Goal: Information Seeking & Learning: Learn about a topic

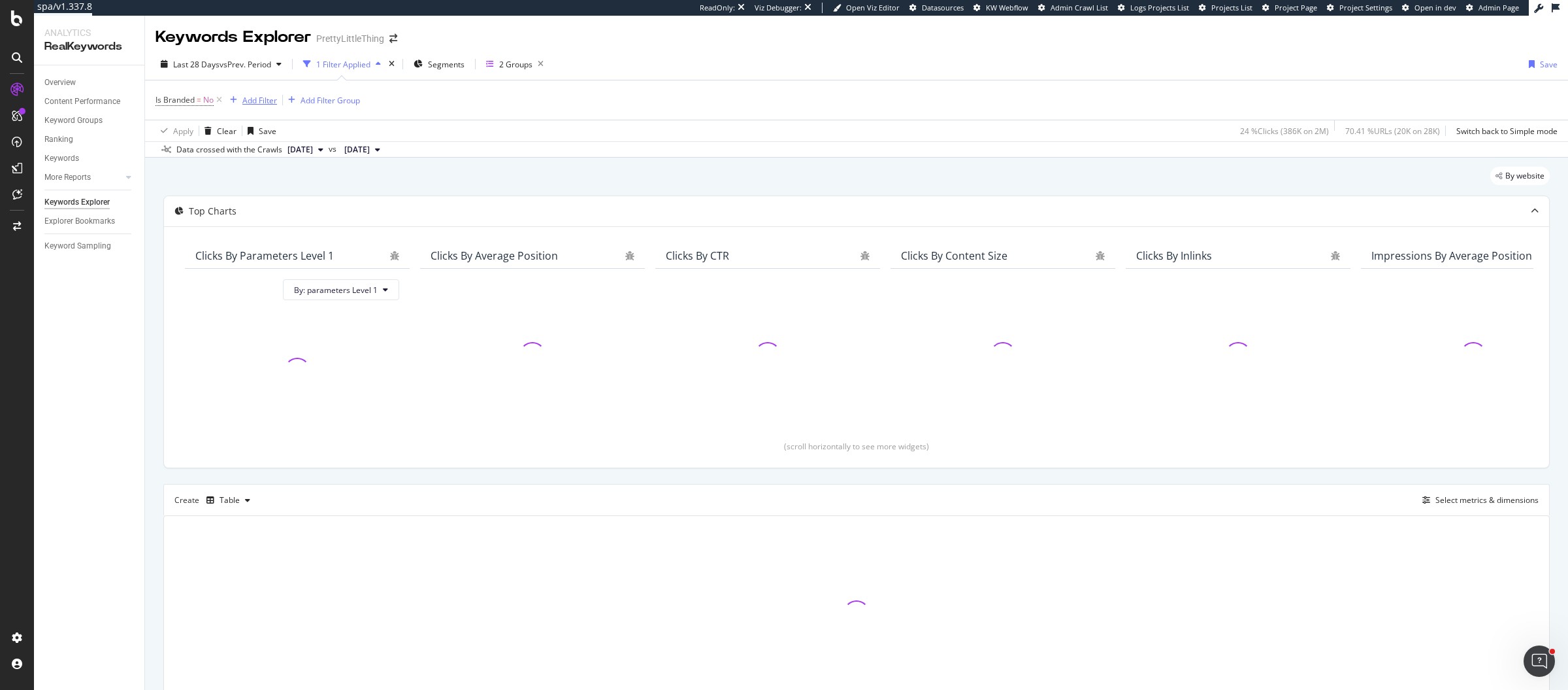
click at [257, 99] on div "Add Filter" at bounding box center [260, 101] width 35 height 11
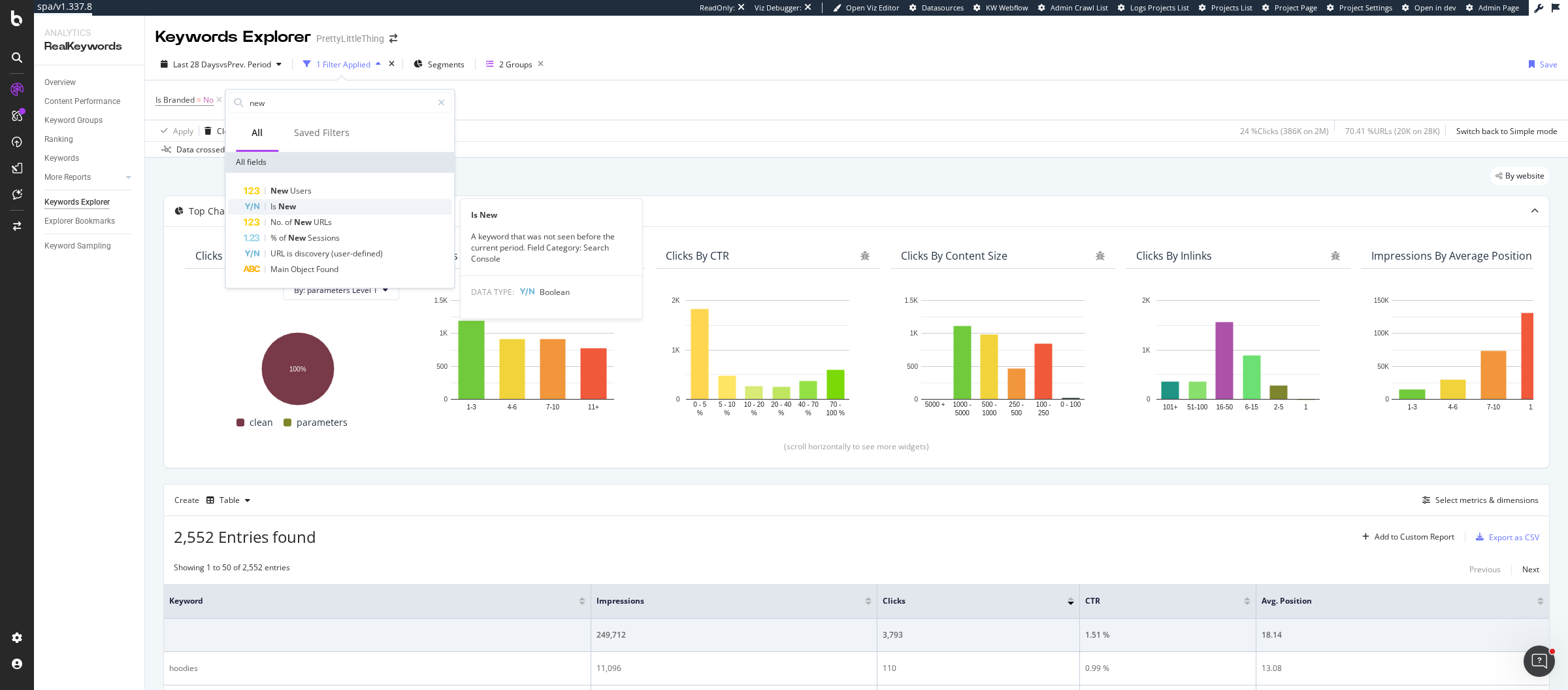
type input "new"
click at [293, 207] on span "New" at bounding box center [287, 206] width 17 height 11
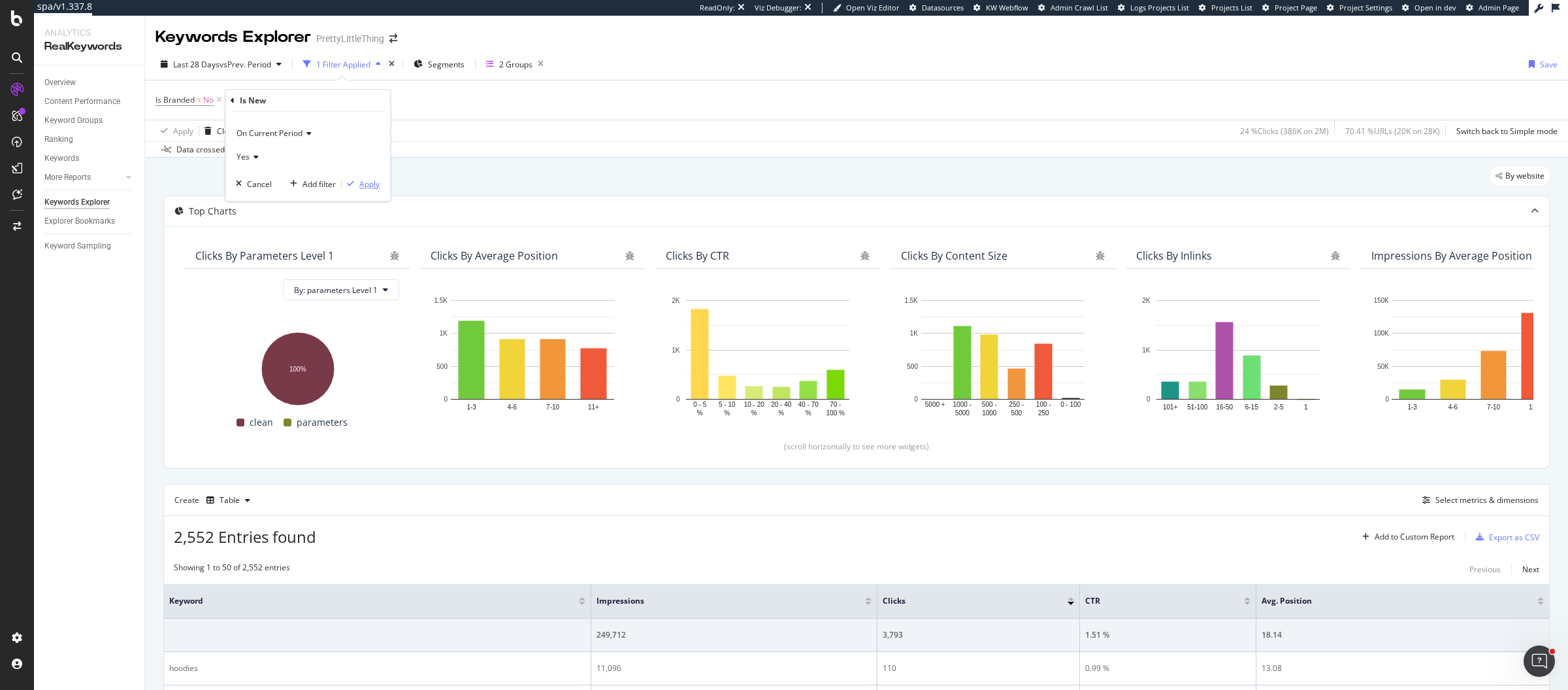
click at [364, 183] on div "Apply" at bounding box center [370, 184] width 20 height 11
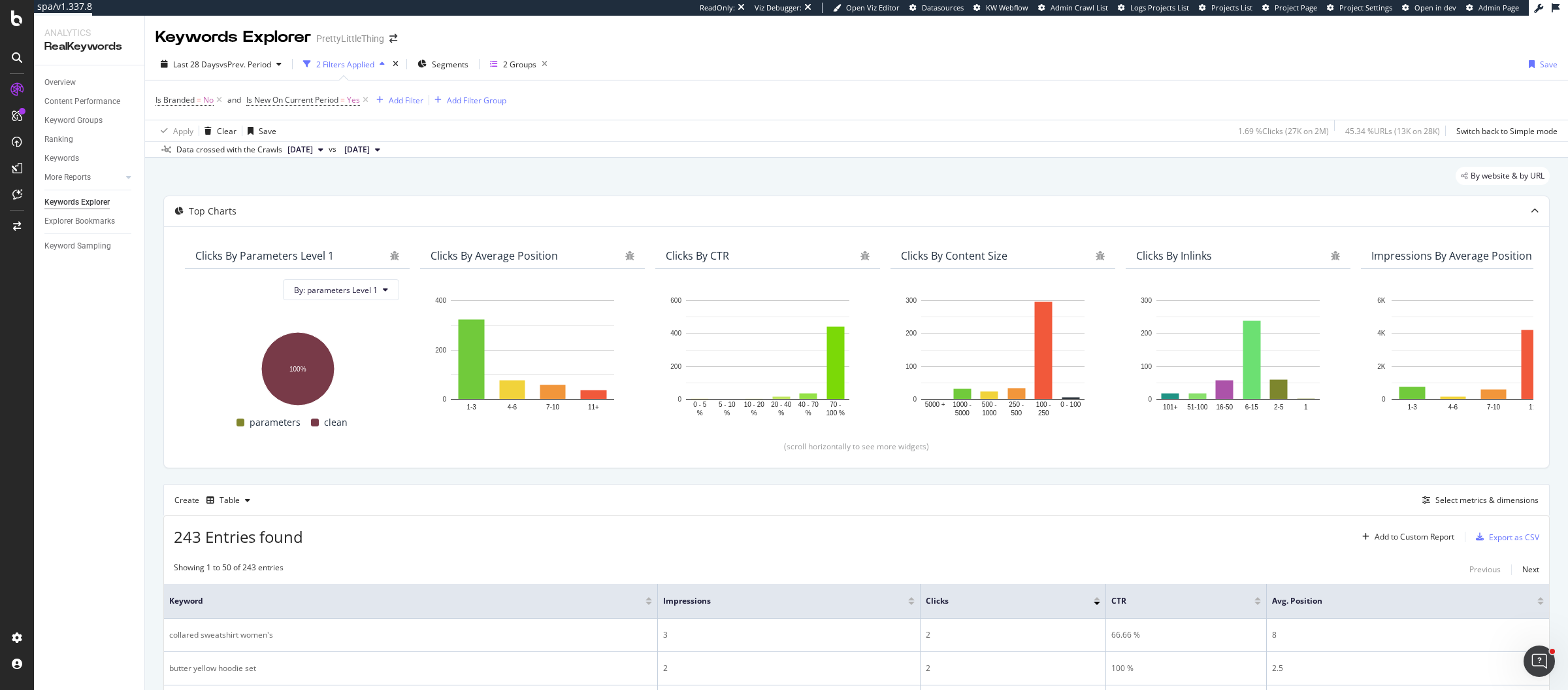
click at [910, 551] on div at bounding box center [911, 603] width 6 height 3
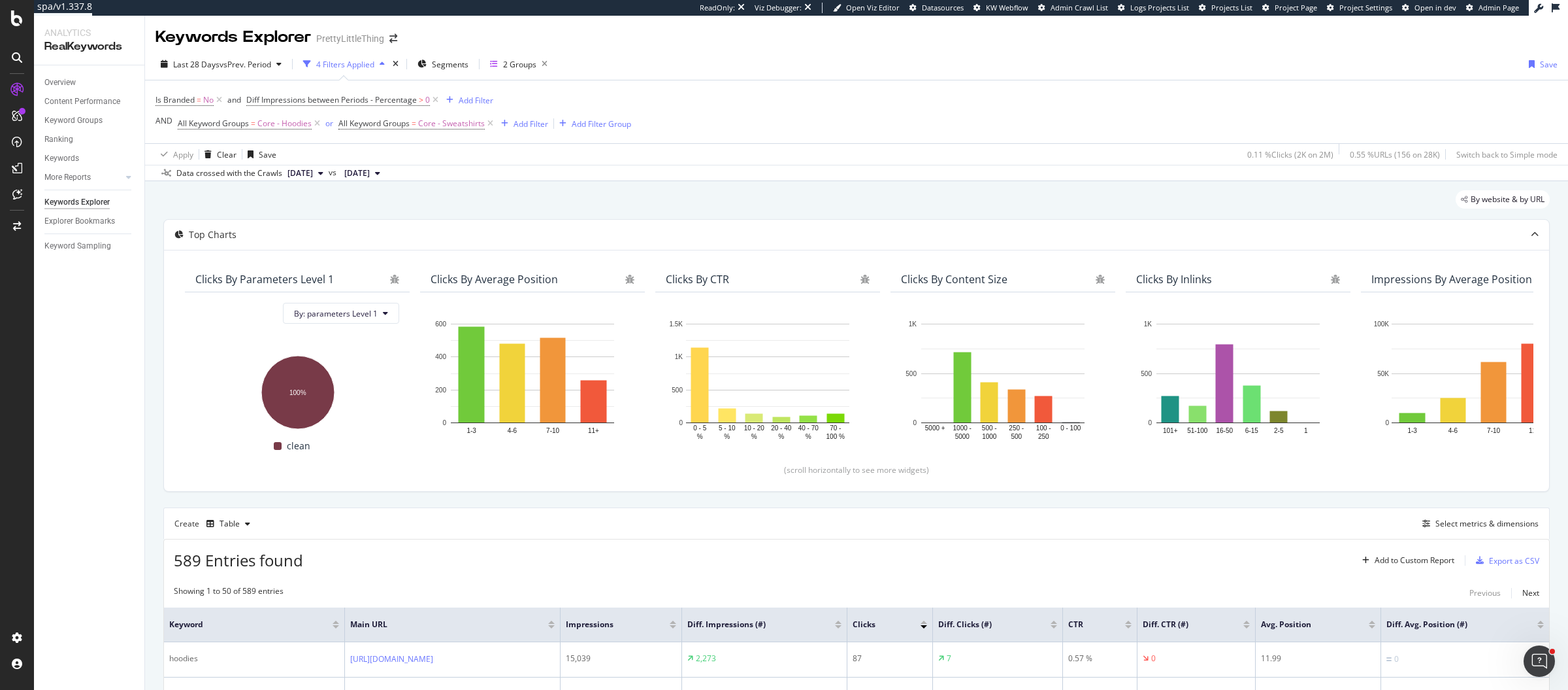
click at [406, 93] on span "Diff Impressions between Periods - Percentage > 0" at bounding box center [344, 100] width 195 height 18
click at [406, 102] on span "Diff Impressions between Periods - Percentage" at bounding box center [332, 100] width 170 height 11
click at [305, 173] on span "Greater than" at bounding box center [282, 174] width 47 height 11
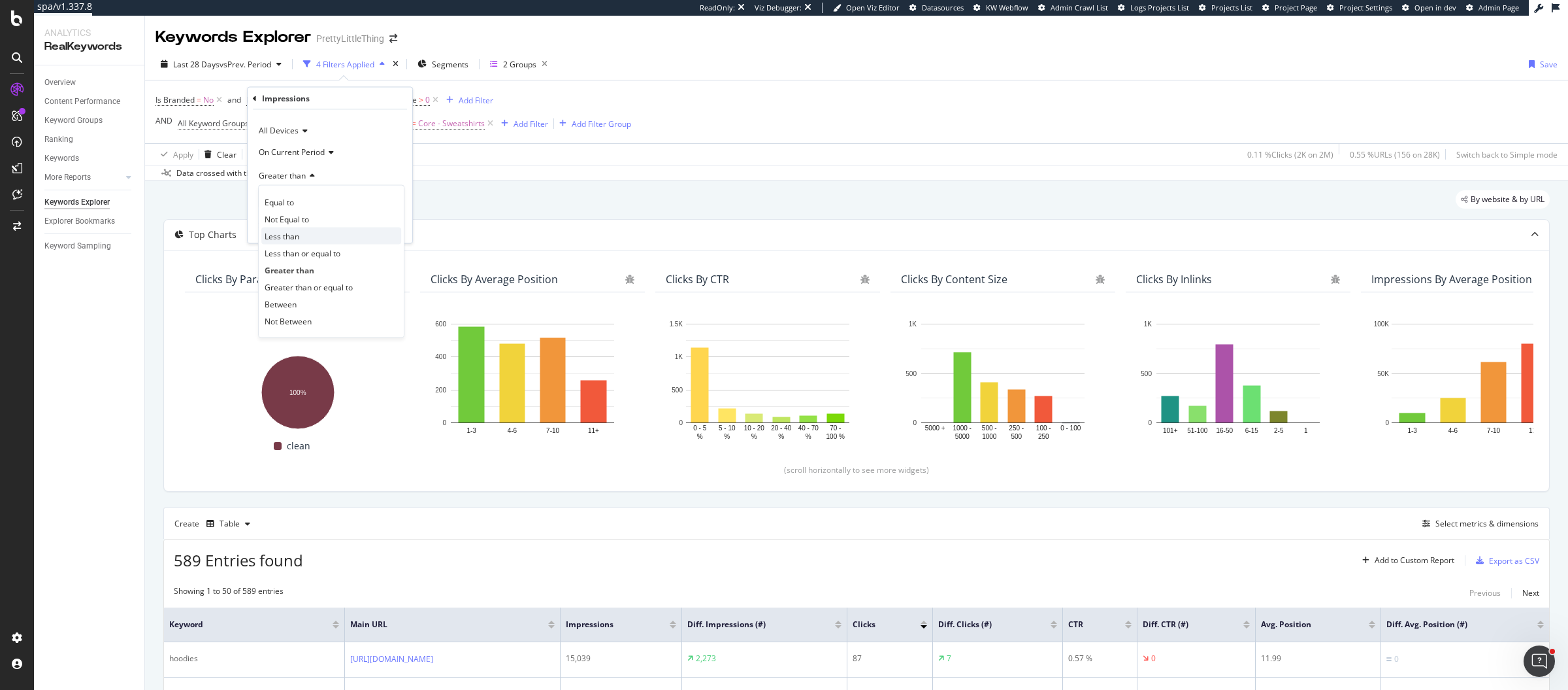
click at [302, 235] on div "Less than" at bounding box center [332, 236] width 140 height 17
click at [324, 194] on input "1" at bounding box center [330, 199] width 144 height 21
type input "0"
click at [392, 229] on div "Apply" at bounding box center [392, 226] width 20 height 11
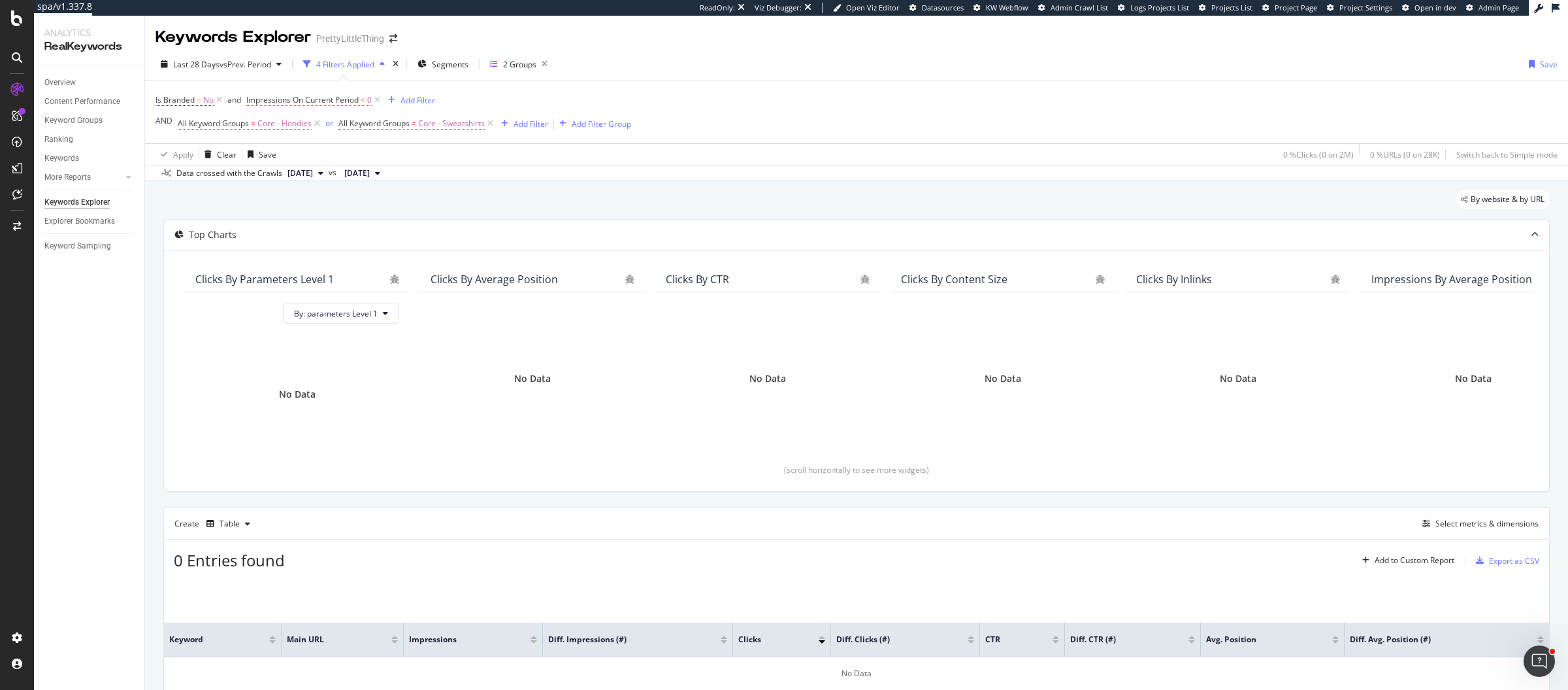
click at [340, 99] on span "Impressions On Current Period" at bounding box center [302, 100] width 112 height 11
click at [316, 152] on span "On Current Period" at bounding box center [291, 151] width 66 height 11
click at [339, 211] on span "Diff. Between Period - Percentage" at bounding box center [326, 212] width 123 height 11
click at [388, 222] on div "Apply" at bounding box center [392, 226] width 20 height 11
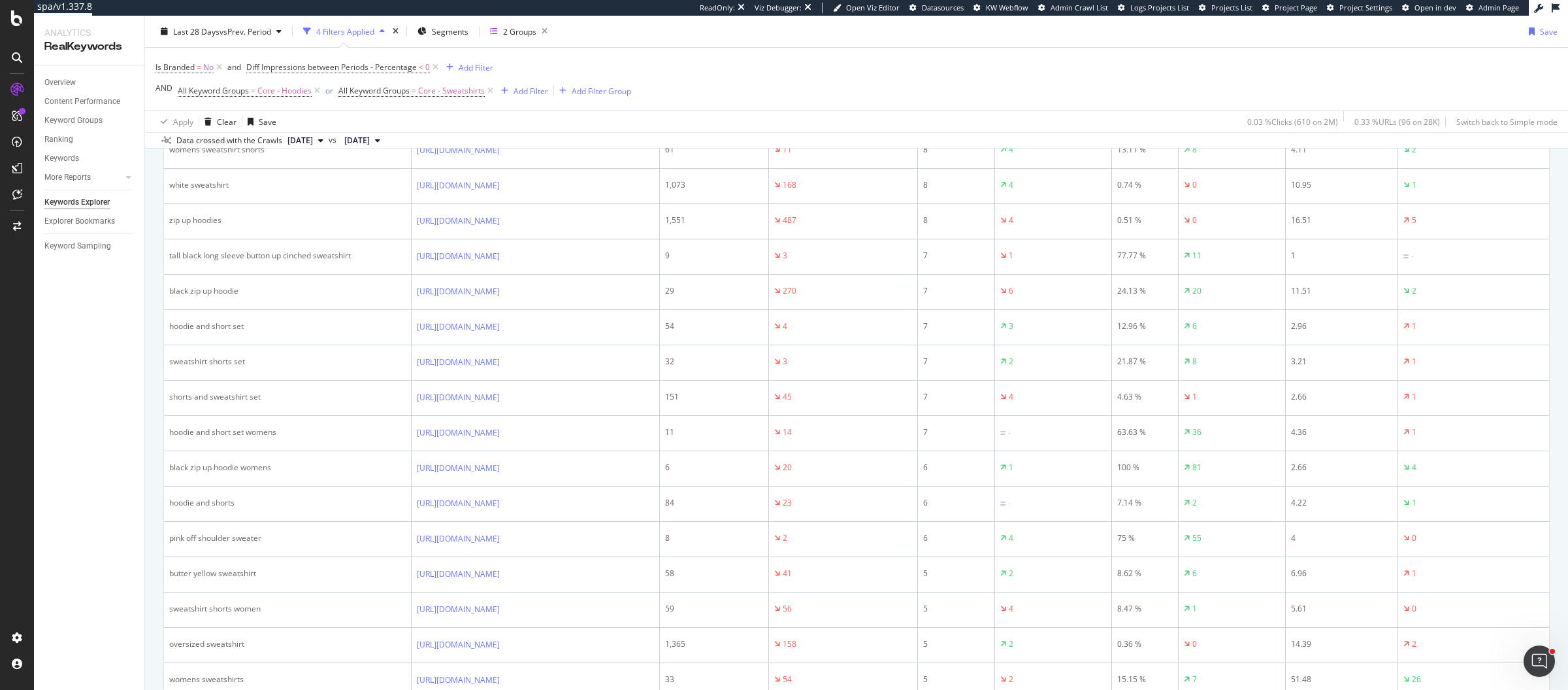
scroll to position [302, 0]
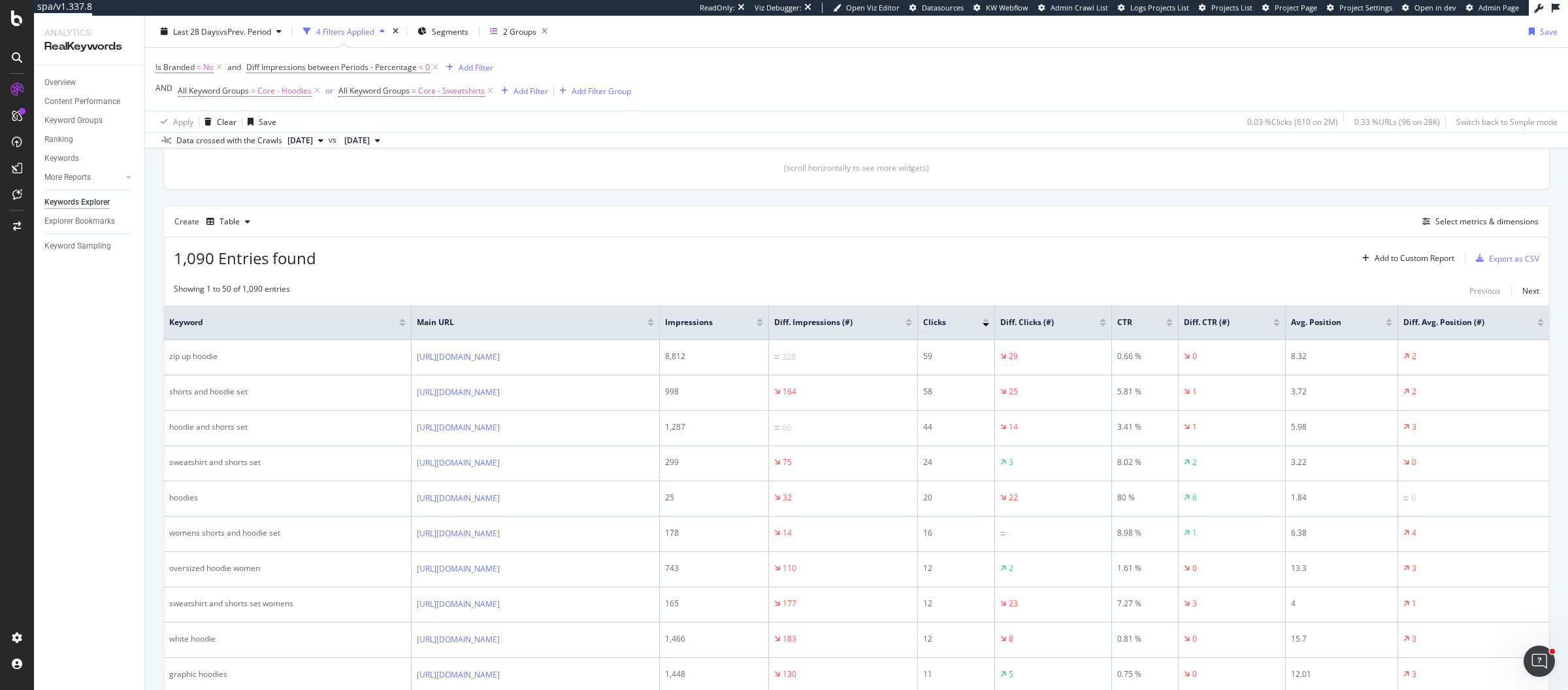
click at [912, 318] on div at bounding box center [909, 320] width 6 height 3
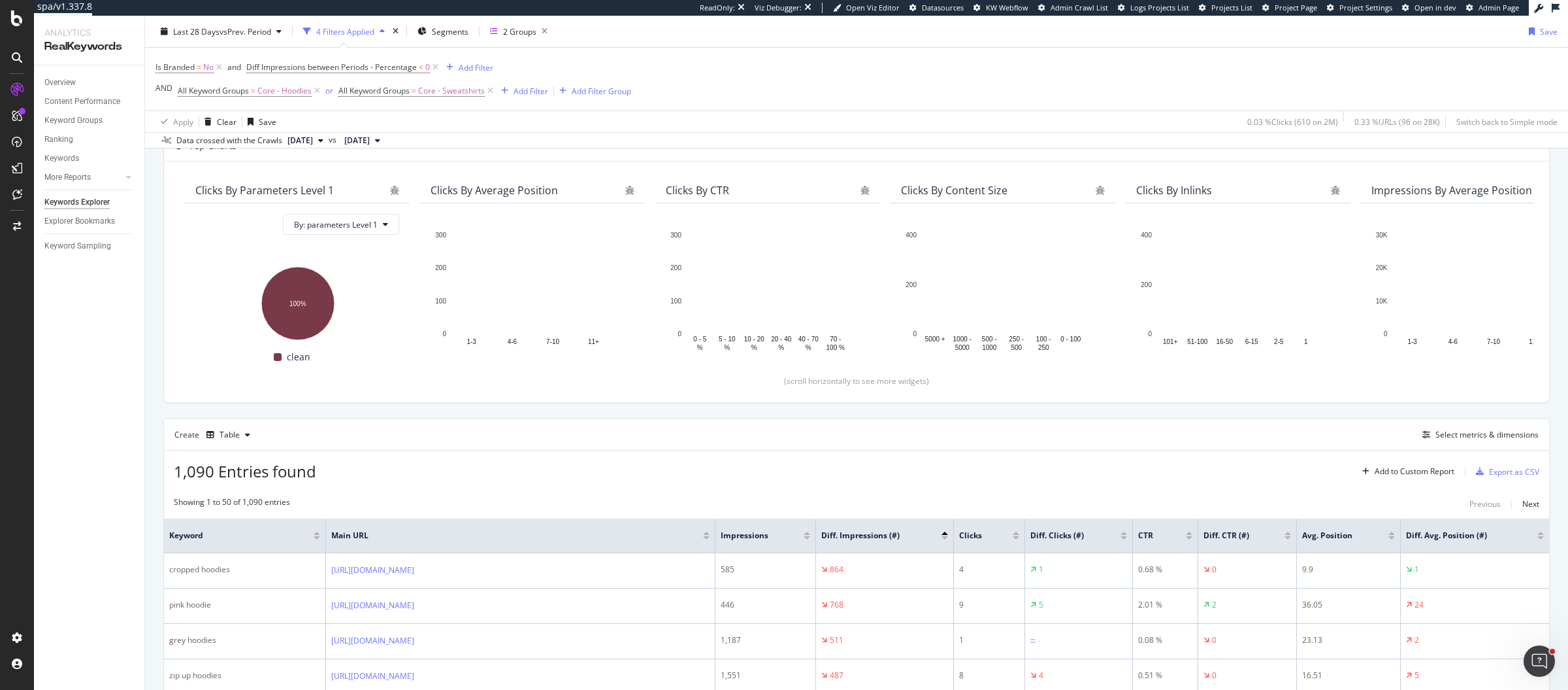
scroll to position [302, 0]
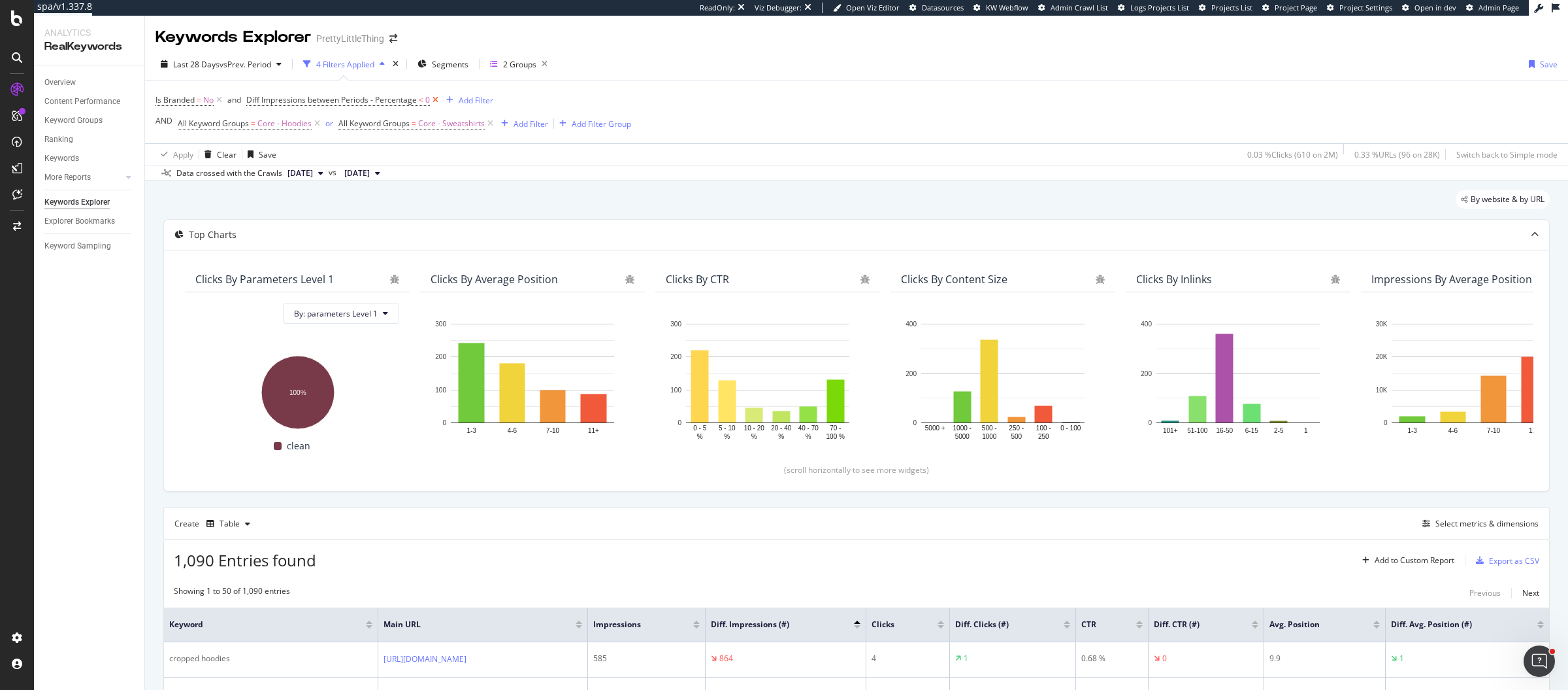
click at [435, 101] on icon at bounding box center [435, 100] width 11 height 13
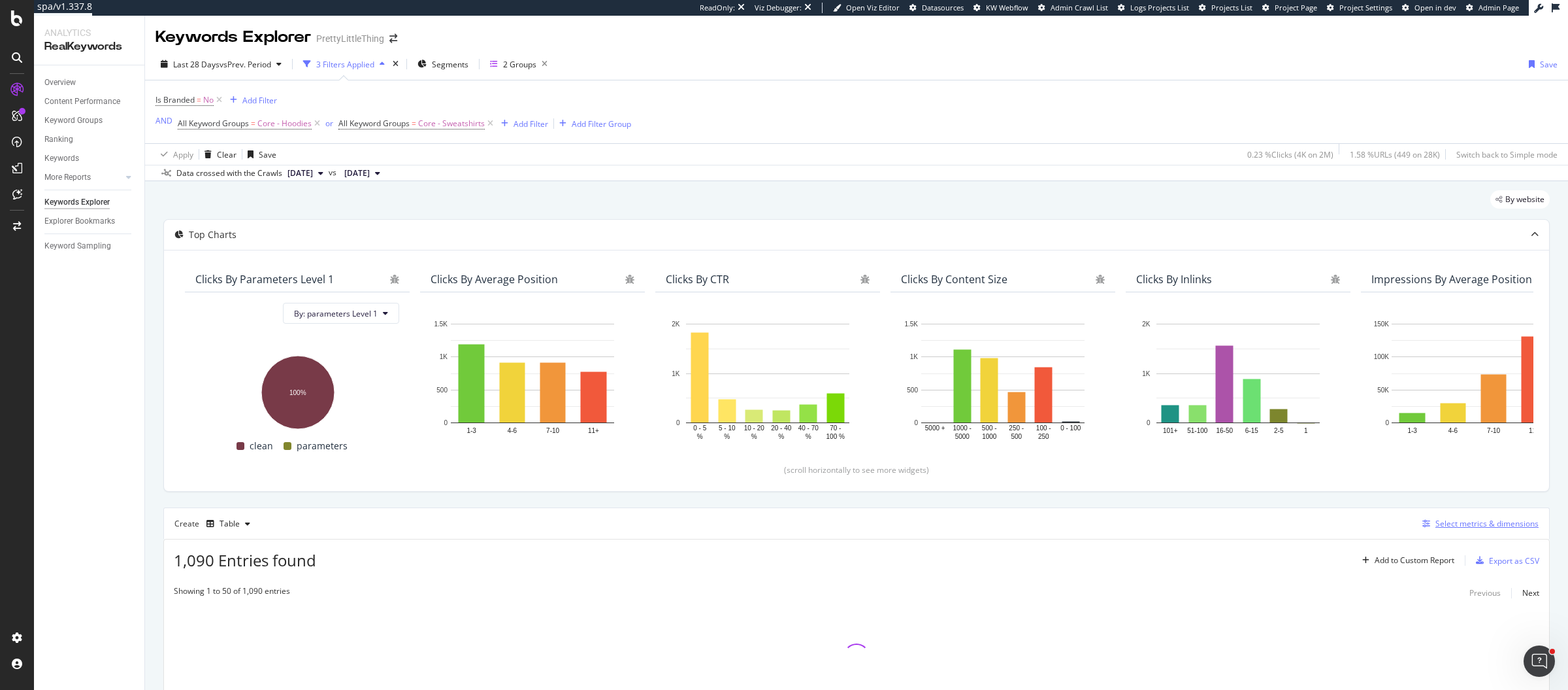
click at [1464, 526] on div "Select metrics & dimensions" at bounding box center [1487, 523] width 103 height 11
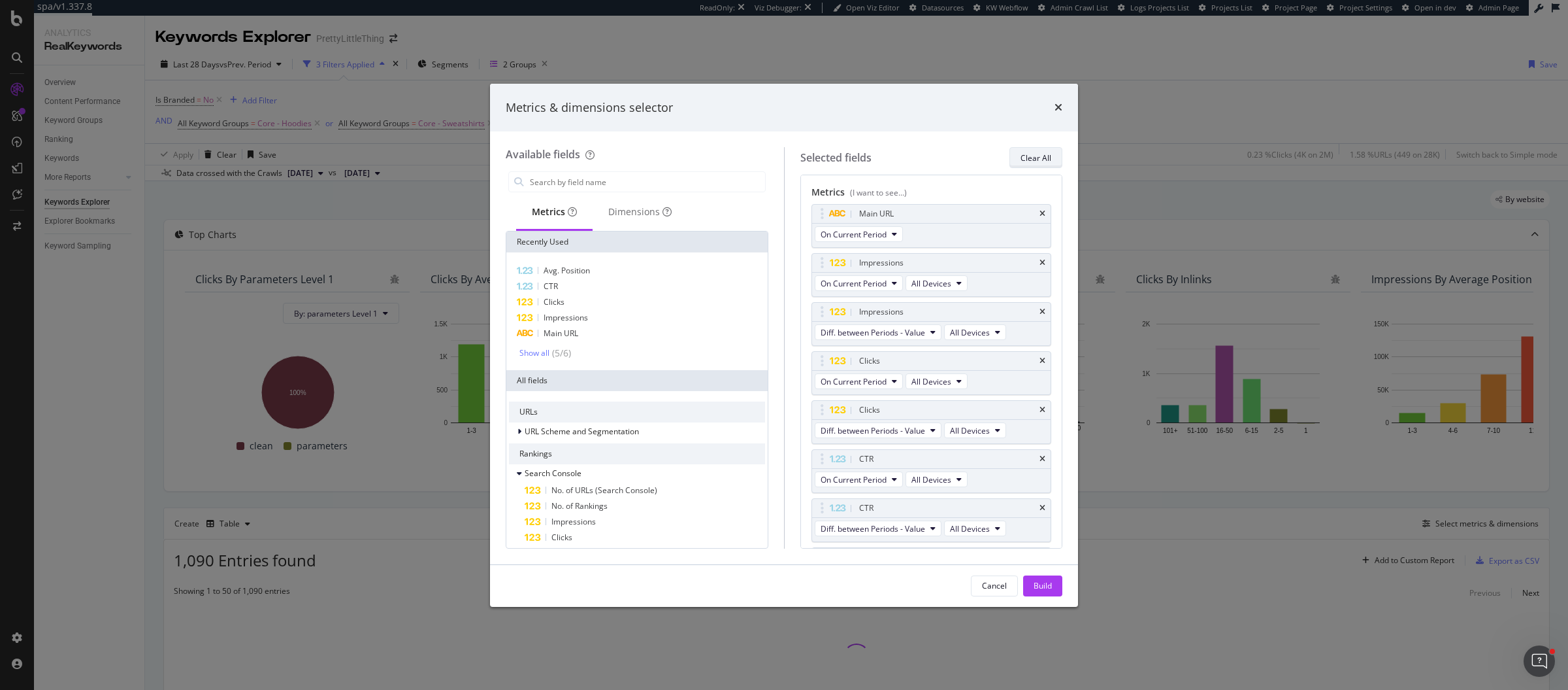
click at [1034, 159] on div "Clear All" at bounding box center [1035, 158] width 31 height 11
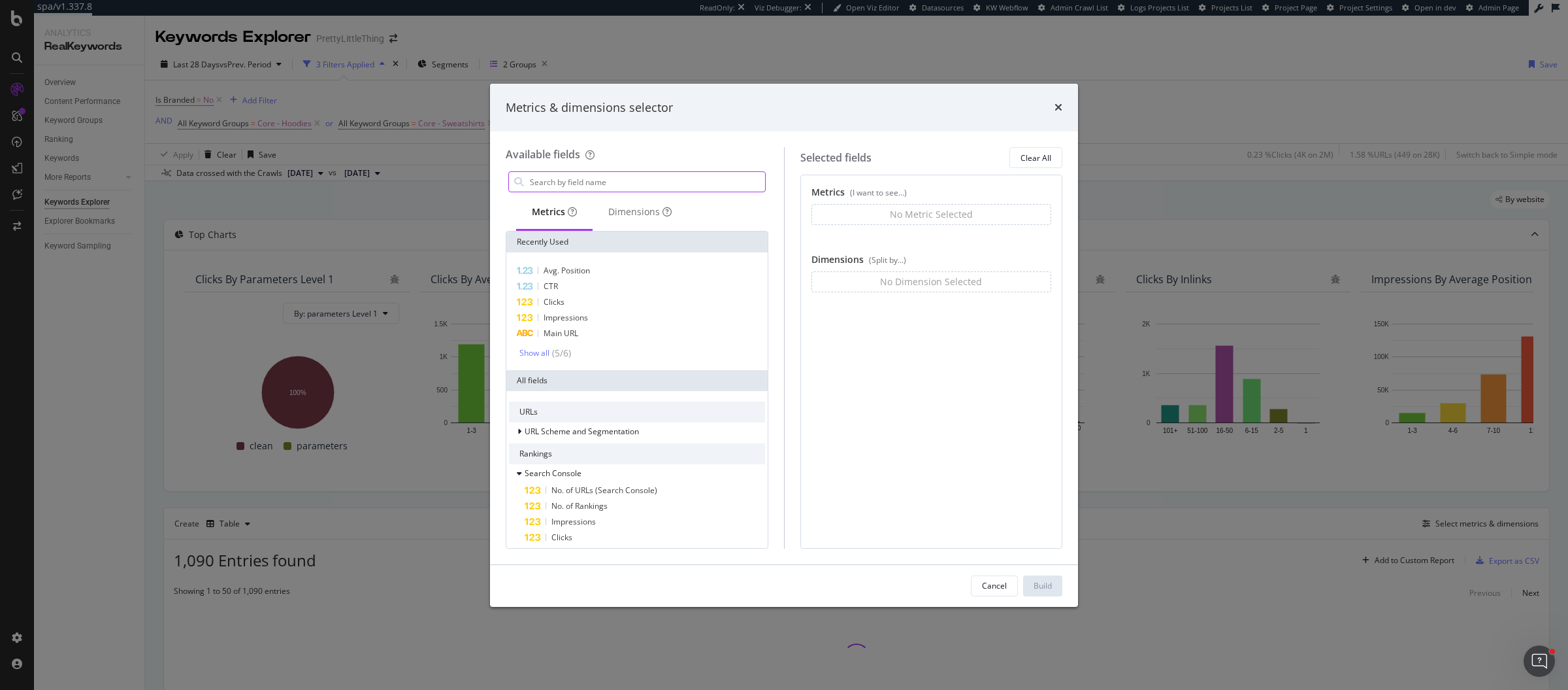
click at [555, 187] on input "modal" at bounding box center [647, 182] width 236 height 20
click at [649, 220] on div "Dimensions" at bounding box center [639, 213] width 95 height 36
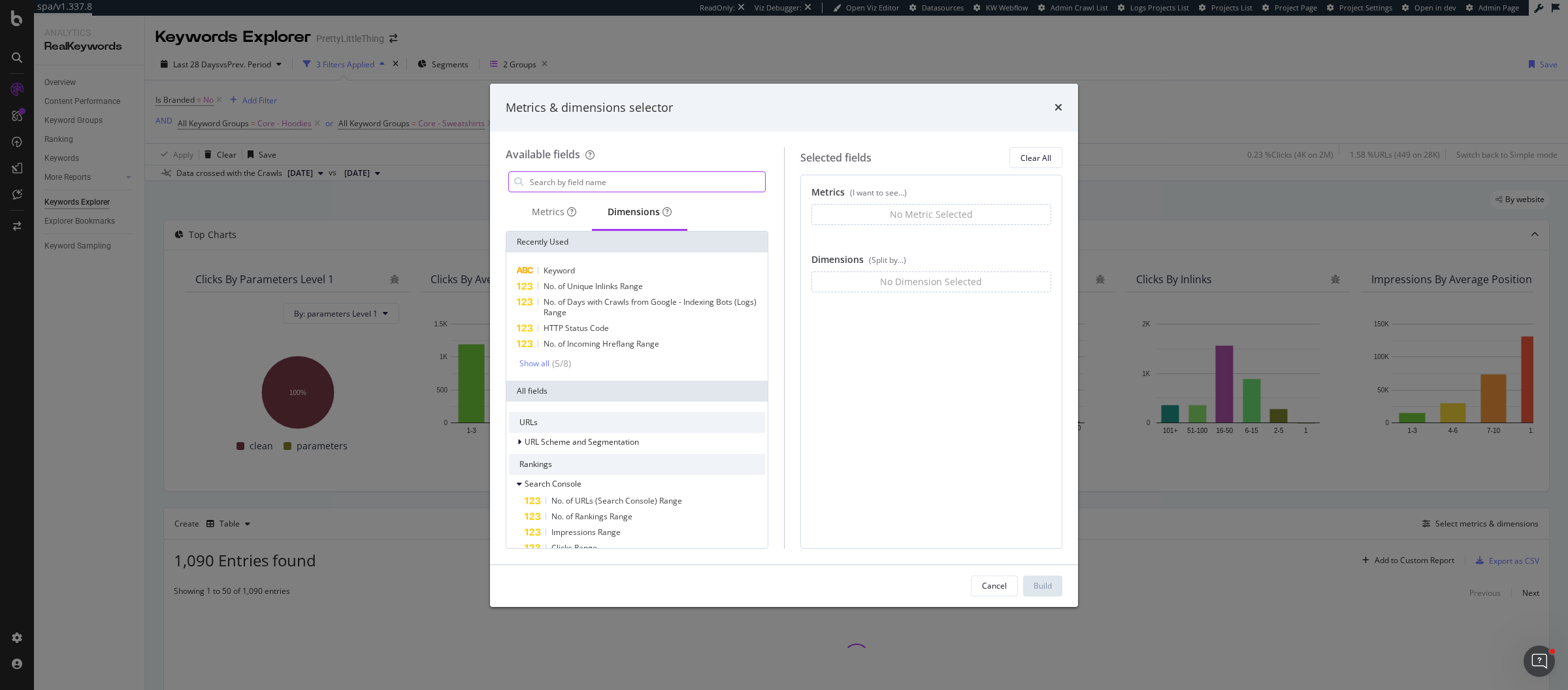
click at [635, 186] on input "modal" at bounding box center [647, 182] width 236 height 20
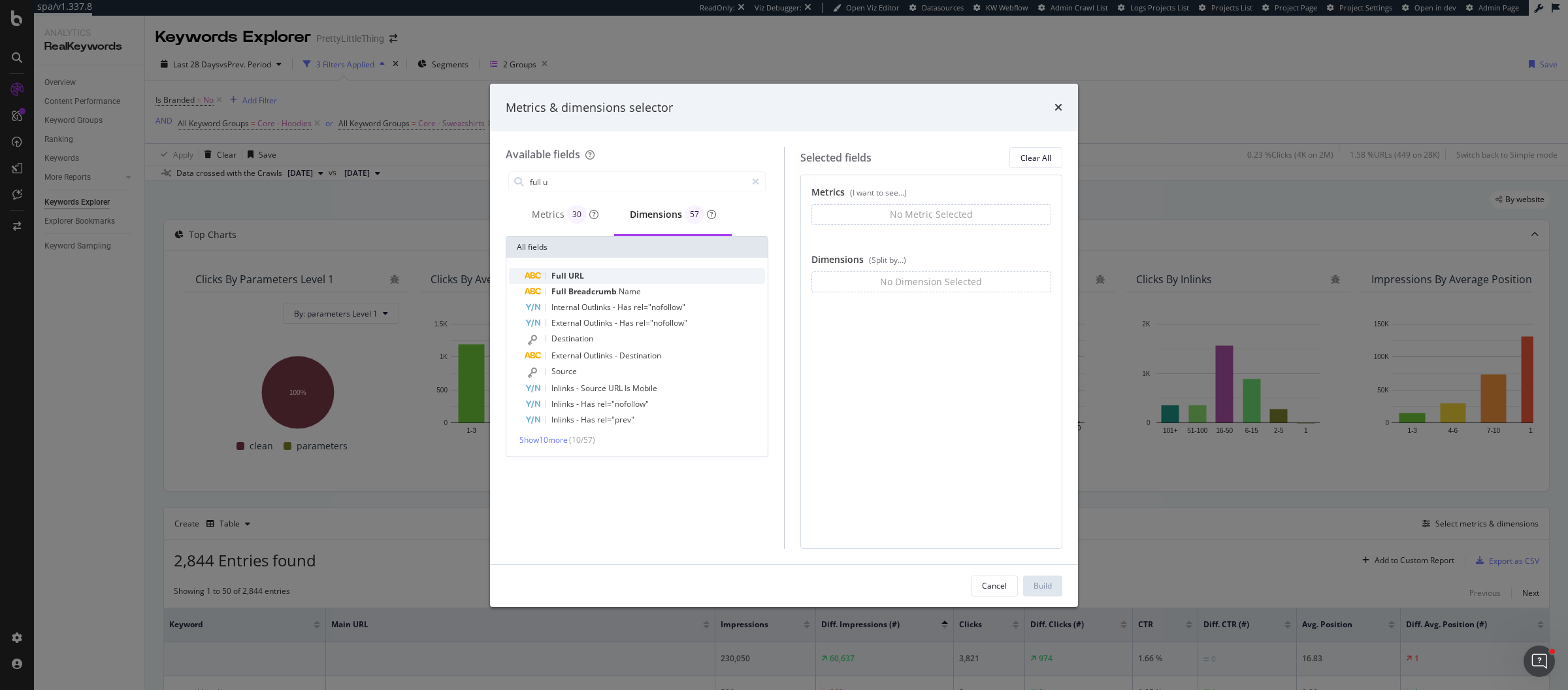
click at [612, 273] on div "Full URL" at bounding box center [645, 276] width 240 height 16
click at [720, 182] on input "full u" at bounding box center [637, 182] width 218 height 20
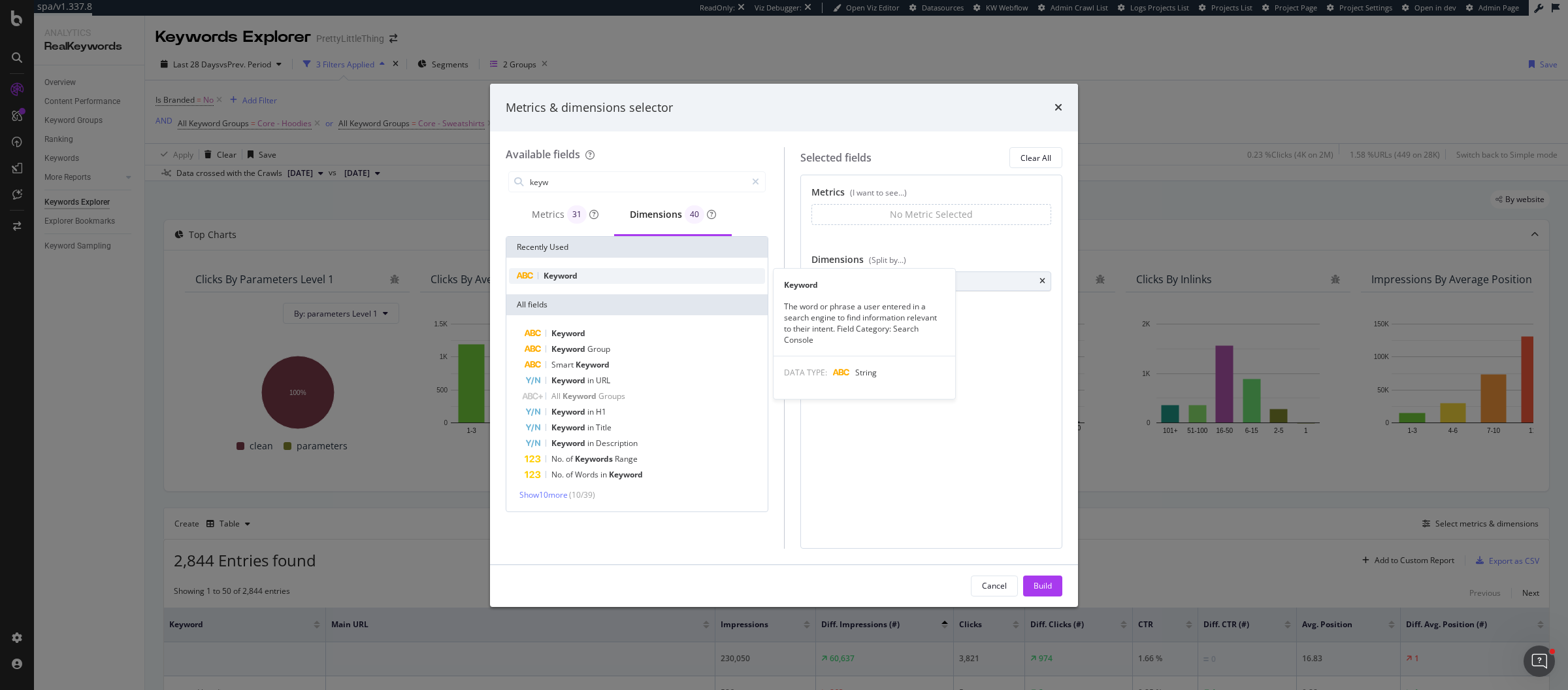
click at [665, 273] on div "Keyword" at bounding box center [637, 276] width 256 height 16
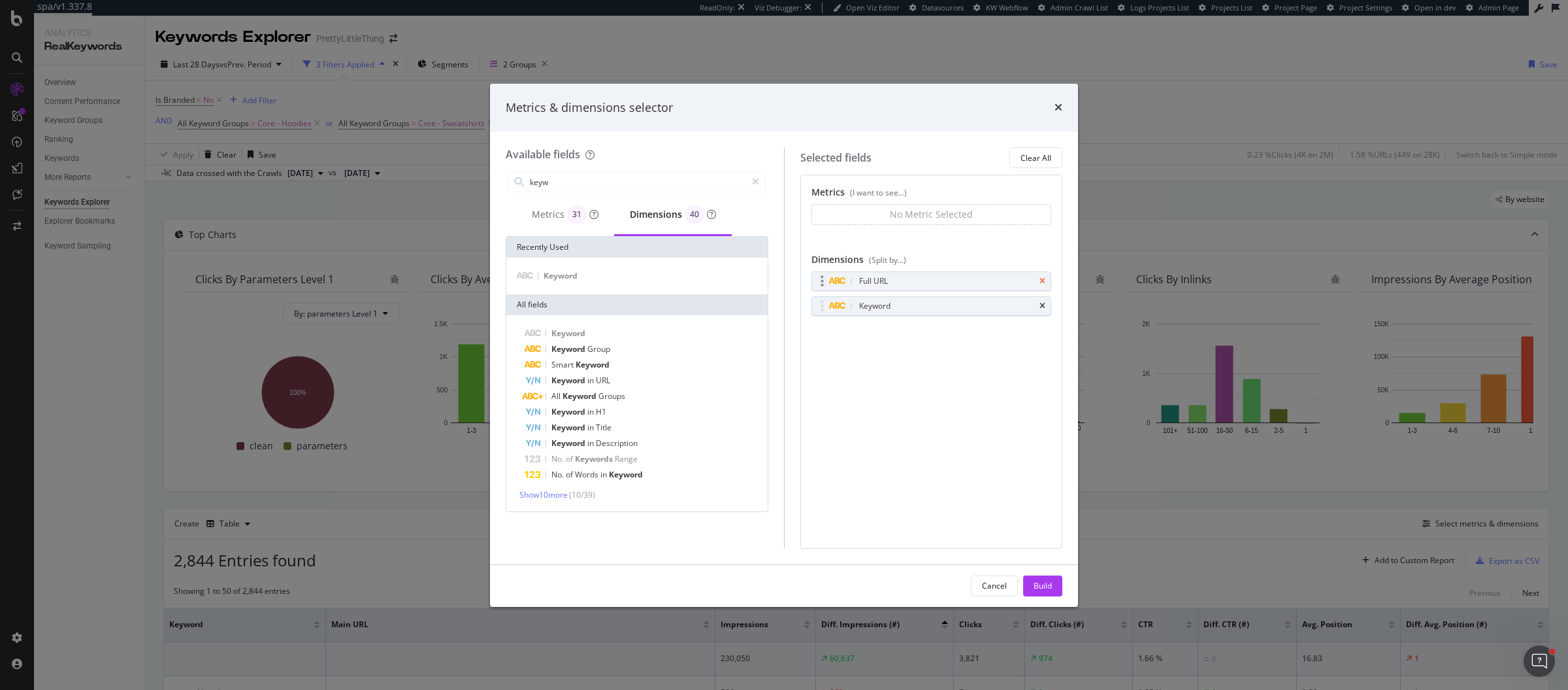
click at [1045, 279] on icon "times" at bounding box center [1042, 281] width 5 height 8
click at [644, 185] on input "keyw" at bounding box center [637, 182] width 218 height 20
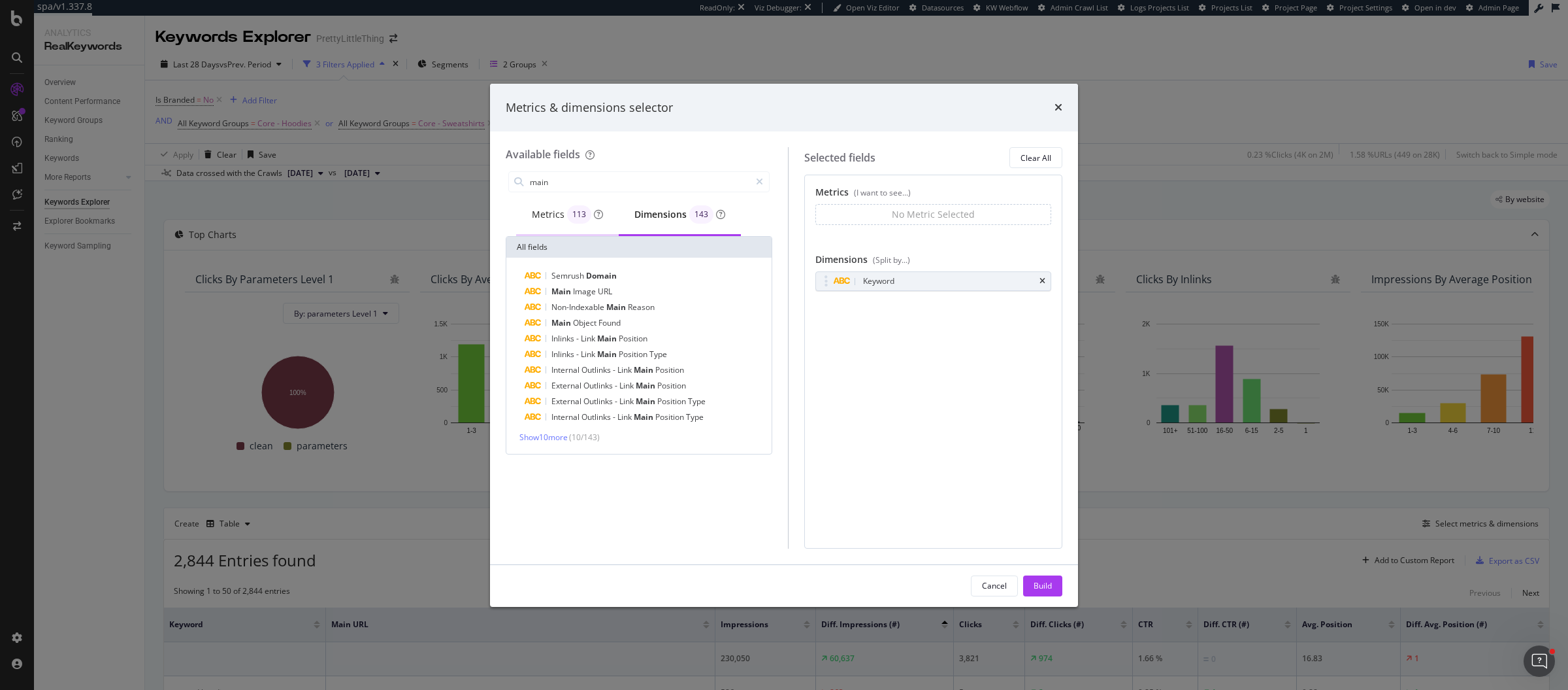
click at [577, 225] on div "Metrics 113" at bounding box center [567, 215] width 103 height 41
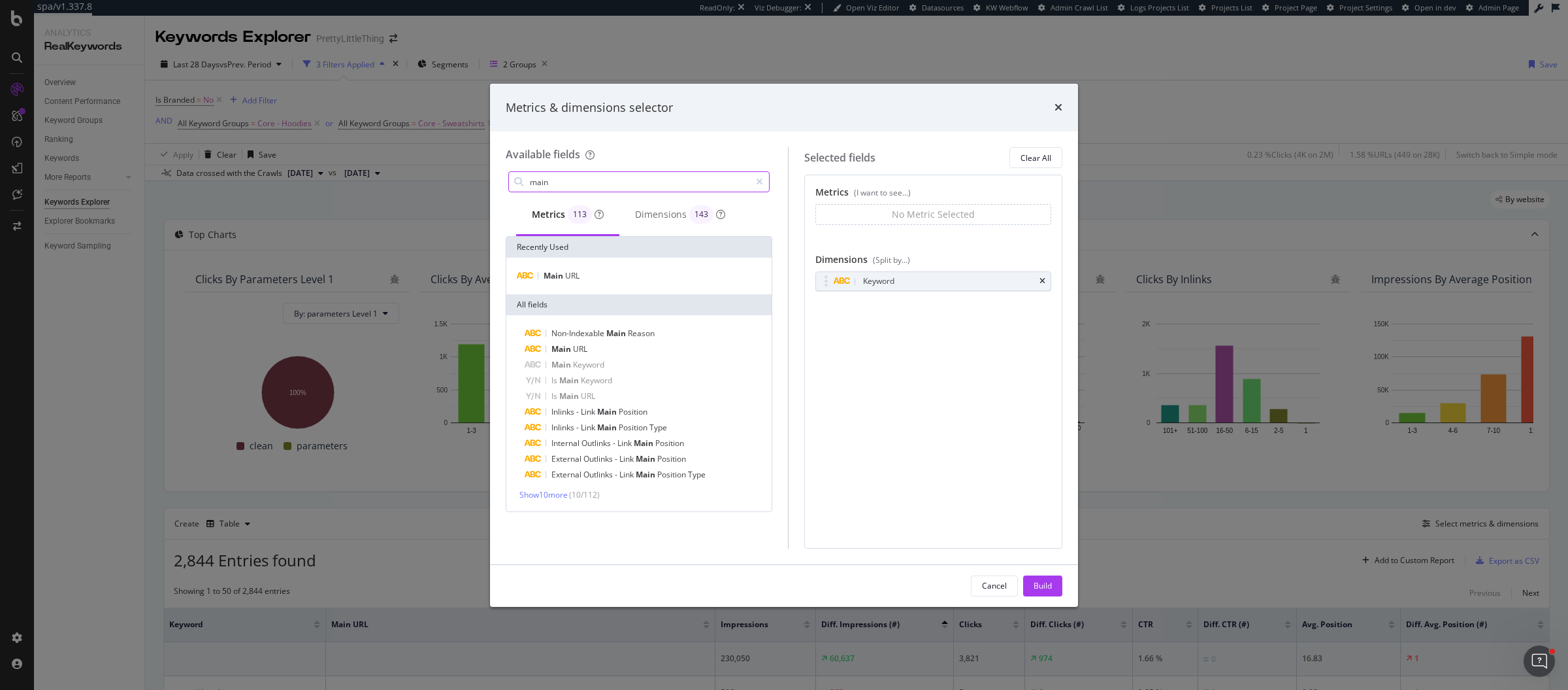
click at [645, 184] on input "main" at bounding box center [639, 182] width 222 height 20
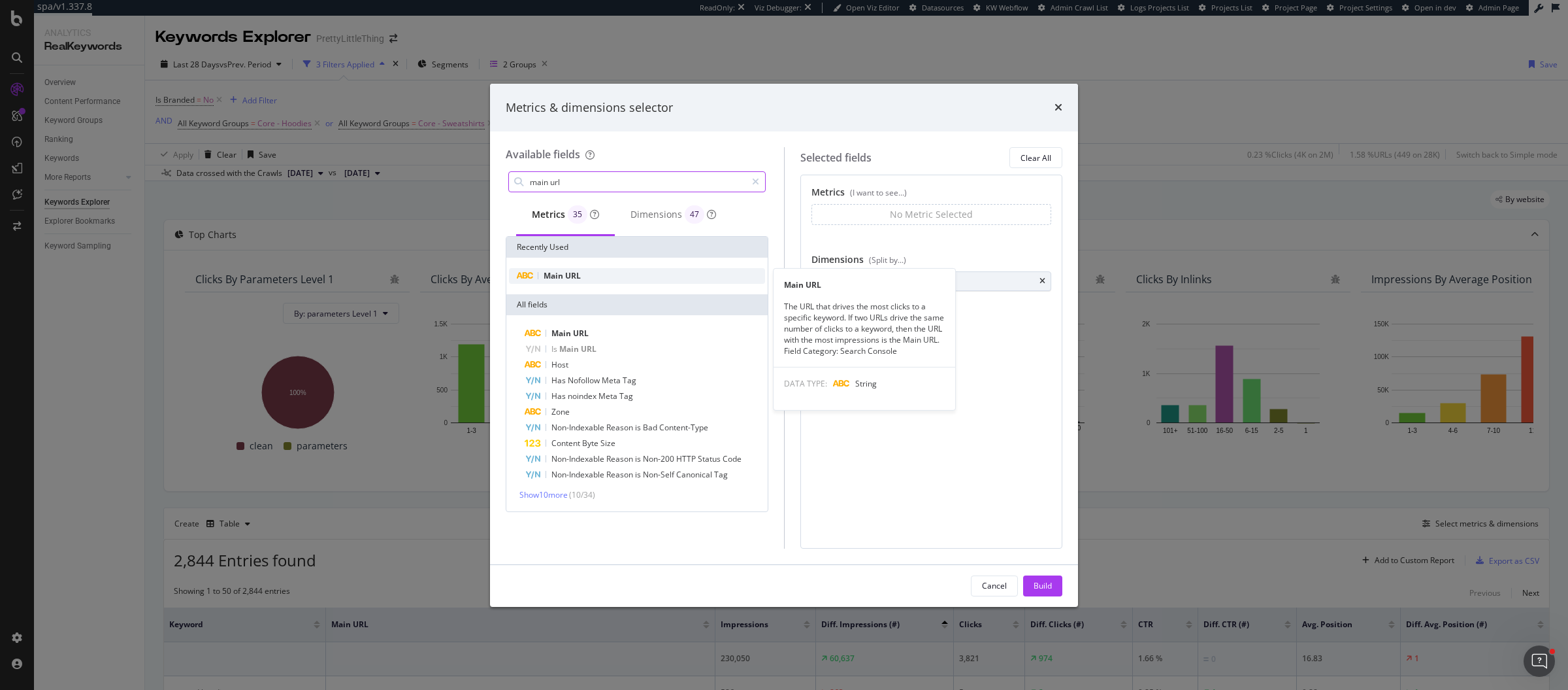
type input "main url"
click at [620, 280] on div "Main URL" at bounding box center [637, 276] width 256 height 16
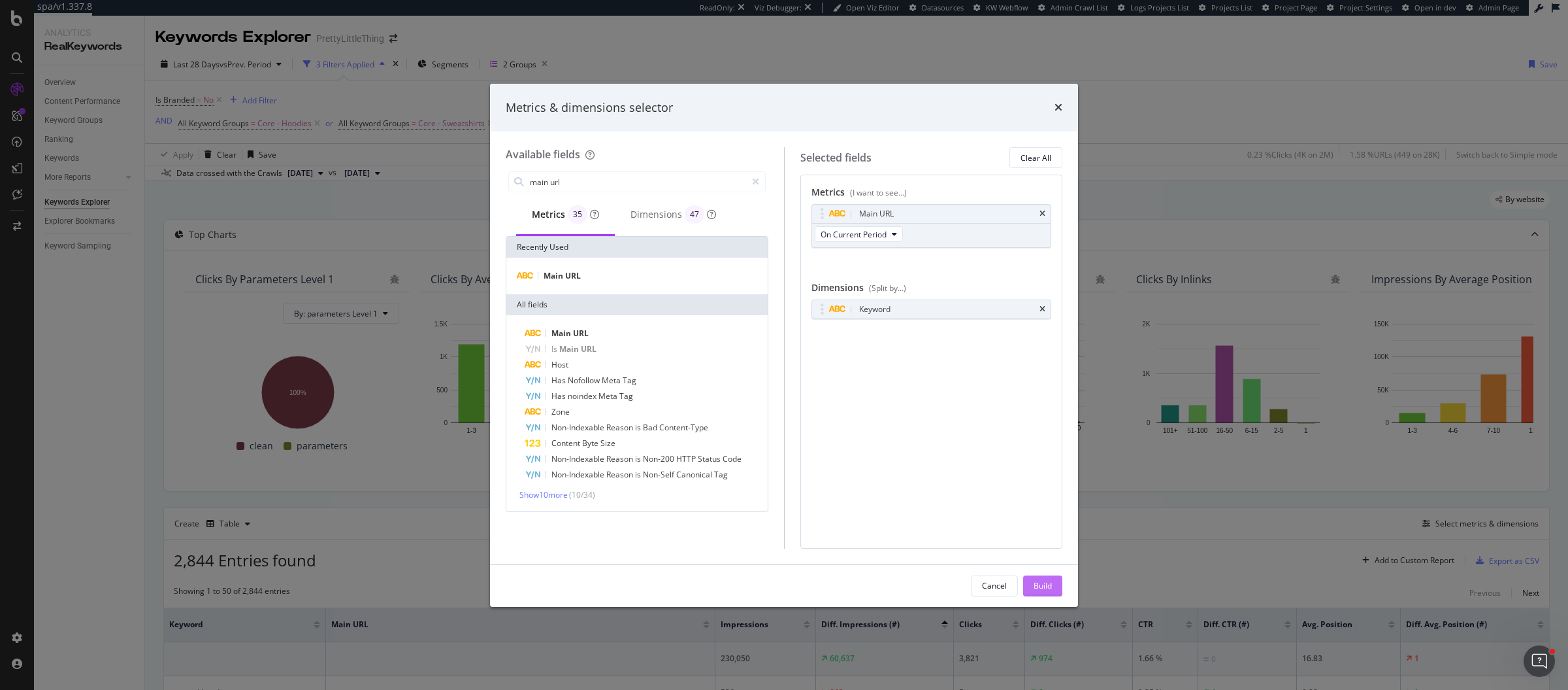
click at [1053, 587] on button "Build" at bounding box center [1043, 585] width 39 height 21
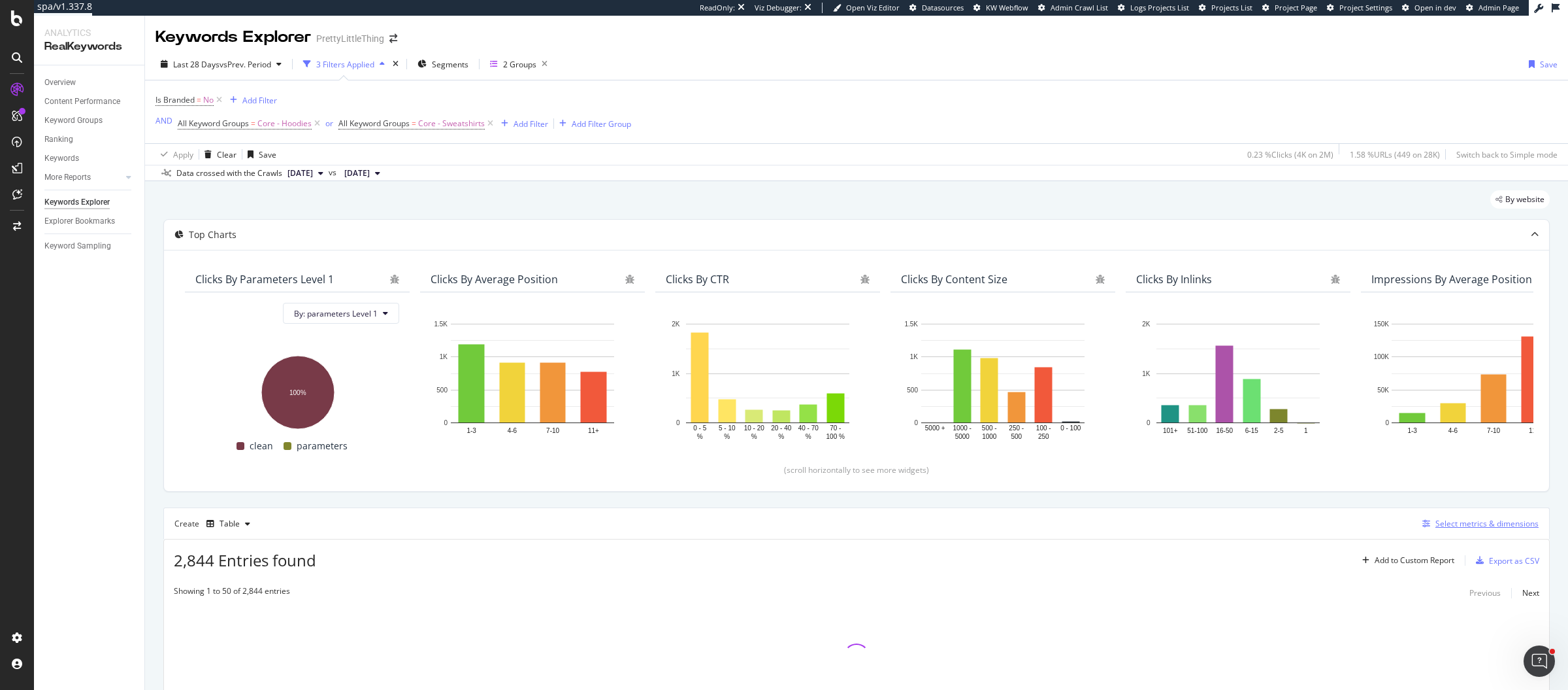
click at [1498, 518] on div "Select metrics & dimensions" at bounding box center [1487, 523] width 103 height 11
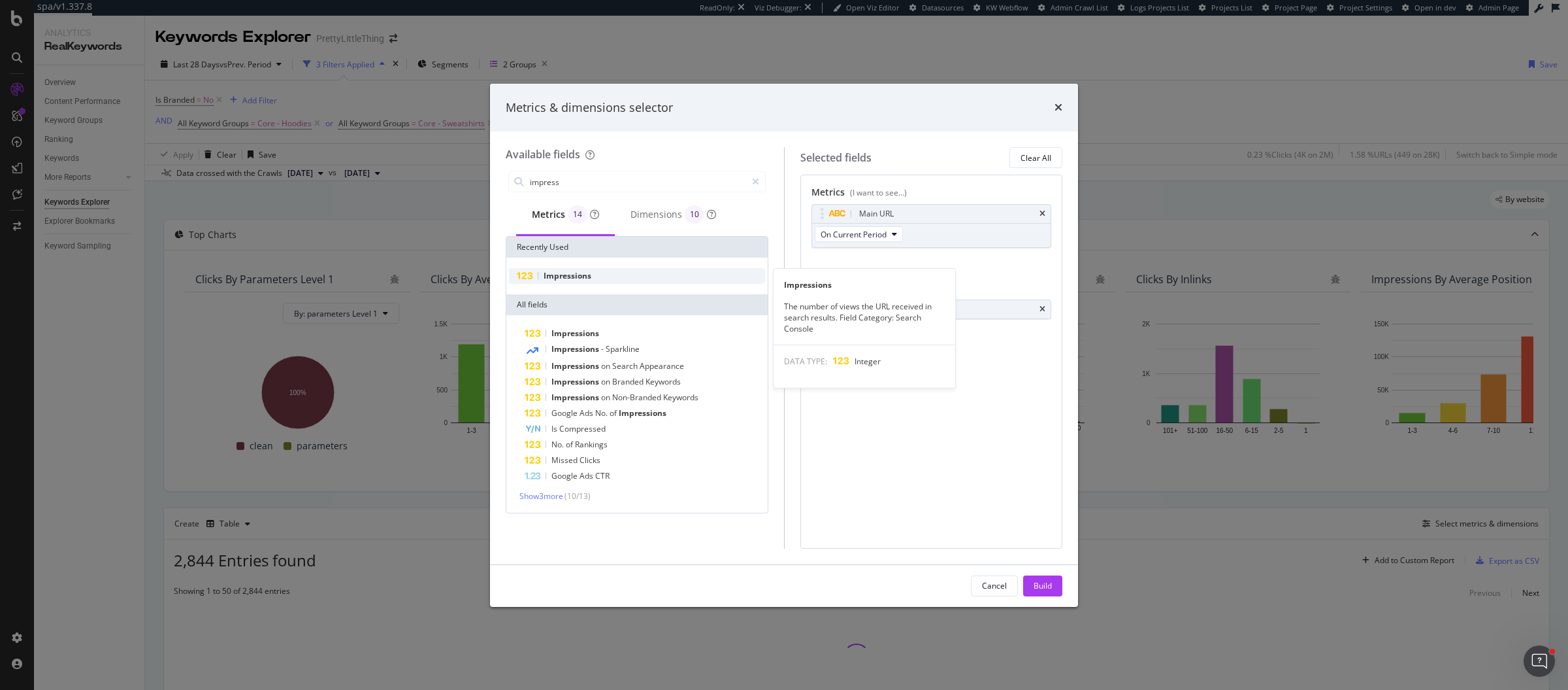
click at [656, 271] on div "Impressions" at bounding box center [637, 276] width 256 height 16
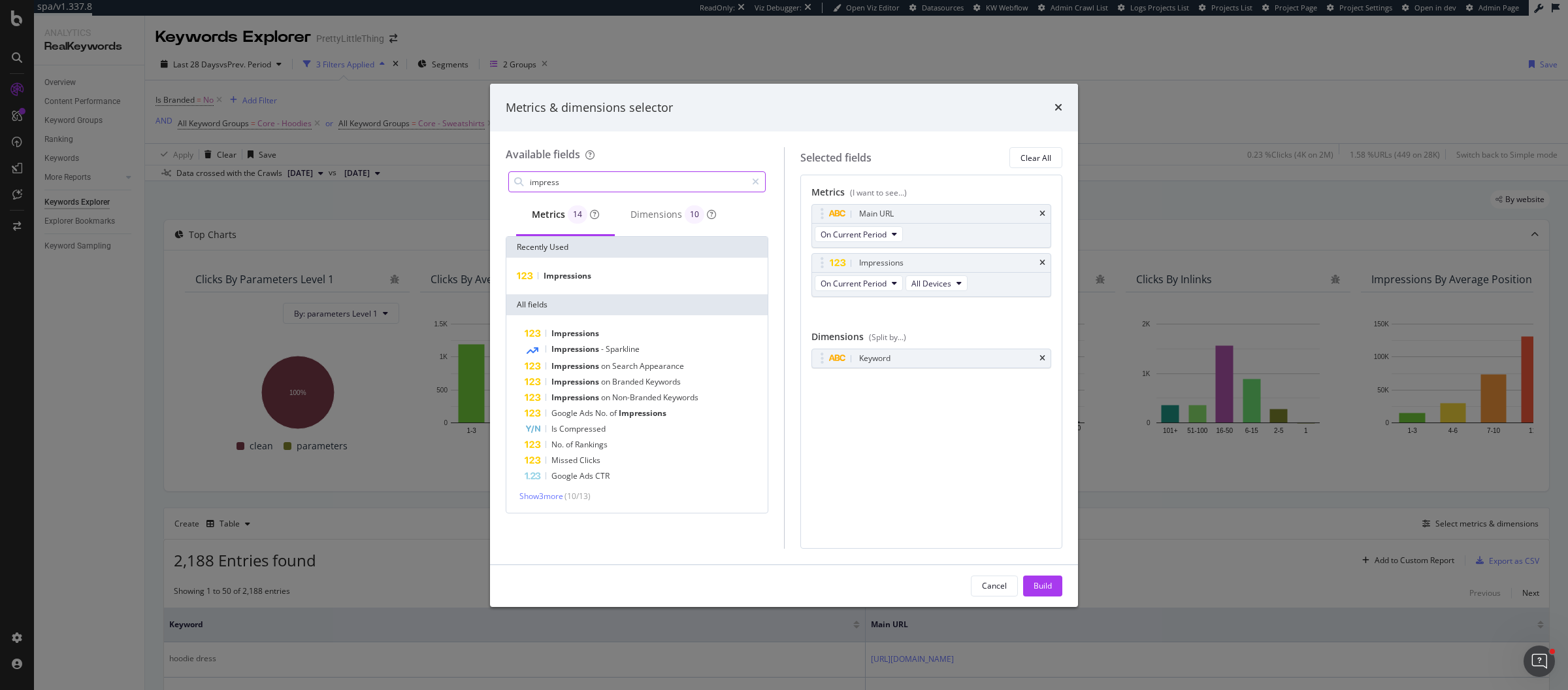
click at [643, 181] on input "impress" at bounding box center [637, 182] width 218 height 20
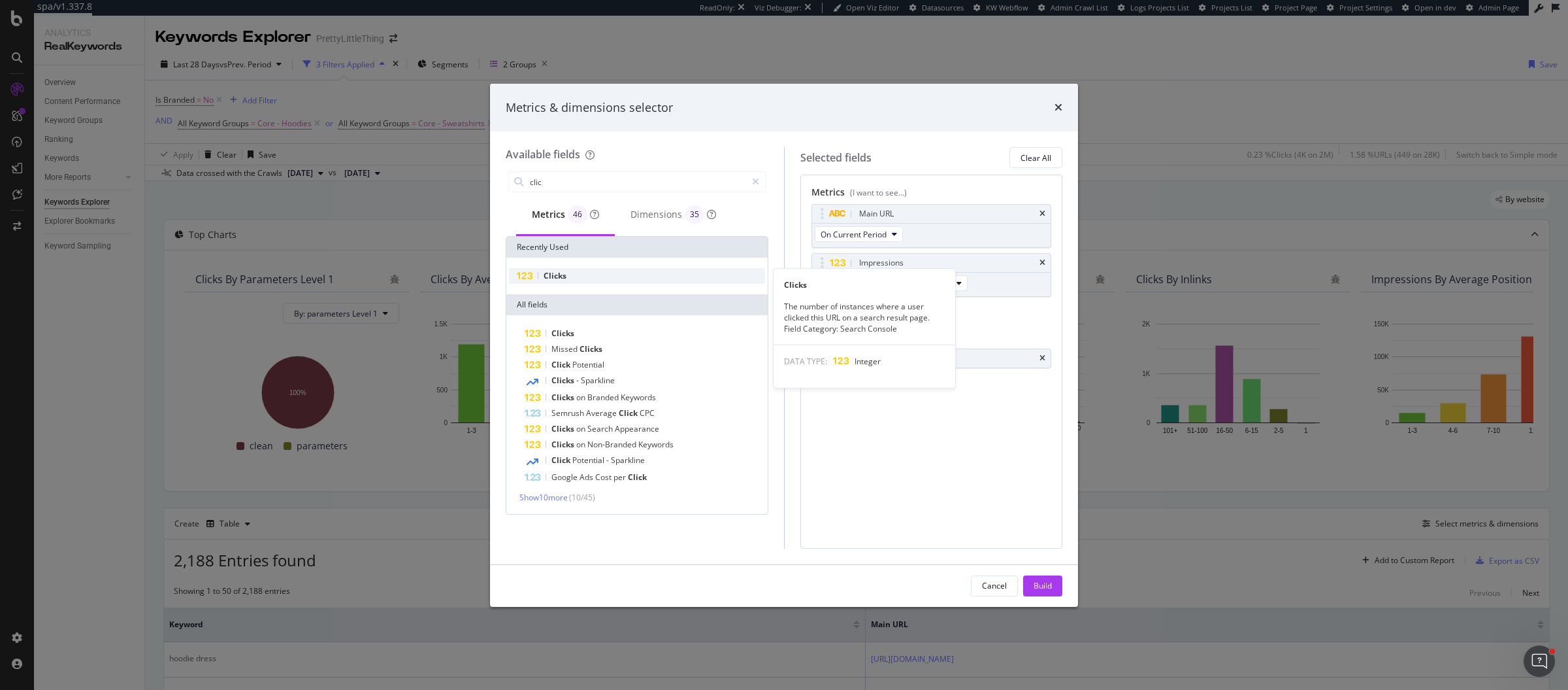
click at [588, 276] on div "Clicks" at bounding box center [637, 276] width 256 height 16
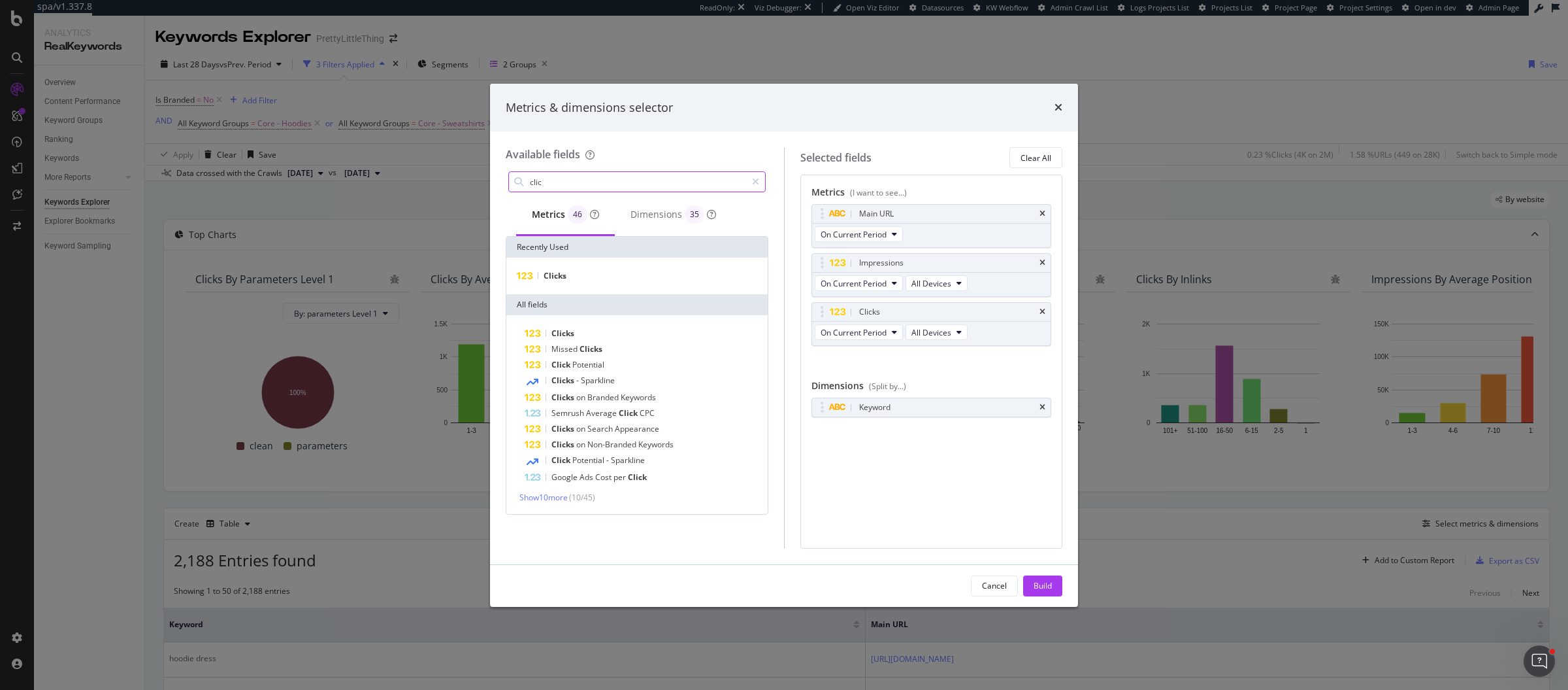
click at [631, 181] on input "clic" at bounding box center [637, 182] width 218 height 20
click at [630, 269] on div "CTR" at bounding box center [637, 276] width 256 height 16
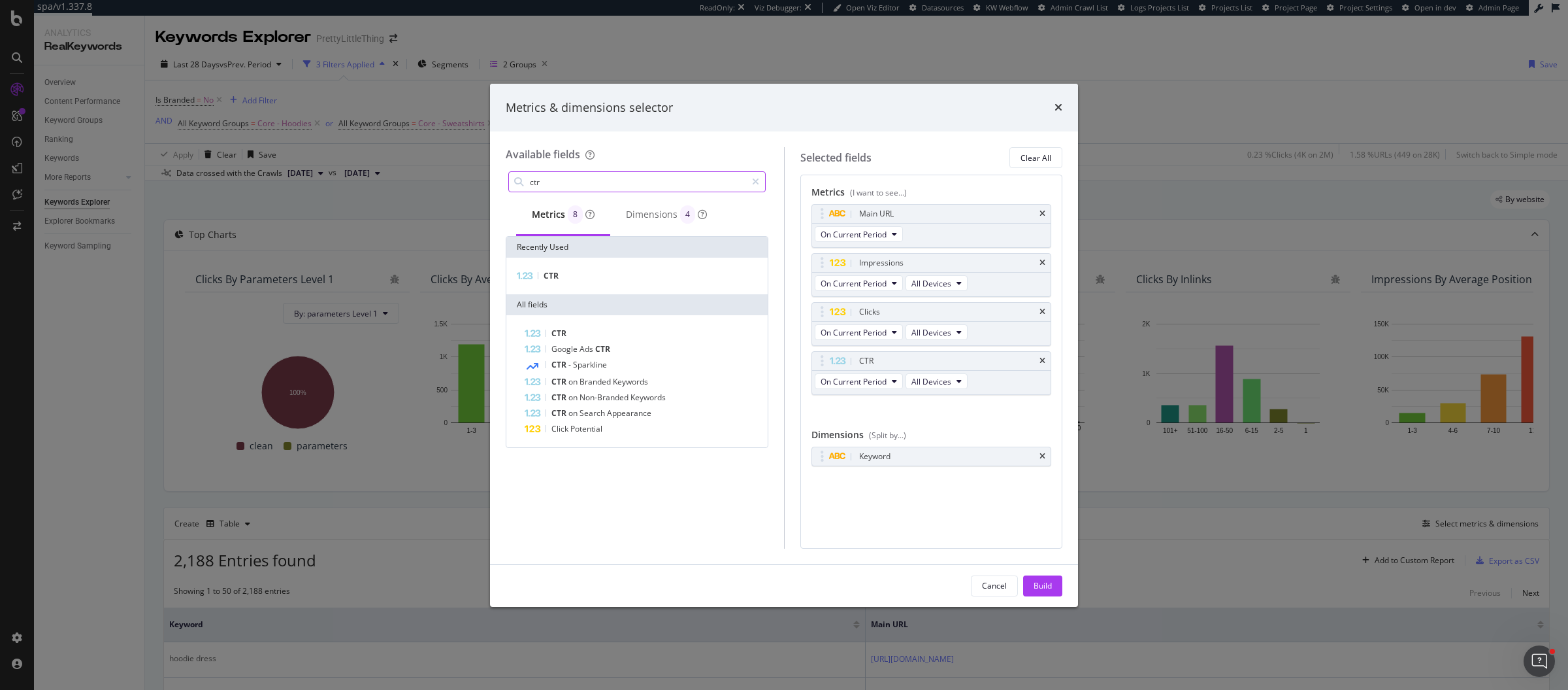
click at [657, 181] on input "ctr" at bounding box center [637, 182] width 218 height 20
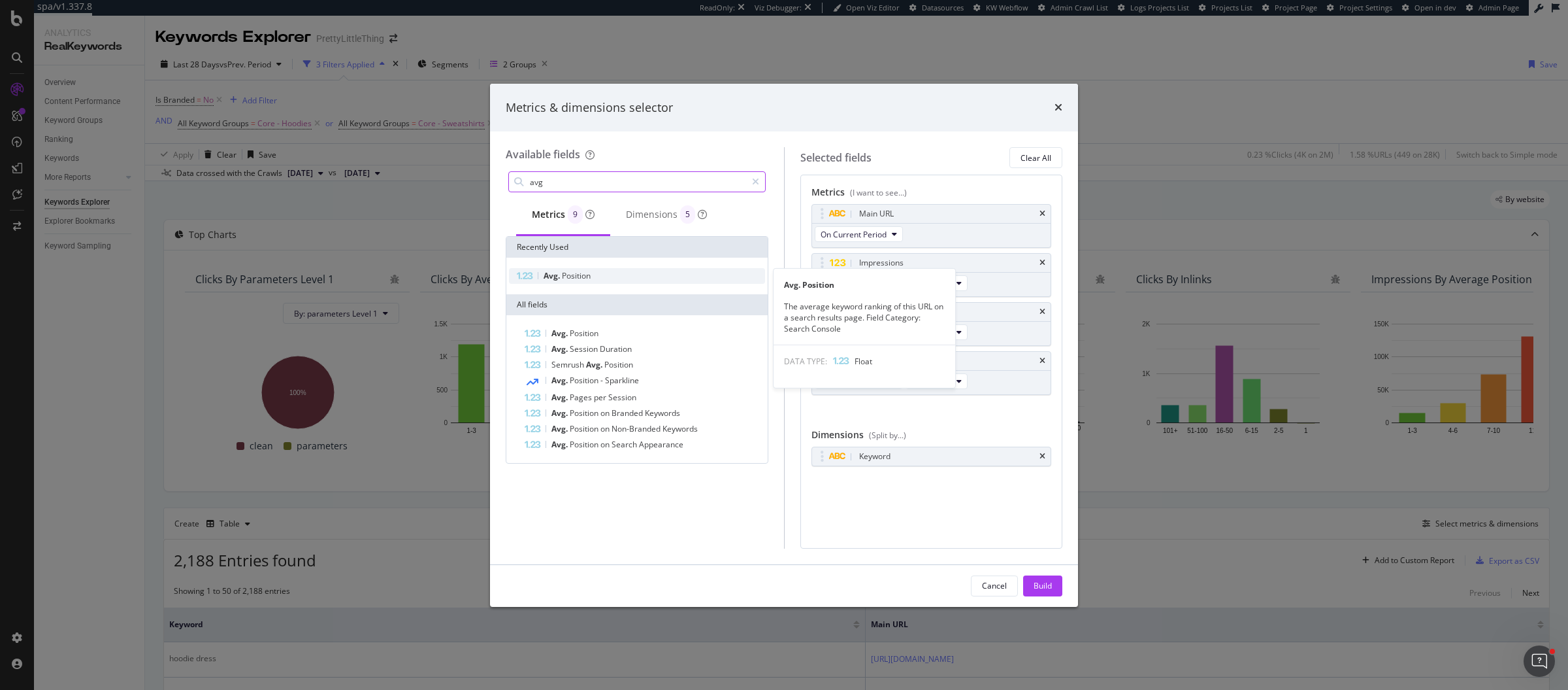
type input "avg"
click at [661, 274] on div "Avg. Position" at bounding box center [637, 276] width 256 height 16
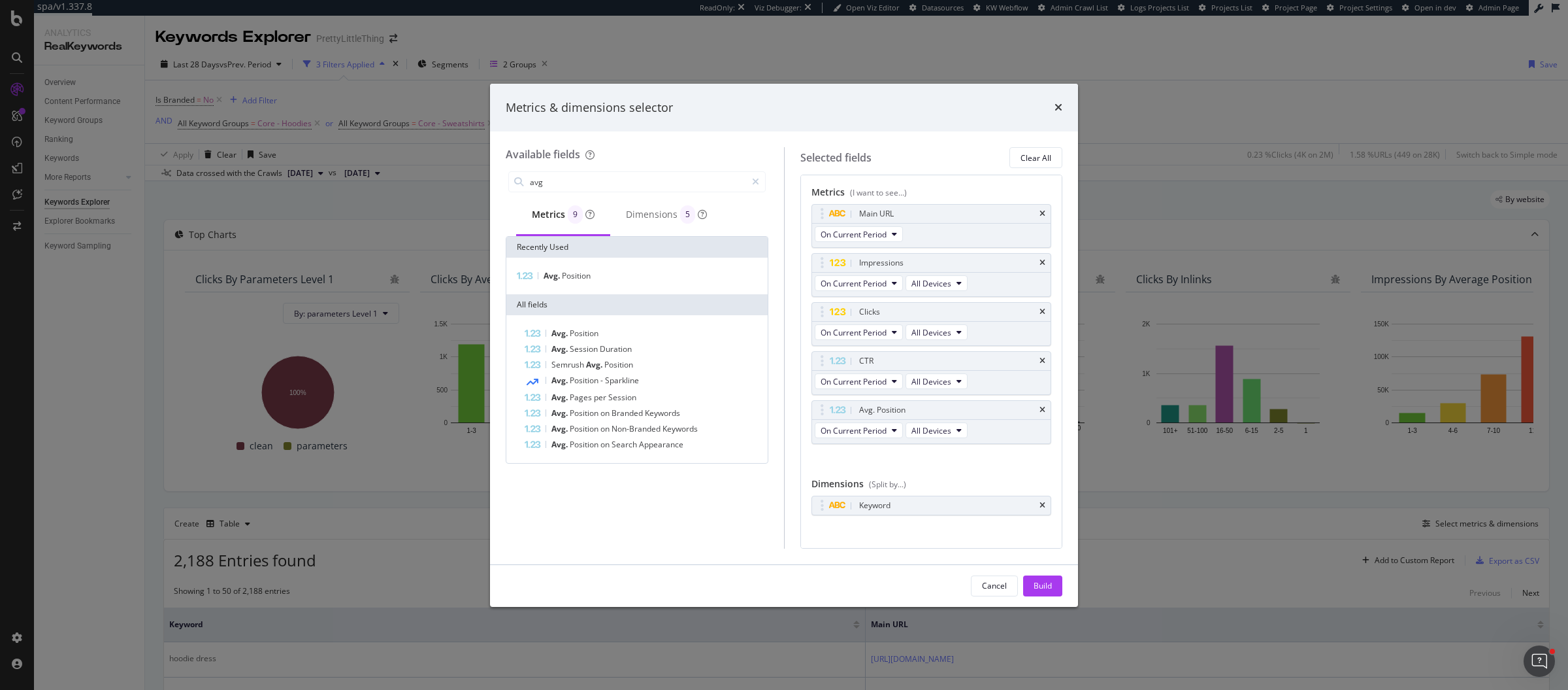
click at [1053, 596] on div "Cancel Build" at bounding box center [784, 585] width 588 height 42
click at [1055, 587] on button "Build" at bounding box center [1043, 585] width 39 height 21
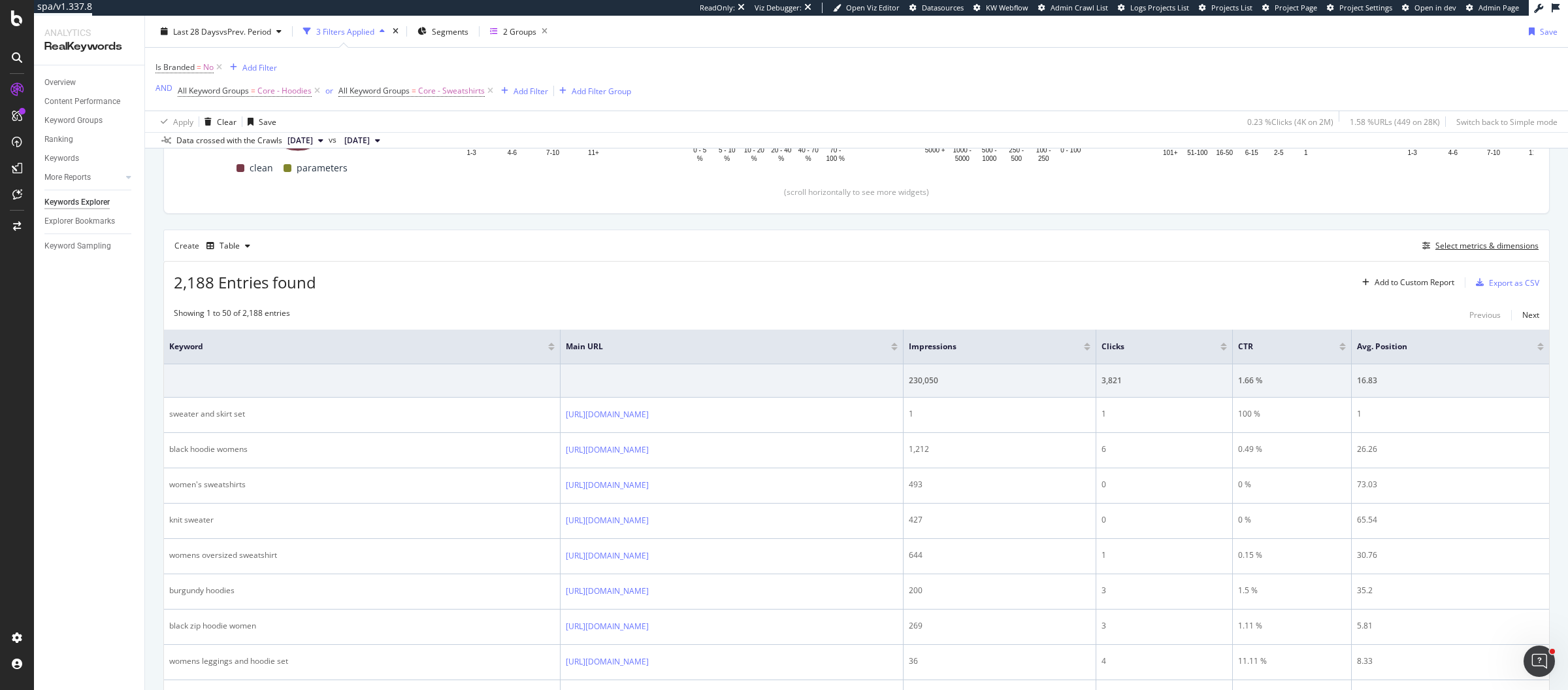
scroll to position [299, 0]
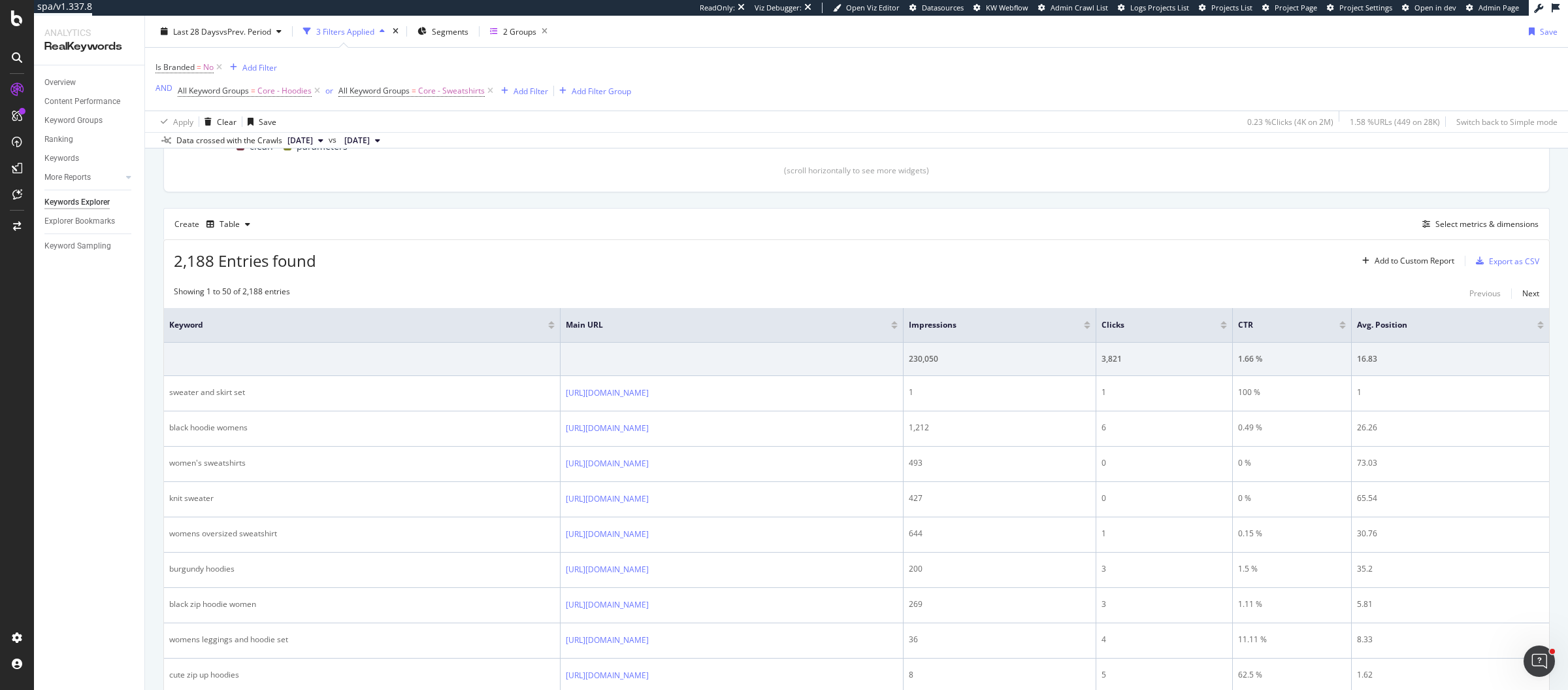
click at [898, 321] on div at bounding box center [895, 322] width 6 height 3
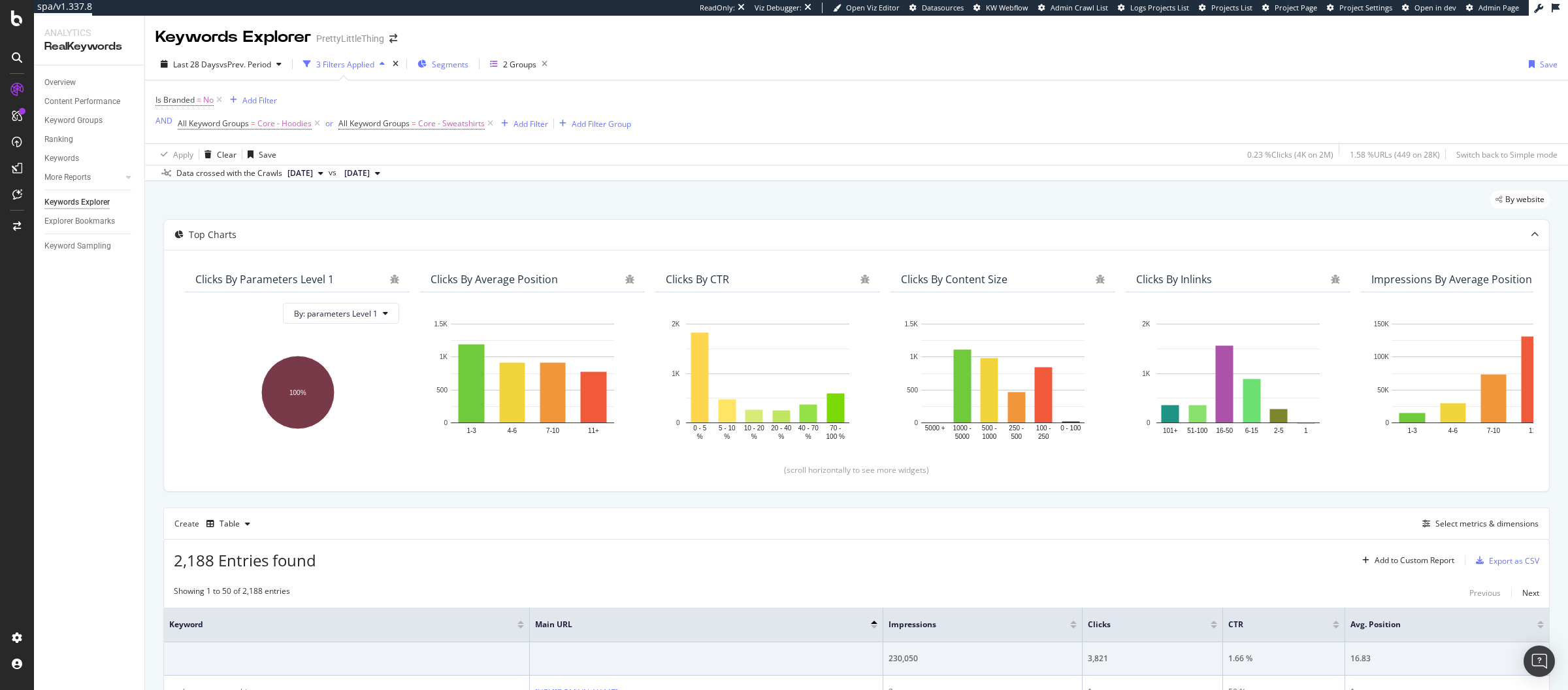
click at [418, 63] on button "Segments" at bounding box center [443, 64] width 61 height 21
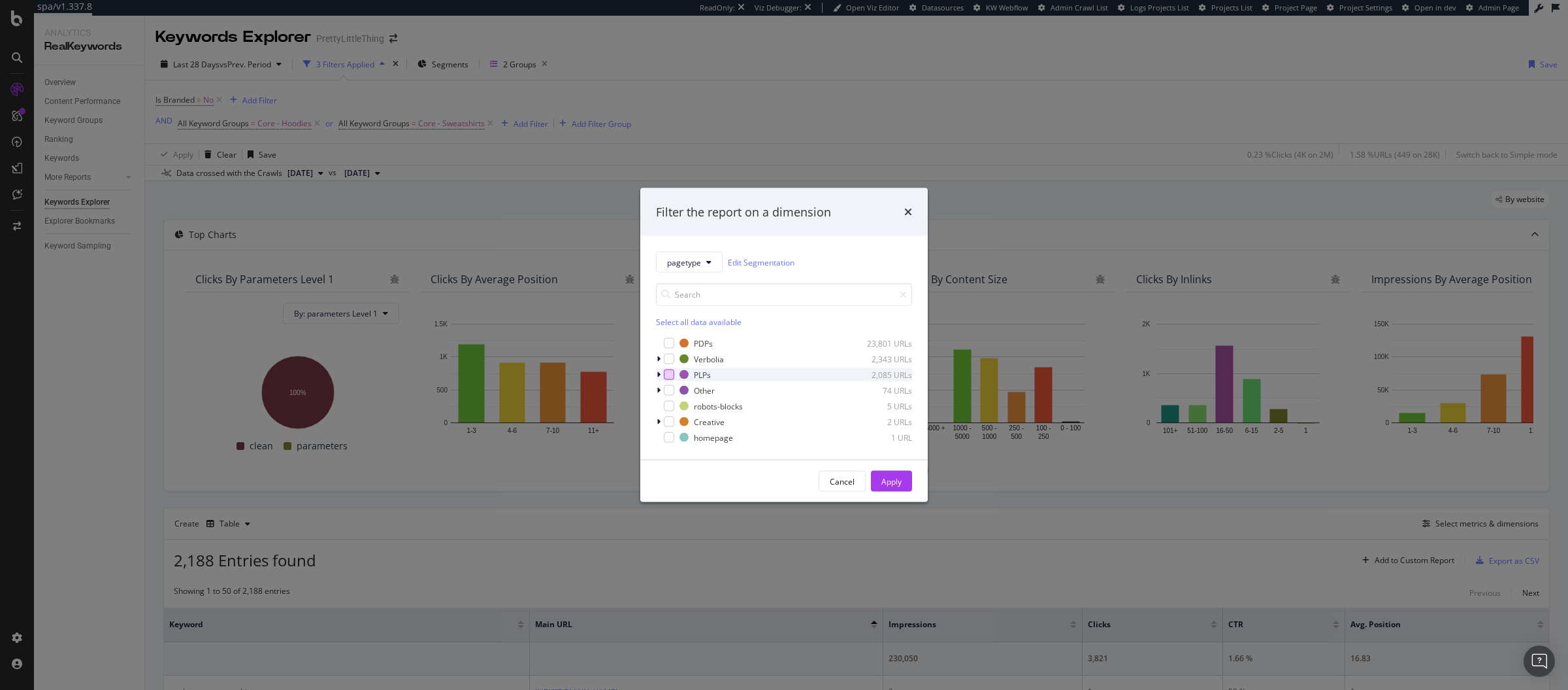
click at [671, 372] on div "modal" at bounding box center [669, 374] width 10 height 10
click at [672, 356] on div "modal" at bounding box center [669, 358] width 10 height 10
click at [885, 484] on div "Apply" at bounding box center [892, 481] width 20 height 11
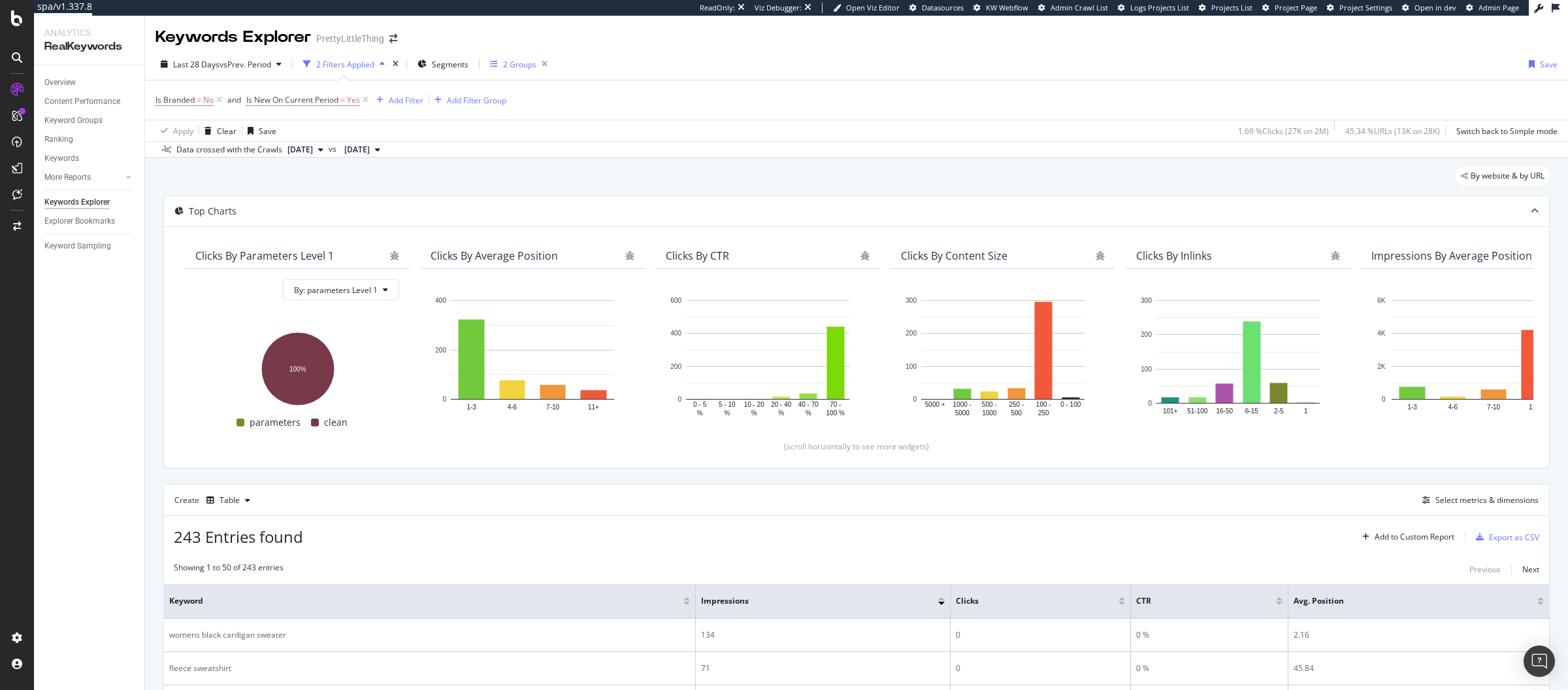
click at [519, 68] on div "2 Groups" at bounding box center [520, 64] width 33 height 11
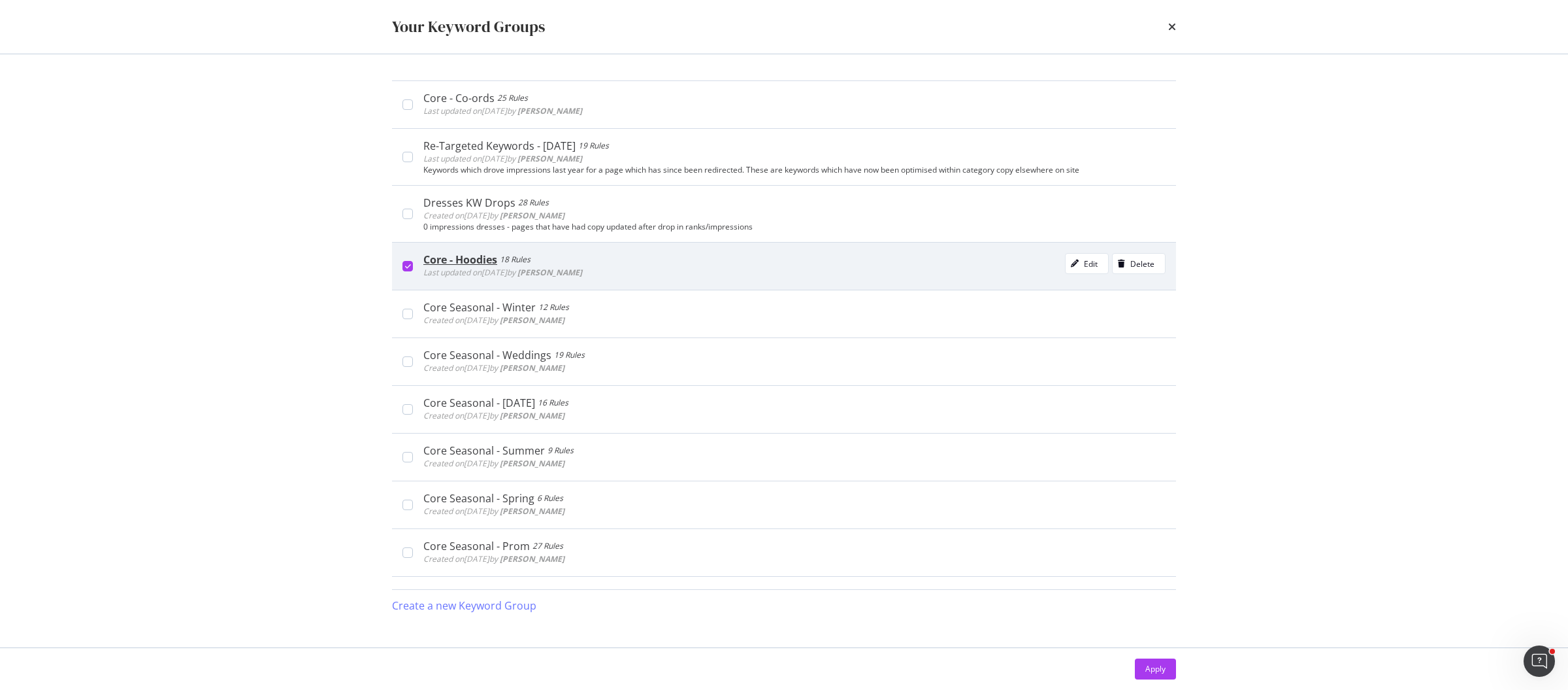
click at [412, 265] on div "modal" at bounding box center [407, 266] width 10 height 10
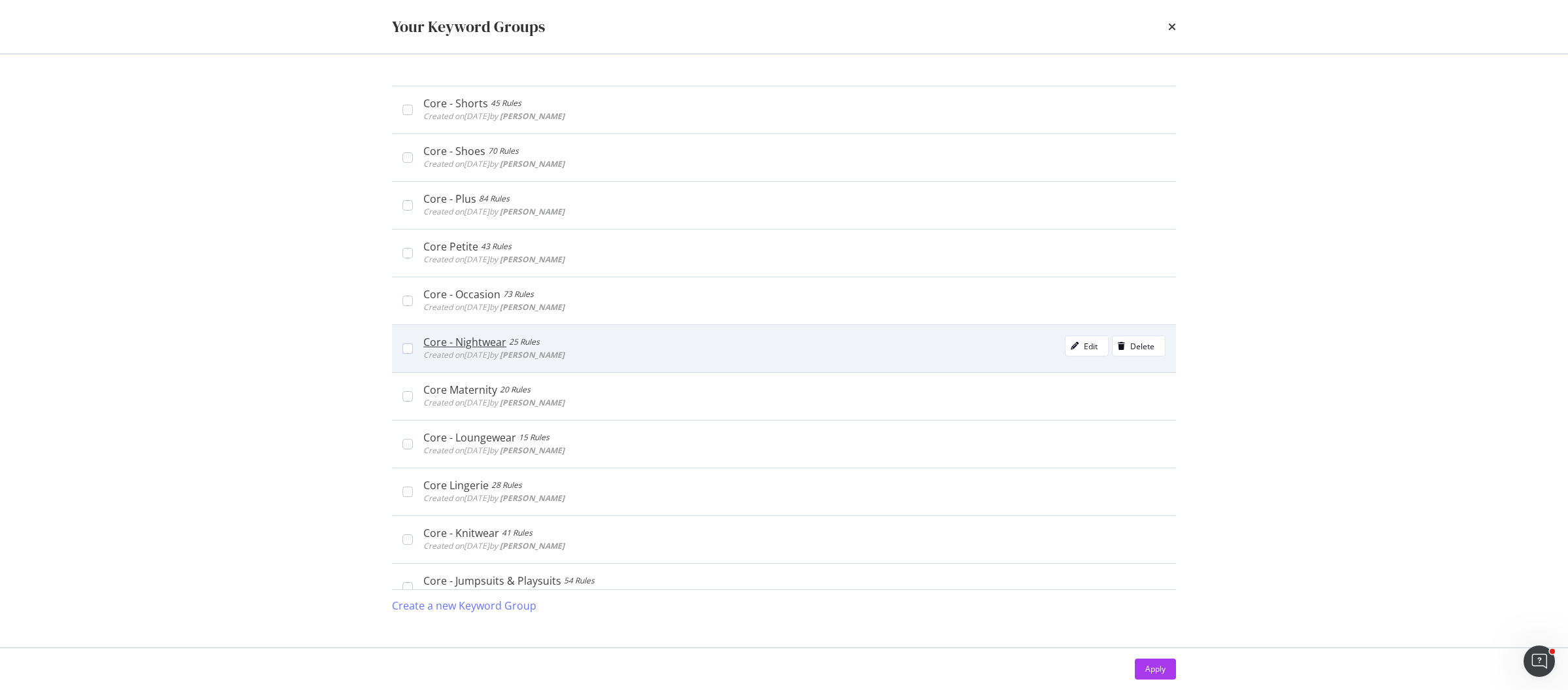
click at [667, 339] on div "Core - Nightwear 25 Rules Created on [DATE] by [PERSON_NAME] Edit Delete" at bounding box center [794, 348] width 742 height 26
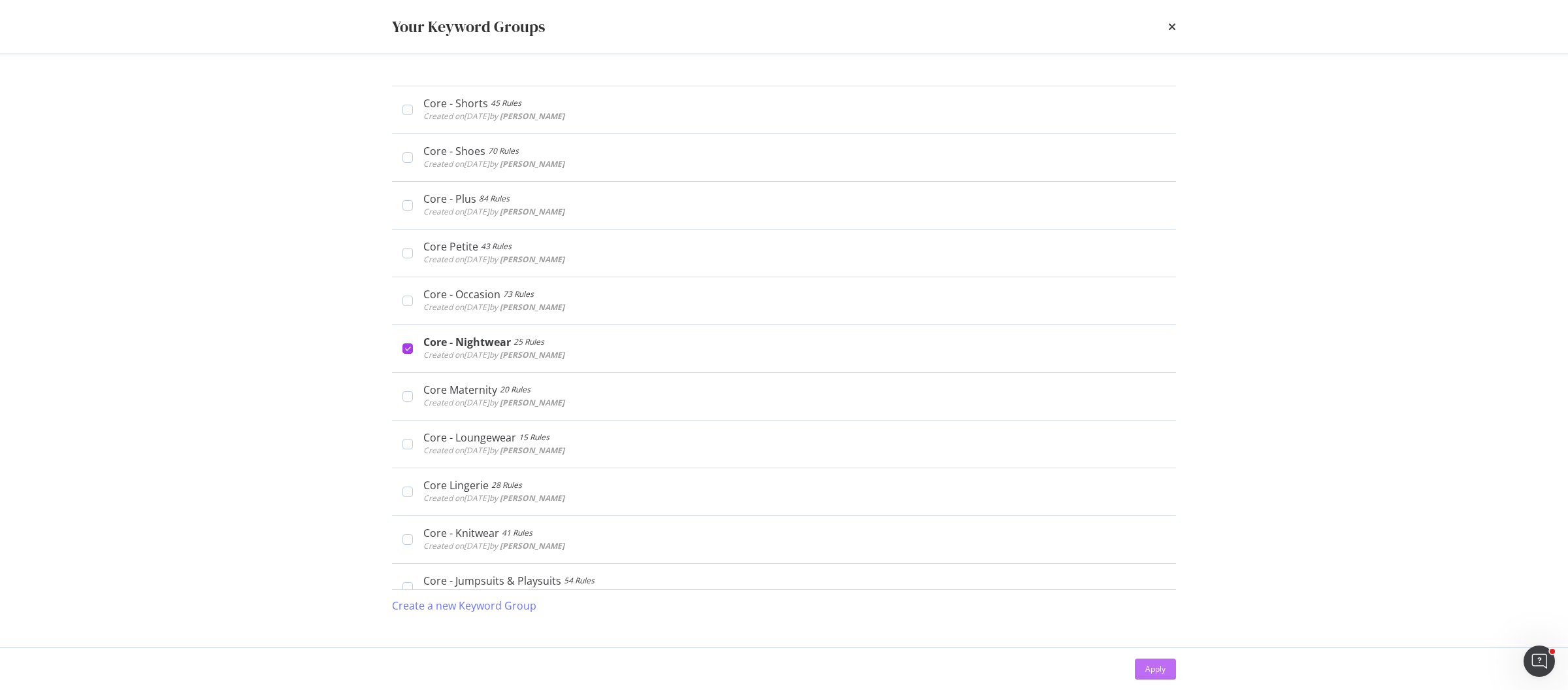
click at [1170, 667] on button "Apply" at bounding box center [1156, 669] width 41 height 21
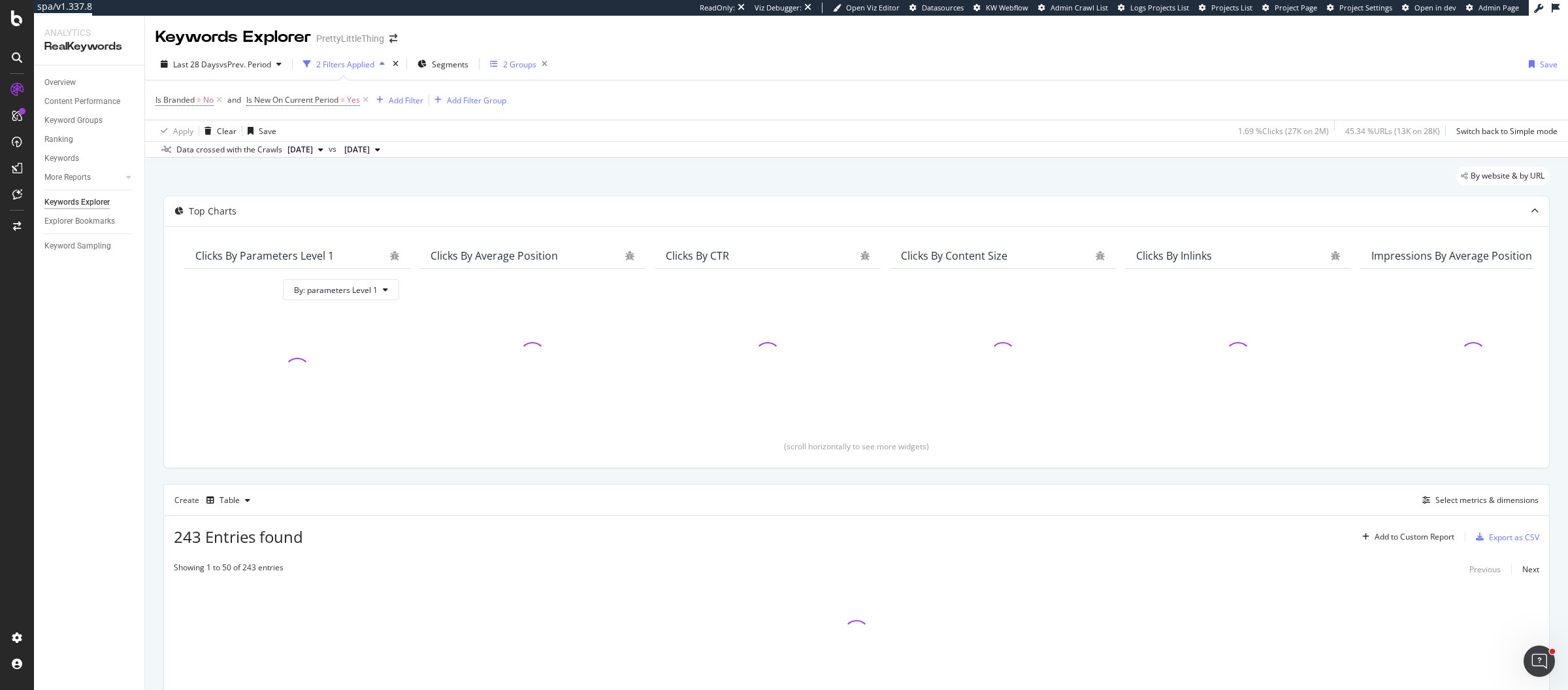
click at [533, 64] on div "2 Groups" at bounding box center [520, 64] width 33 height 11
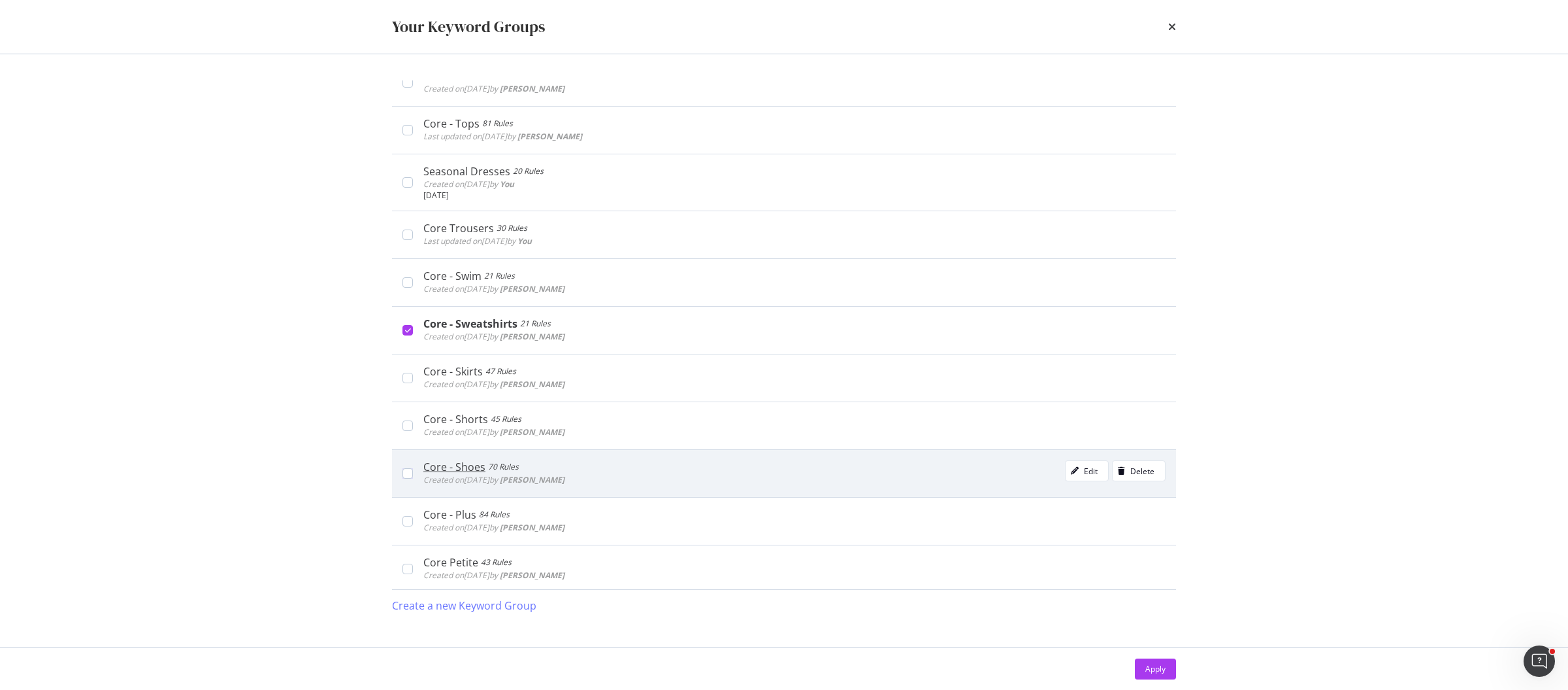
scroll to position [798, 0]
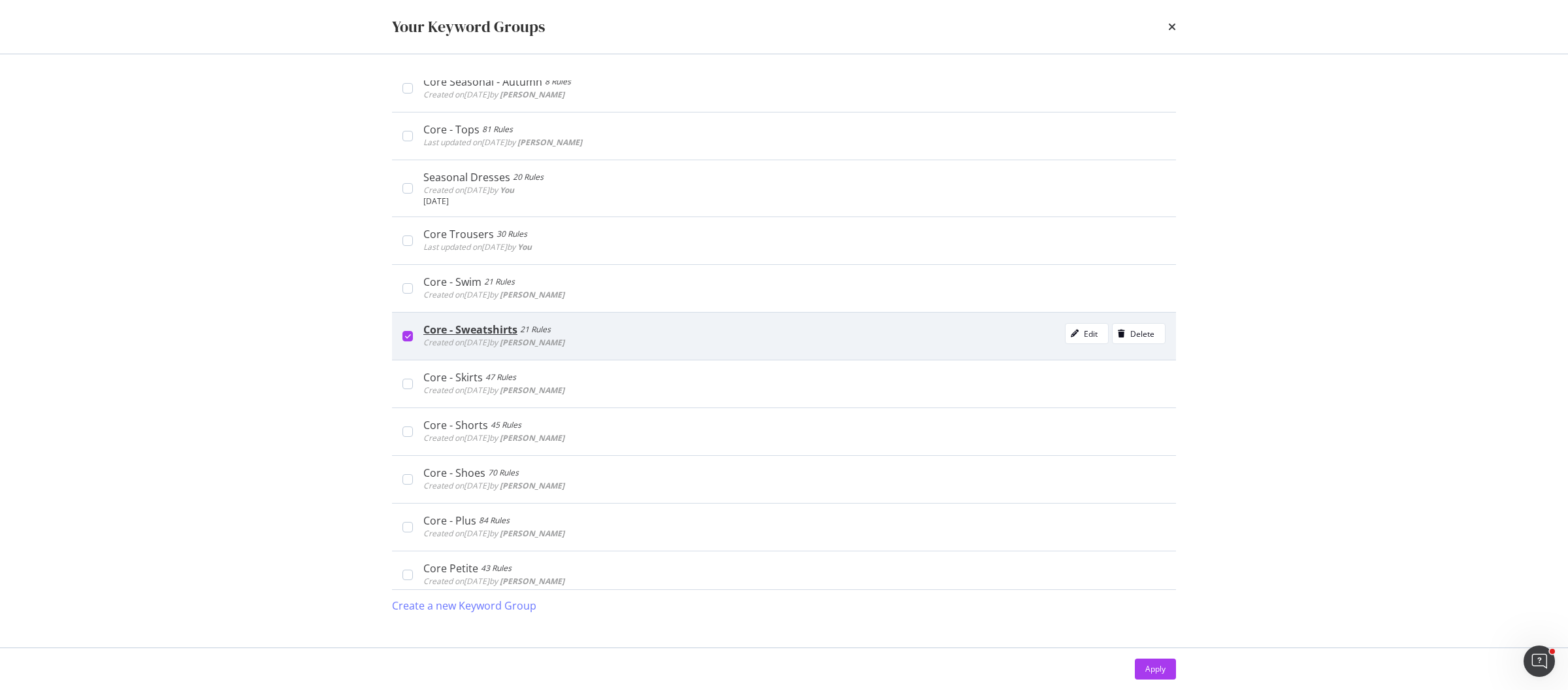
click at [431, 323] on div "Core - Sweatshirts" at bounding box center [471, 329] width 94 height 13
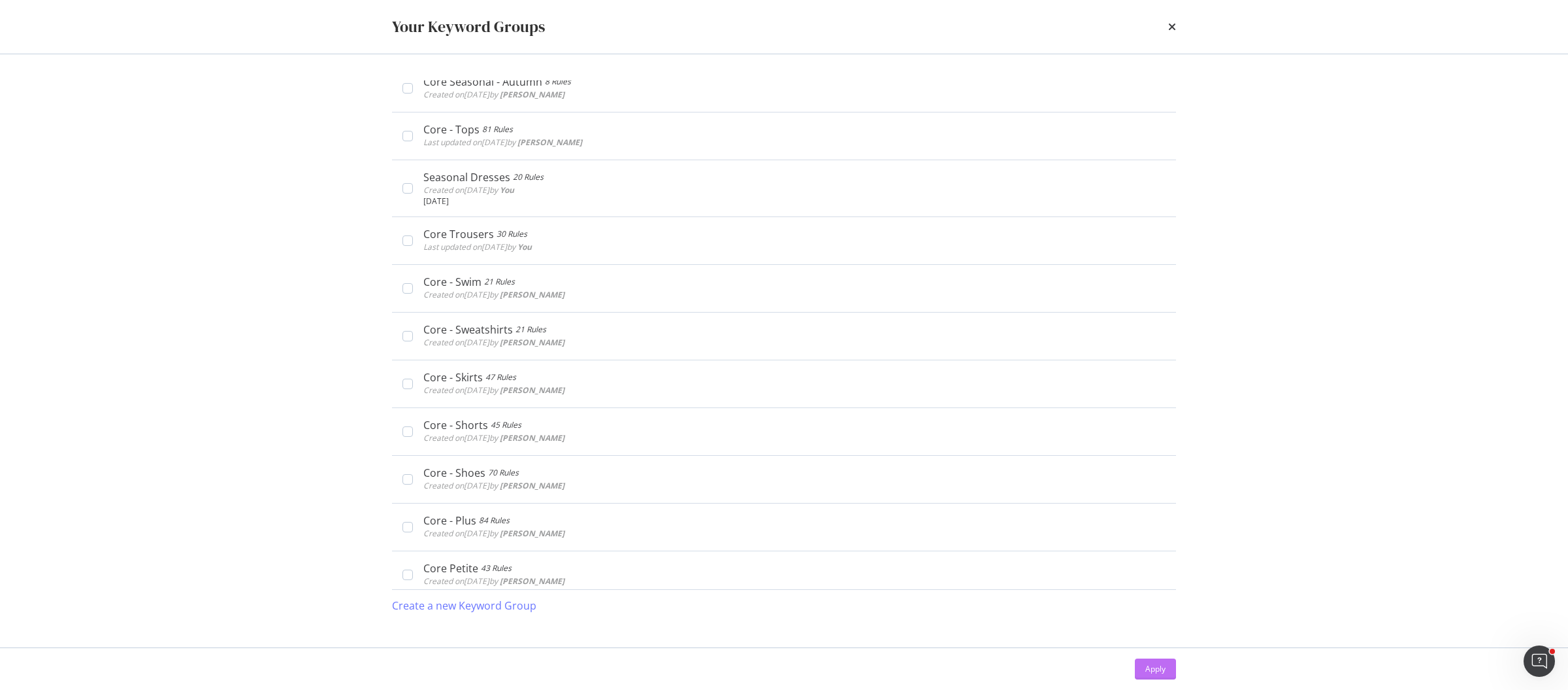
click at [1158, 674] on div "Apply" at bounding box center [1156, 668] width 20 height 20
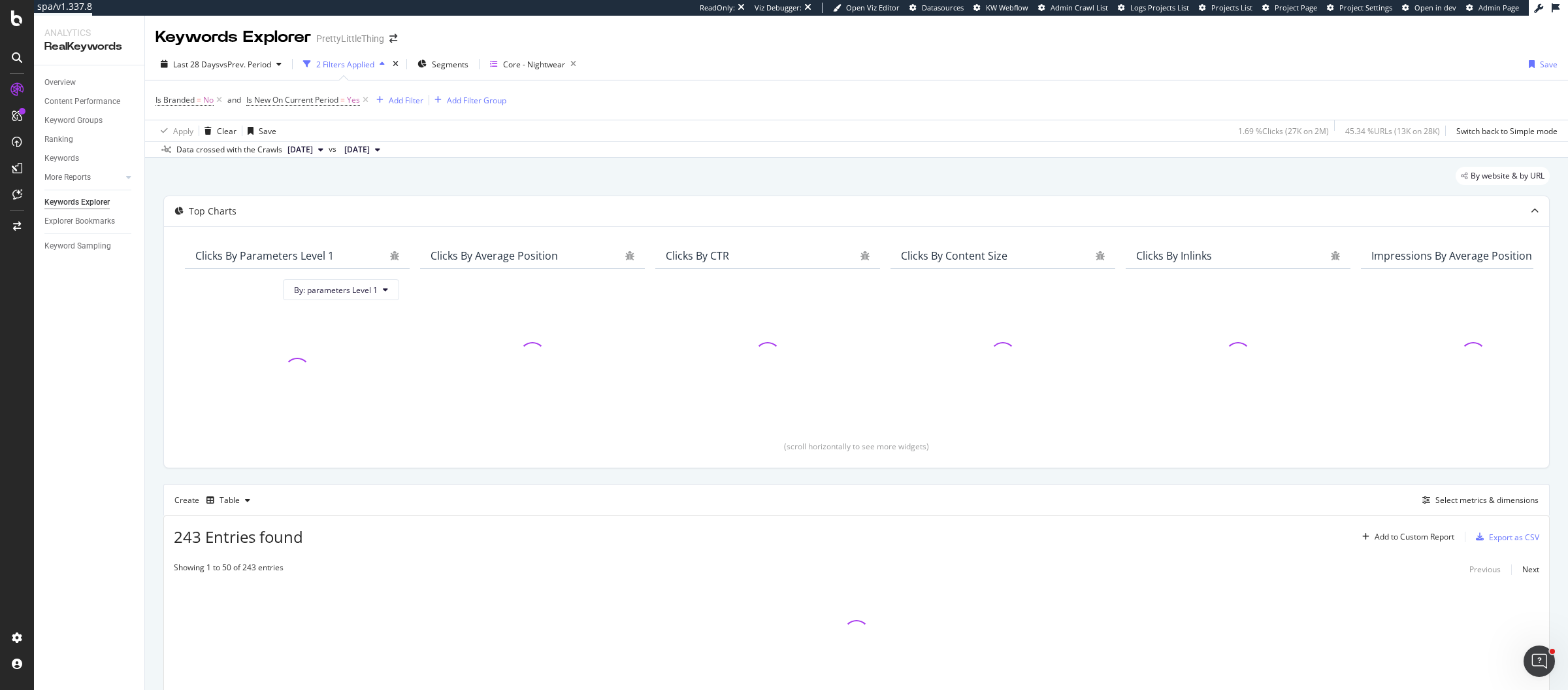
click at [931, 125] on div "Apply Clear Save 1.69 % Clicks ( 27K on 2M ) 45.34 % URLs ( 13K on 28K ) Switch…" at bounding box center [857, 130] width 1423 height 21
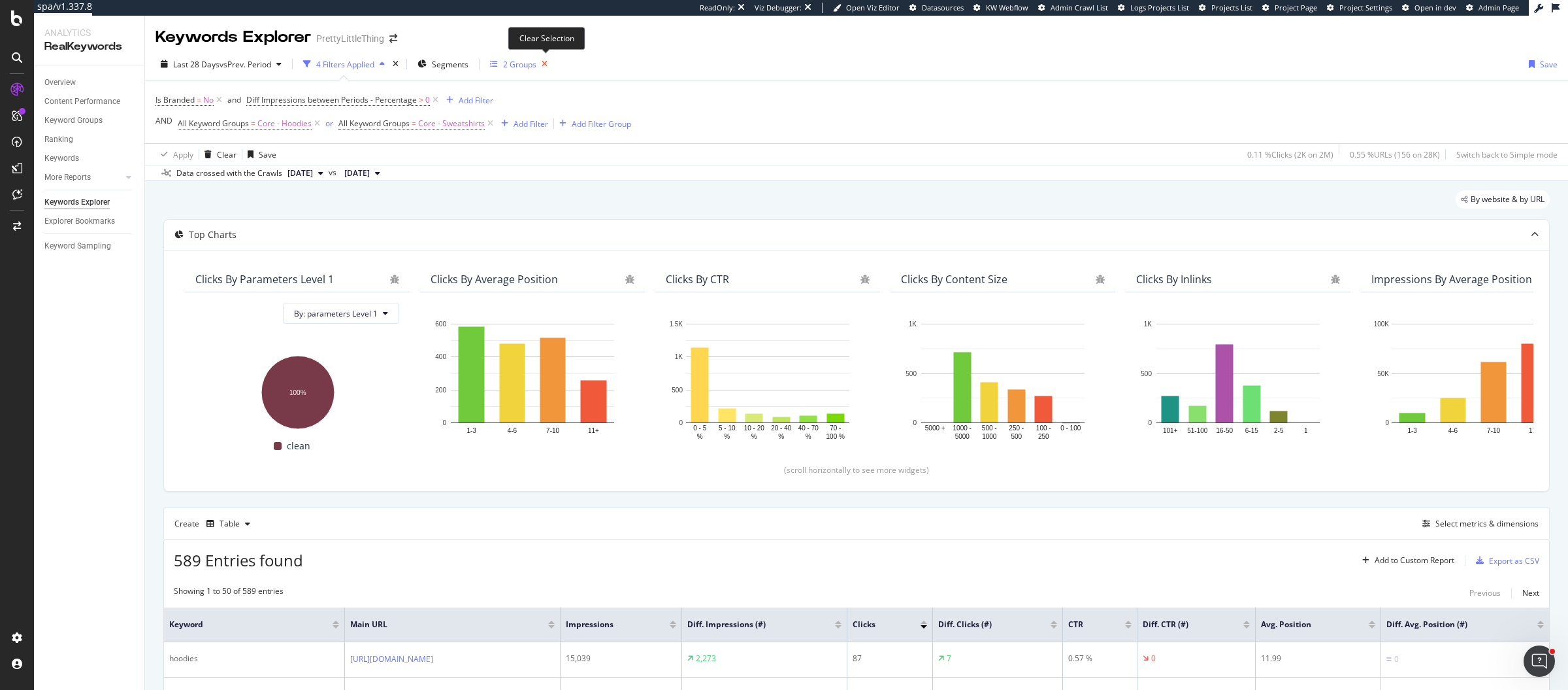
click at [548, 59] on icon "button" at bounding box center [544, 64] width 16 height 18
click at [524, 59] on div "Keyword Groups" at bounding box center [533, 64] width 60 height 11
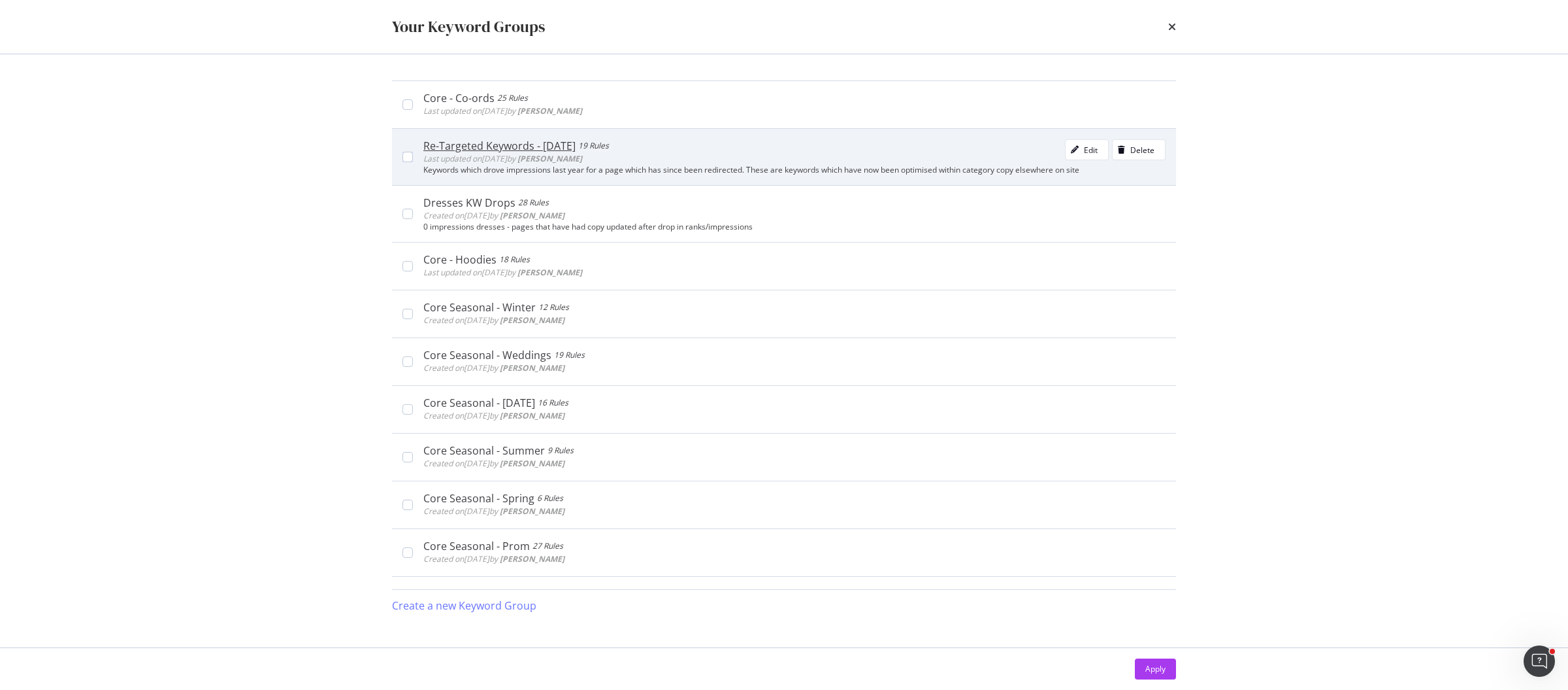
scroll to position [1120, 0]
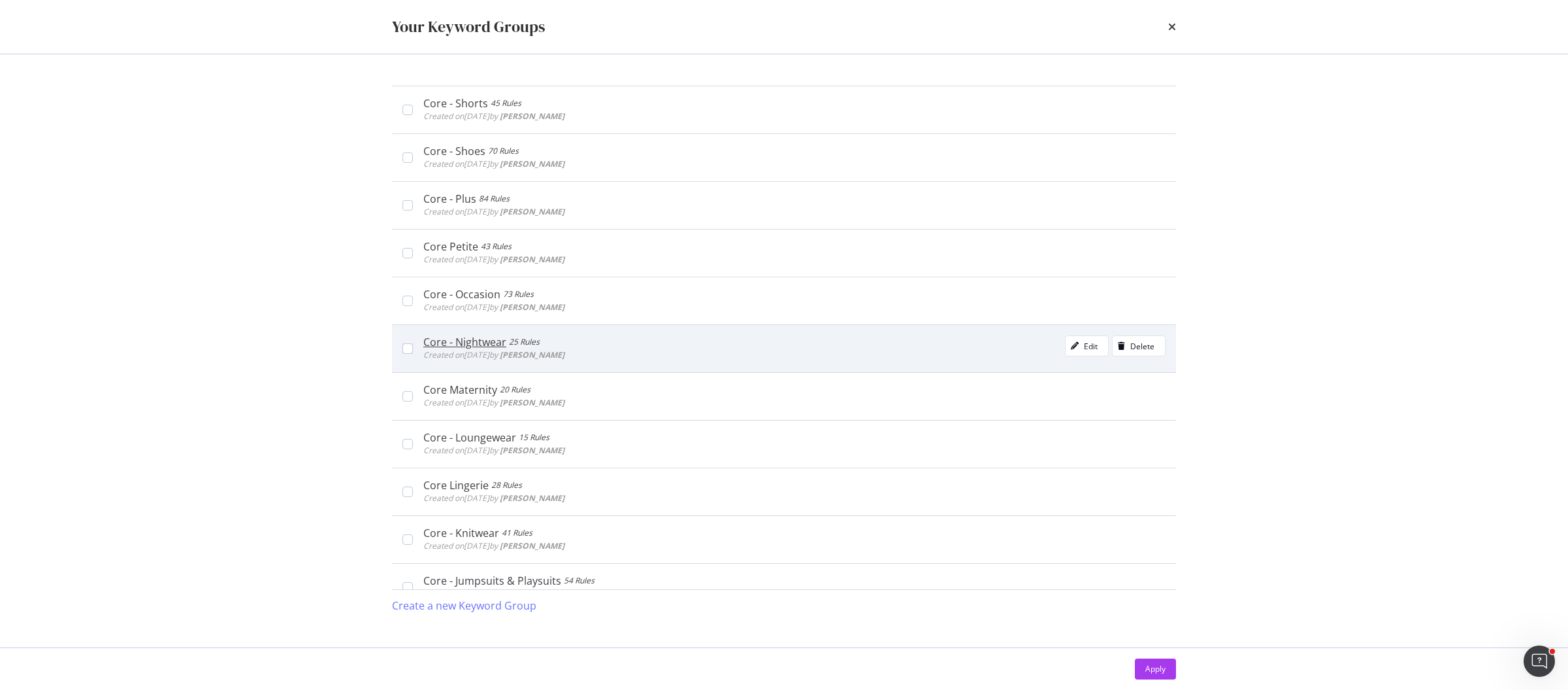
click at [694, 345] on div "Core - Nightwear 25 Rules Created on [DATE] by [PERSON_NAME] Edit Delete" at bounding box center [794, 348] width 742 height 26
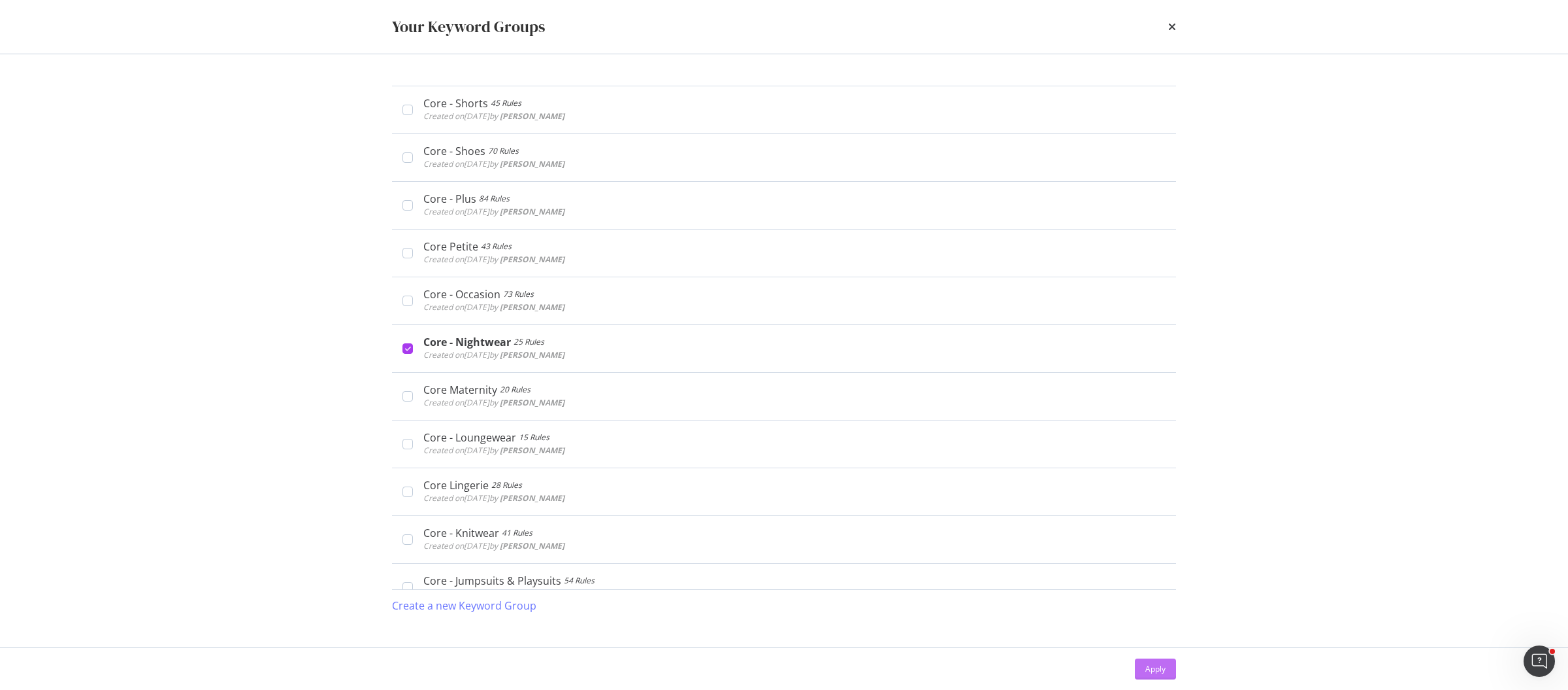
click at [1161, 665] on div "Apply" at bounding box center [1156, 668] width 20 height 11
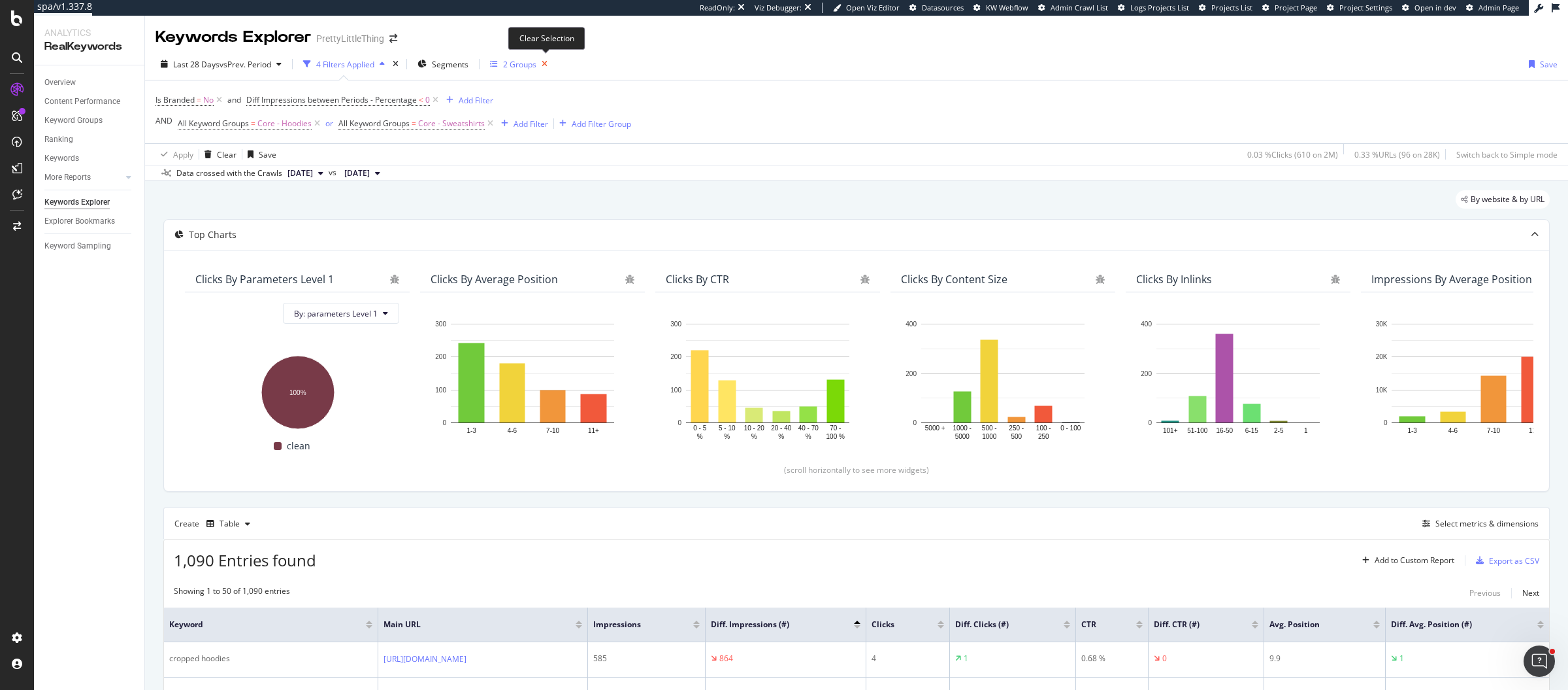
click at [546, 62] on icon "button" at bounding box center [544, 64] width 16 height 18
click at [525, 61] on div "Keyword Groups" at bounding box center [533, 64] width 60 height 11
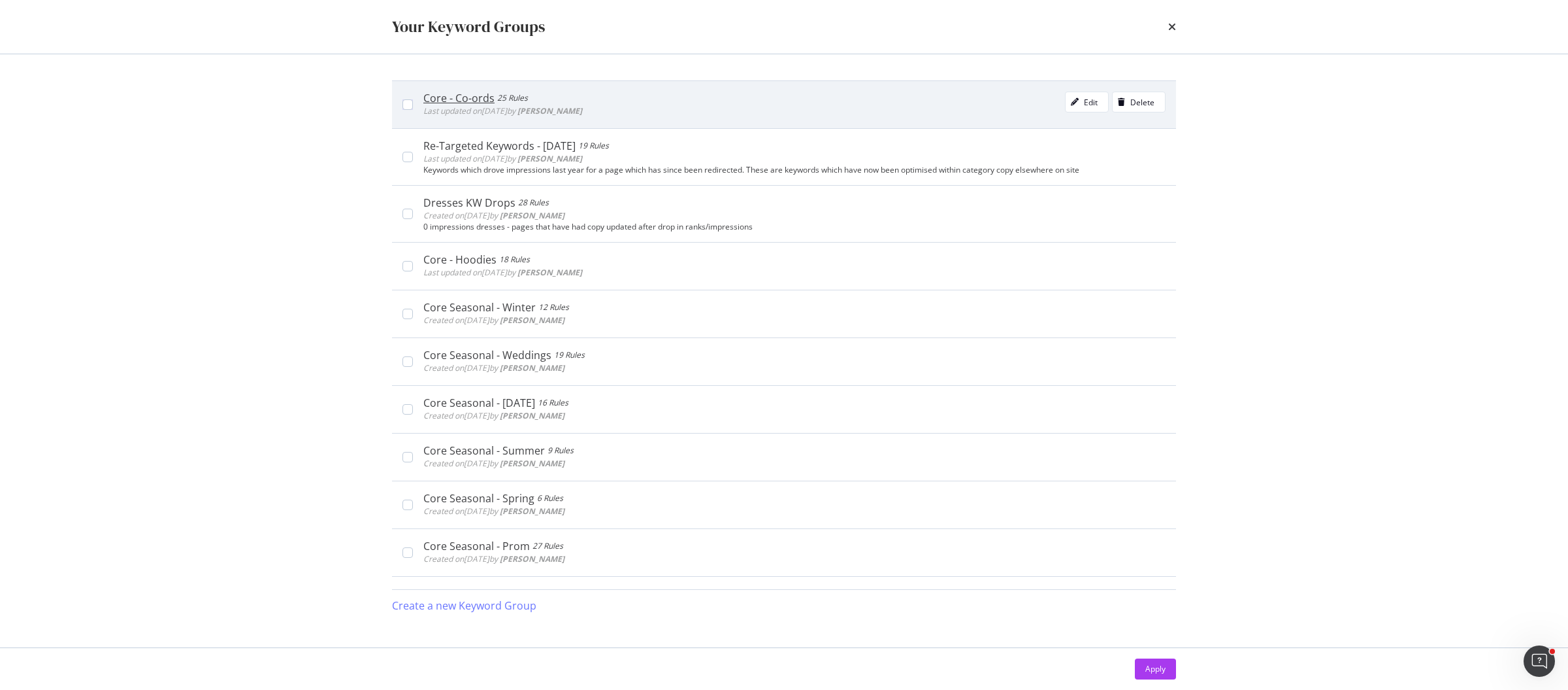
scroll to position [1120, 0]
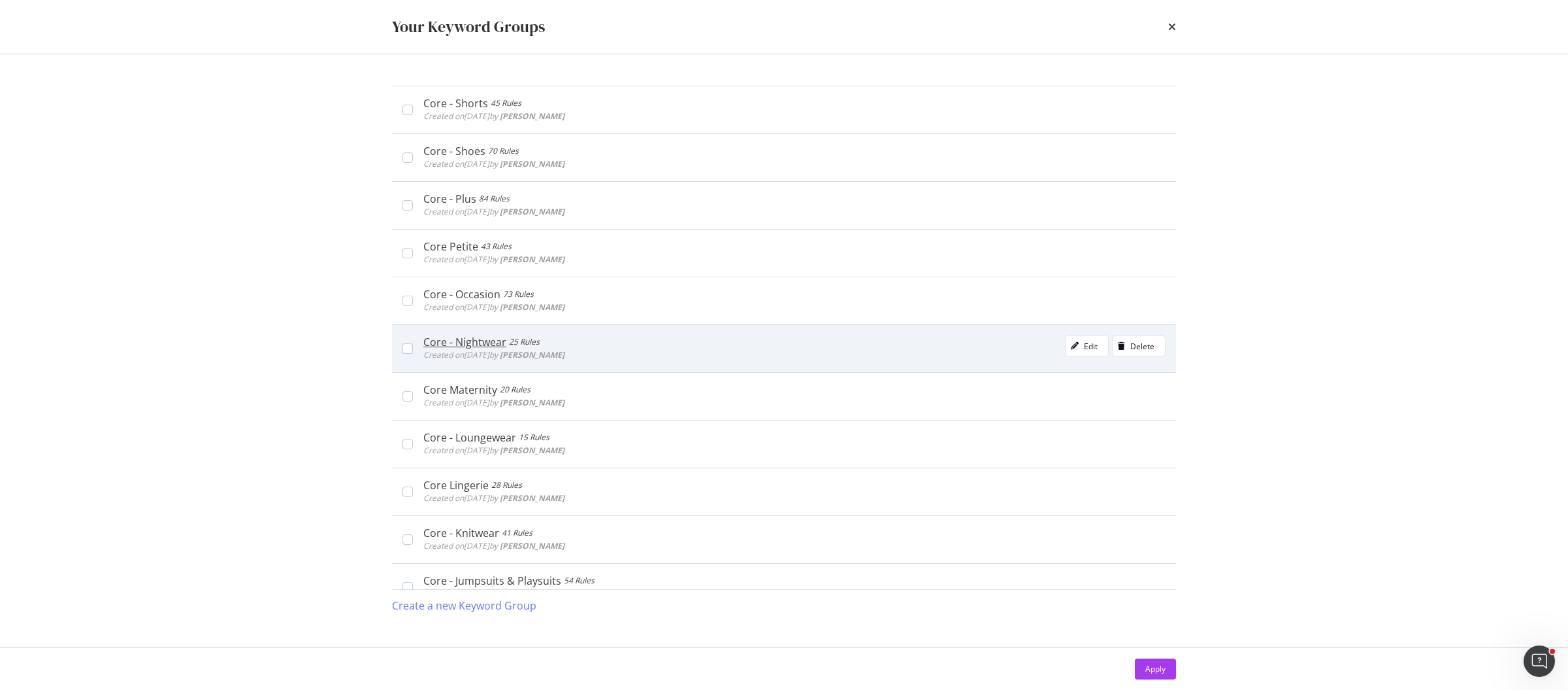
click at [604, 336] on div "Core - Nightwear 25 Rules Created on [DATE] by [PERSON_NAME] Edit Delete" at bounding box center [794, 348] width 742 height 26
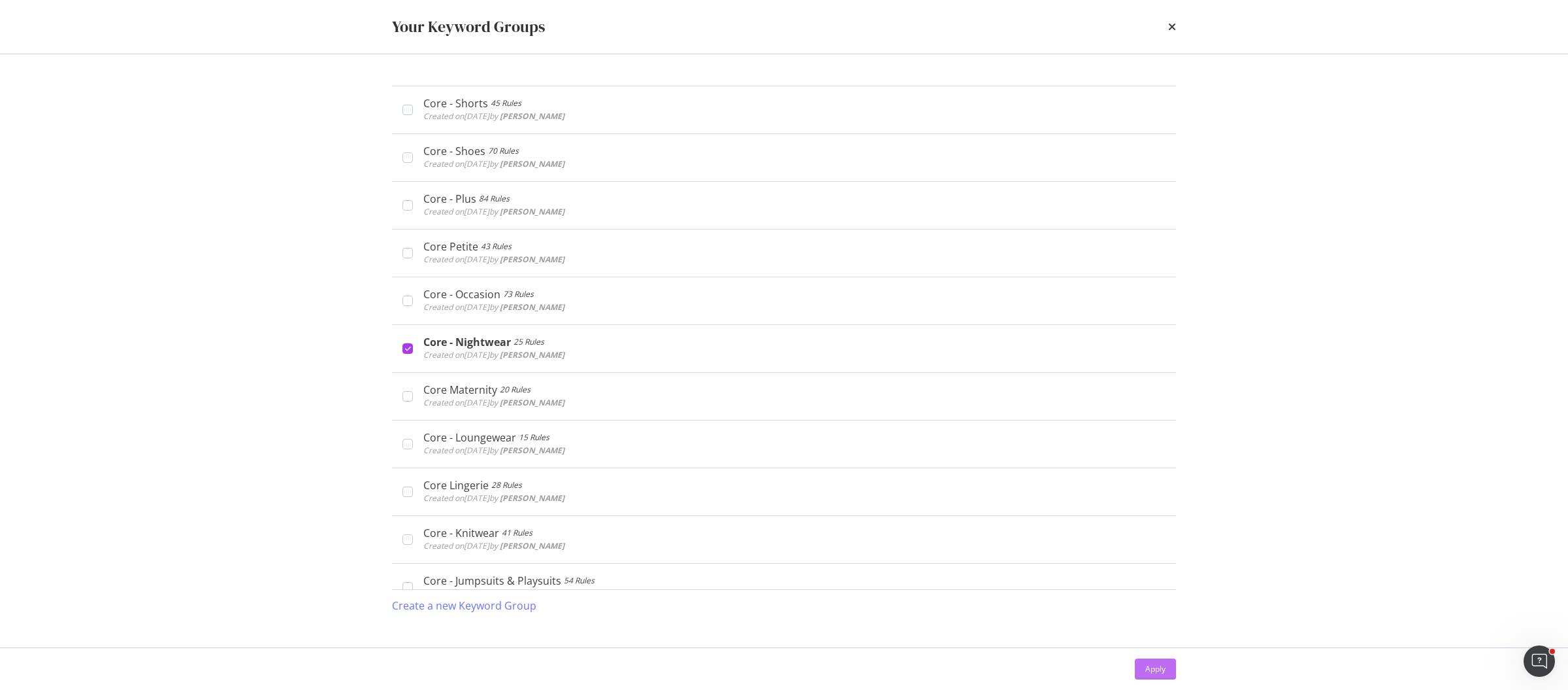
click at [1145, 670] on div "Apply" at bounding box center [1156, 668] width 20 height 11
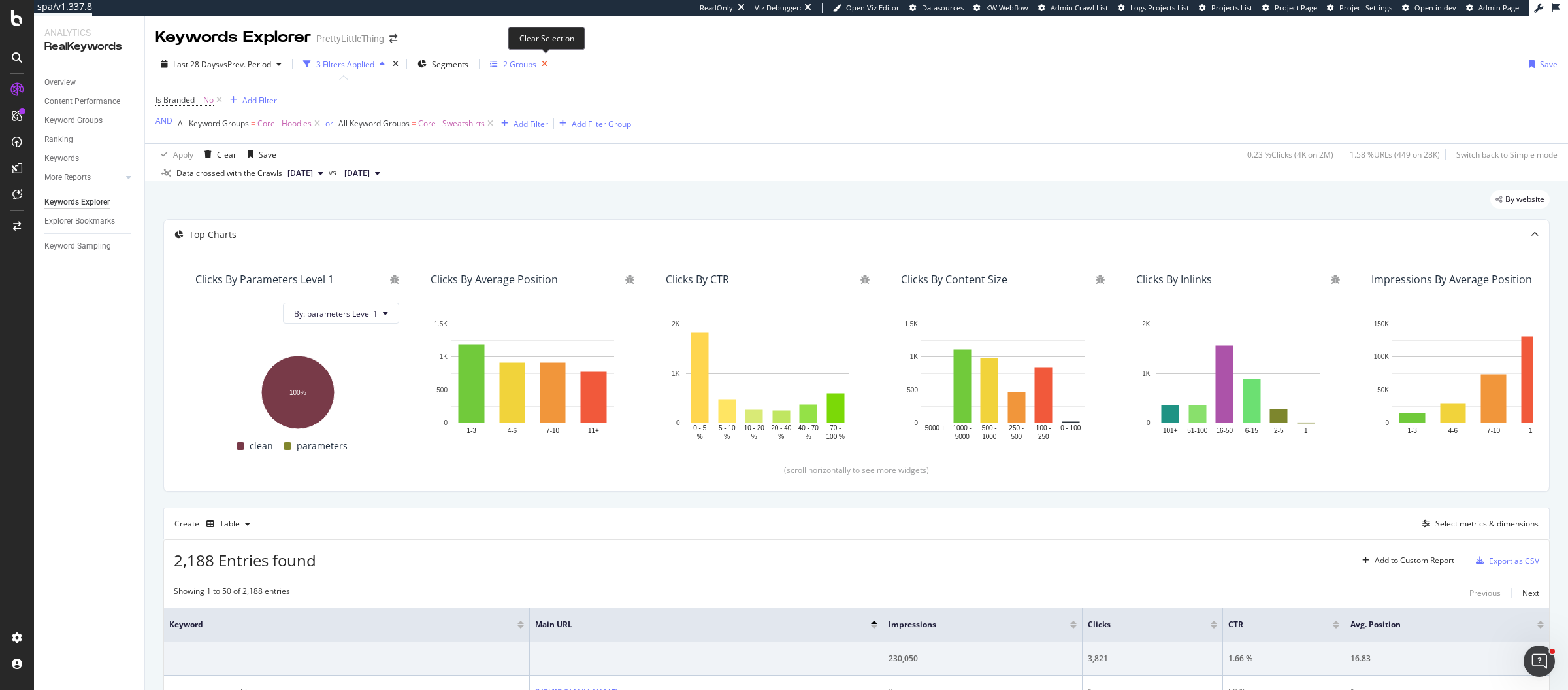
click at [547, 64] on icon "button" at bounding box center [544, 64] width 16 height 18
click at [526, 64] on div "Keyword Groups" at bounding box center [533, 64] width 60 height 11
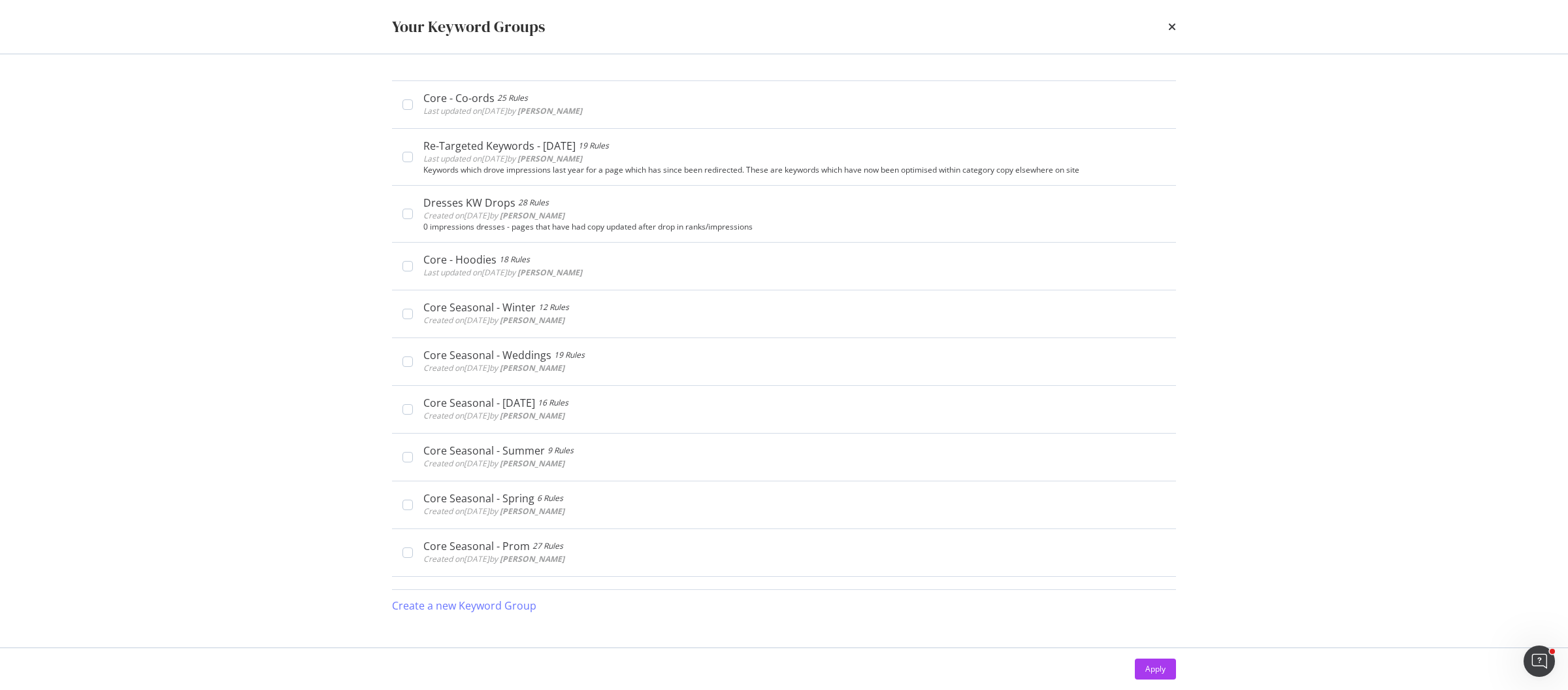
scroll to position [1120, 0]
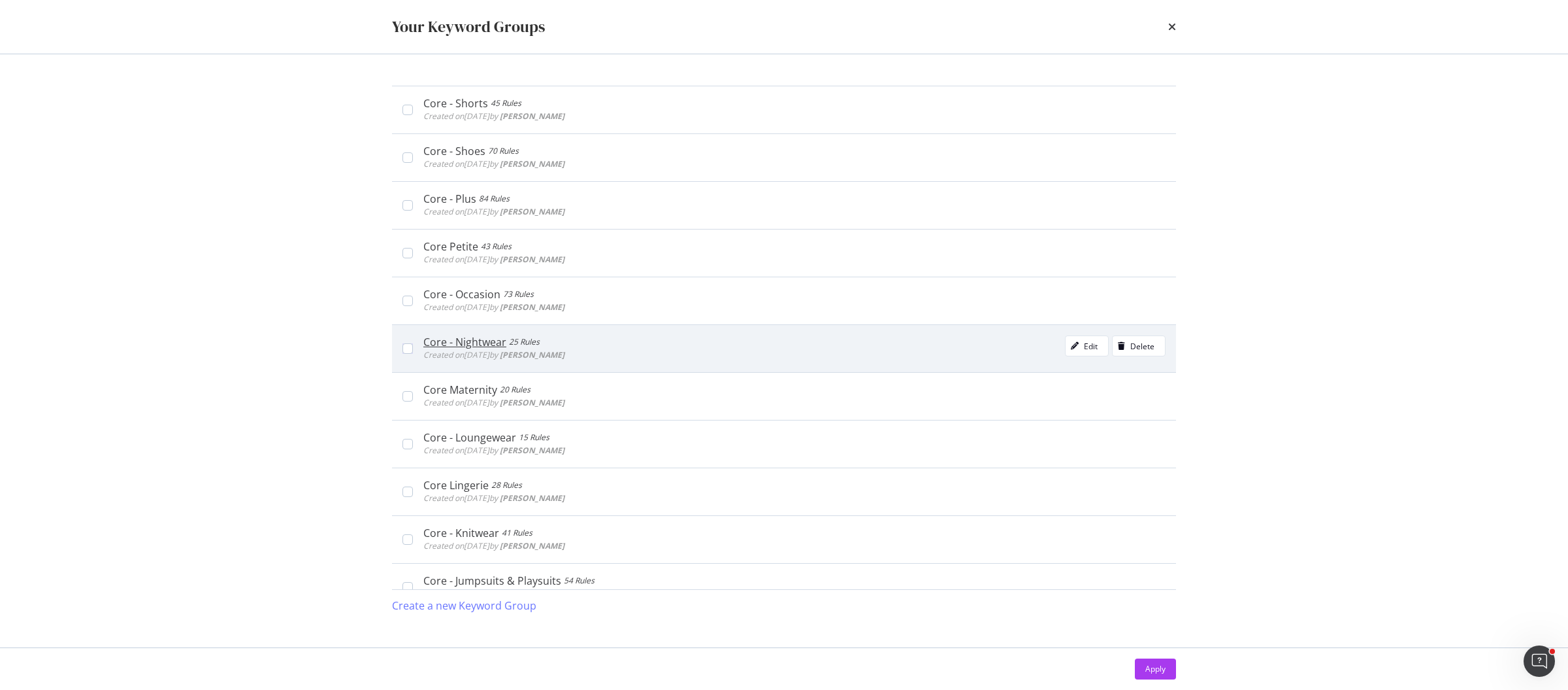
click at [642, 336] on div "Core - Nightwear 25 Rules Created on [DATE] by [PERSON_NAME] Edit Delete" at bounding box center [794, 348] width 742 height 26
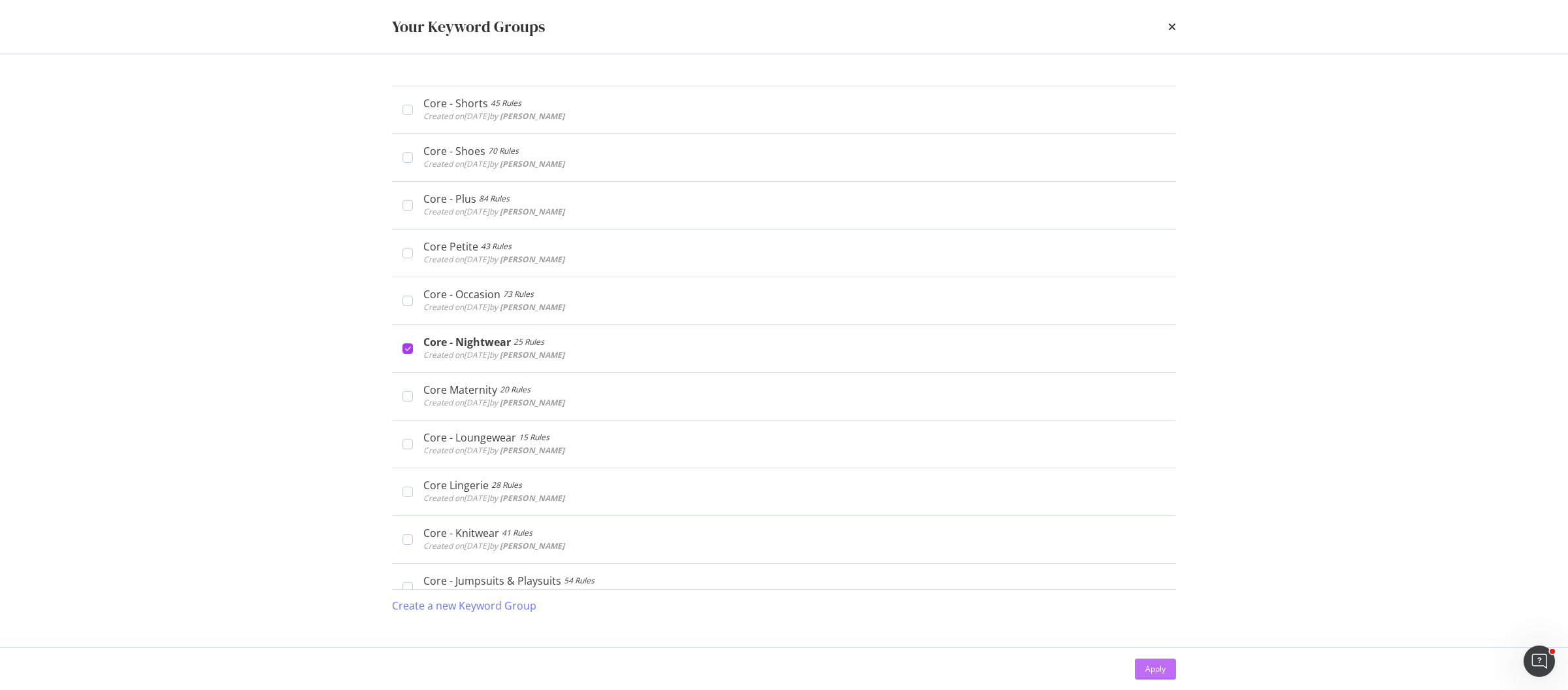
click at [1160, 675] on div "Apply" at bounding box center [1156, 668] width 20 height 20
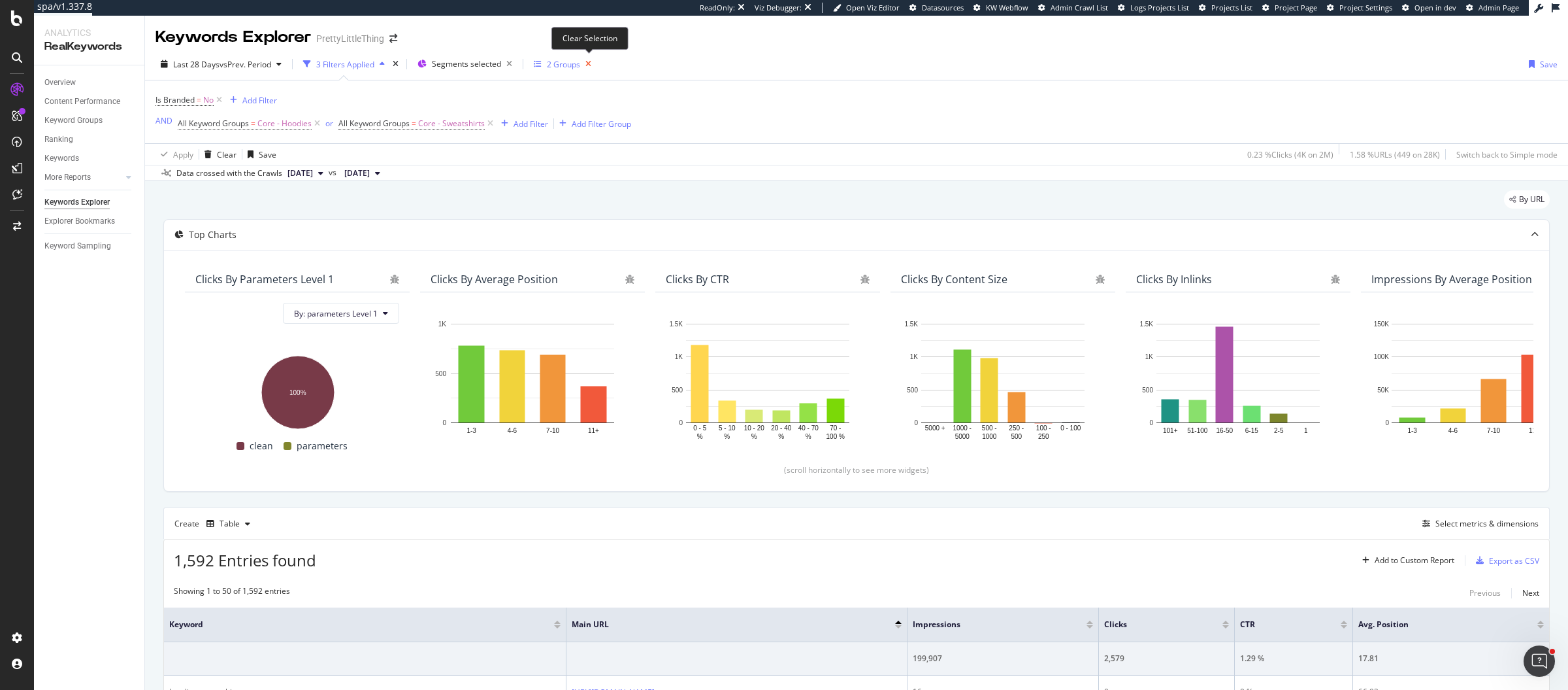
click at [585, 65] on icon "button" at bounding box center [588, 64] width 16 height 18
click at [573, 67] on div "Keyword Groups" at bounding box center [577, 64] width 60 height 11
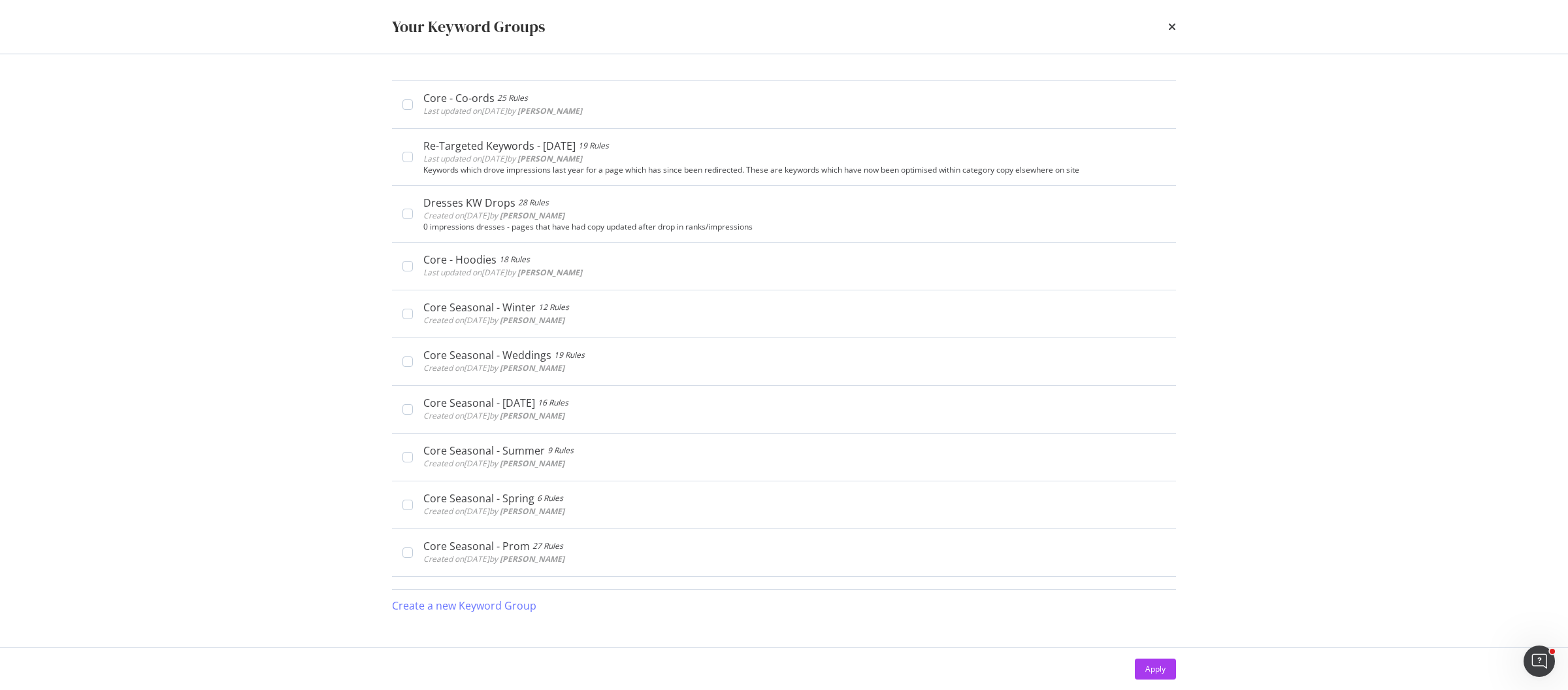
scroll to position [1120, 0]
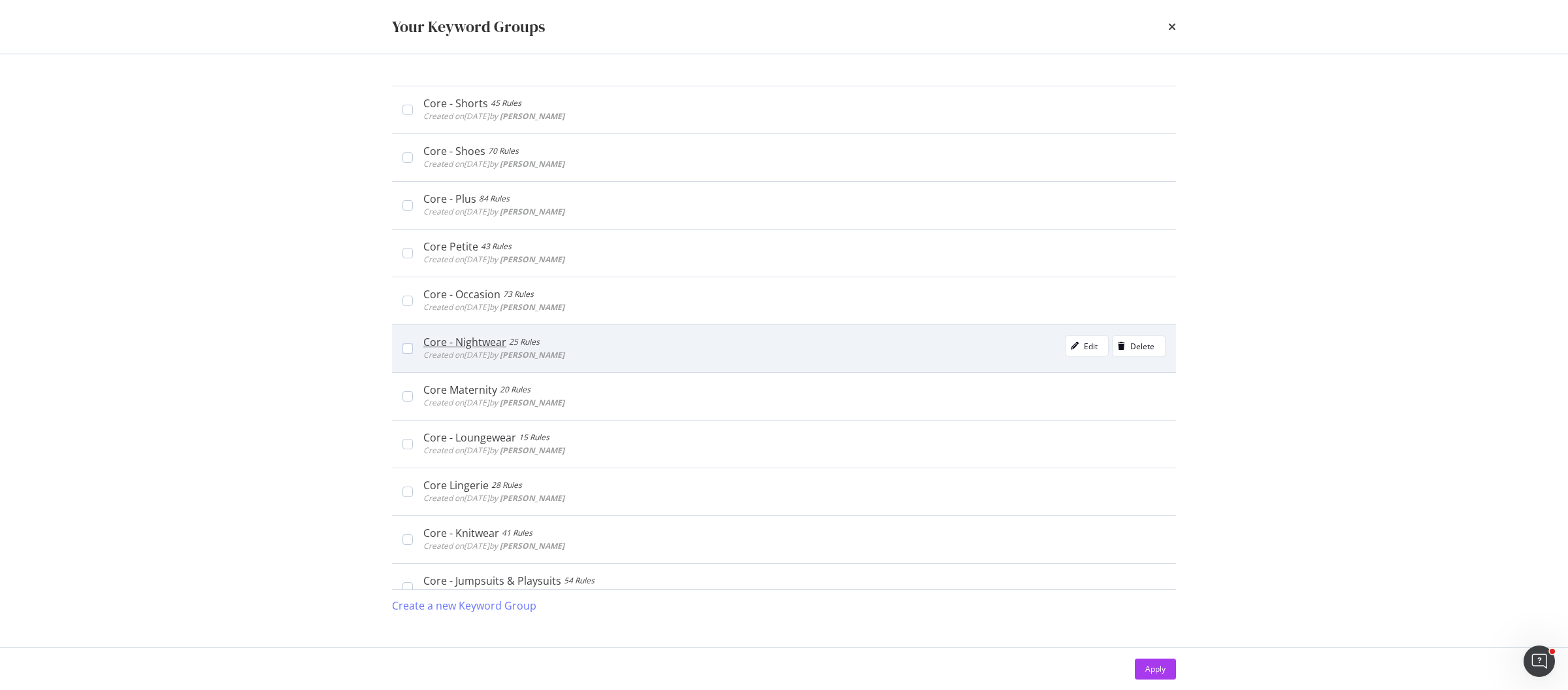
click at [694, 339] on div "Core - Nightwear 25 Rules Created on 2024 Sep 20th by Tess Healey Edit Delete" at bounding box center [794, 348] width 742 height 26
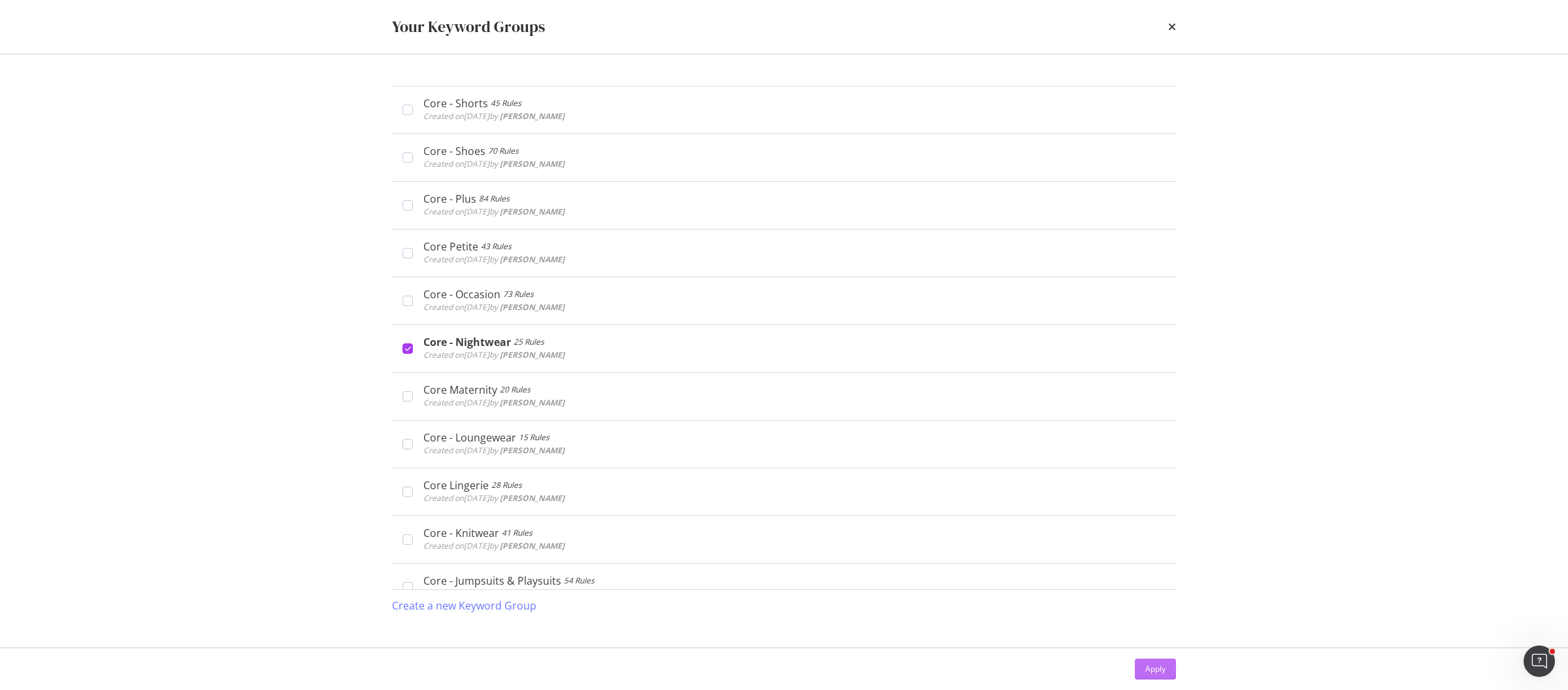
click at [1140, 662] on button "Apply" at bounding box center [1156, 669] width 41 height 21
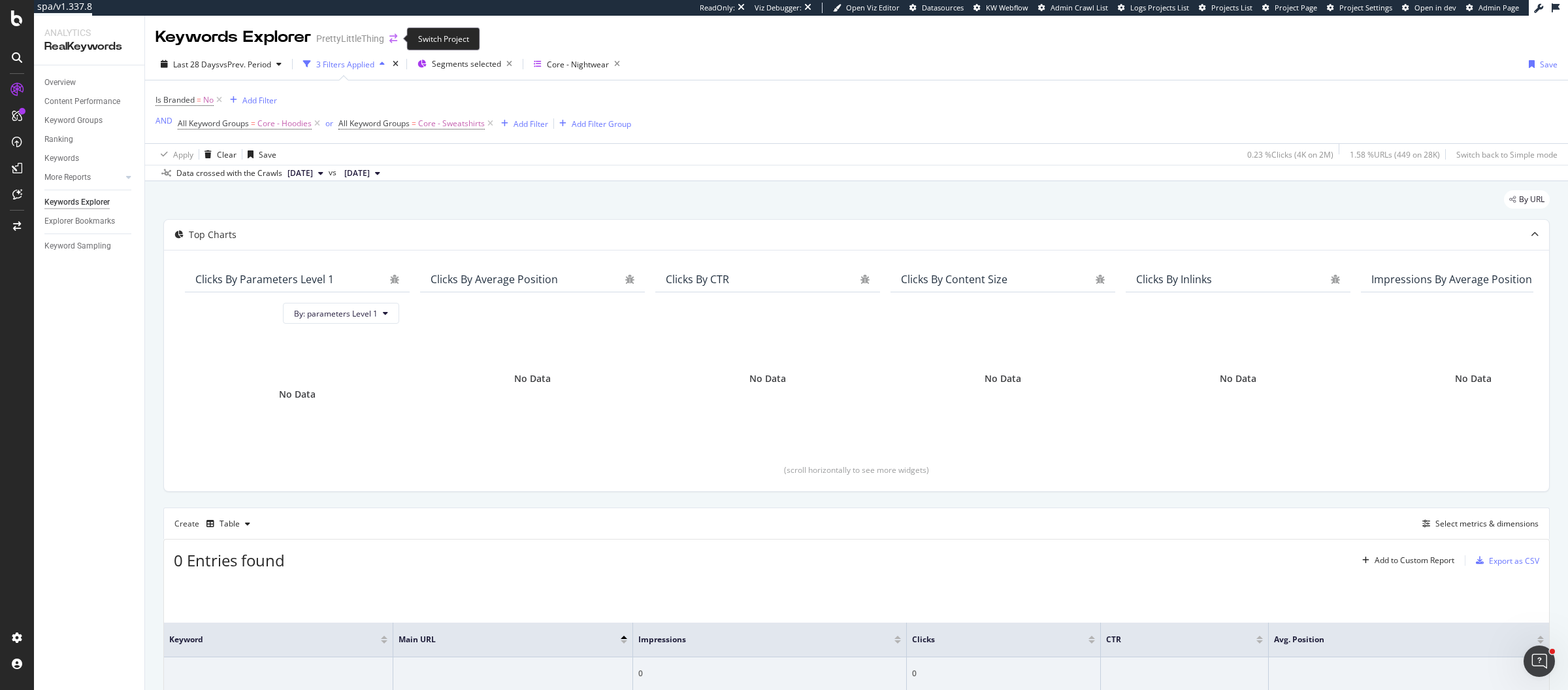
click at [394, 37] on icon "arrow-right-arrow-left" at bounding box center [394, 39] width 8 height 9
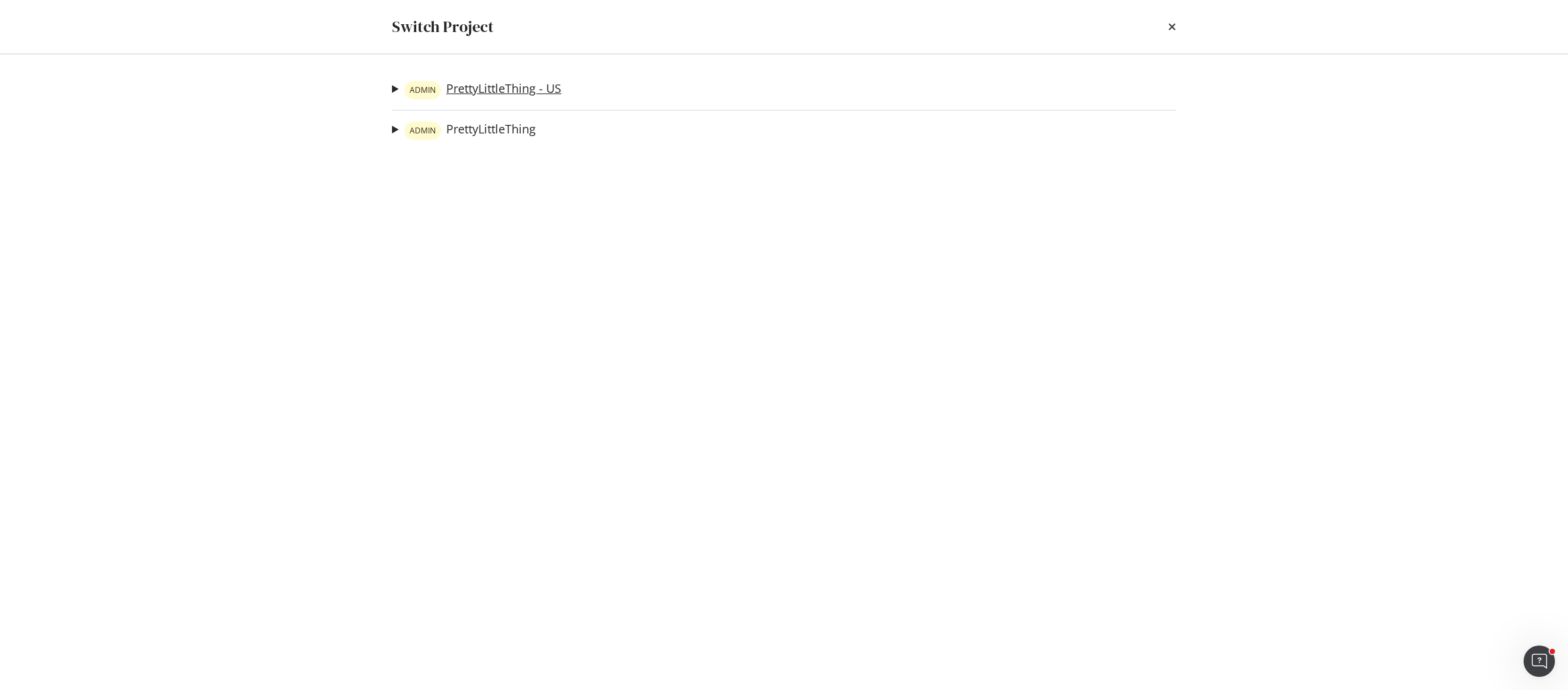
click at [518, 91] on link "ADMIN PrettyLittleThing - US" at bounding box center [483, 90] width 157 height 18
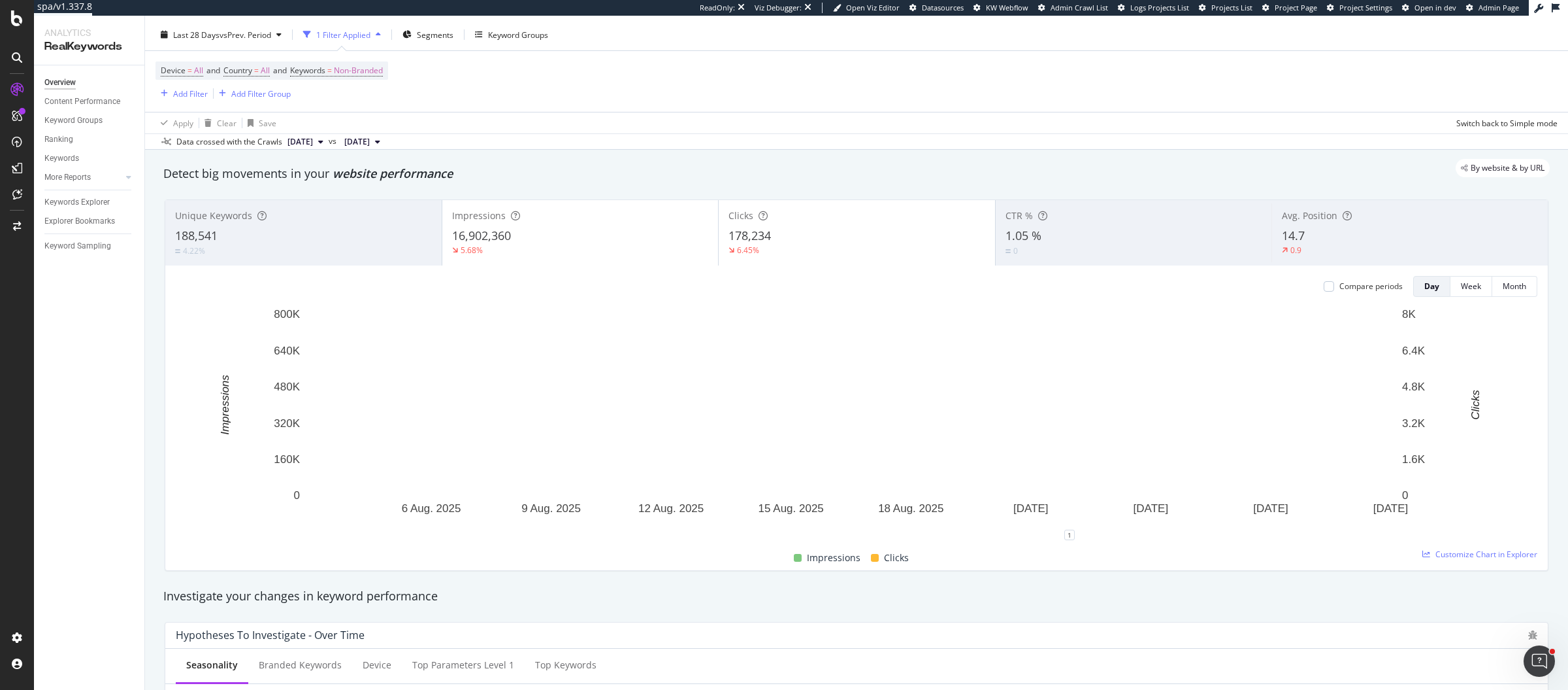
scroll to position [30, 0]
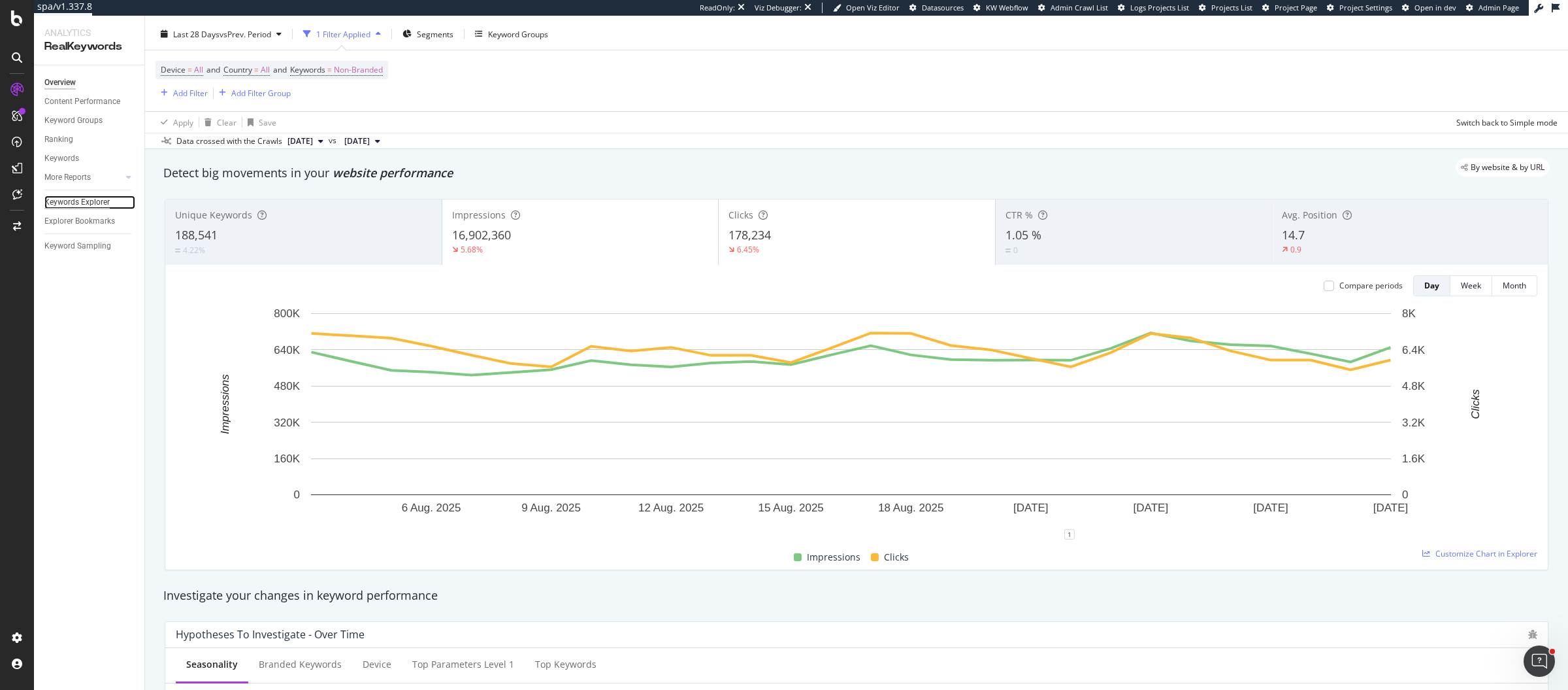
click at [91, 204] on div "Keywords Explorer" at bounding box center [77, 202] width 65 height 13
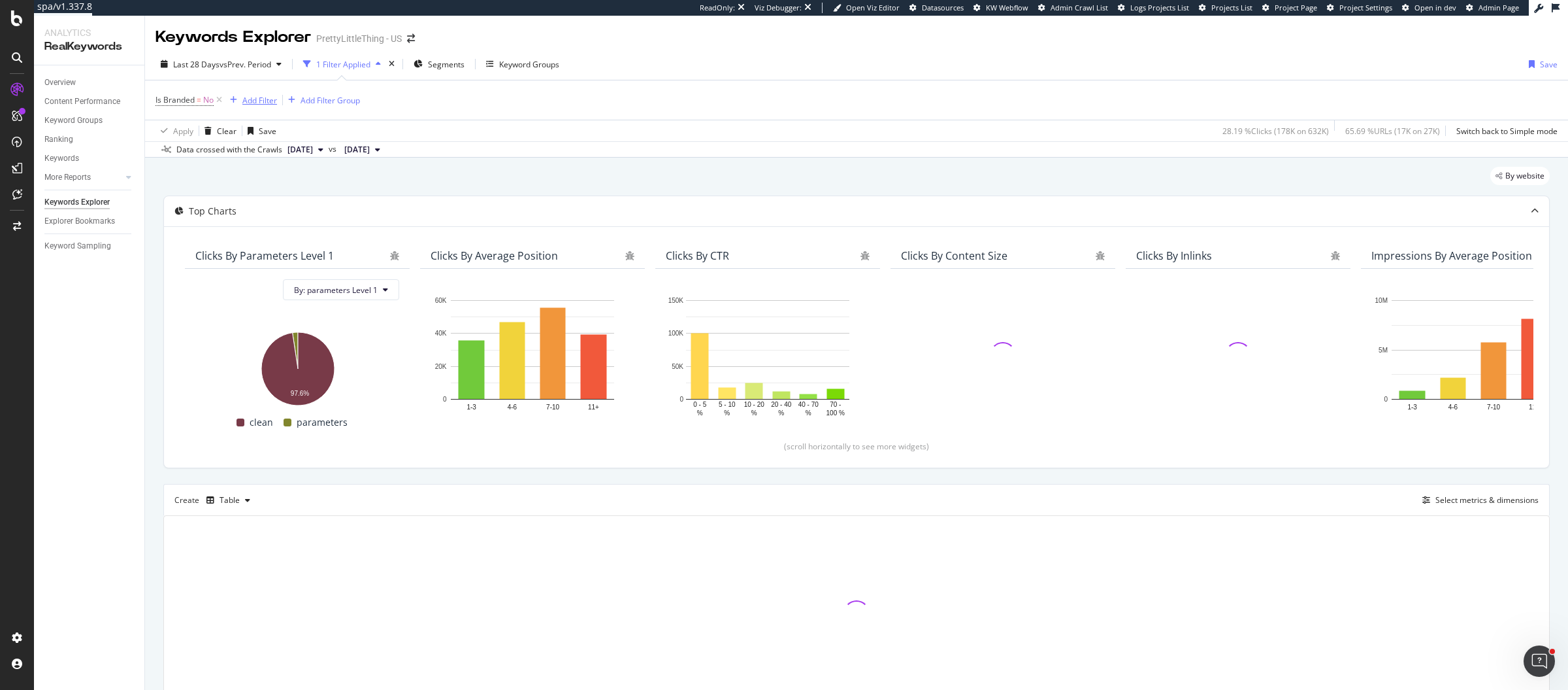
click at [260, 101] on div "Add Filter" at bounding box center [260, 101] width 35 height 11
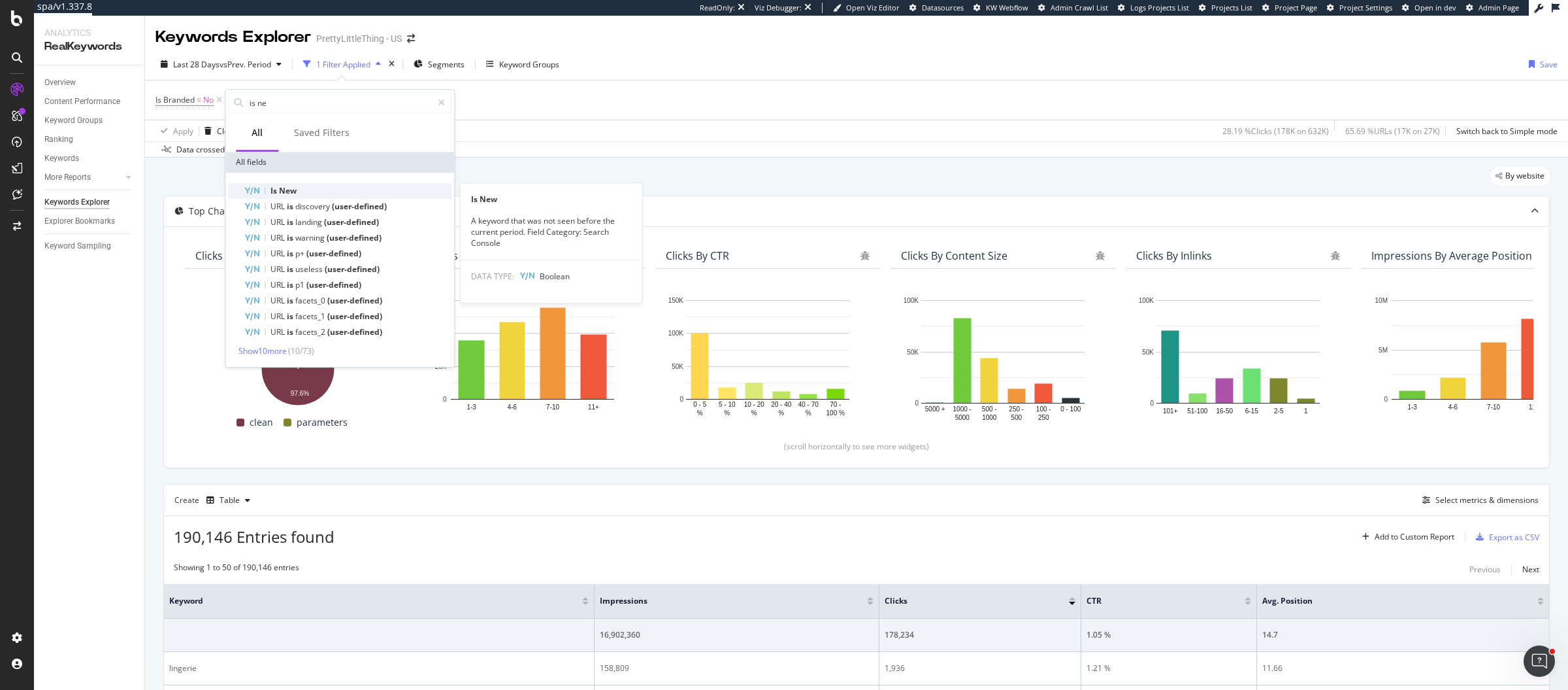
type input "is ne"
click at [373, 183] on div "Is New" at bounding box center [347, 191] width 208 height 16
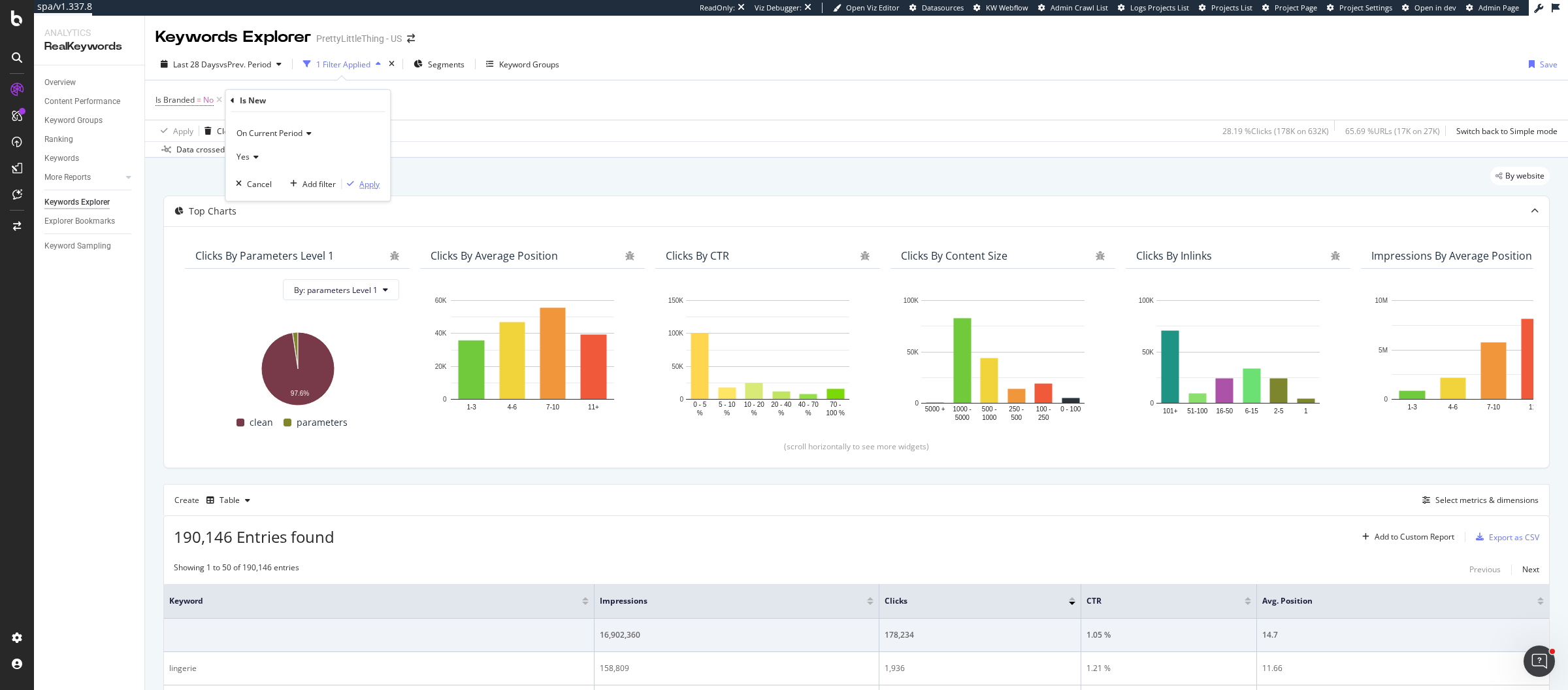
click at [377, 185] on div "Apply" at bounding box center [370, 184] width 20 height 11
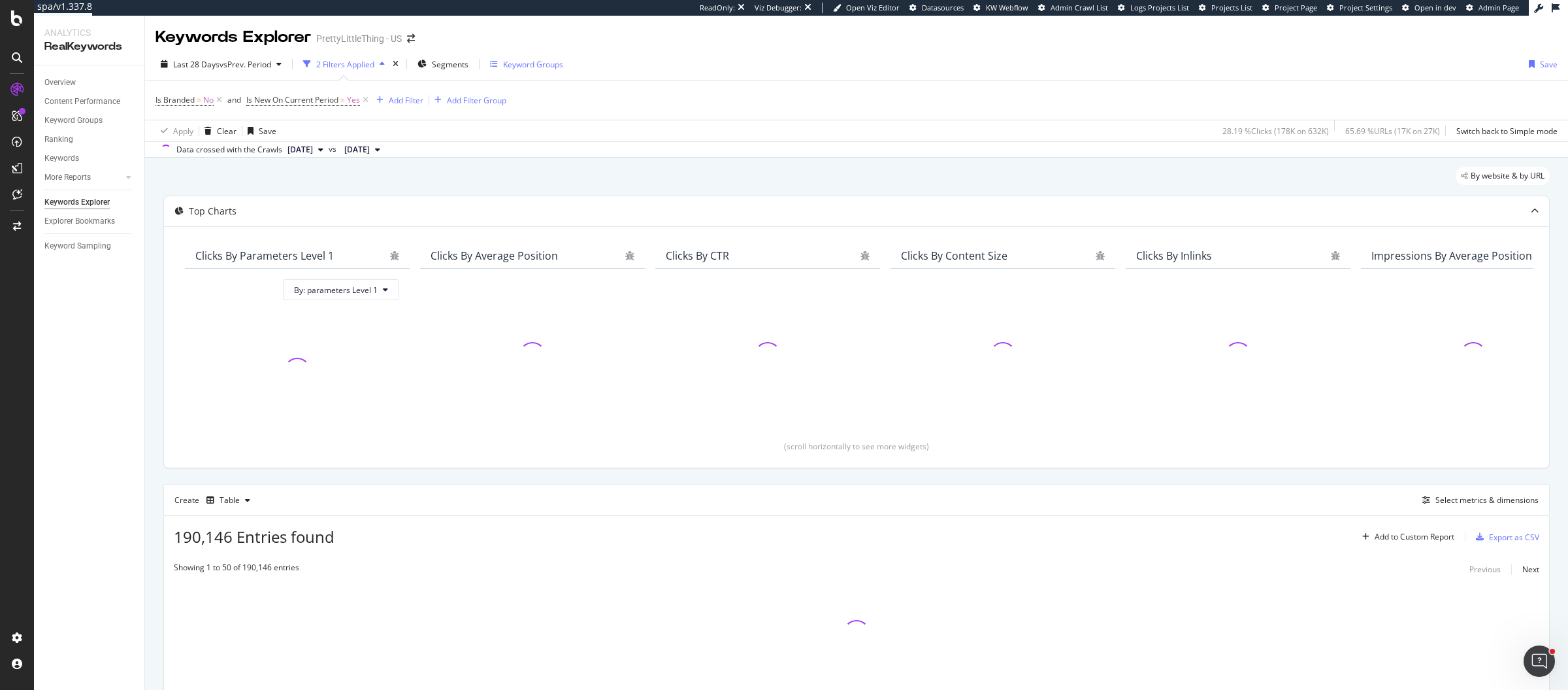
click at [560, 70] on div "Keyword Groups" at bounding box center [526, 64] width 73 height 20
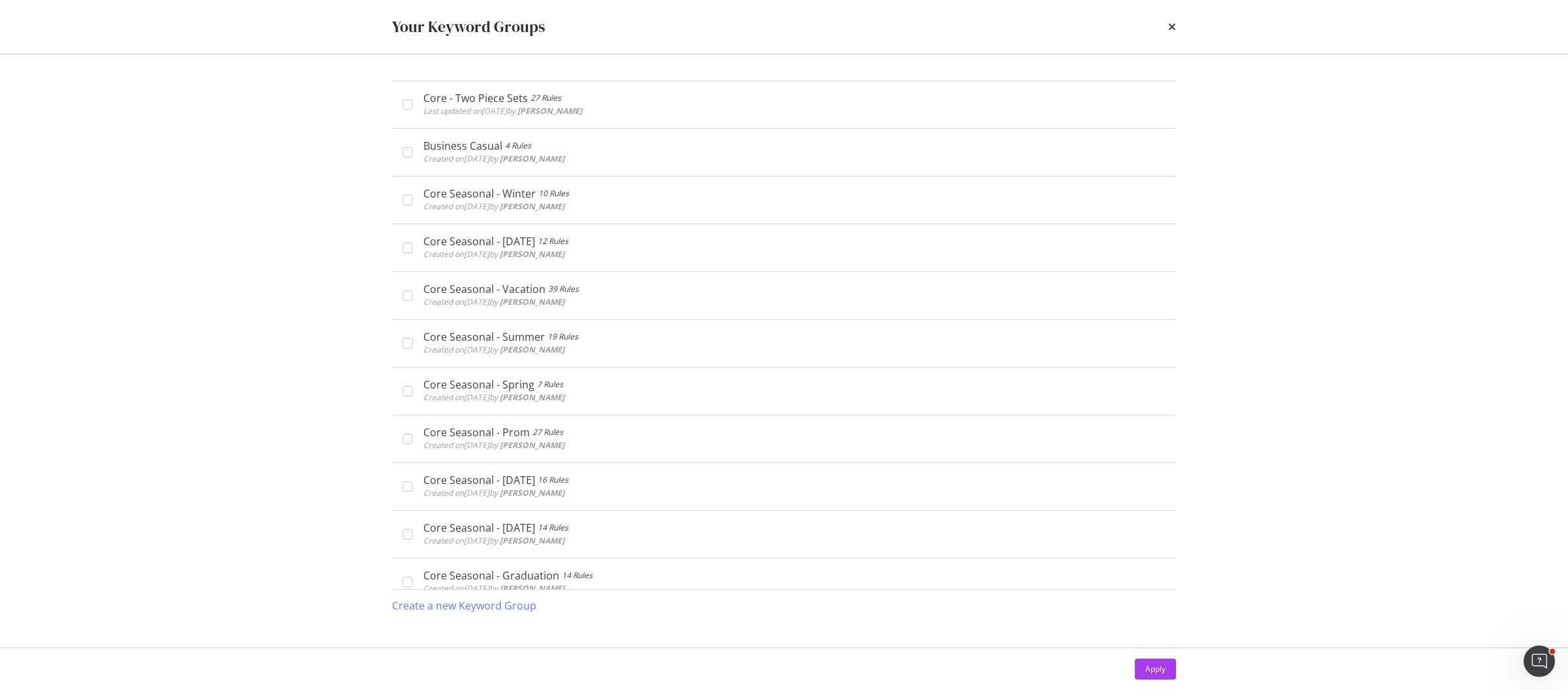
scroll to position [1282, 0]
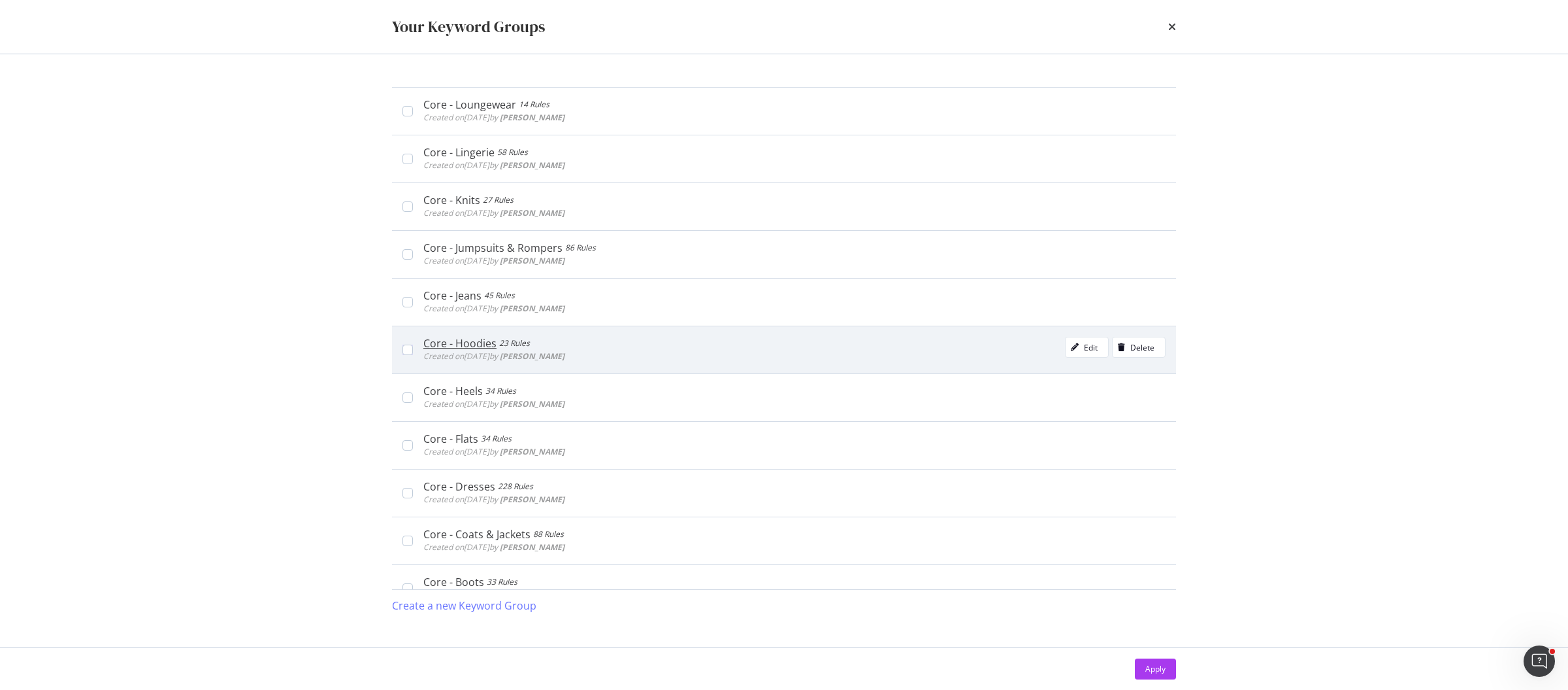
click at [565, 338] on div "Core - Hoodies 23 Rules" at bounding box center [494, 343] width 141 height 13
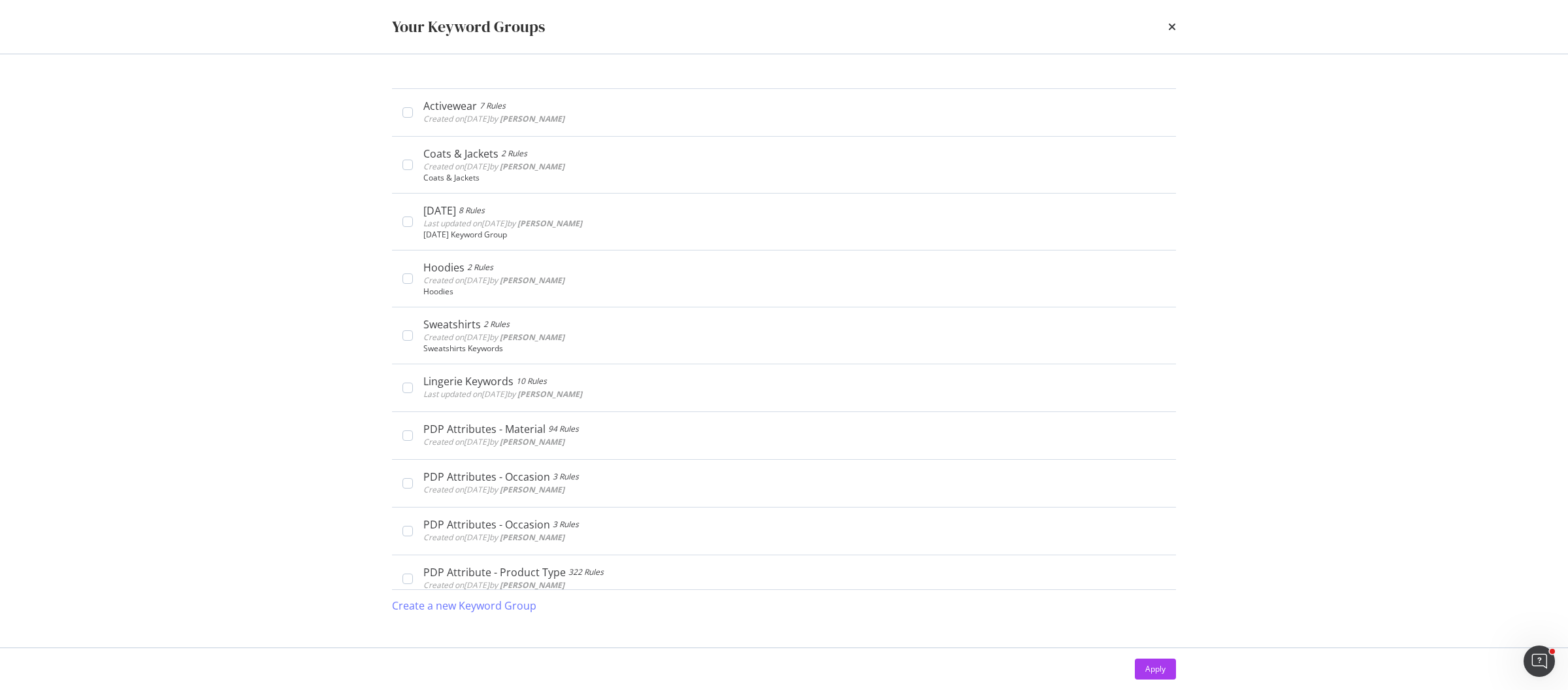
scroll to position [570, 0]
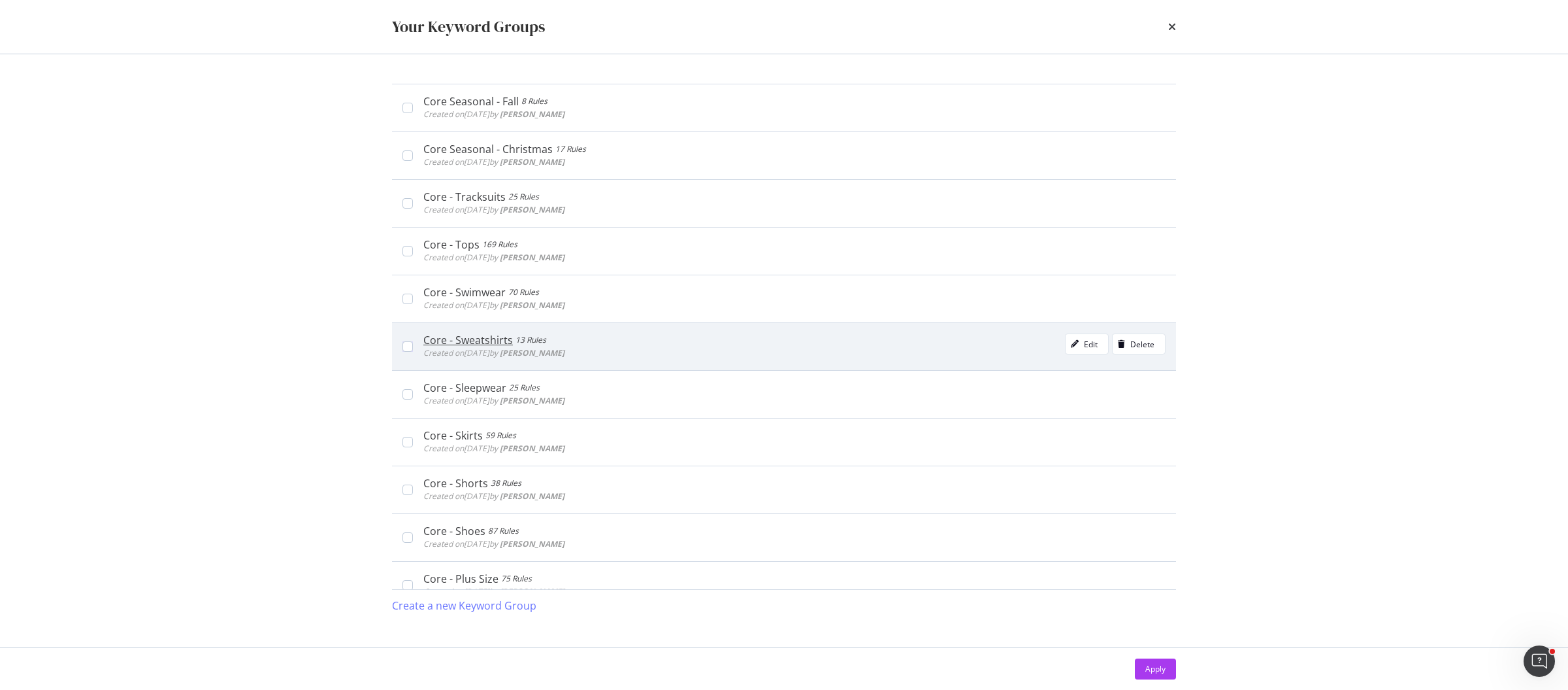
click at [757, 344] on div "Core - Sweatshirts 13 Rules Created on 2025 Jan 20th by Emily Morton Edit Delete" at bounding box center [794, 346] width 742 height 26
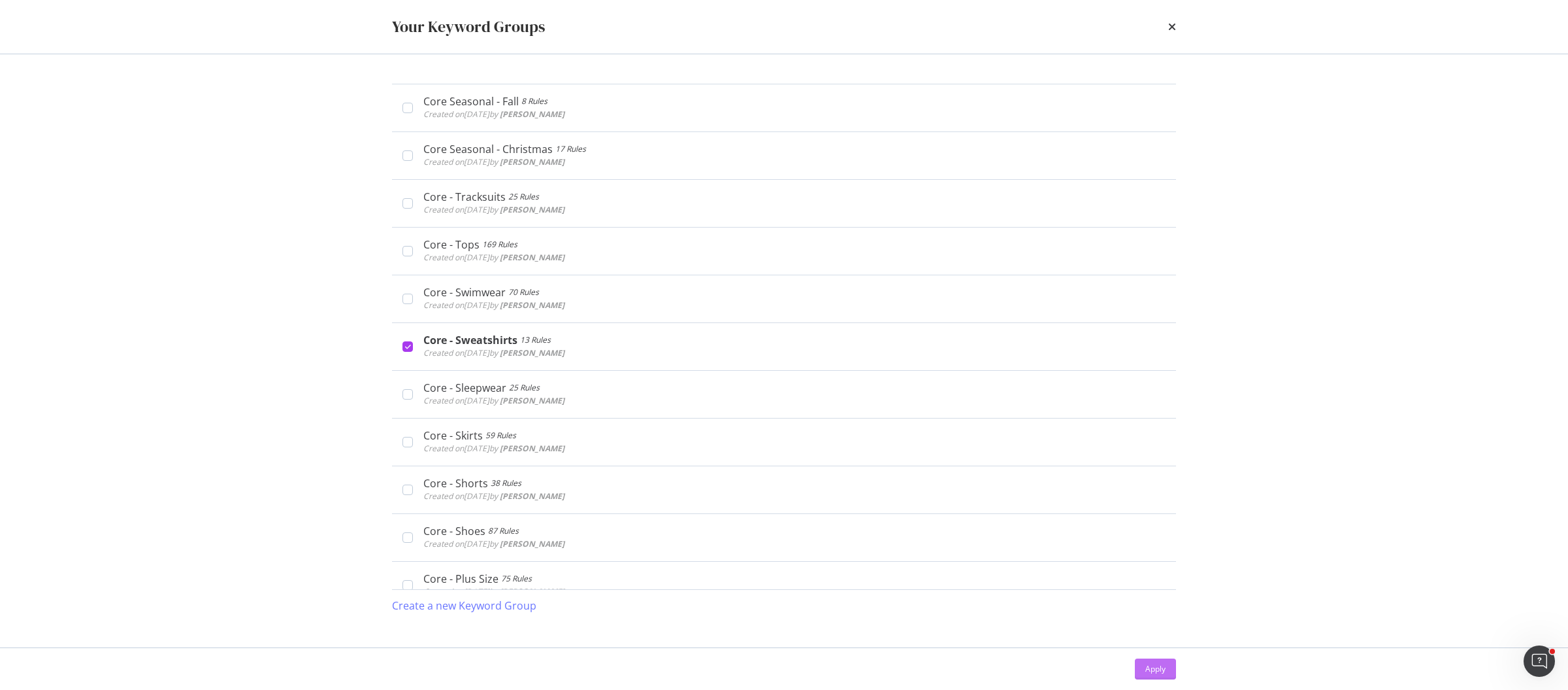
click at [1150, 670] on div "Apply" at bounding box center [1156, 668] width 20 height 11
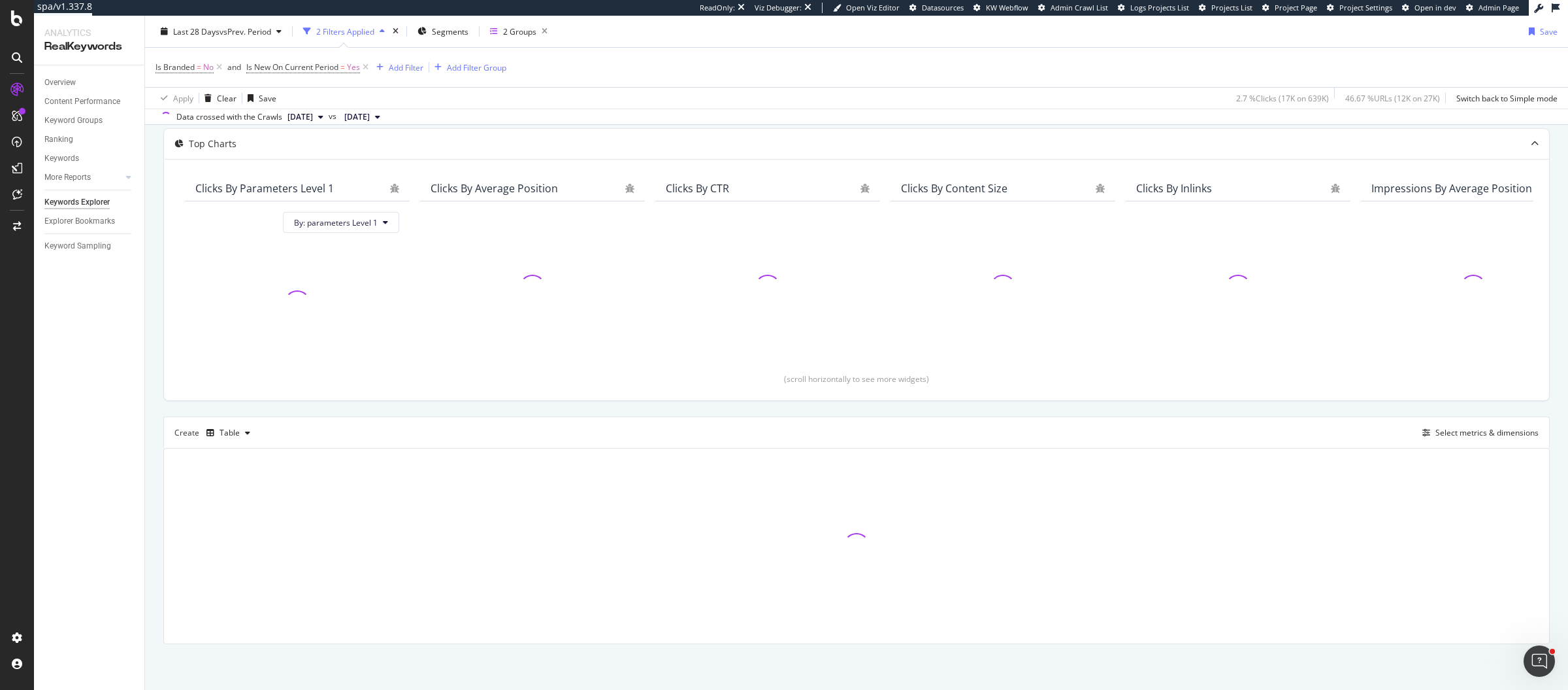
scroll to position [65, 0]
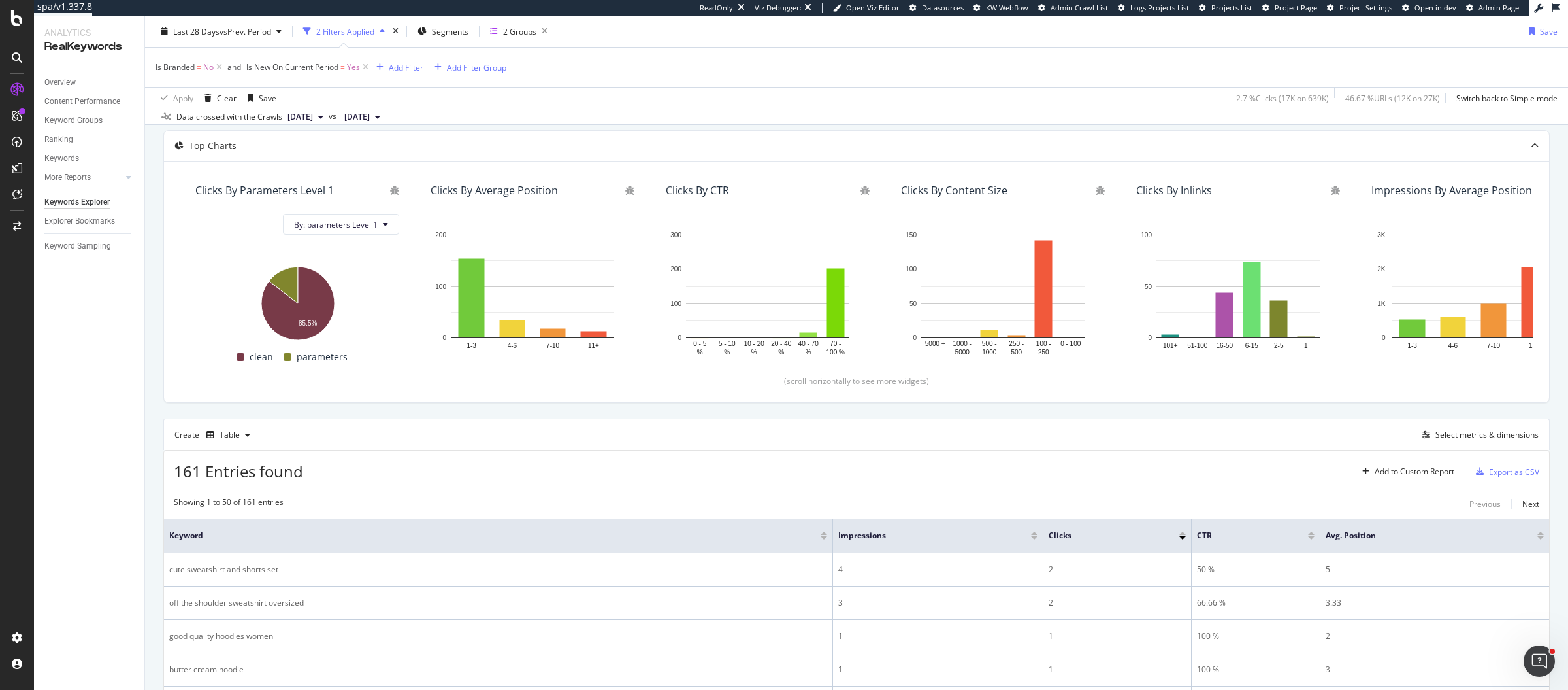
click at [1035, 536] on div at bounding box center [1035, 538] width 6 height 3
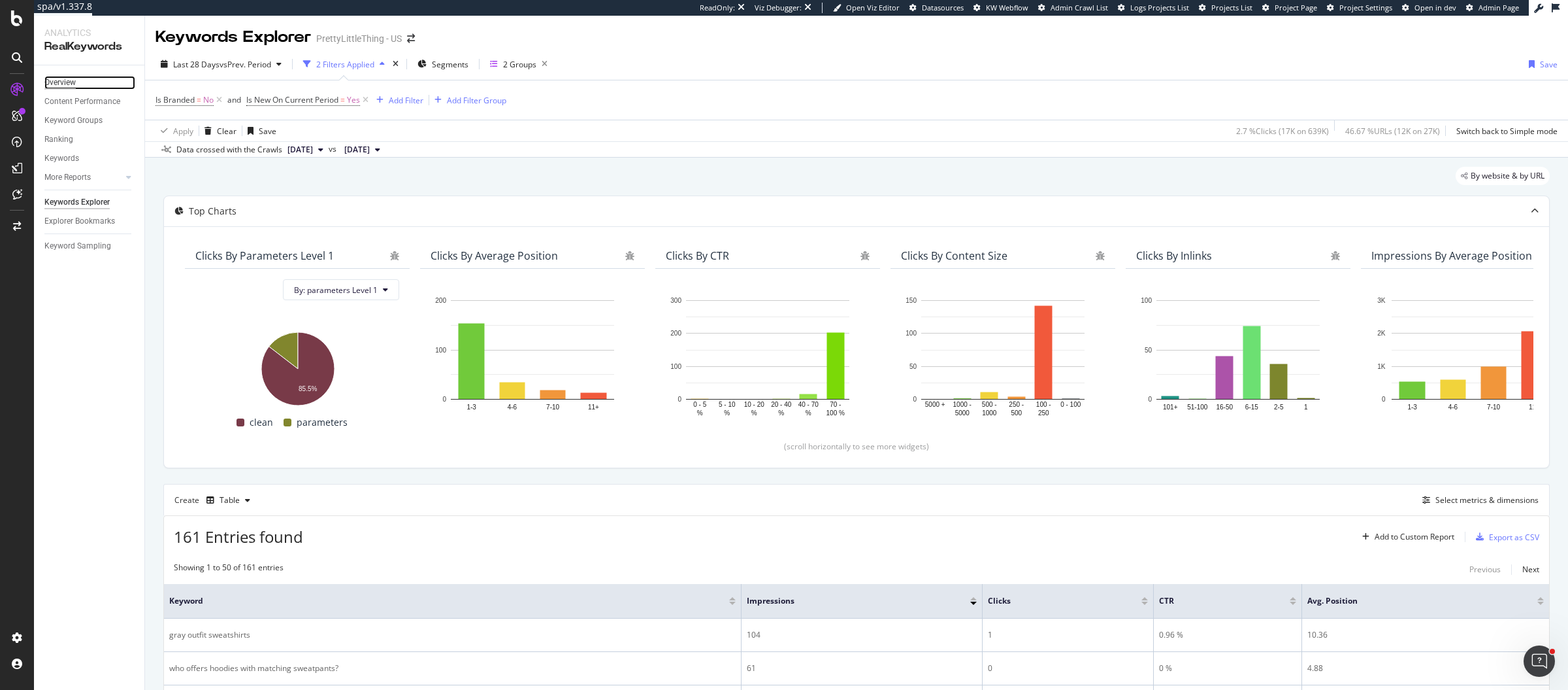
click at [65, 81] on div "Overview" at bounding box center [60, 82] width 31 height 13
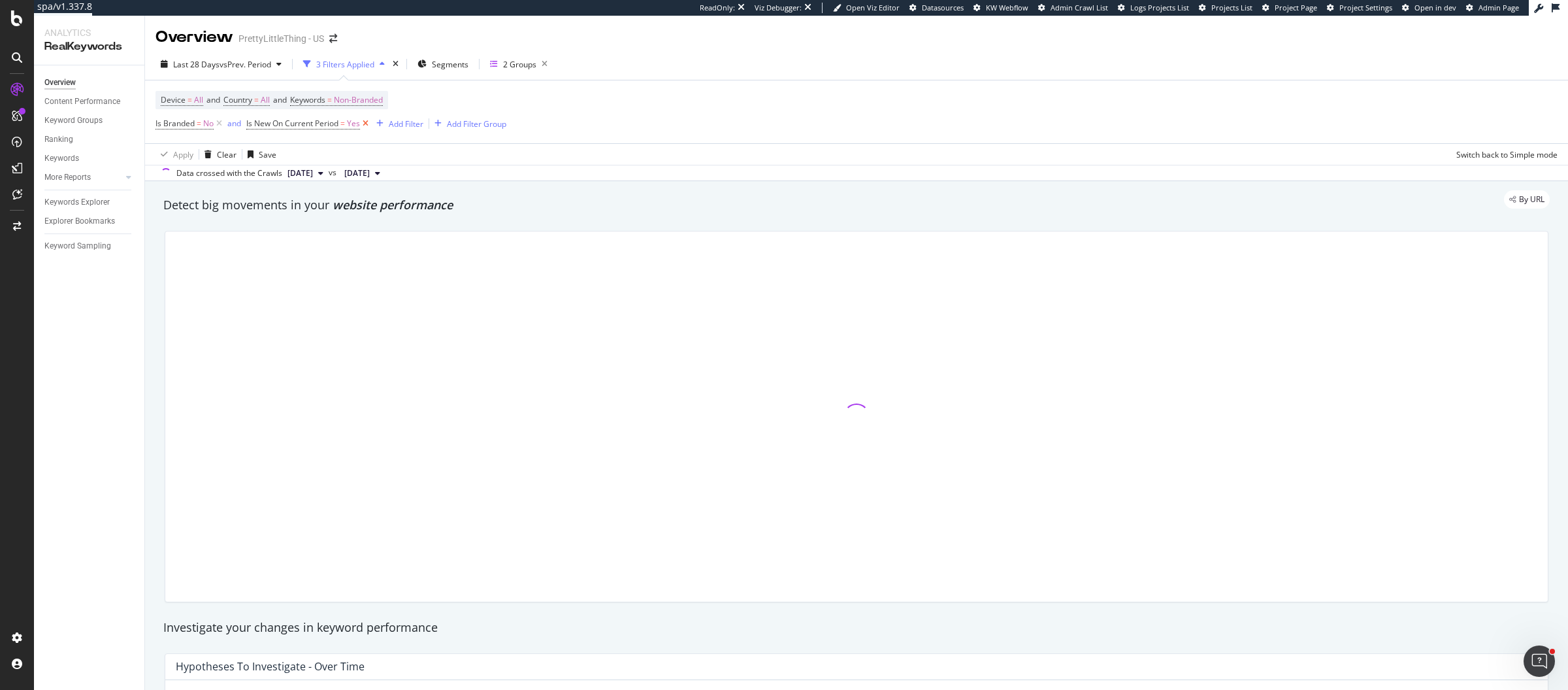
click at [367, 123] on icon at bounding box center [365, 123] width 11 height 13
click at [214, 154] on div "button" at bounding box center [208, 154] width 17 height 8
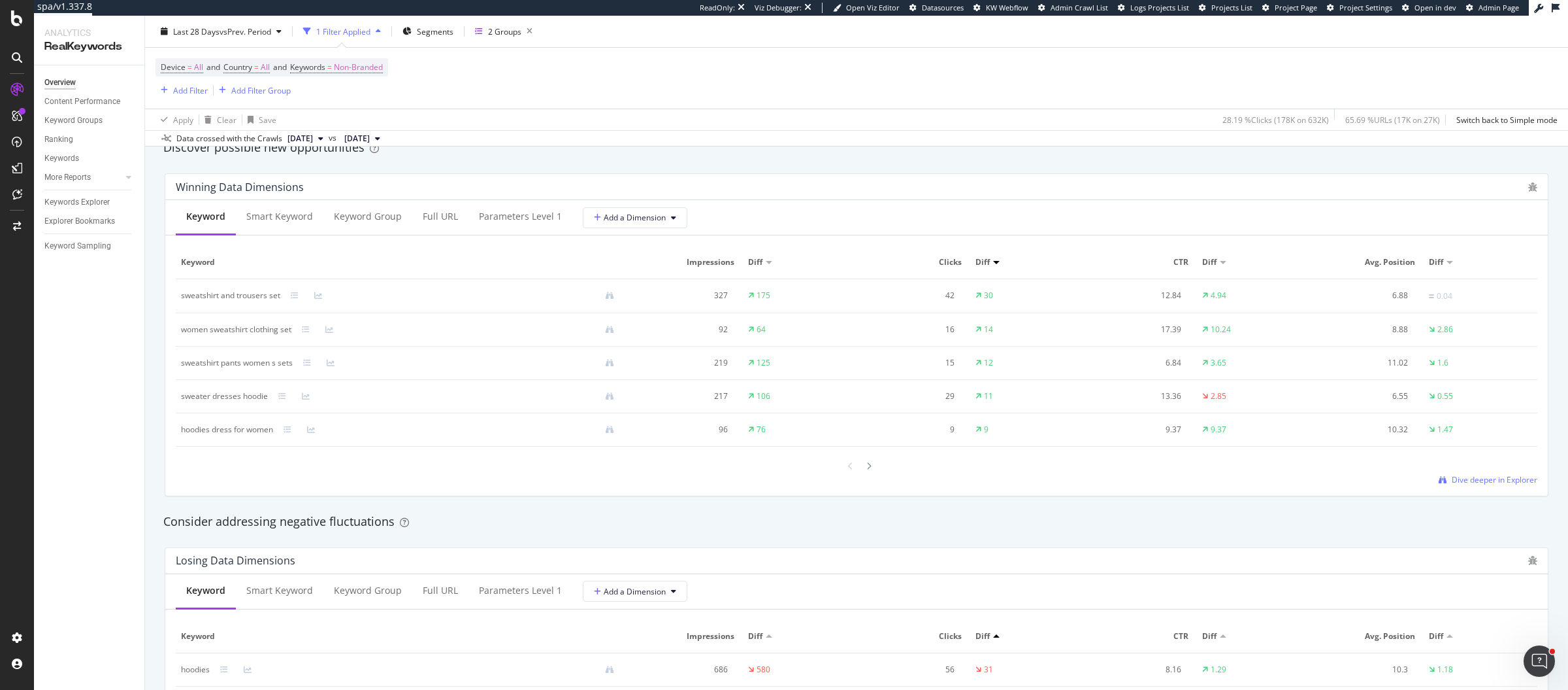
scroll to position [1107, 0]
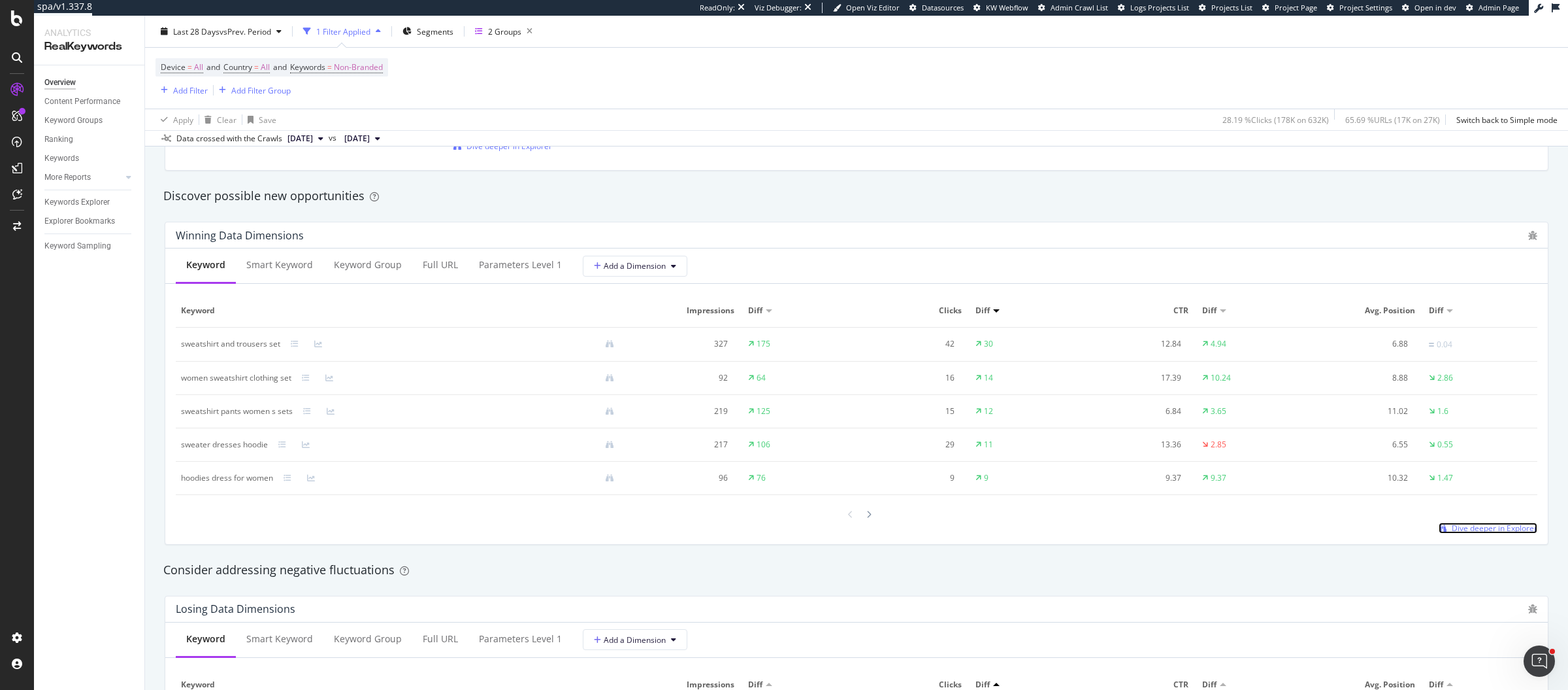
click at [1458, 527] on span "Dive deeper in Explorer" at bounding box center [1494, 528] width 86 height 11
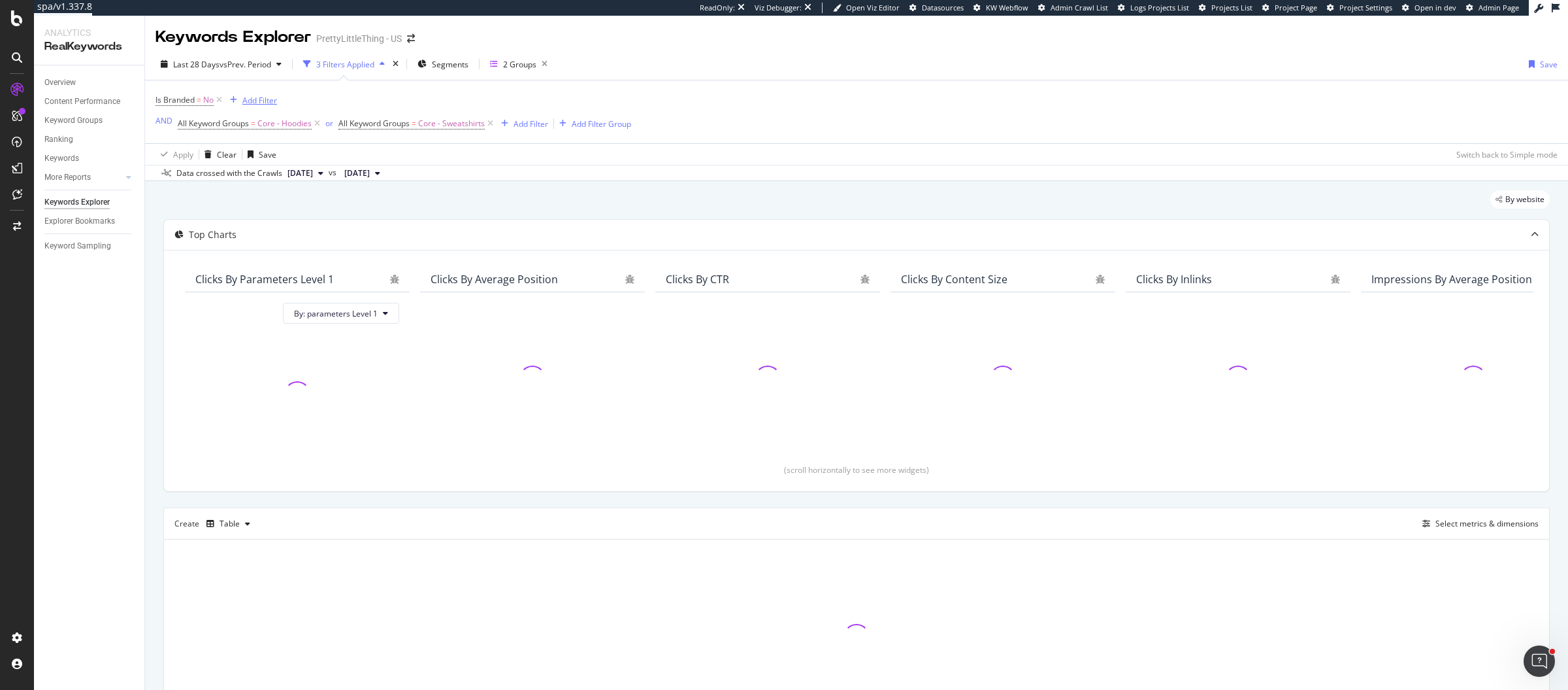
click at [271, 101] on div "Add Filter" at bounding box center [260, 101] width 35 height 11
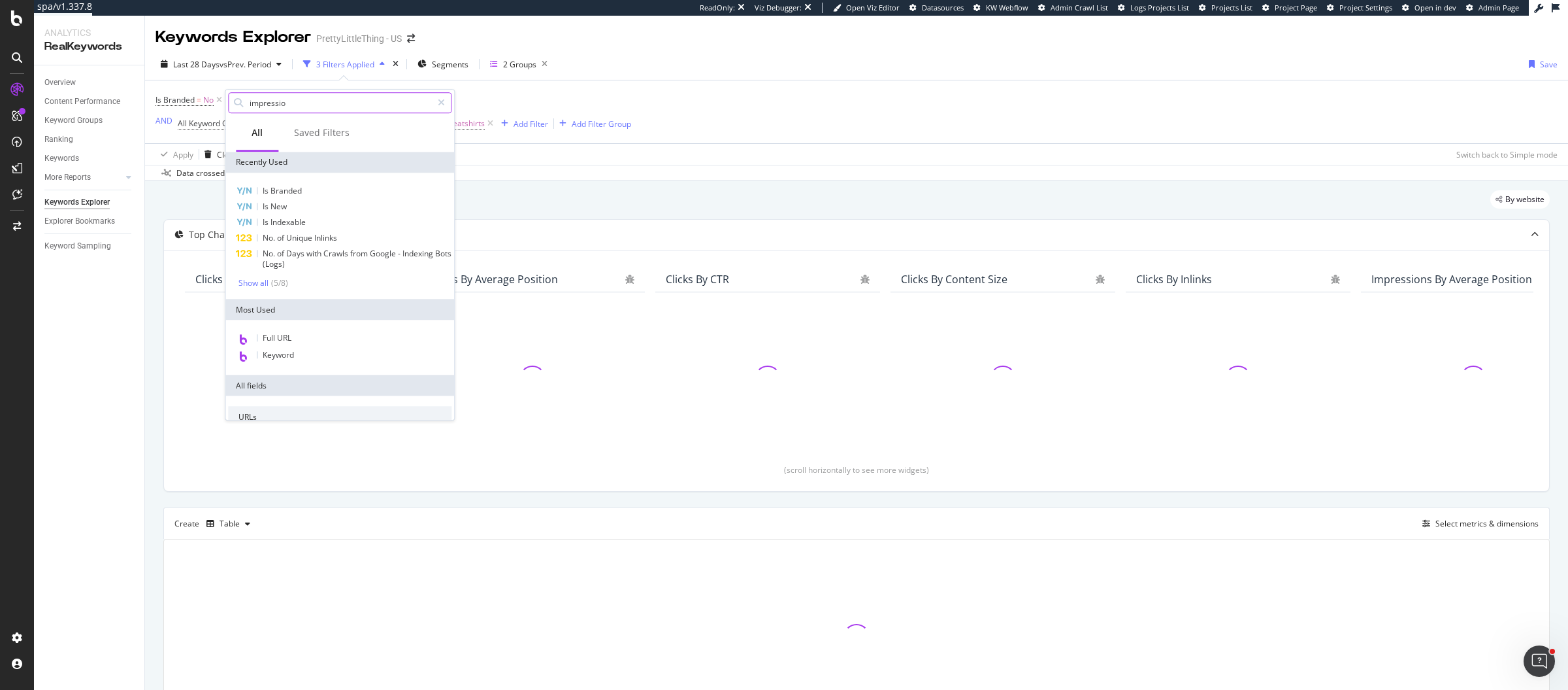
type input "impression"
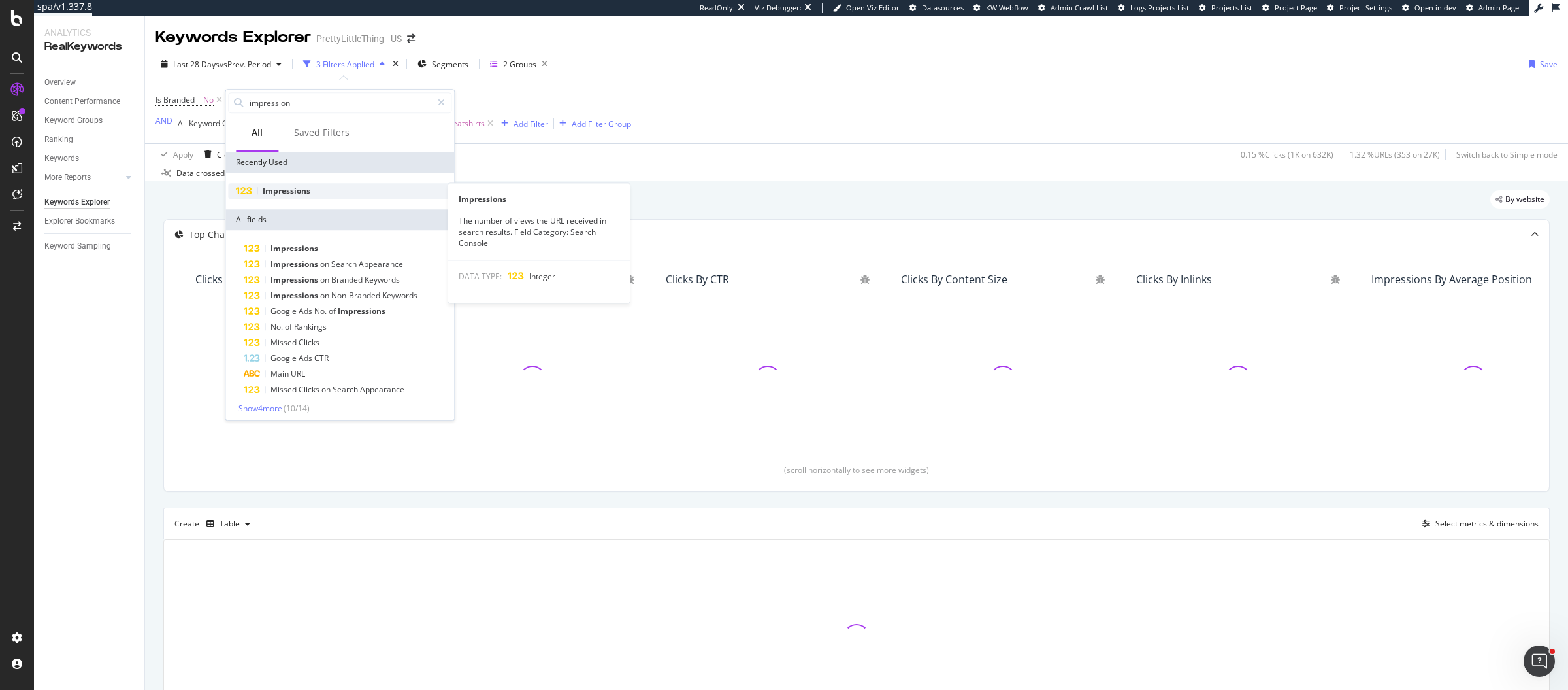
click at [289, 196] on span "Impressions" at bounding box center [286, 190] width 48 height 11
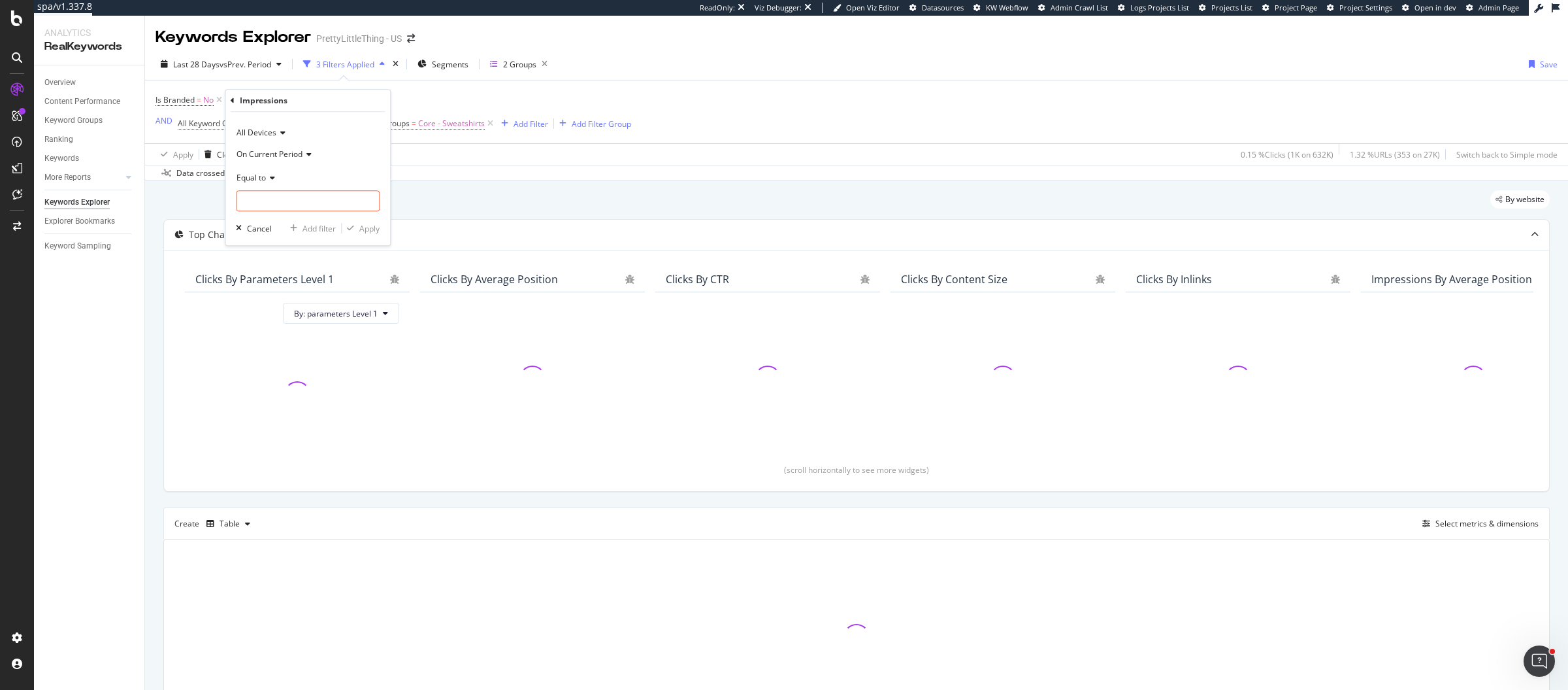
click at [301, 151] on span "On Current Period" at bounding box center [269, 154] width 66 height 11
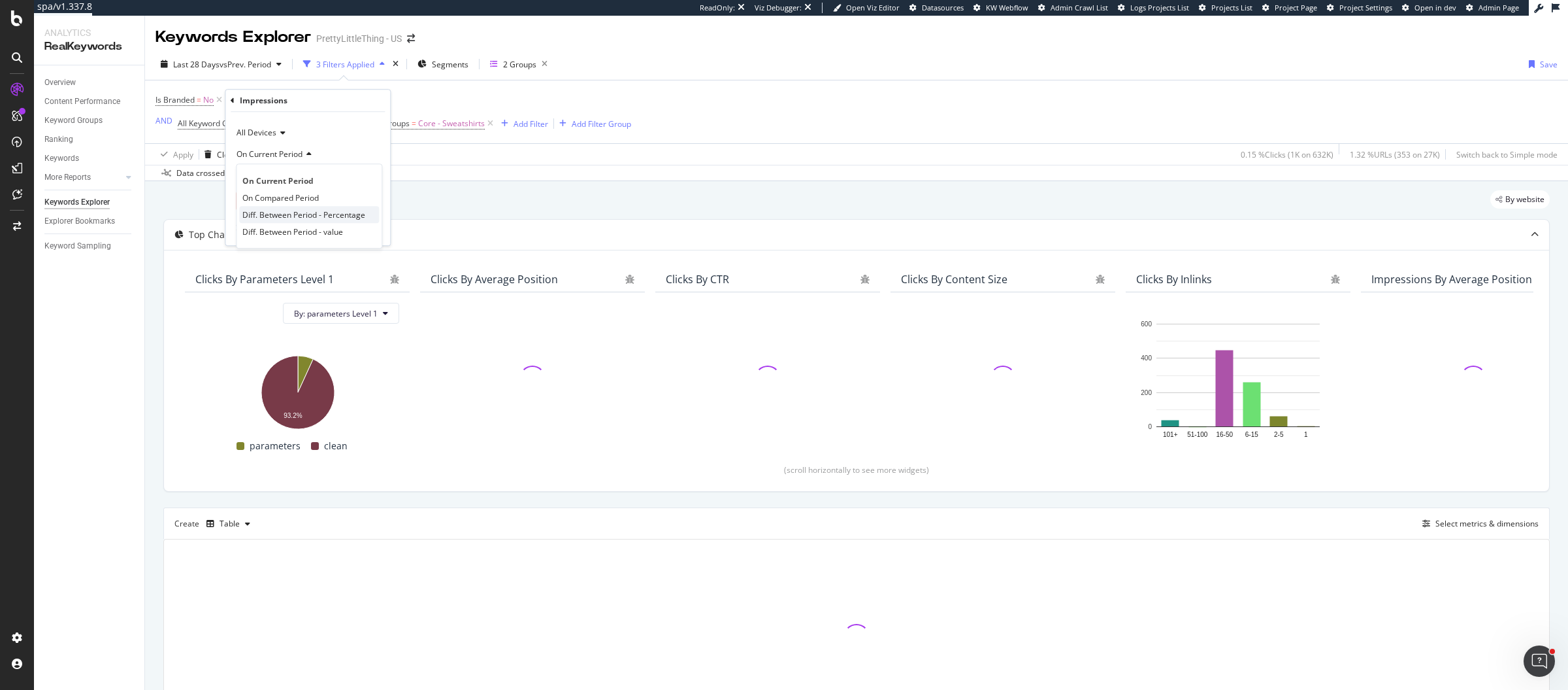
click at [333, 216] on span "Diff. Between Period - Percentage" at bounding box center [304, 215] width 123 height 11
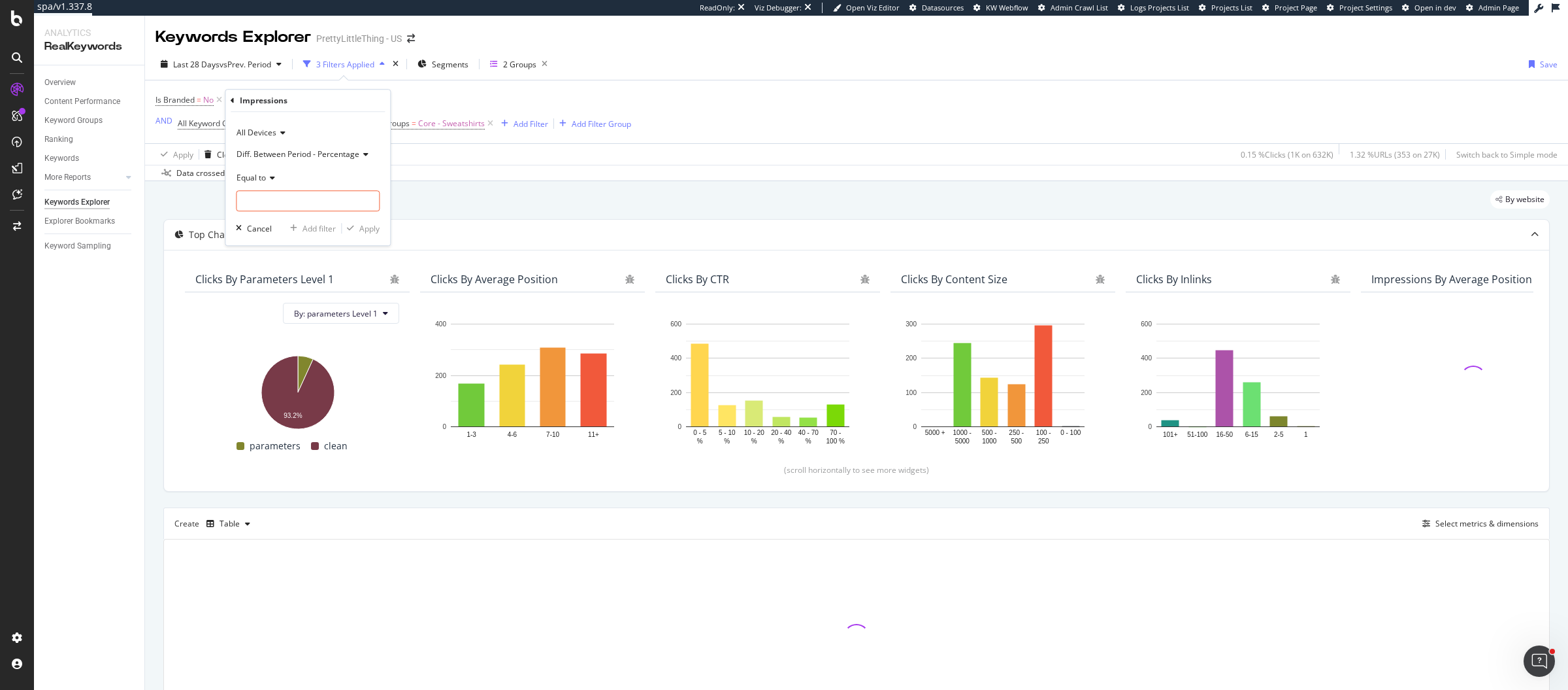
click at [265, 177] on span "Equal to" at bounding box center [251, 178] width 29 height 11
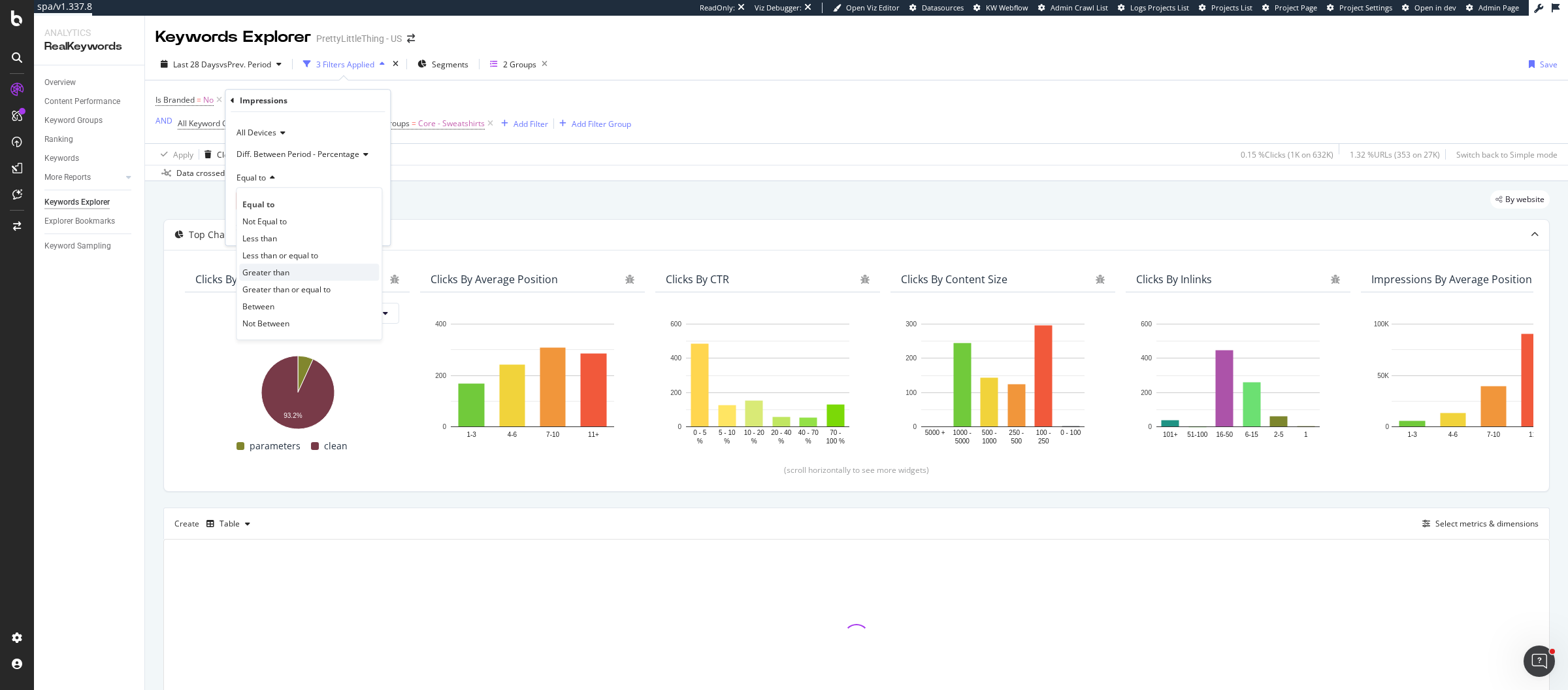
click at [266, 276] on span "Greater than" at bounding box center [266, 272] width 47 height 11
click at [308, 201] on input "number" at bounding box center [307, 200] width 144 height 21
type input "0"
click at [363, 226] on div "Apply" at bounding box center [370, 229] width 20 height 11
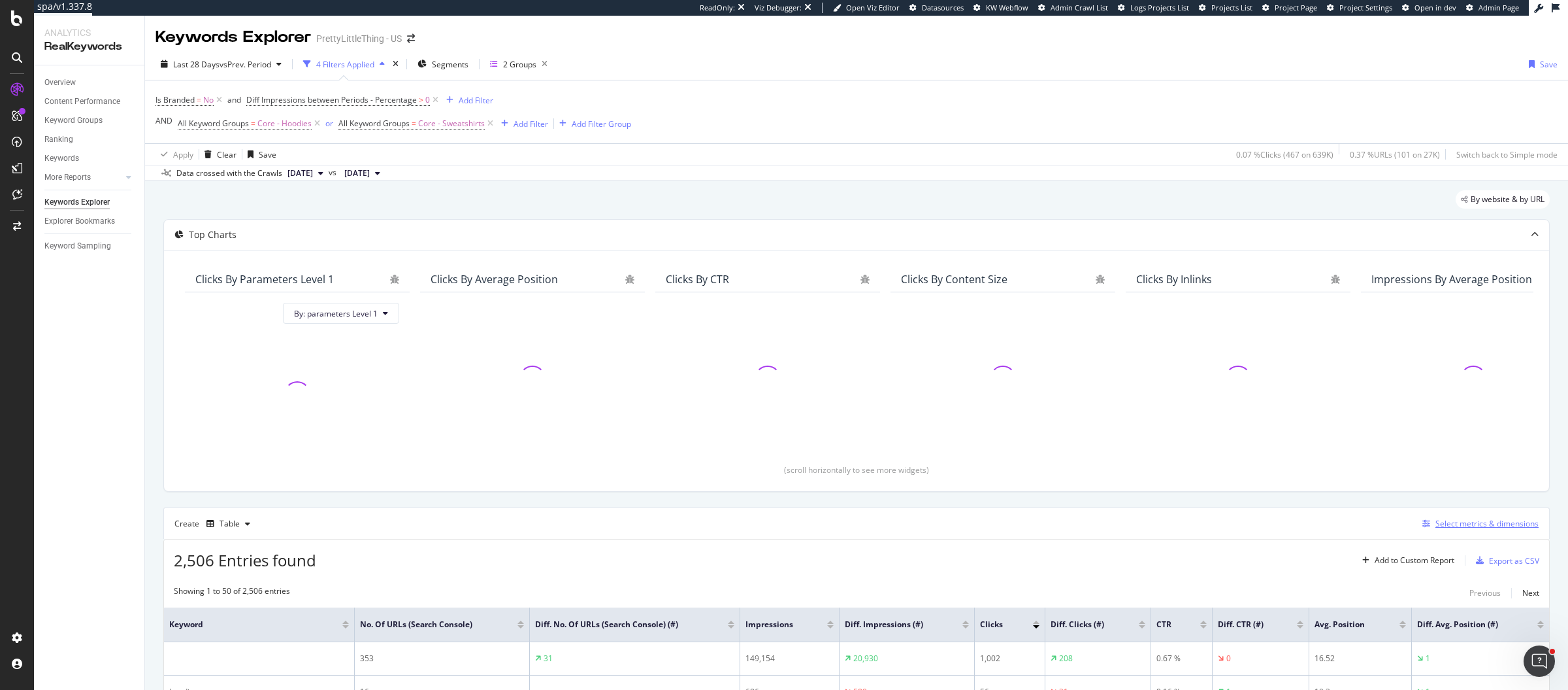
click at [1504, 527] on div "Select metrics & dimensions" at bounding box center [1478, 523] width 122 height 14
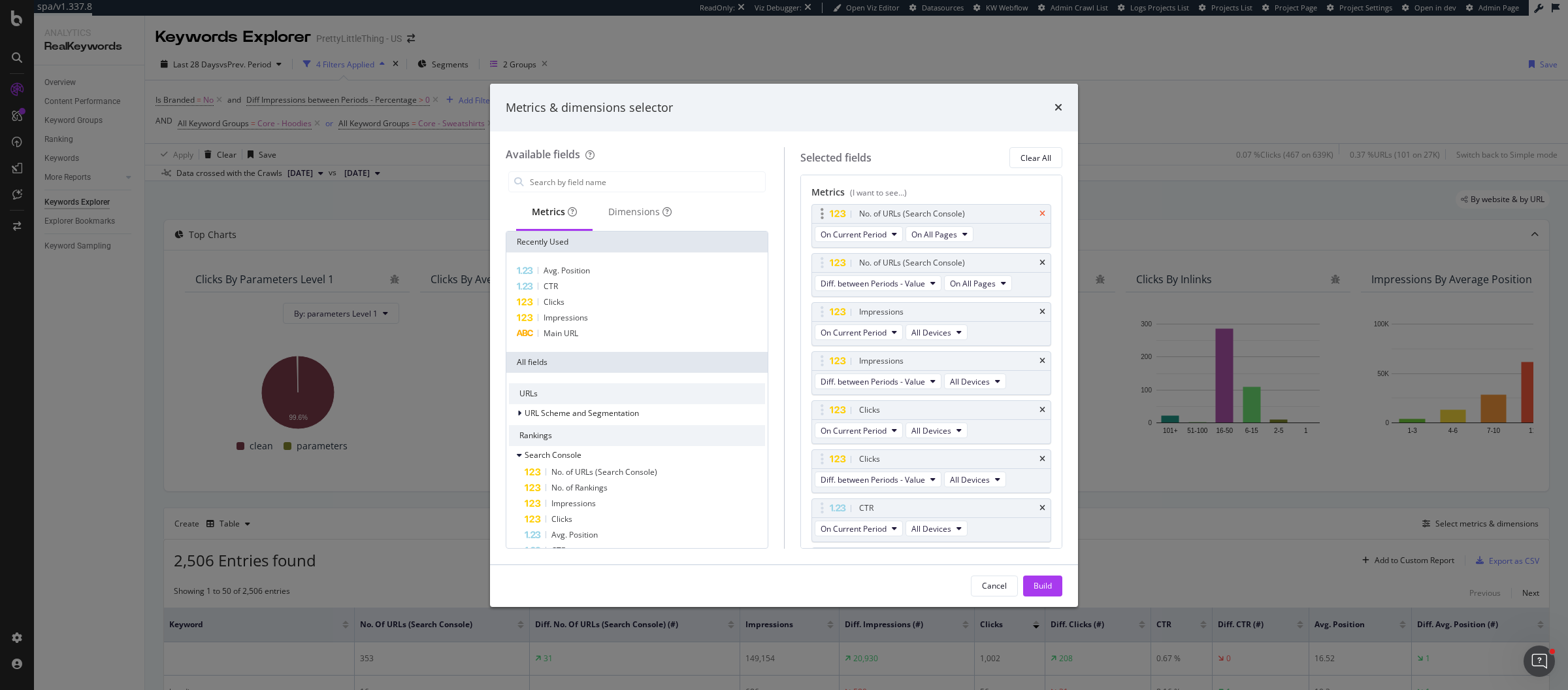
click at [1039, 211] on icon "times" at bounding box center [1042, 214] width 5 height 8
click at [608, 187] on input "modal" at bounding box center [647, 182] width 236 height 20
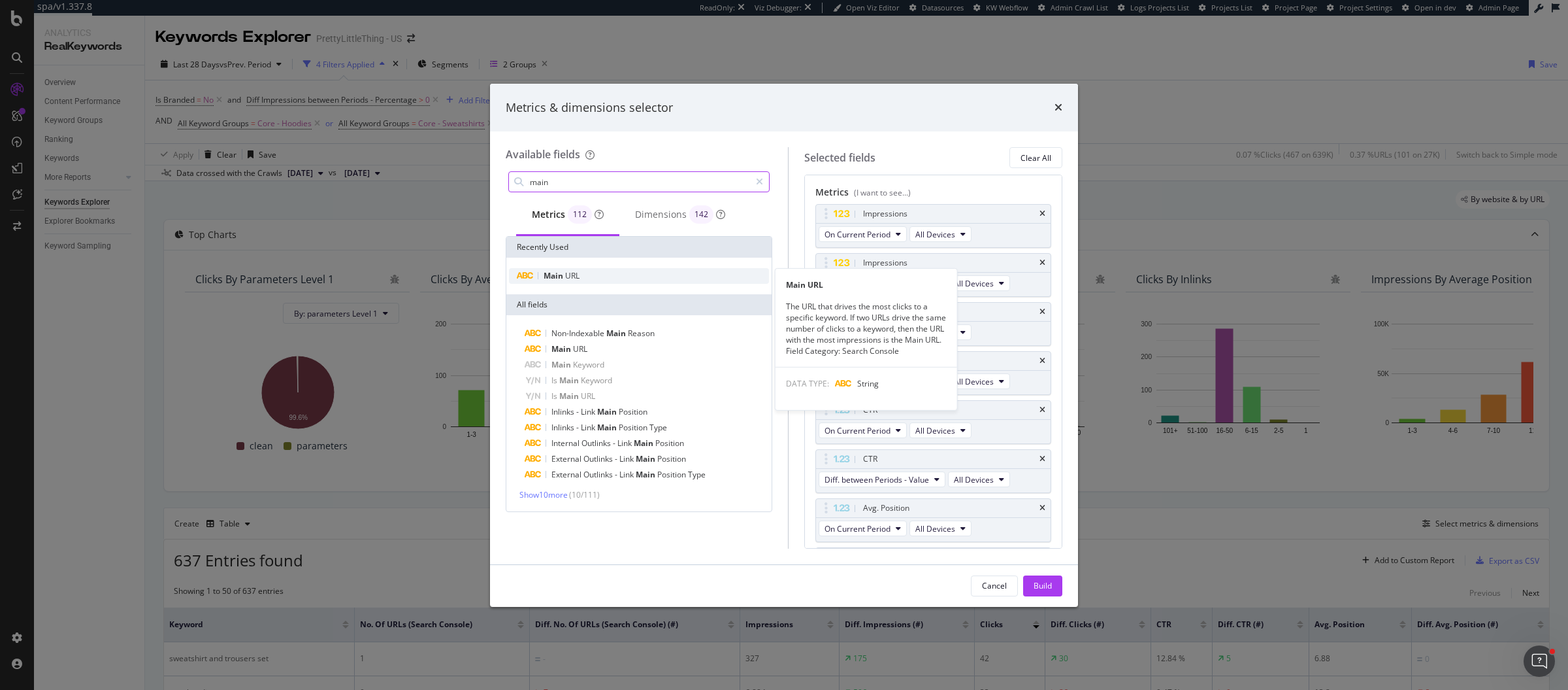
type input "main"
click at [607, 281] on div "Main URL" at bounding box center [639, 276] width 260 height 16
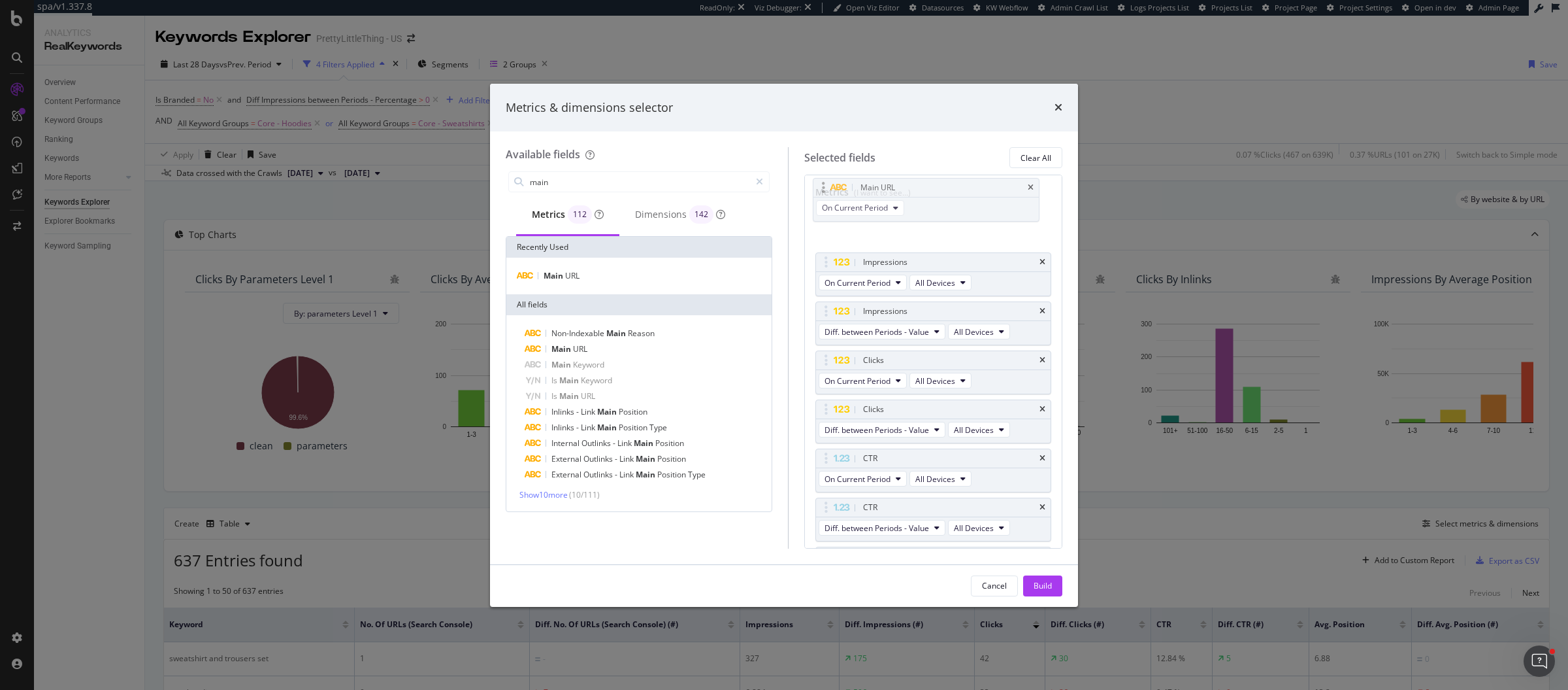
drag, startPoint x: 822, startPoint y: 511, endPoint x: 822, endPoint y: 184, distance: 327.0
click at [822, 184] on body "spa/v1.337.8 ReadOnly: Viz Debugger: Open Viz Editor Datasources KW Webflow Adm…" at bounding box center [784, 345] width 1568 height 690
click at [1036, 591] on div "Build" at bounding box center [1042, 585] width 18 height 20
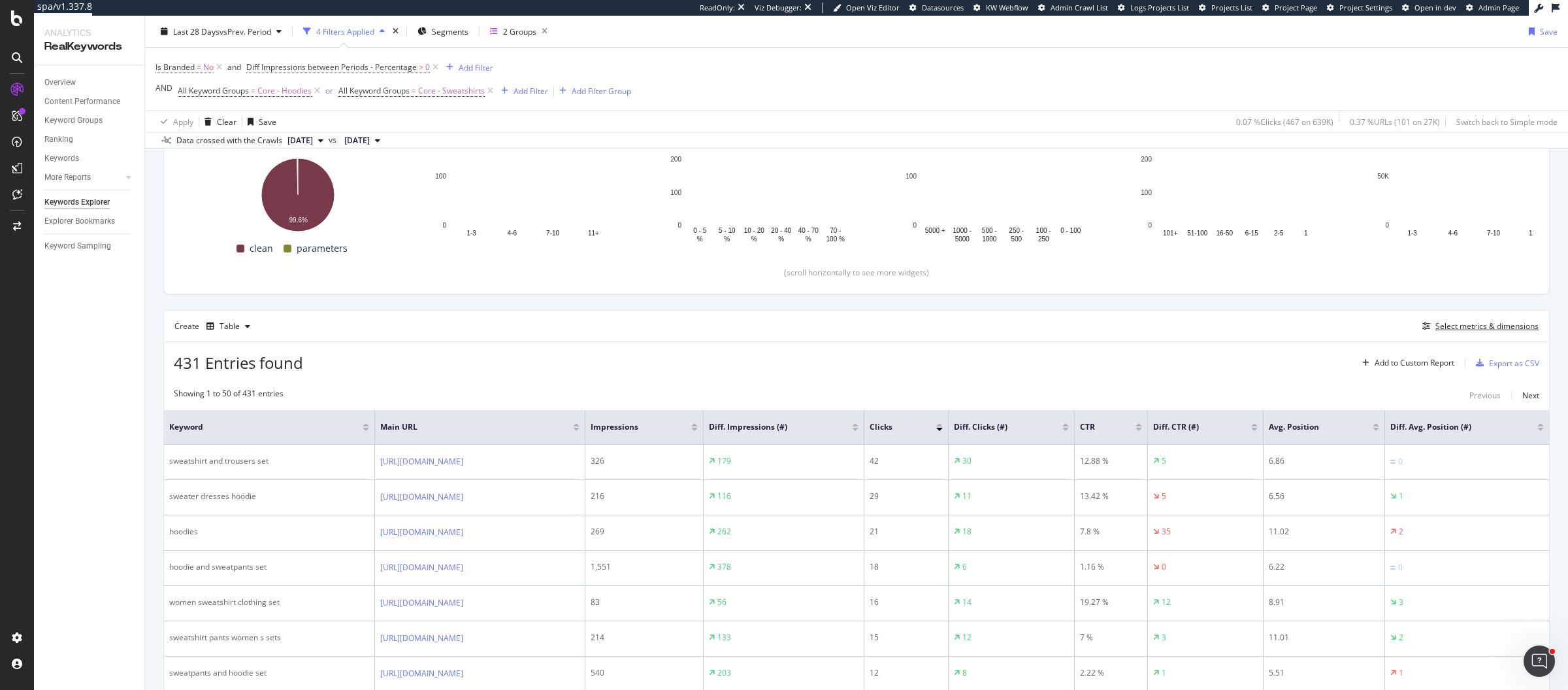
scroll to position [204, 0]
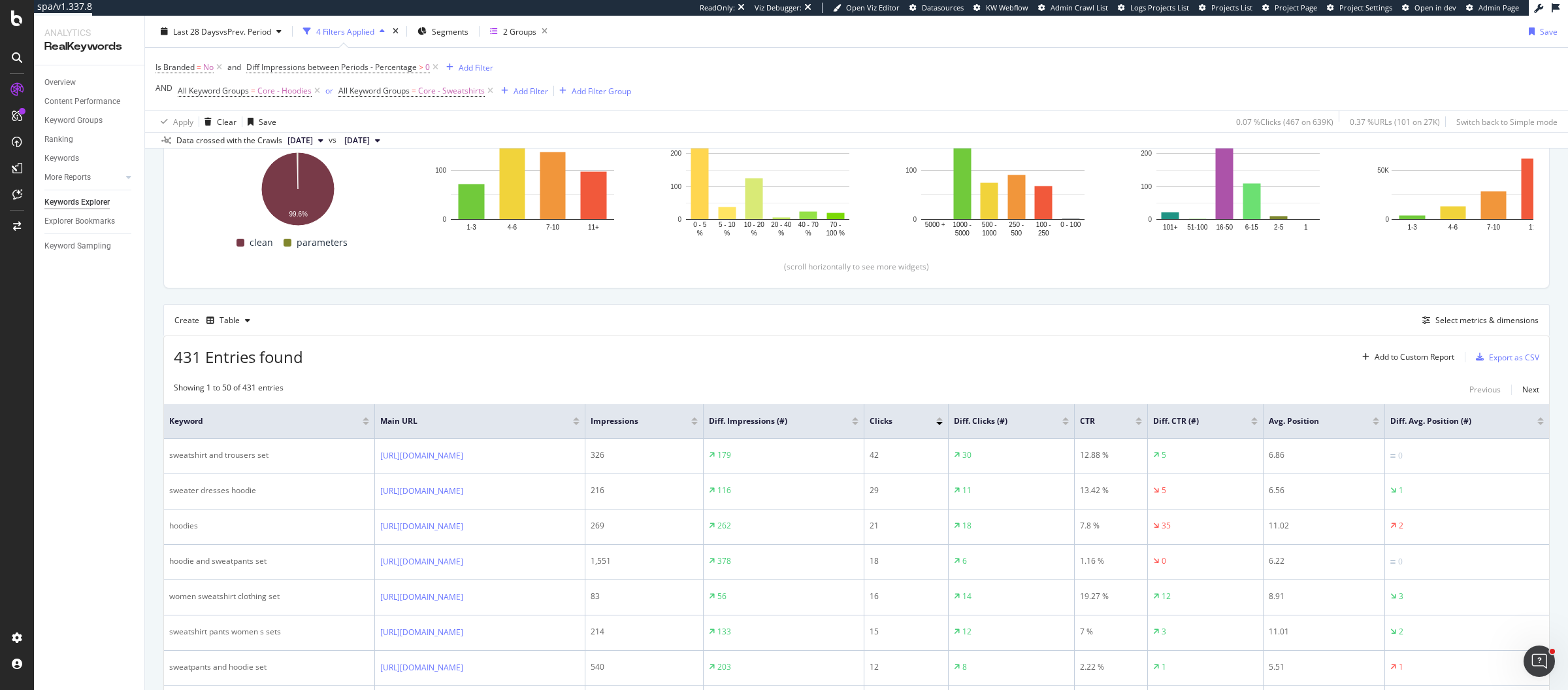
click at [698, 422] on div at bounding box center [694, 424] width 6 height 3
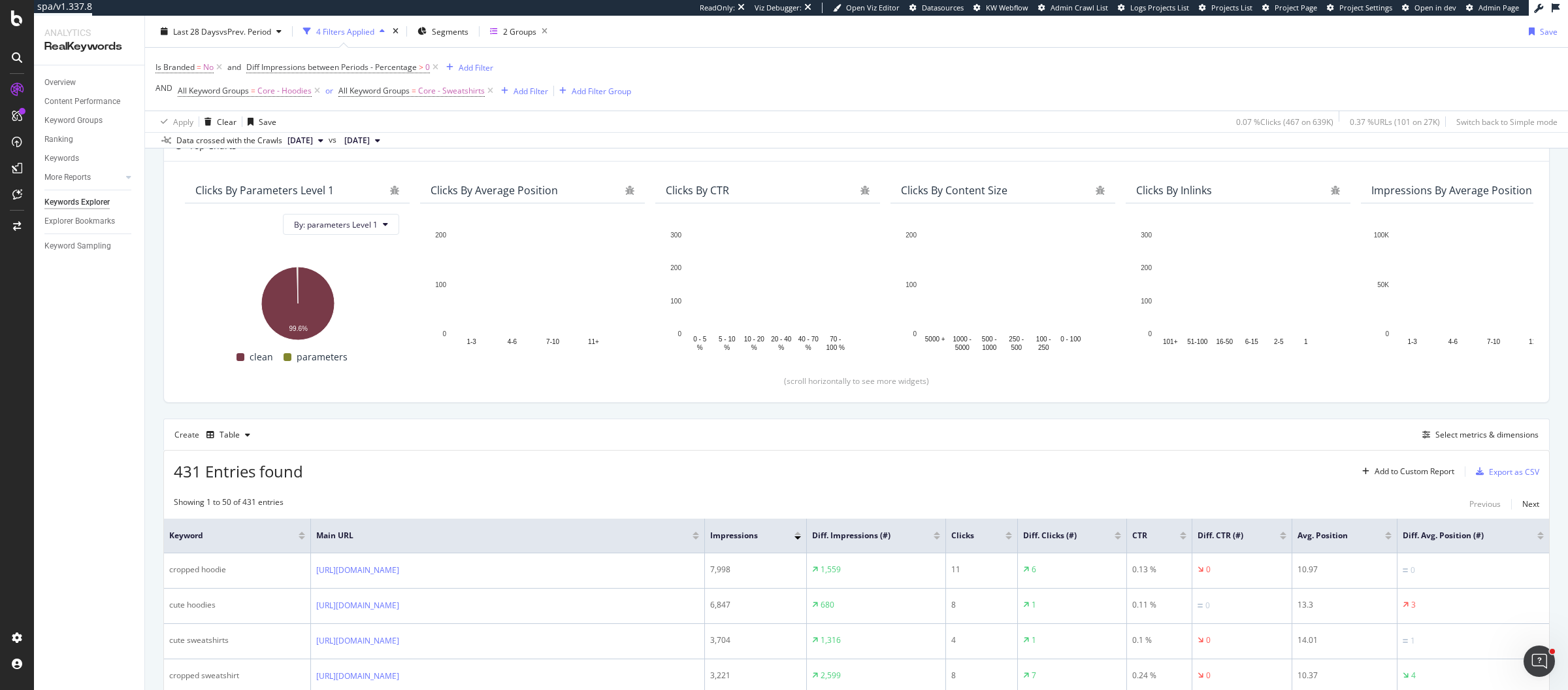
scroll to position [204, 0]
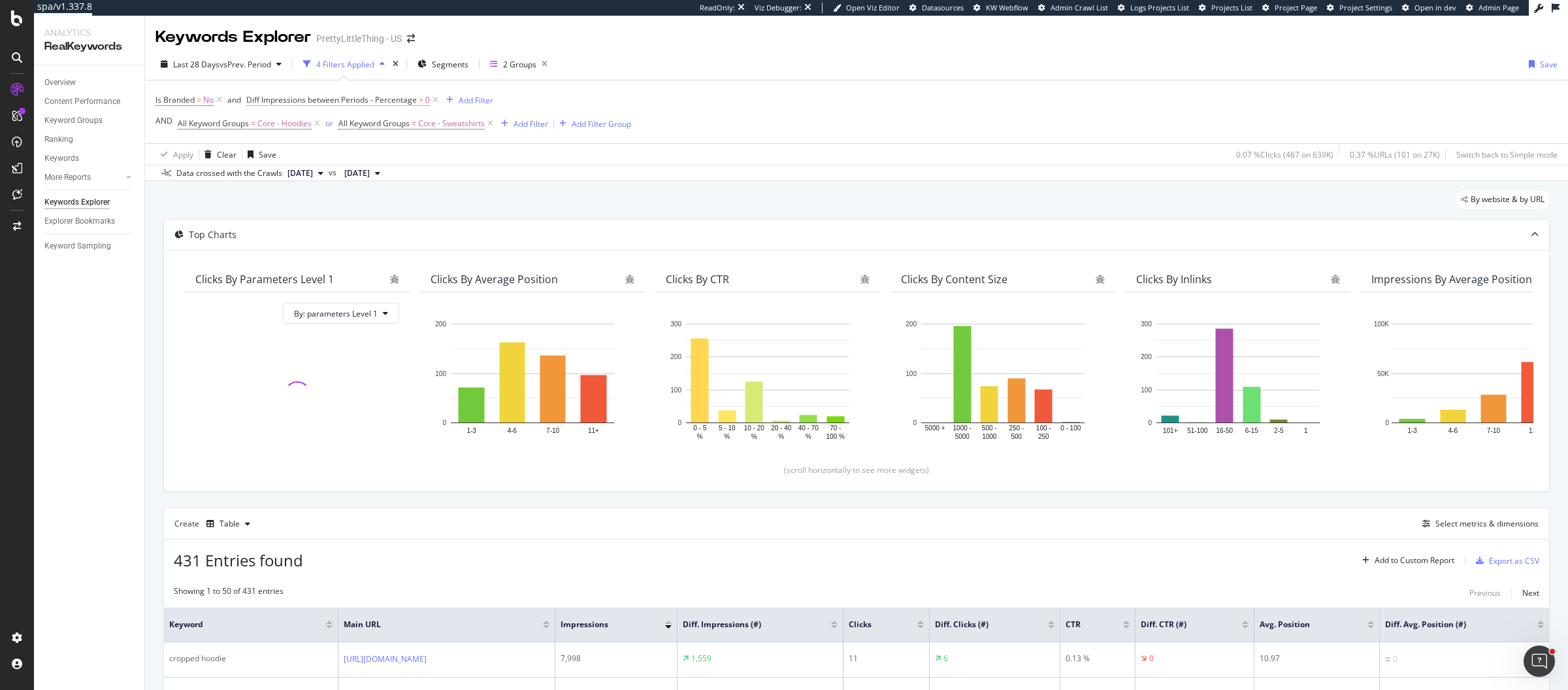
click at [408, 105] on span "Diff Impressions between Periods - Percentage" at bounding box center [332, 100] width 170 height 11
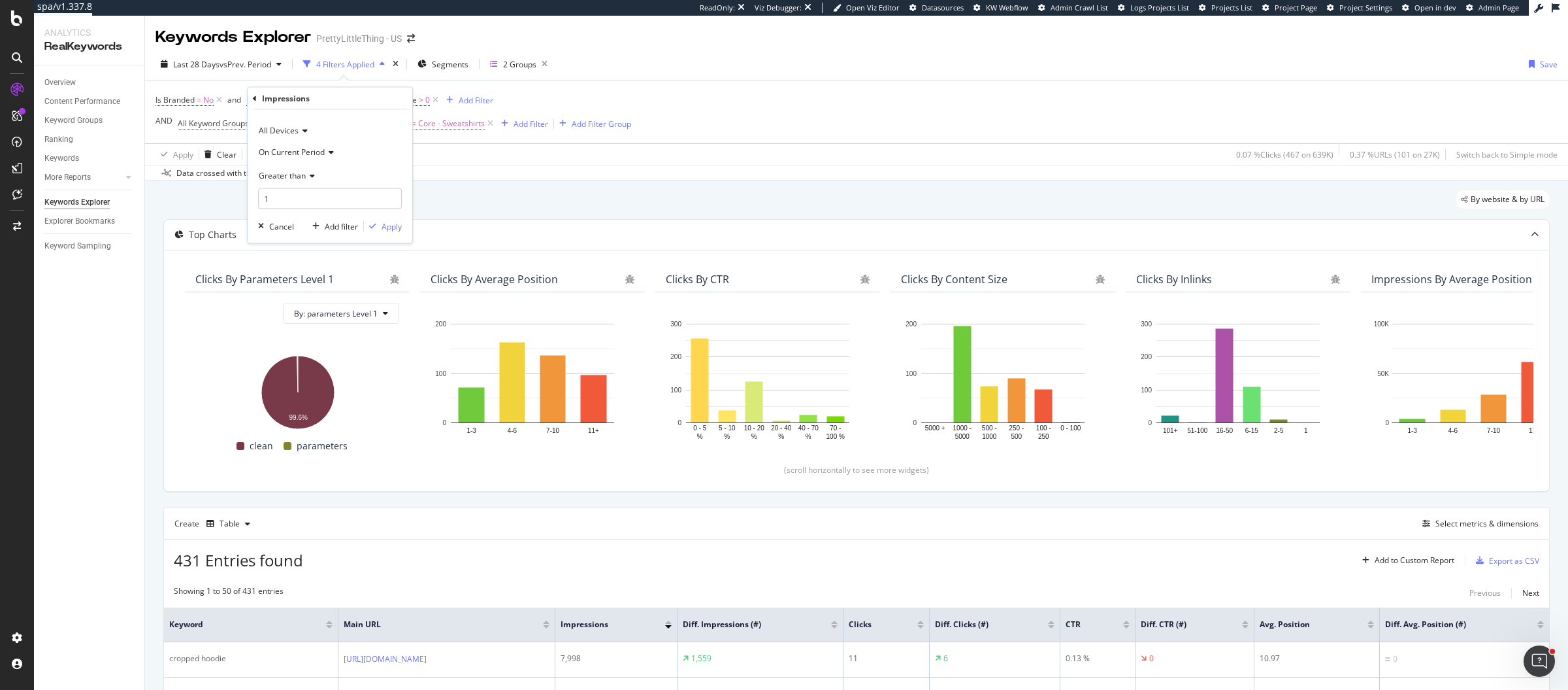
click at [310, 153] on span "On Current Period" at bounding box center [291, 151] width 66 height 11
click at [309, 212] on span "Diff. Between Period - Percentage" at bounding box center [326, 212] width 123 height 11
click at [295, 181] on div "Greater than" at bounding box center [330, 175] width 144 height 21
click at [314, 229] on div "Less than" at bounding box center [332, 236] width 140 height 17
click at [324, 199] on input "1" at bounding box center [330, 199] width 144 height 21
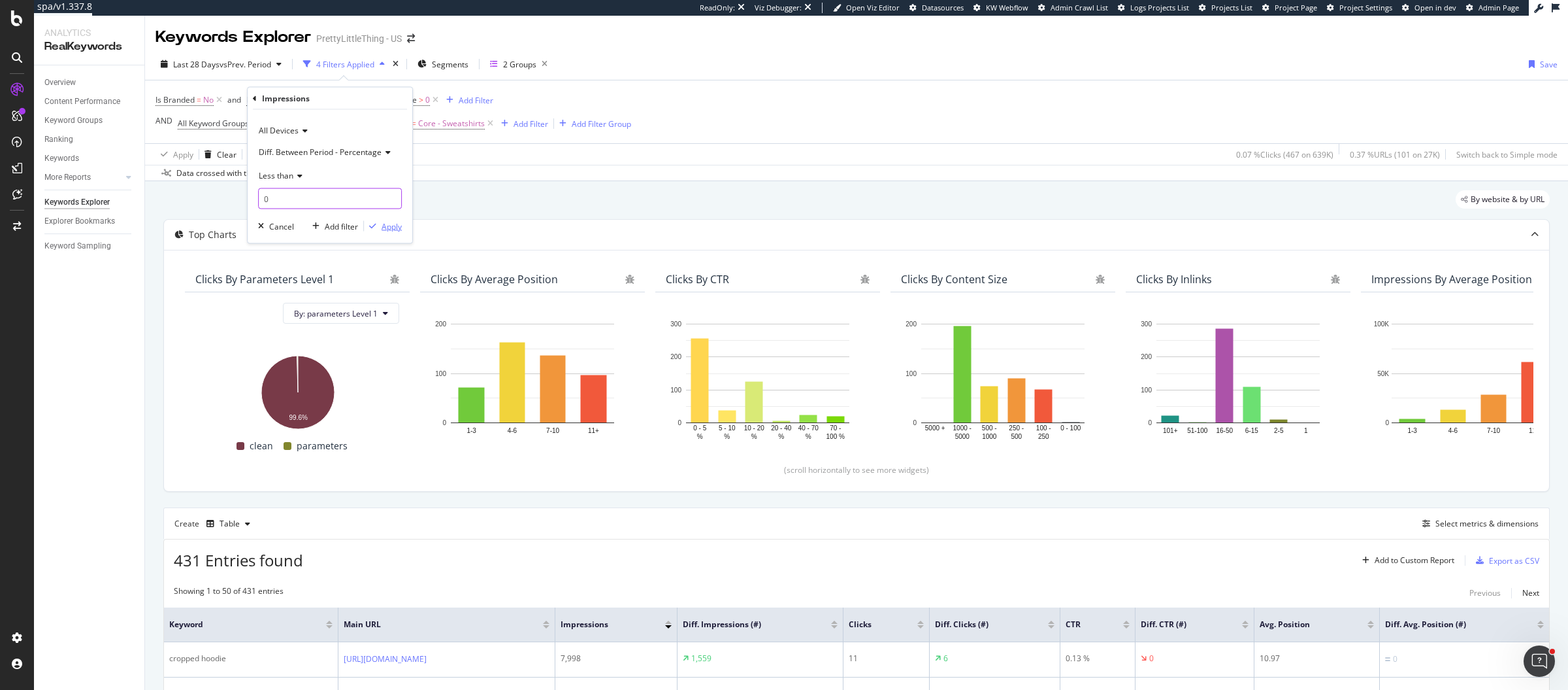
type input "0"
click at [399, 227] on div "Apply" at bounding box center [392, 226] width 20 height 11
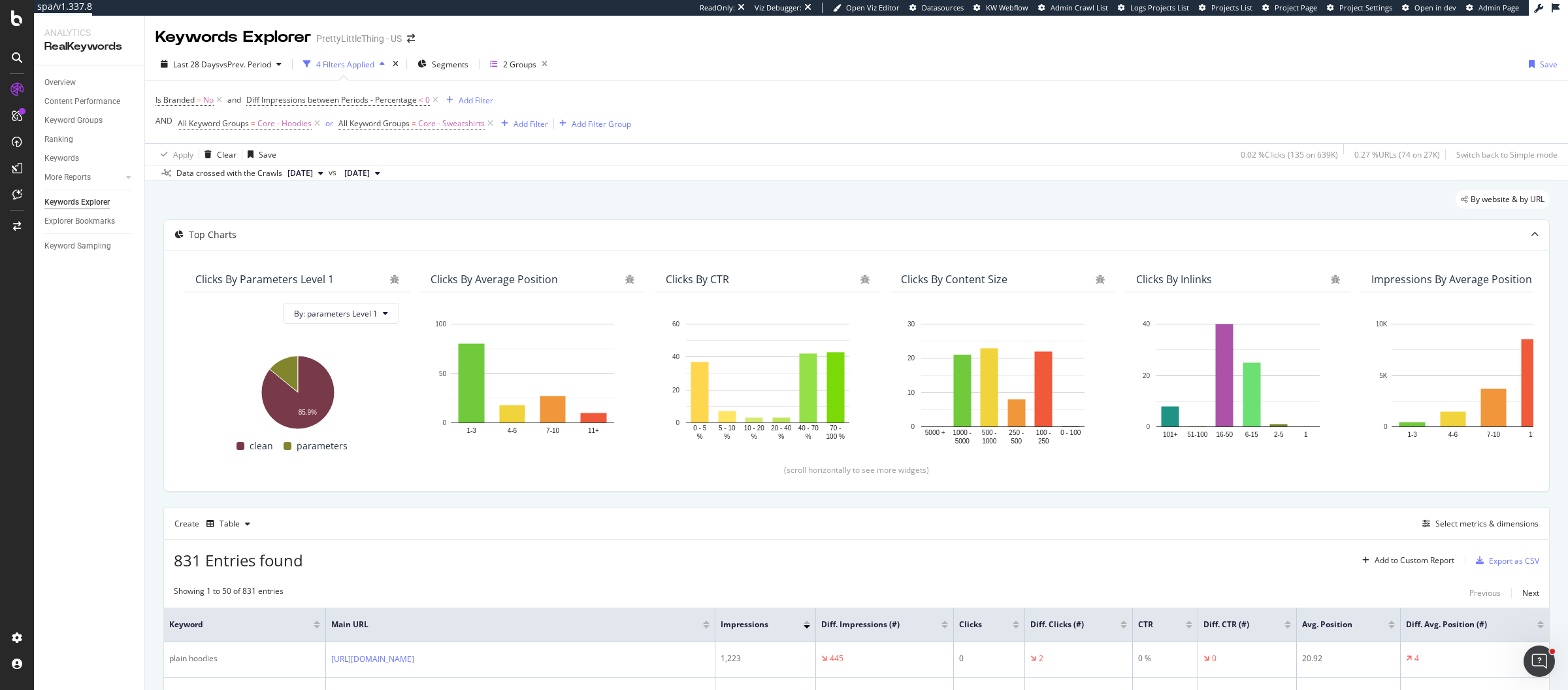
click at [807, 618] on div "Impressions" at bounding box center [765, 624] width 90 height 13
click at [807, 620] on div at bounding box center [807, 622] width 6 height 3
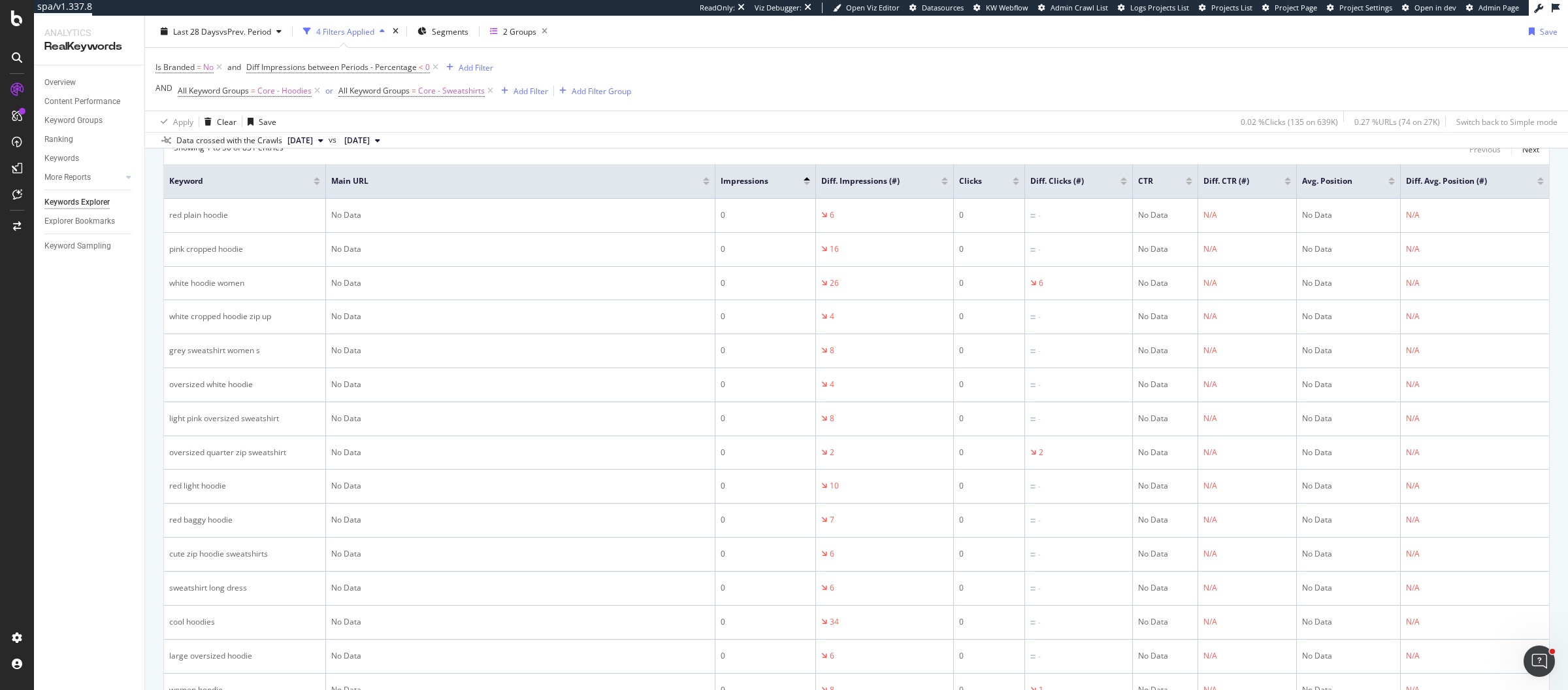
scroll to position [433, 0]
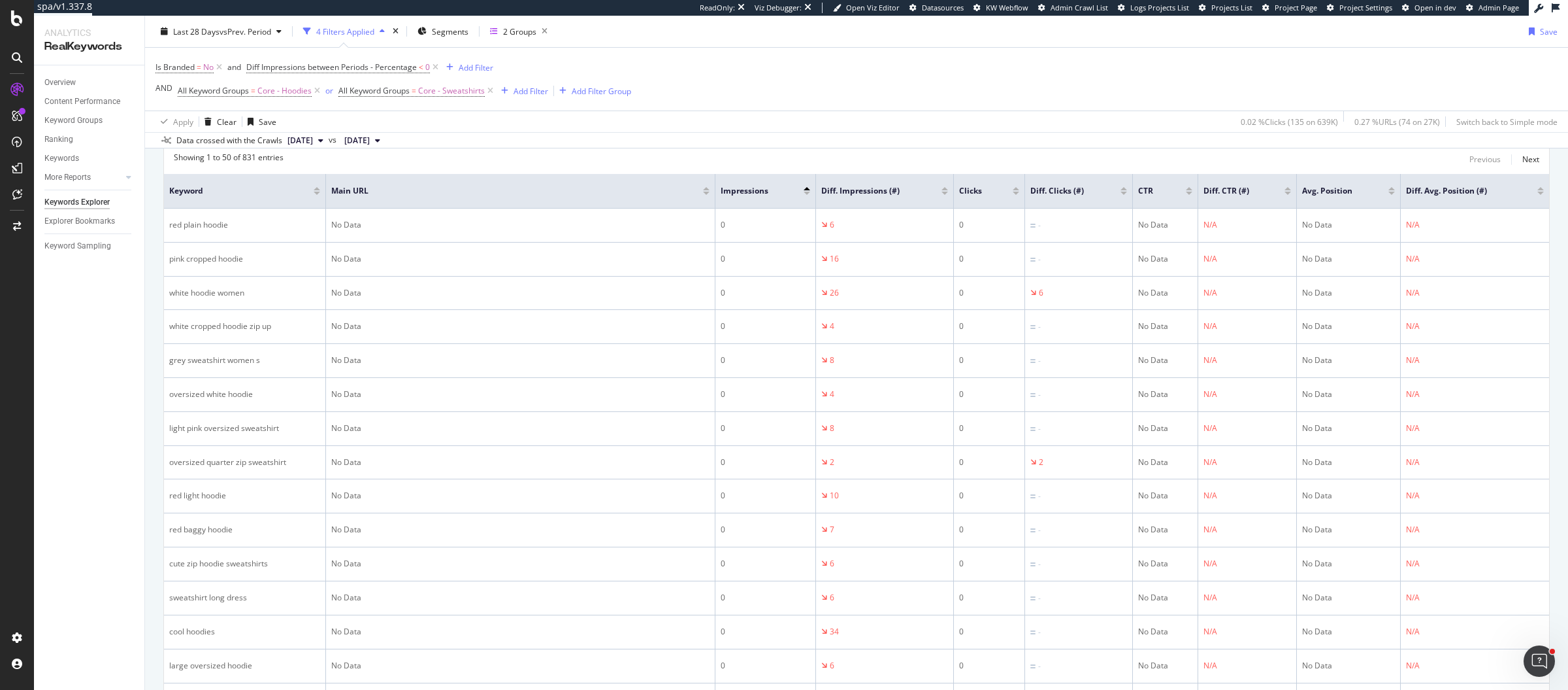
click at [946, 187] on div at bounding box center [945, 189] width 6 height 3
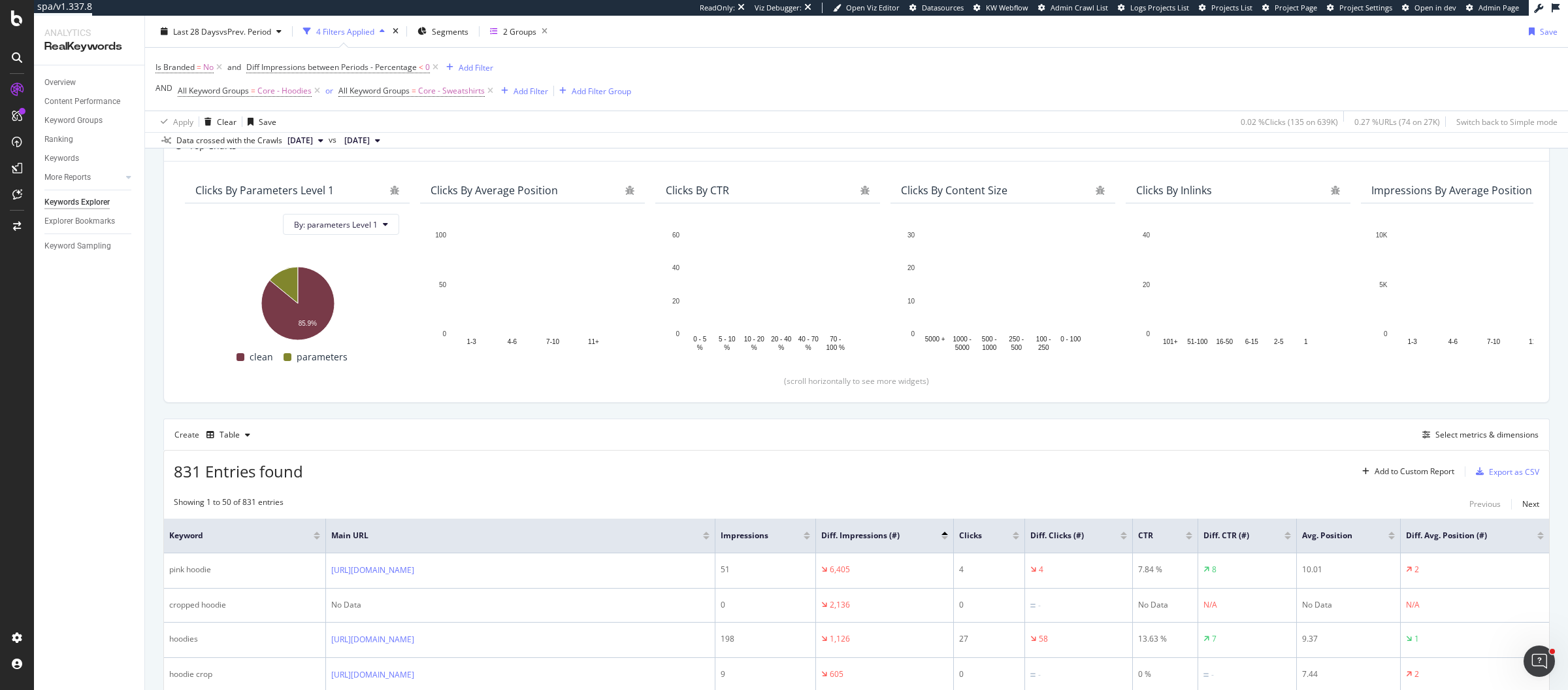
scroll to position [433, 0]
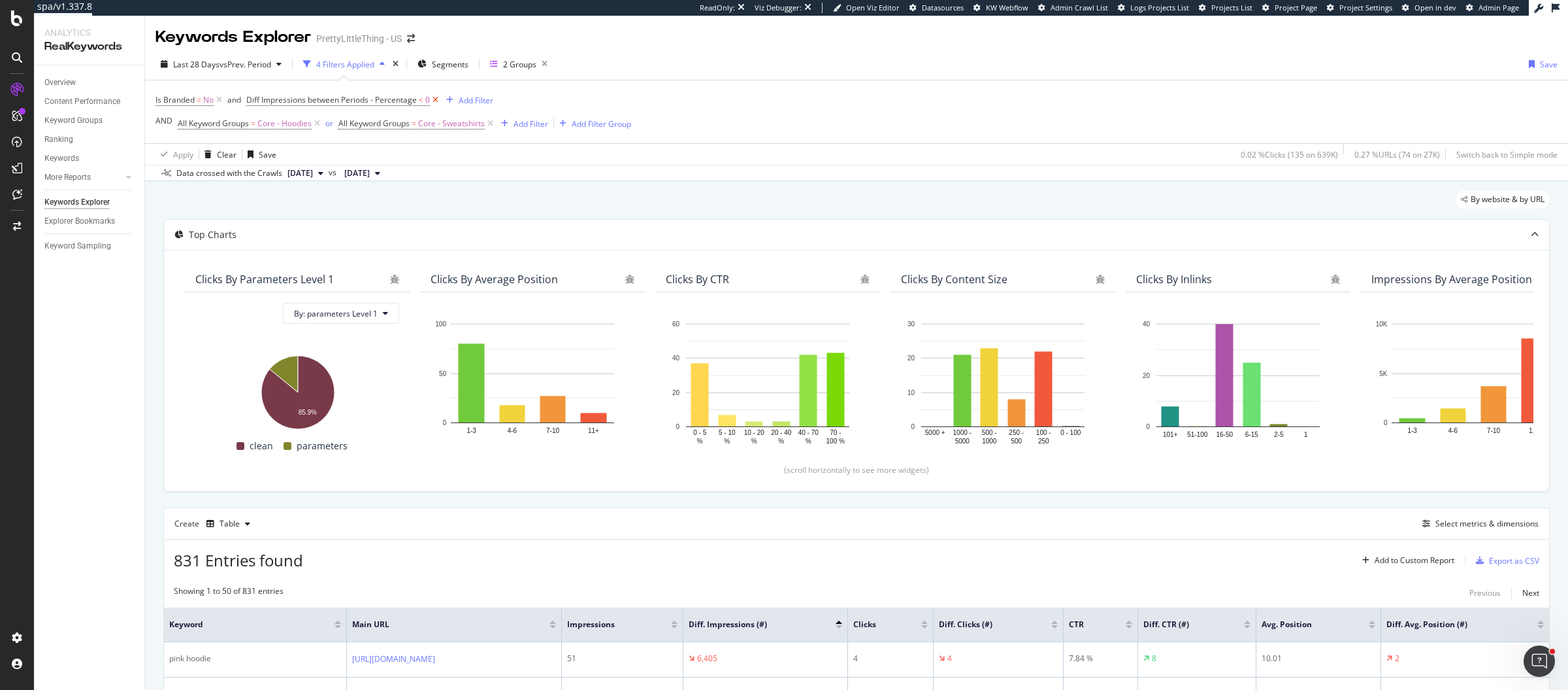
click at [436, 100] on icon at bounding box center [435, 100] width 11 height 13
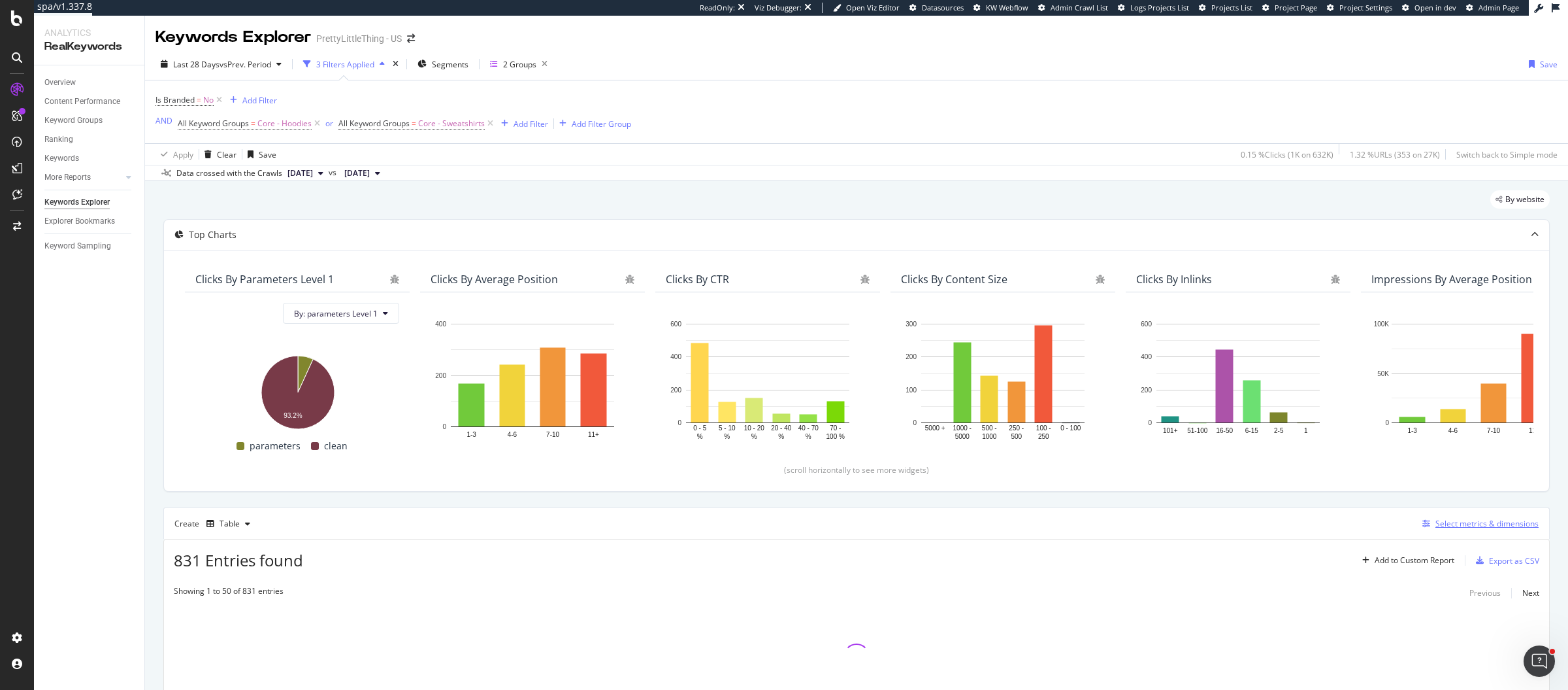
click at [1467, 526] on div "Select metrics & dimensions" at bounding box center [1487, 523] width 103 height 11
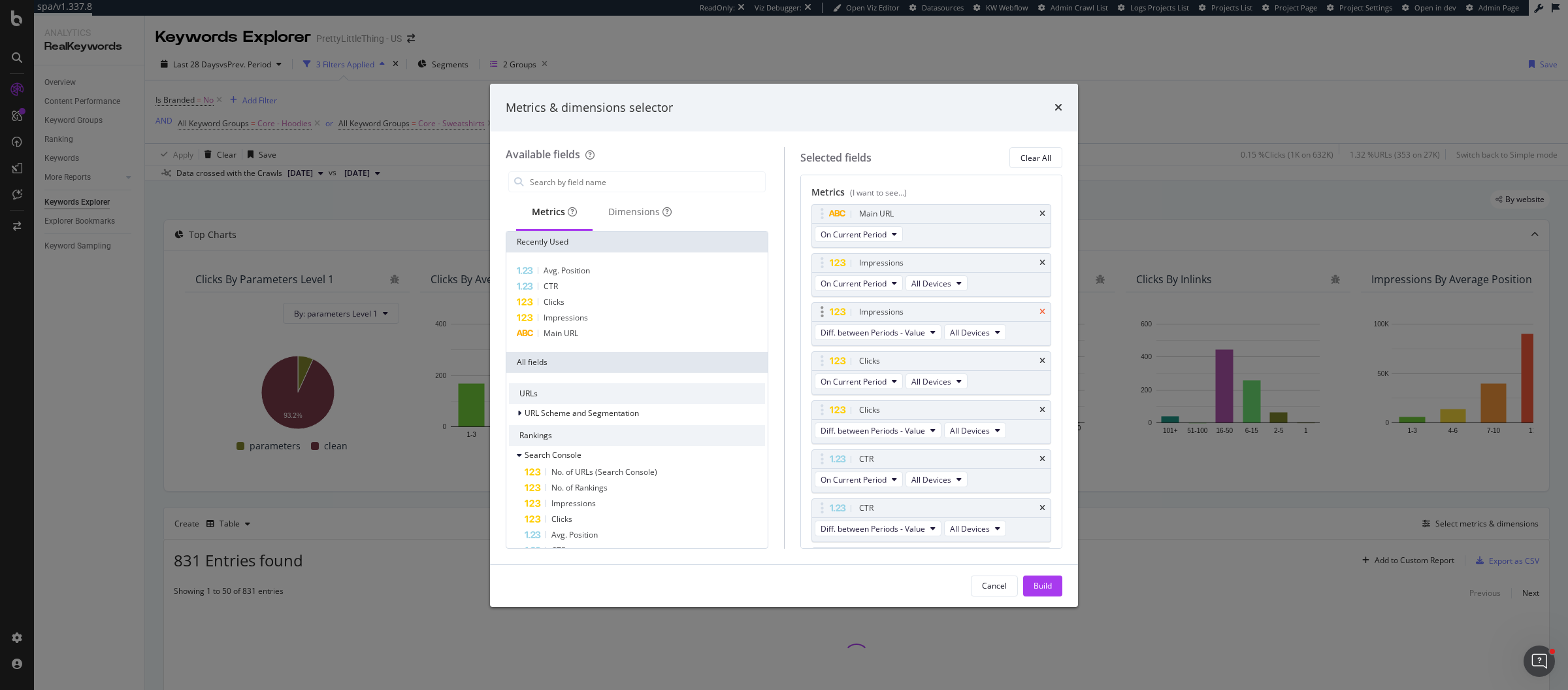
click at [1039, 310] on icon "times" at bounding box center [1042, 312] width 5 height 8
click at [1039, 358] on icon "times" at bounding box center [1042, 361] width 5 height 8
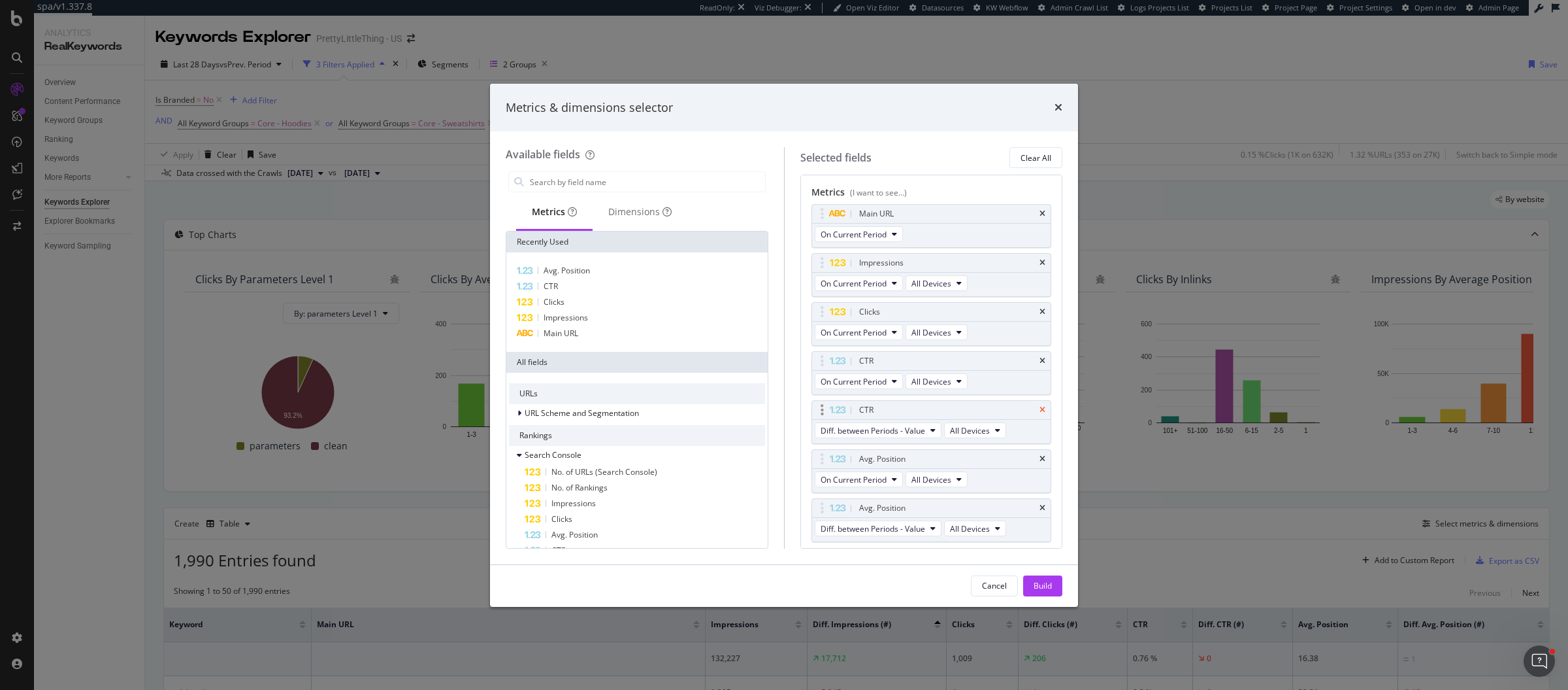
click at [1039, 406] on icon "times" at bounding box center [1042, 410] width 5 height 8
click at [1039, 455] on icon "times" at bounding box center [1042, 459] width 5 height 8
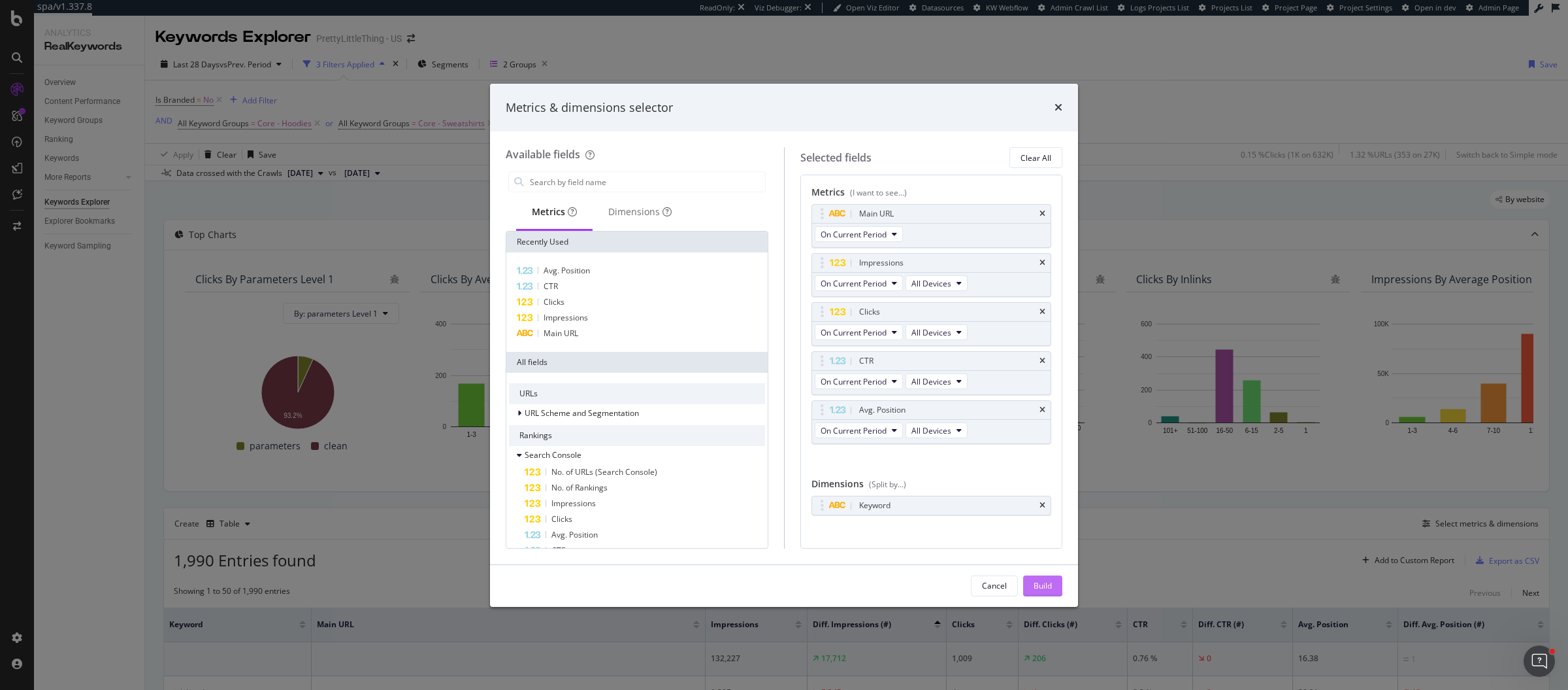
click at [1045, 589] on div "Build" at bounding box center [1042, 585] width 18 height 11
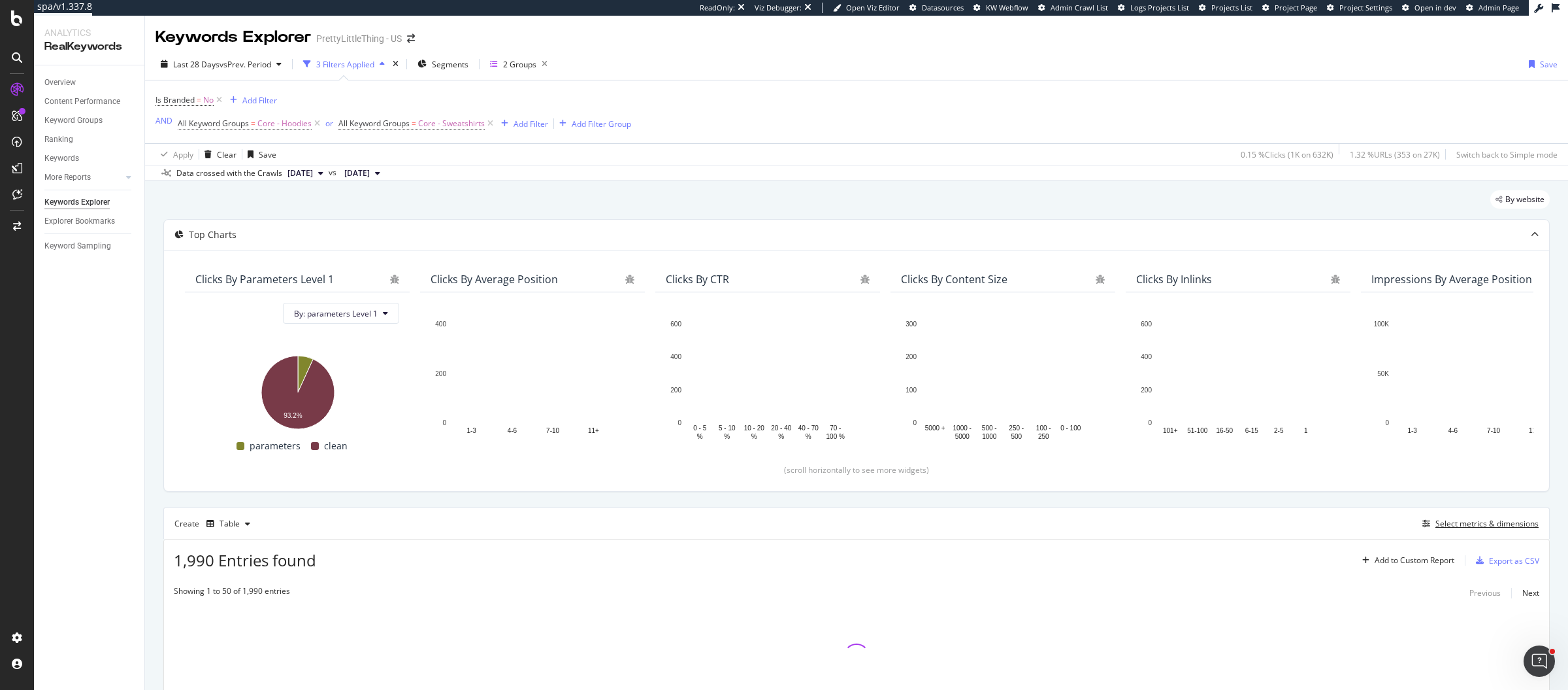
scroll to position [89, 0]
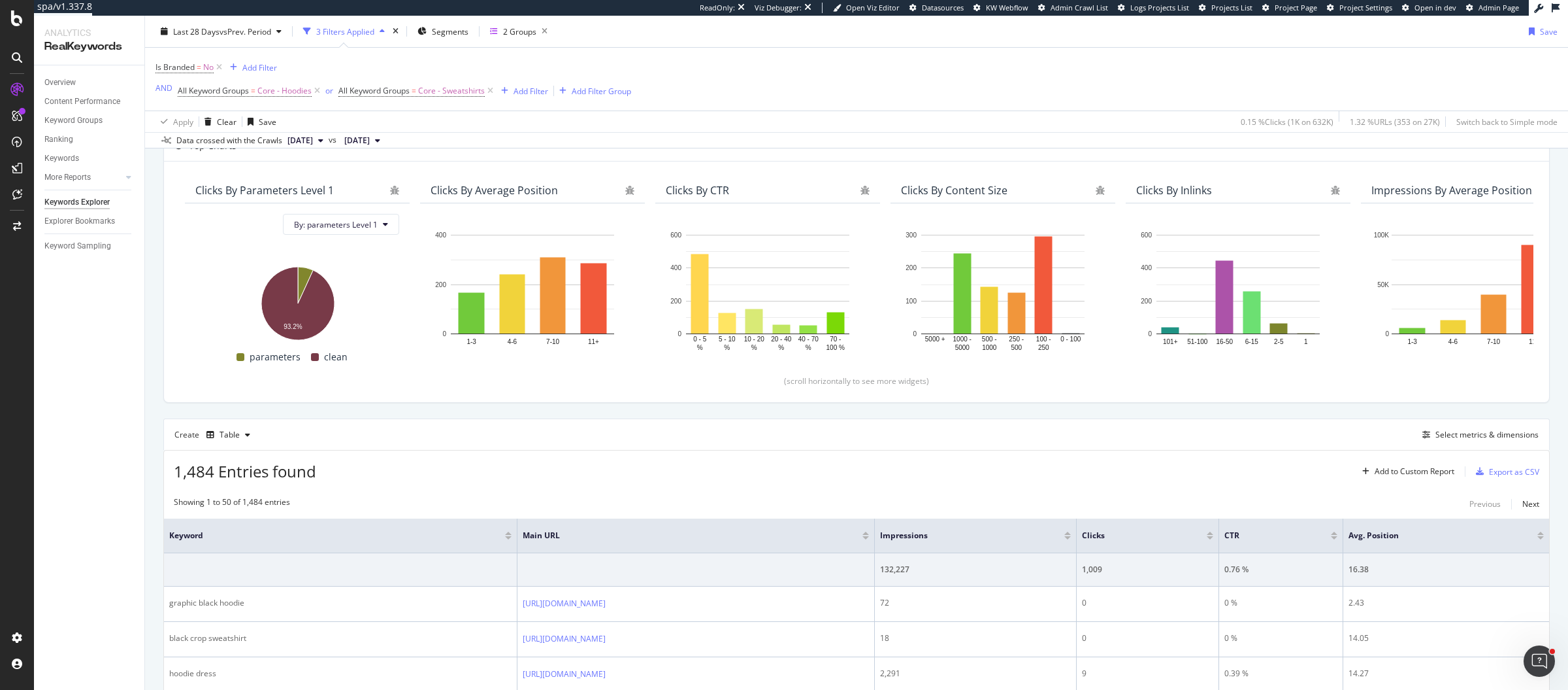
click at [869, 531] on div at bounding box center [866, 533] width 6 height 3
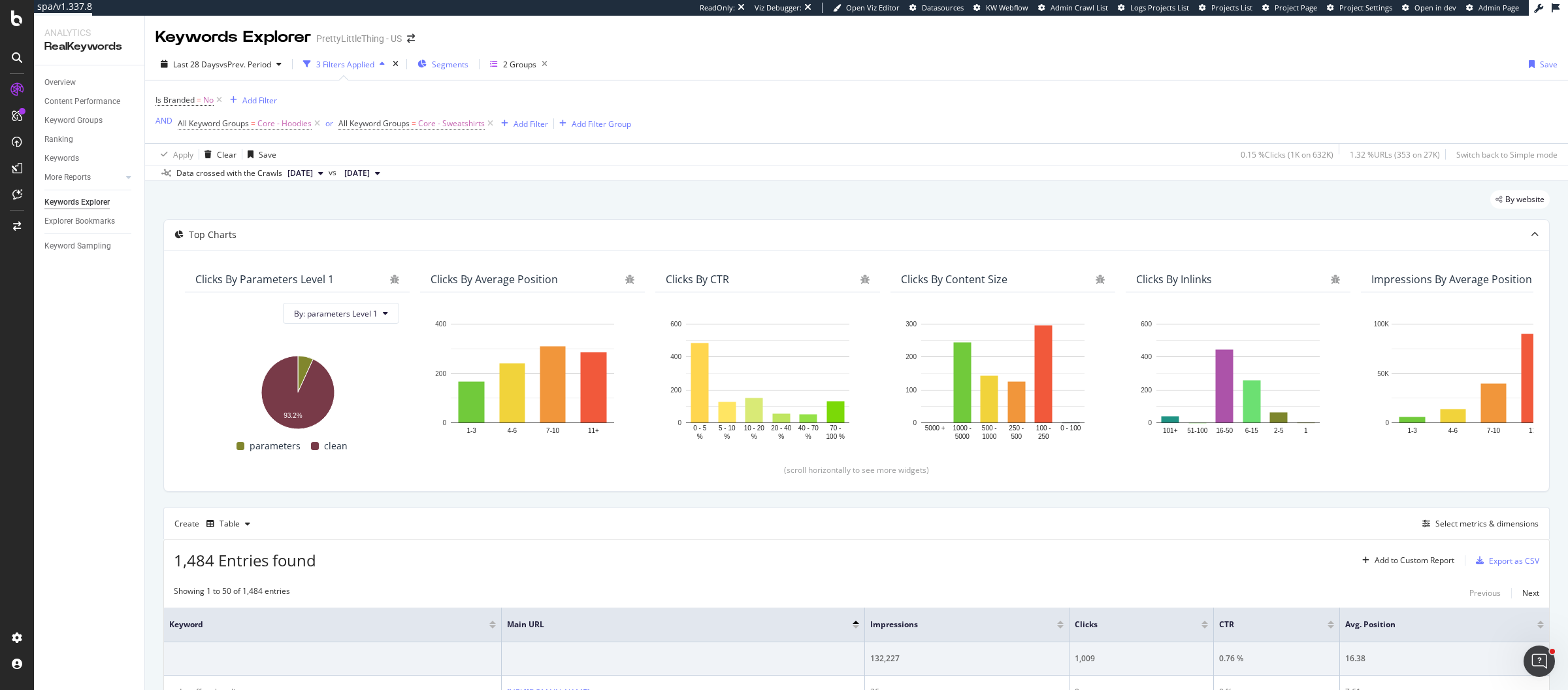
click at [451, 65] on span "Segments" at bounding box center [450, 64] width 37 height 11
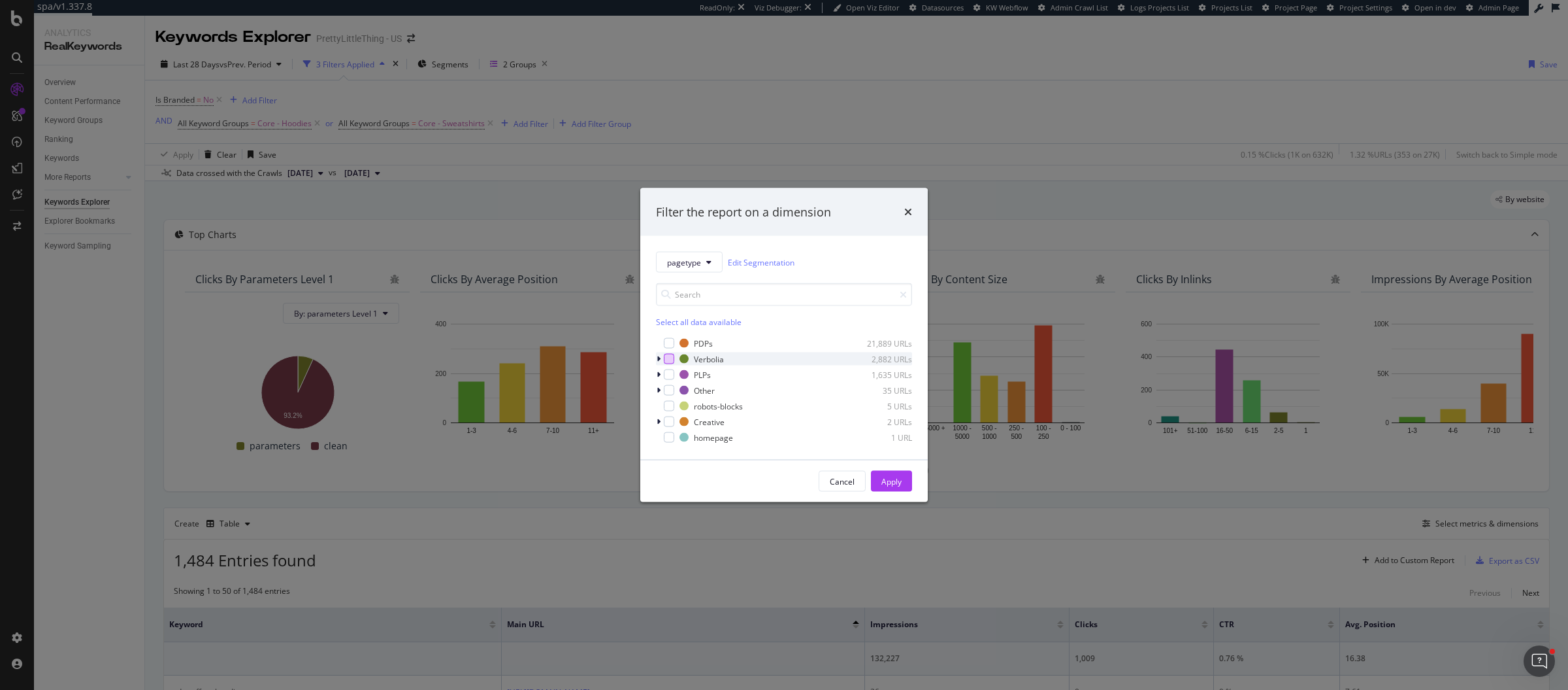
click at [665, 358] on div "modal" at bounding box center [669, 358] width 10 height 10
click at [669, 373] on div "modal" at bounding box center [669, 374] width 10 height 10
click at [888, 479] on div "Apply" at bounding box center [892, 481] width 20 height 11
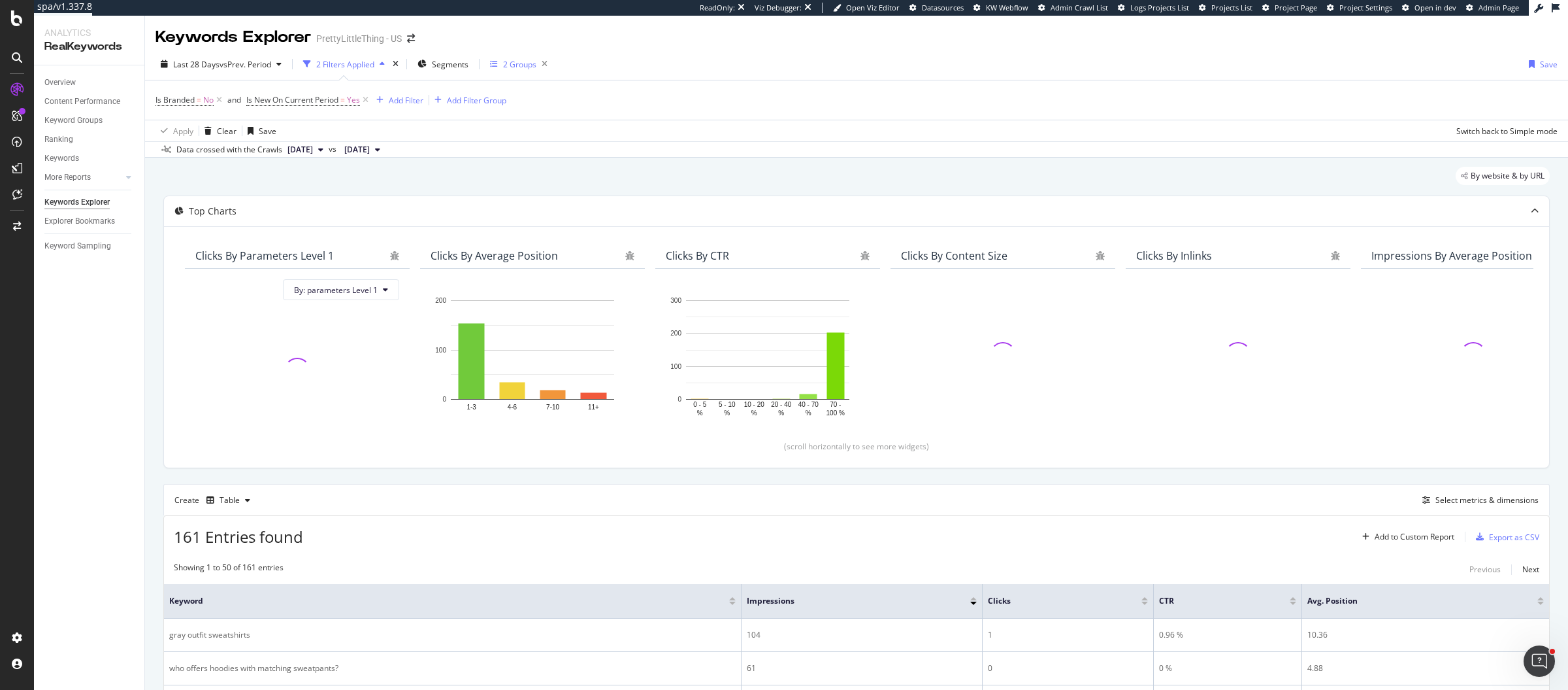
click at [520, 64] on div "2 Groups" at bounding box center [520, 64] width 33 height 11
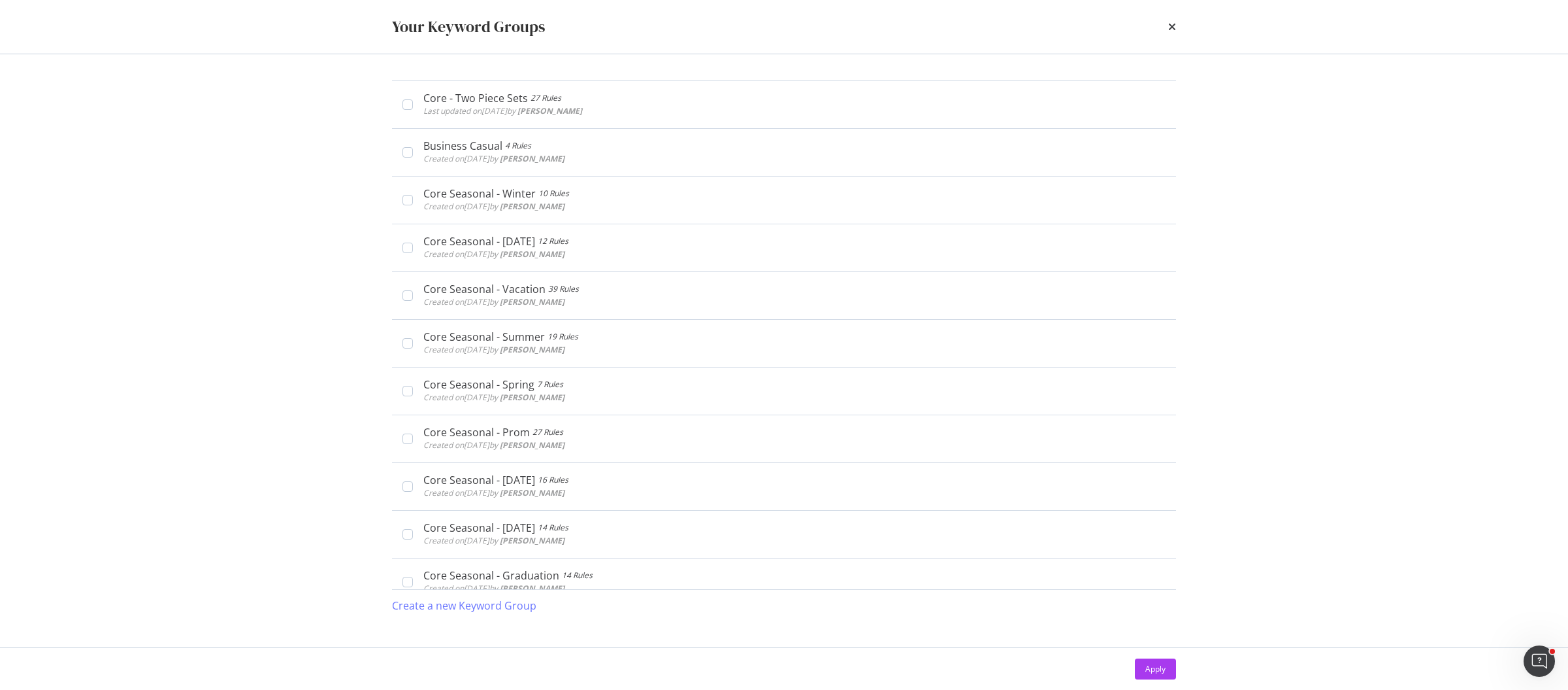
click at [1166, 29] on div "Your Keyword Groups" at bounding box center [784, 27] width 784 height 22
click at [1170, 26] on icon "times" at bounding box center [1172, 26] width 8 height 10
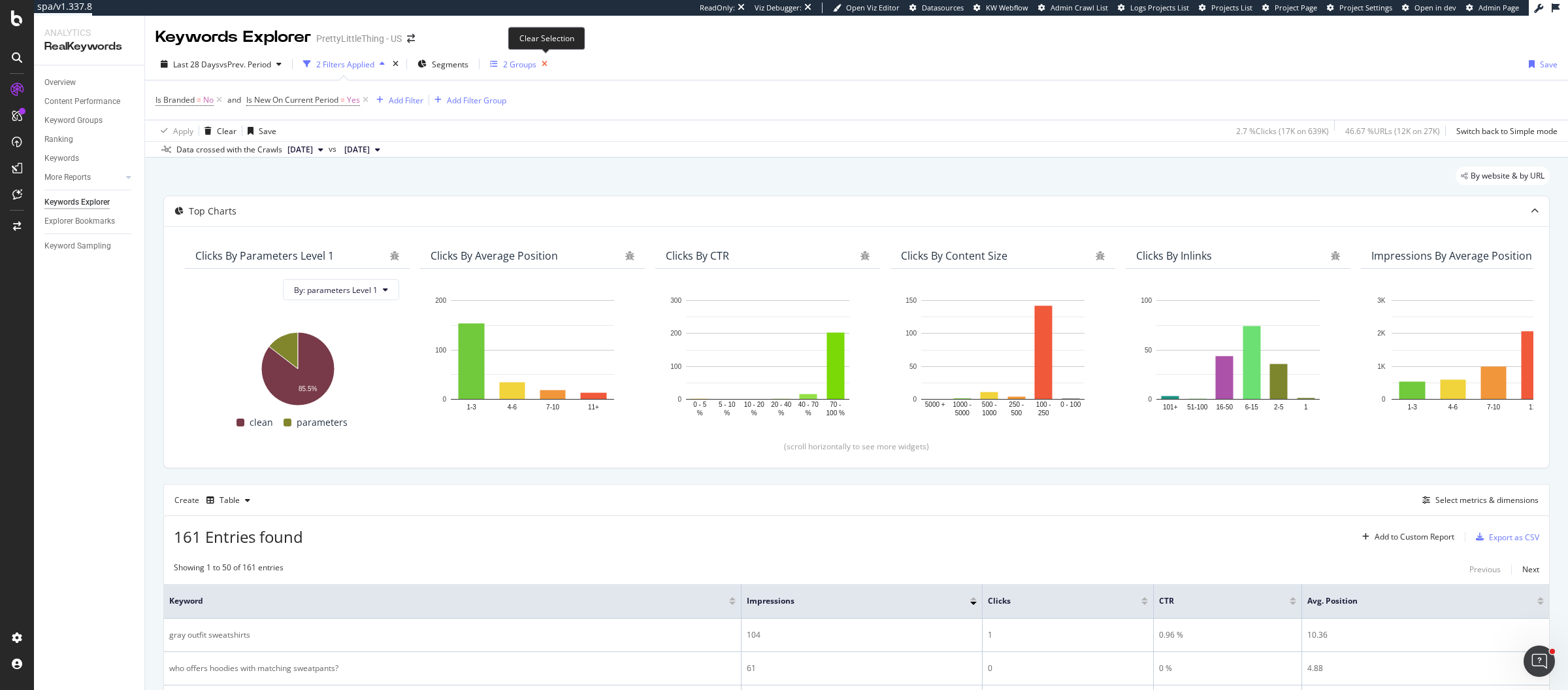
click at [548, 64] on icon "button" at bounding box center [544, 64] width 16 height 18
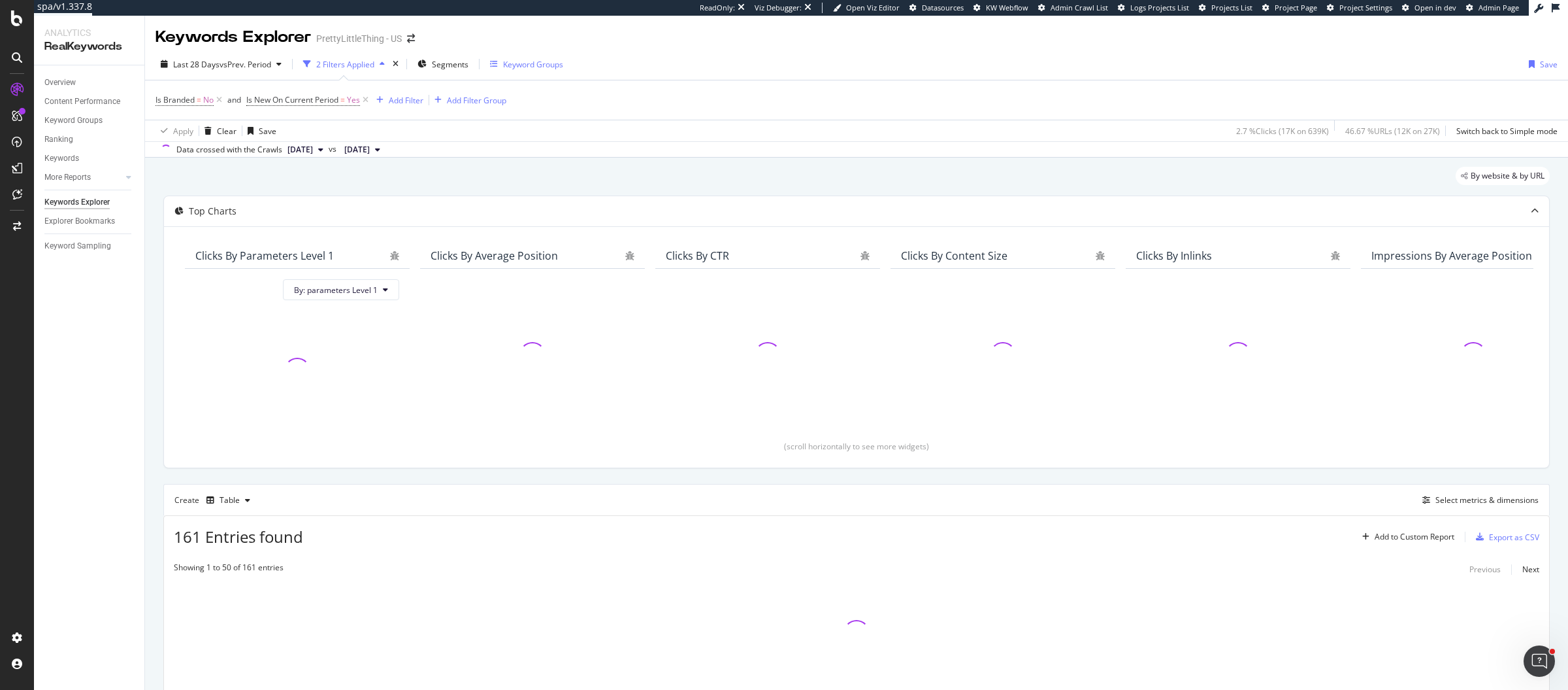
click at [507, 64] on div "Keyword Groups" at bounding box center [533, 64] width 60 height 11
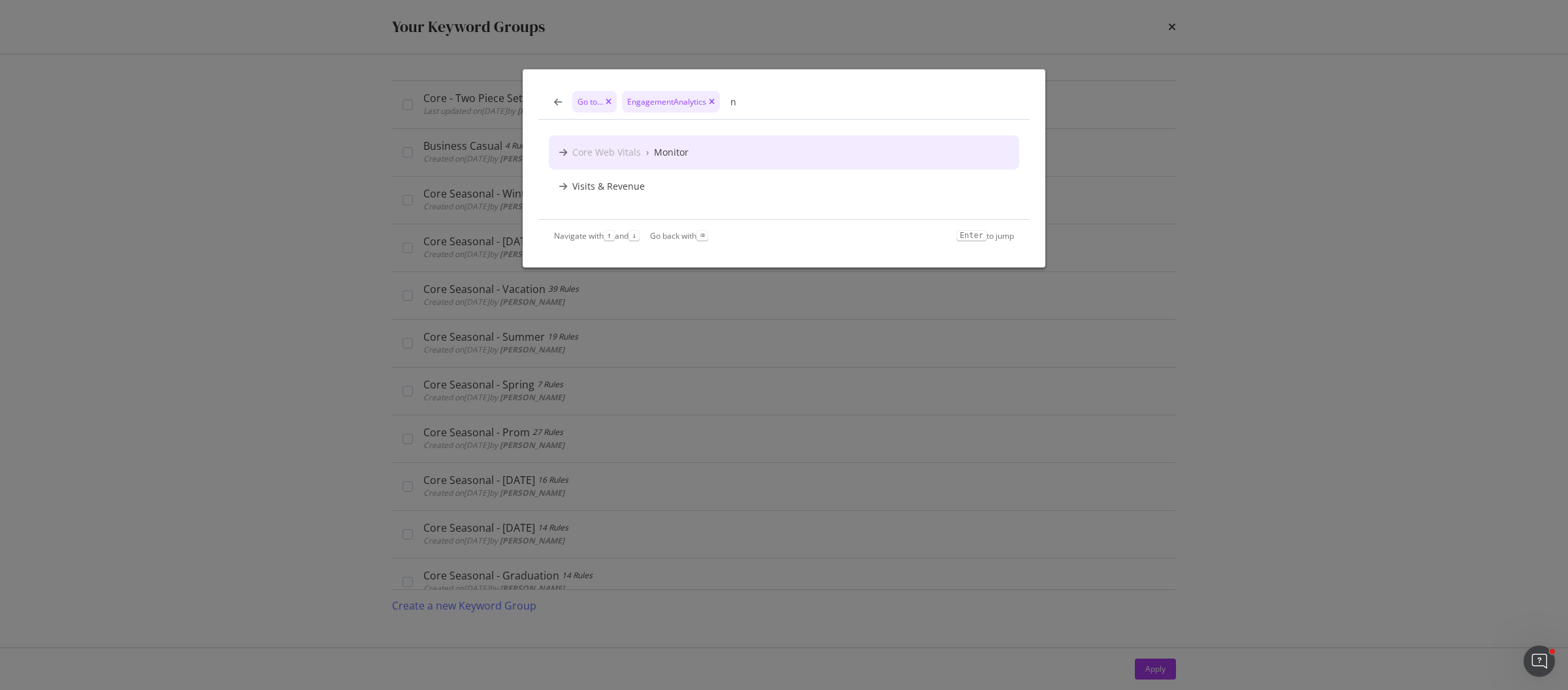
type input "n"
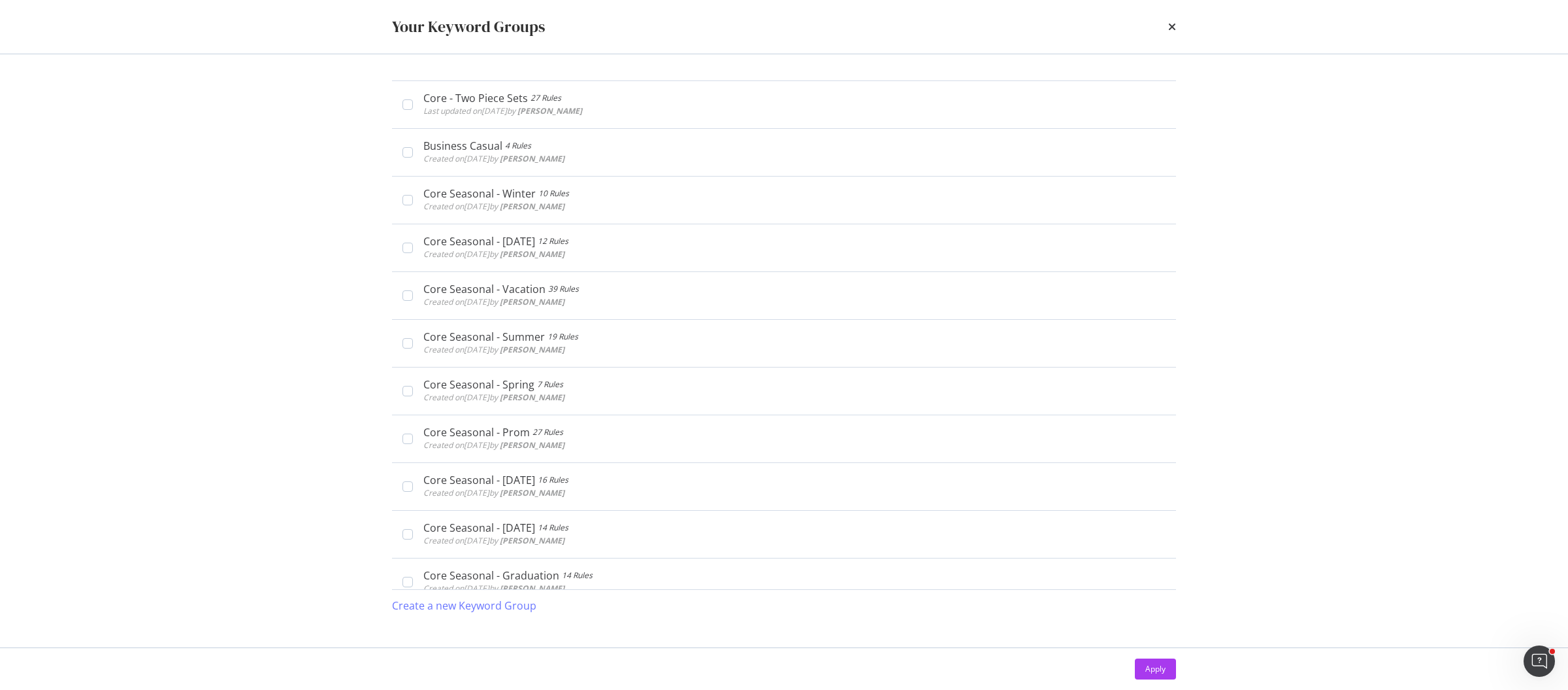
scroll to position [1234, 0]
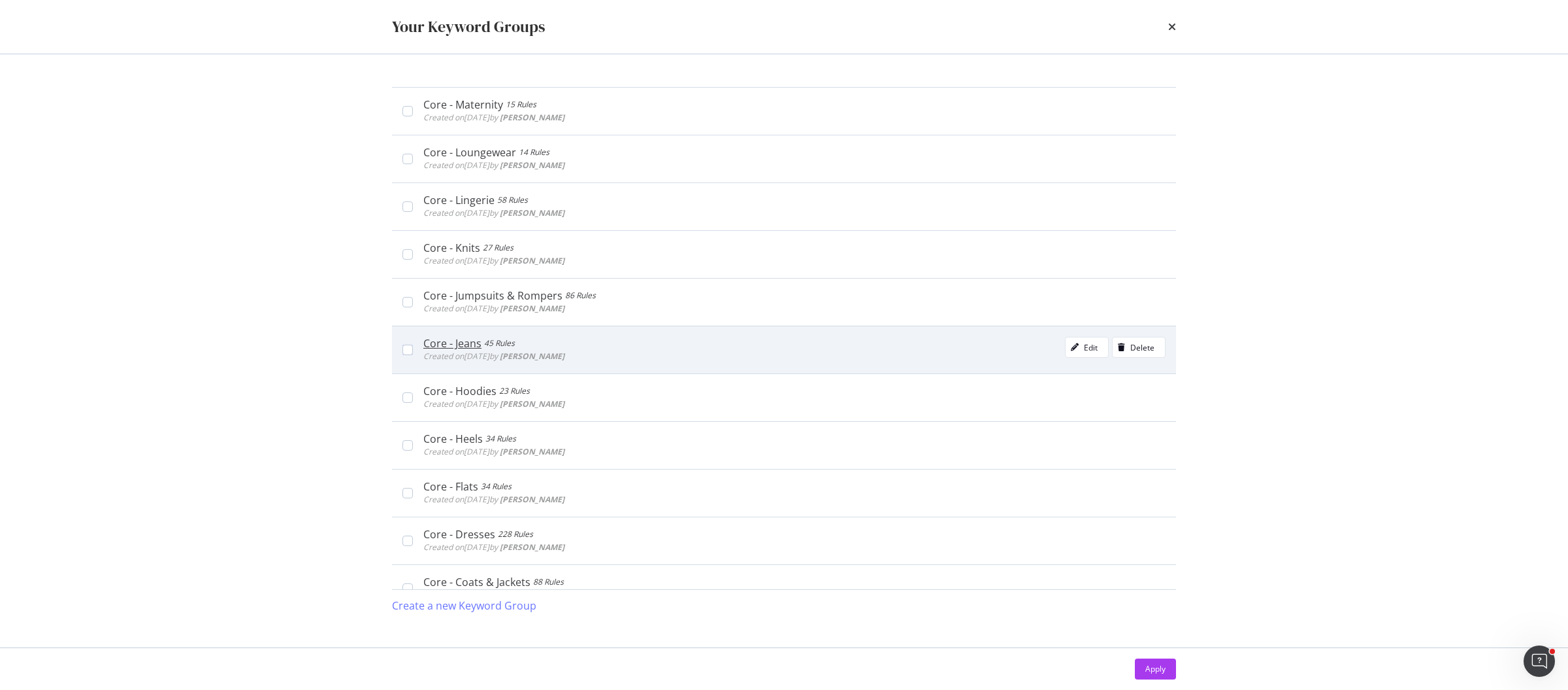
click at [634, 339] on div "Core - Jeans 45 Rules Created on [DATE] by [PERSON_NAME] Edit Delete" at bounding box center [794, 349] width 742 height 26
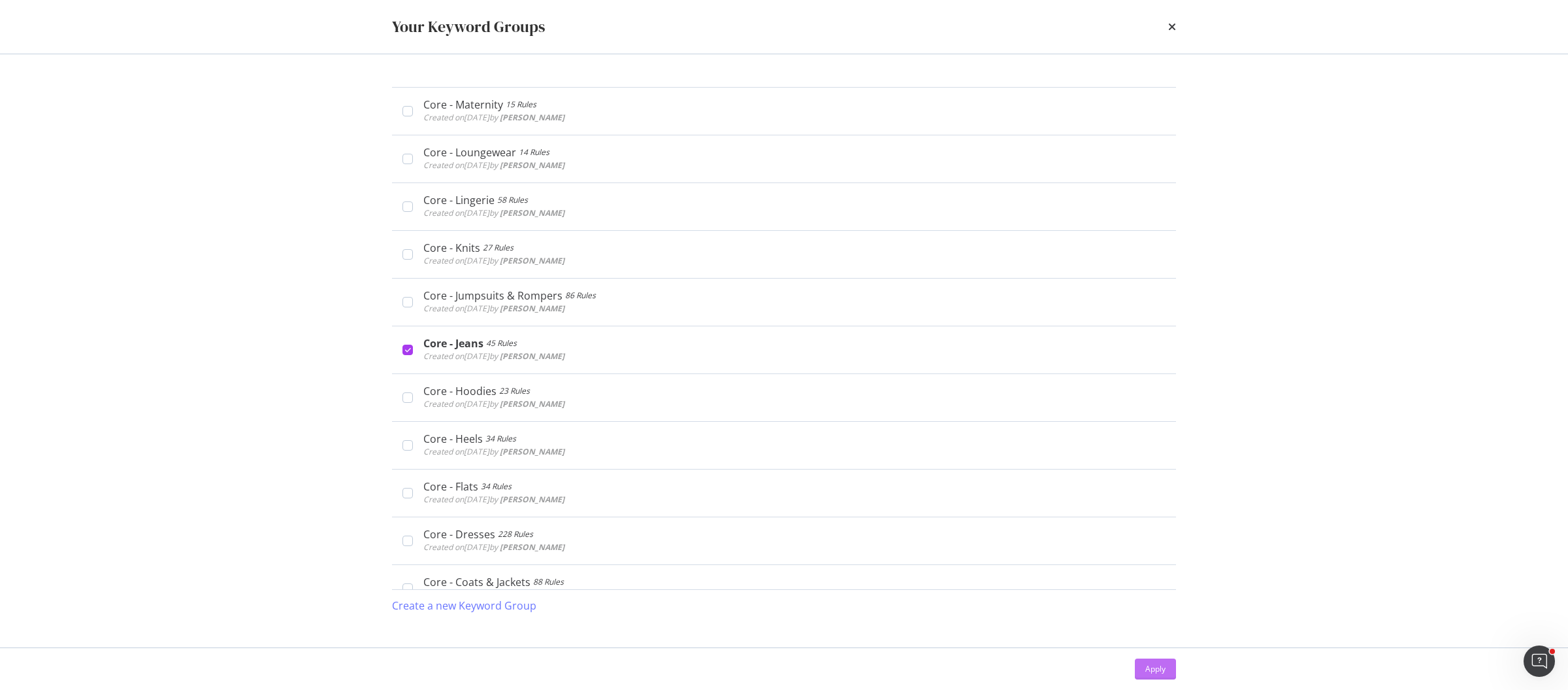
click at [1151, 668] on div "Apply" at bounding box center [1156, 668] width 20 height 11
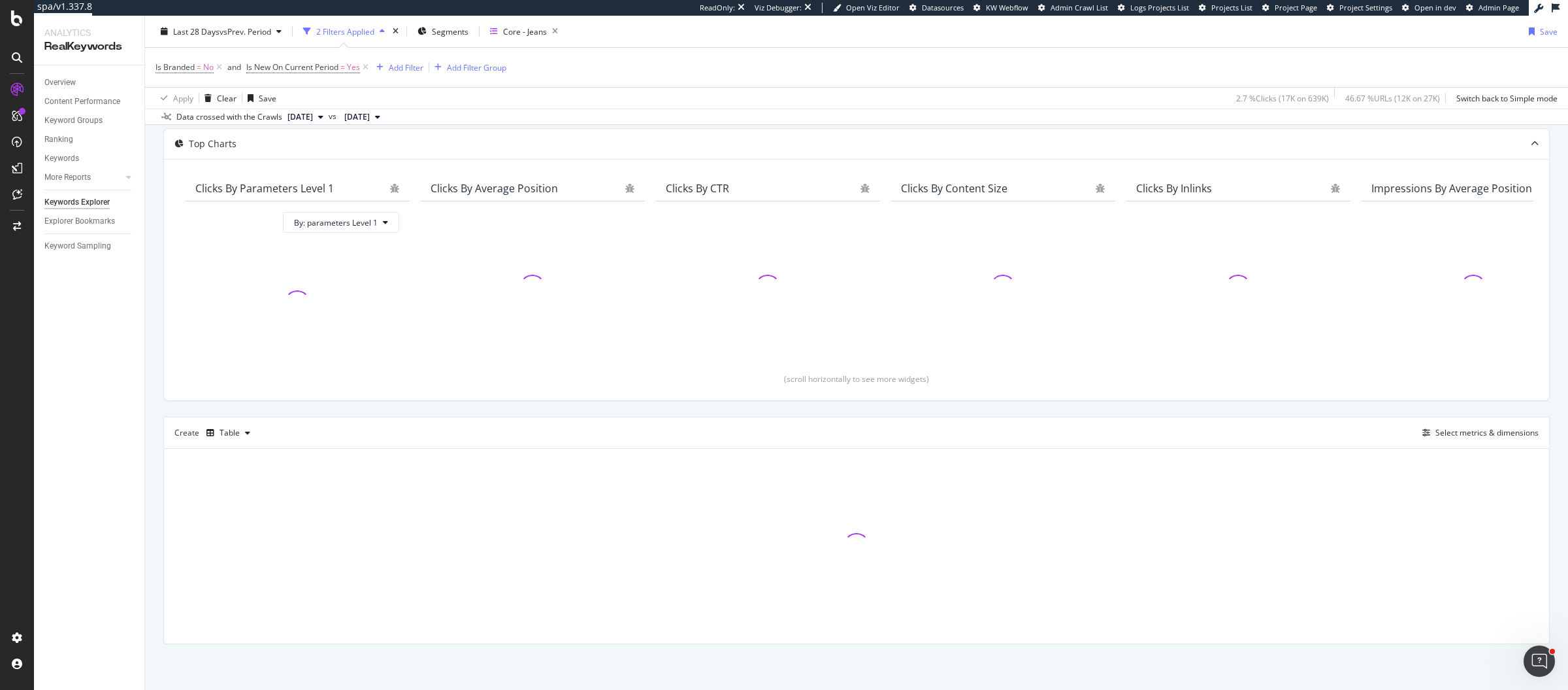
scroll to position [65, 0]
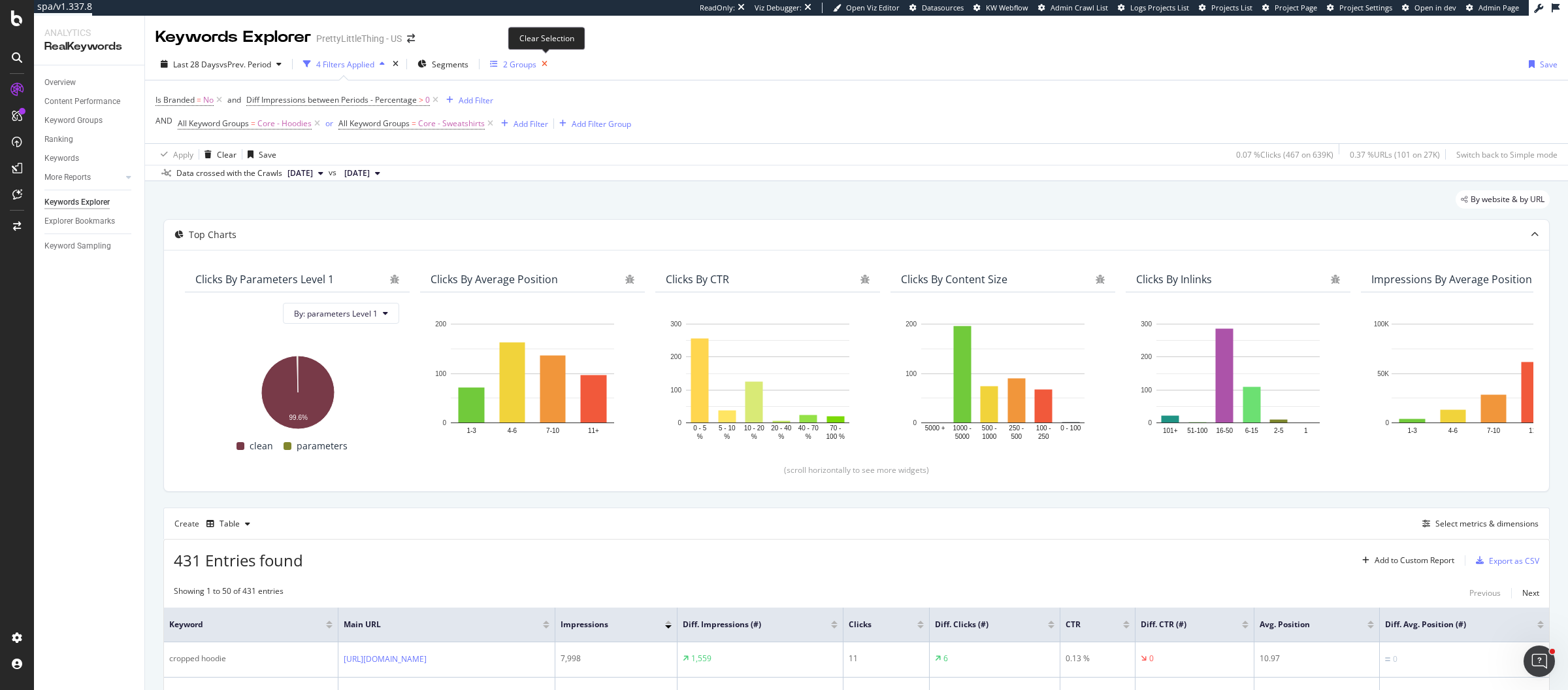
click at [546, 63] on icon "button" at bounding box center [544, 64] width 16 height 18
click at [522, 64] on div "Keyword Groups" at bounding box center [533, 64] width 60 height 11
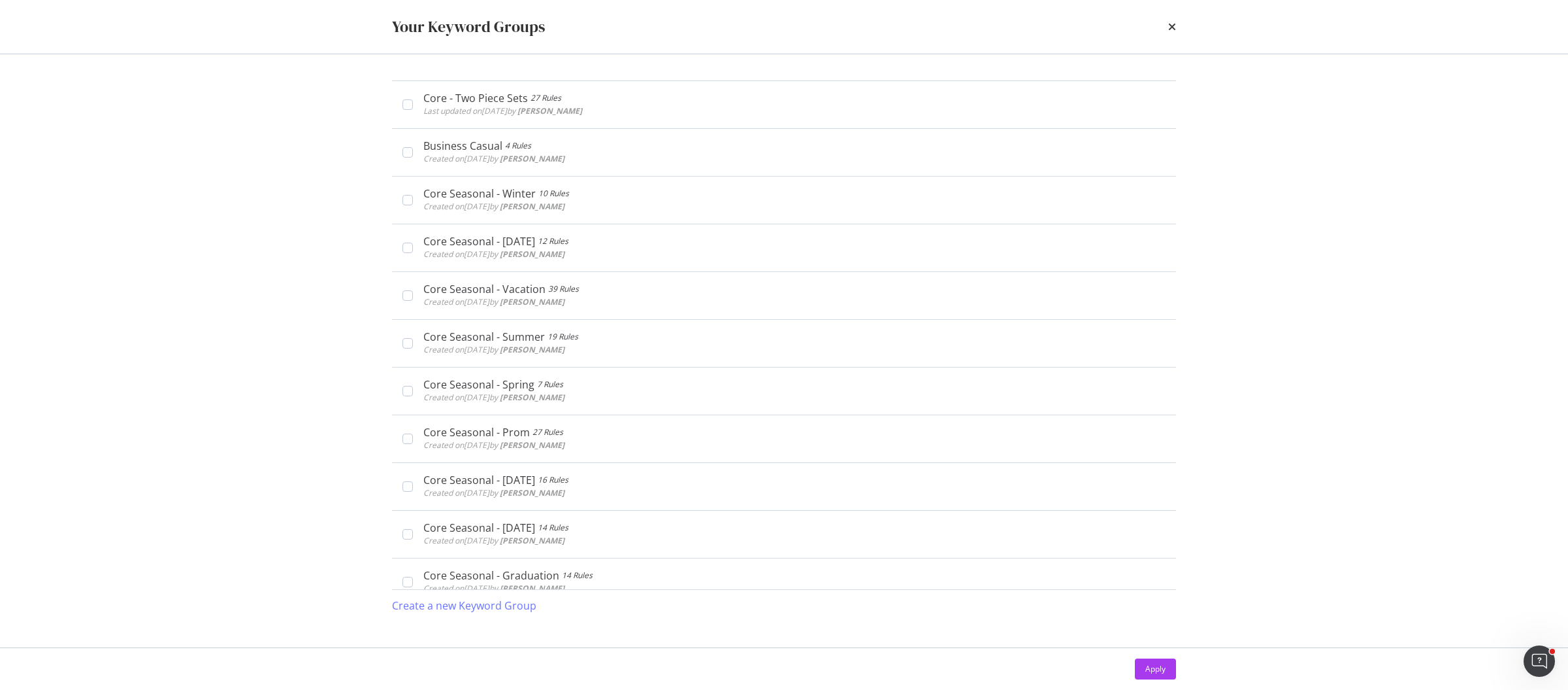
scroll to position [1234, 0]
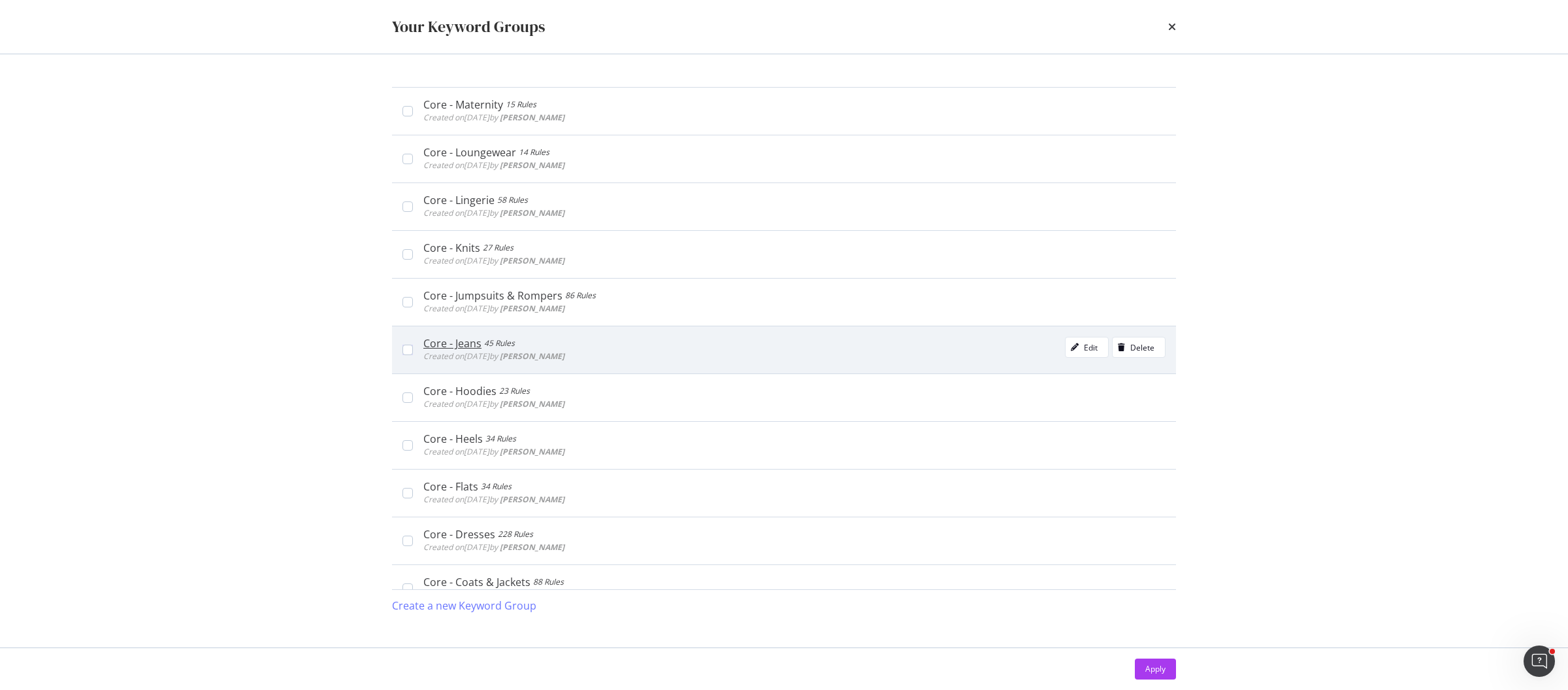
click at [705, 325] on div "Core - Jeans 45 Rules Created on [DATE] by [PERSON_NAME] Edit Delete" at bounding box center [784, 349] width 784 height 48
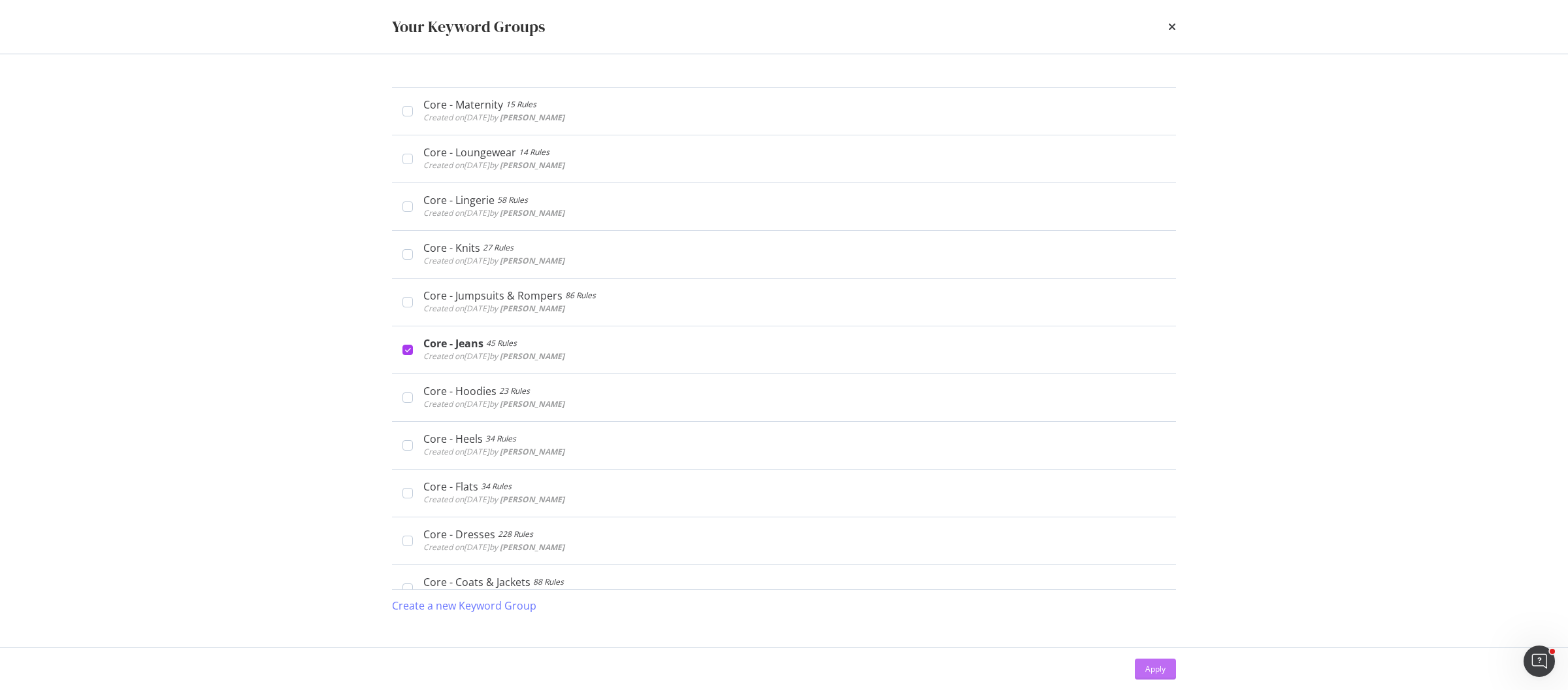
click at [1148, 662] on div "Apply" at bounding box center [1156, 668] width 20 height 20
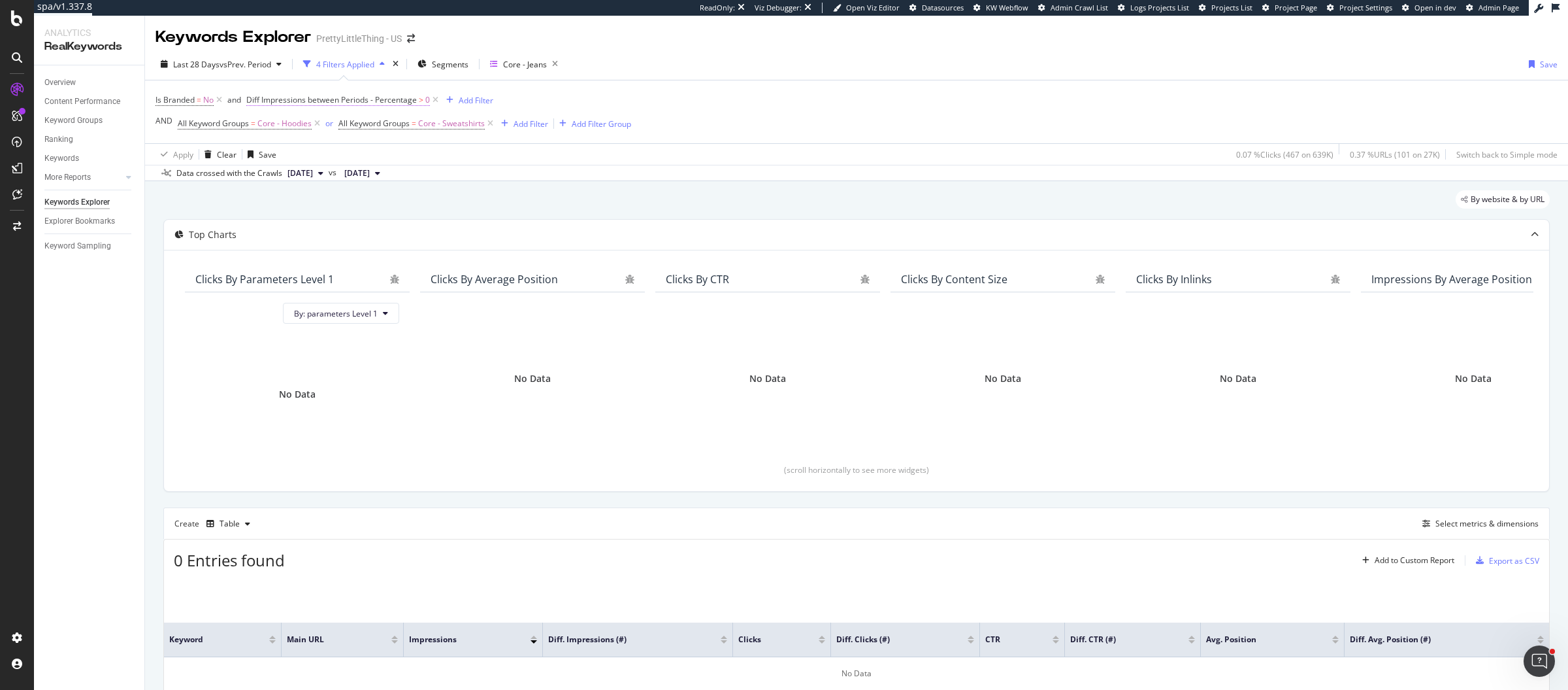
click at [346, 97] on span "Diff Impressions between Periods - Percentage" at bounding box center [332, 100] width 170 height 11
click at [851, 111] on div "Is Branded = No and Diff Impressions between Periods - Percentage > 0 Add Filte…" at bounding box center [856, 112] width 1402 height 63
click at [317, 122] on icon at bounding box center [317, 123] width 11 height 13
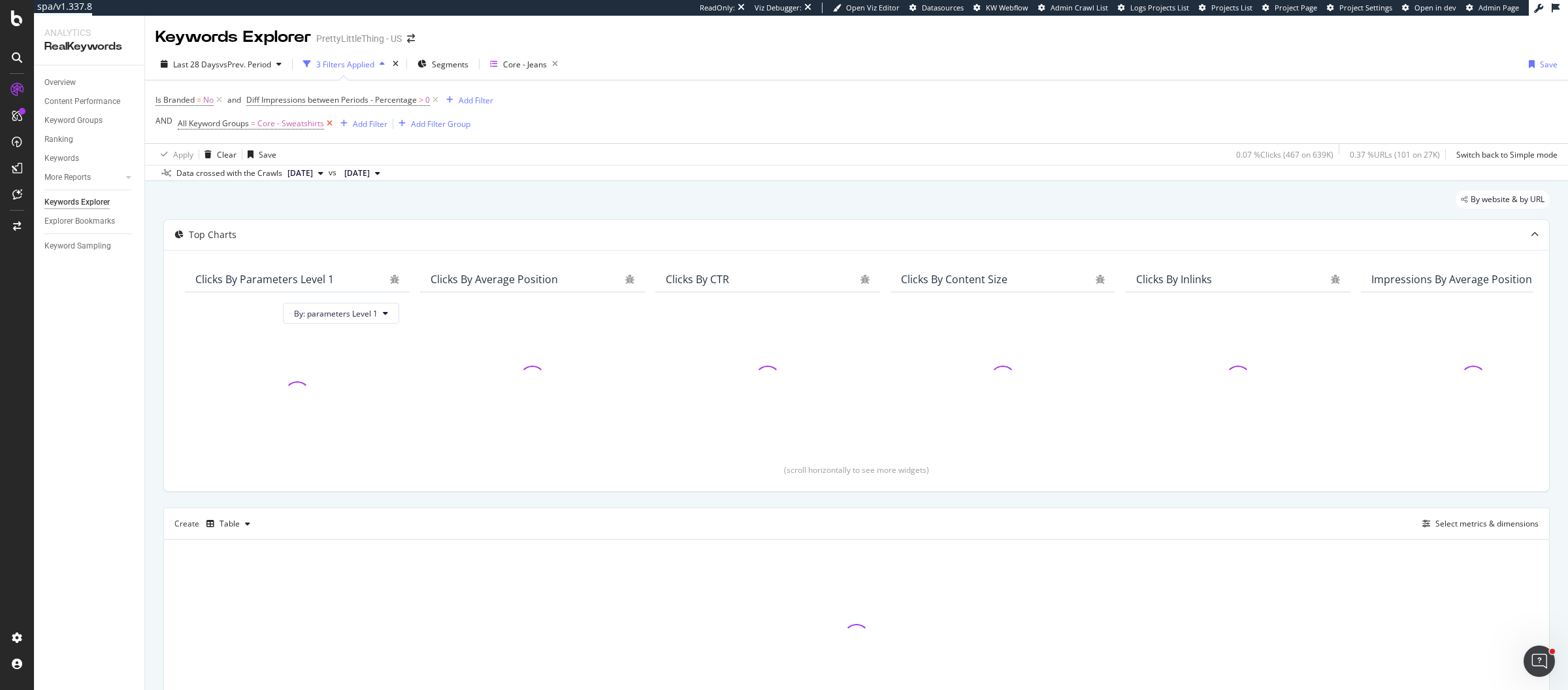
click at [328, 123] on icon at bounding box center [330, 123] width 11 height 13
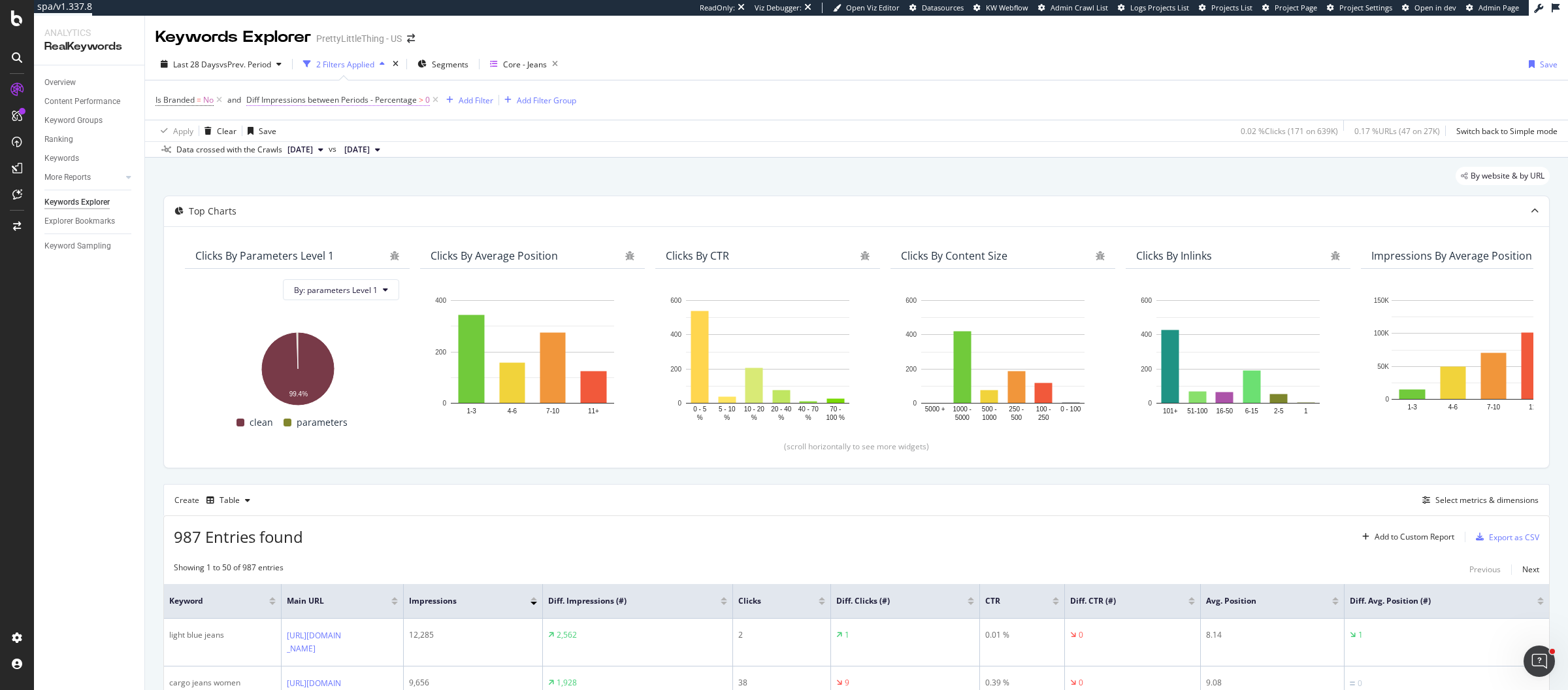
click at [356, 99] on span "Diff Impressions between Periods - Percentage" at bounding box center [332, 100] width 170 height 11
click at [983, 138] on div "Apply Clear Save 0.02 % Clicks ( 171 on 639K ) 0.17 % URLs ( 47 on 27K ) Switch…" at bounding box center [857, 130] width 1423 height 21
click at [350, 96] on span "Diff Impressions between Periods - Percentage" at bounding box center [332, 100] width 170 height 11
click at [324, 149] on span "On Current Period" at bounding box center [291, 151] width 66 height 11
click at [313, 191] on span "On Compared Period" at bounding box center [302, 195] width 76 height 11
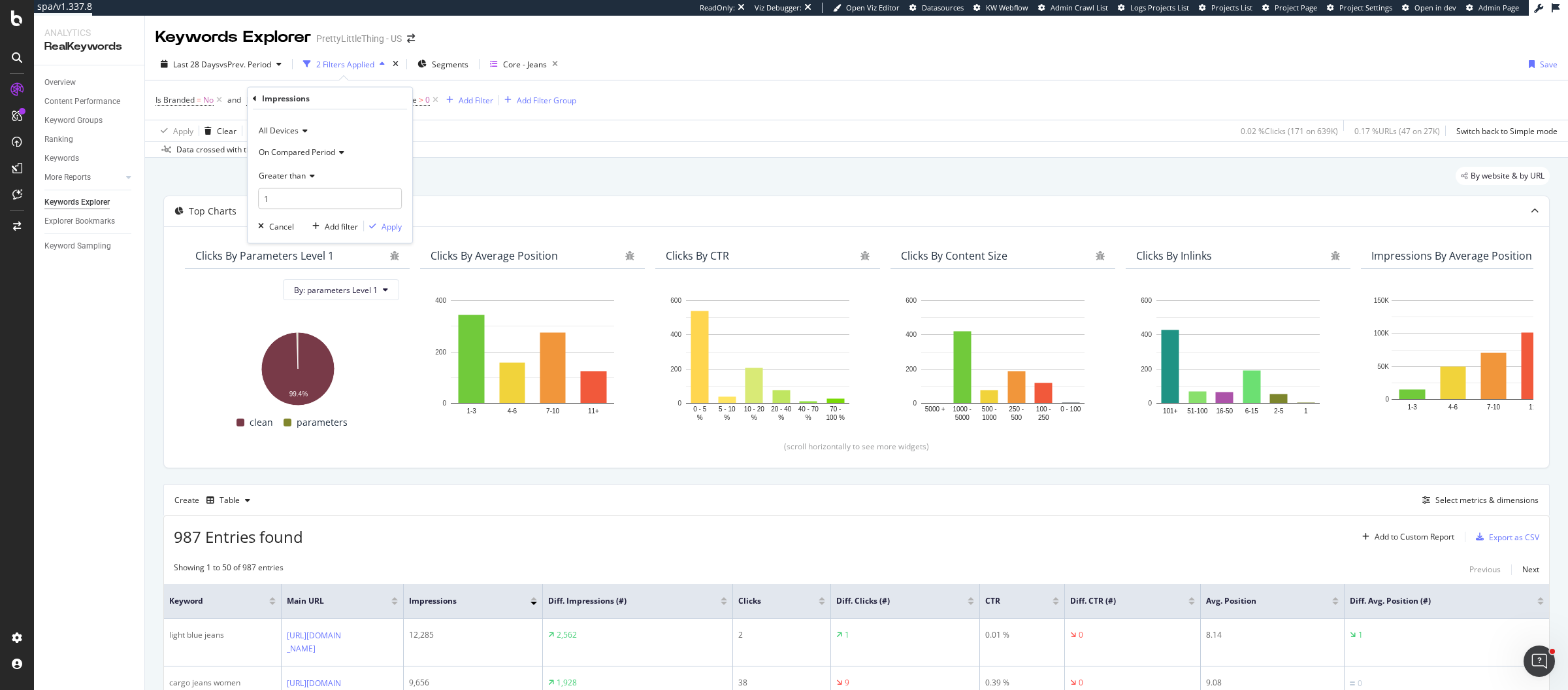
click at [313, 146] on span "On Compared Period" at bounding box center [296, 151] width 76 height 11
click at [326, 211] on span "Diff. Between Period - Percentage" at bounding box center [326, 212] width 123 height 11
click at [383, 228] on div "Apply" at bounding box center [392, 226] width 20 height 11
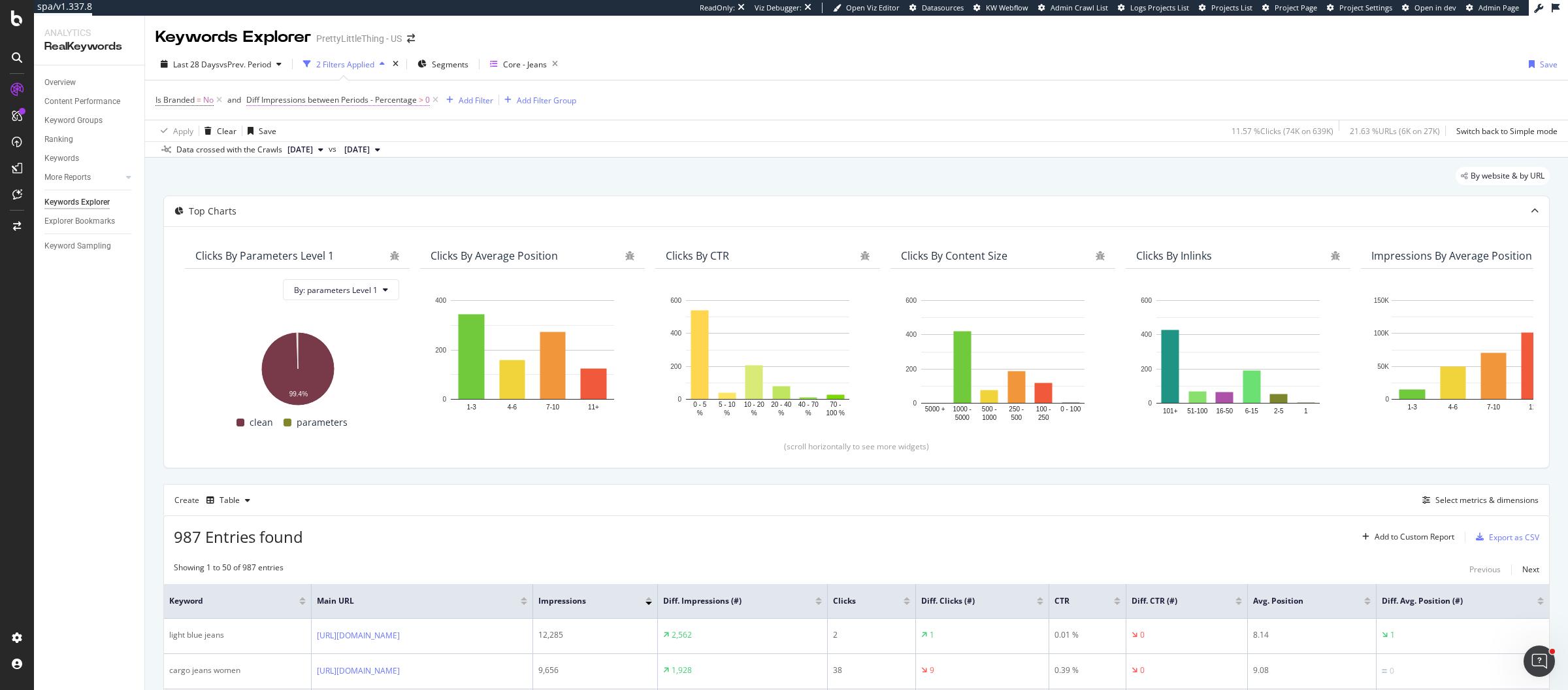
click at [379, 95] on span "Diff Impressions between Periods - Percentage" at bounding box center [332, 100] width 170 height 11
click at [314, 151] on span "On Current Period" at bounding box center [291, 151] width 66 height 11
click at [359, 212] on span "Diff. Between Period - Percentage" at bounding box center [326, 212] width 123 height 11
click at [288, 180] on div "Greater than" at bounding box center [330, 175] width 144 height 21
click at [301, 239] on div "Less than" at bounding box center [332, 236] width 140 height 17
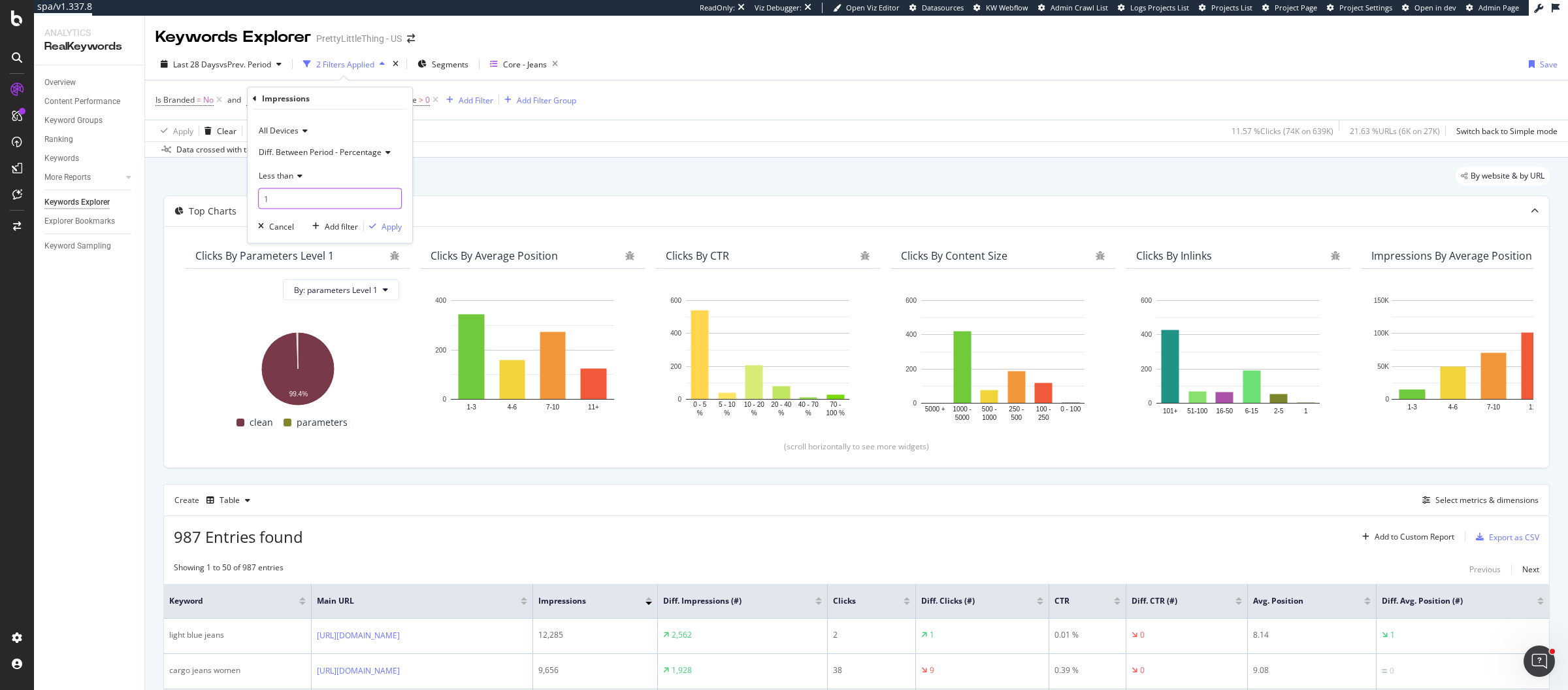
click at [369, 200] on input "1" at bounding box center [330, 199] width 144 height 21
type input "0"
click at [390, 225] on div "Apply" at bounding box center [392, 226] width 20 height 11
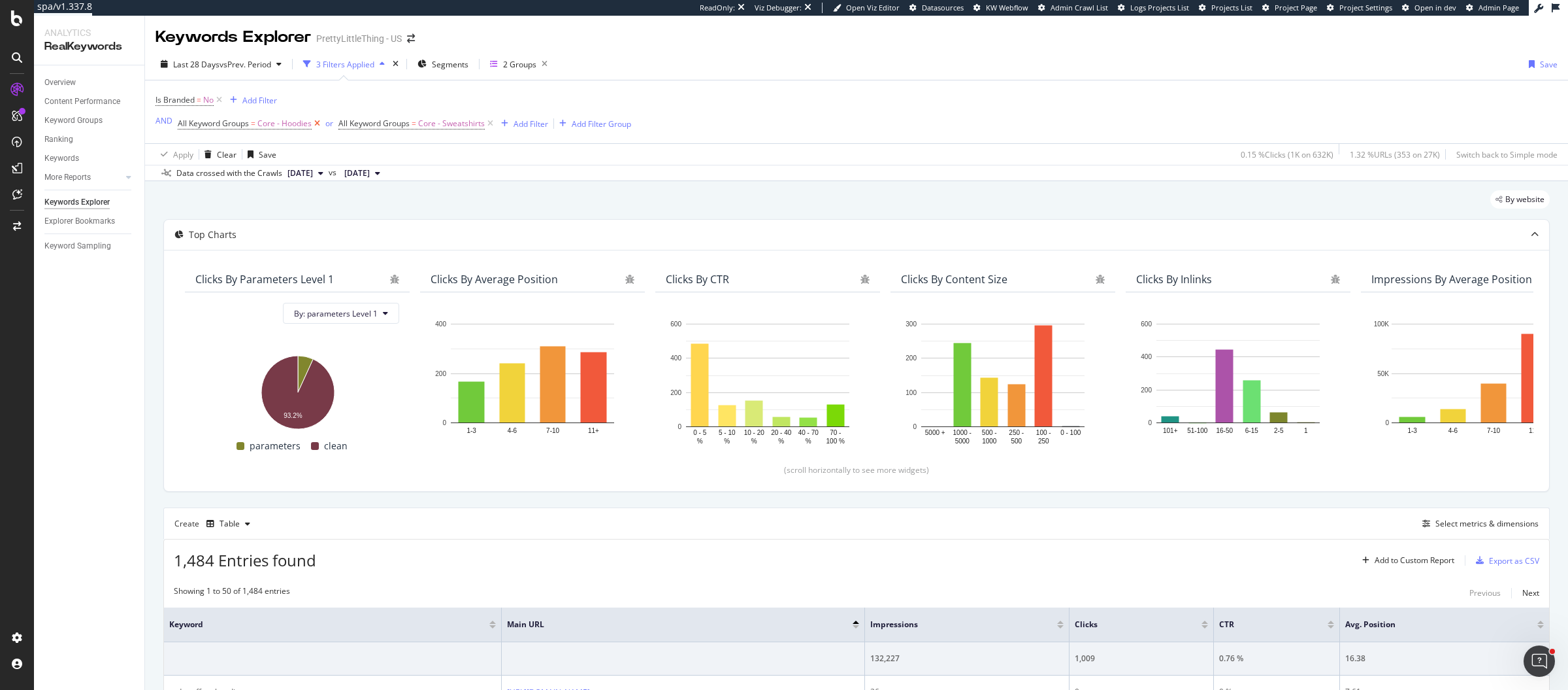
click at [316, 121] on icon at bounding box center [317, 123] width 11 height 13
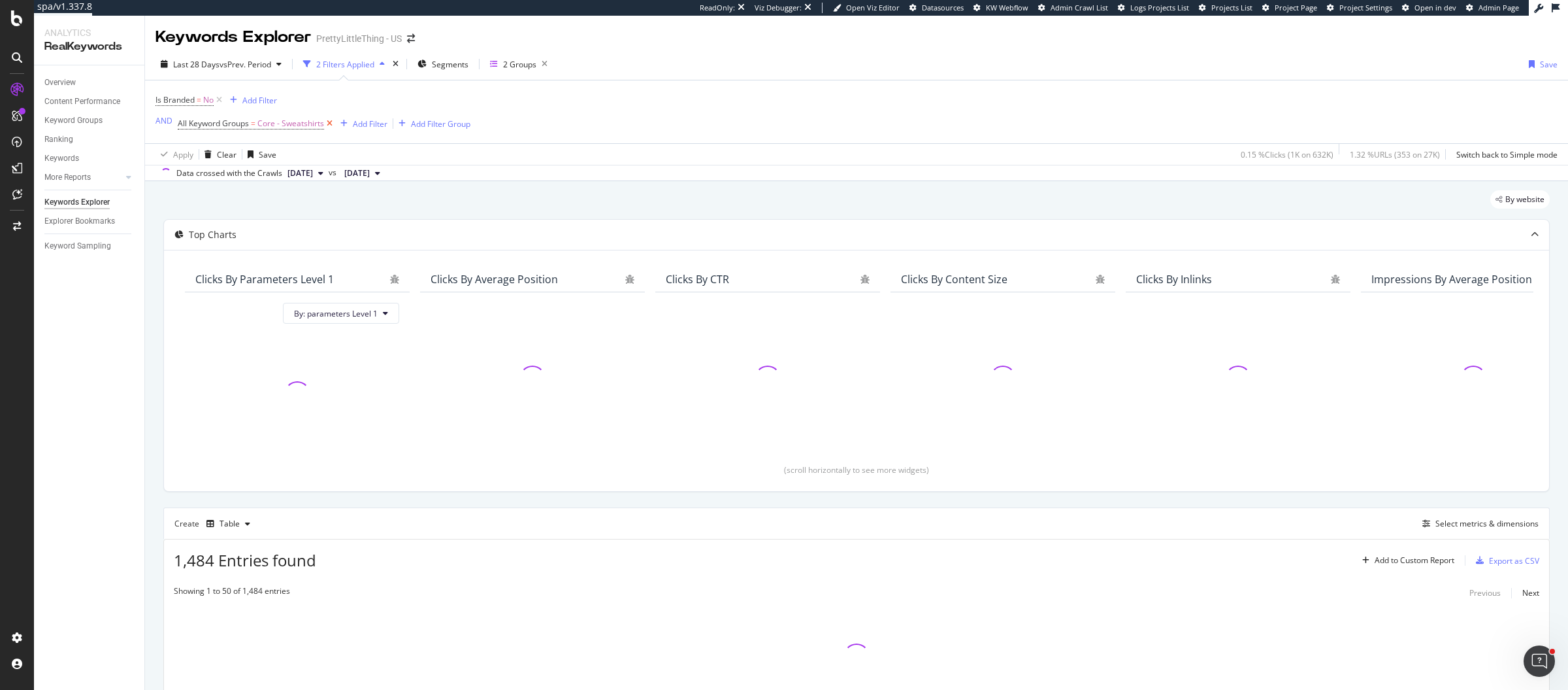
click at [332, 121] on icon at bounding box center [330, 123] width 11 height 13
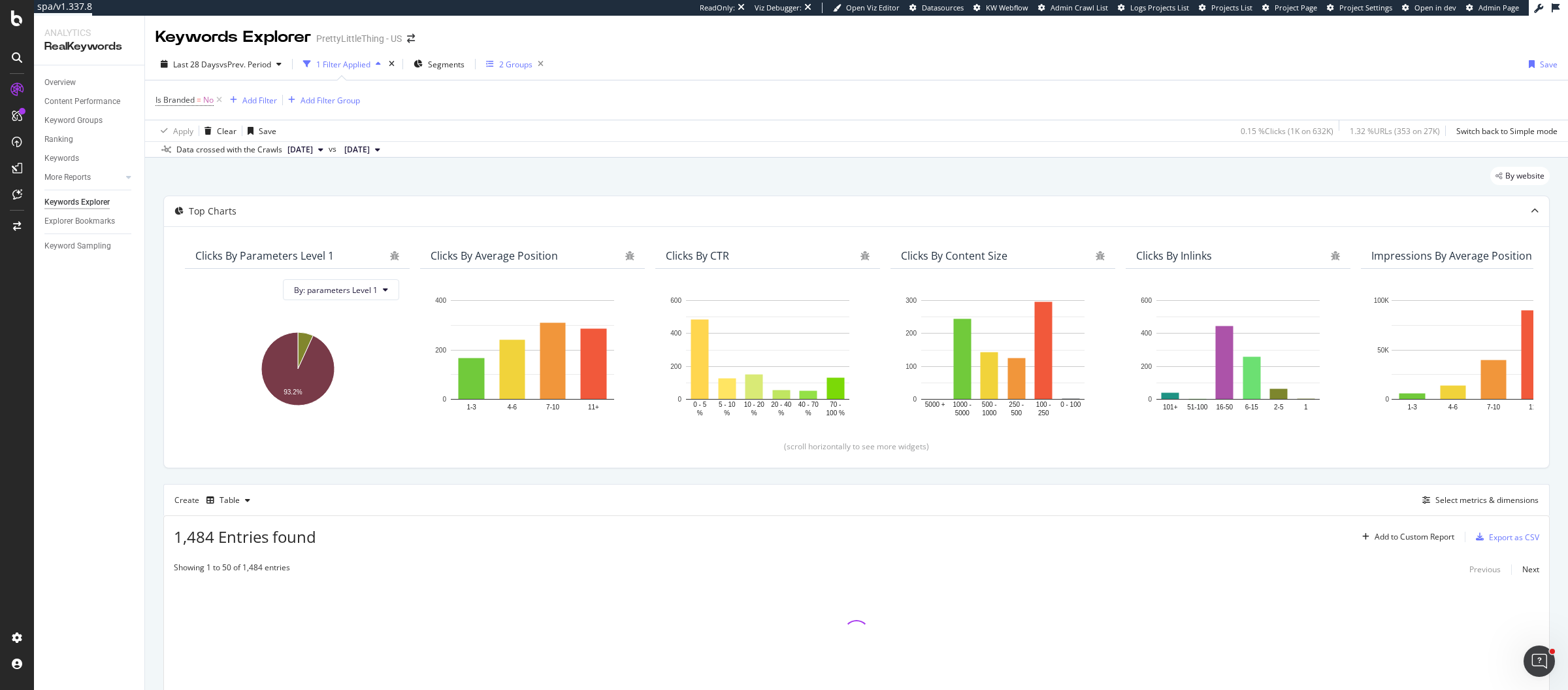
click at [520, 64] on div "2 Groups" at bounding box center [516, 64] width 33 height 11
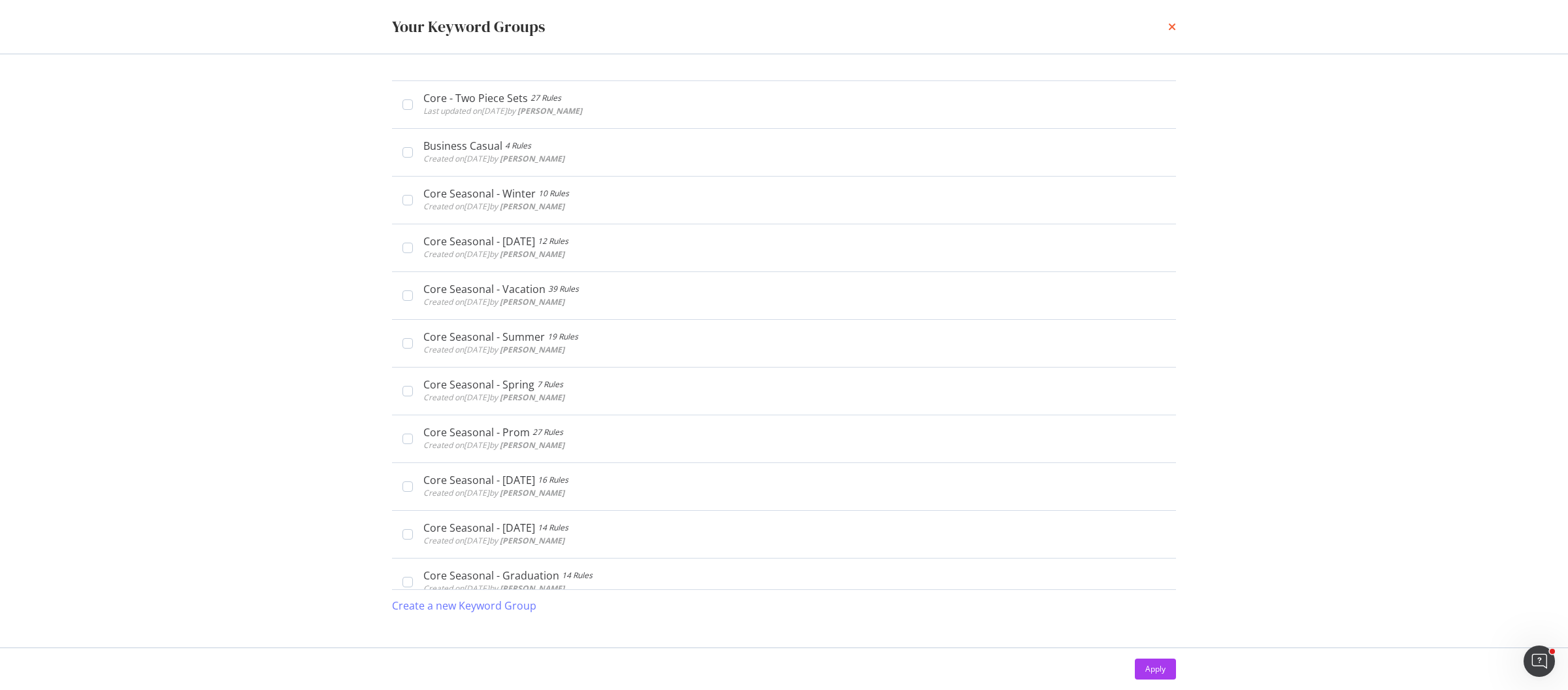
click at [1174, 24] on icon "times" at bounding box center [1172, 26] width 8 height 10
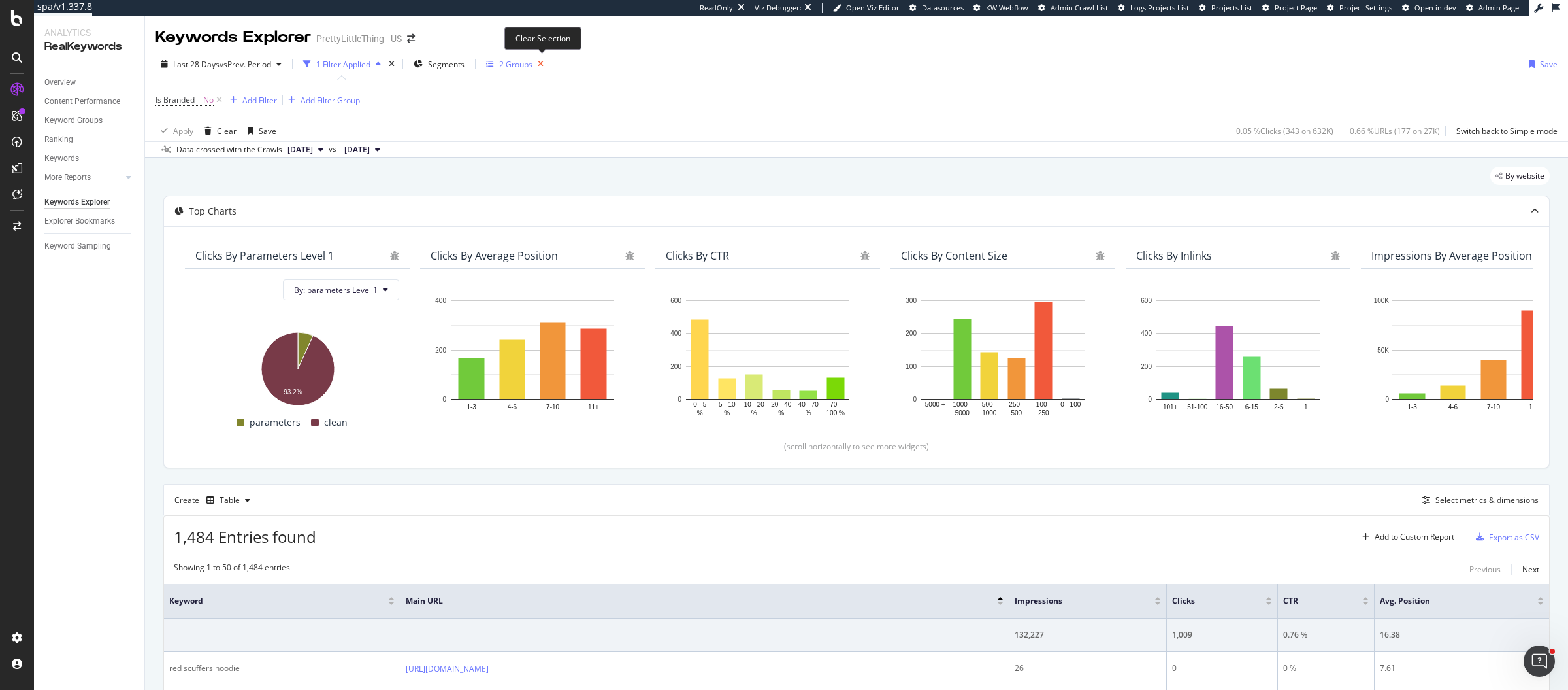
click at [544, 62] on icon "button" at bounding box center [540, 64] width 16 height 18
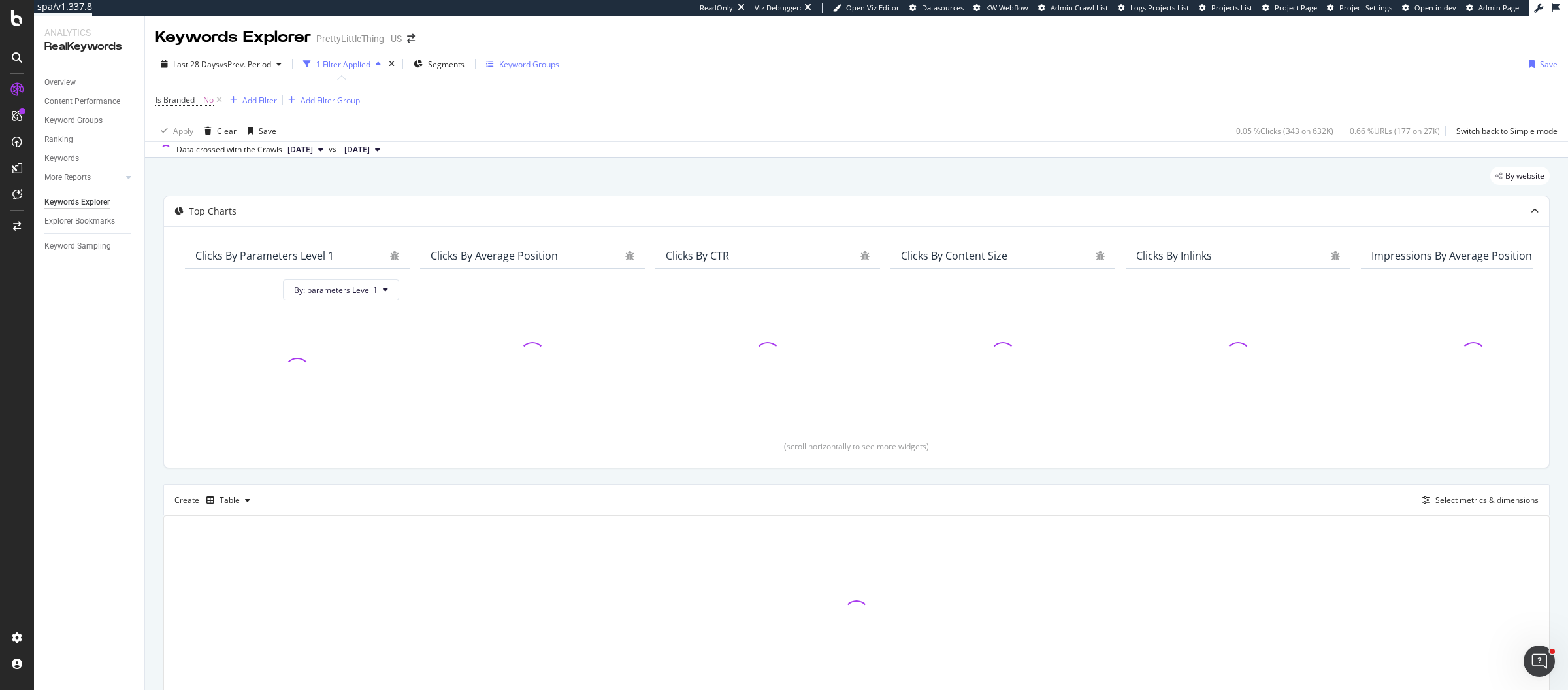
click at [520, 64] on div "Keyword Groups" at bounding box center [529, 64] width 60 height 11
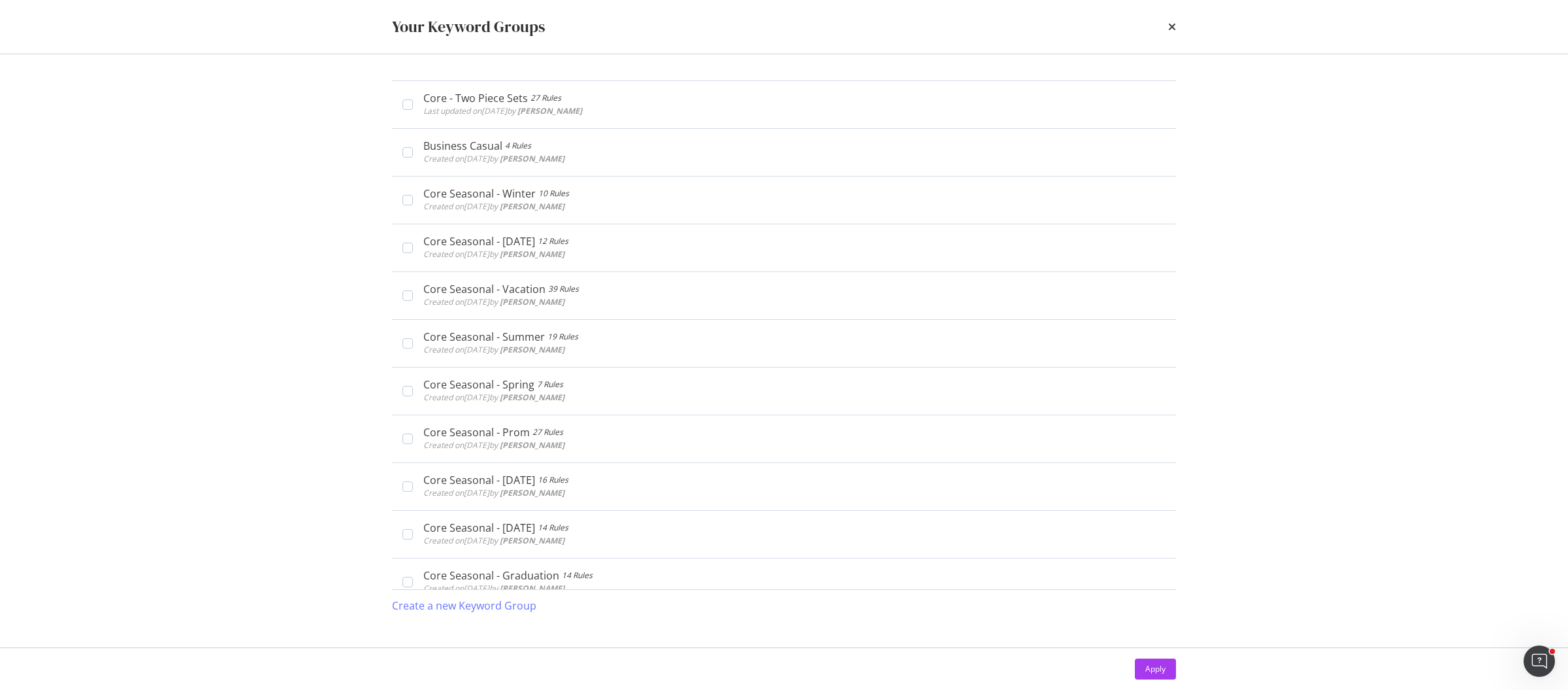
scroll to position [1234, 0]
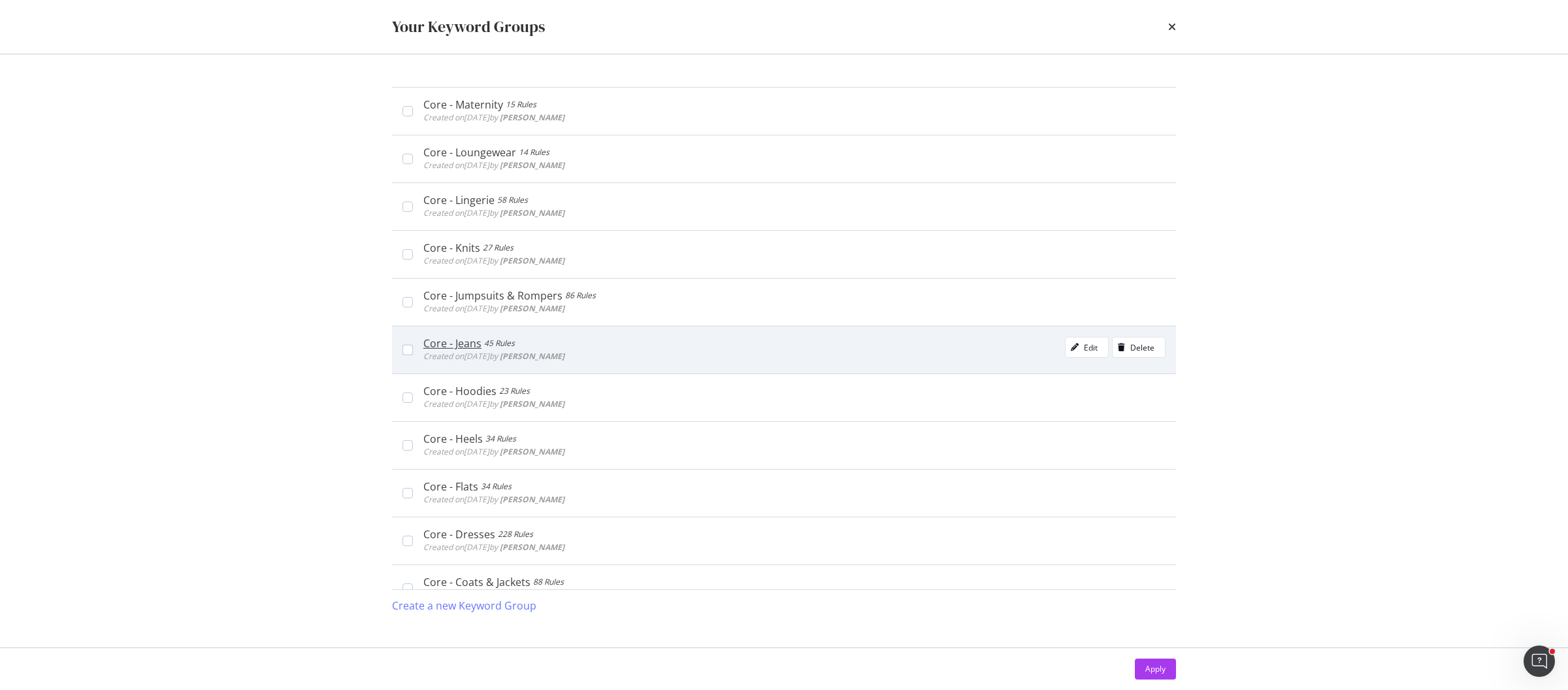
click at [745, 336] on div "Core - Jeans 45 Rules Created on 2025 Jan 20th by Emily Morton Edit Delete" at bounding box center [794, 349] width 742 height 26
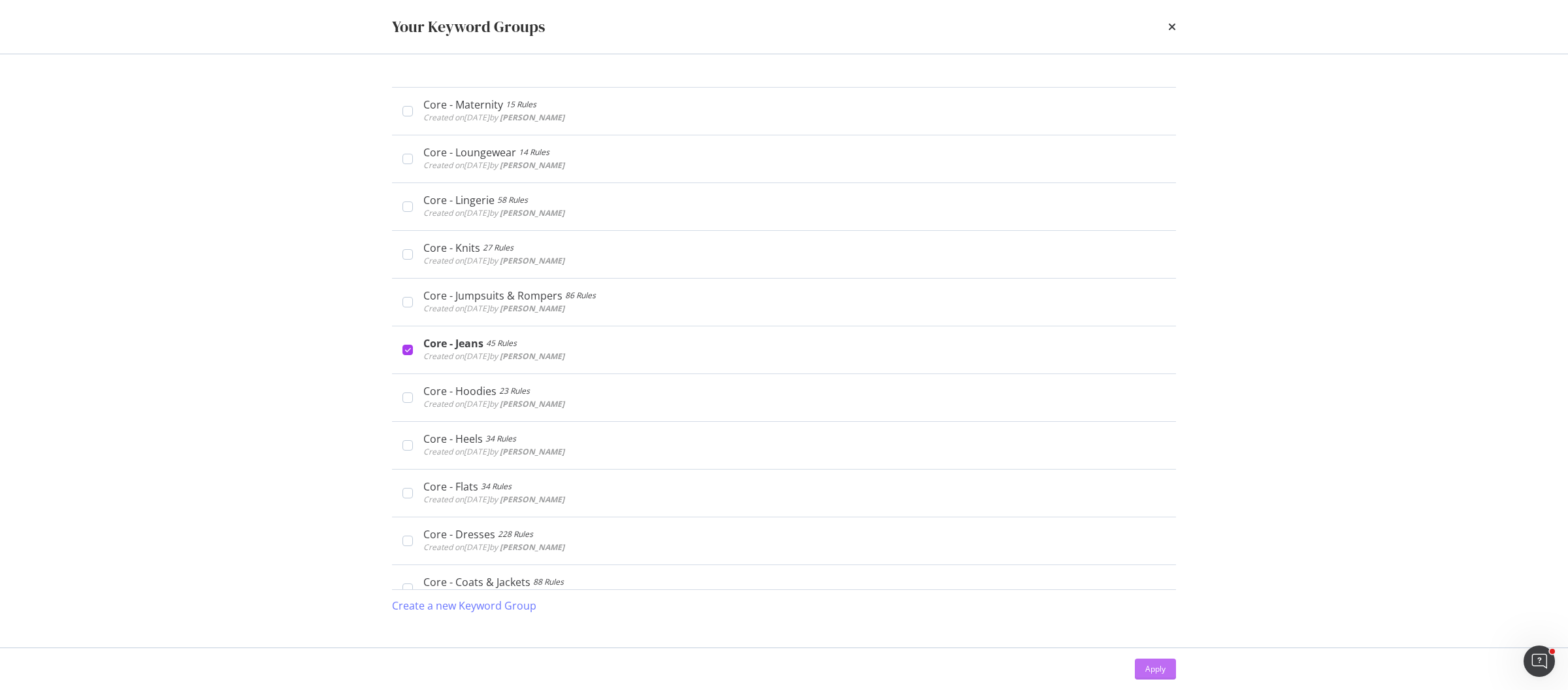
click at [1163, 670] on div "Apply" at bounding box center [1156, 668] width 20 height 11
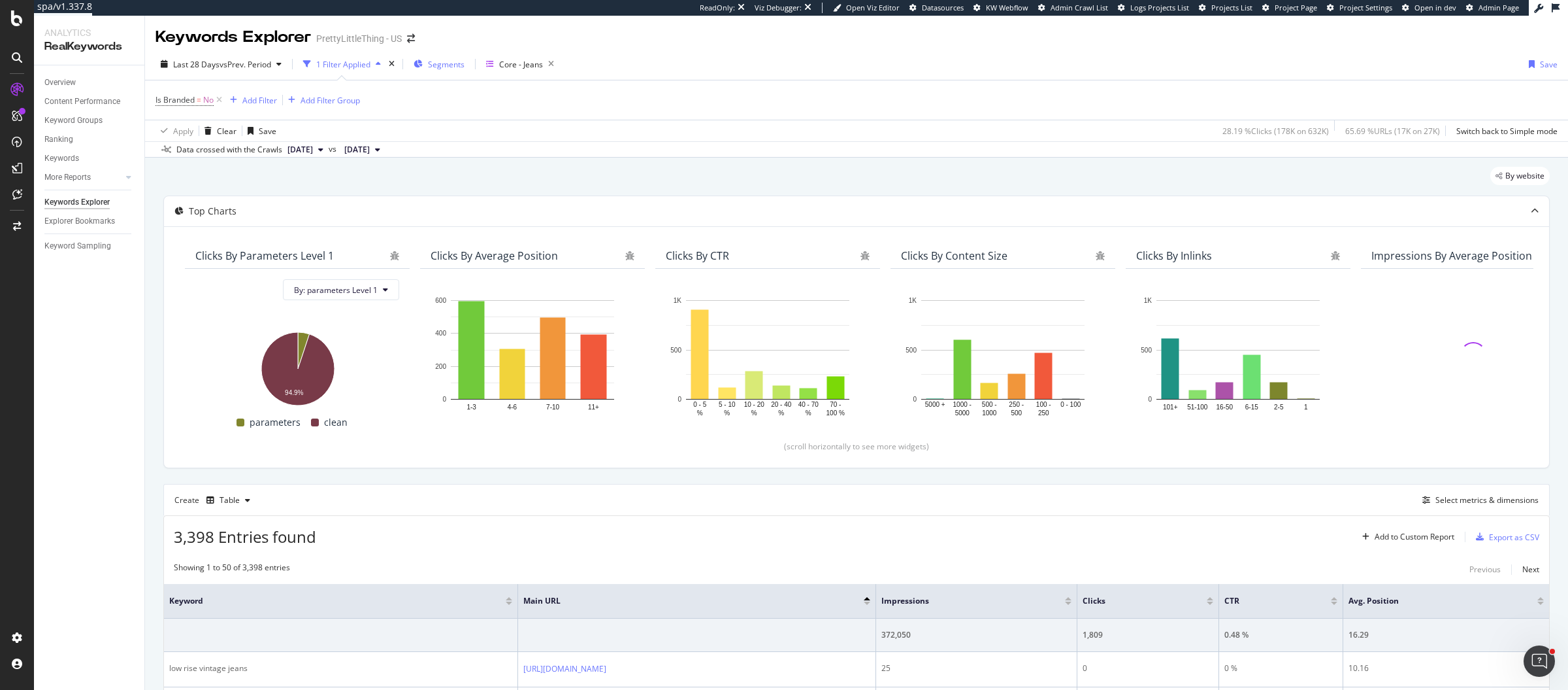
click at [433, 64] on span "Segments" at bounding box center [446, 64] width 37 height 11
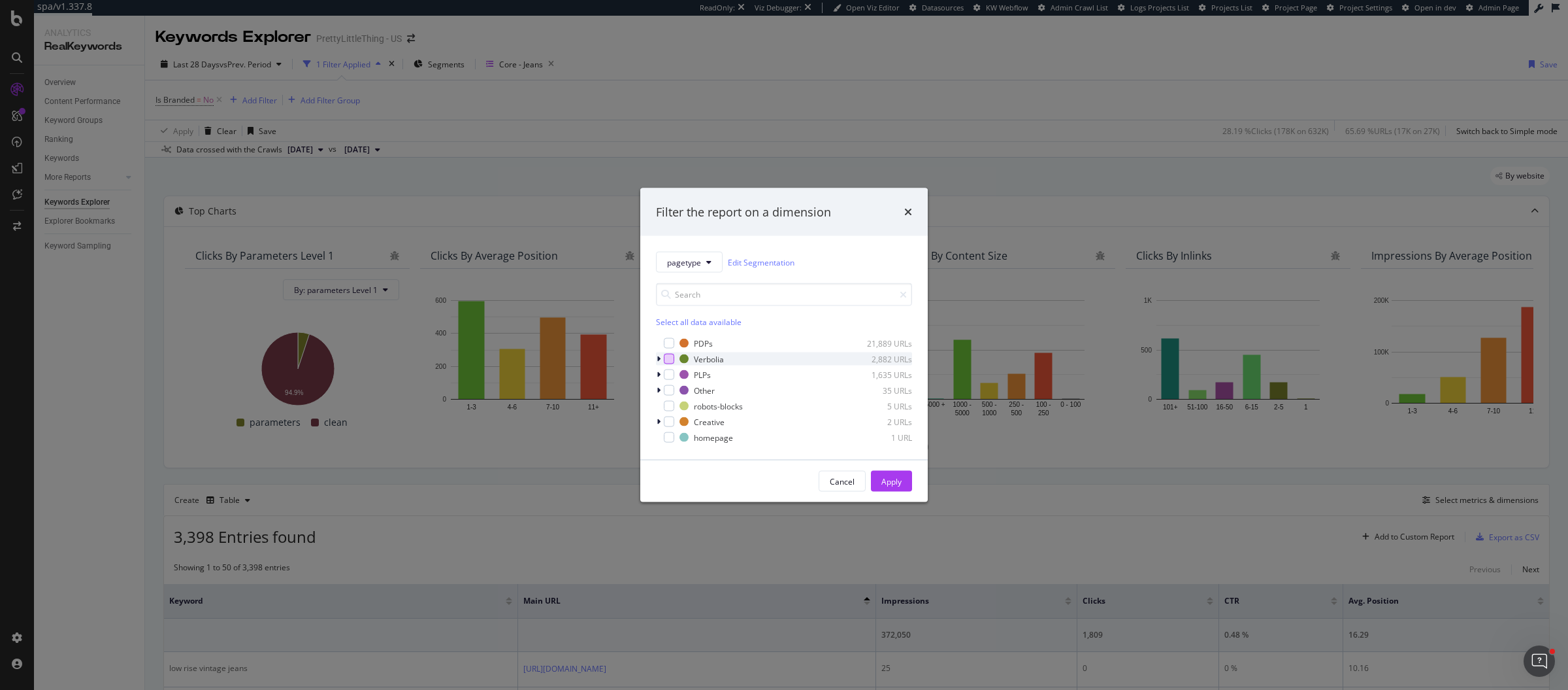
click at [669, 363] on div "modal" at bounding box center [669, 358] width 10 height 10
click at [669, 377] on div "modal" at bounding box center [669, 374] width 10 height 10
click at [888, 480] on div "Apply" at bounding box center [892, 481] width 20 height 11
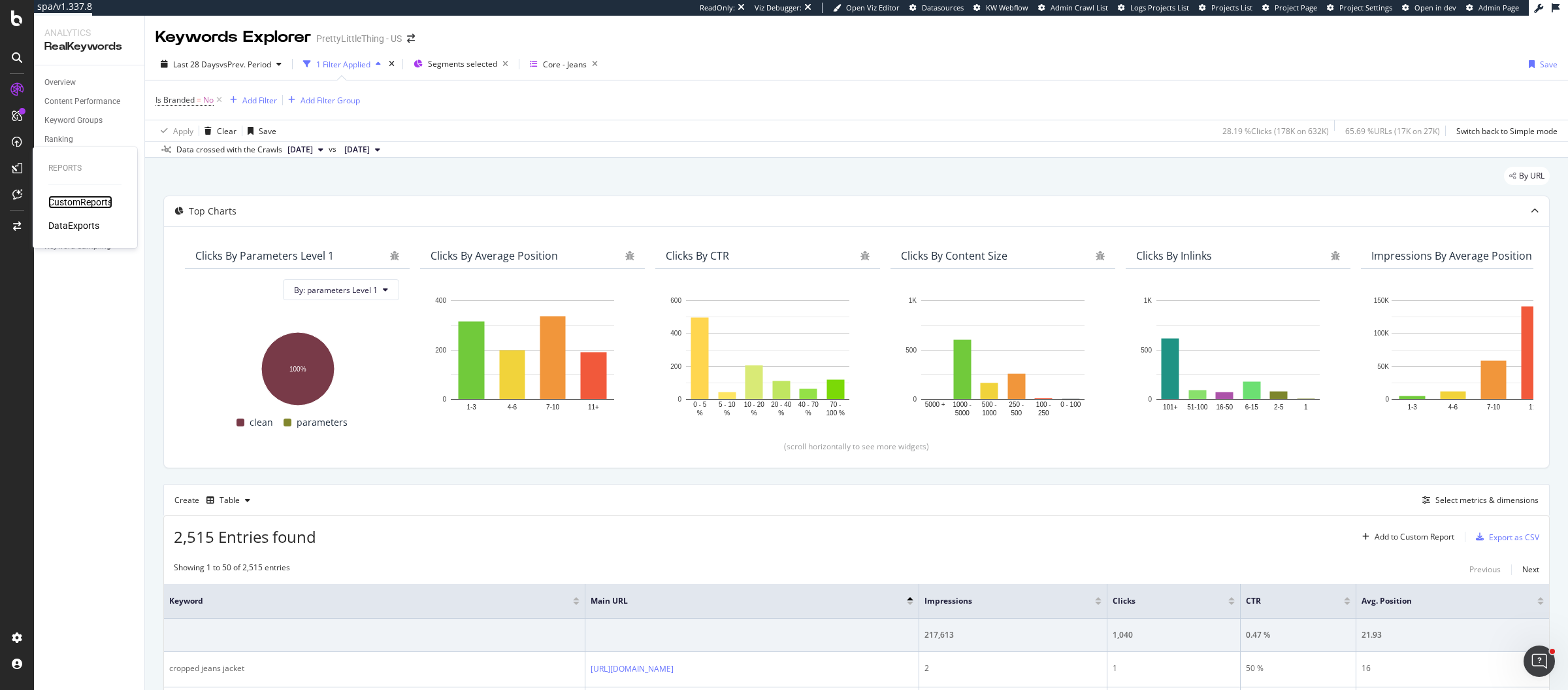
click at [65, 201] on div "CustomReports" at bounding box center [81, 202] width 64 height 13
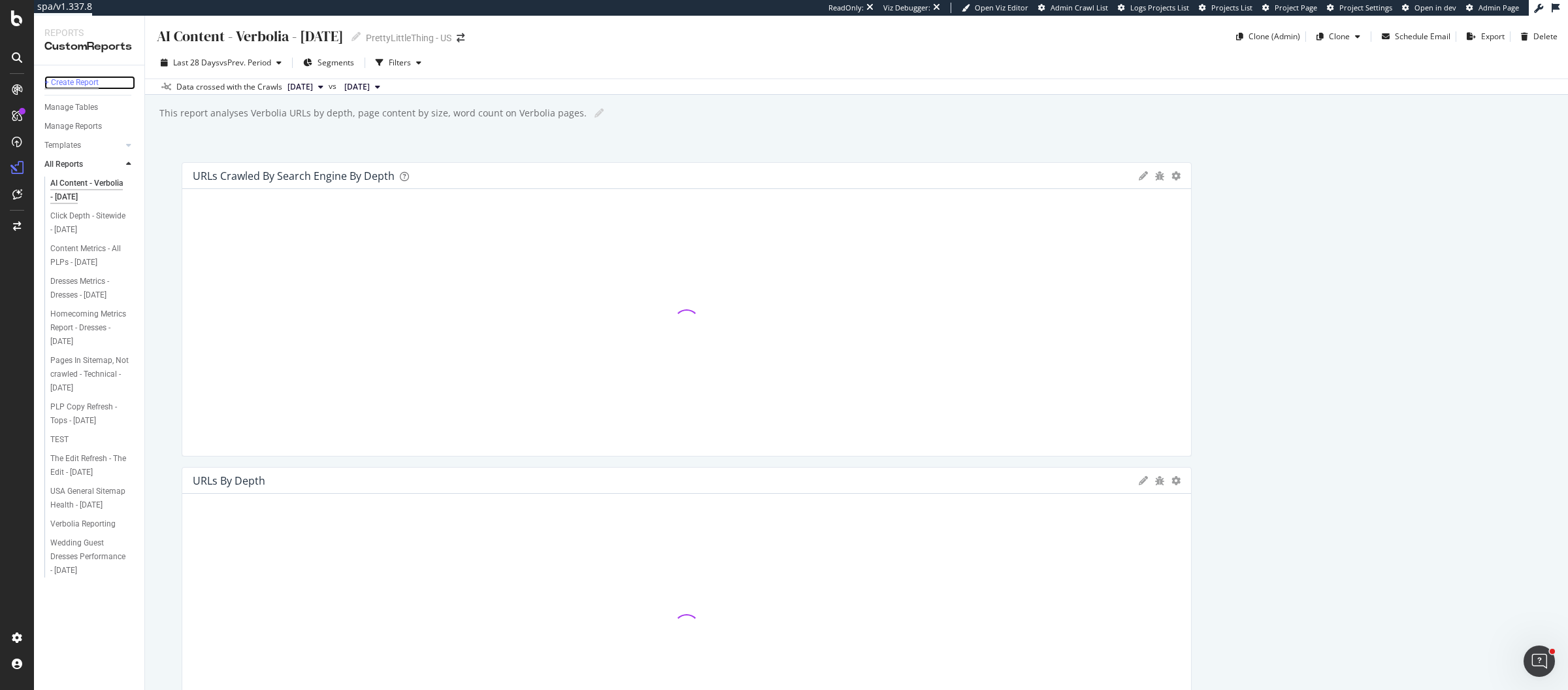
click at [60, 77] on div "+ Create Report" at bounding box center [71, 82] width 54 height 13
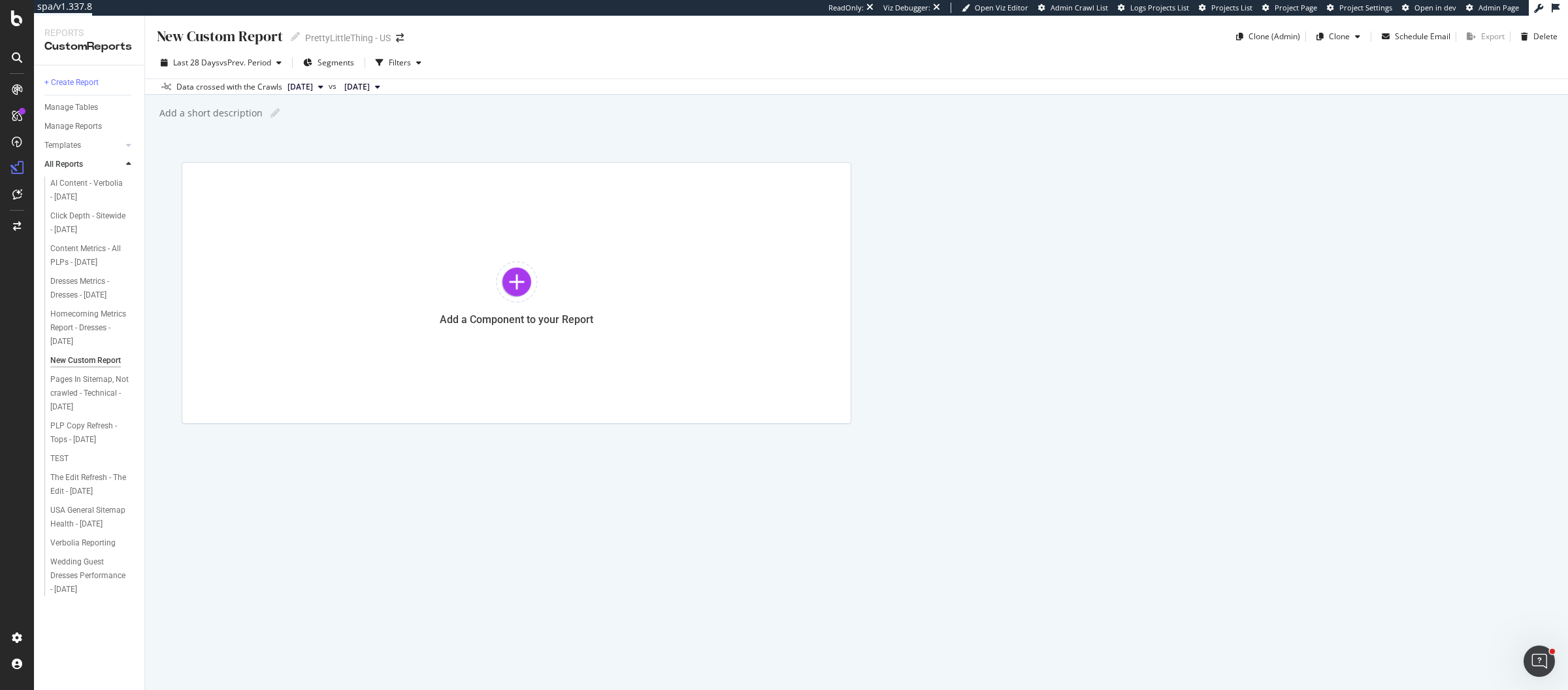
click at [258, 33] on div "New Custom Report" at bounding box center [219, 36] width 127 height 20
type input "Copy Updates Monitoring"
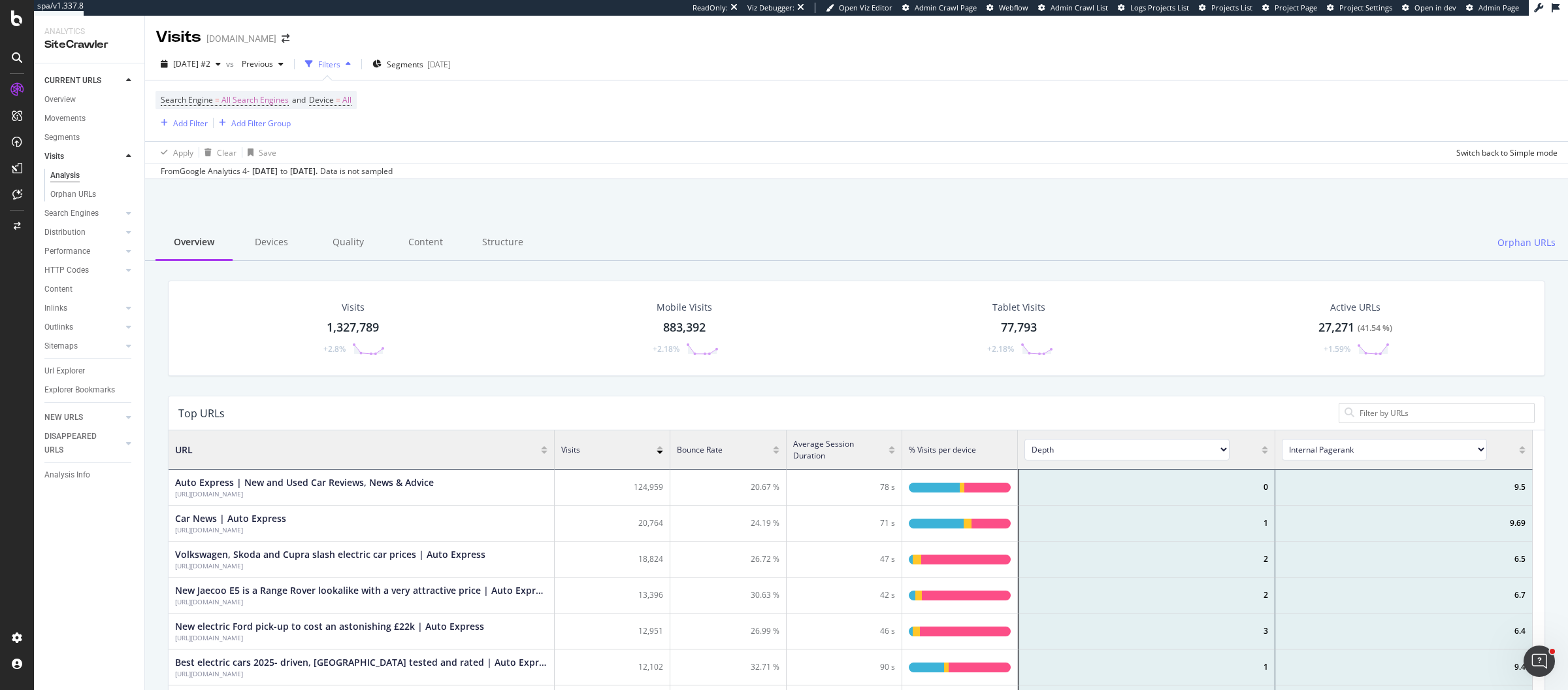
scroll to position [380, 1352]
click at [1097, 202] on div at bounding box center [857, 212] width 1392 height 56
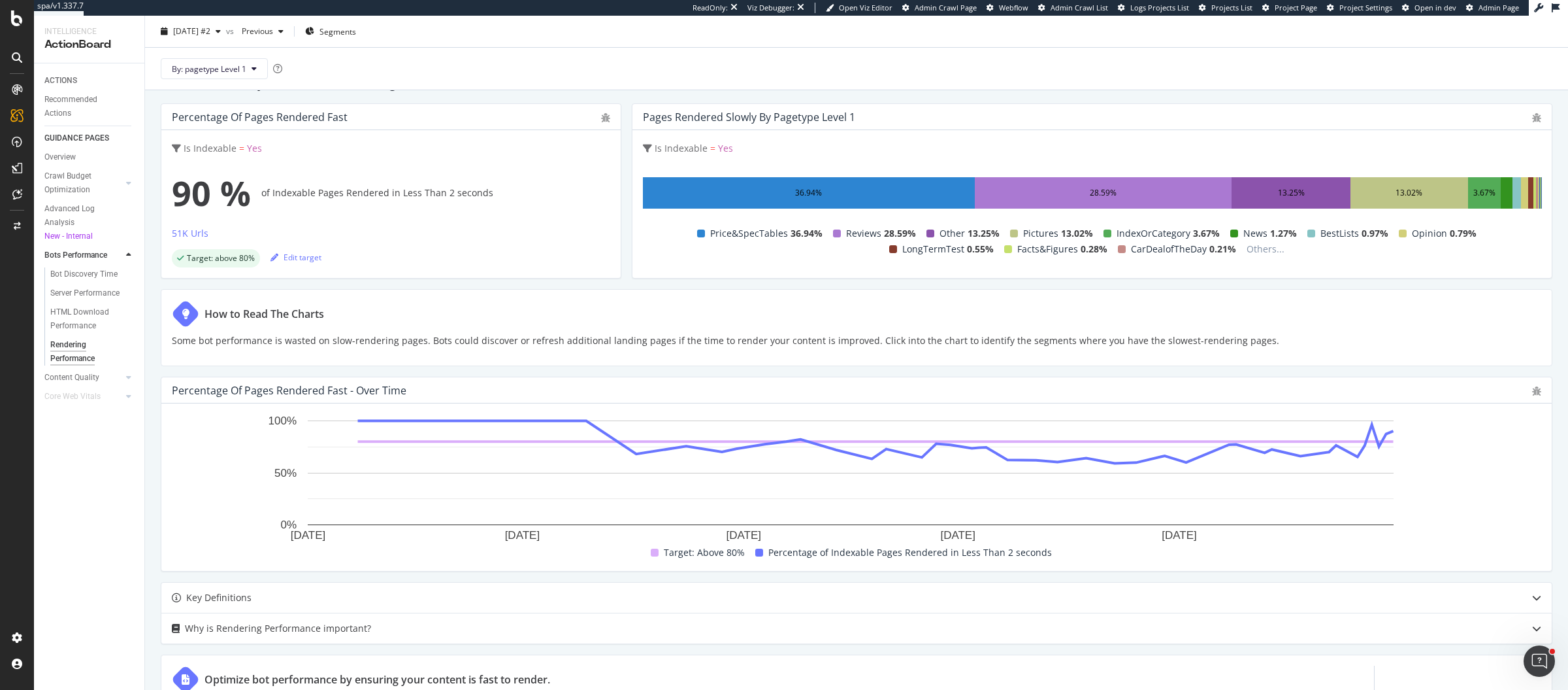
scroll to position [73, 0]
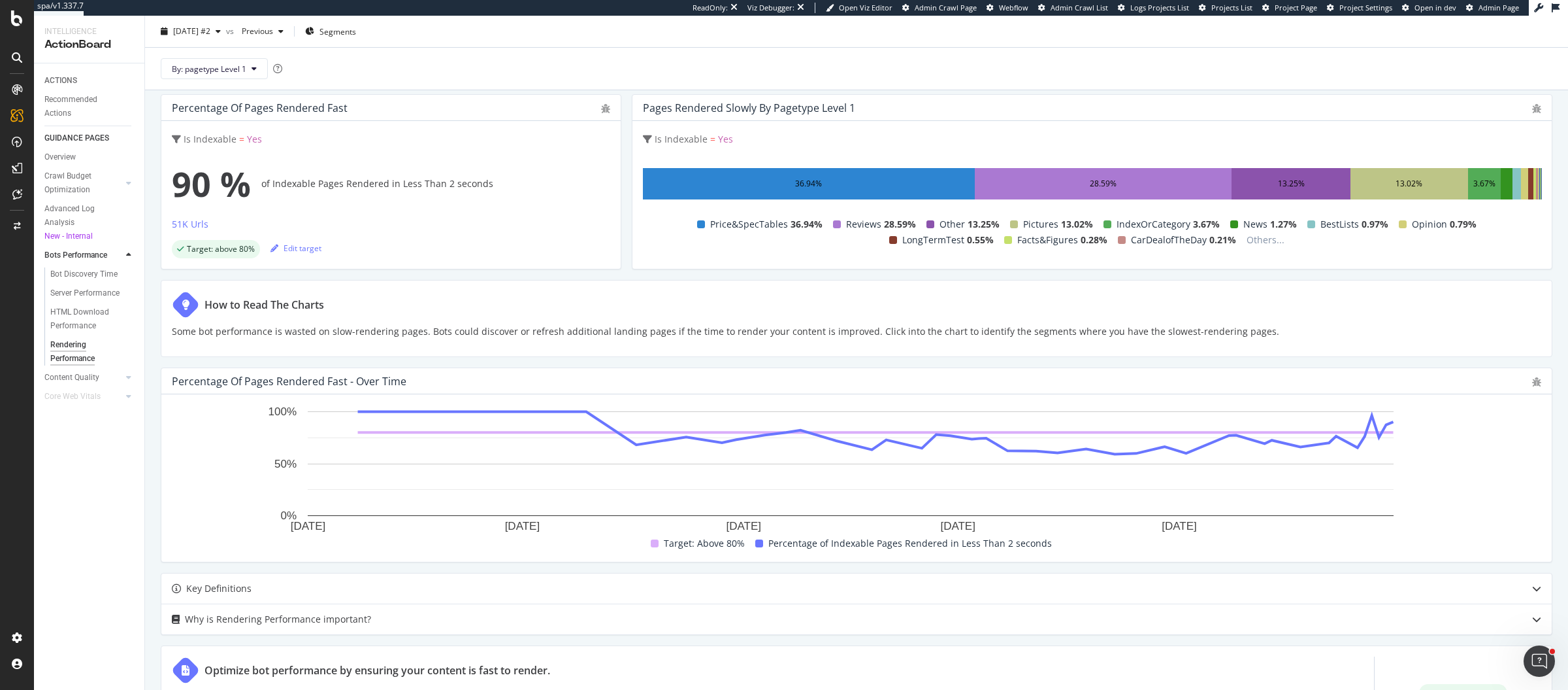
click at [1405, 346] on div "How to Read The Charts Some bot performance is wasted on slow-rendering pages. …" at bounding box center [857, 318] width 1392 height 77
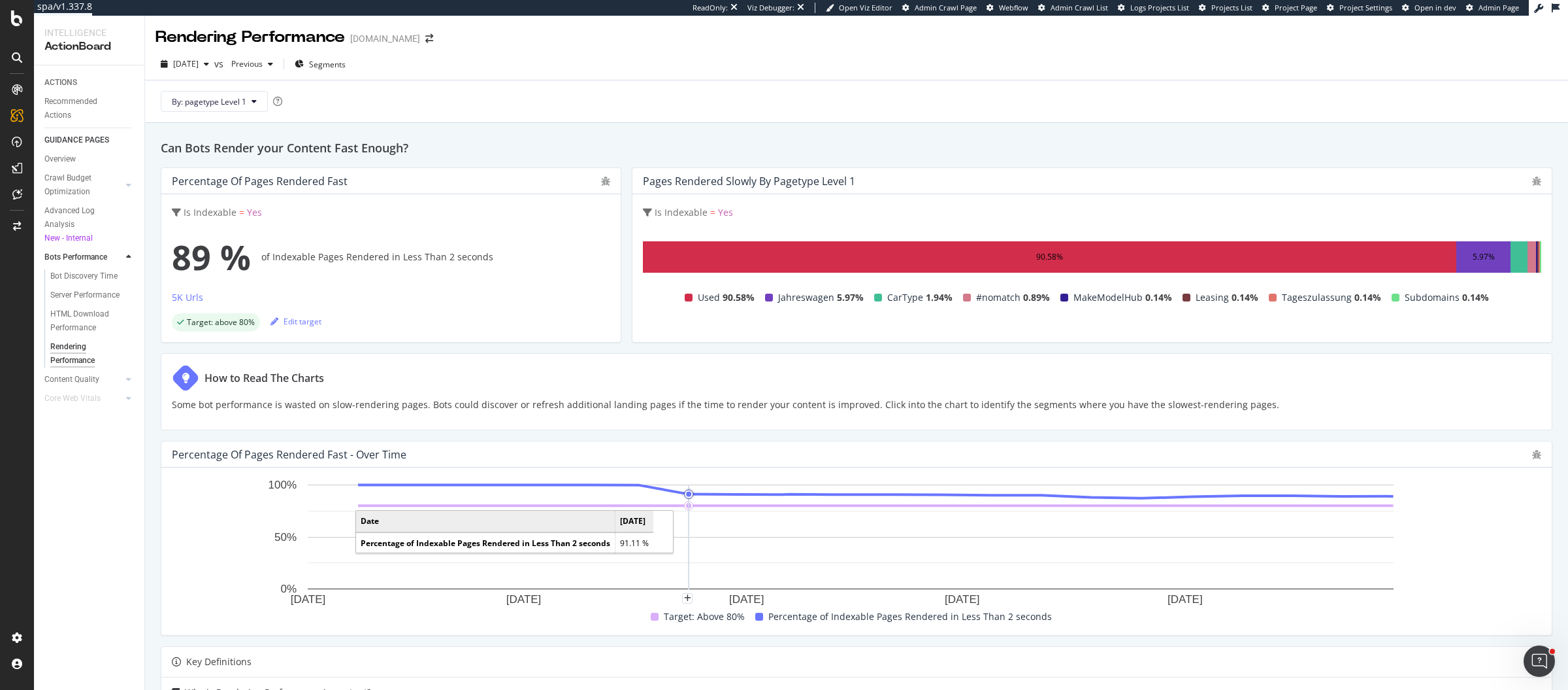
scroll to position [159, 0]
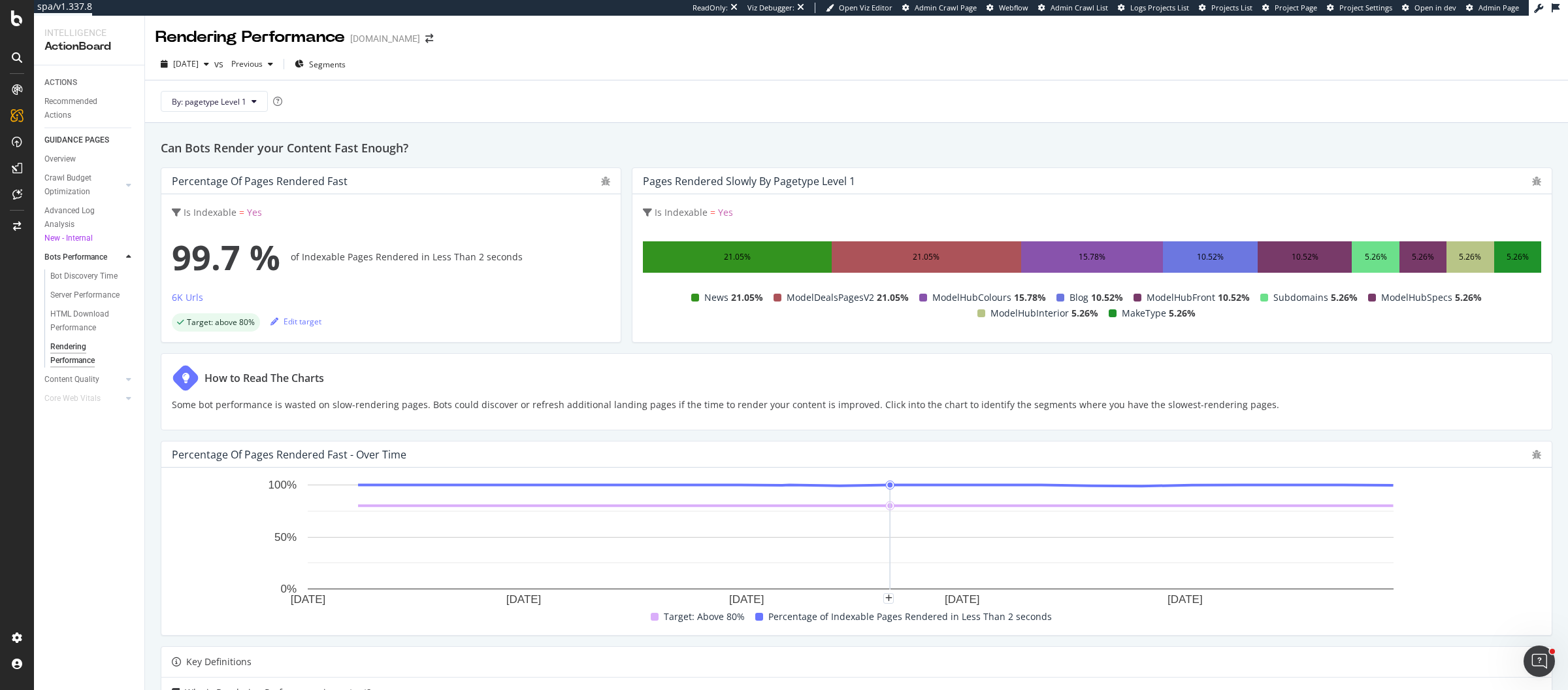
scroll to position [123, 0]
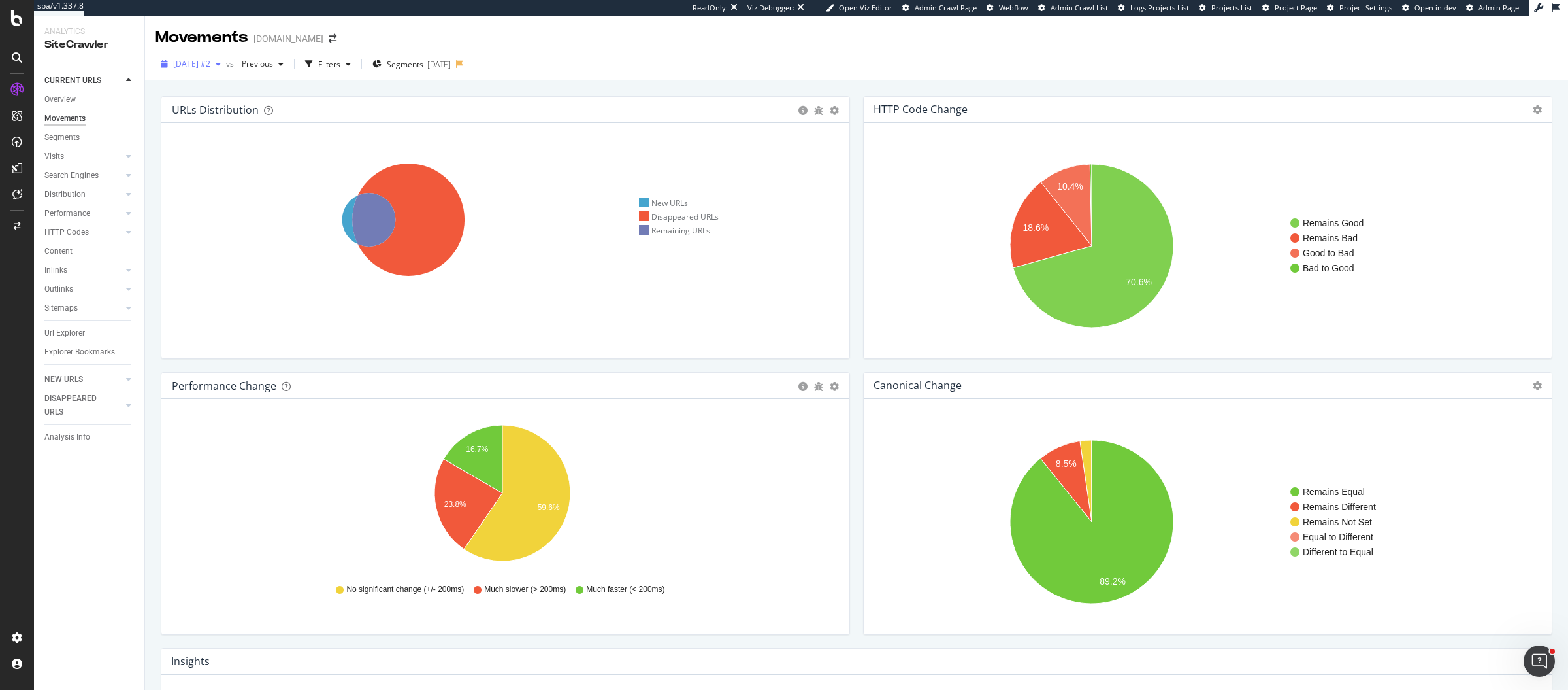
click at [196, 70] on div "2025 Jul. 24th #2" at bounding box center [191, 64] width 71 height 20
click at [242, 123] on div "2025 Jul. 25th 30.9K URLs" at bounding box center [233, 124] width 116 height 12
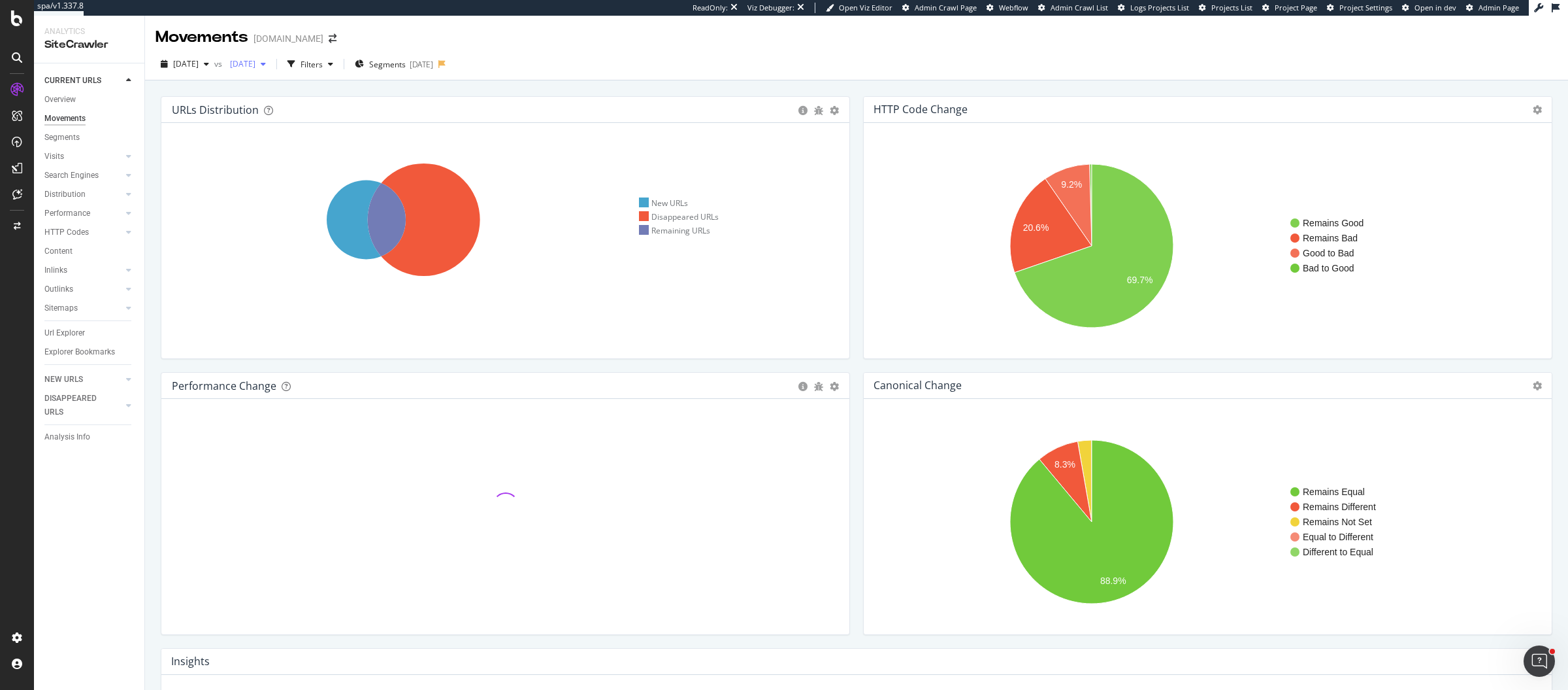
click at [255, 61] on span "2025 Jul. 11th" at bounding box center [240, 64] width 31 height 11
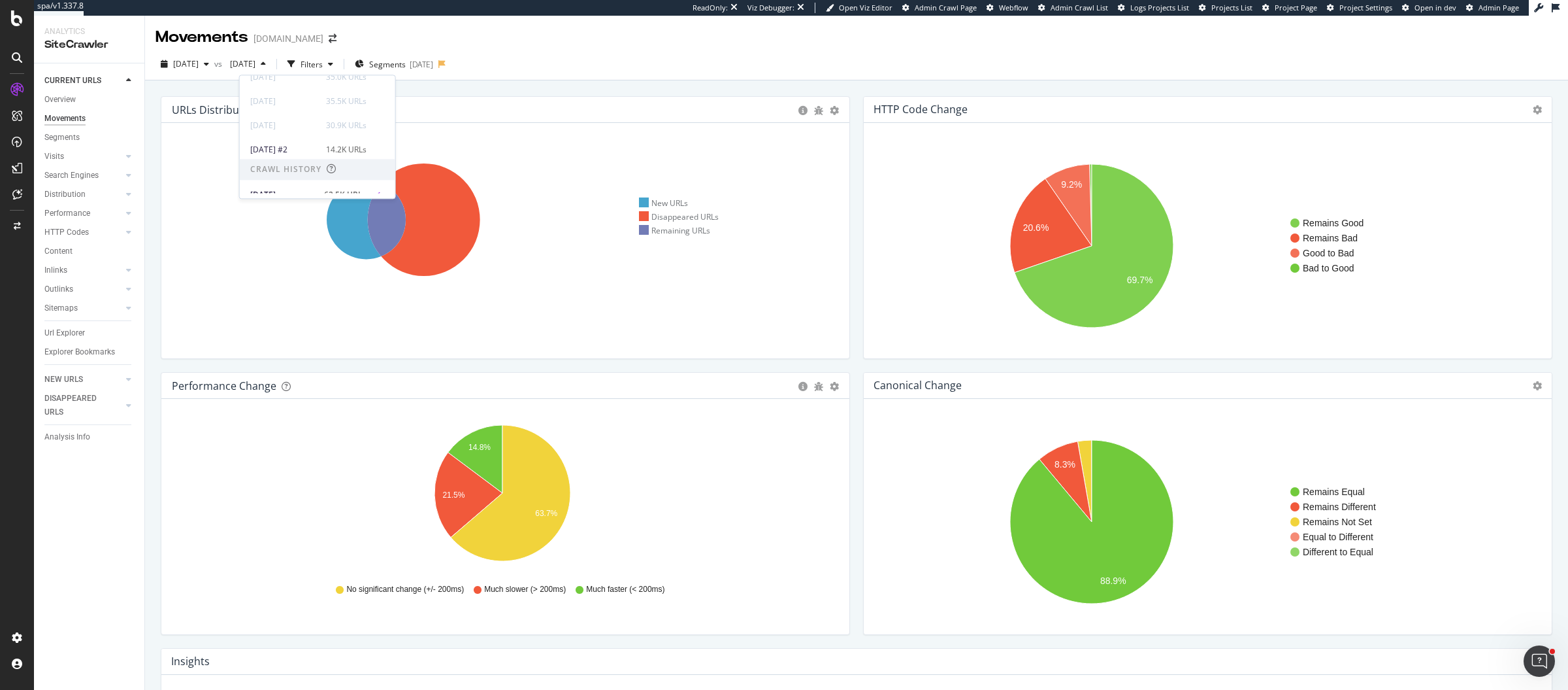
scroll to position [178, 0]
click at [332, 145] on div "14.2K URLs" at bounding box center [346, 151] width 41 height 12
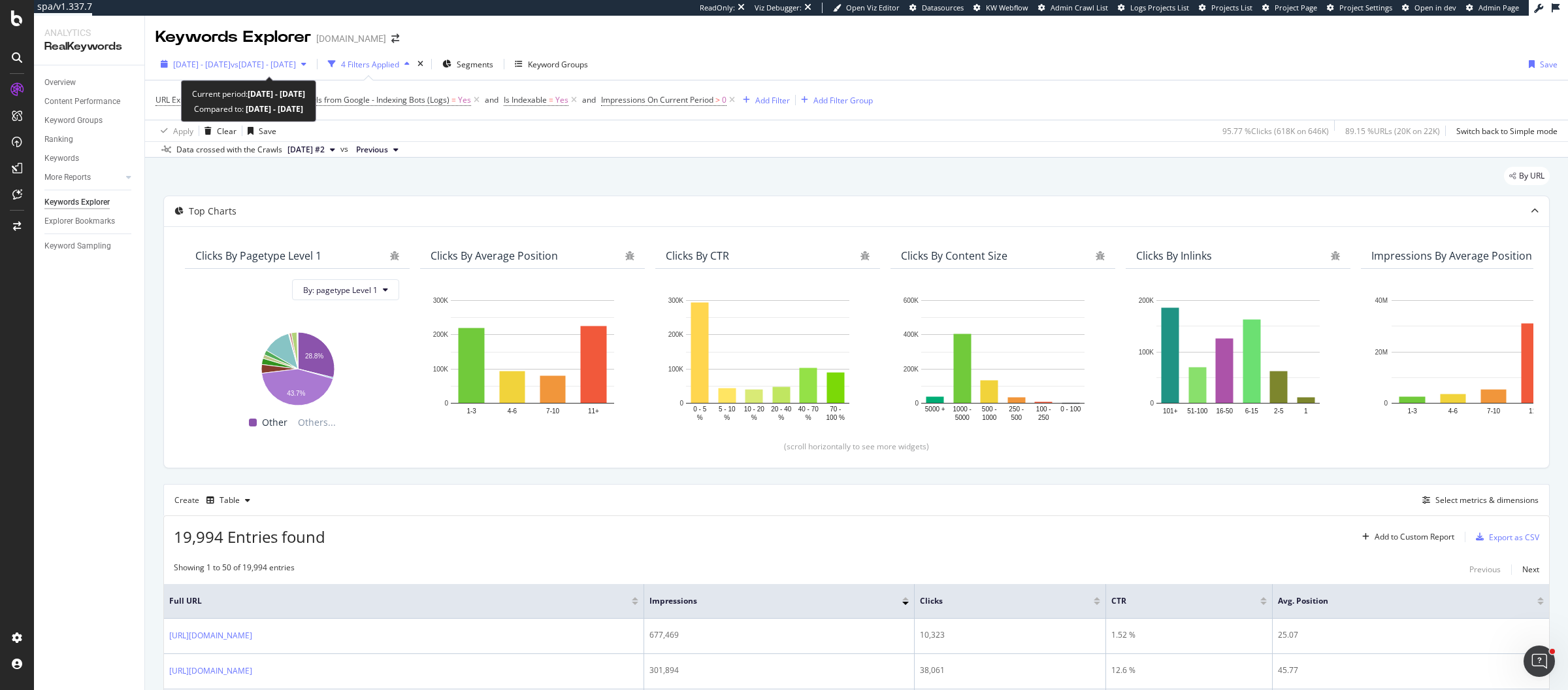
click at [296, 64] on span "vs 2025 Jul. 31st - Aug. 27th" at bounding box center [263, 64] width 65 height 11
click at [484, 126] on div "Apply Clear Save 95.77 % Clicks ( 618K on 646K ) 89.15 % URLs ( 20K on 22K ) Sw…" at bounding box center [857, 130] width 1423 height 21
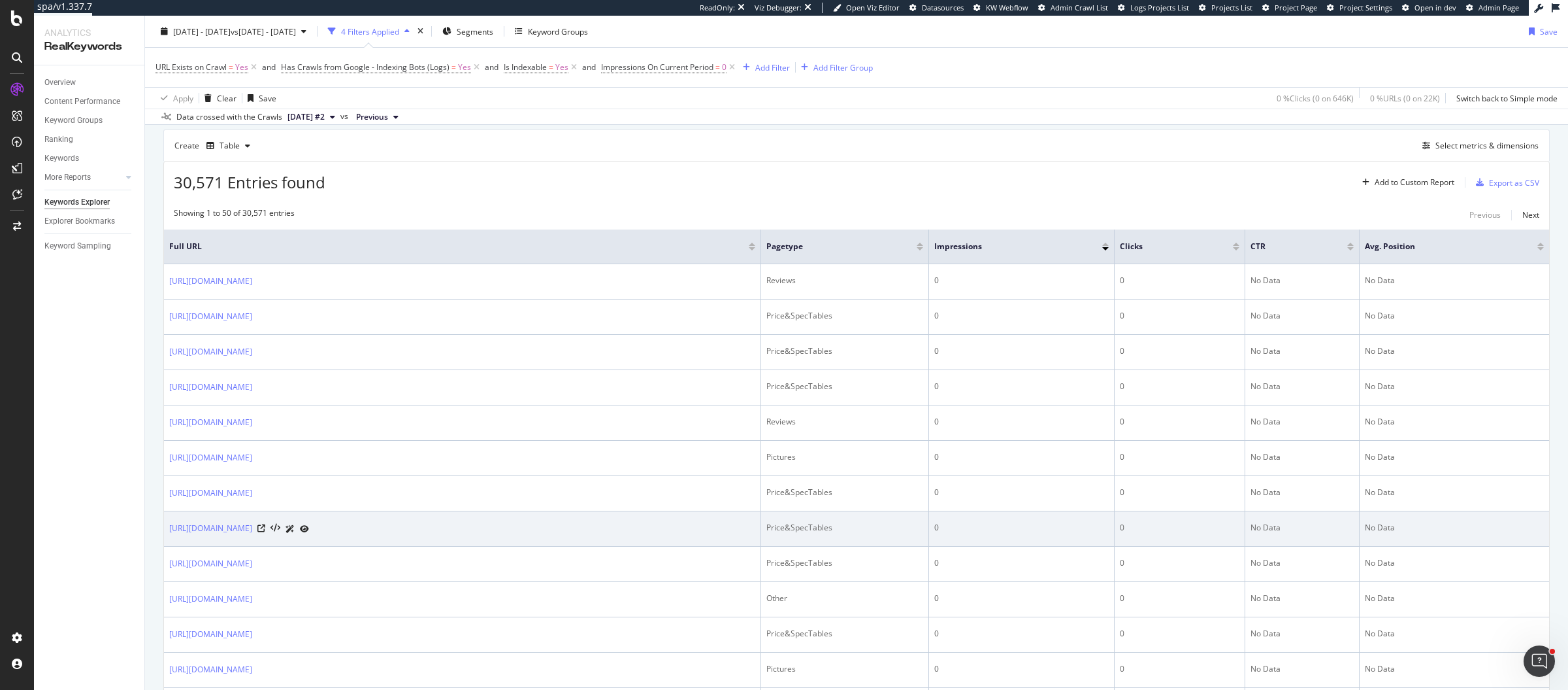
scroll to position [358, 0]
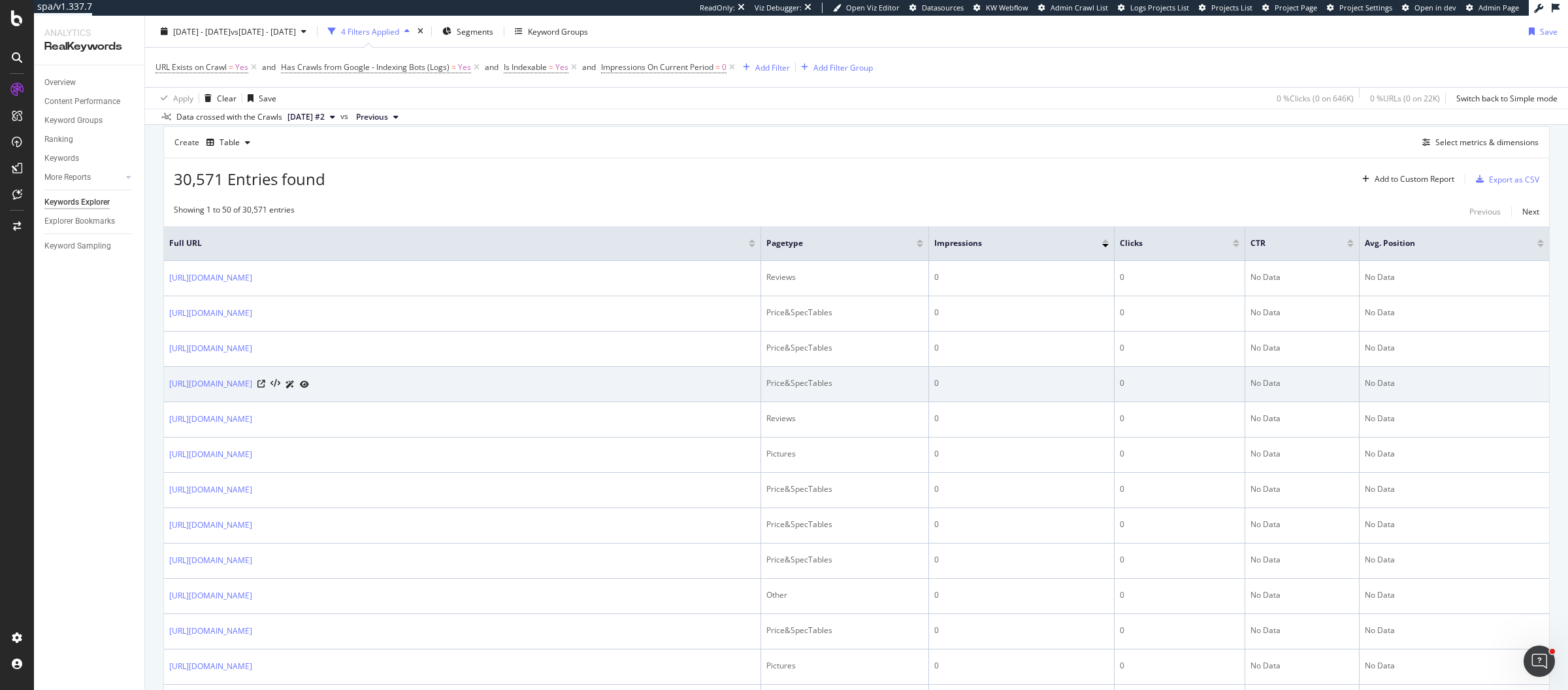
click at [862, 377] on div "Price&SpecTables" at bounding box center [845, 383] width 157 height 12
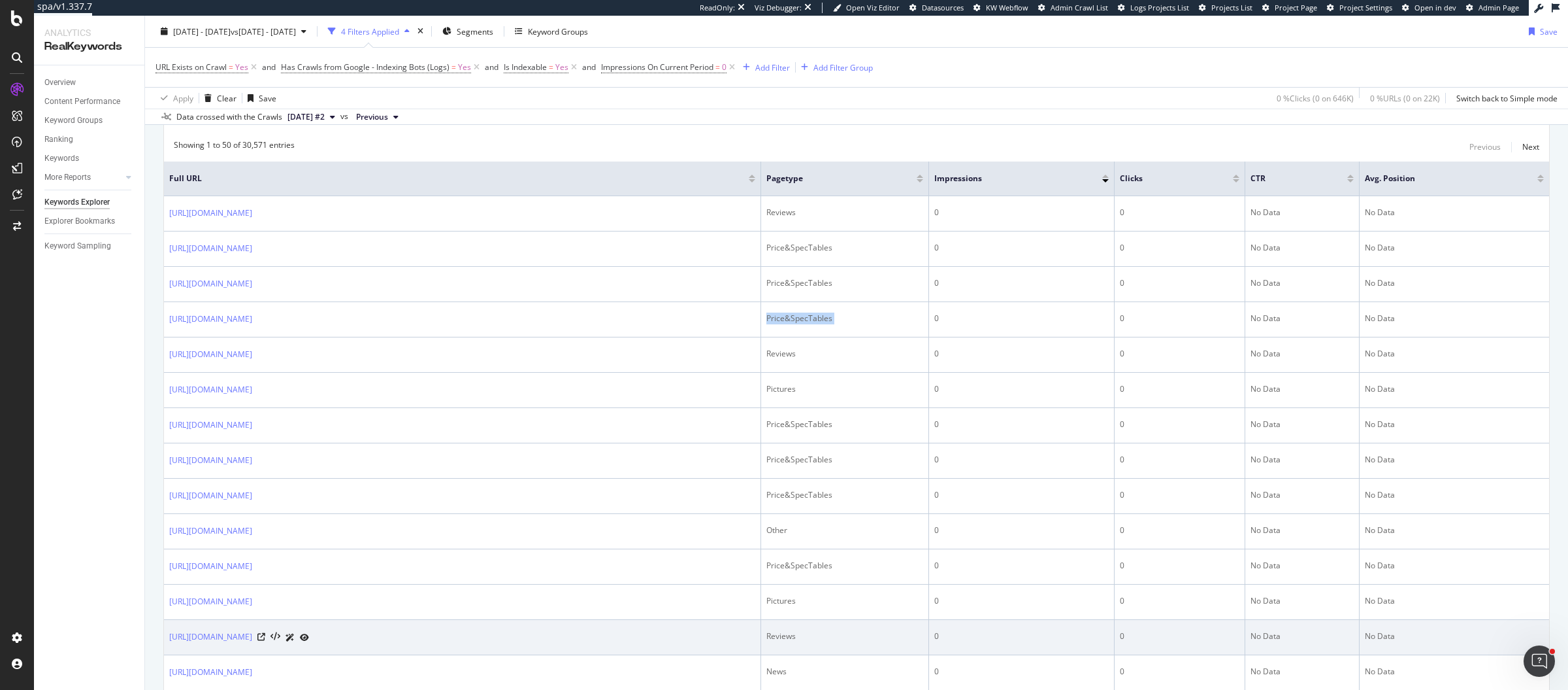
scroll to position [439, 0]
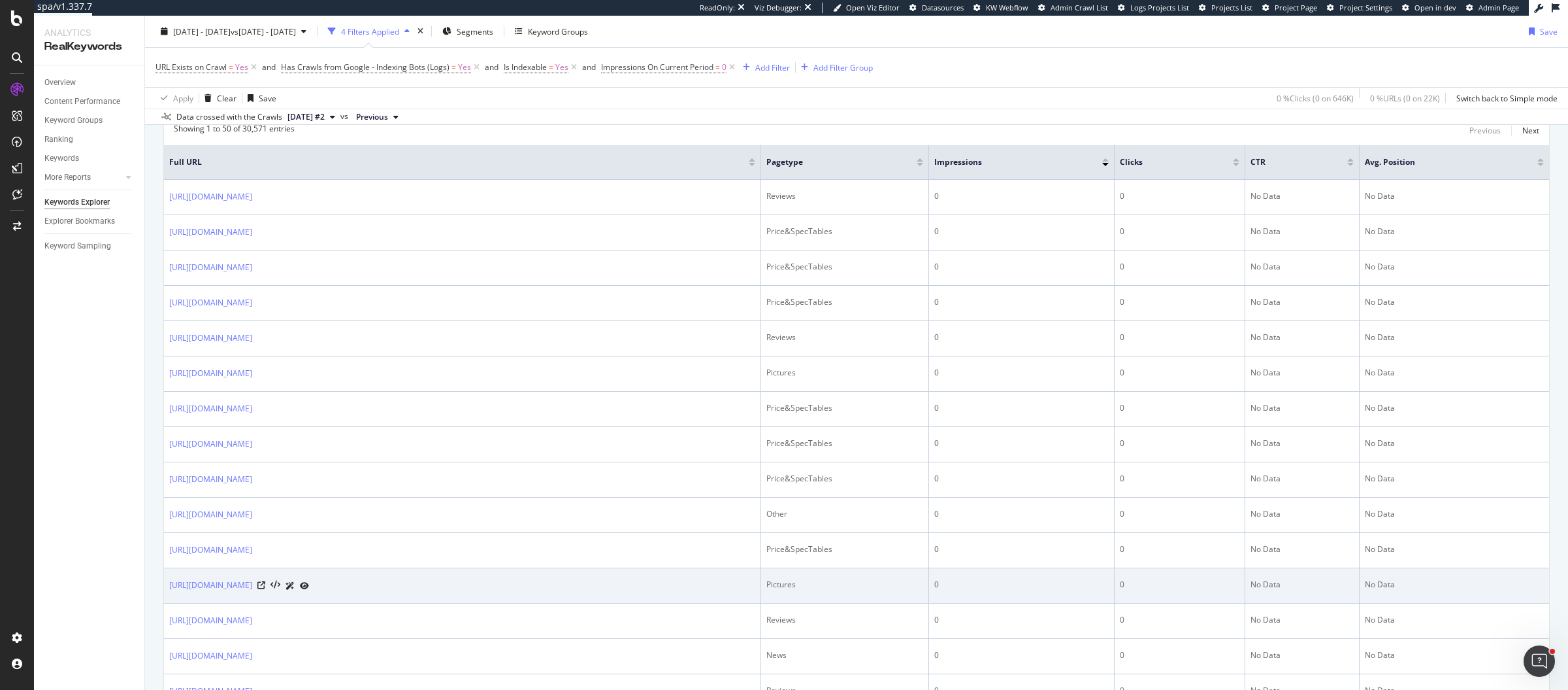
click at [841, 581] on div "Pictures" at bounding box center [845, 584] width 157 height 12
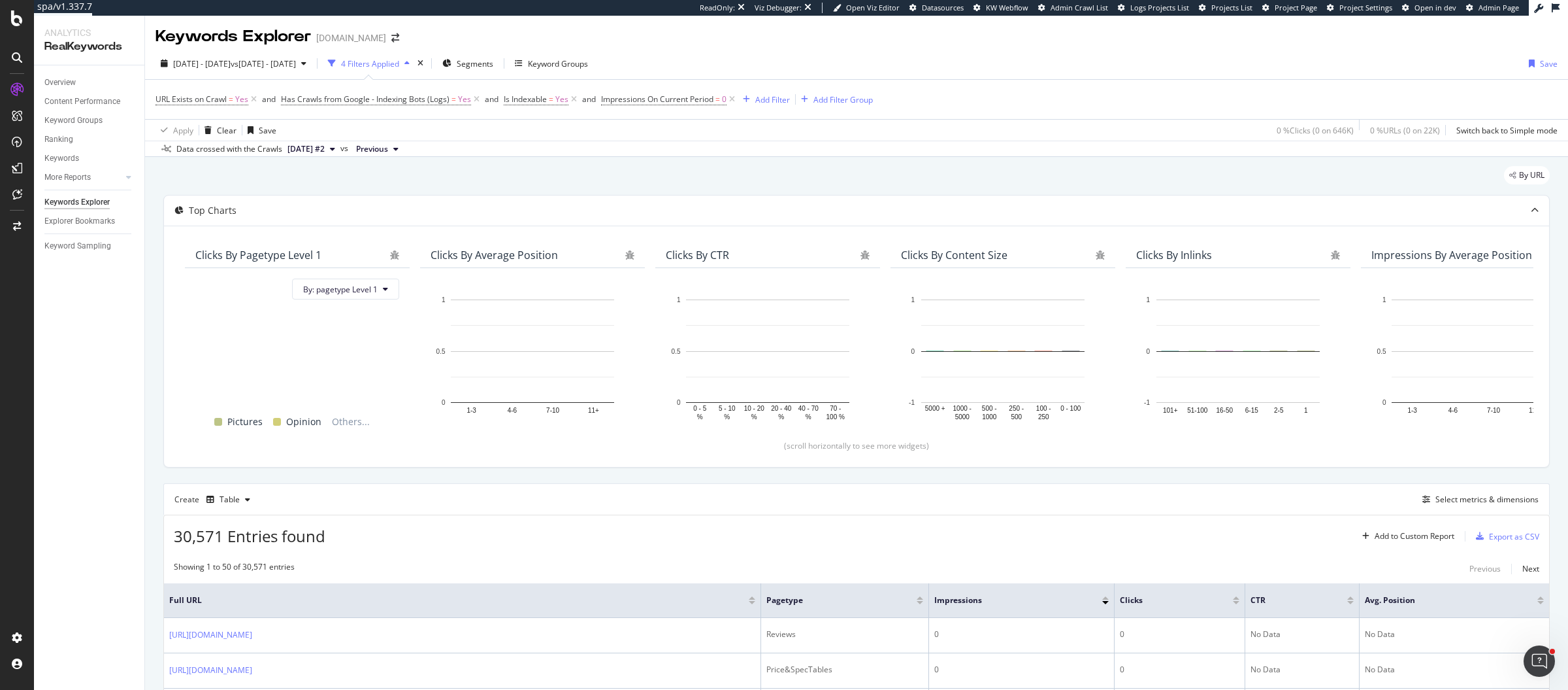
scroll to position [0, 0]
click at [526, 256] on div "Clicks By Average Position" at bounding box center [494, 255] width 127 height 13
click at [355, 285] on span "By: pagetype Level 1" at bounding box center [340, 290] width 75 height 11
click at [352, 335] on span "pagetype Level 2" at bounding box center [375, 335] width 141 height 12
click at [387, 282] on button "By: pagetype Level 2" at bounding box center [346, 289] width 107 height 21
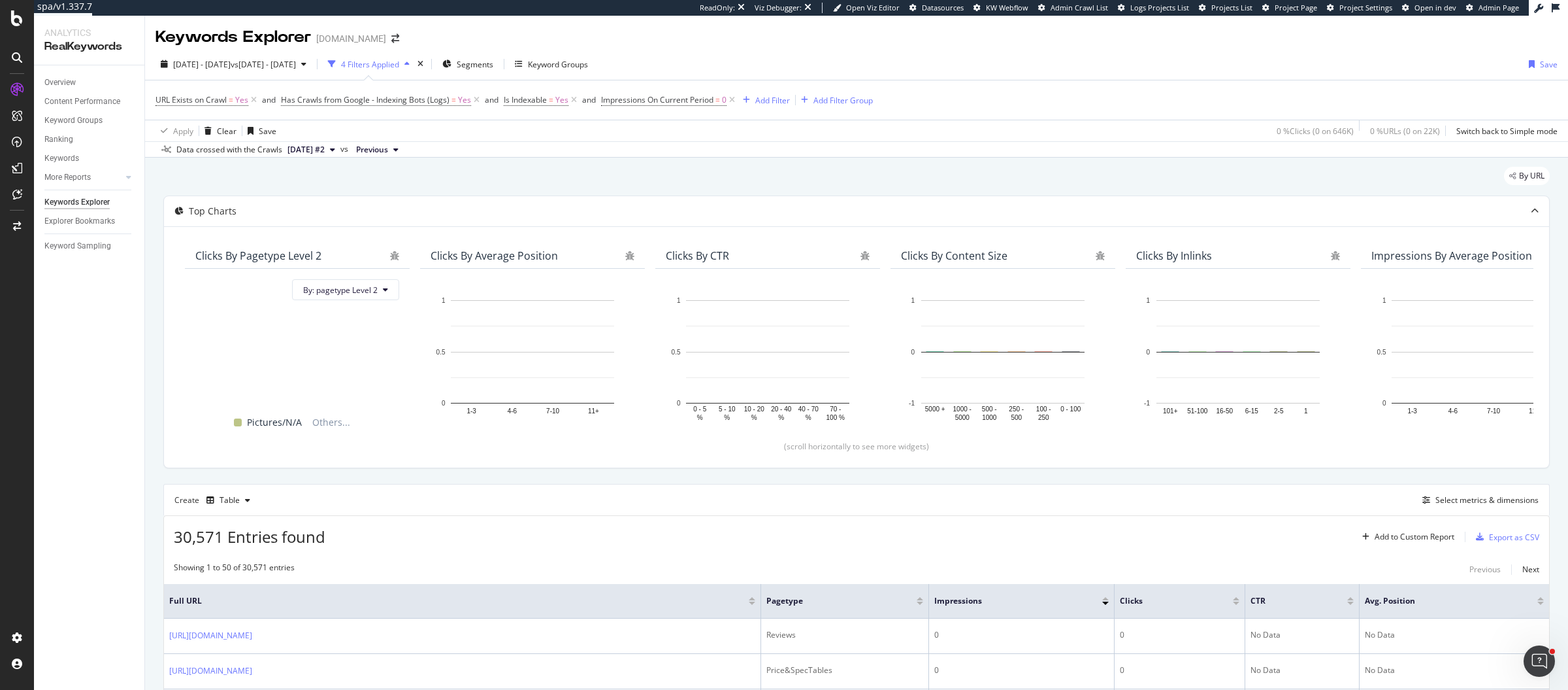
click at [1187, 134] on div "Apply Clear Save 0 % Clicks ( 0 on 646K ) 0 % URLs ( 0 on 22K ) Switch back to …" at bounding box center [857, 130] width 1423 height 21
click at [493, 68] on span "Segments" at bounding box center [474, 64] width 37 height 11
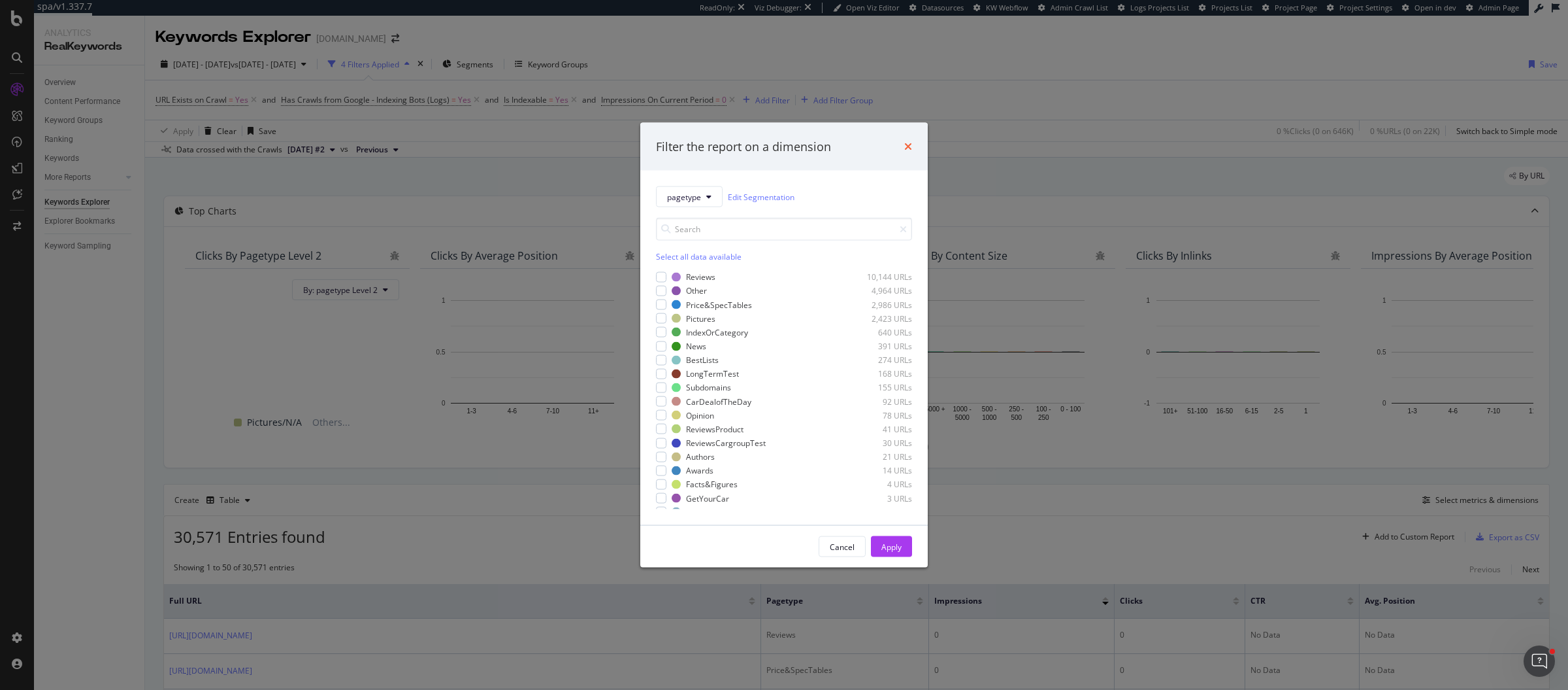
click at [910, 145] on icon "times" at bounding box center [908, 146] width 8 height 10
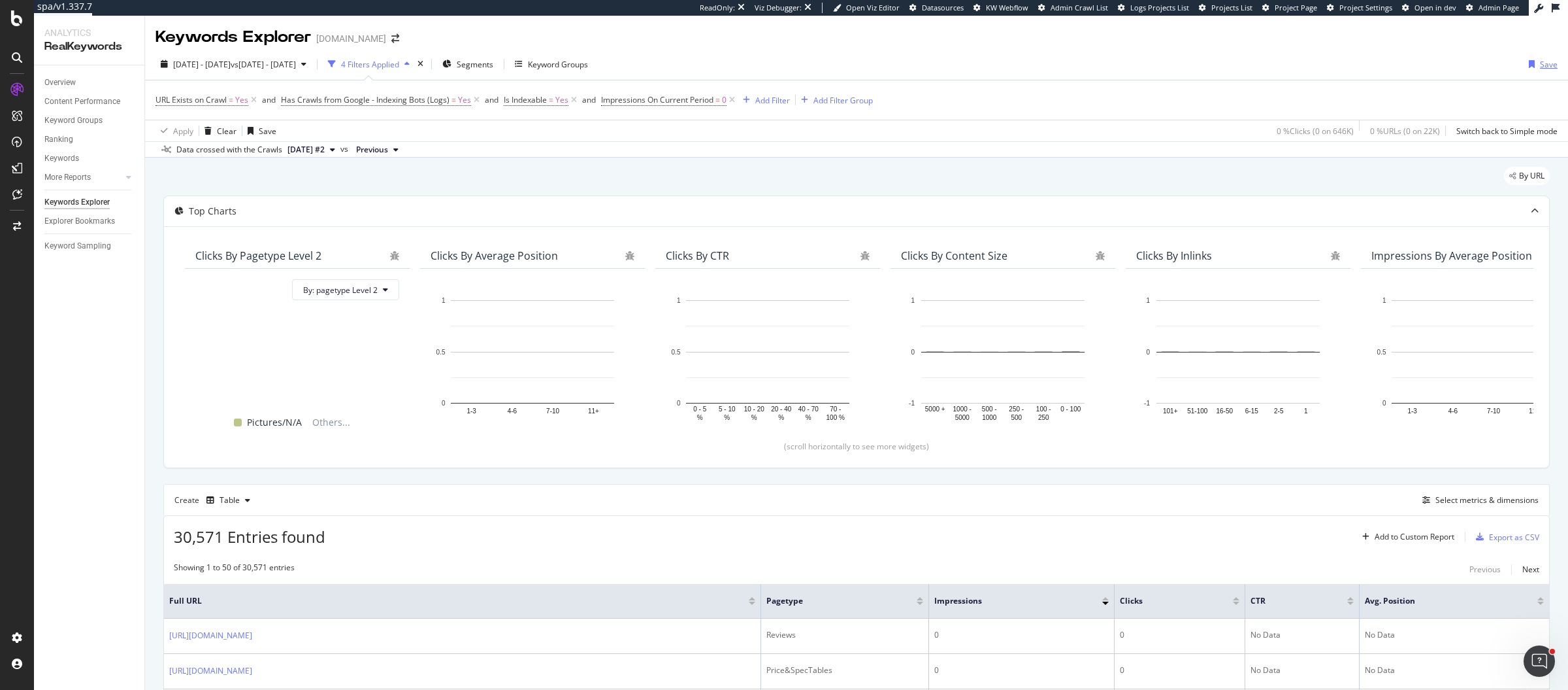
click at [1525, 66] on div "button" at bounding box center [1532, 64] width 16 height 8
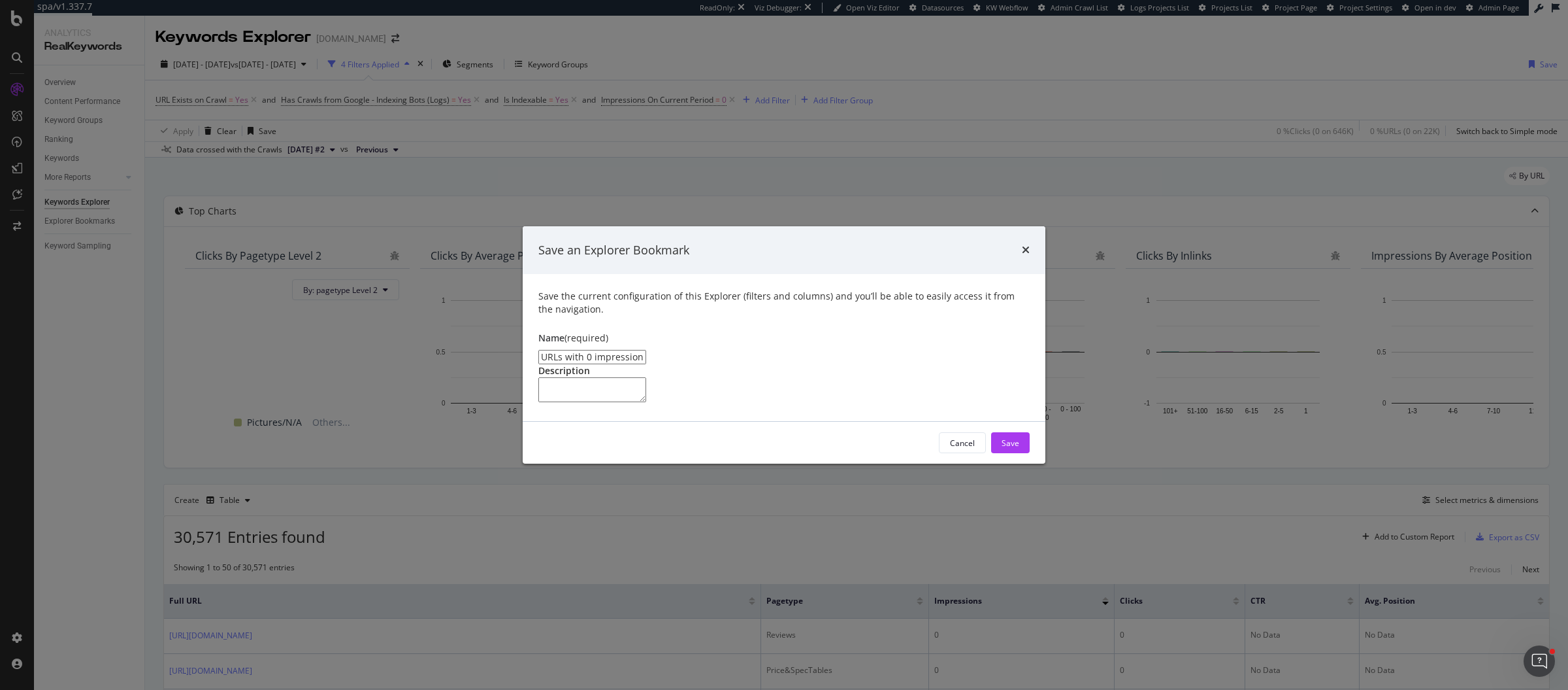
type input "URLs with 0 impressions"
click at [567, 377] on textarea "modal" at bounding box center [592, 390] width 108 height 25
type textarea "Crawled and indexable URLs"
click at [1024, 453] on button "Save" at bounding box center [1010, 442] width 38 height 21
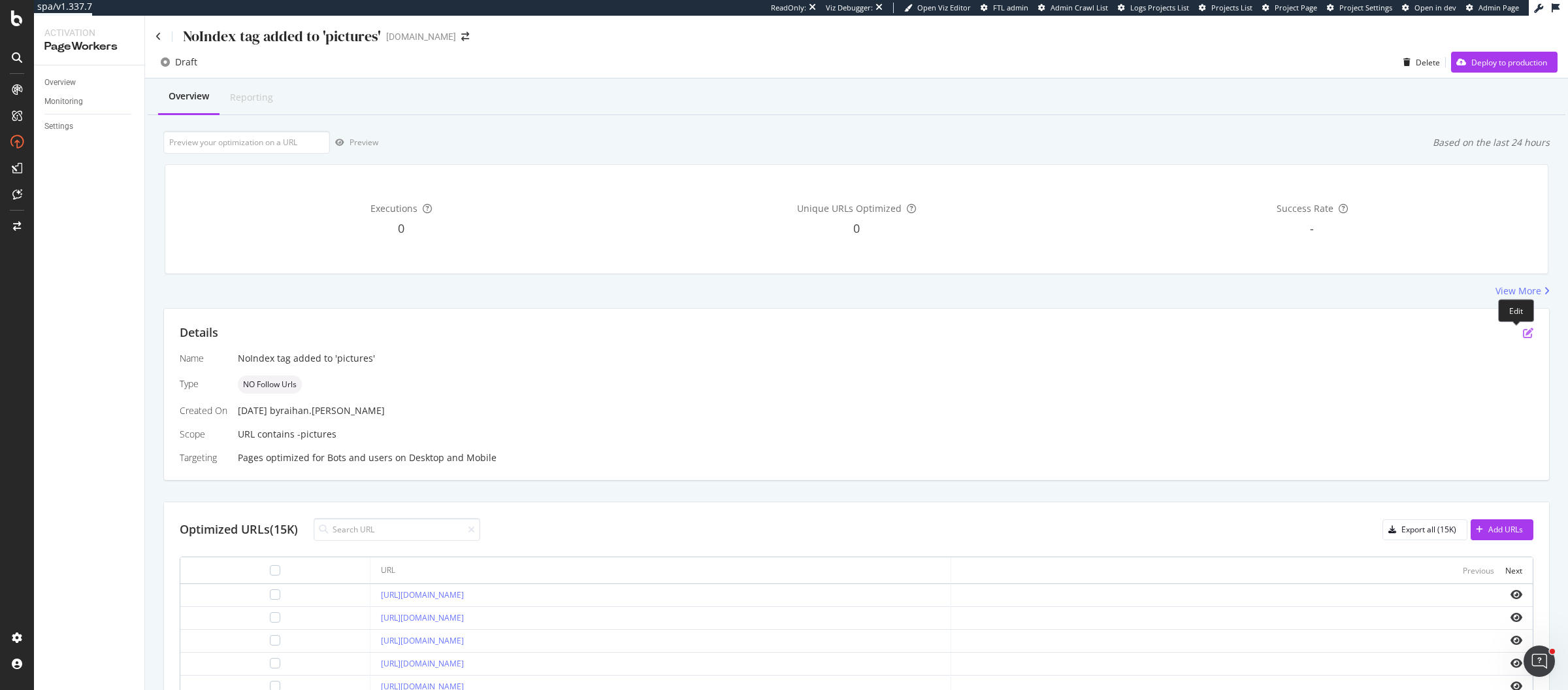
click at [1523, 335] on icon "pen-to-square" at bounding box center [1528, 332] width 10 height 10
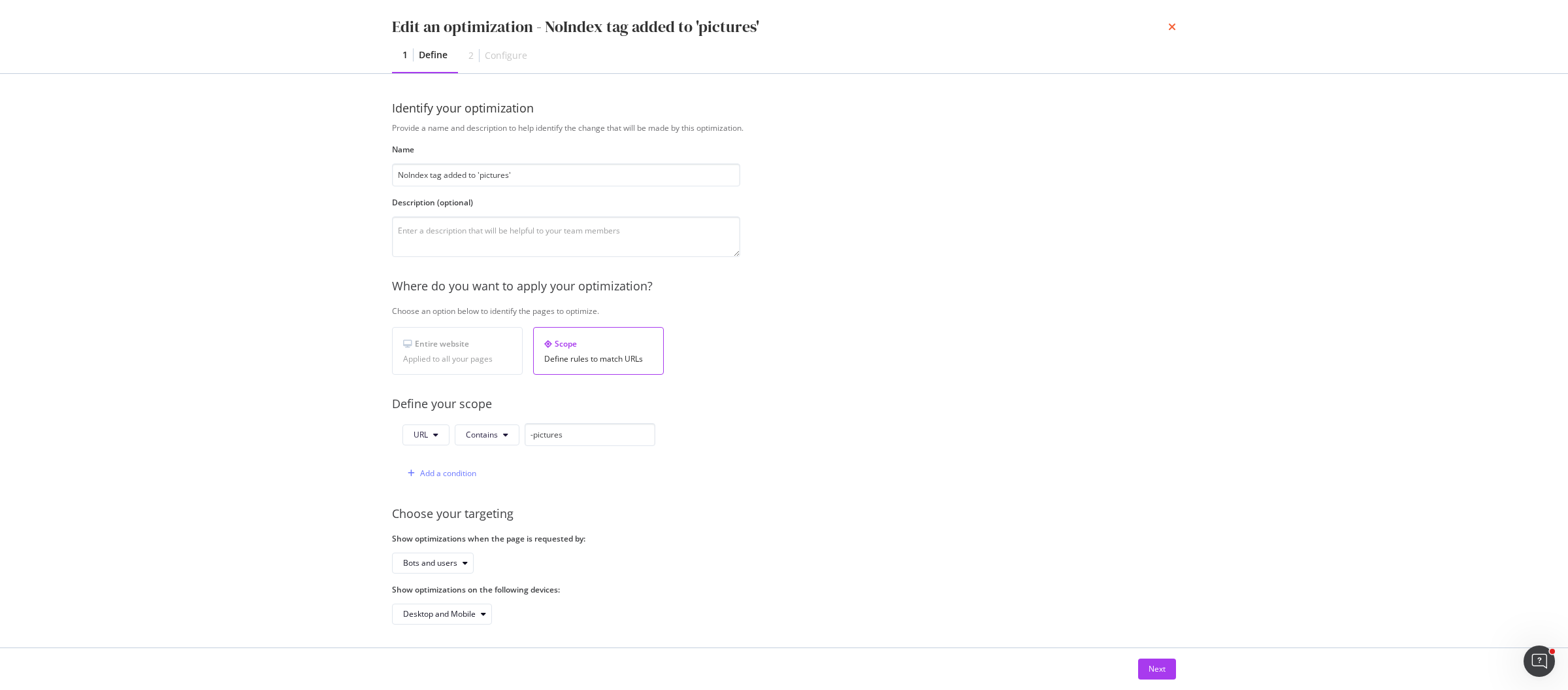
click at [1174, 25] on icon "times" at bounding box center [1172, 26] width 8 height 10
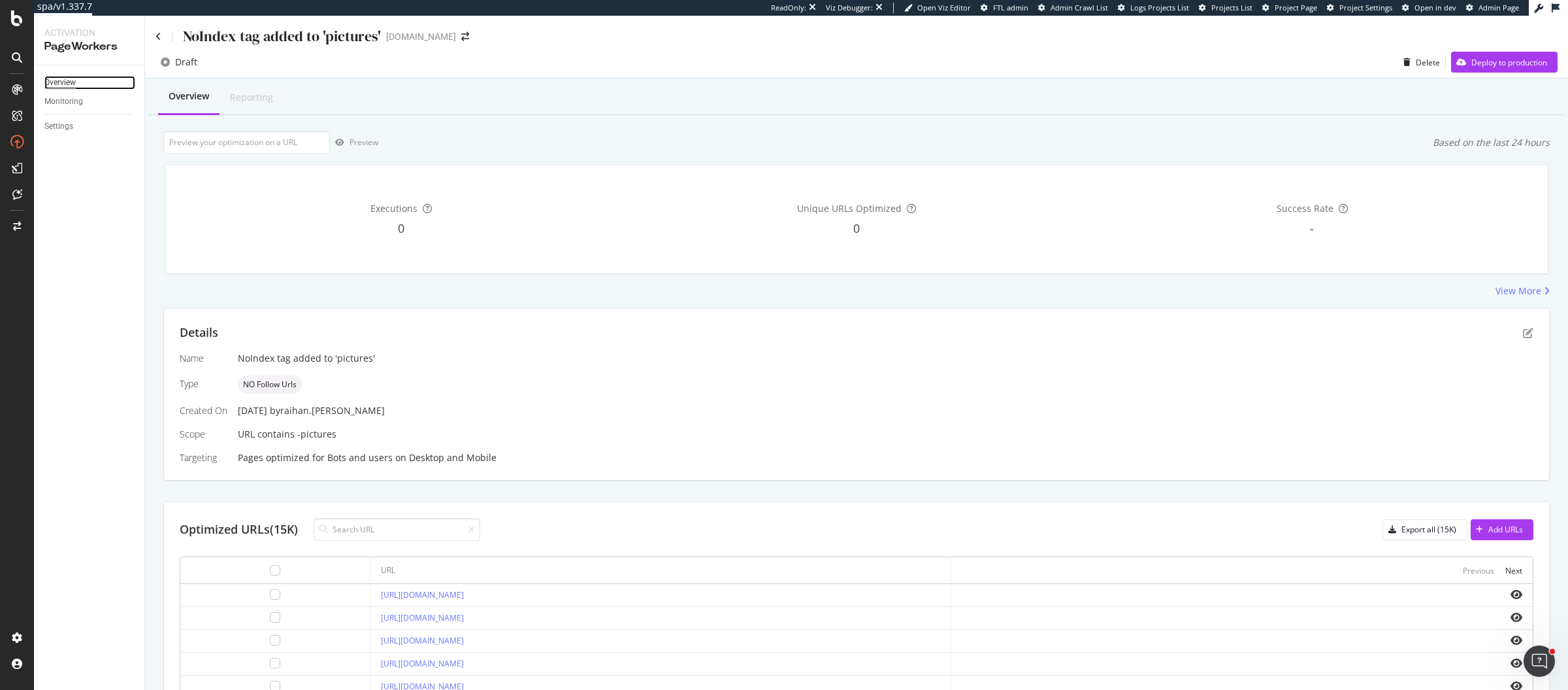
click at [70, 82] on div "Overview" at bounding box center [60, 82] width 31 height 13
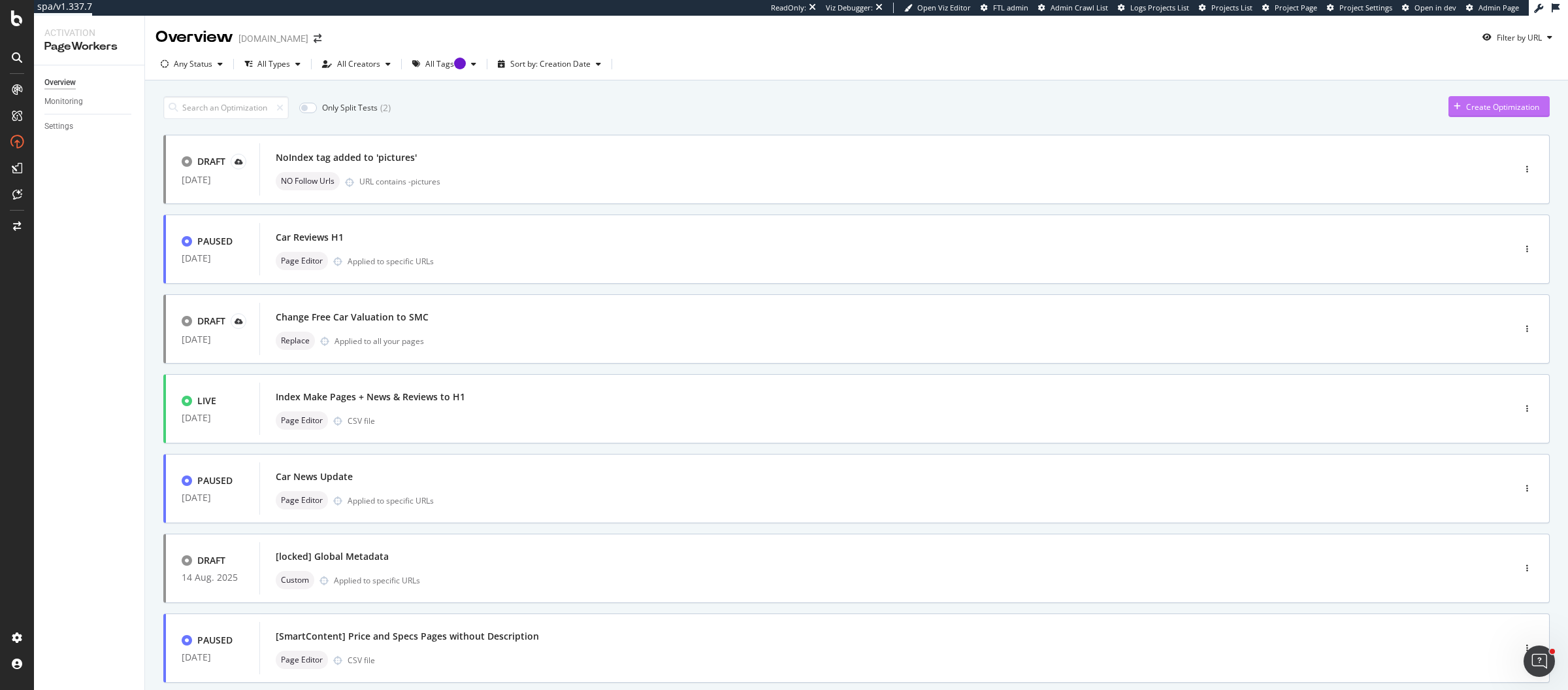
click at [1487, 109] on div "Create Optimization" at bounding box center [1503, 107] width 73 height 11
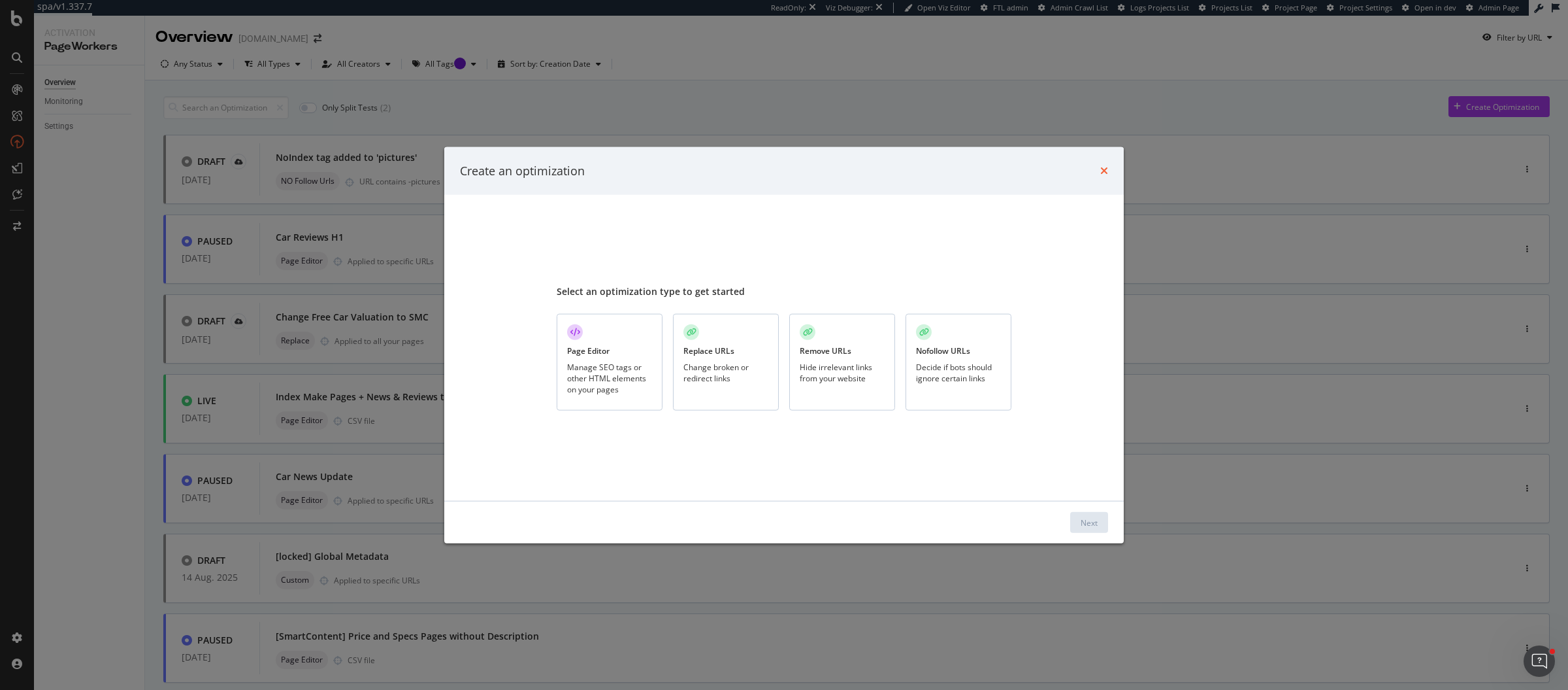
click at [1104, 169] on icon "times" at bounding box center [1105, 170] width 8 height 10
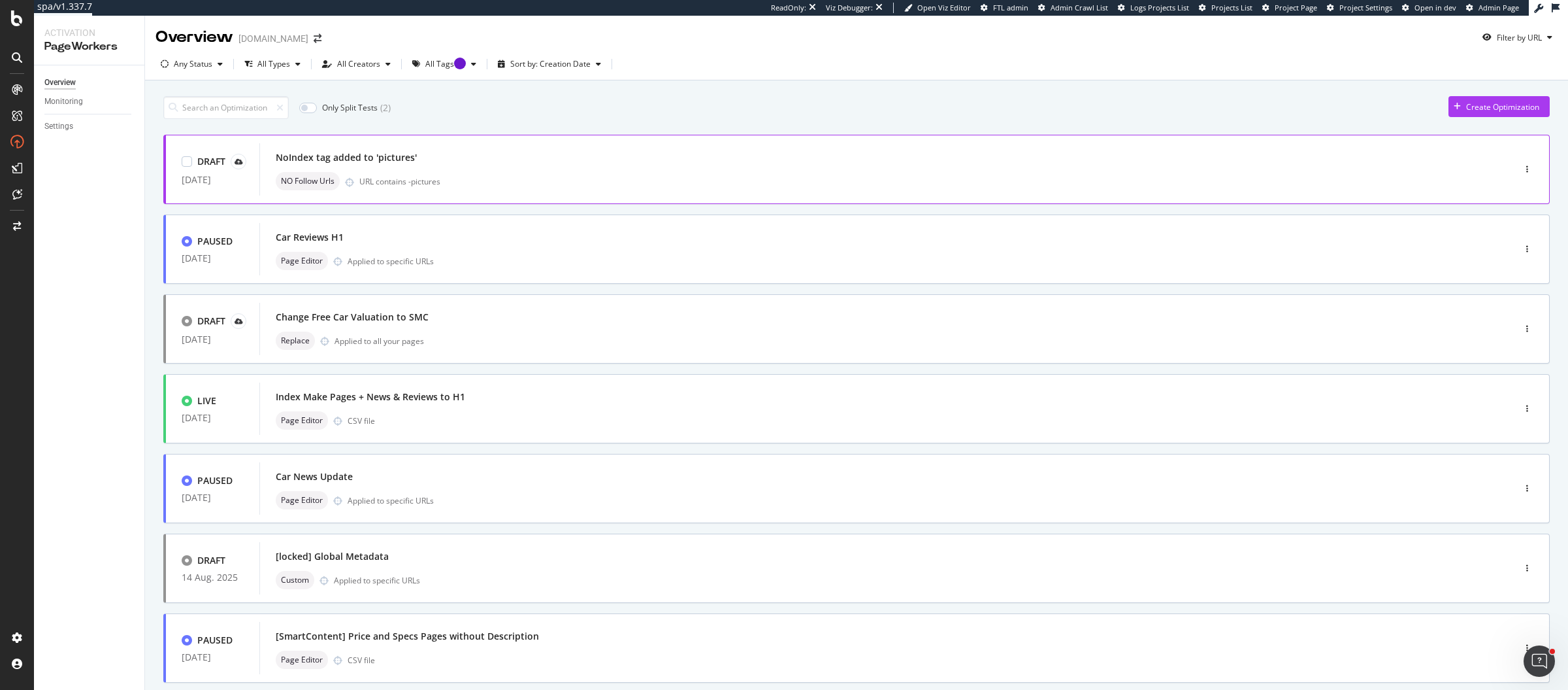
click at [496, 170] on div "NoIndex tag added to 'pictures' NO Follow Urls URL contains -pictures" at bounding box center [867, 169] width 1183 height 42
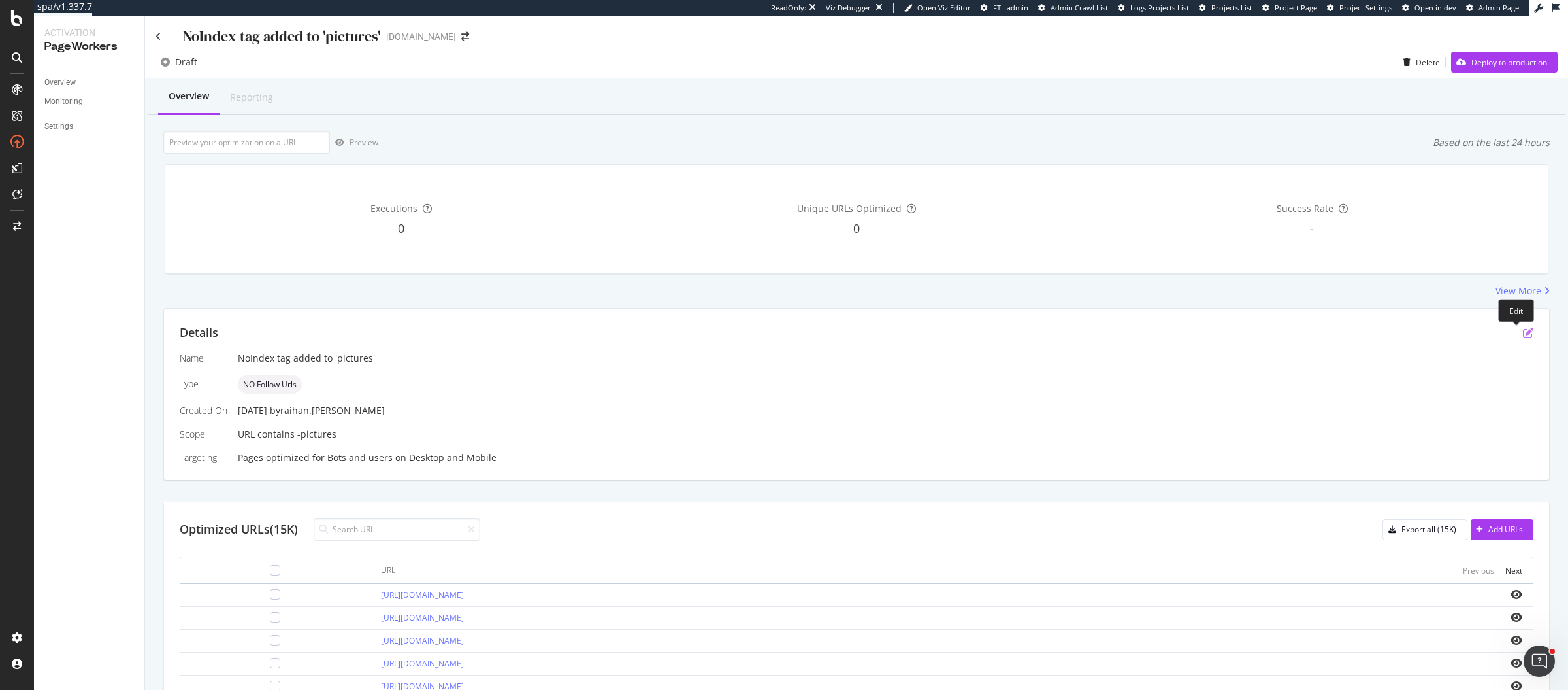
click at [1523, 328] on icon "pen-to-square" at bounding box center [1528, 332] width 10 height 10
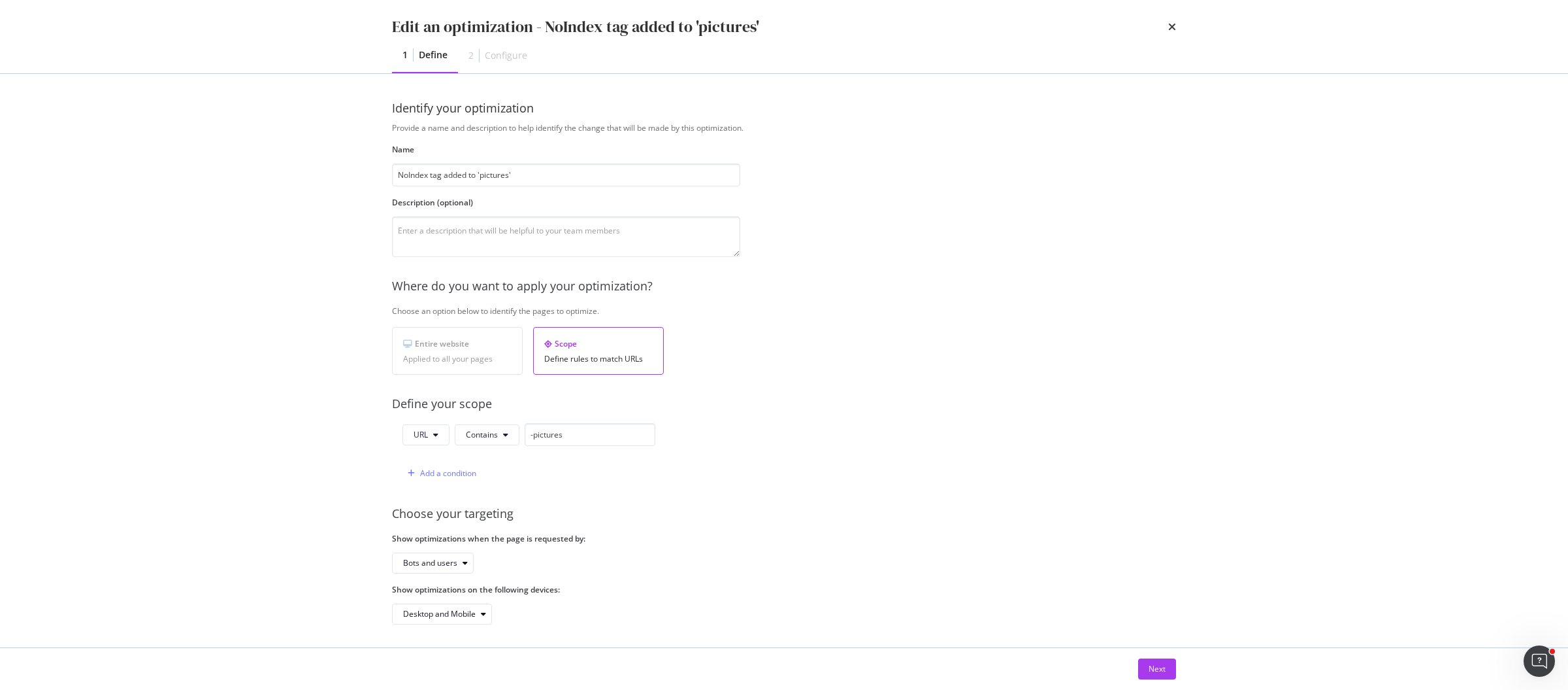
scroll to position [1, 0]
click at [1149, 668] on div "Next" at bounding box center [1157, 668] width 17 height 11
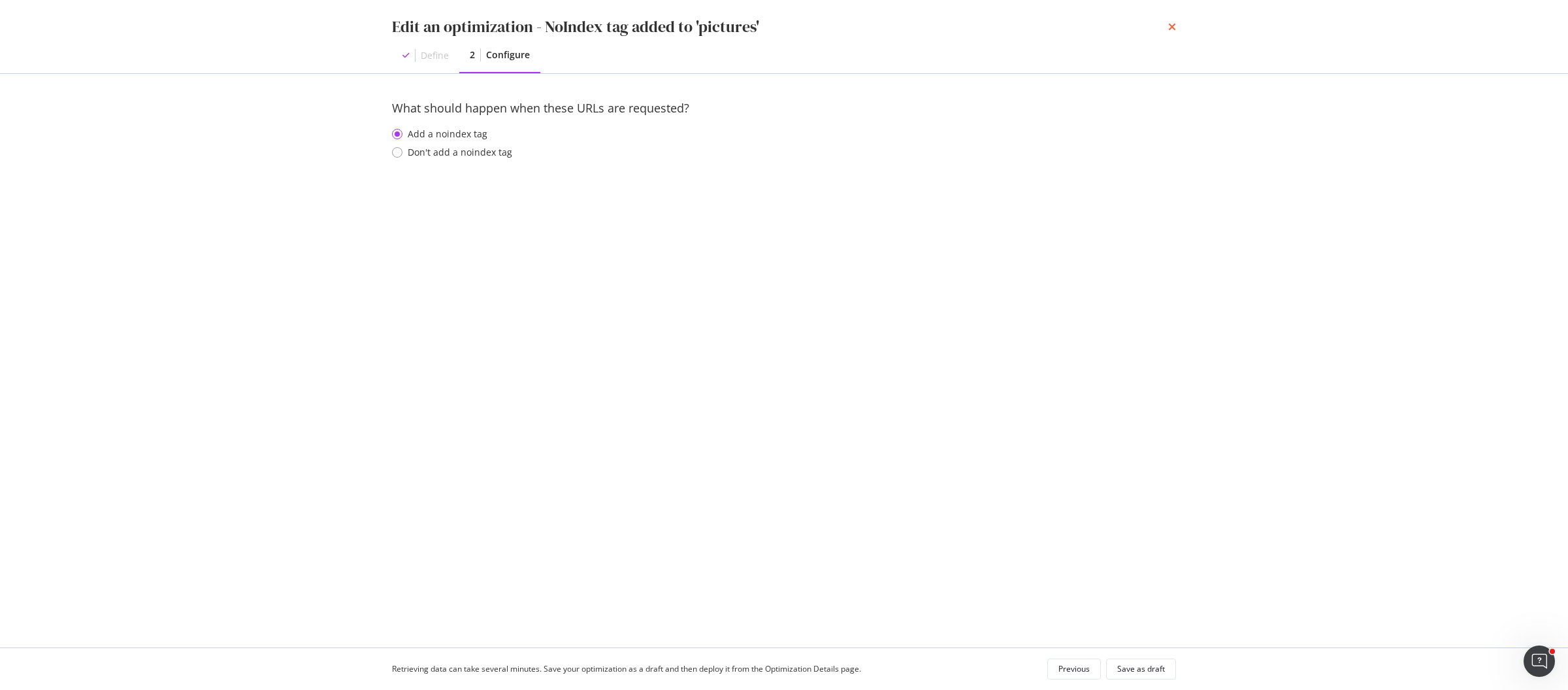
click at [1171, 26] on icon "times" at bounding box center [1172, 26] width 8 height 10
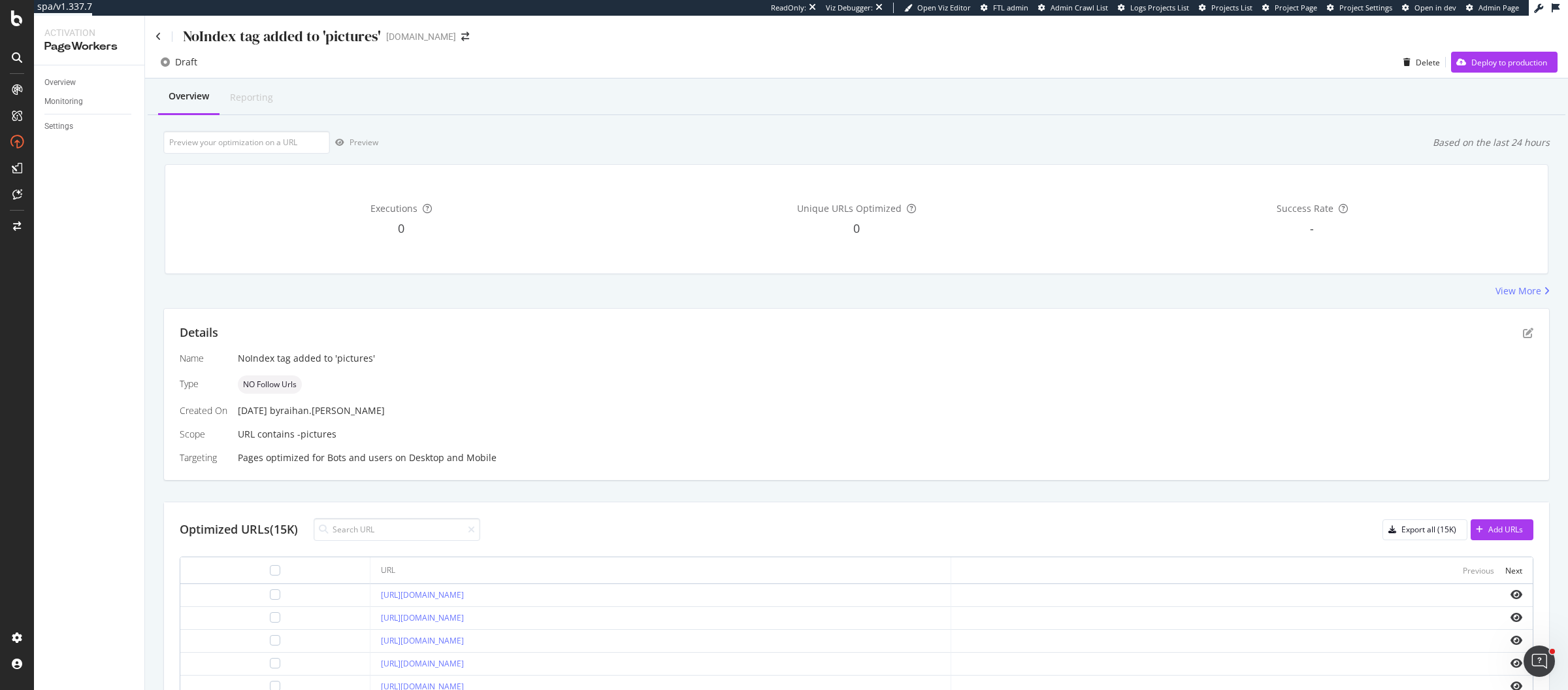
click at [658, 294] on div "View More" at bounding box center [856, 291] width 1387 height 13
click at [68, 76] on div "Overview" at bounding box center [60, 82] width 31 height 13
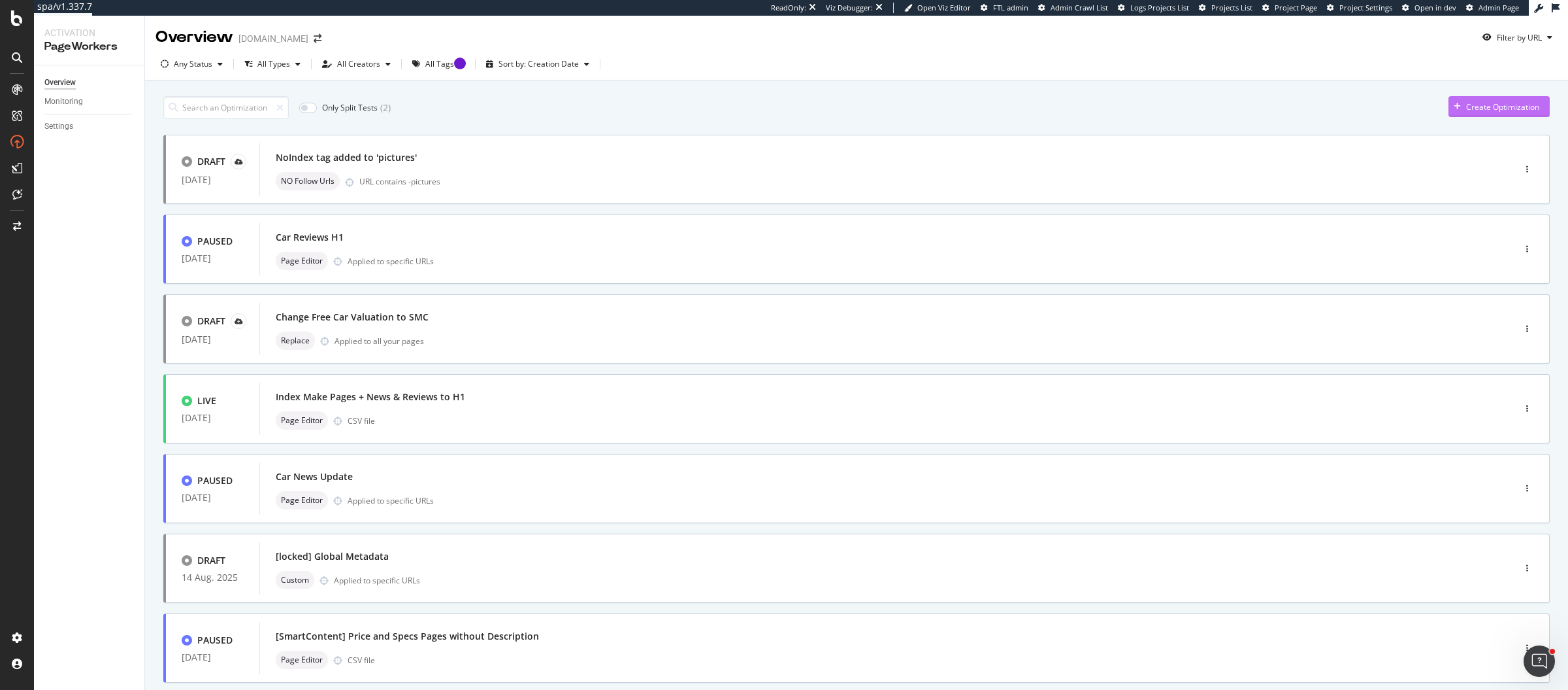
click at [1498, 101] on div "Create Optimization" at bounding box center [1503, 107] width 73 height 11
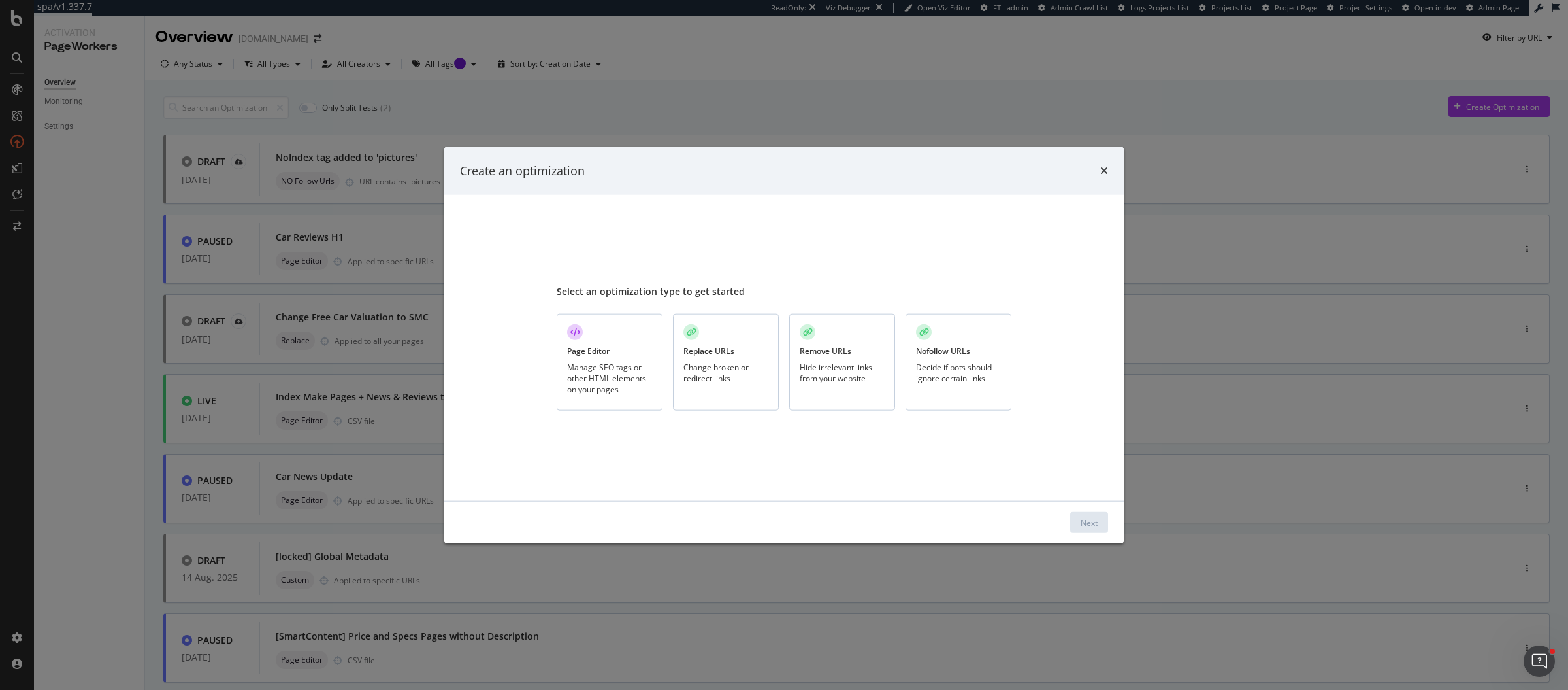
click at [994, 359] on div "Nofollow URLs Decide if bots should ignore certain links" at bounding box center [958, 362] width 106 height 97
click at [1101, 519] on button "Next" at bounding box center [1090, 522] width 38 height 21
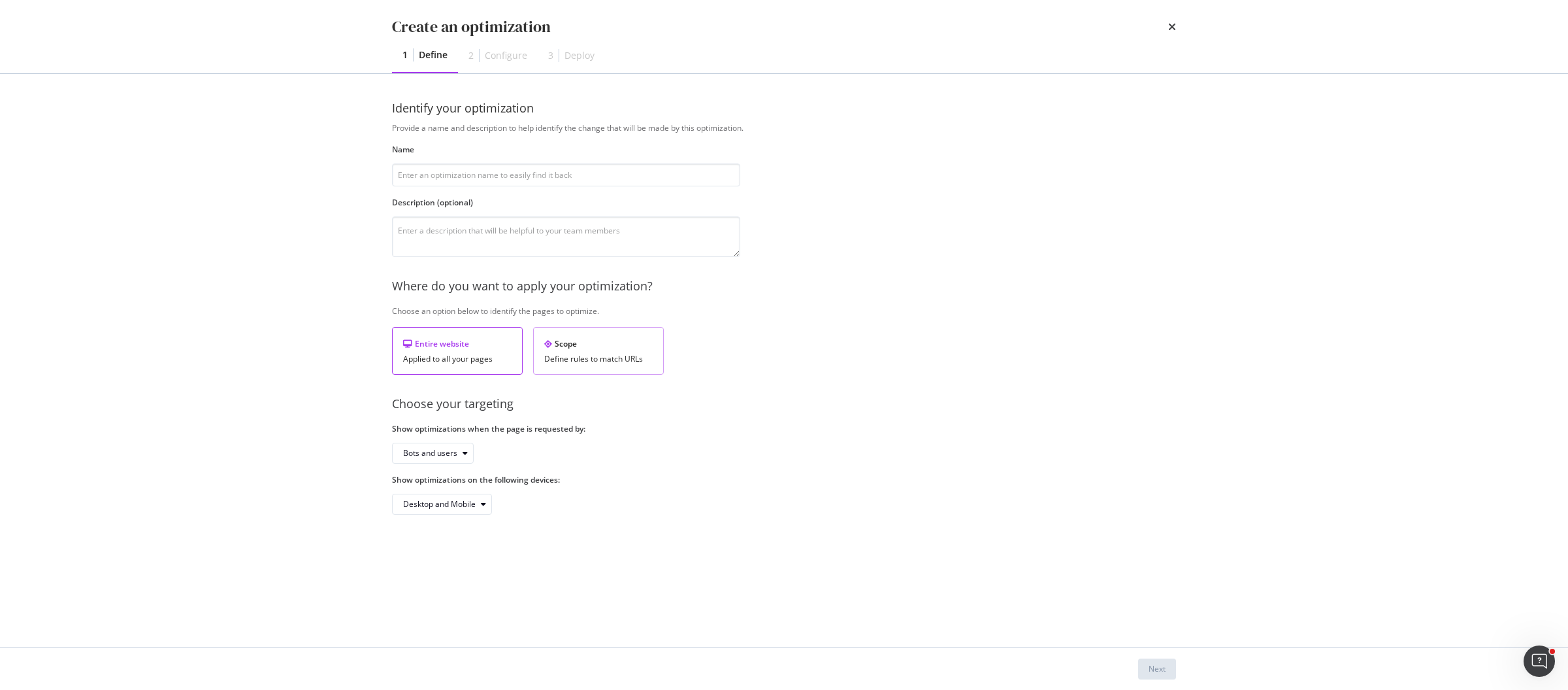
click at [587, 347] on div "Scope" at bounding box center [599, 343] width 108 height 11
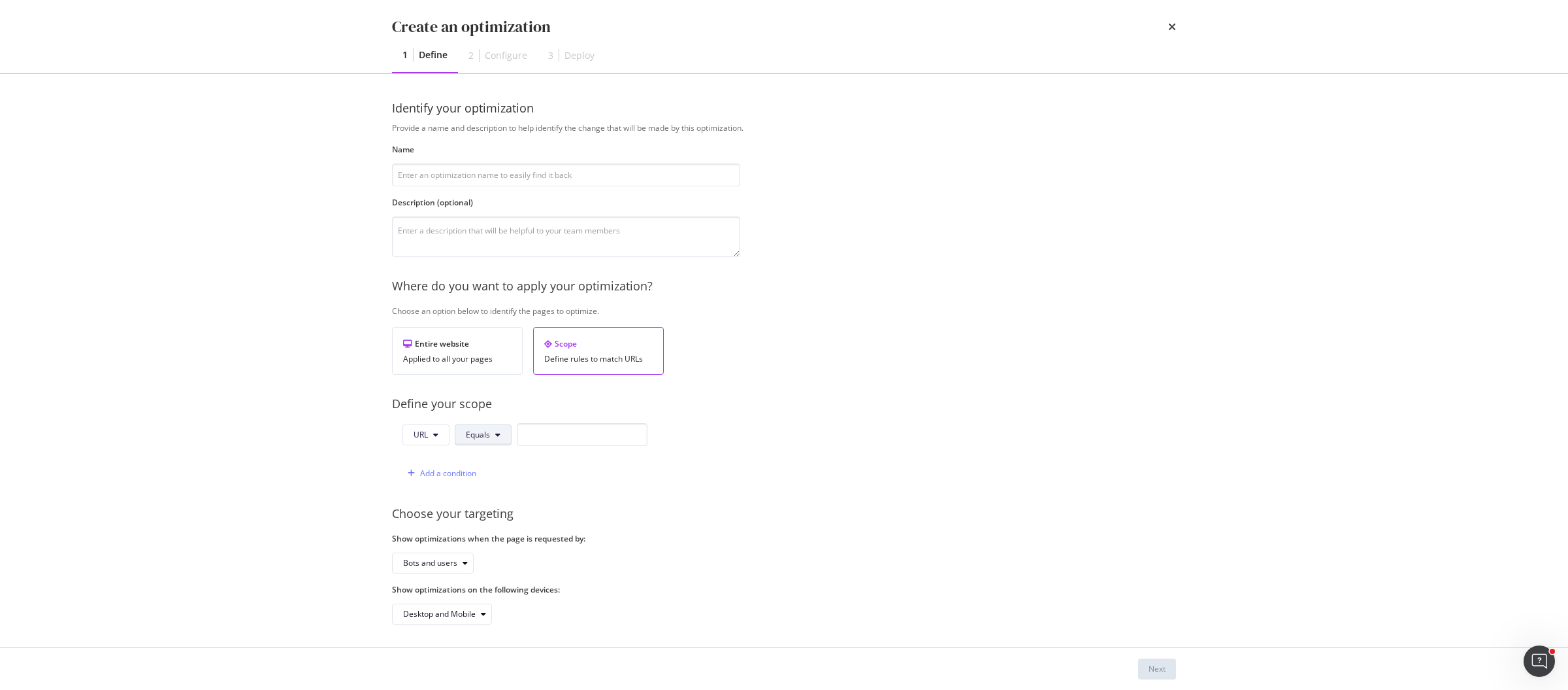
click at [492, 430] on button "Equals" at bounding box center [483, 435] width 57 height 21
click at [504, 264] on span "Contains" at bounding box center [504, 261] width 77 height 12
click at [632, 426] on input "modal" at bounding box center [590, 434] width 130 height 23
type input "-pictures"
click at [427, 473] on div "Add a condition" at bounding box center [449, 473] width 57 height 11
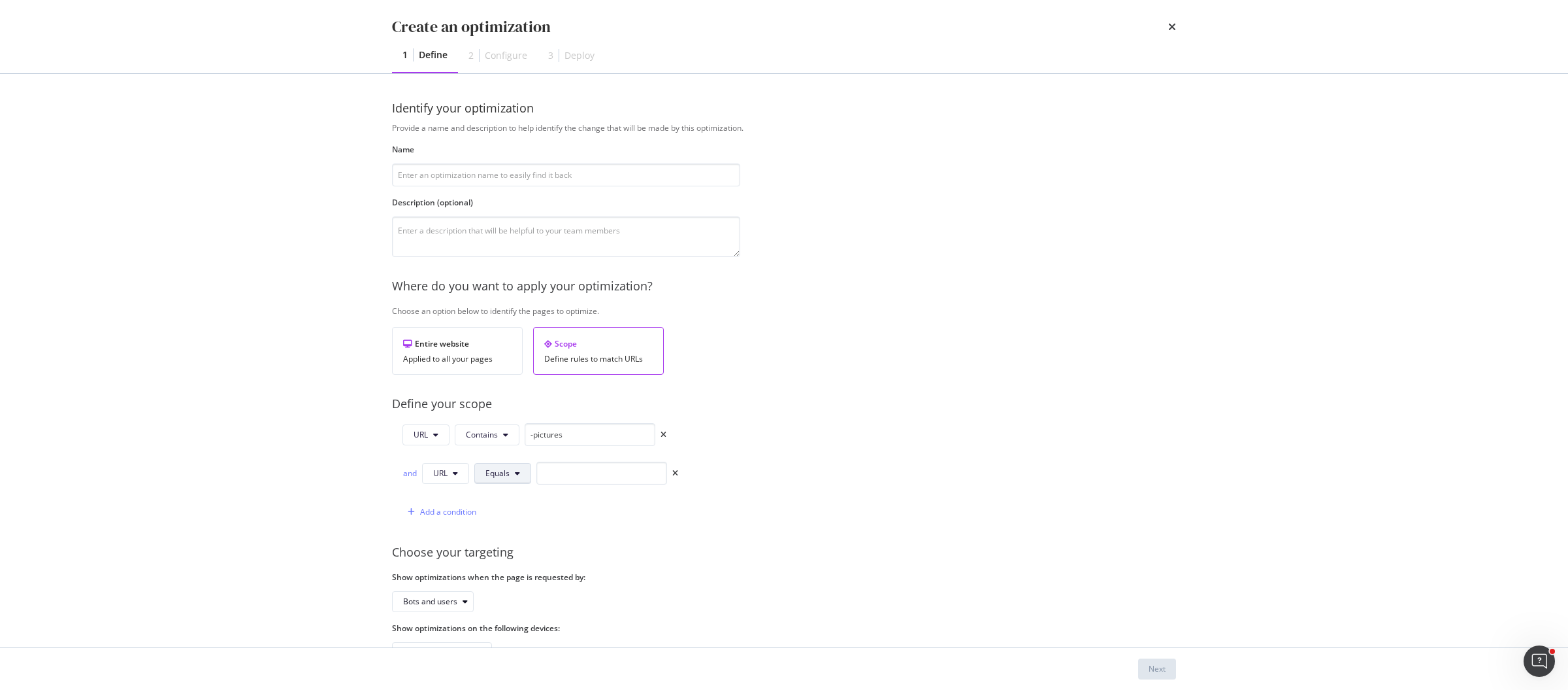
click at [509, 471] on button "Equals" at bounding box center [503, 473] width 57 height 21
click at [1038, 438] on div "Provide a name and description to help identify the change that will be made by…" at bounding box center [784, 393] width 784 height 541
click at [550, 164] on input "modal" at bounding box center [566, 174] width 348 height 23
type input "test"
click at [841, 326] on div "Provide a name and description to help identify the change that will be made by…" at bounding box center [784, 393] width 784 height 541
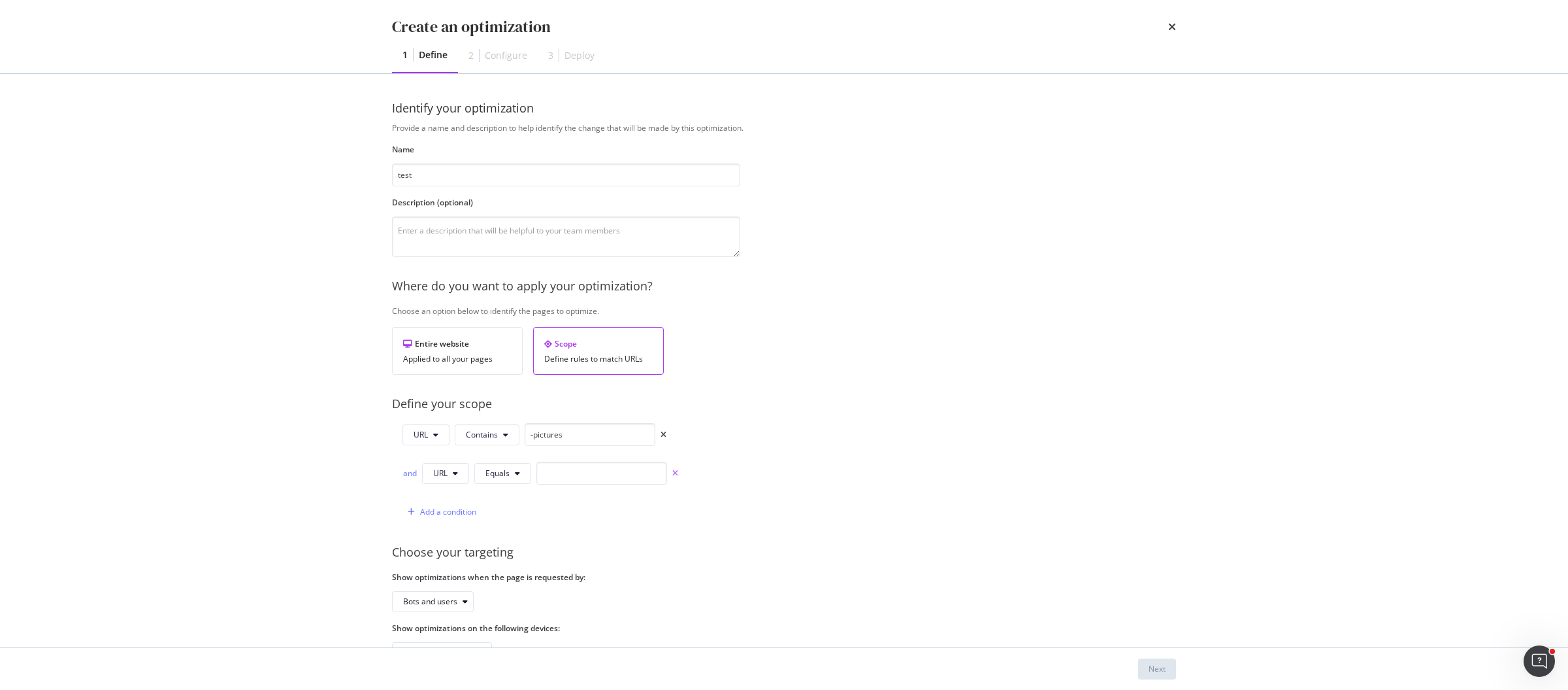
click at [676, 472] on icon "times" at bounding box center [675, 473] width 5 height 8
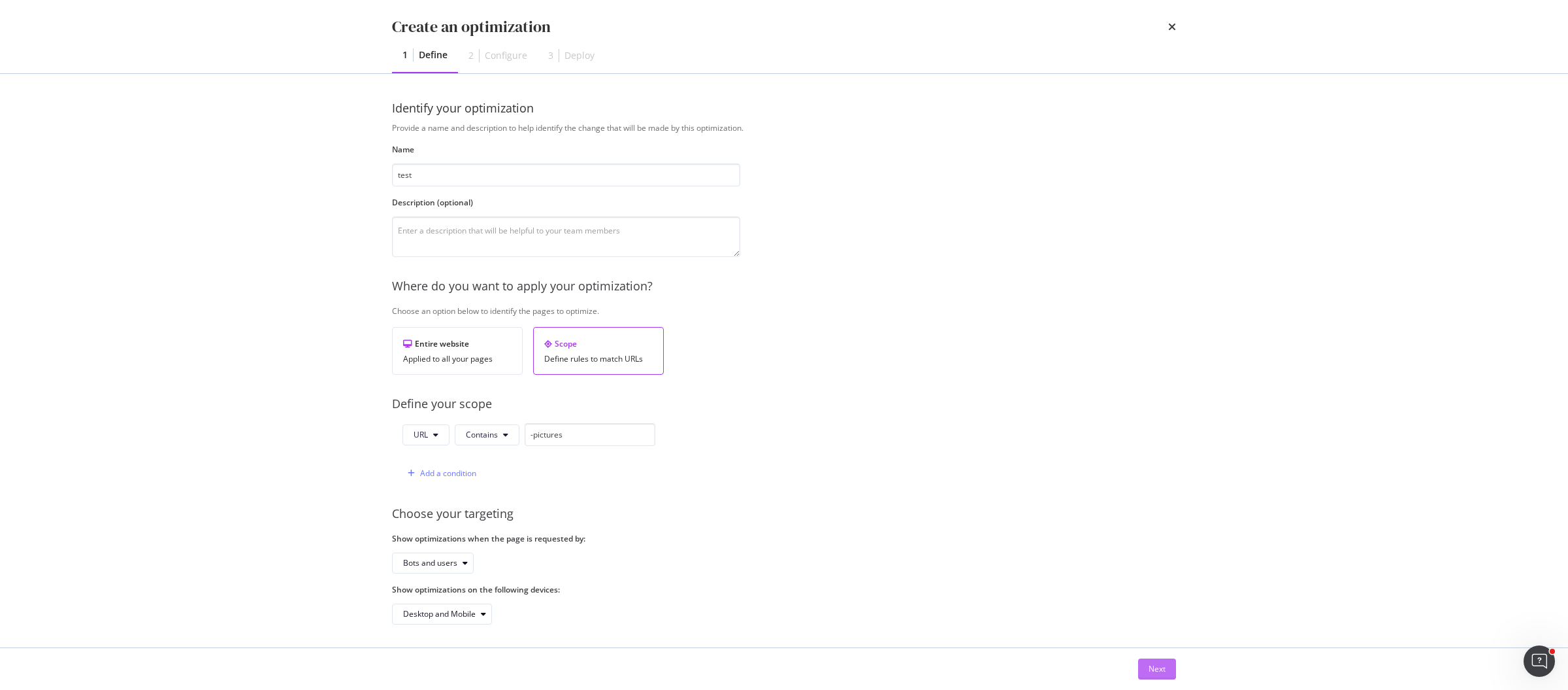
click at [1165, 668] on div "Next" at bounding box center [1157, 668] width 17 height 11
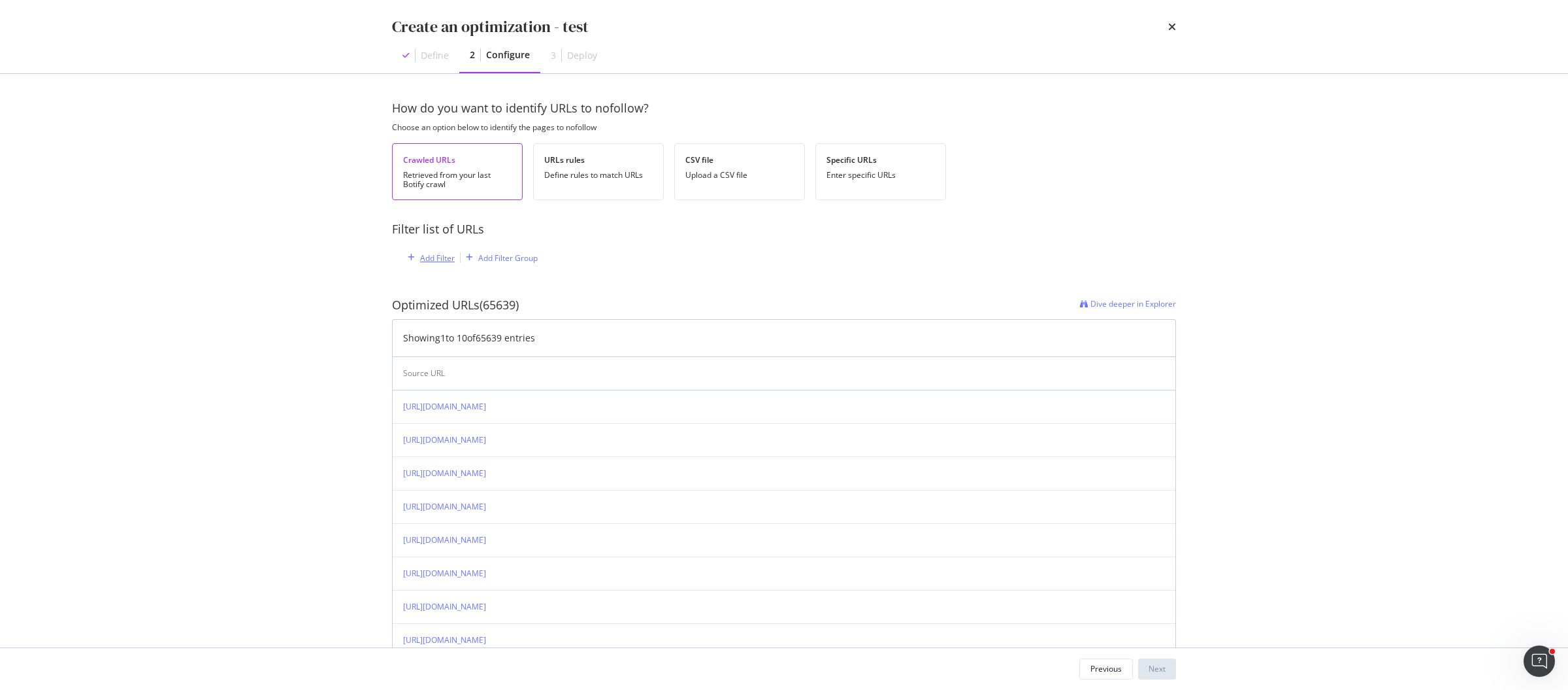
click at [448, 257] on div "Add Filter" at bounding box center [438, 258] width 35 height 11
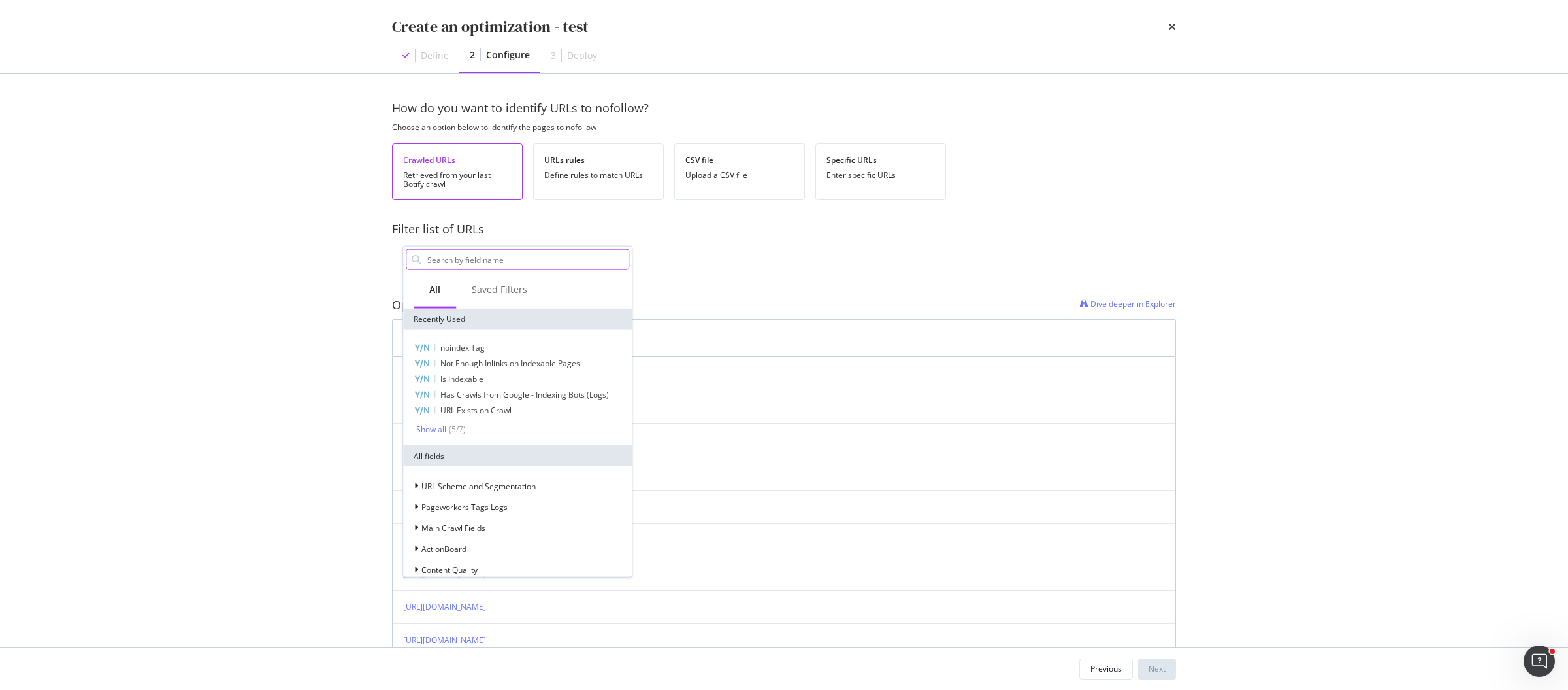
click at [469, 266] on input "modal" at bounding box center [527, 259] width 203 height 20
click at [1173, 27] on icon "times" at bounding box center [1172, 26] width 8 height 10
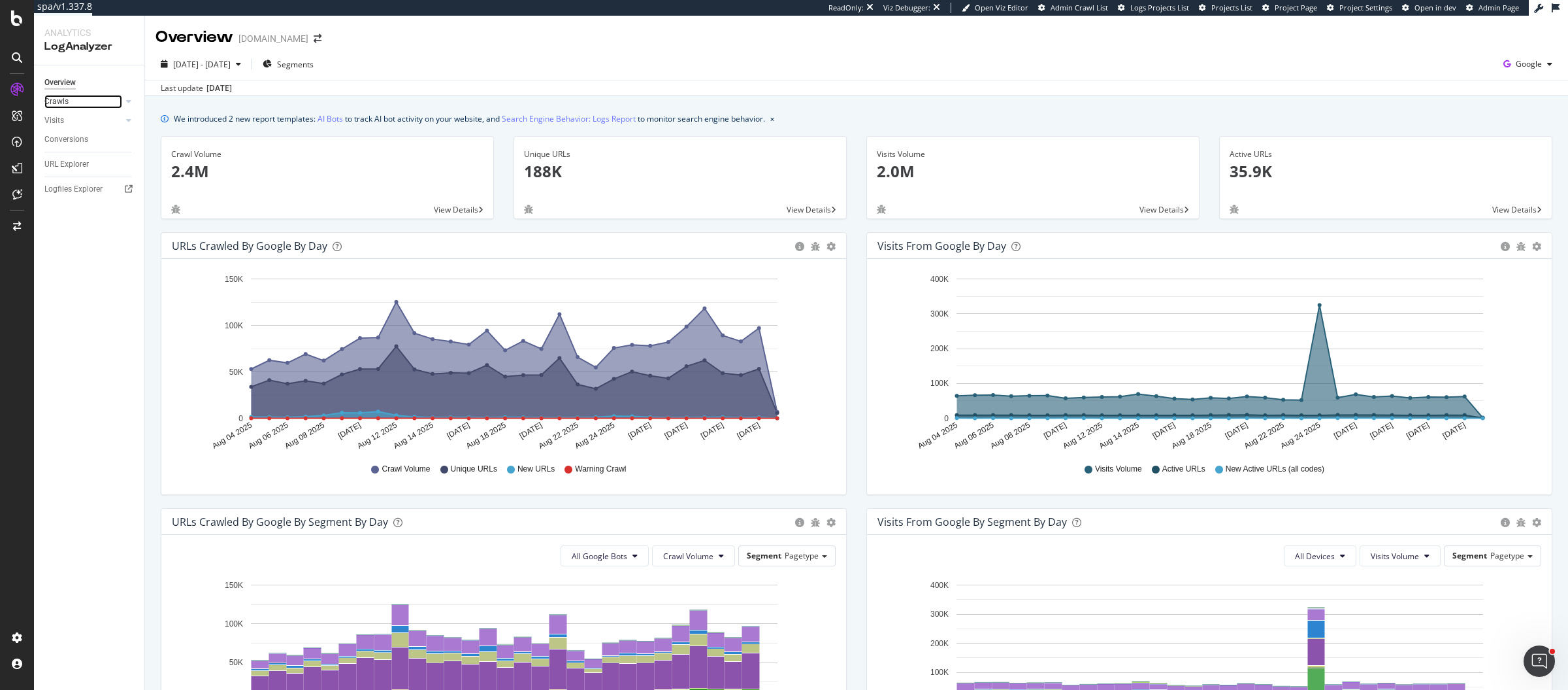
click at [75, 101] on link "Crawls" at bounding box center [83, 101] width 78 height 13
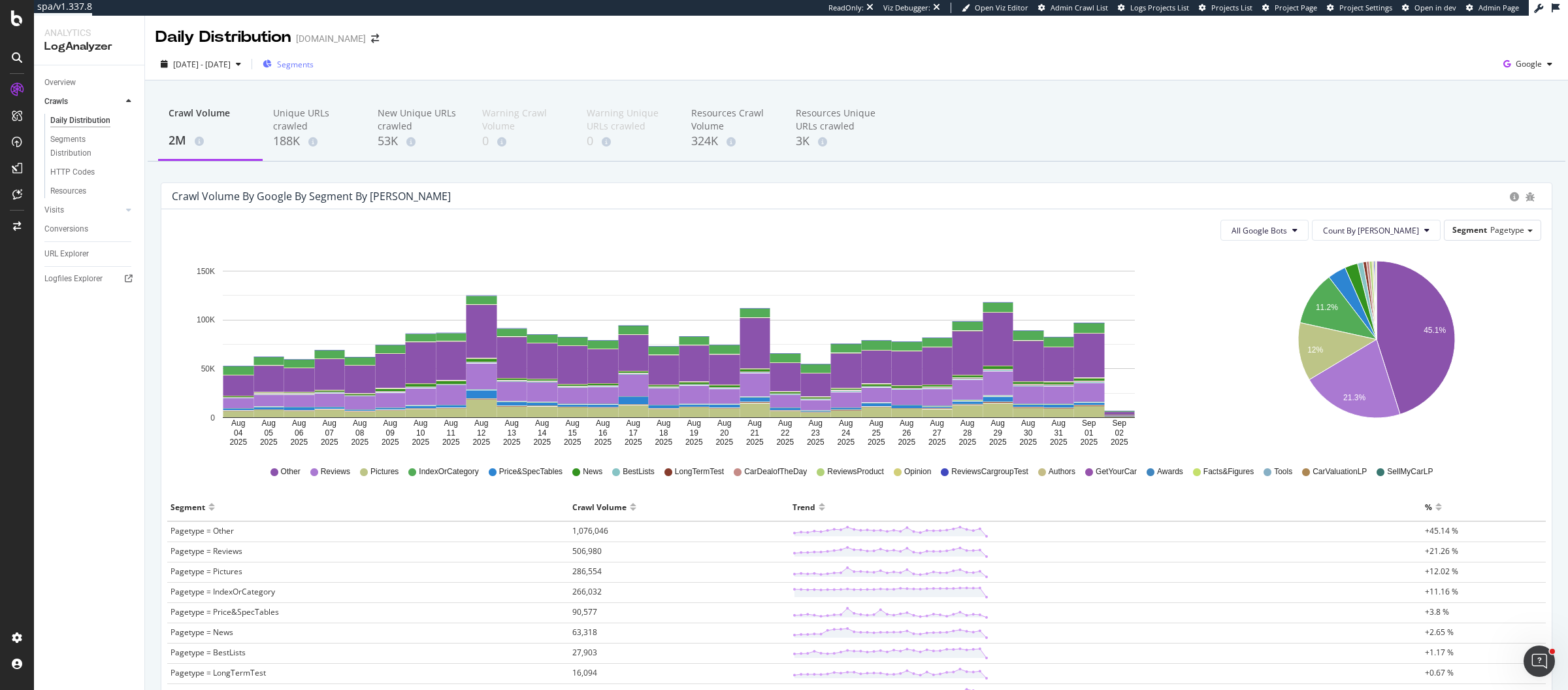
click at [313, 66] on span "Segments" at bounding box center [295, 64] width 37 height 11
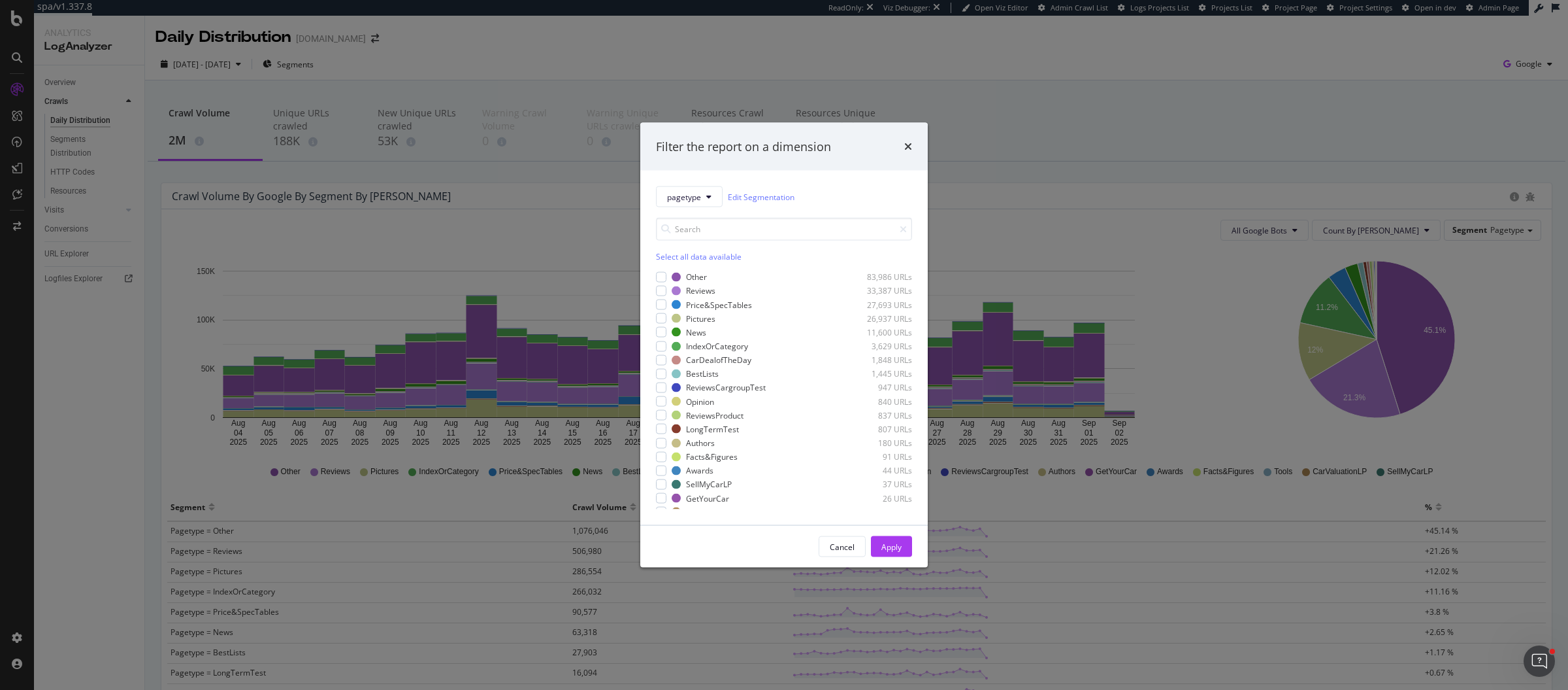
click at [515, 521] on div "Filter the report on a dimension pagetype Edit Segmentation Select all data ava…" at bounding box center [784, 345] width 1568 height 690
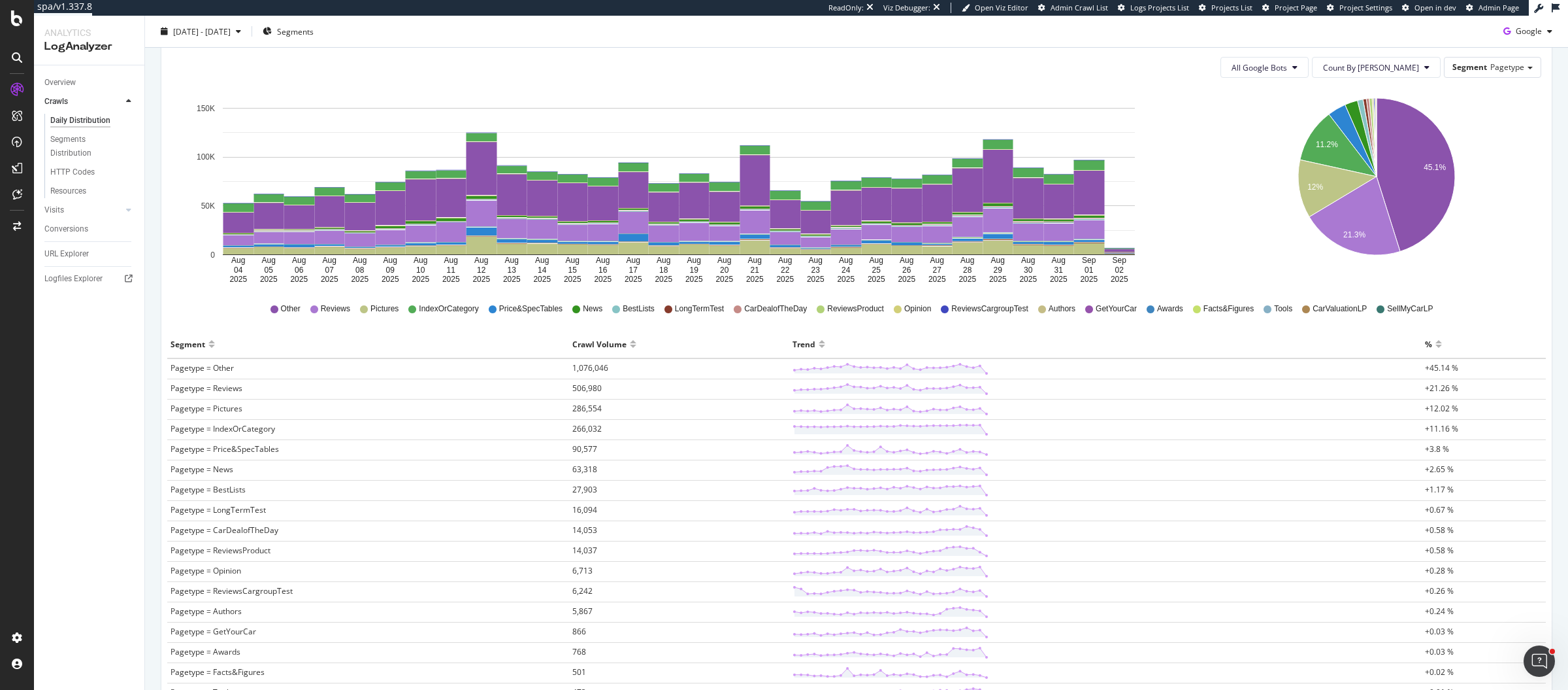
scroll to position [316, 0]
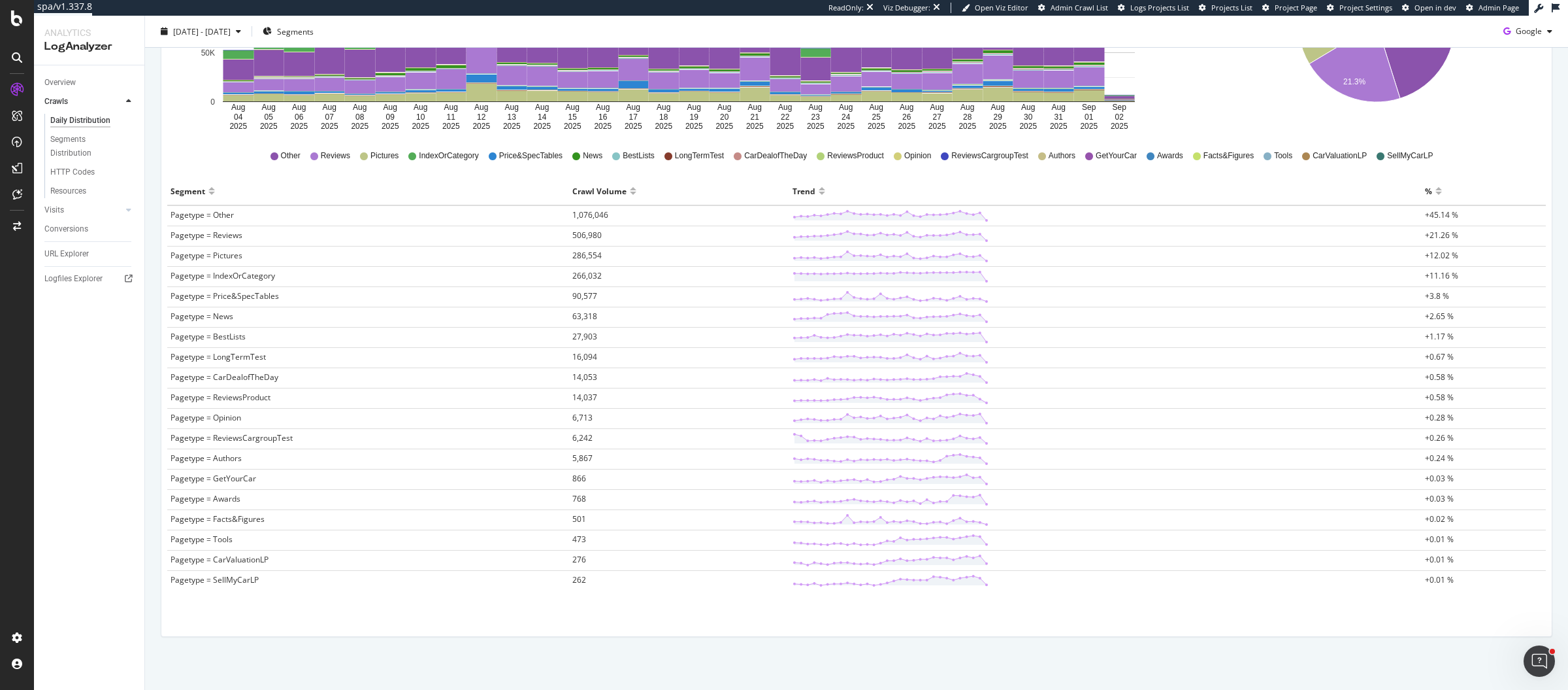
click at [210, 251] on span "Pagetype = Pictures" at bounding box center [207, 255] width 72 height 11
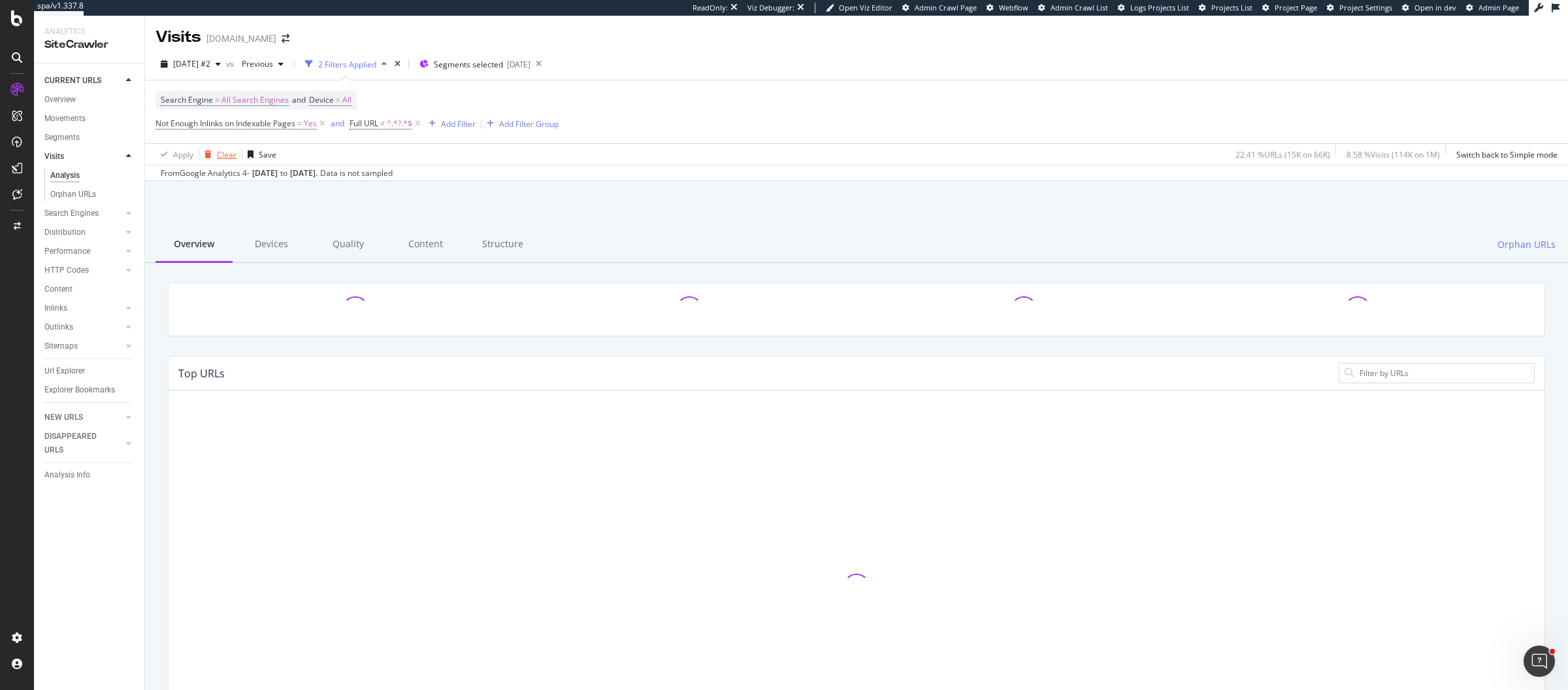
click at [208, 152] on icon "button" at bounding box center [207, 154] width 7 height 8
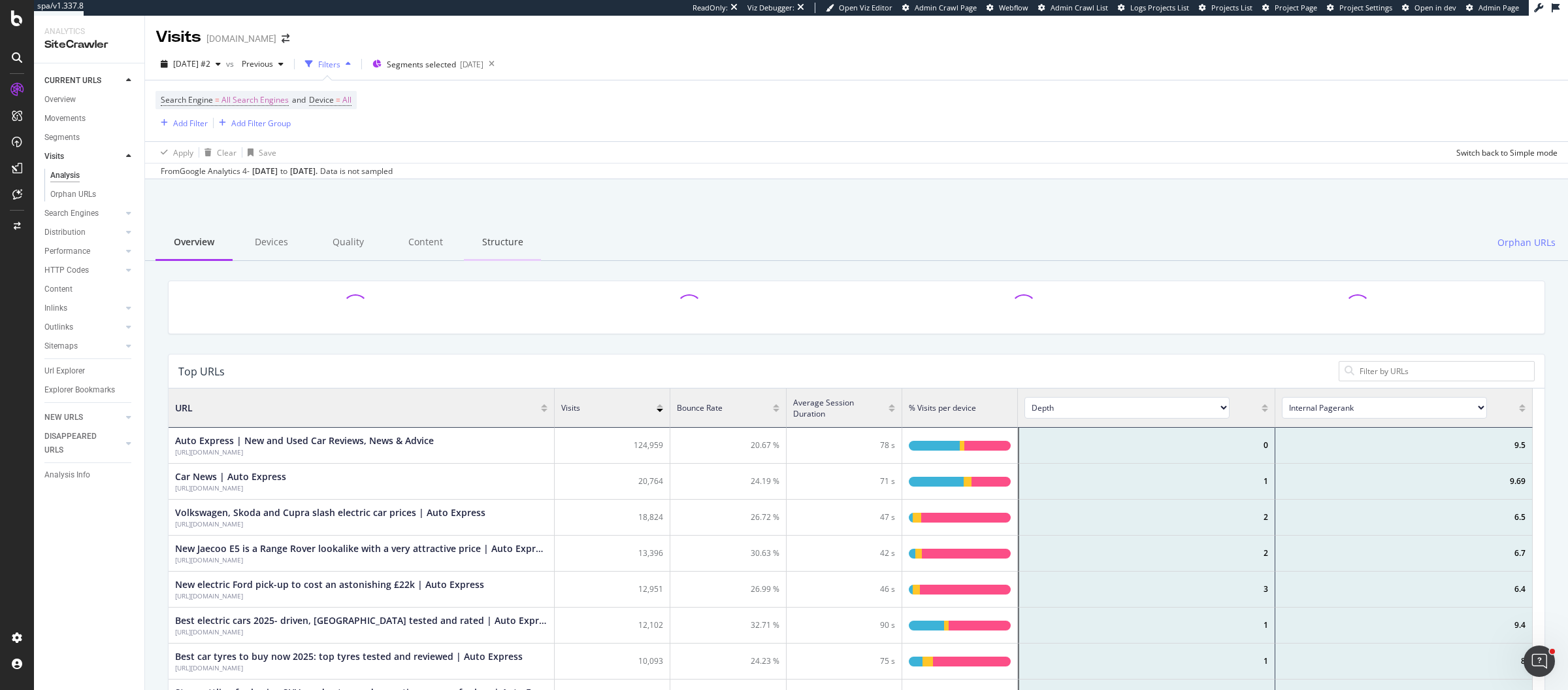
scroll to position [380, 1352]
click at [507, 240] on div "Structure" at bounding box center [503, 243] width 77 height 36
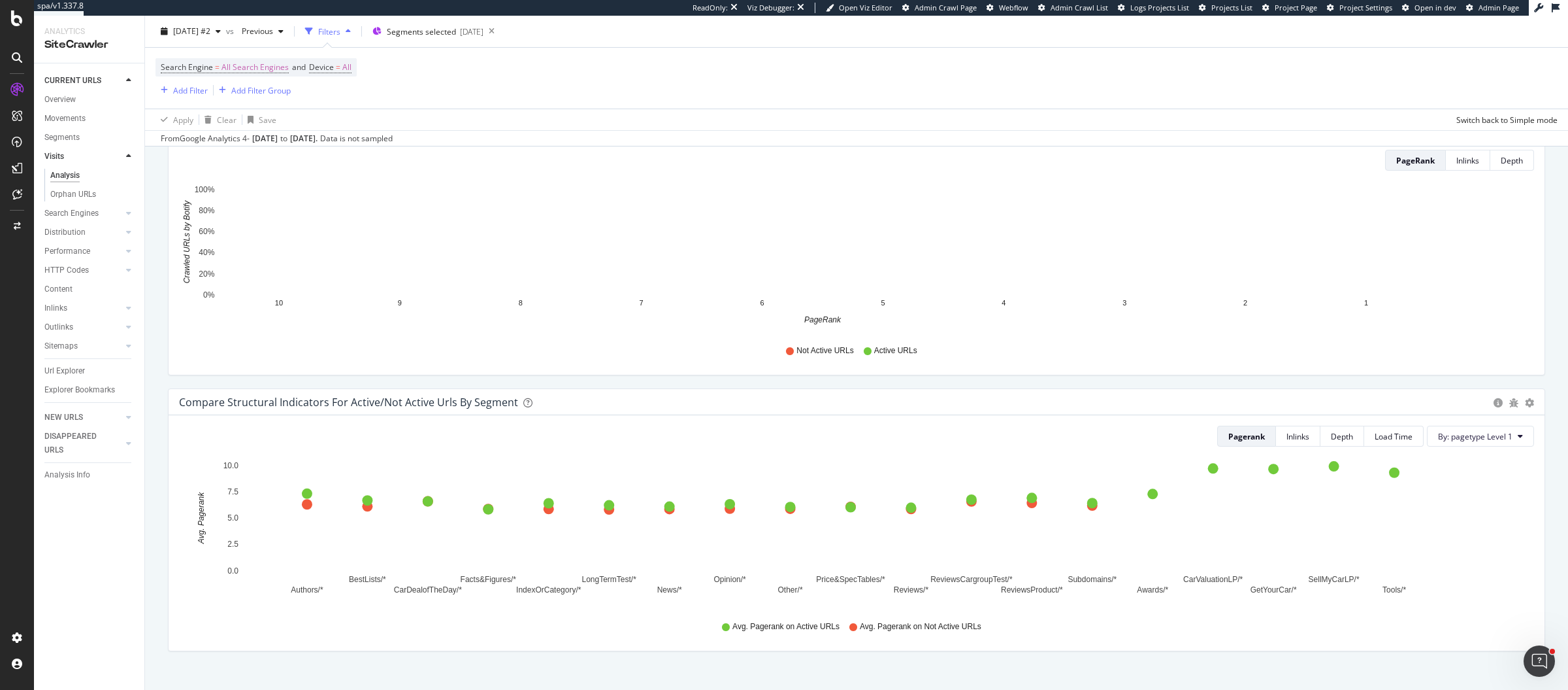
scroll to position [737, 0]
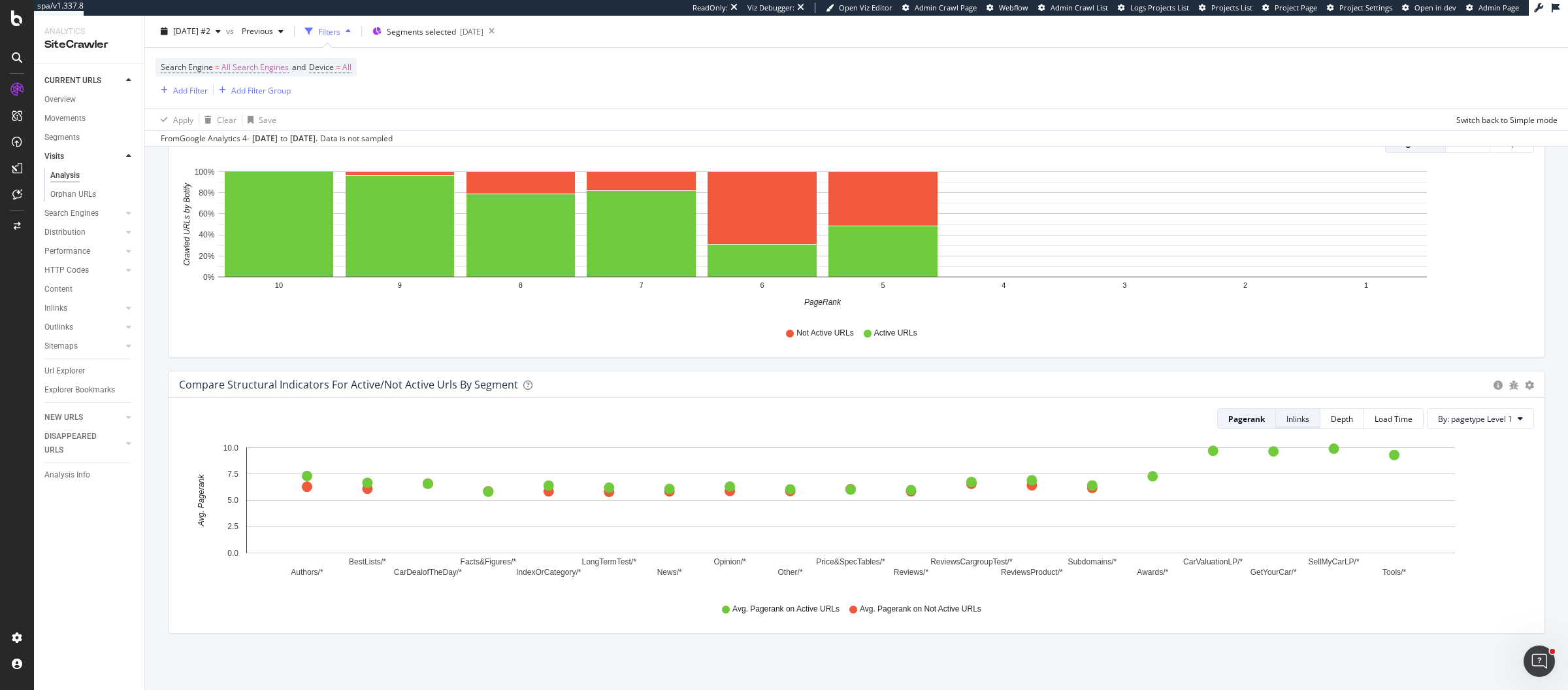
click at [1287, 409] on div "Inlinks" at bounding box center [1298, 418] width 23 height 18
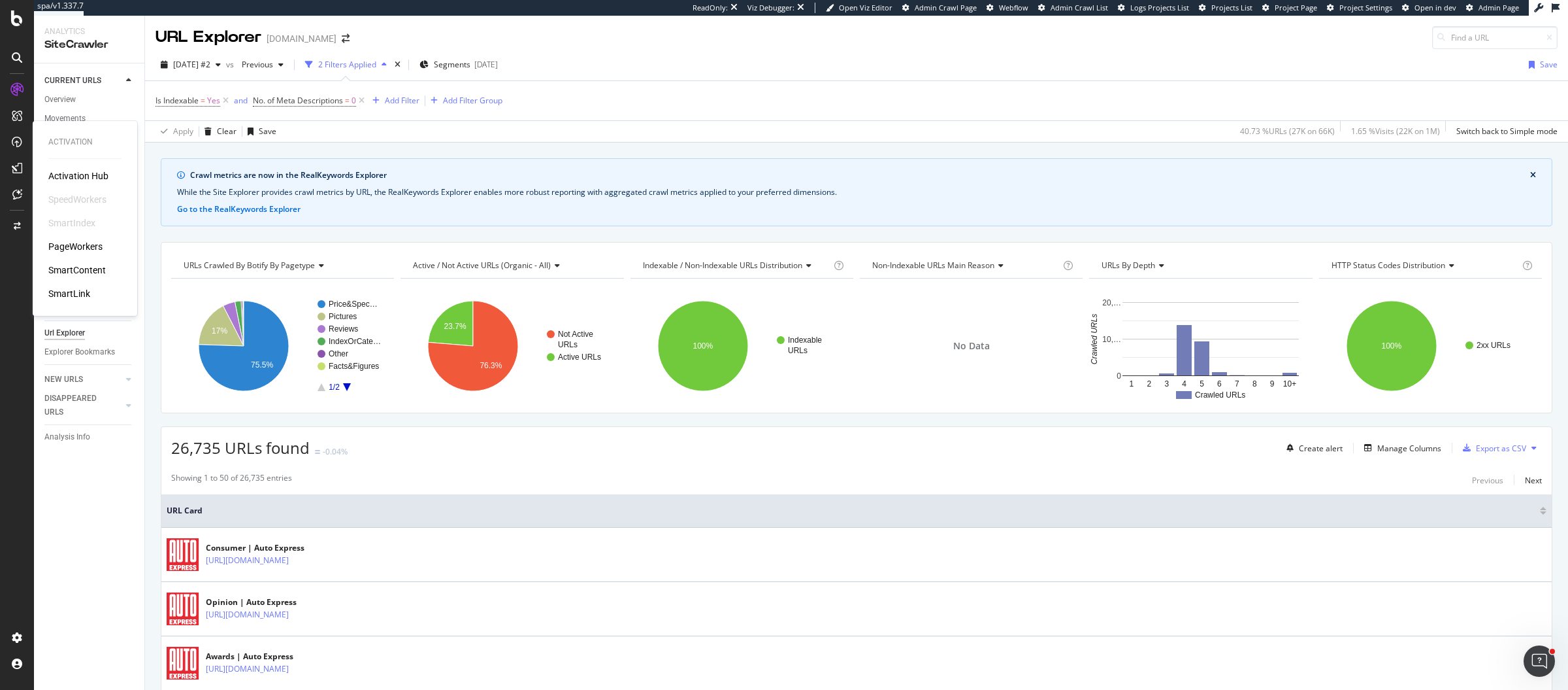
click at [71, 219] on div "SmartIndex" at bounding box center [72, 222] width 47 height 13
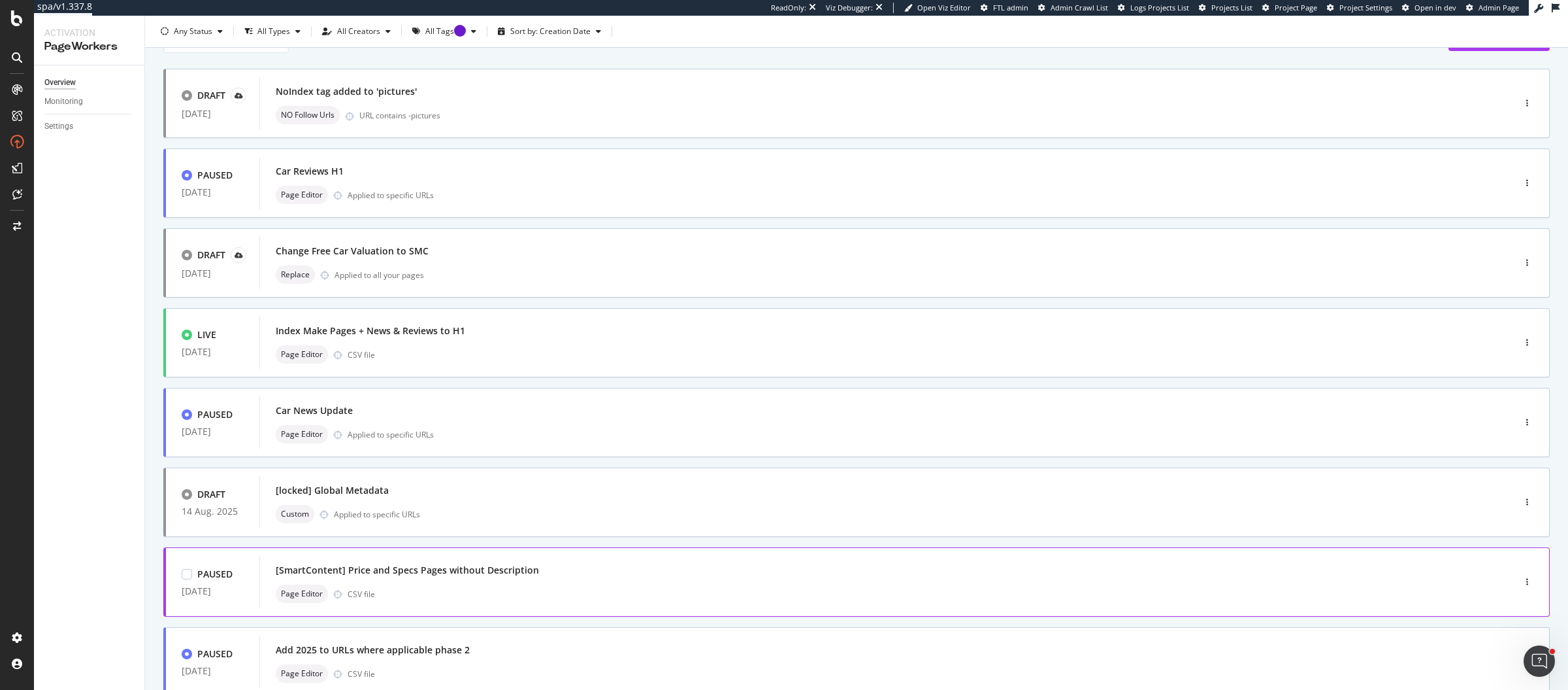
scroll to position [69, 0]
click at [428, 566] on div "[SmartContent] Price and Specs Pages without Description" at bounding box center [407, 567] width 263 height 13
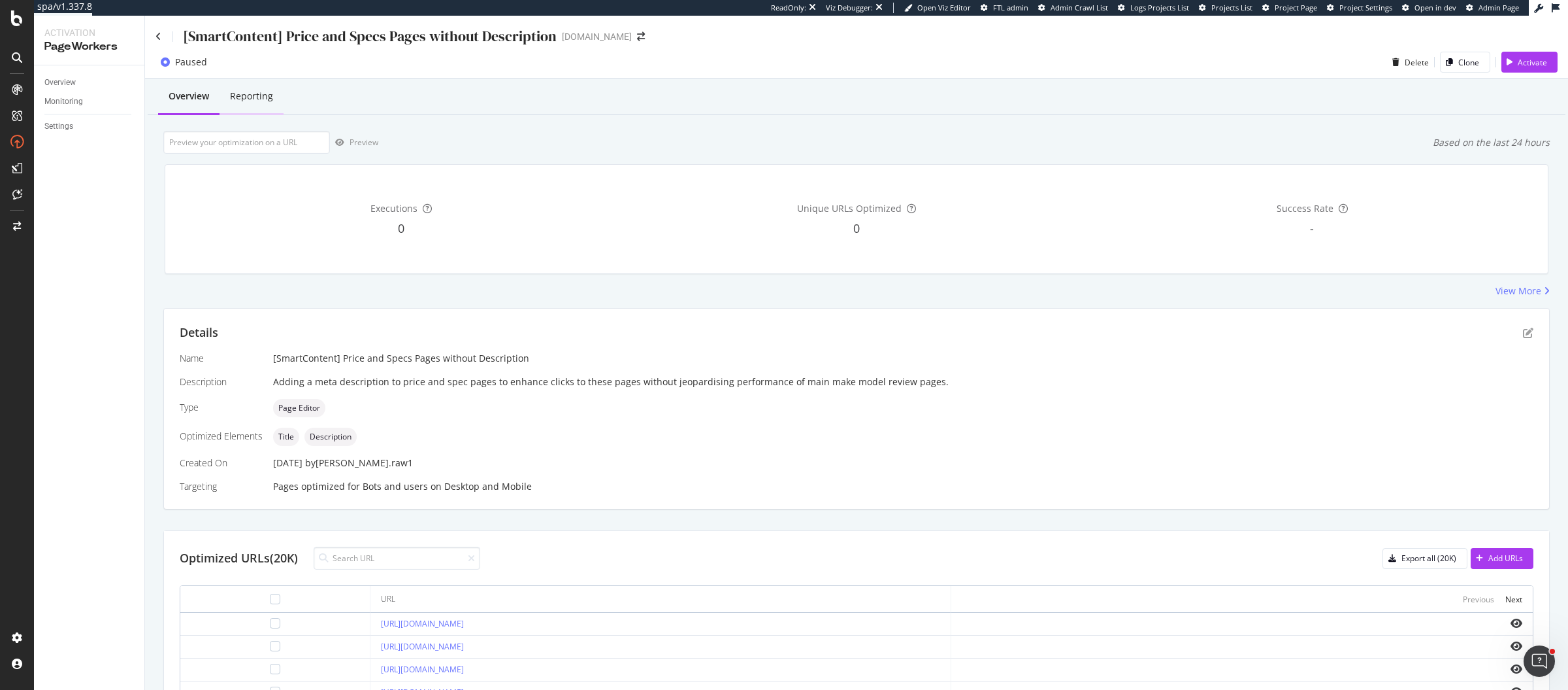
click at [251, 84] on div "Reporting" at bounding box center [251, 97] width 64 height 36
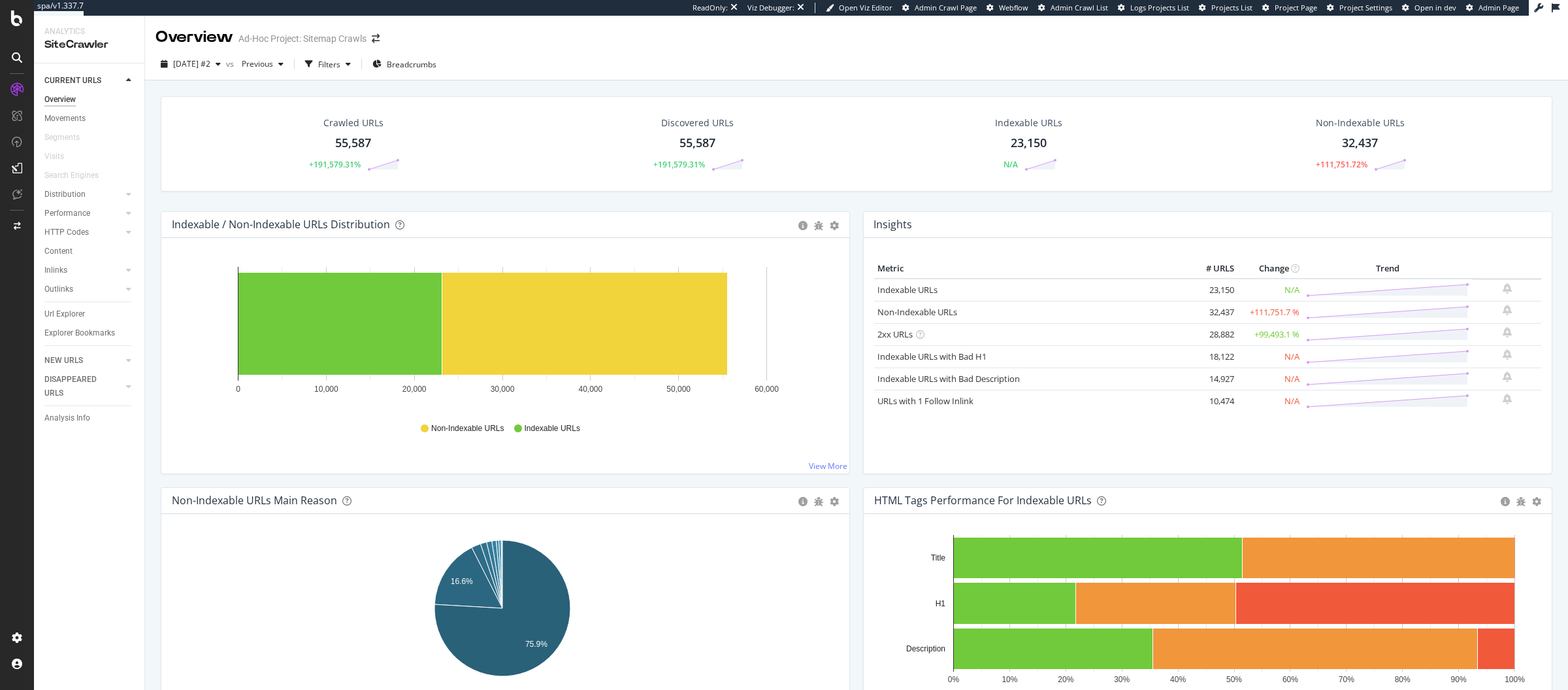
click at [658, 54] on div "2025 Sep. 1st #2 vs Previous Filters Breadcrumbs" at bounding box center [857, 66] width 1423 height 26
click at [26, 21] on div at bounding box center [17, 18] width 31 height 16
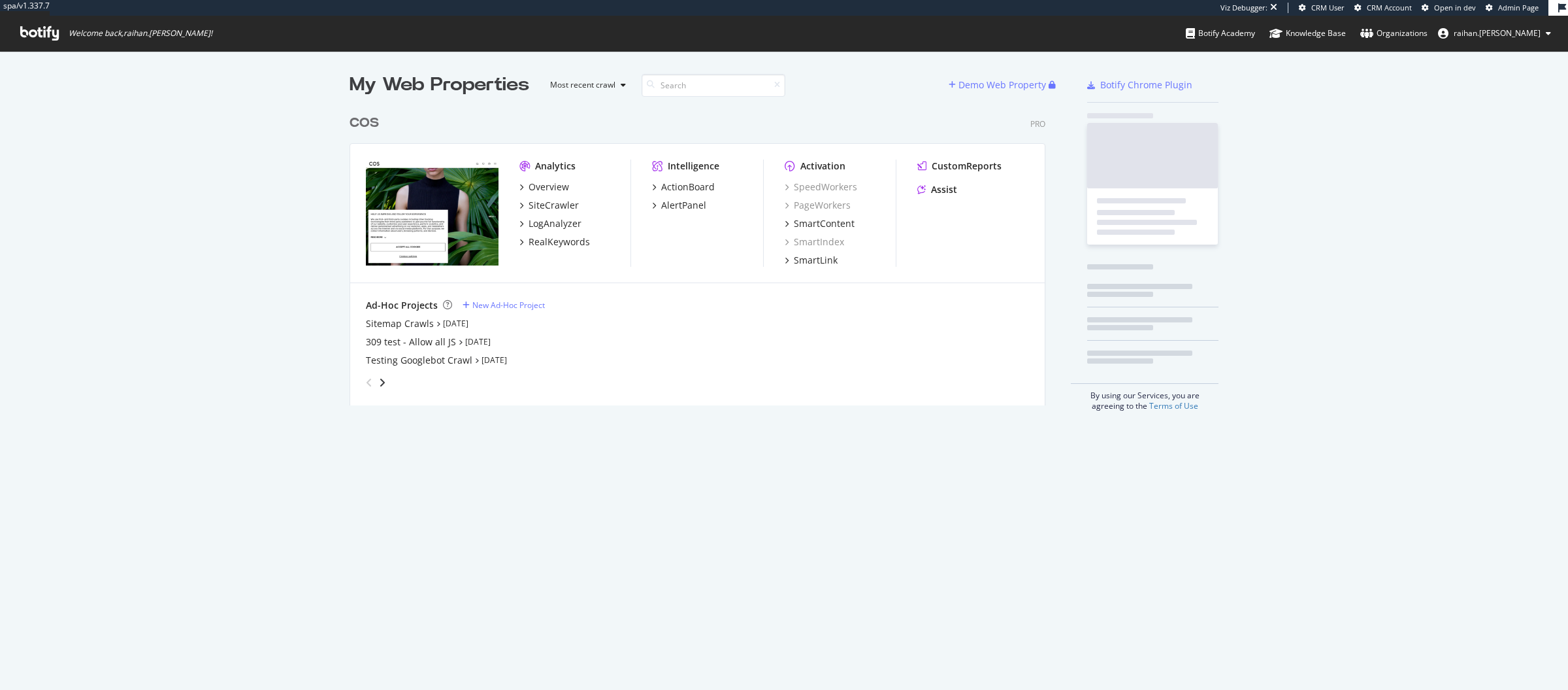
scroll to position [295, 694]
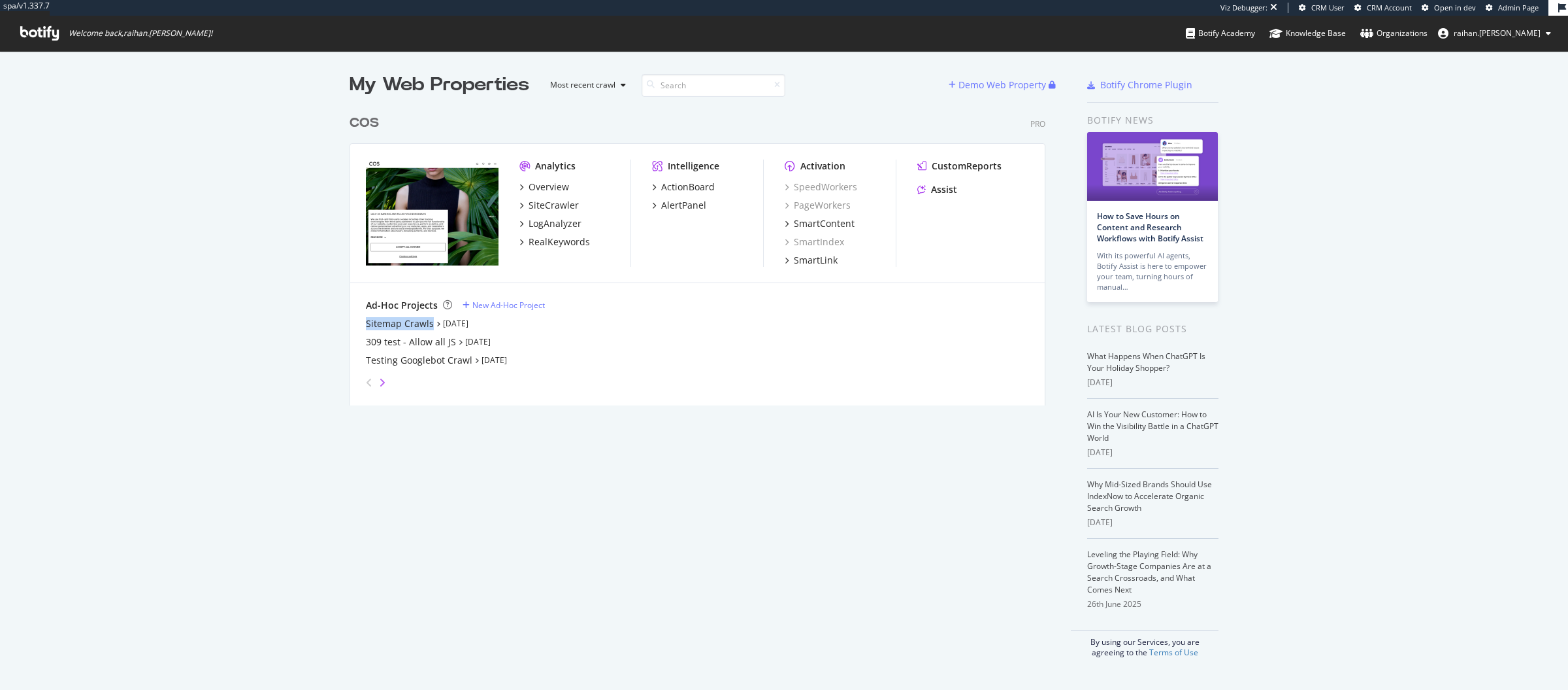
click at [379, 384] on icon "angle-right" at bounding box center [382, 382] width 6 height 10
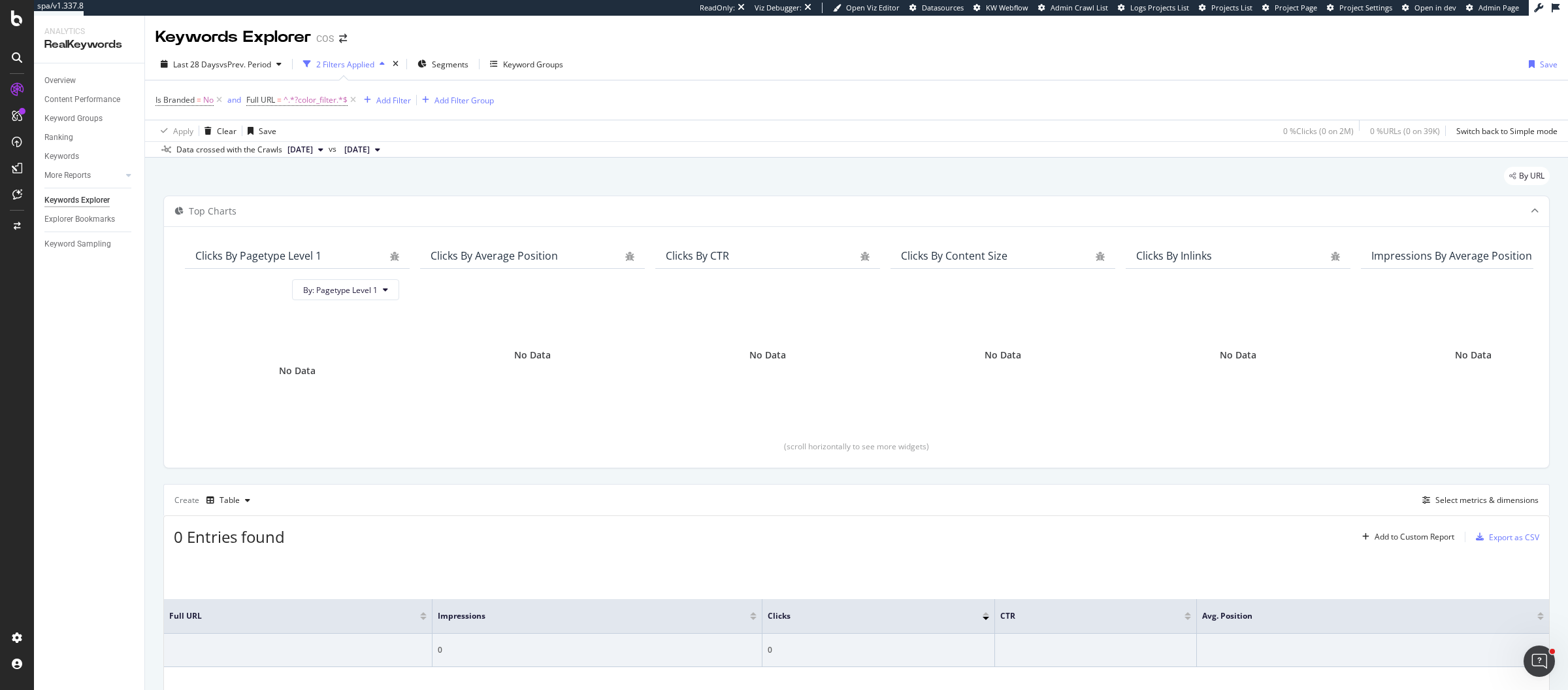
click at [643, 116] on div "Is Branded = No and Full URL = ^.*?color_filter.*$ Add Filter Add Filter Group" at bounding box center [856, 100] width 1402 height 39
click at [214, 68] on span "Last 28 Days" at bounding box center [196, 64] width 46 height 11
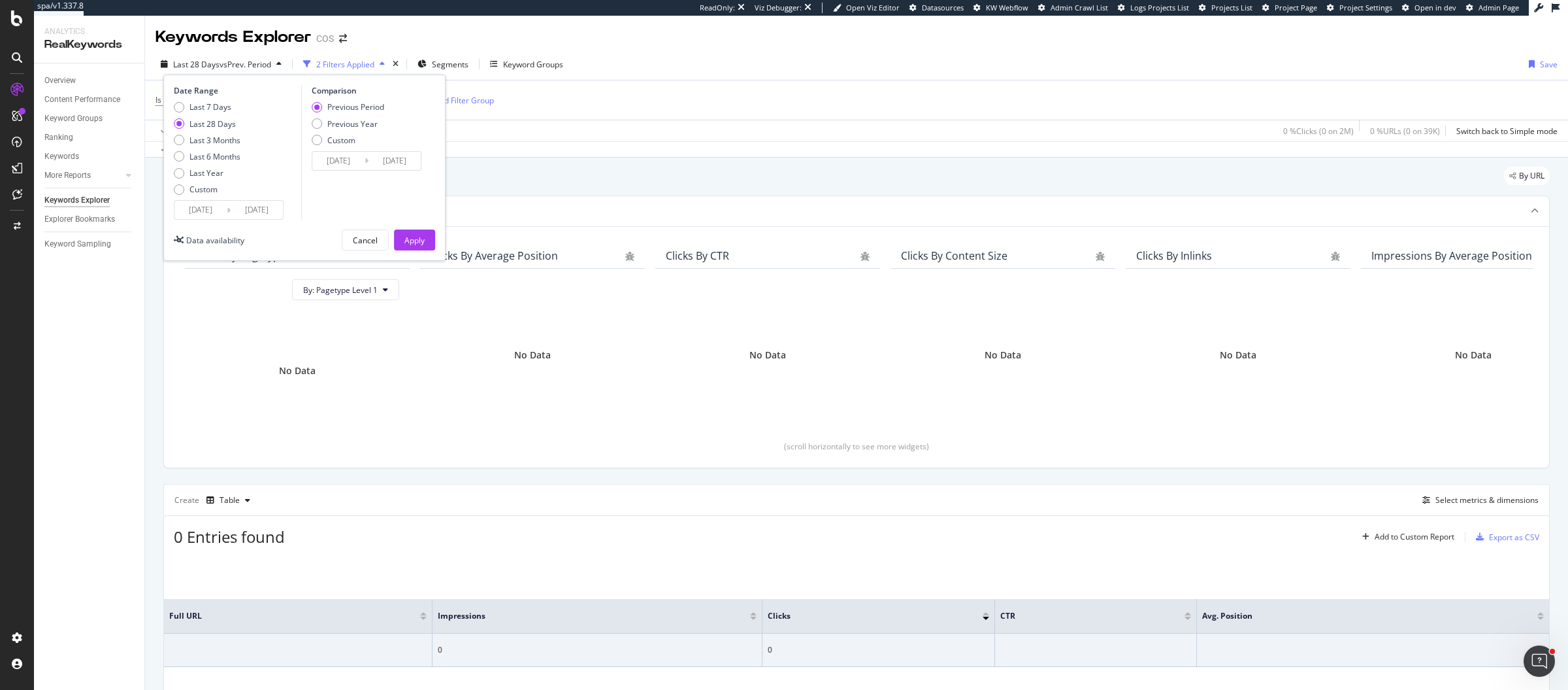
click at [208, 161] on div "Last 7 Days Last 28 Days Last 3 Months Last 6 Months Last Year Custom" at bounding box center [207, 151] width 67 height 99
click at [209, 155] on div "Last 6 Months" at bounding box center [214, 156] width 51 height 11
type input "[DATE]"
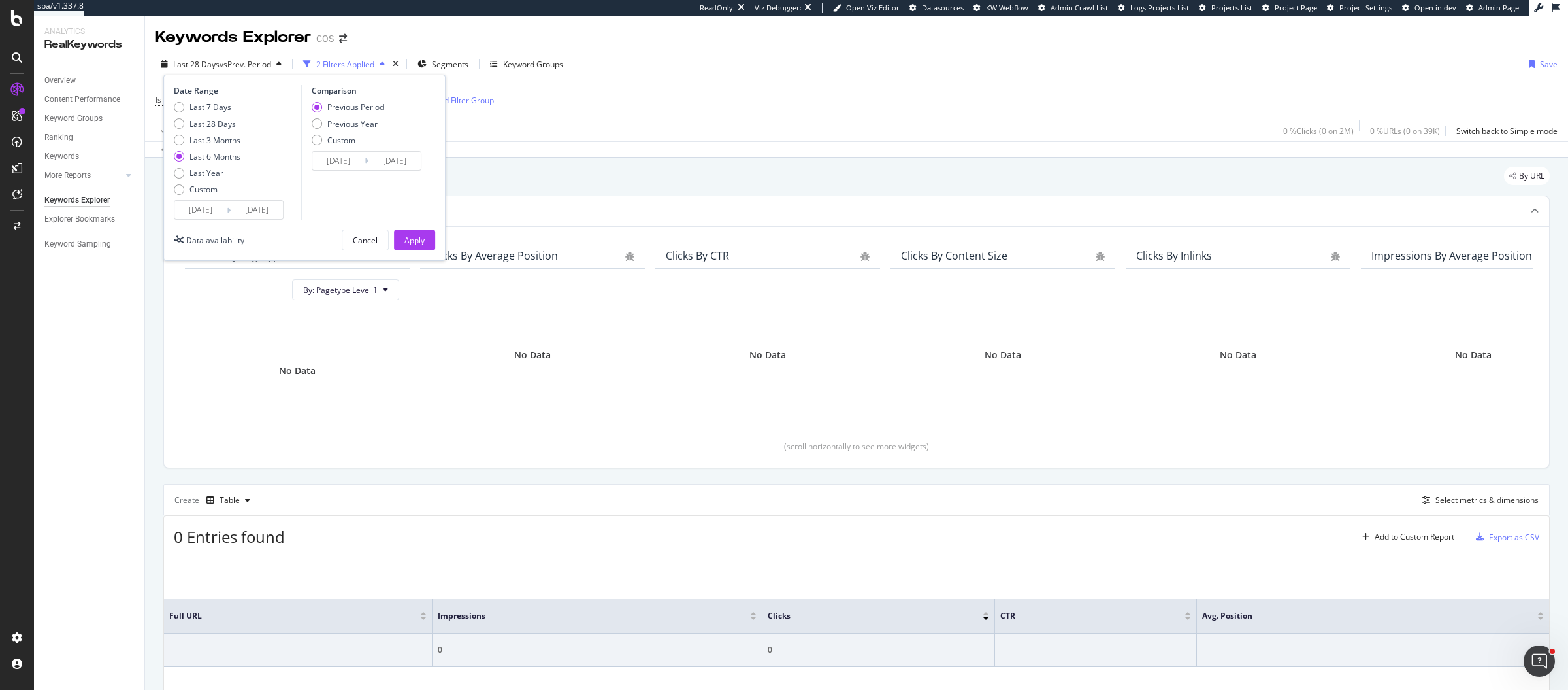
click at [416, 251] on div "Date Range Last 7 Days Last 28 Days Last 3 Months Last 6 Months Last Year Custo…" at bounding box center [304, 167] width 282 height 186
click at [421, 244] on div "Apply" at bounding box center [415, 240] width 20 height 11
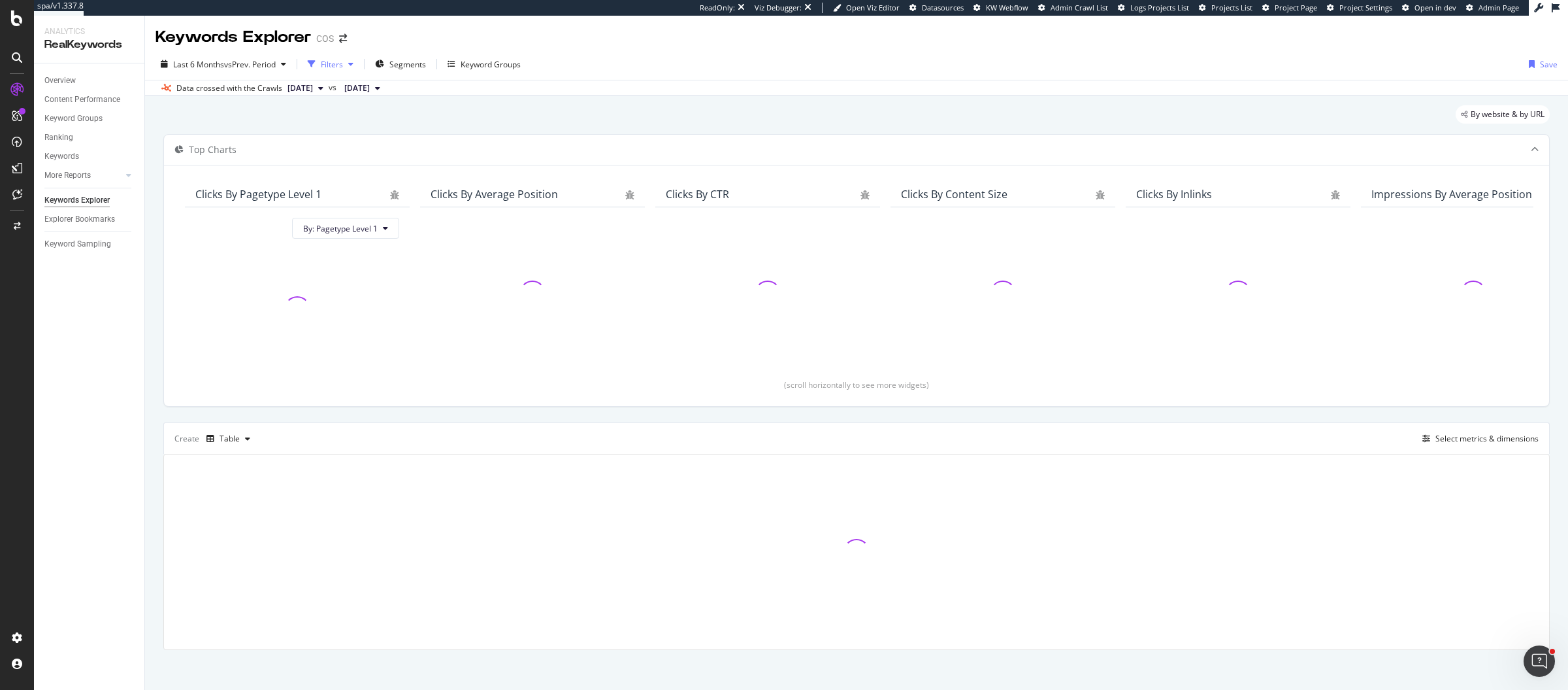
click at [347, 72] on div "Filters" at bounding box center [331, 64] width 57 height 20
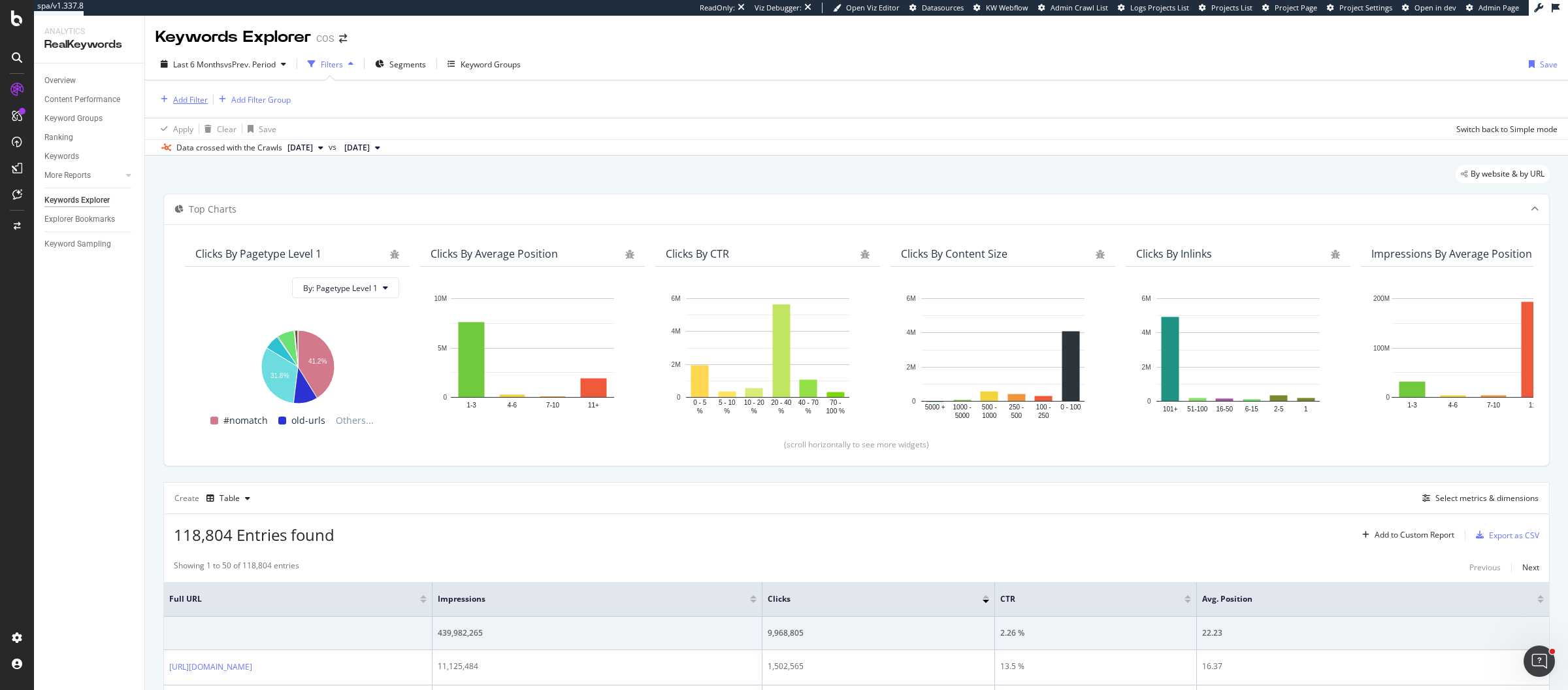
click at [183, 100] on div "Add Filter" at bounding box center [190, 100] width 35 height 11
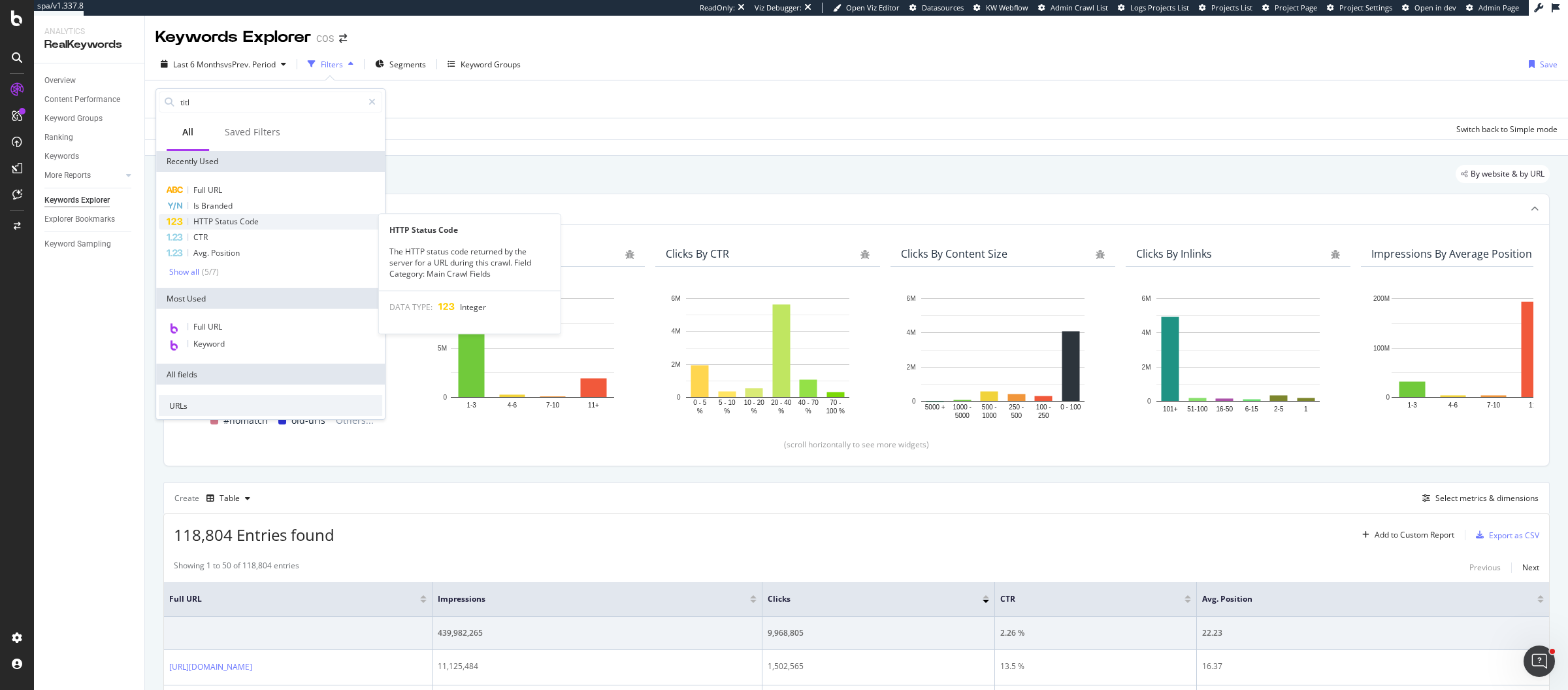
type input "title"
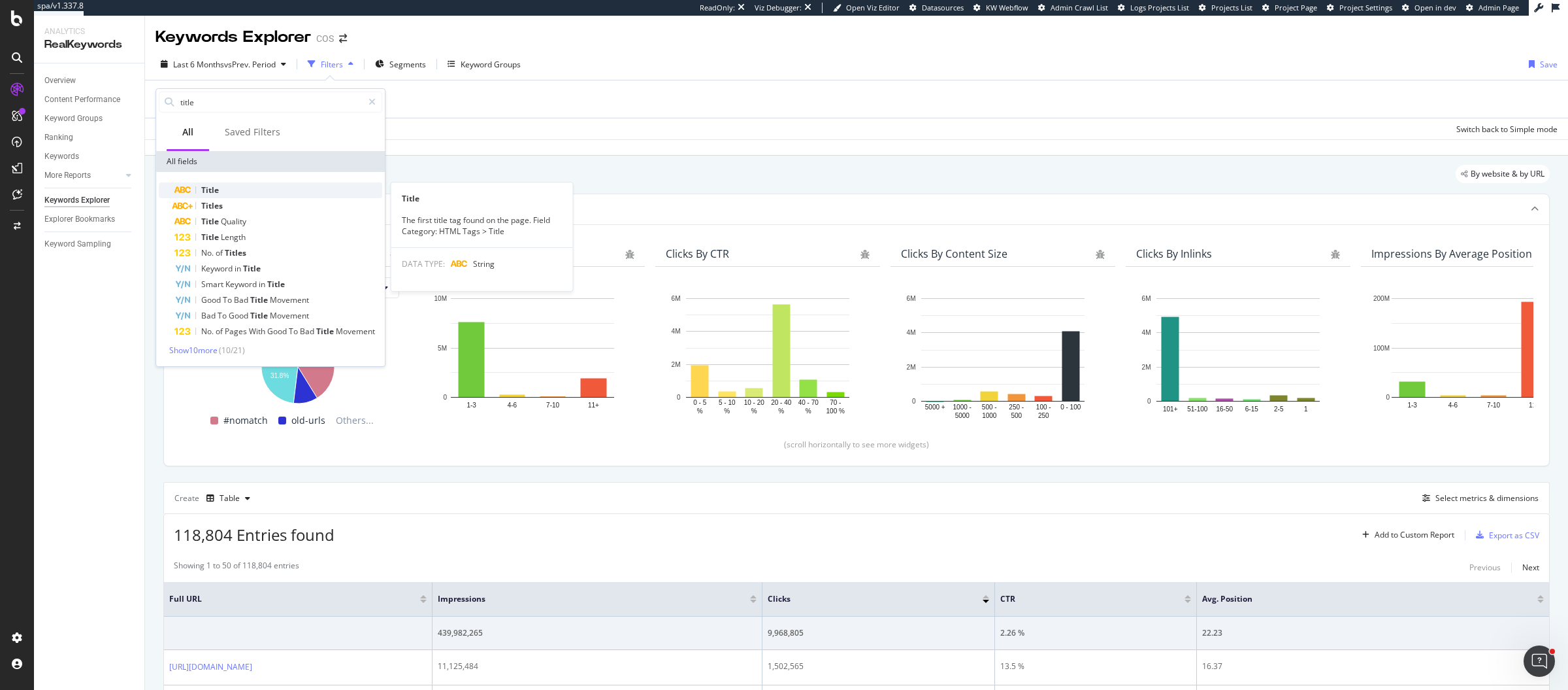
click at [239, 190] on div "Title" at bounding box center [278, 190] width 208 height 16
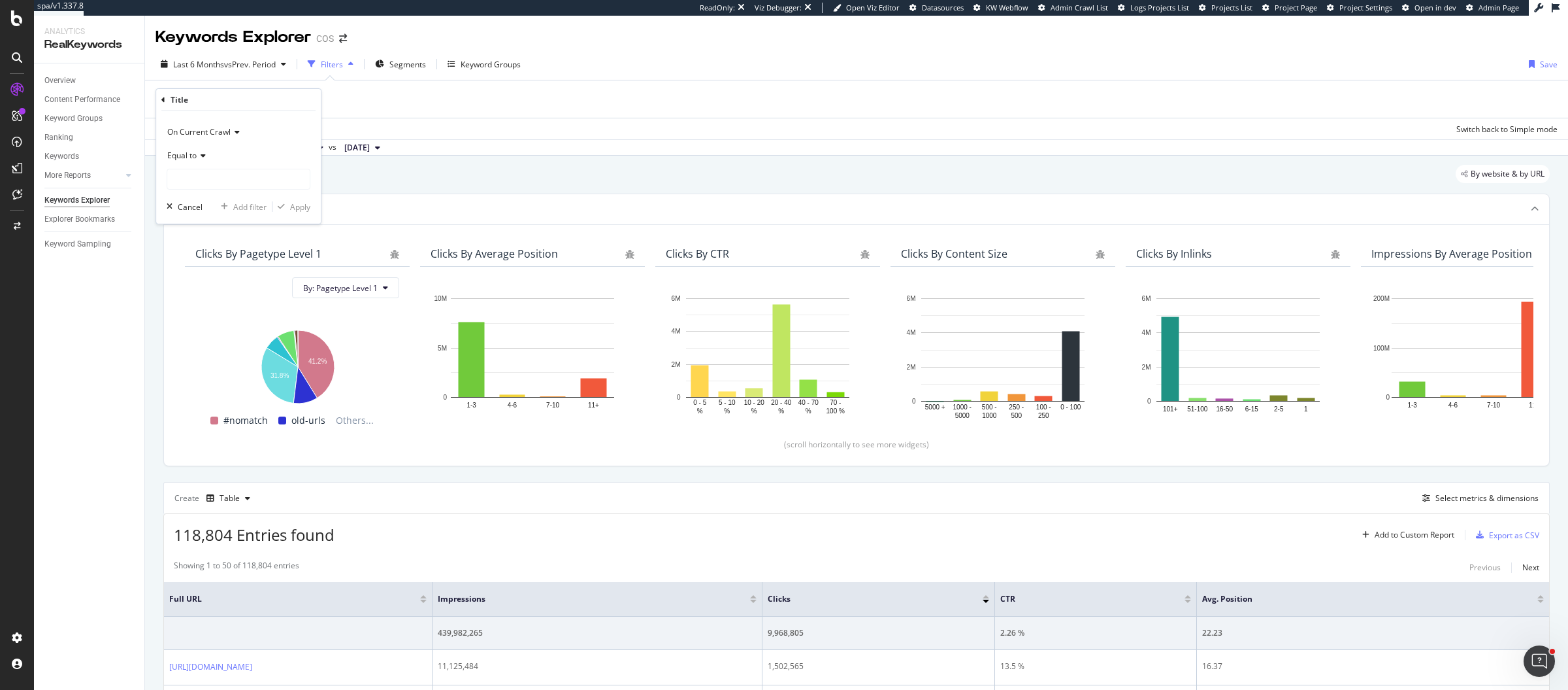
click at [204, 156] on icon at bounding box center [201, 156] width 9 height 8
click at [205, 285] on div "Contains" at bounding box center [240, 284] width 140 height 17
click at [261, 178] on input "text" at bounding box center [238, 179] width 142 height 21
type input "|"
click at [297, 204] on div "Apply" at bounding box center [300, 207] width 20 height 11
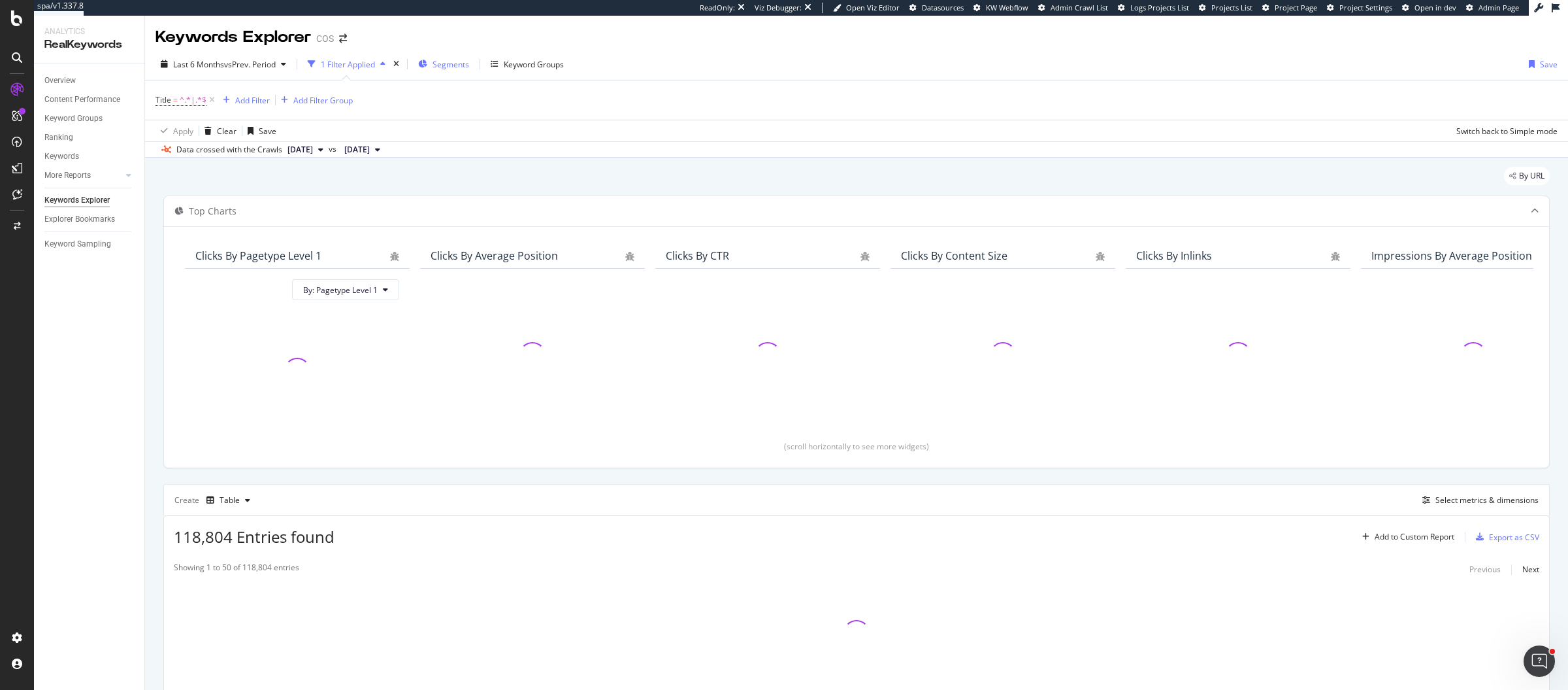
click at [454, 61] on span "Segments" at bounding box center [451, 64] width 37 height 11
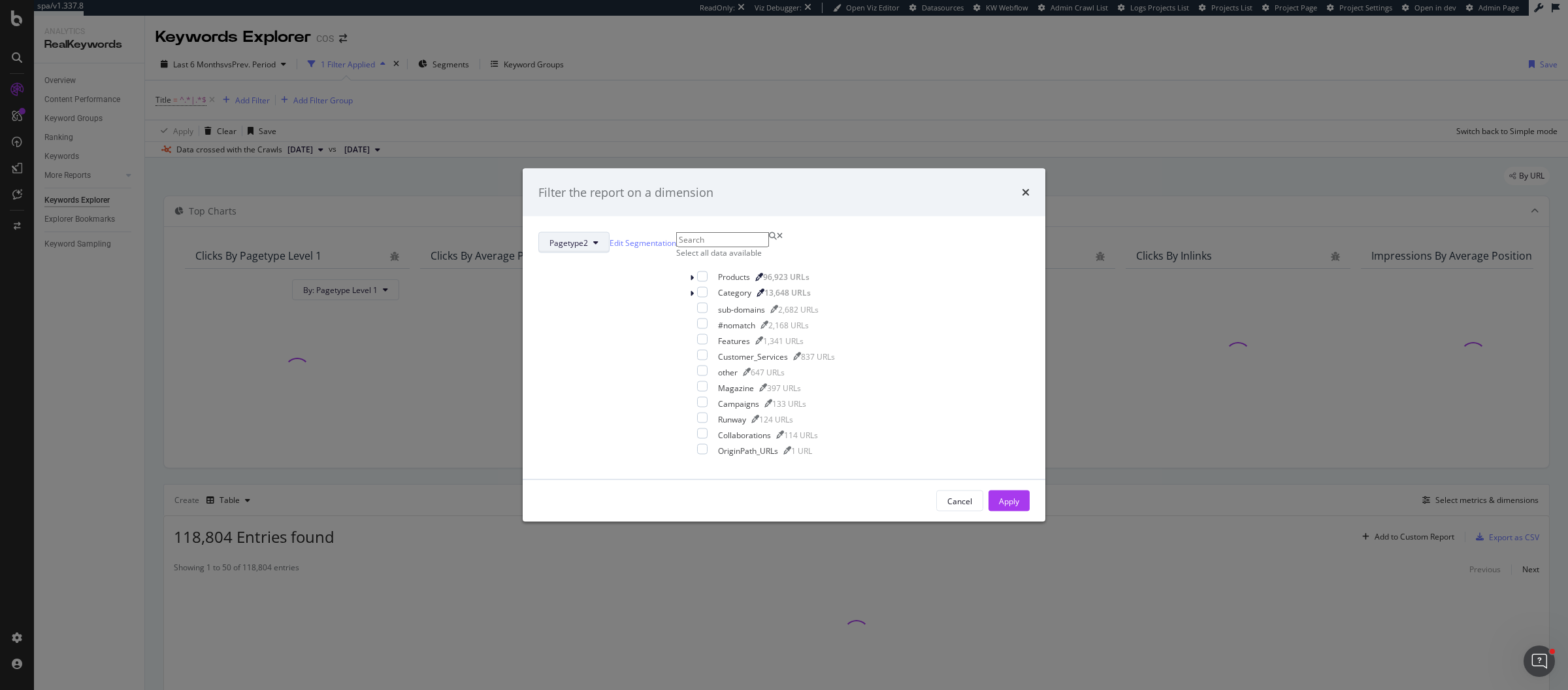
click at [588, 237] on span "Pagetype2" at bounding box center [569, 242] width 38 height 11
click at [694, 299] on span "Markets" at bounding box center [709, 295] width 84 height 12
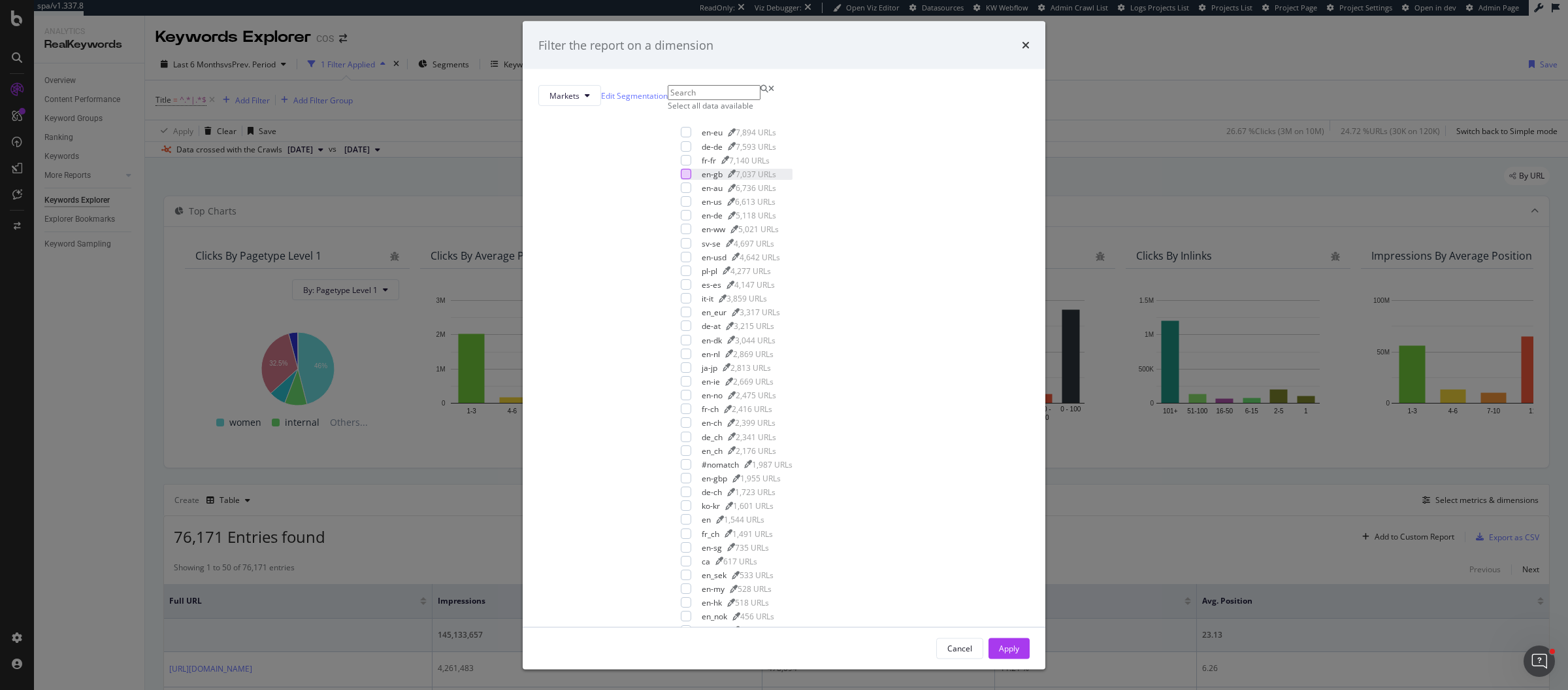
click at [681, 178] on div "modal" at bounding box center [686, 173] width 10 height 10
click at [989, 637] on button "Apply" at bounding box center [1009, 648] width 41 height 21
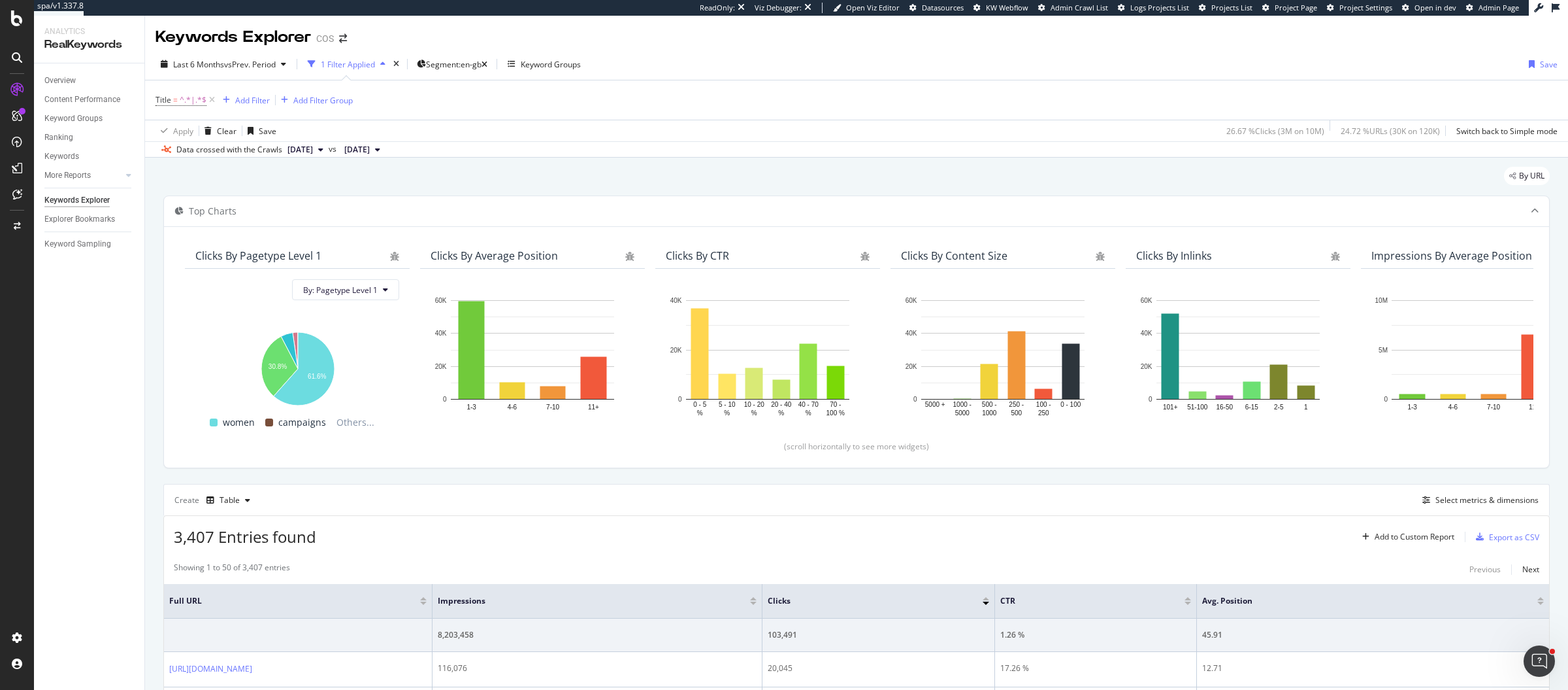
click at [554, 500] on div "Create Table Select metrics & dimensions" at bounding box center [856, 500] width 1387 height 31
click at [1466, 496] on div "Select metrics & dimensions" at bounding box center [1487, 500] width 103 height 11
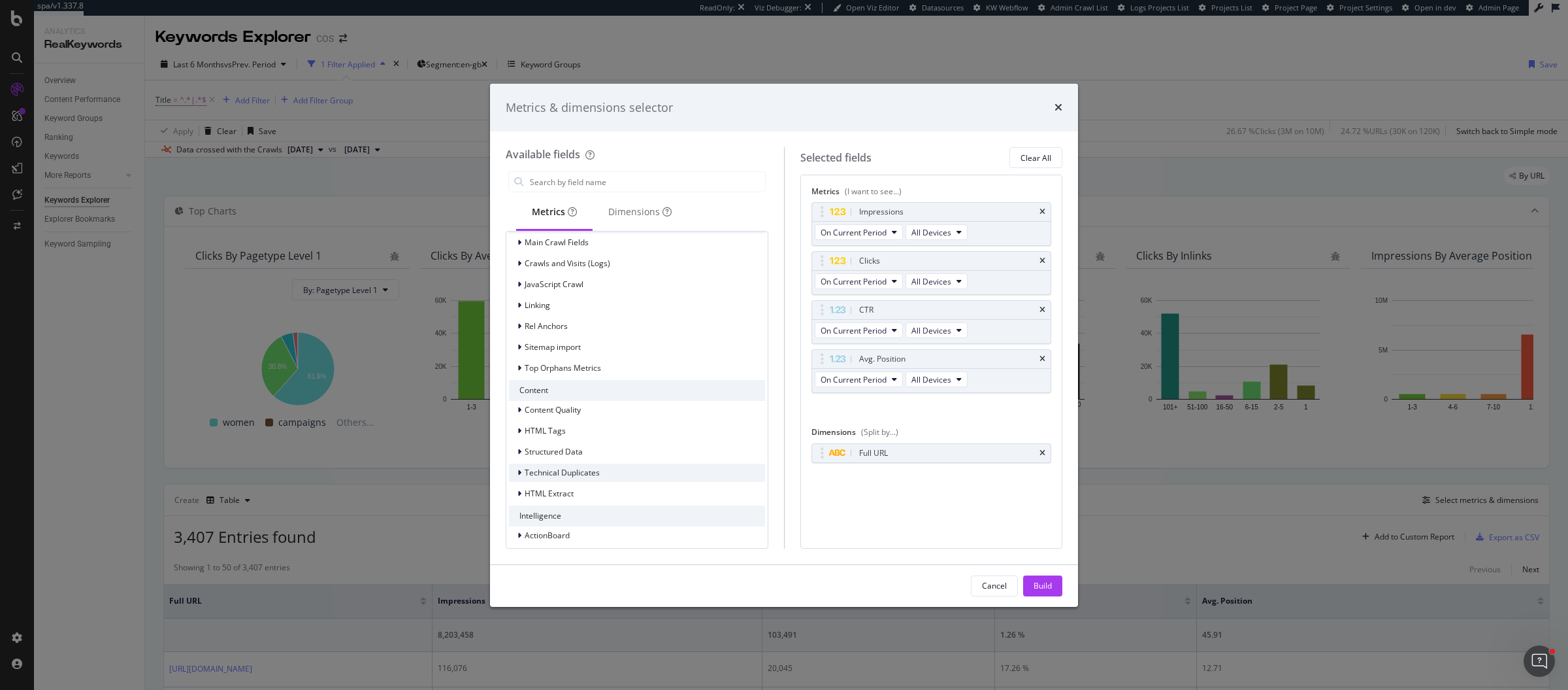
scroll to position [876, 0]
click at [559, 483] on span "HTML Extract" at bounding box center [549, 487] width 49 height 11
click at [1167, 130] on div "Metrics & dimensions selector Available fields Metrics Dimensions Recently Used…" at bounding box center [784, 345] width 1568 height 690
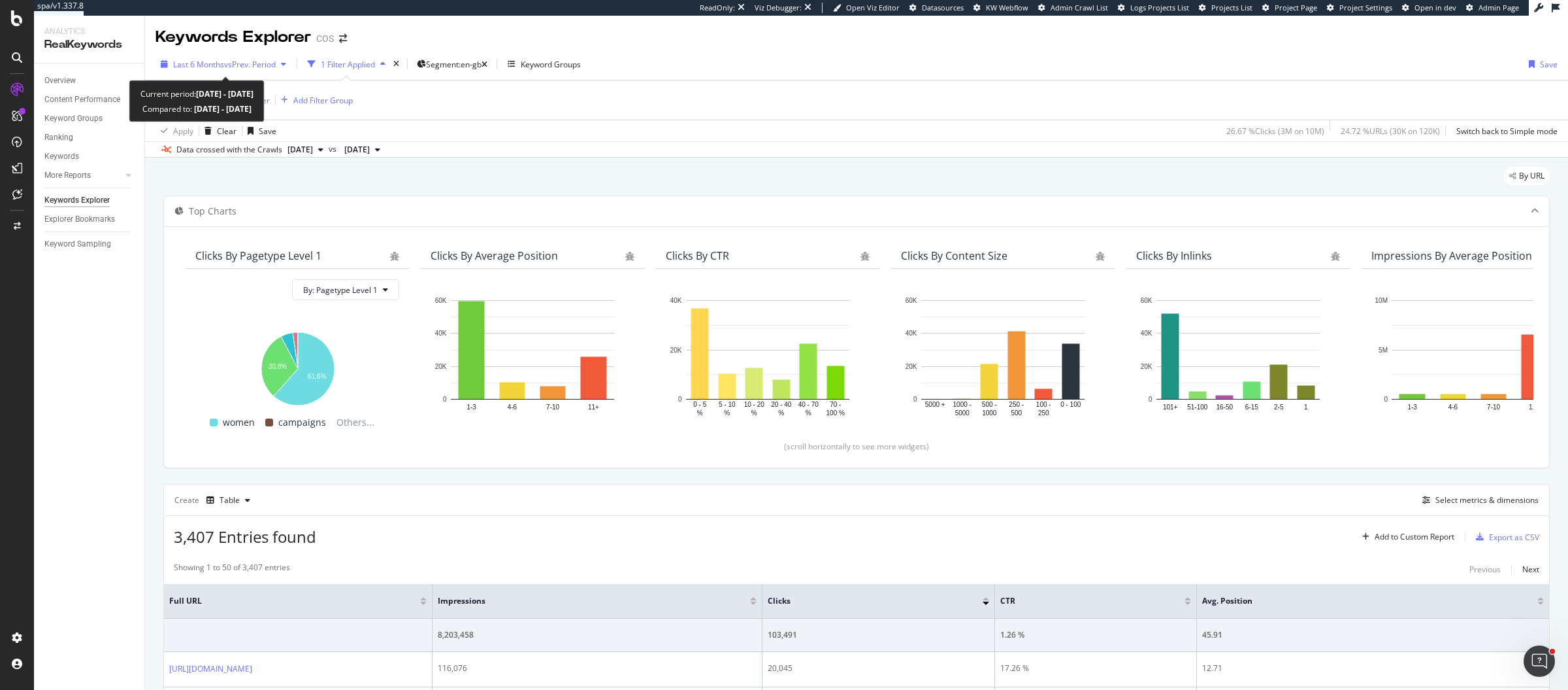
click at [238, 64] on span "vs Prev. Period" at bounding box center [250, 64] width 52 height 11
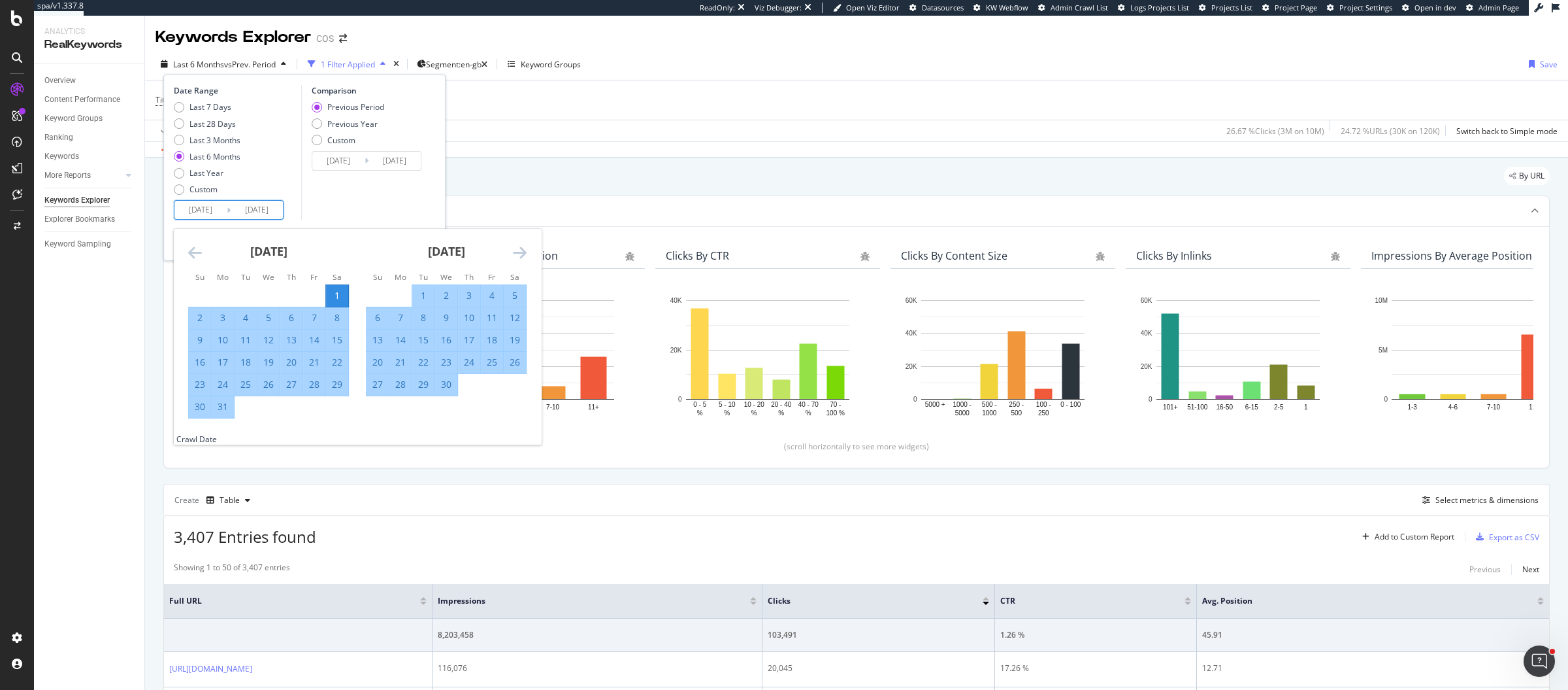
click at [192, 208] on input "2025/03/01" at bounding box center [200, 209] width 53 height 18
click at [518, 249] on icon "Move forward to switch to the next month." at bounding box center [519, 252] width 13 height 16
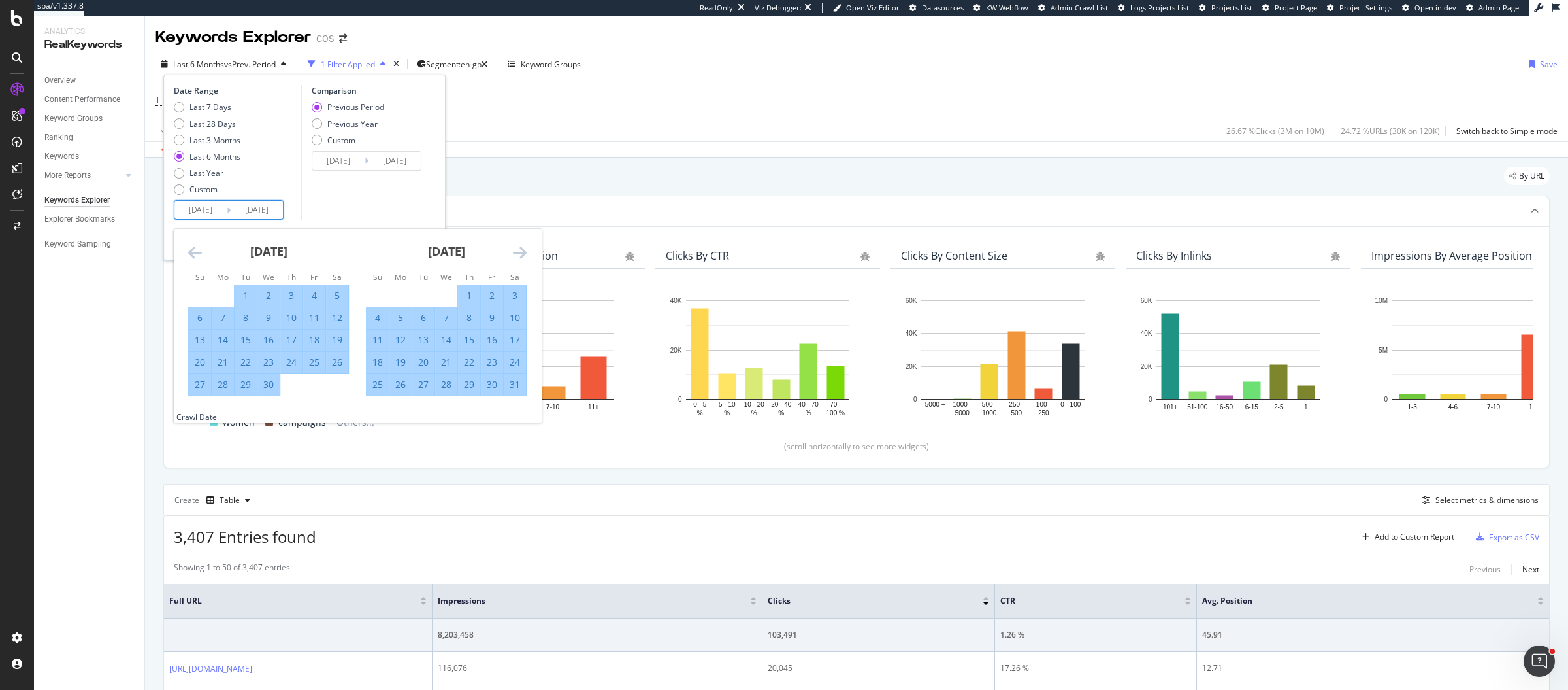
click at [518, 249] on icon "Move forward to switch to the next month." at bounding box center [519, 252] width 13 height 16
click at [427, 363] on div "22" at bounding box center [423, 362] width 22 height 13
type input "2025/07/22"
type input "2025/06/12"
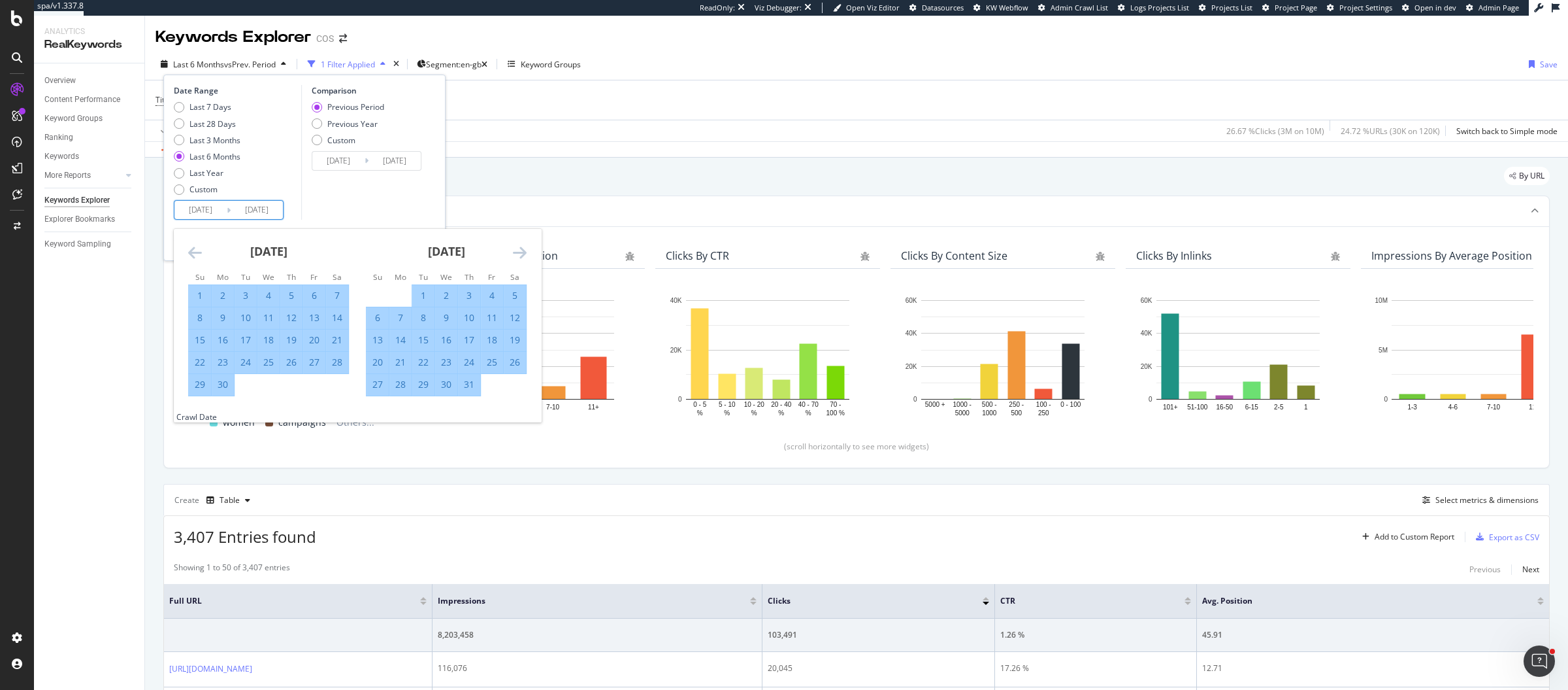
type input "2025/07/21"
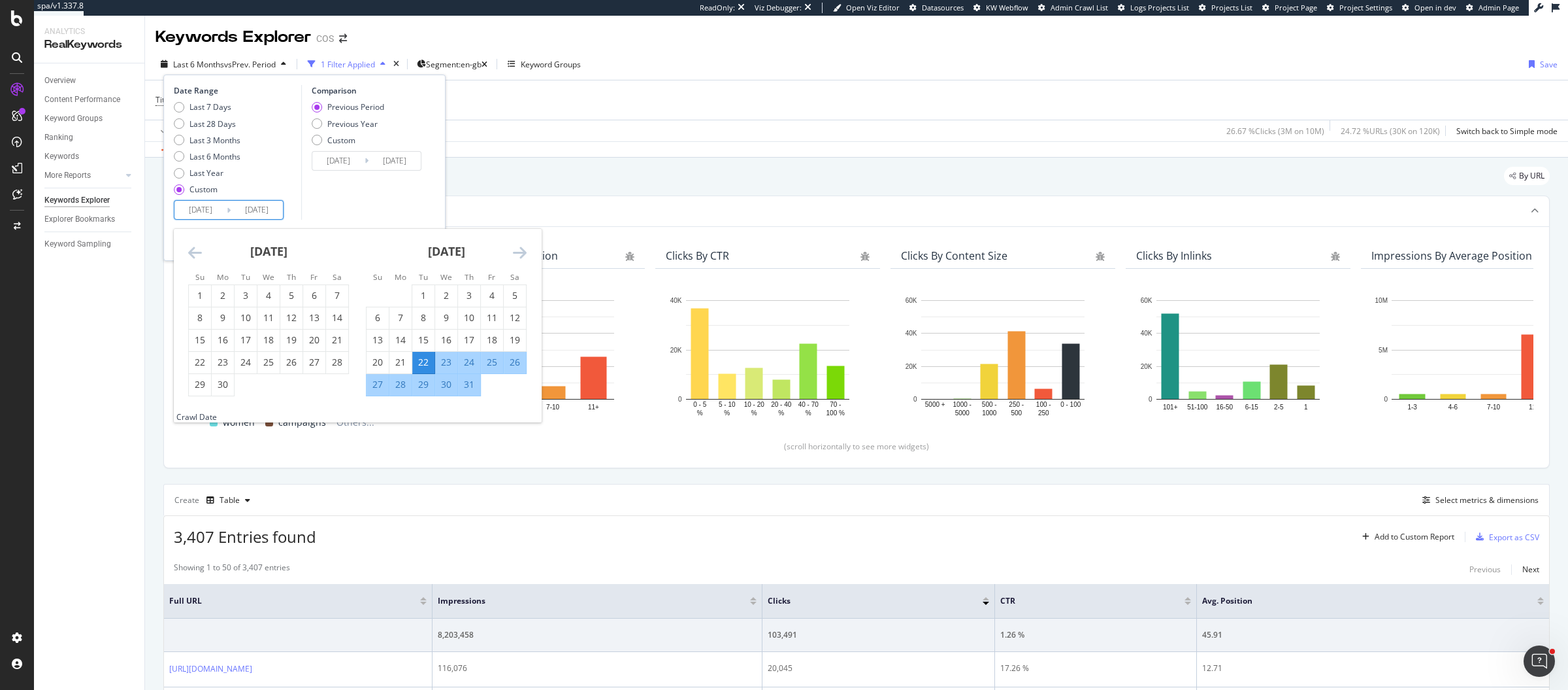
click at [525, 252] on icon "Move forward to switch to the next month." at bounding box center [519, 252] width 13 height 16
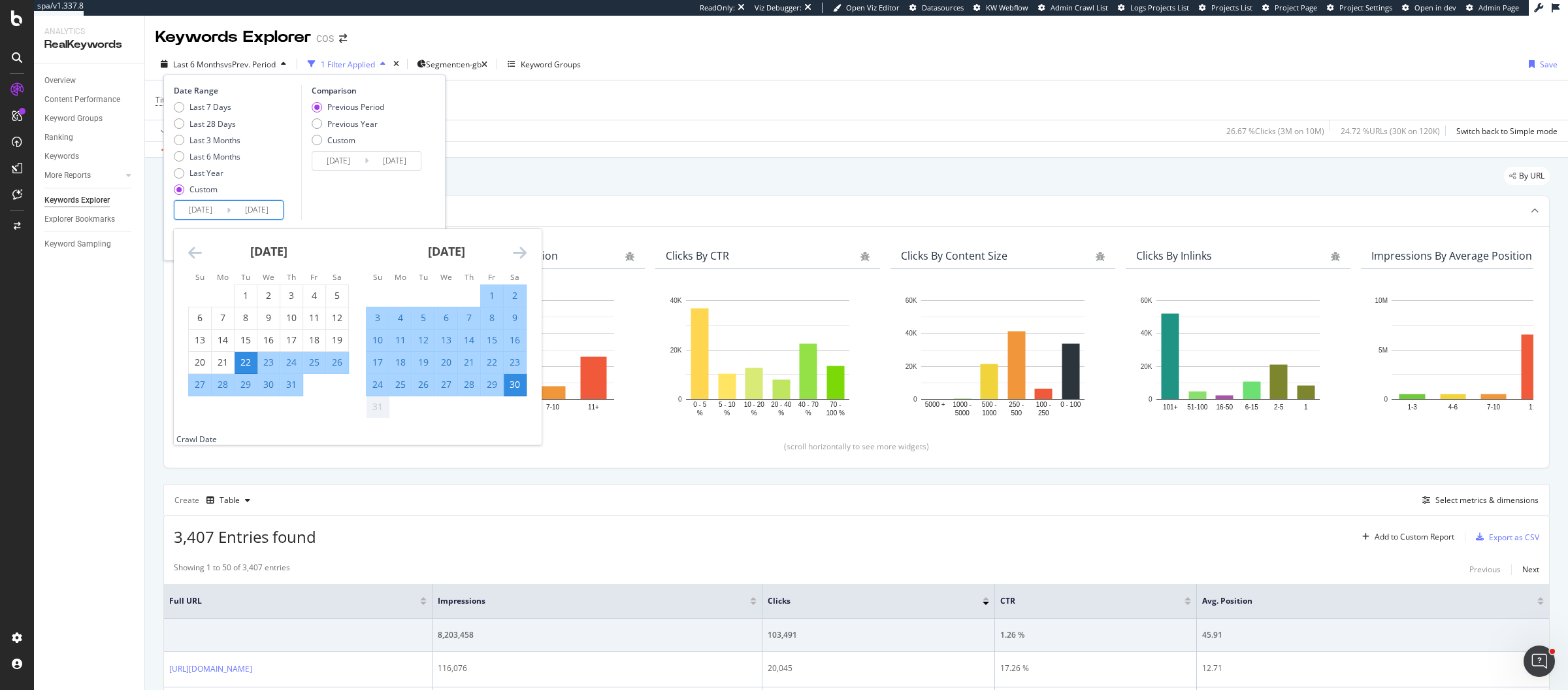
click at [493, 363] on div "22" at bounding box center [492, 362] width 22 height 13
type input "2025/08/22"
type input "2025/06/20"
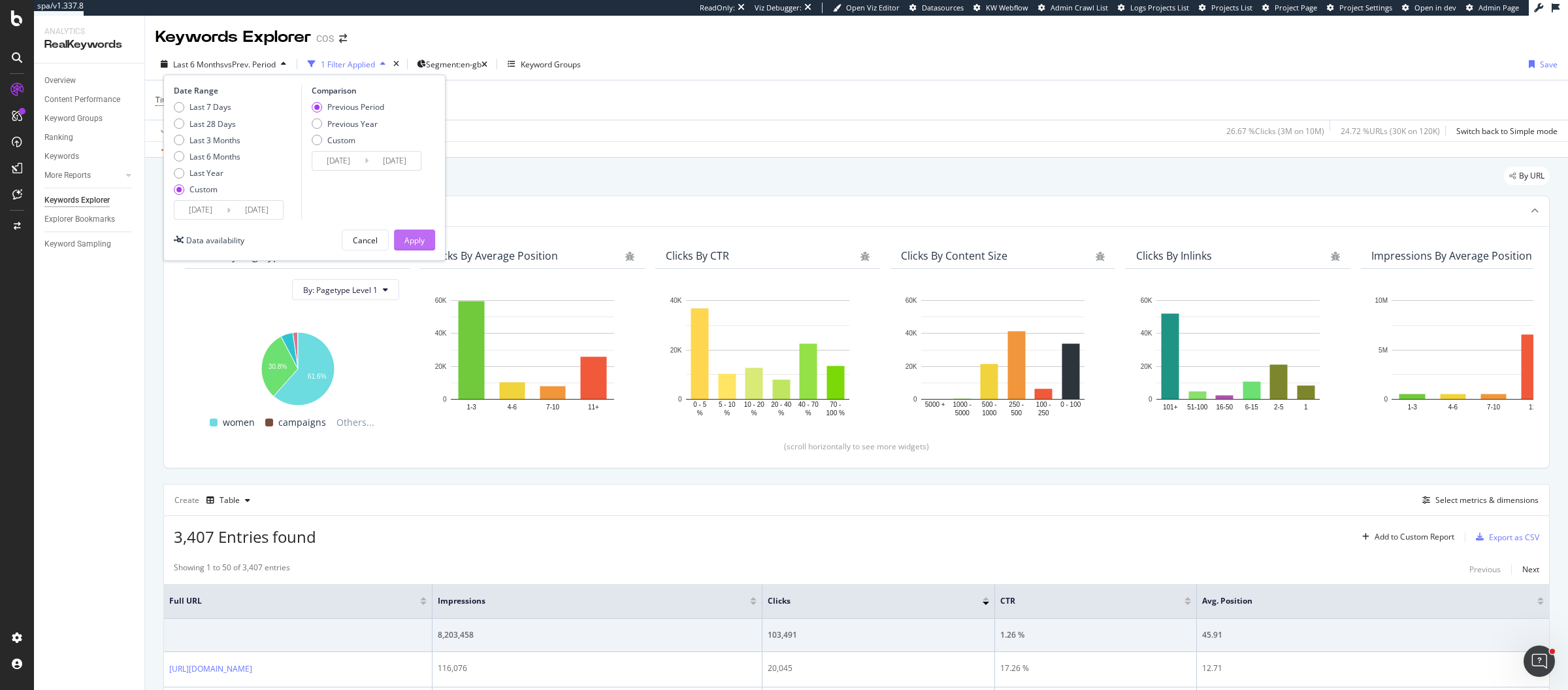
click at [401, 239] on button "Apply" at bounding box center [415, 240] width 41 height 21
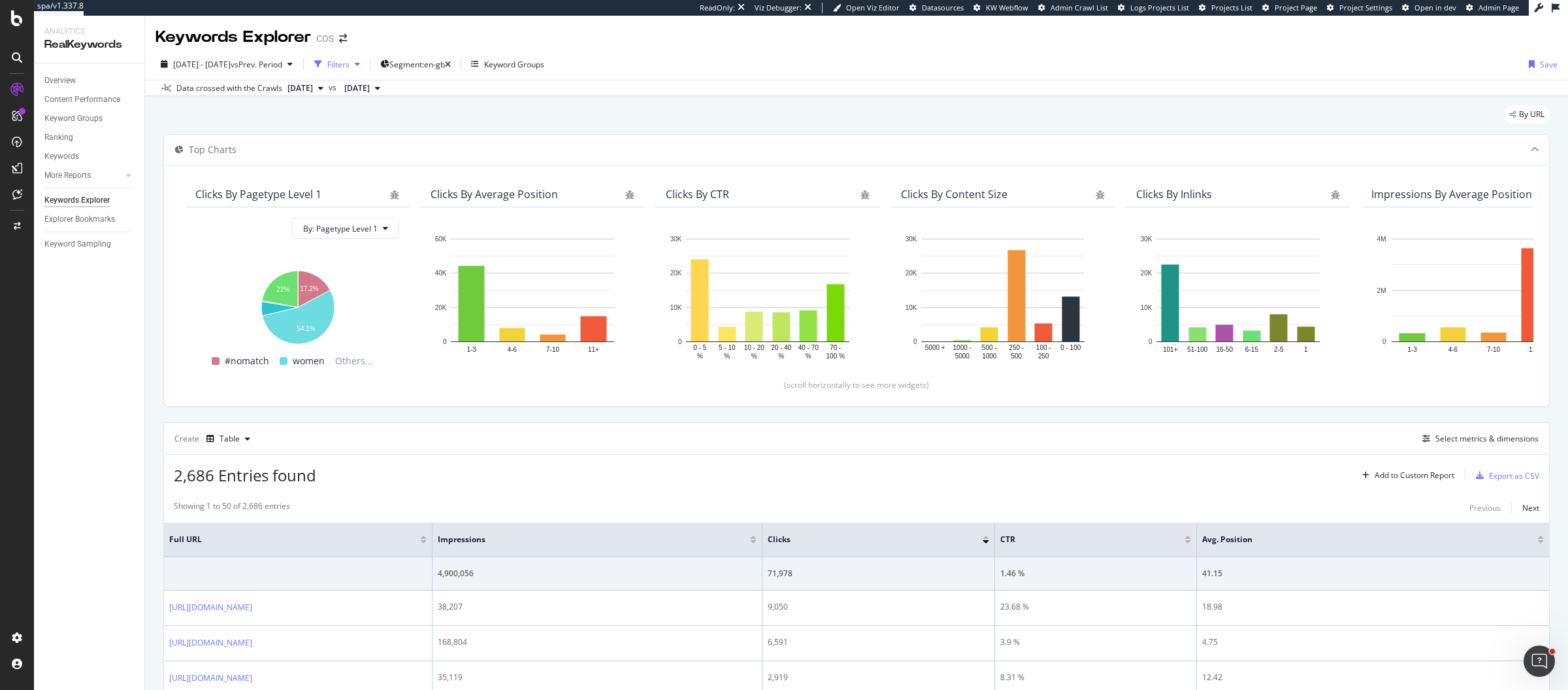
click at [365, 57] on div "Filters" at bounding box center [337, 64] width 57 height 20
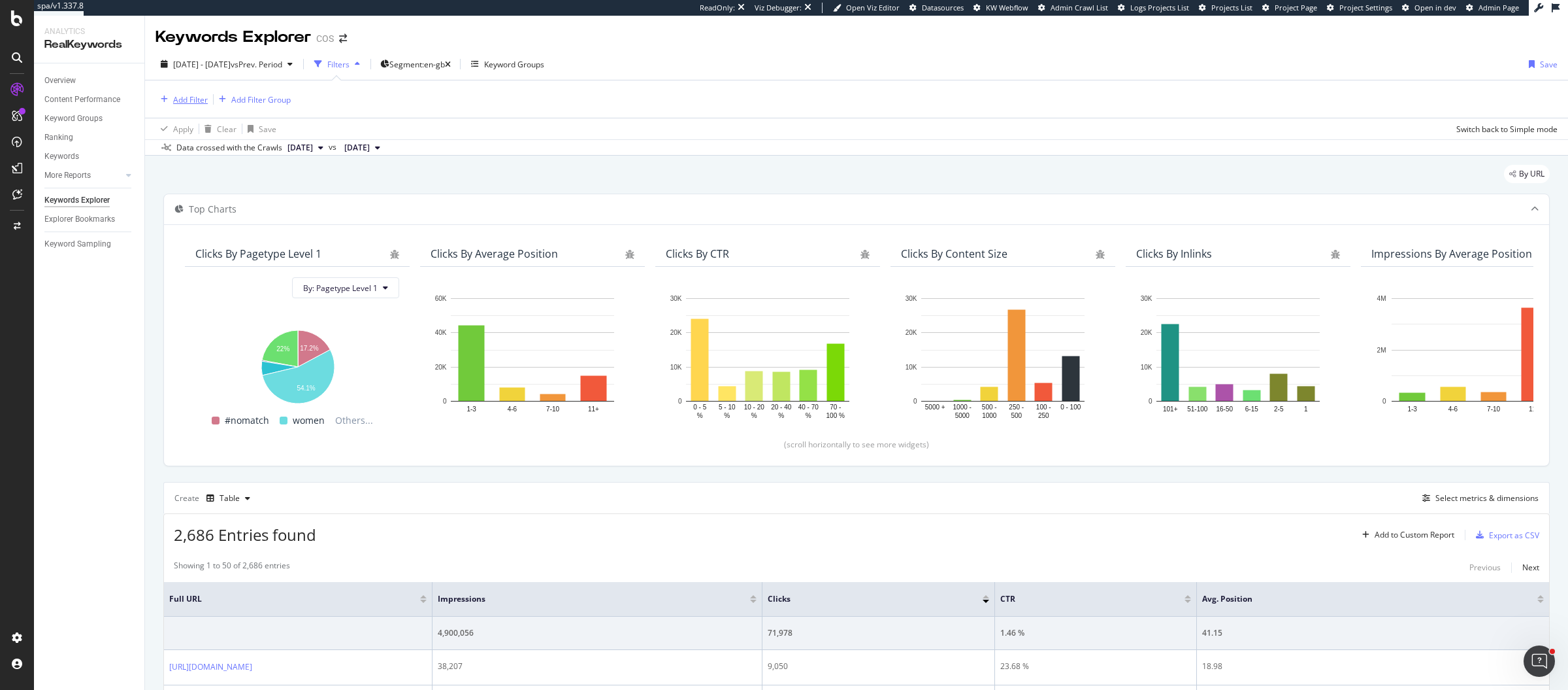
click at [185, 99] on div "Add Filter" at bounding box center [190, 100] width 35 height 11
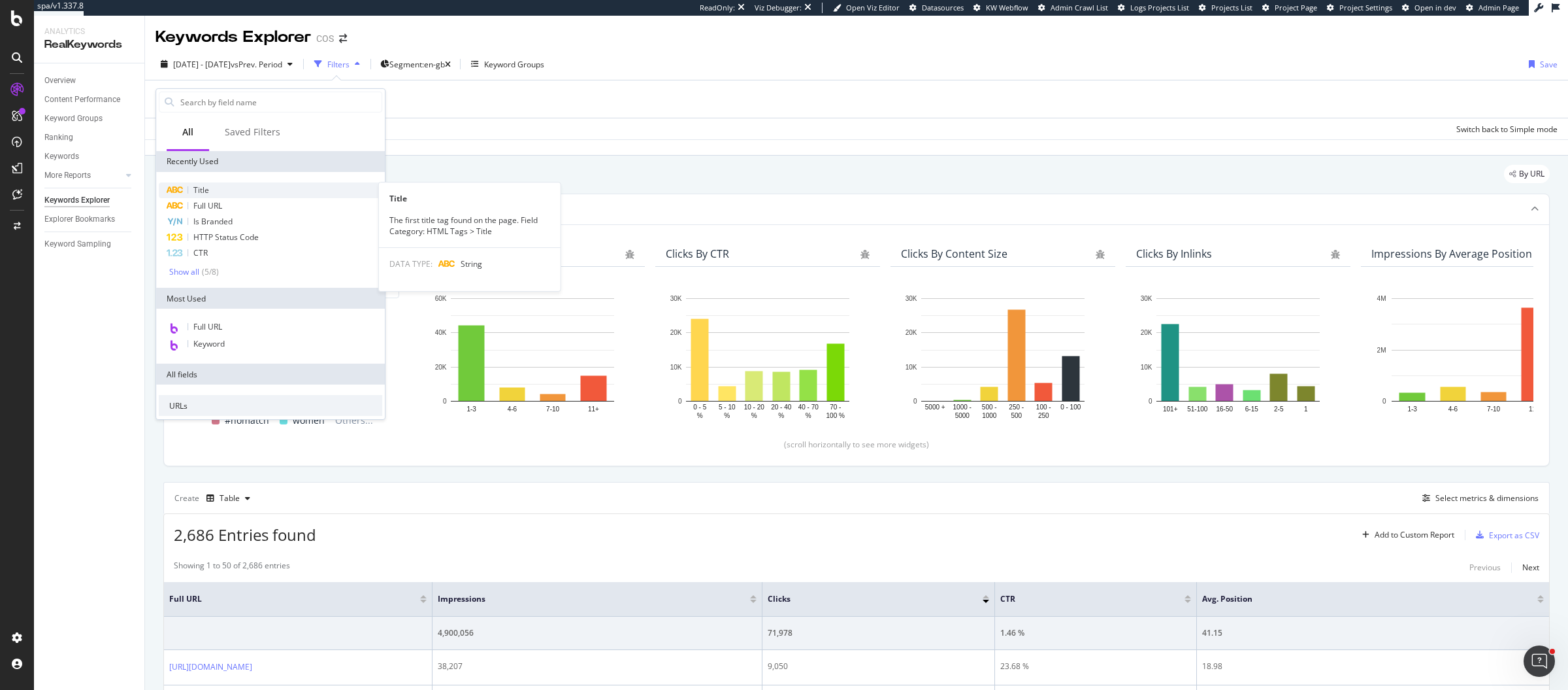
click at [227, 187] on div "Title" at bounding box center [270, 190] width 223 height 16
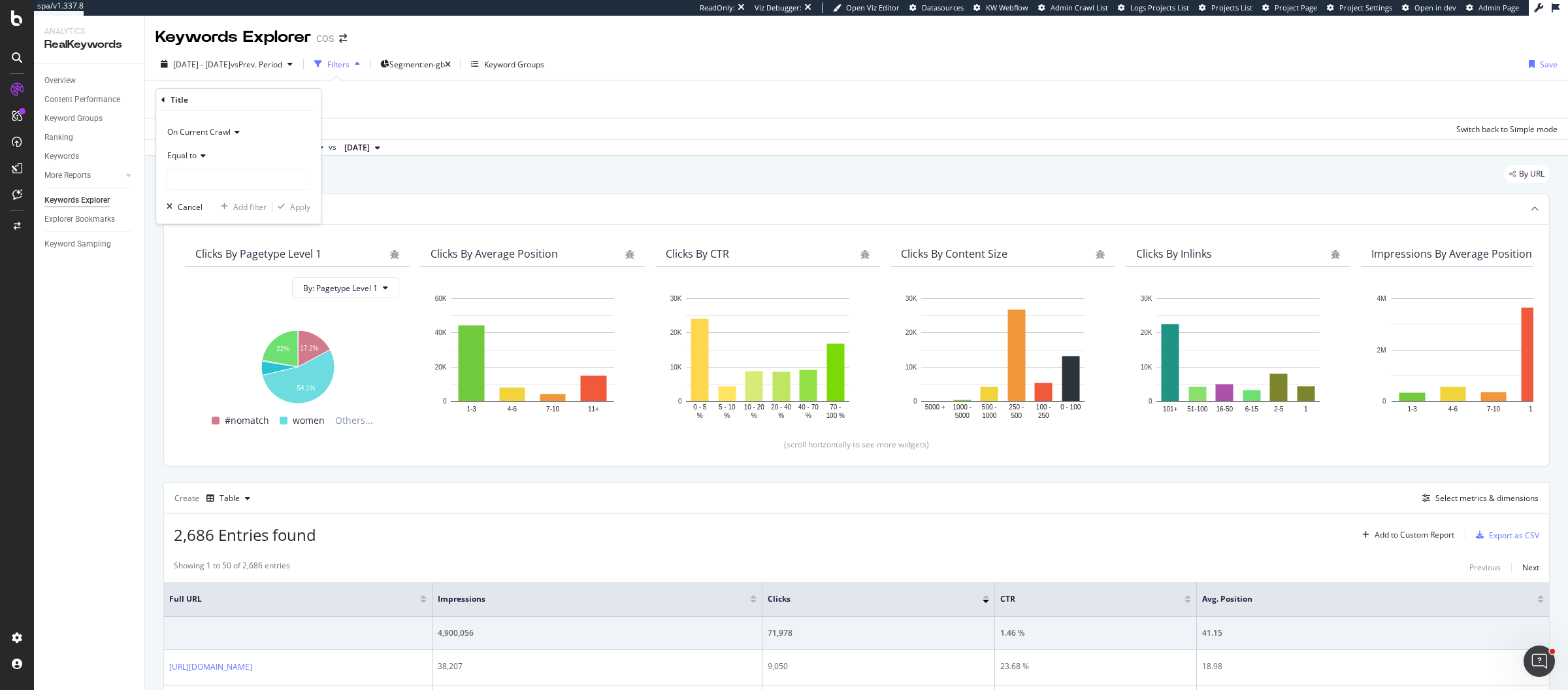
click at [195, 160] on span "Equal to" at bounding box center [181, 155] width 29 height 11
click at [228, 277] on div "Contains" at bounding box center [240, 284] width 140 height 17
click at [291, 176] on input "text" at bounding box center [238, 179] width 142 height 21
type input "|"
click at [304, 204] on div "Apply" at bounding box center [300, 207] width 20 height 11
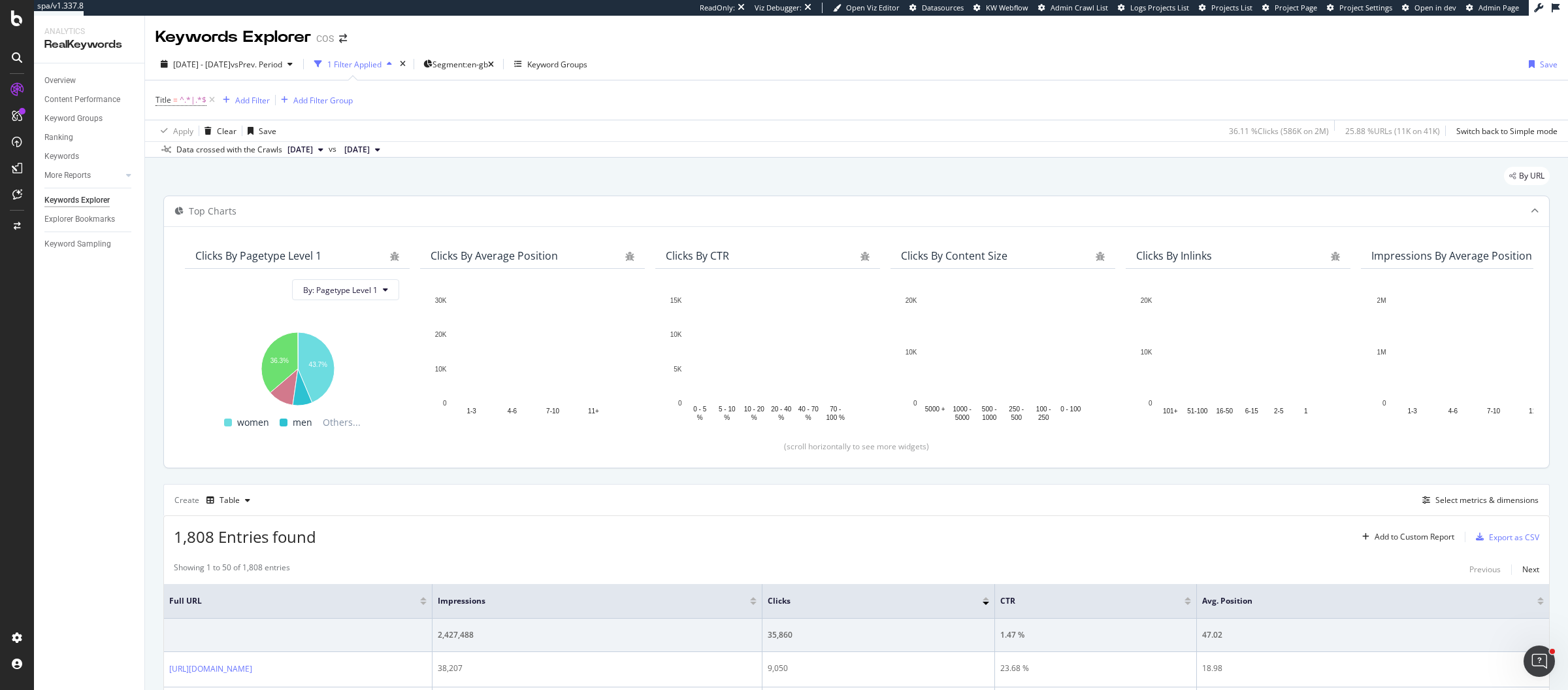
scroll to position [325, 0]
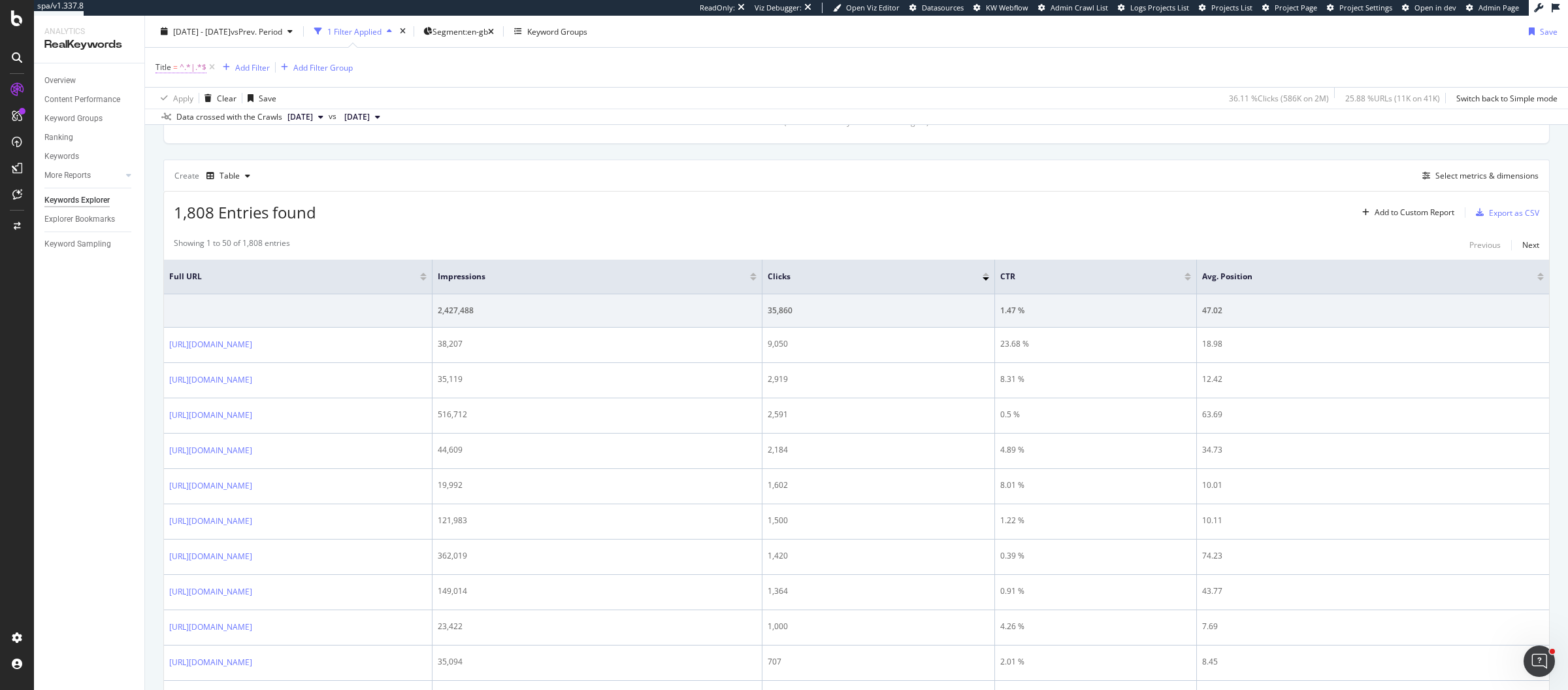
click at [165, 67] on span "Title" at bounding box center [163, 67] width 16 height 11
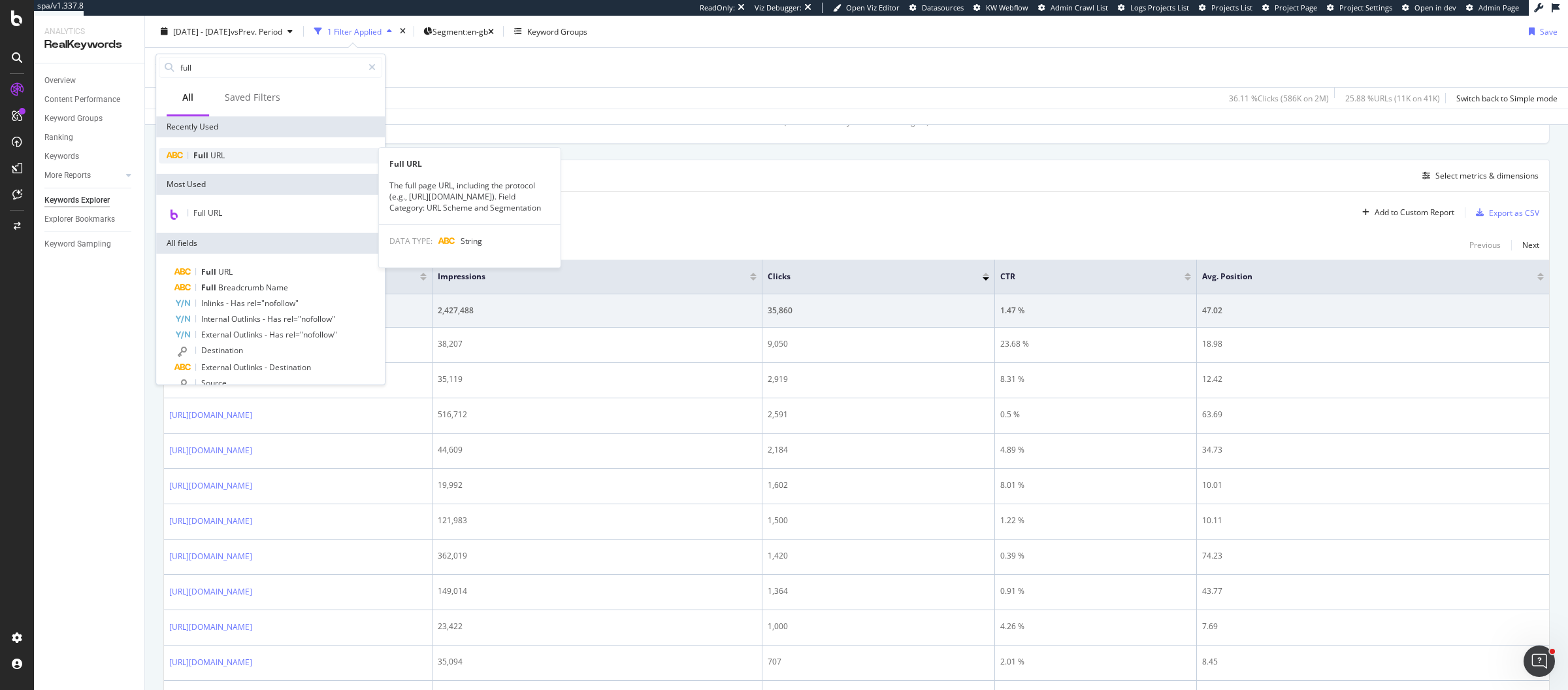
type input "full"
click at [256, 154] on div "Full URL" at bounding box center [270, 156] width 223 height 16
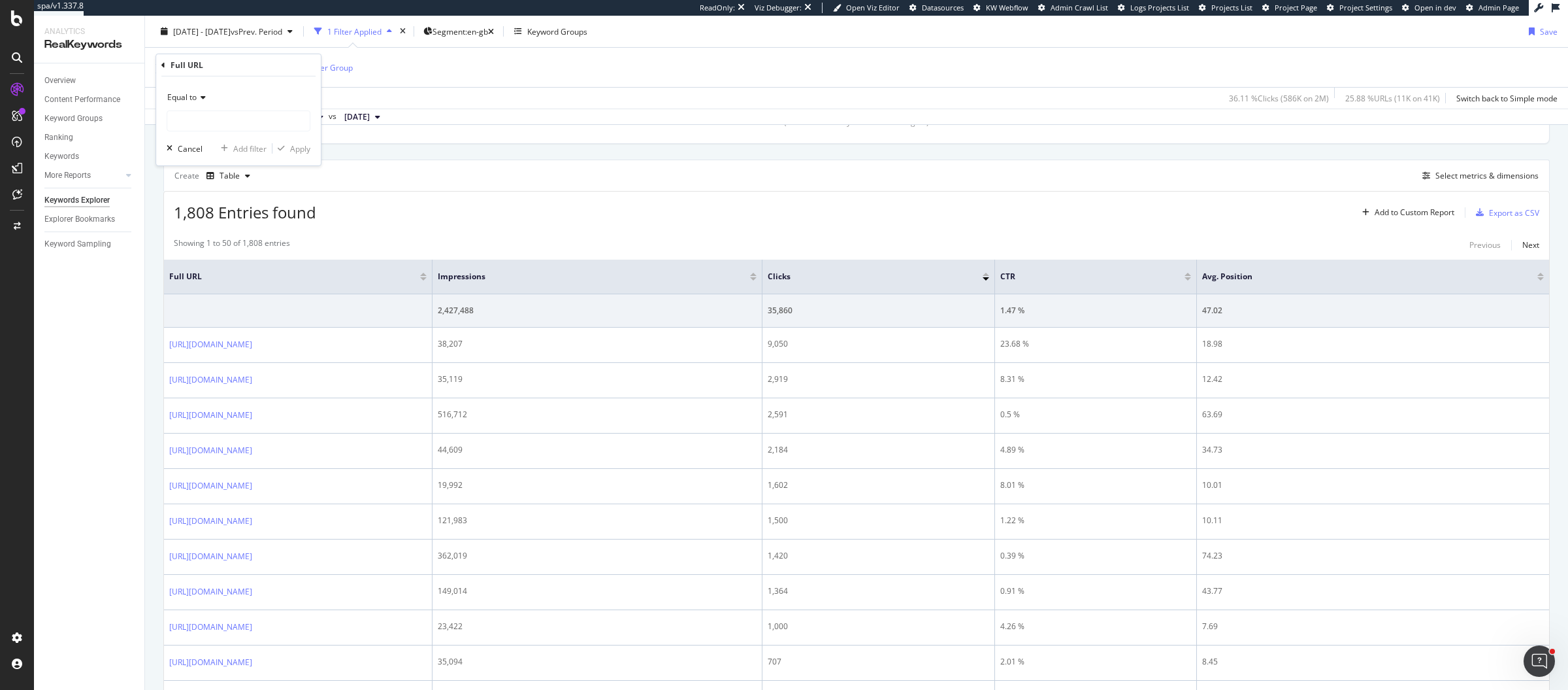
click at [203, 99] on icon at bounding box center [201, 97] width 9 height 8
click at [196, 225] on span "Contains" at bounding box center [189, 226] width 32 height 11
click at [235, 123] on input "text" at bounding box center [238, 121] width 142 height 21
click at [200, 119] on input "t-shirts/linen" at bounding box center [229, 121] width 123 height 21
click at [205, 119] on input "t-shirts|linen" at bounding box center [229, 121] width 123 height 21
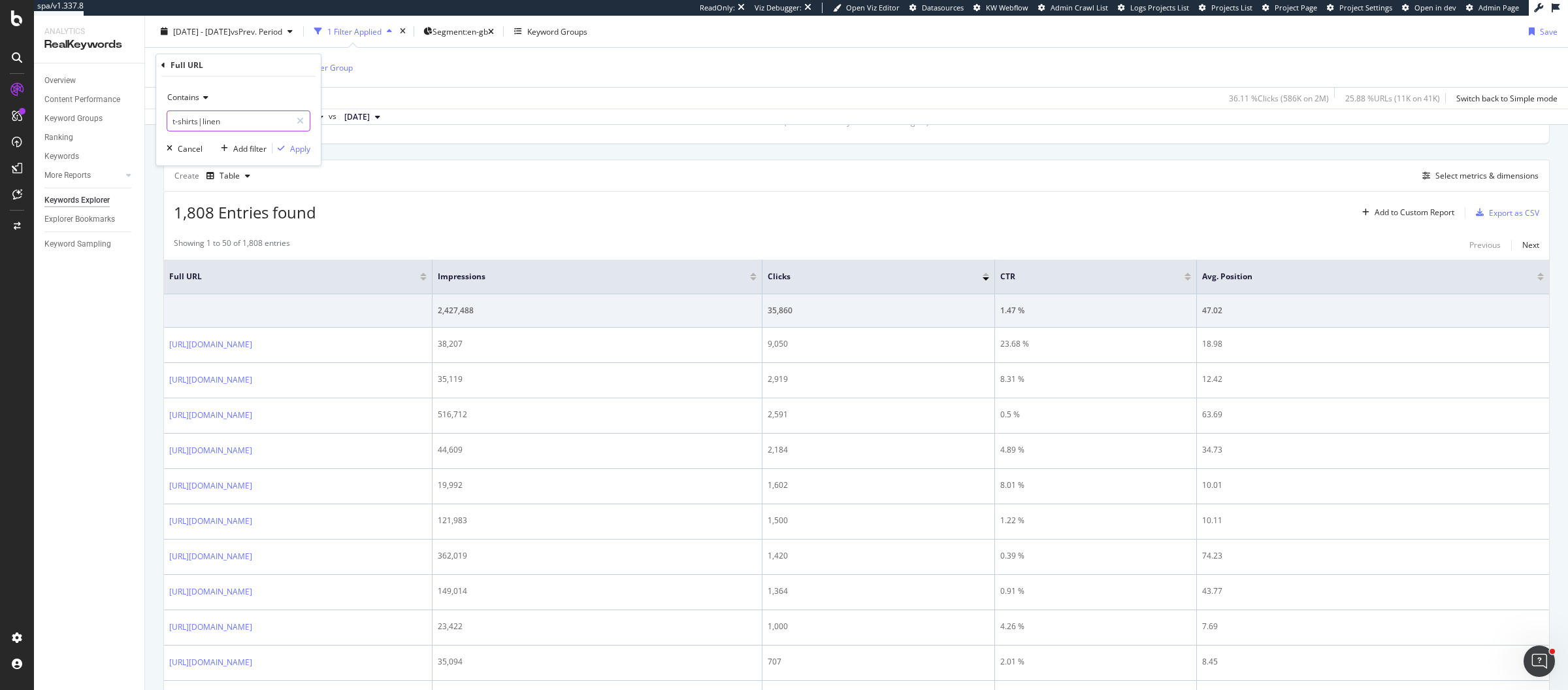
click at [205, 119] on input "t-shirts|linen" at bounding box center [229, 121] width 123 height 21
type input "t-shirts|linen"
click at [160, 64] on div "Full URL Contains t-shirts|linen Cancel Add filter Apply" at bounding box center [239, 109] width 165 height 111
click at [163, 62] on icon at bounding box center [163, 64] width 4 height 8
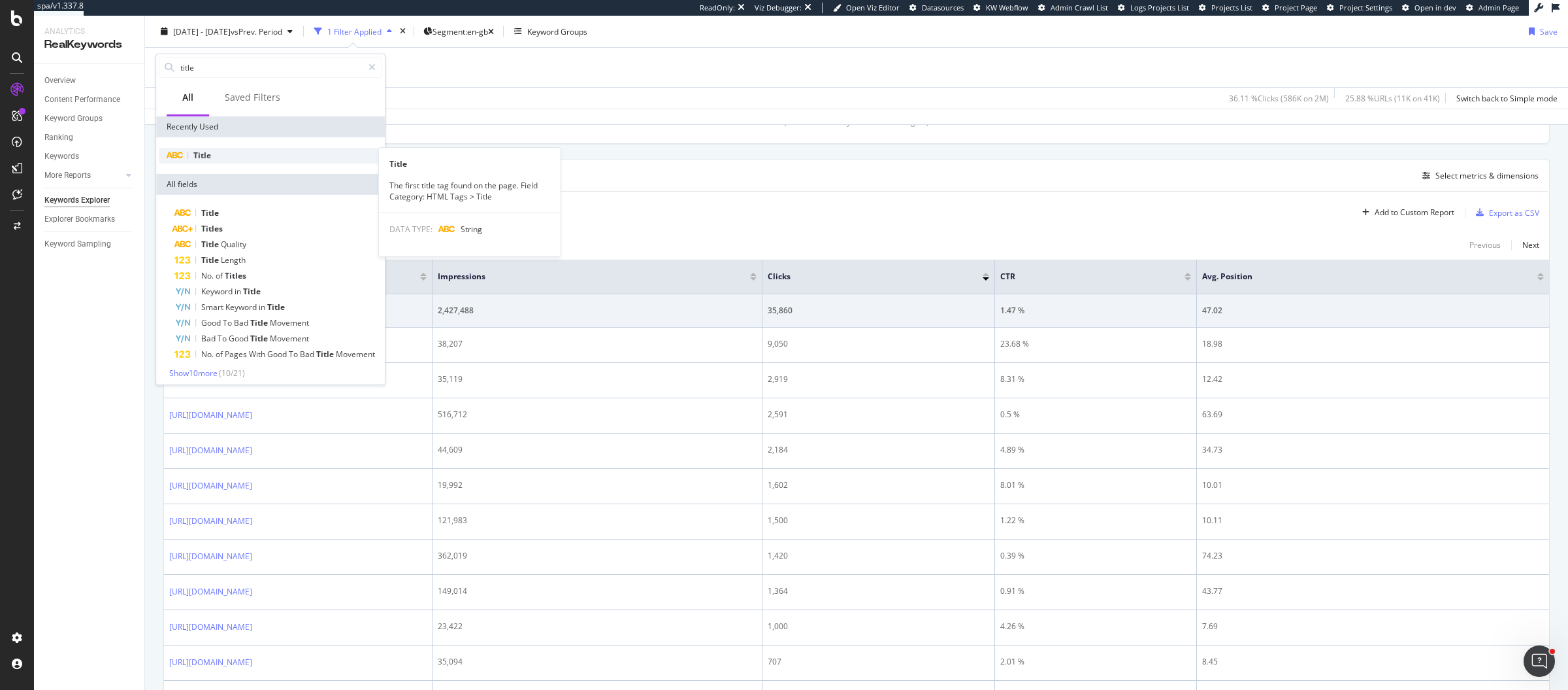
type input "title"
click at [220, 157] on div "Title" at bounding box center [270, 156] width 223 height 16
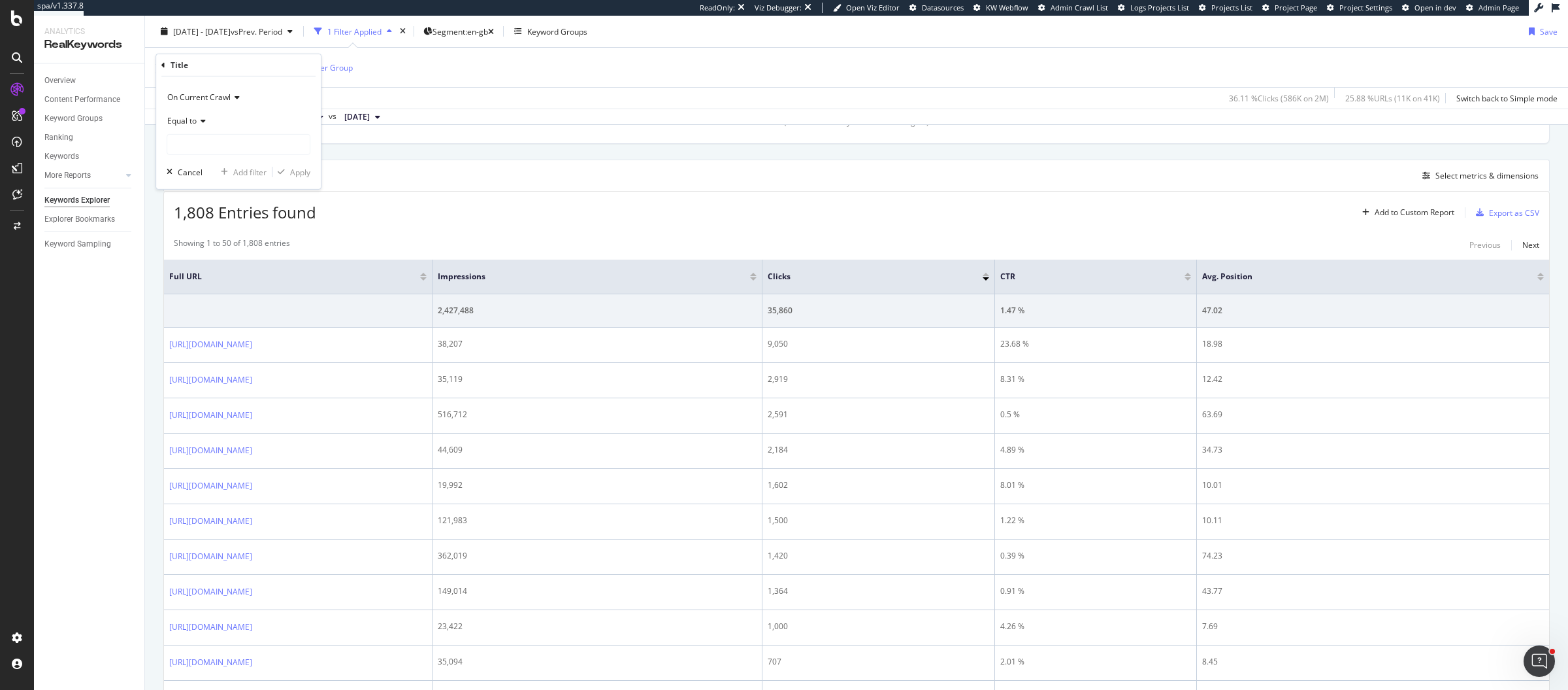
click at [209, 123] on div "Equal to" at bounding box center [238, 121] width 144 height 21
drag, startPoint x: 199, startPoint y: 251, endPoint x: 218, endPoint y: 167, distance: 86.1
click at [199, 251] on span "Contains" at bounding box center [189, 249] width 32 height 11
click at [227, 148] on input "text" at bounding box center [238, 145] width 142 height 21
paste input "t-shirts|linen"
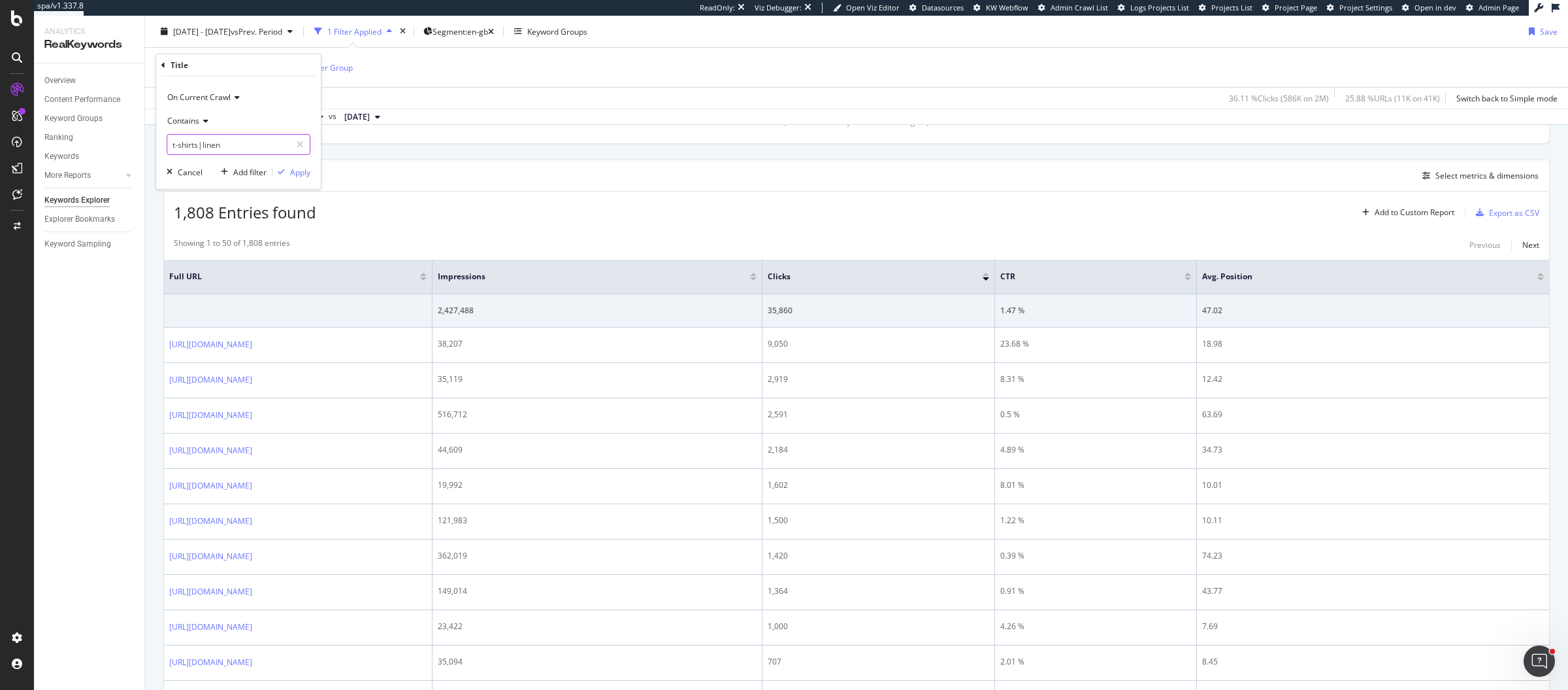
click at [202, 145] on input "t-shirts|linen" at bounding box center [229, 145] width 123 height 21
type input "t-shirts| linen"
click at [284, 168] on icon "button" at bounding box center [281, 172] width 7 height 8
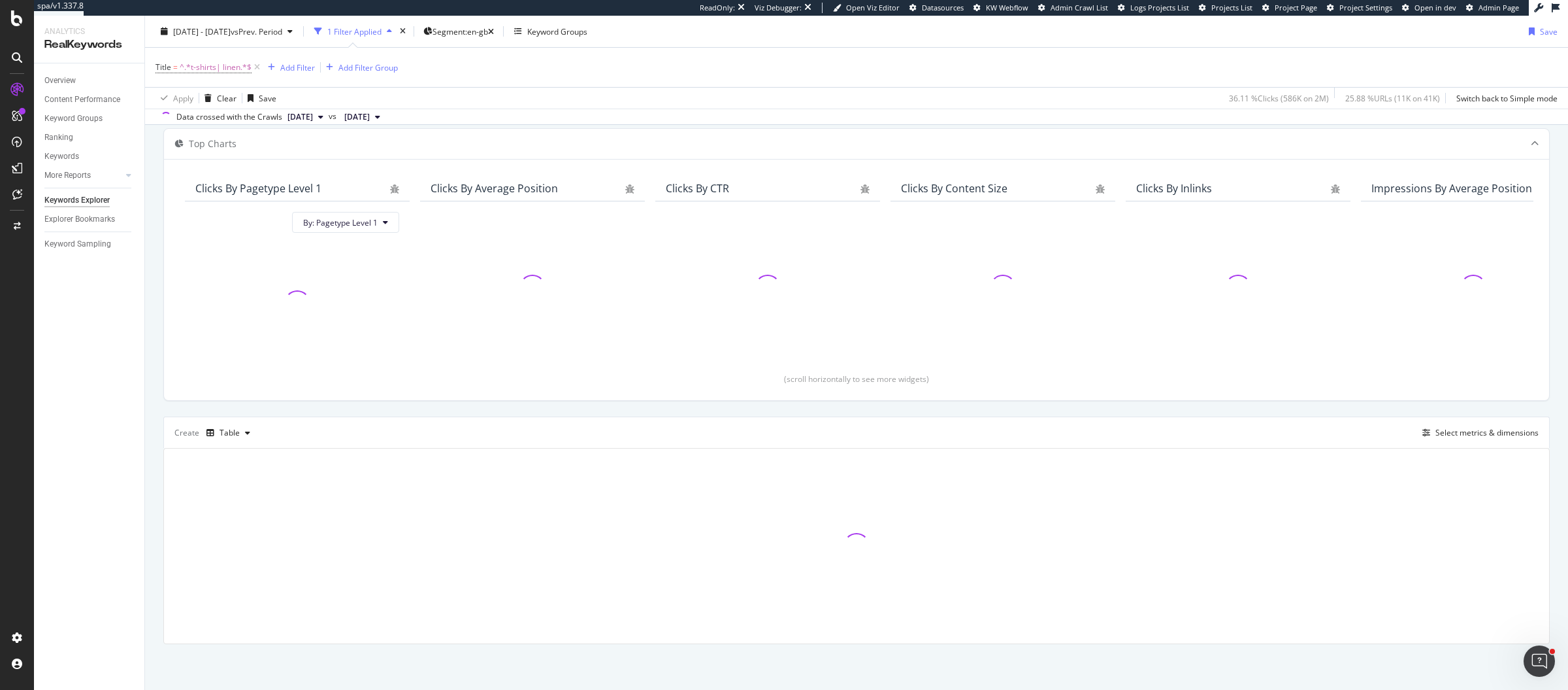
scroll to position [65, 0]
click at [219, 68] on span "^.*t-shirts| linen.*$" at bounding box center [216, 67] width 72 height 18
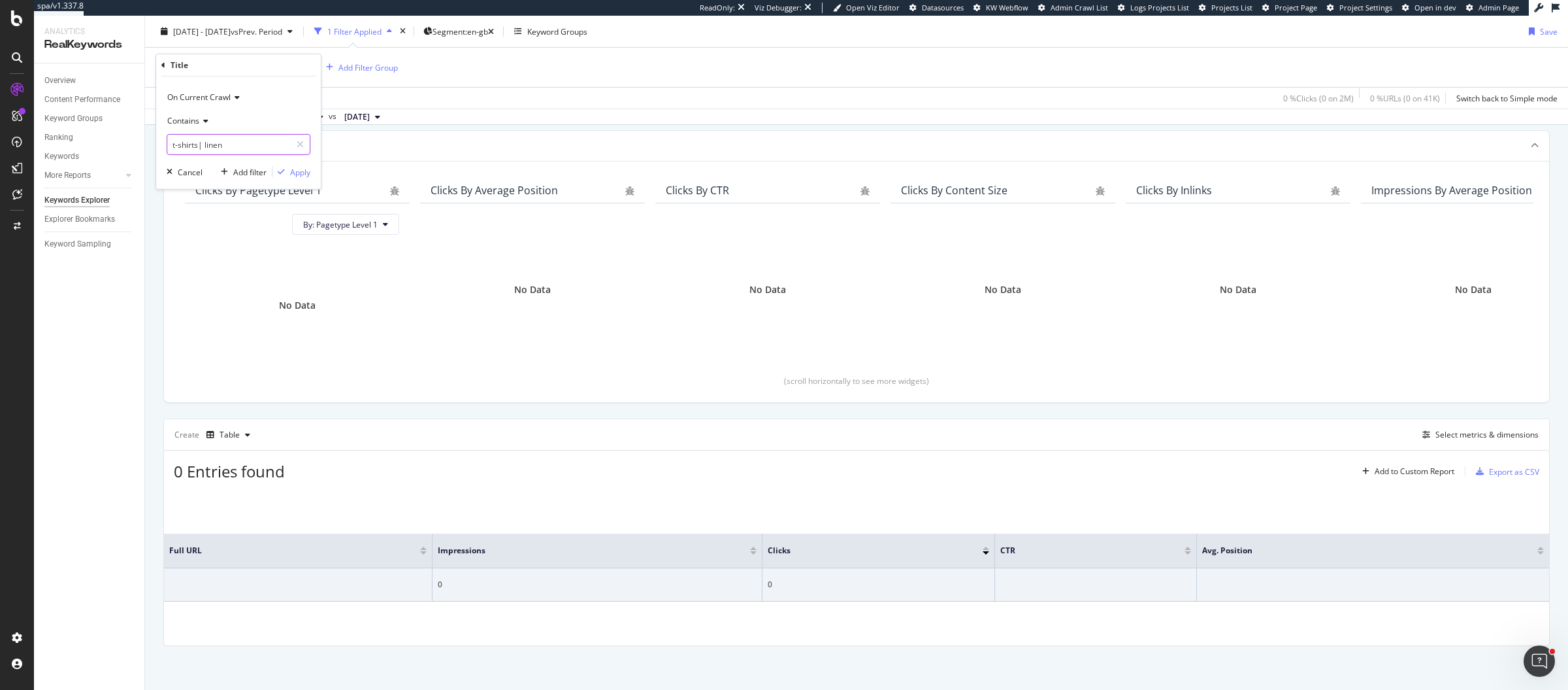
click at [198, 146] on input "t-shirts| linen" at bounding box center [229, 145] width 123 height 21
click at [197, 138] on input "t-shirts| linen" at bounding box center [229, 145] width 123 height 21
type input "t-shirts | linen"
click at [291, 168] on div "Apply" at bounding box center [300, 171] width 20 height 11
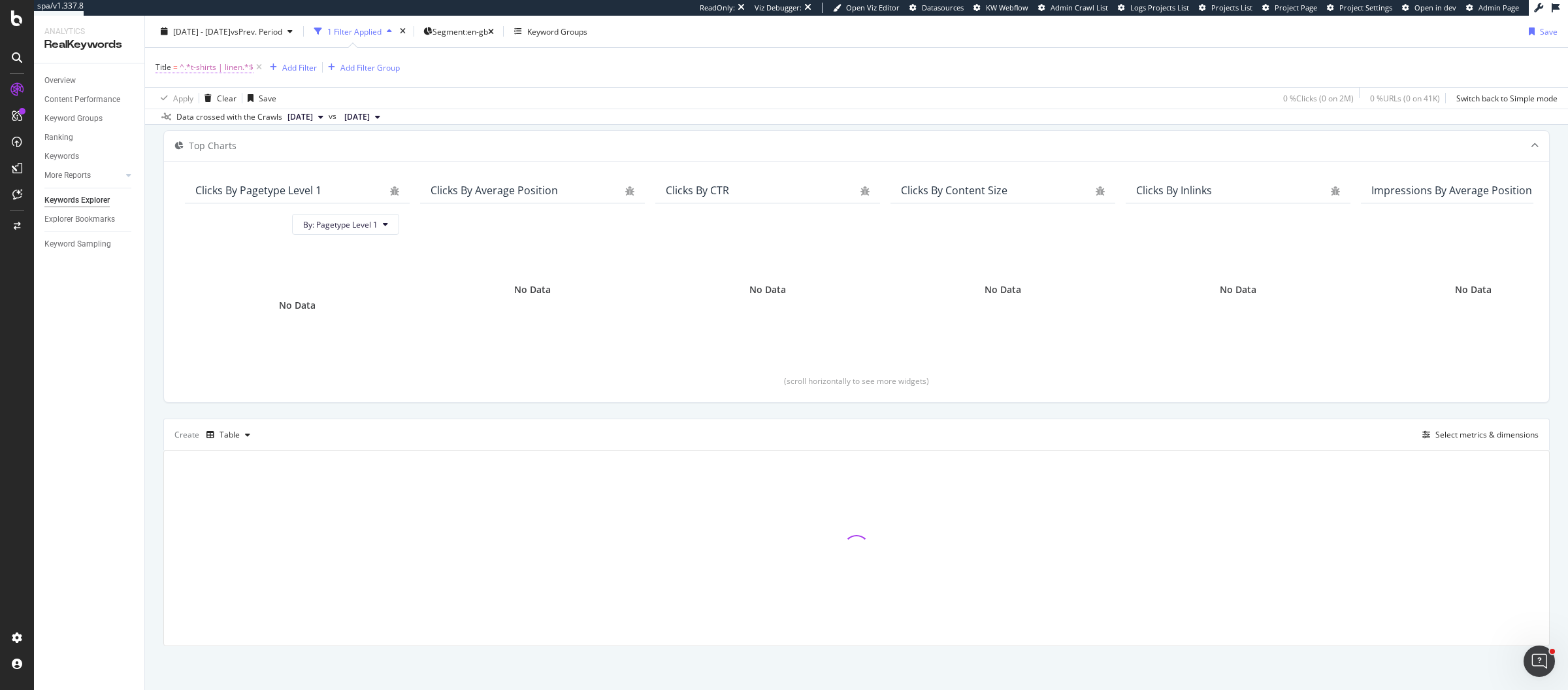
click at [210, 64] on span "^.*t-shirts | linen.*$" at bounding box center [217, 67] width 74 height 18
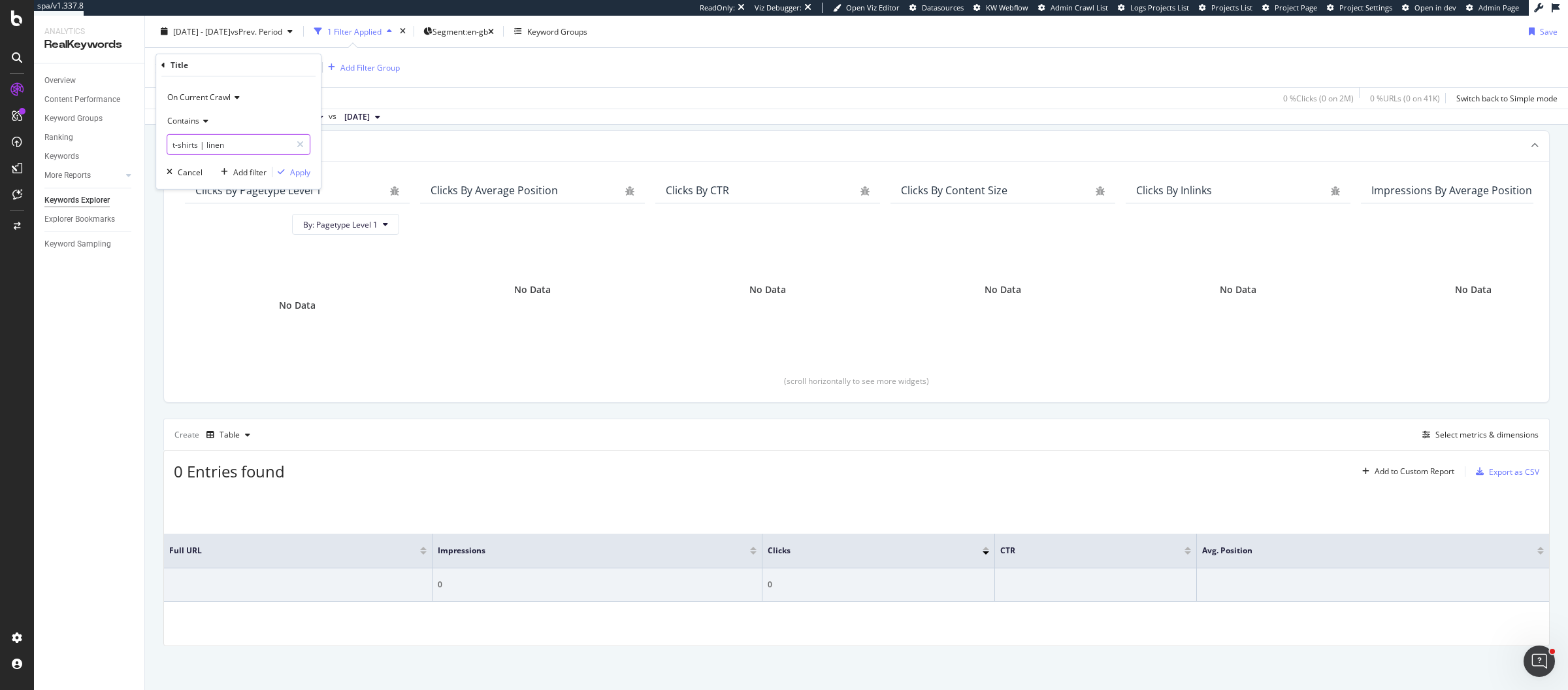
click at [235, 148] on input "t-shirts | linen" at bounding box center [229, 145] width 123 height 21
click at [222, 146] on input "t-shirts | linen" at bounding box center [229, 145] width 123 height 21
click at [206, 142] on input "t-shirts | linen" at bounding box center [229, 145] width 123 height 21
click at [200, 143] on input "t-shirts |linen" at bounding box center [229, 145] width 123 height 21
type input "t-shirts|linen"
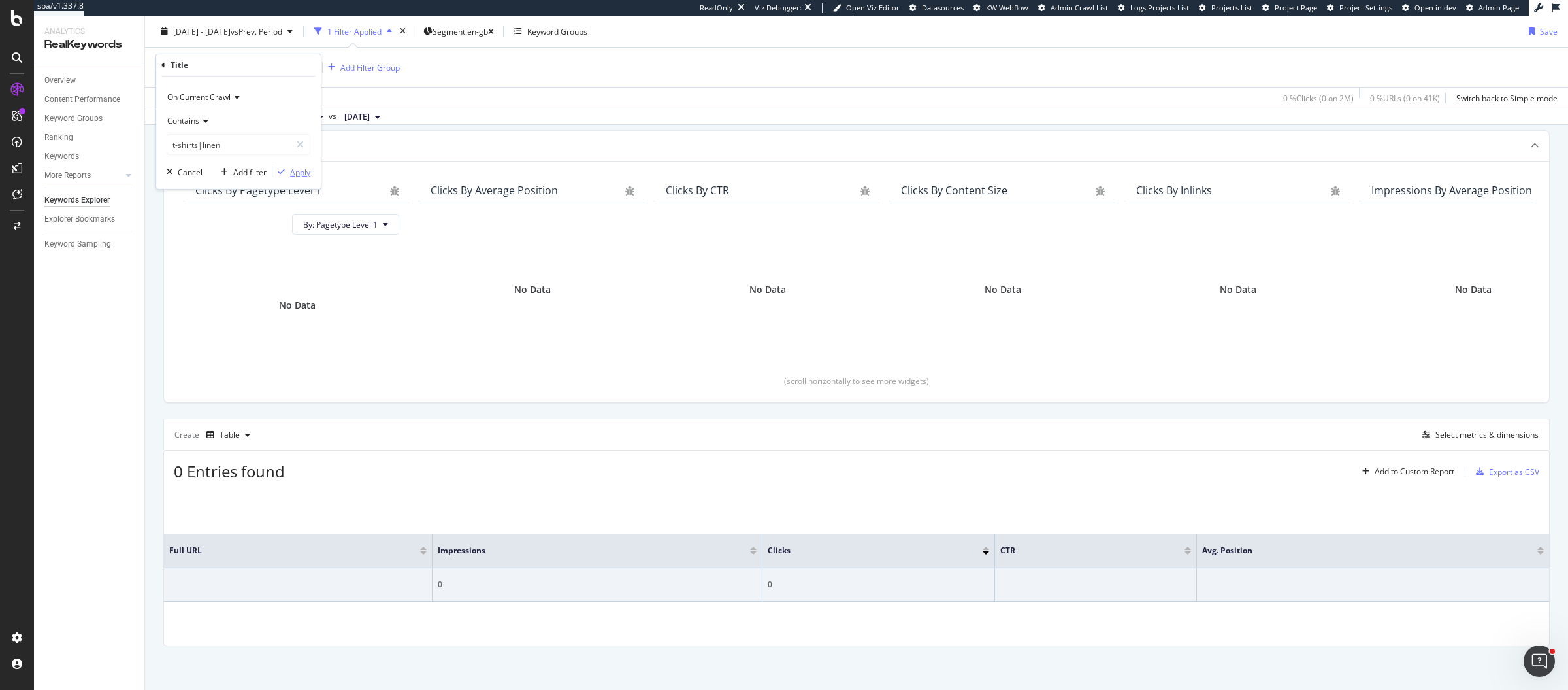
click at [302, 169] on div "Apply" at bounding box center [300, 171] width 20 height 11
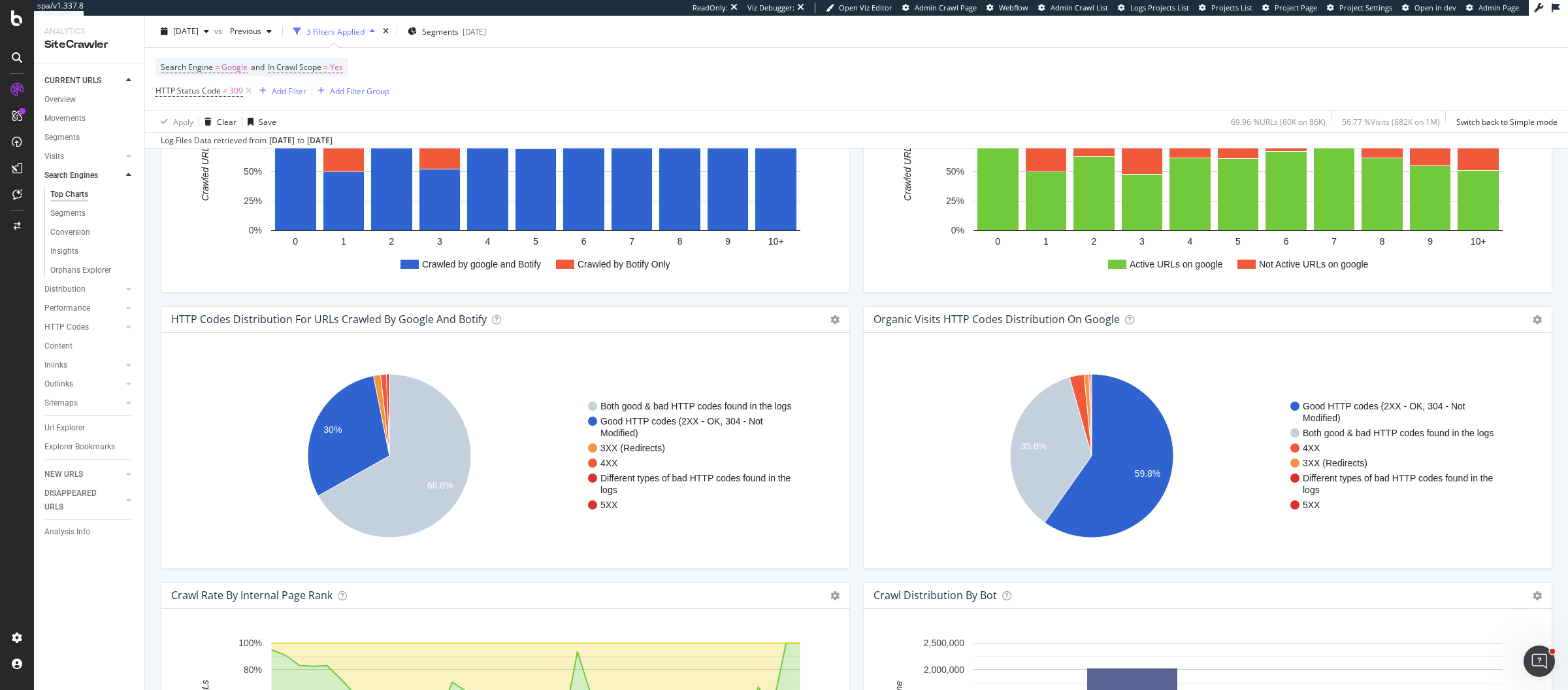
scroll to position [1397, 0]
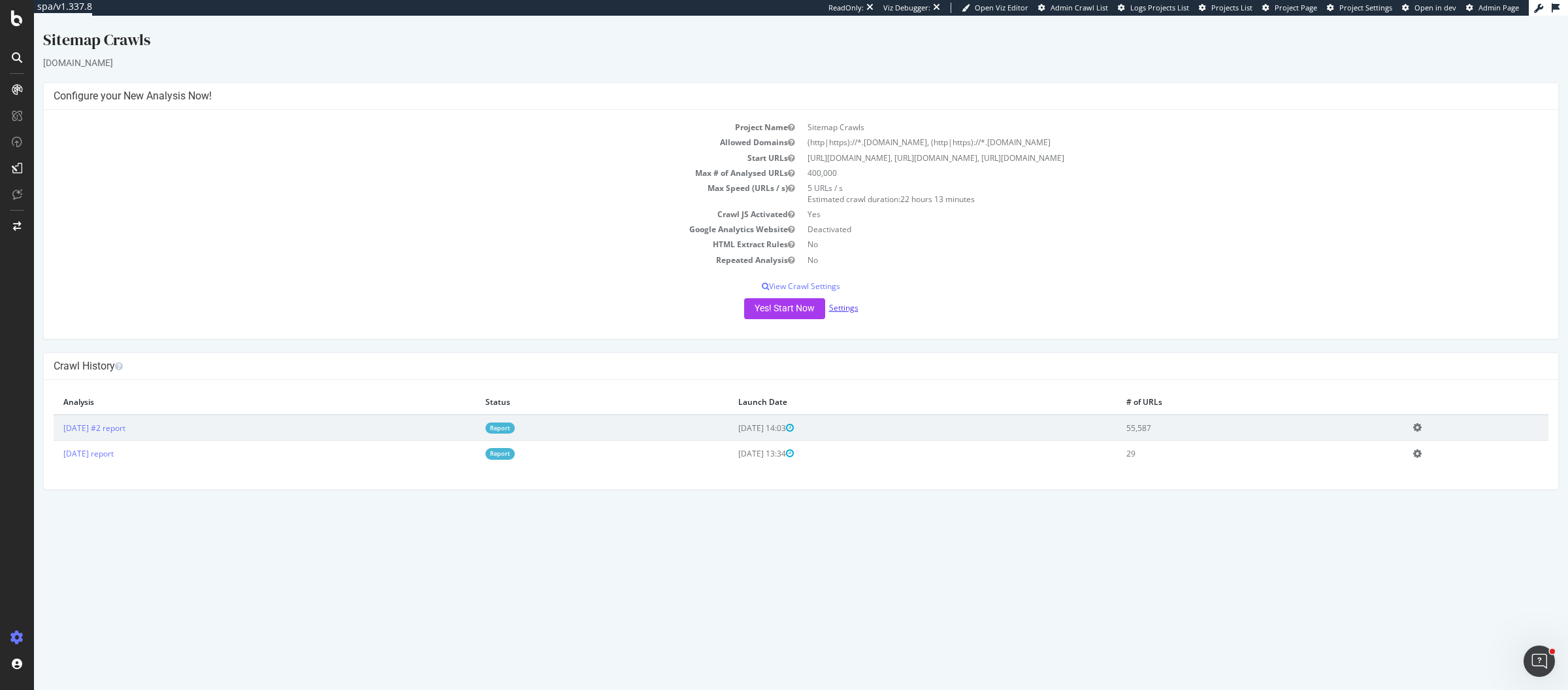
click at [845, 306] on link "Settings" at bounding box center [844, 307] width 29 height 11
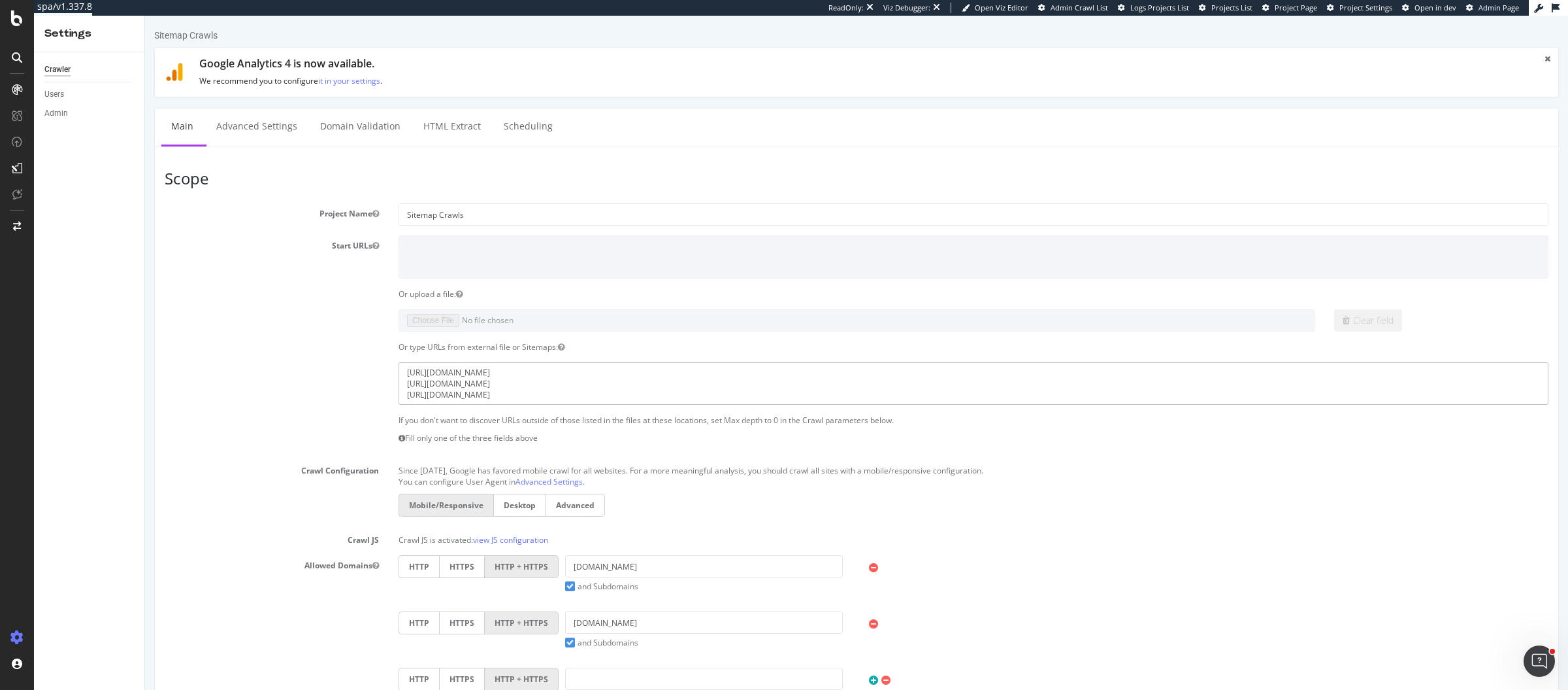
drag, startPoint x: 509, startPoint y: 369, endPoint x: 562, endPoint y: 368, distance: 53.0
click at [562, 368] on textarea "https://www.cos.com/sitemapindex.xml https://www.cos.com/ja-jp/sitemap/index.xm…" at bounding box center [973, 384] width 1150 height 42
drag, startPoint x: 489, startPoint y: 365, endPoint x: 574, endPoint y: 366, distance: 85.0
click at [574, 366] on textarea "https://www.cos.com/sitemapindex.xml https://www.cos.com/ja-jp/sitemap/index.xm…" at bounding box center [973, 384] width 1150 height 42
drag, startPoint x: 484, startPoint y: 383, endPoint x: 505, endPoint y: 383, distance: 21.0
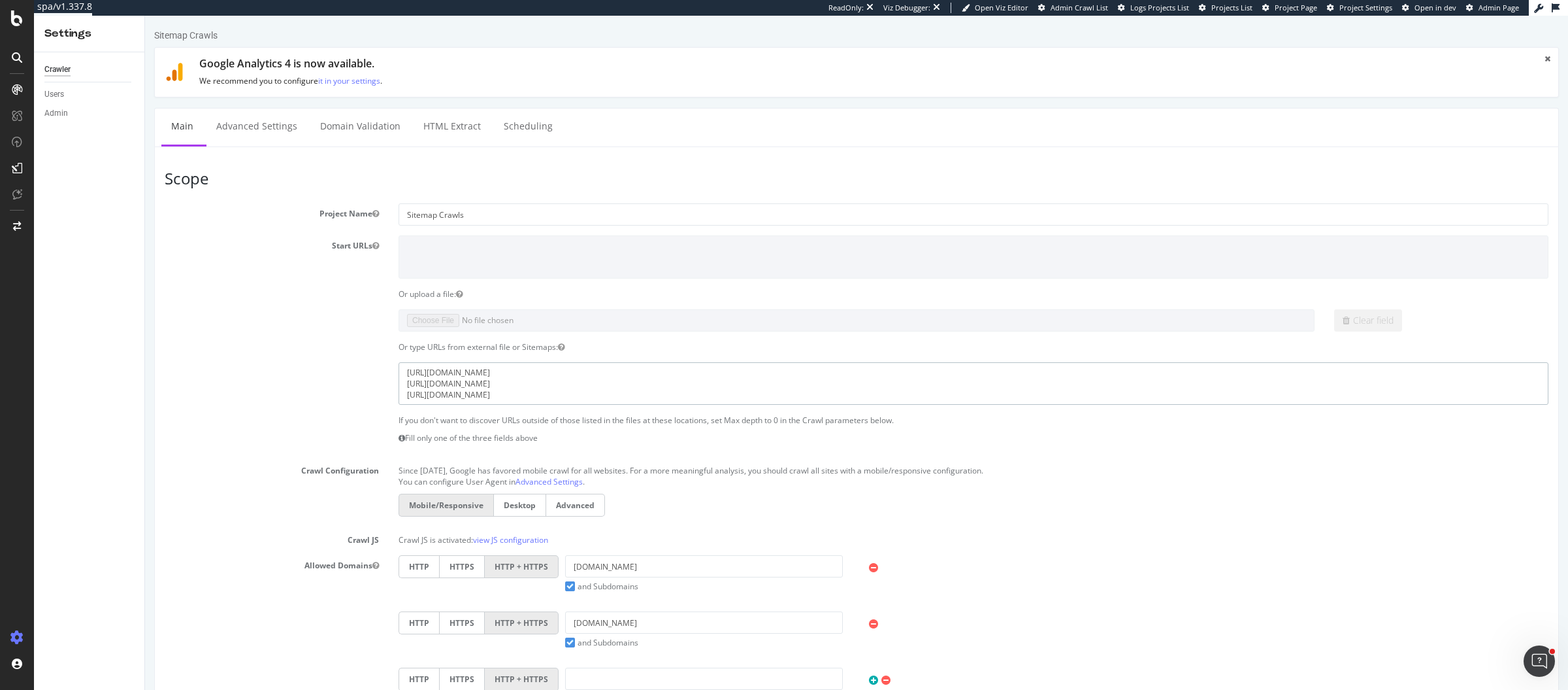
click at [505, 383] on textarea "https://www.cos.com/sitemapindex.xml https://www.cos.com/ja-jp/sitemap/index.xm…" at bounding box center [973, 384] width 1150 height 42
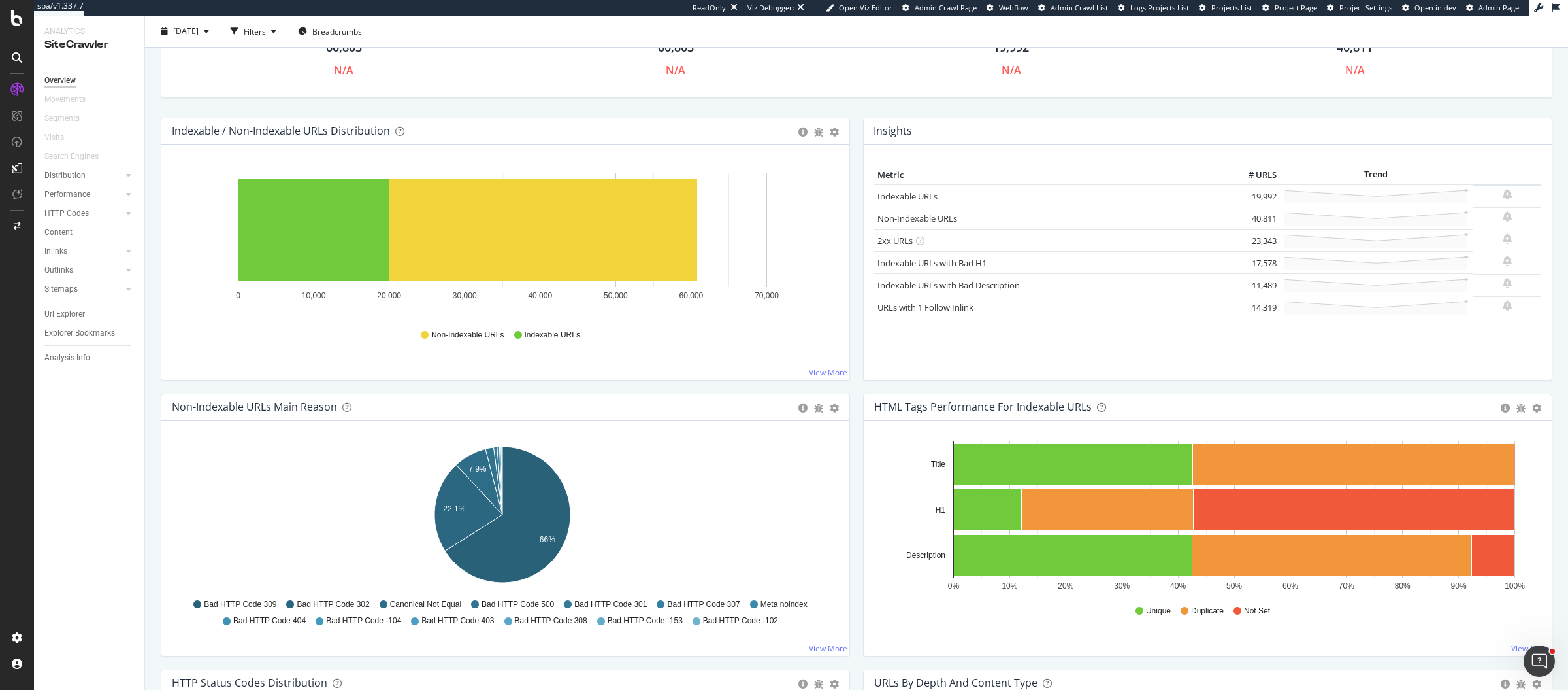
scroll to position [107, 0]
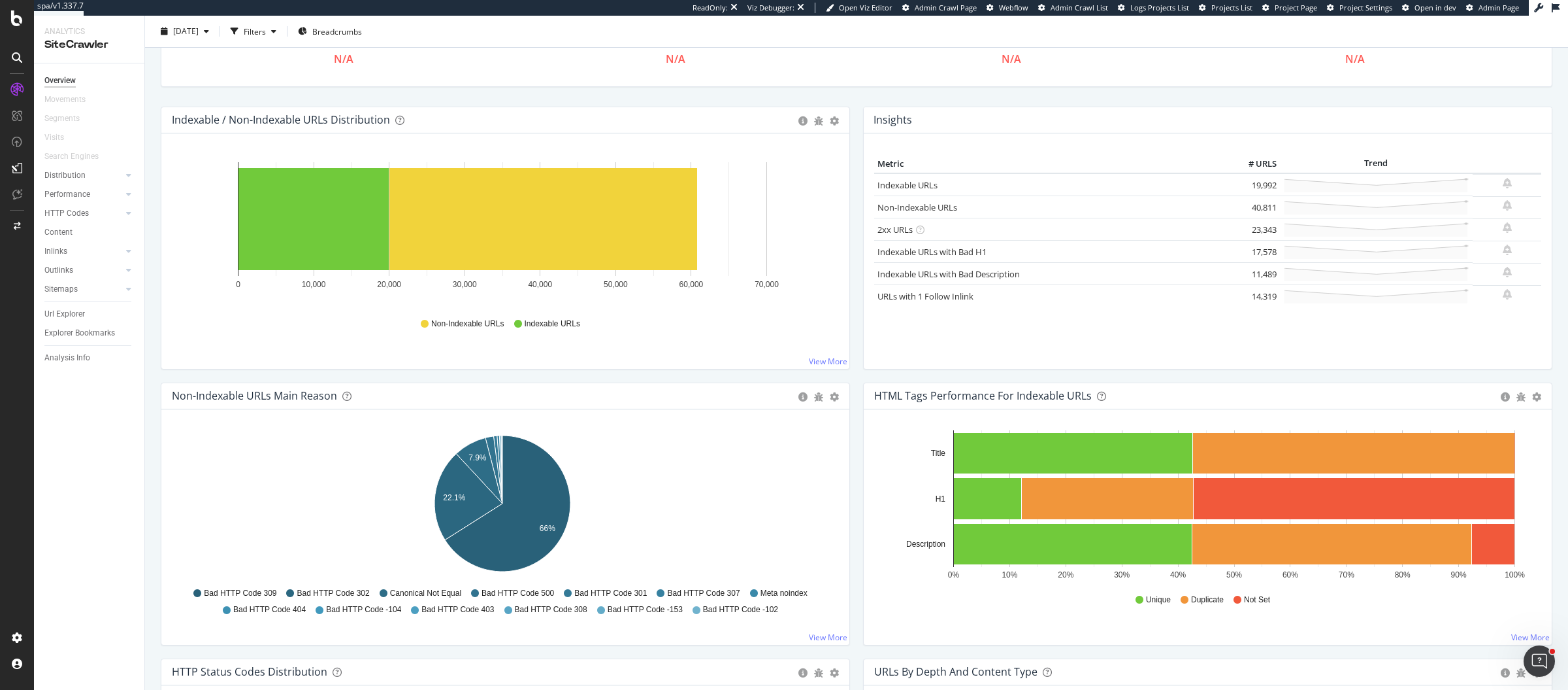
click at [665, 512] on icon "7.9% 22.1% 66%" at bounding box center [503, 505] width 661 height 152
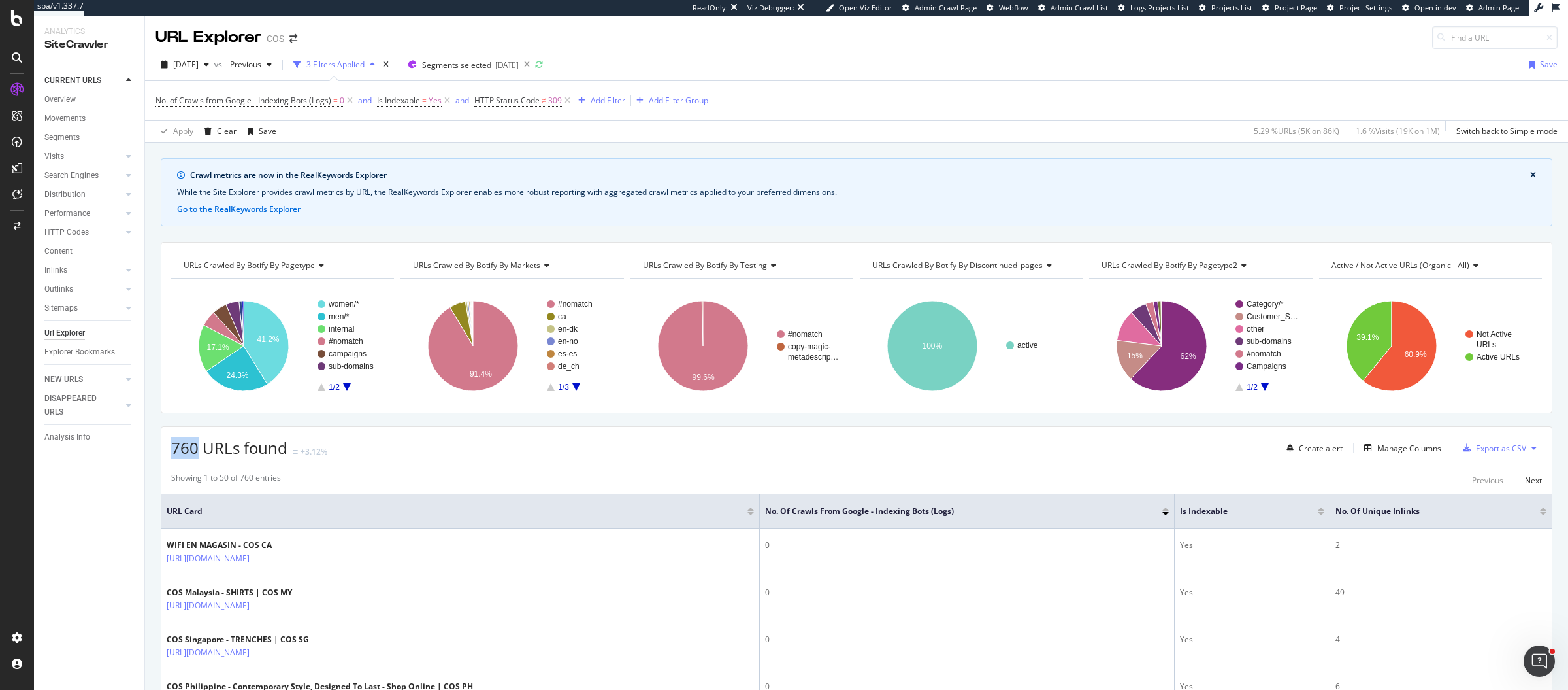
drag, startPoint x: 174, startPoint y: 442, endPoint x: 196, endPoint y: 445, distance: 22.2
click at [196, 445] on span "760 URLs found" at bounding box center [229, 447] width 116 height 21
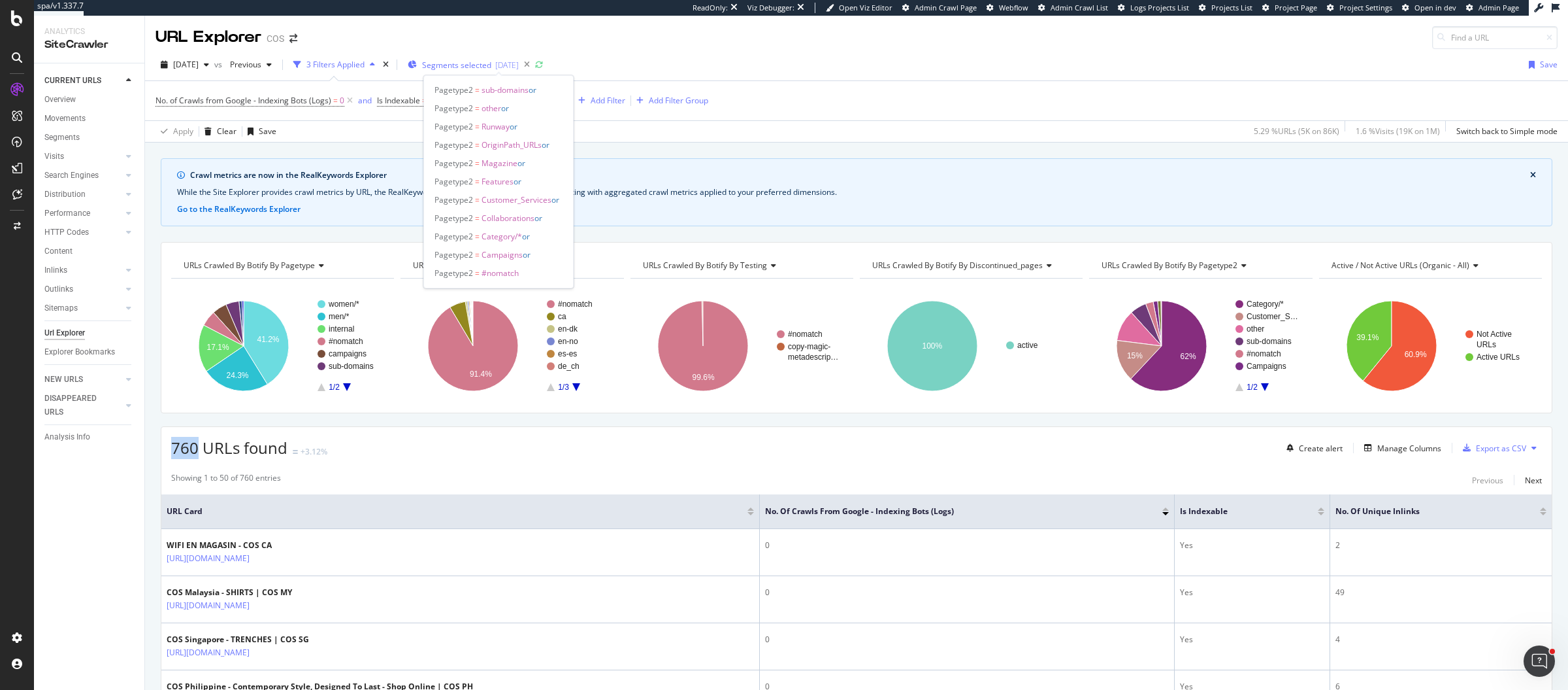
click at [492, 67] on span "Segments selected" at bounding box center [456, 65] width 69 height 11
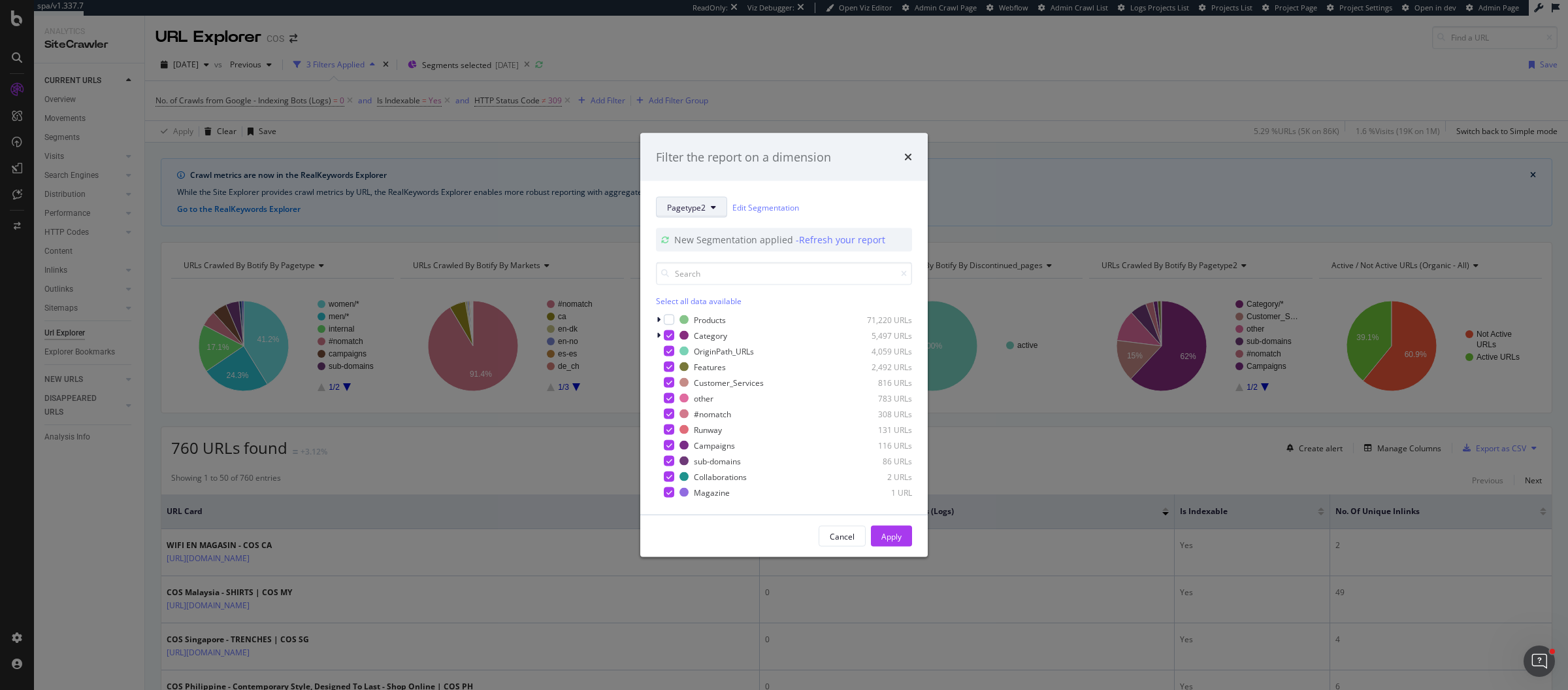
click at [690, 215] on button "Pagetype2" at bounding box center [691, 207] width 71 height 21
click at [724, 280] on span "Markets" at bounding box center [709, 278] width 84 height 12
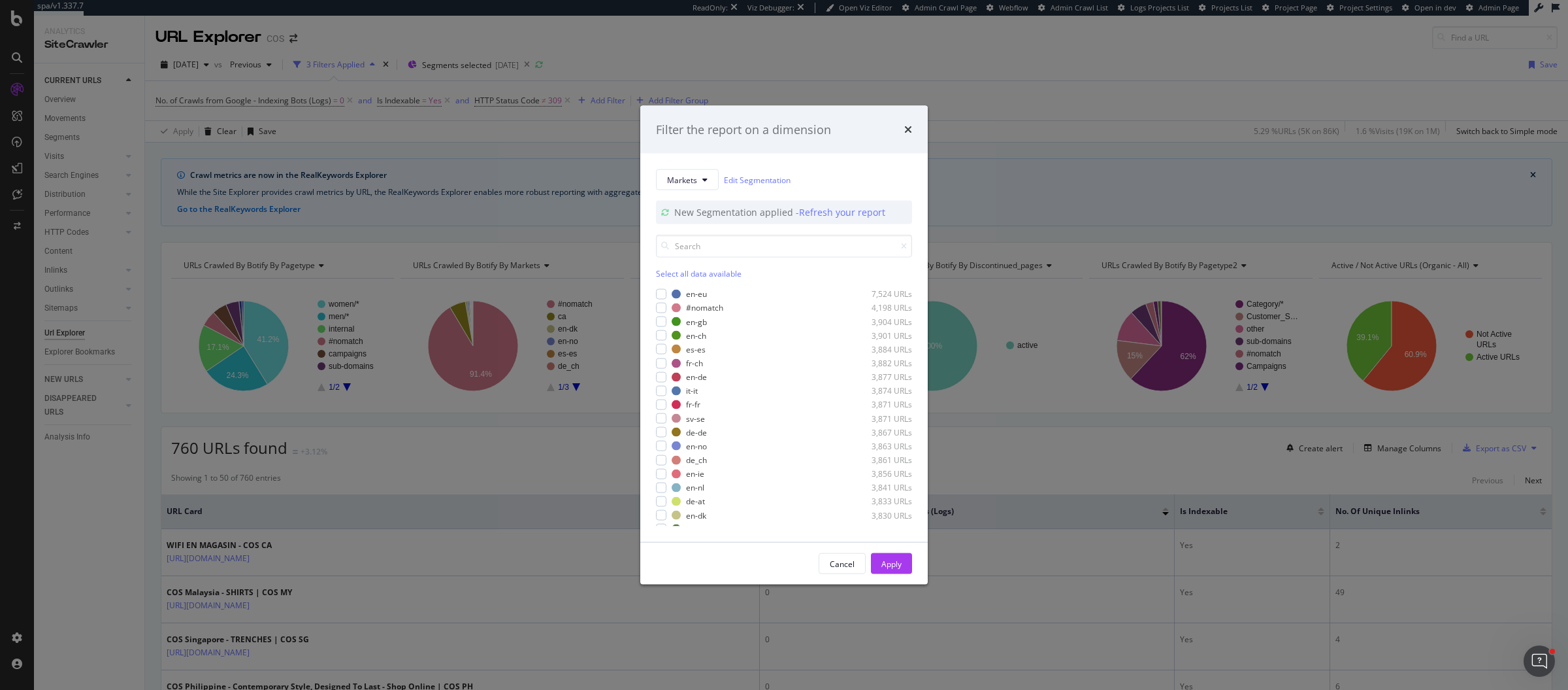
click at [578, 204] on div "Filter the report on a dimension Markets Edit Segmentation New Segmentation app…" at bounding box center [784, 345] width 1568 height 690
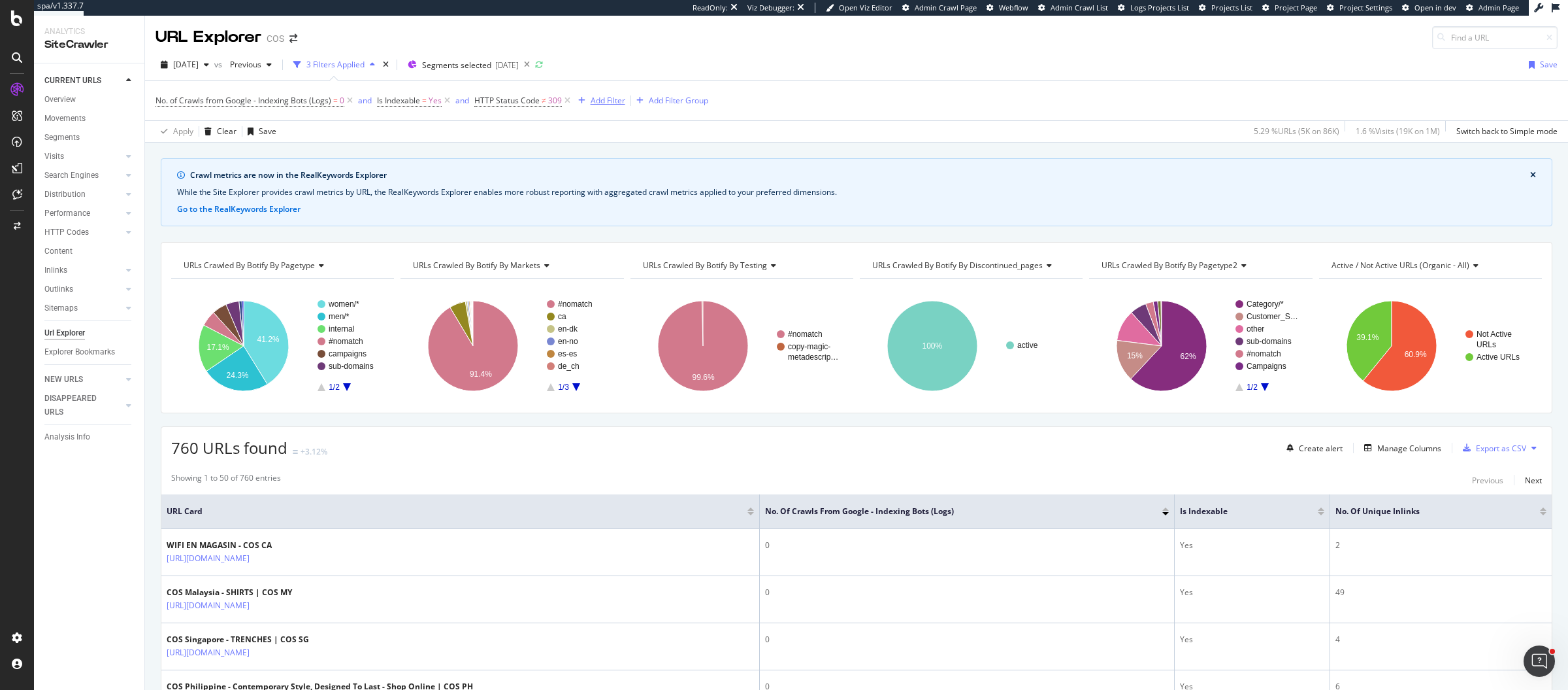
click at [614, 101] on div "Add Filter" at bounding box center [608, 101] width 35 height 11
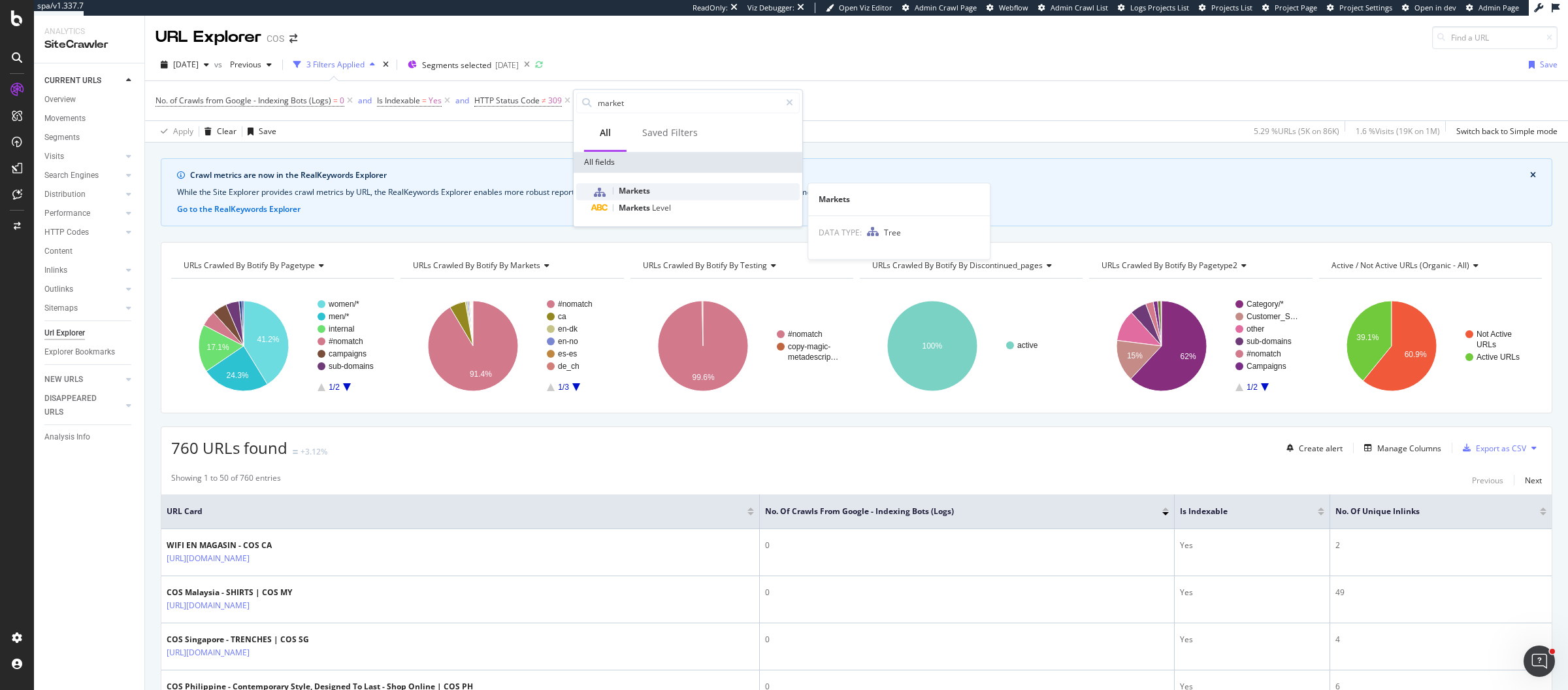
type input "market"
click at [637, 185] on span "Markets" at bounding box center [635, 190] width 31 height 11
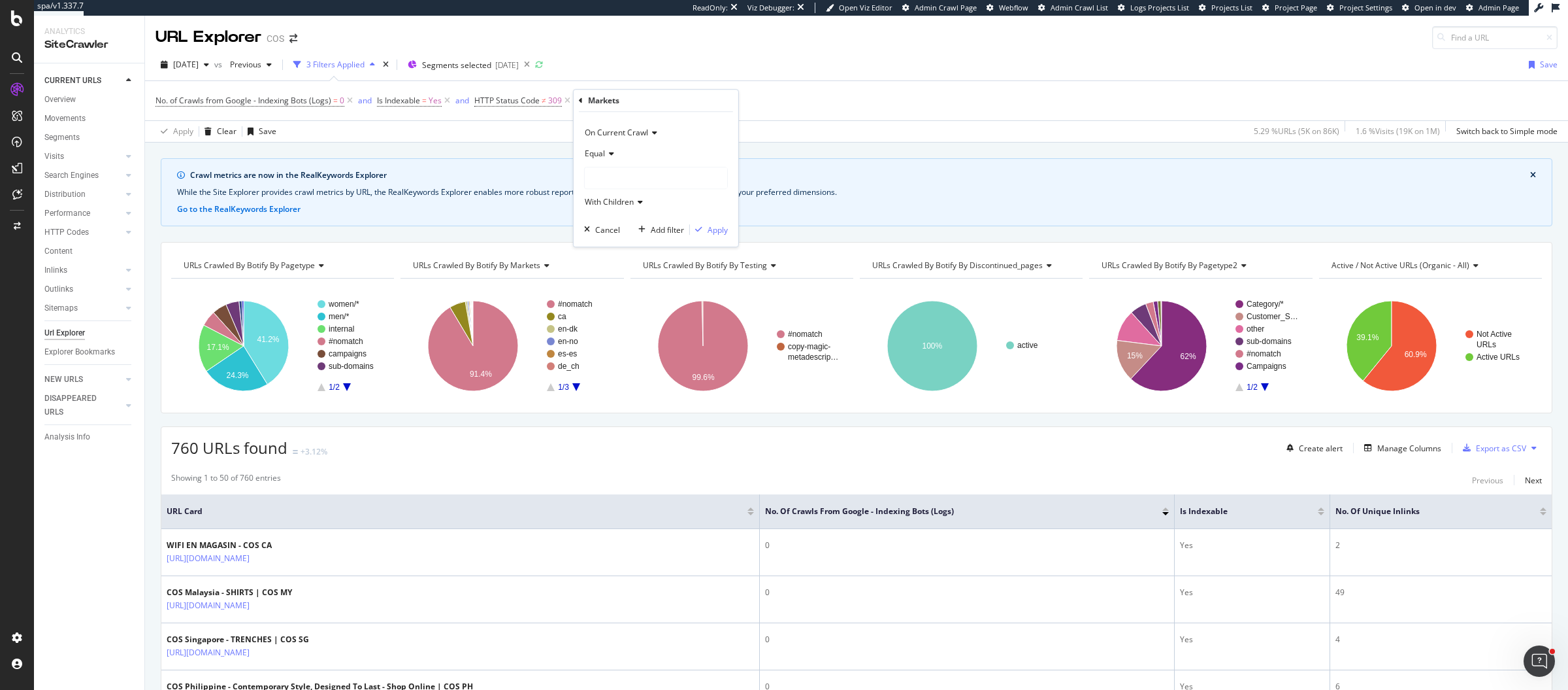
click at [606, 174] on div at bounding box center [655, 178] width 142 height 21
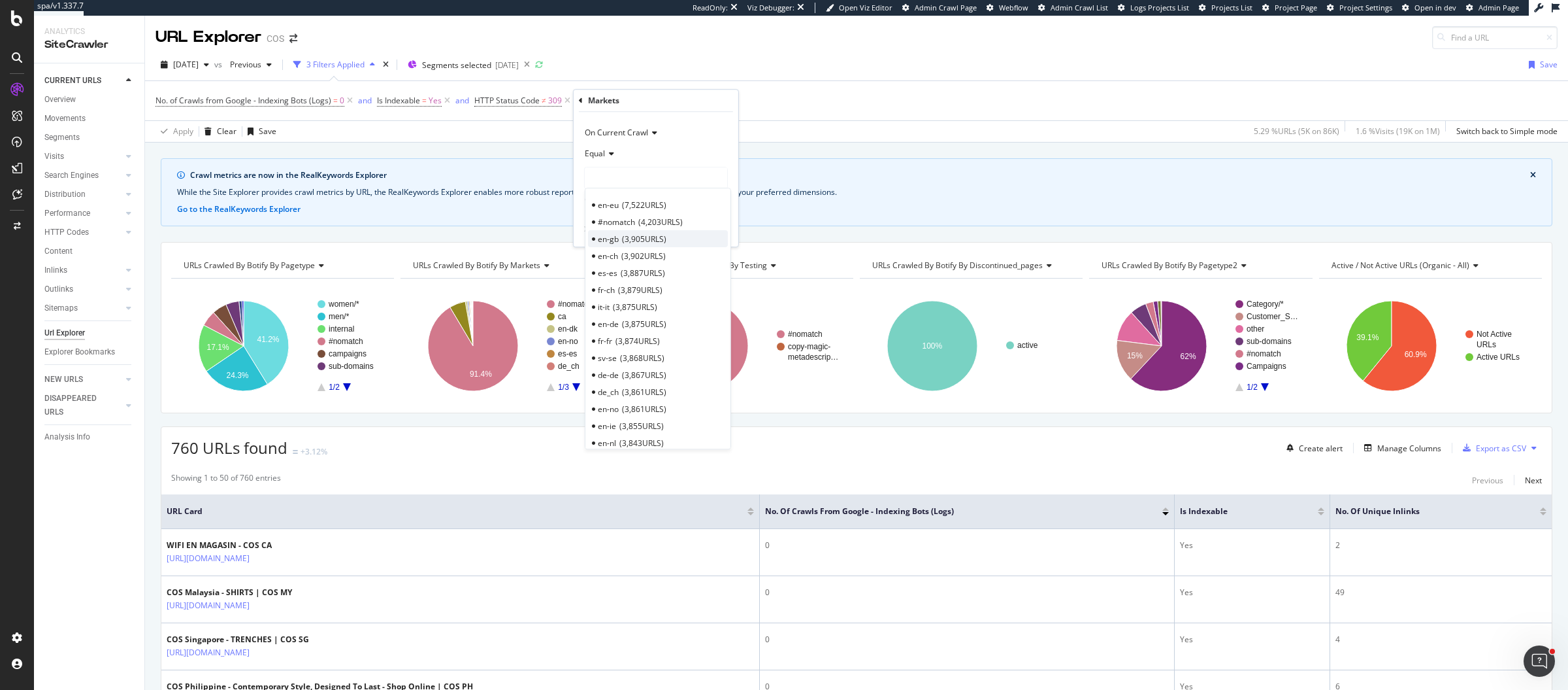
click at [636, 237] on span "3,905 URLS" at bounding box center [644, 239] width 45 height 11
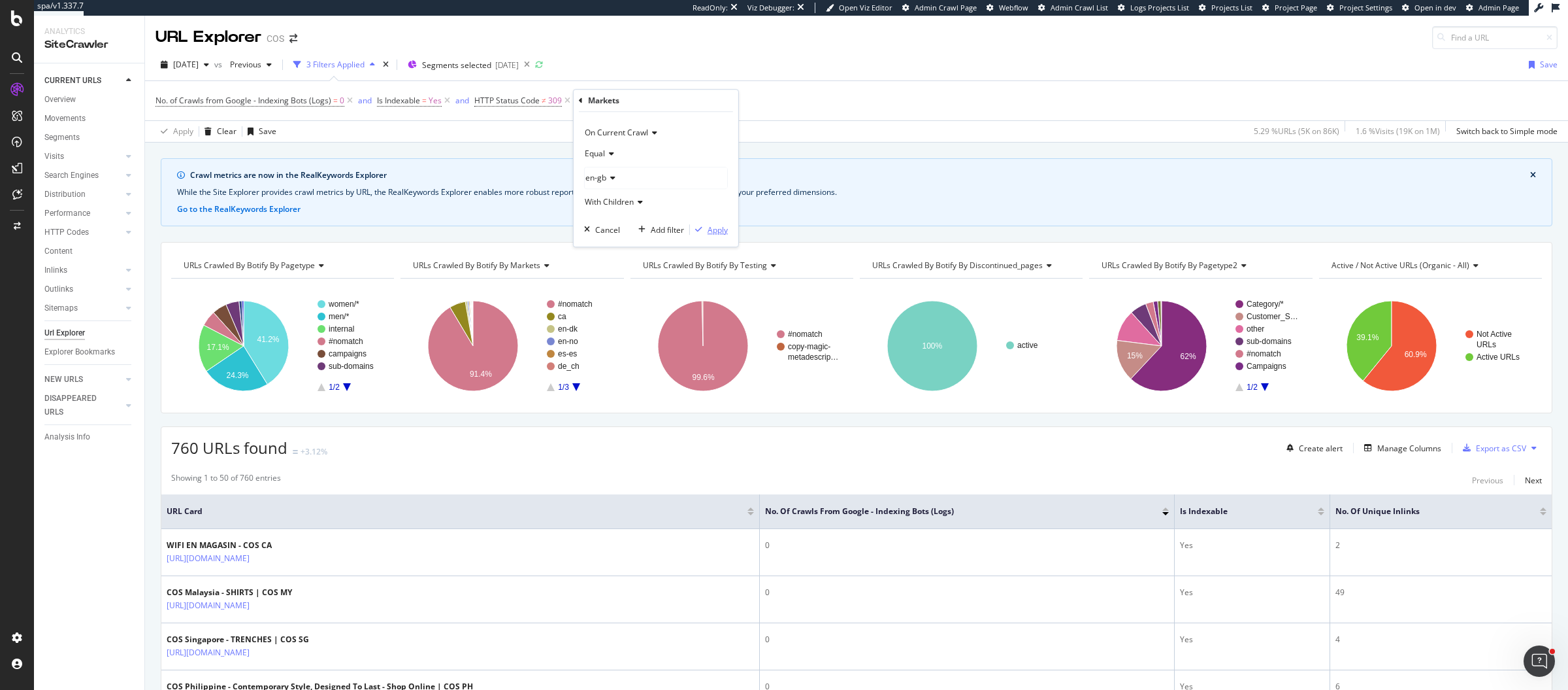
click at [711, 224] on div "Apply" at bounding box center [718, 229] width 20 height 11
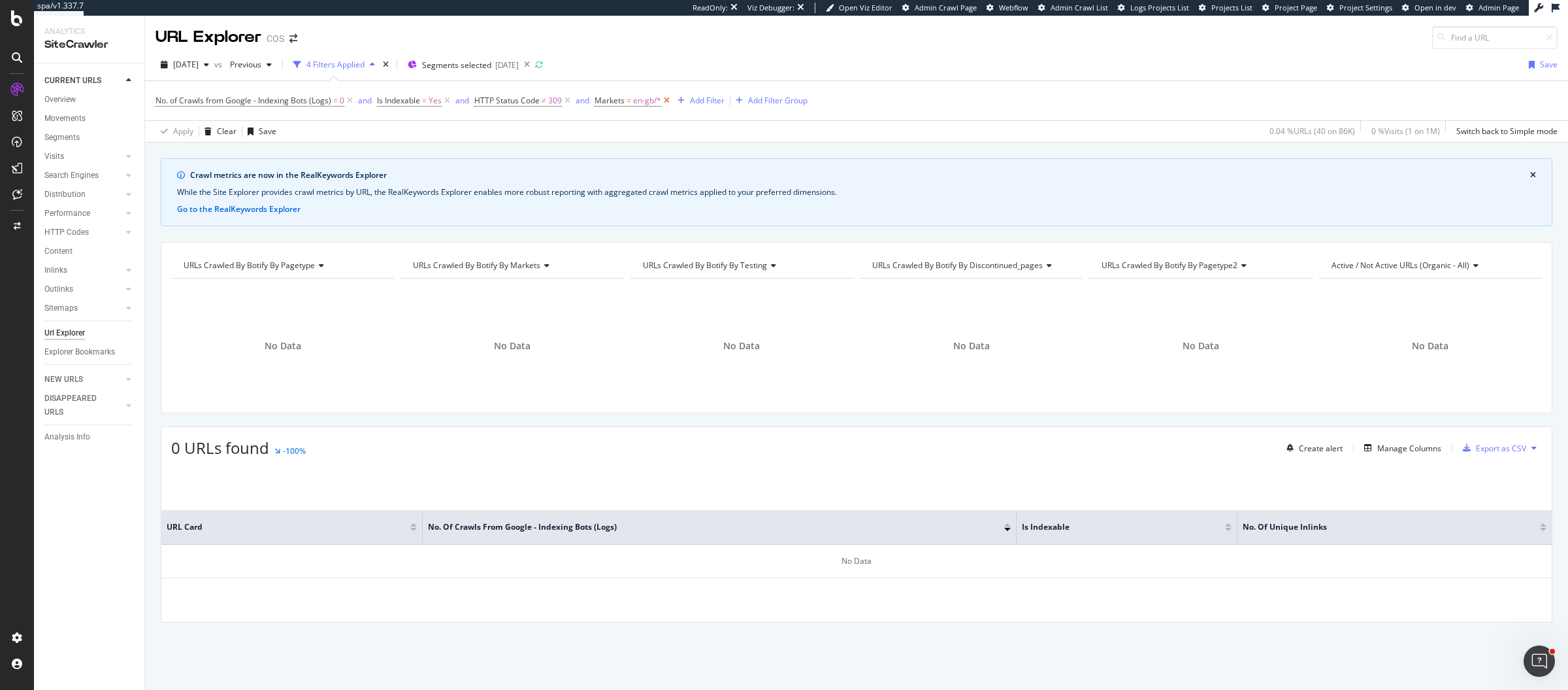
click at [665, 98] on icon at bounding box center [667, 101] width 11 height 13
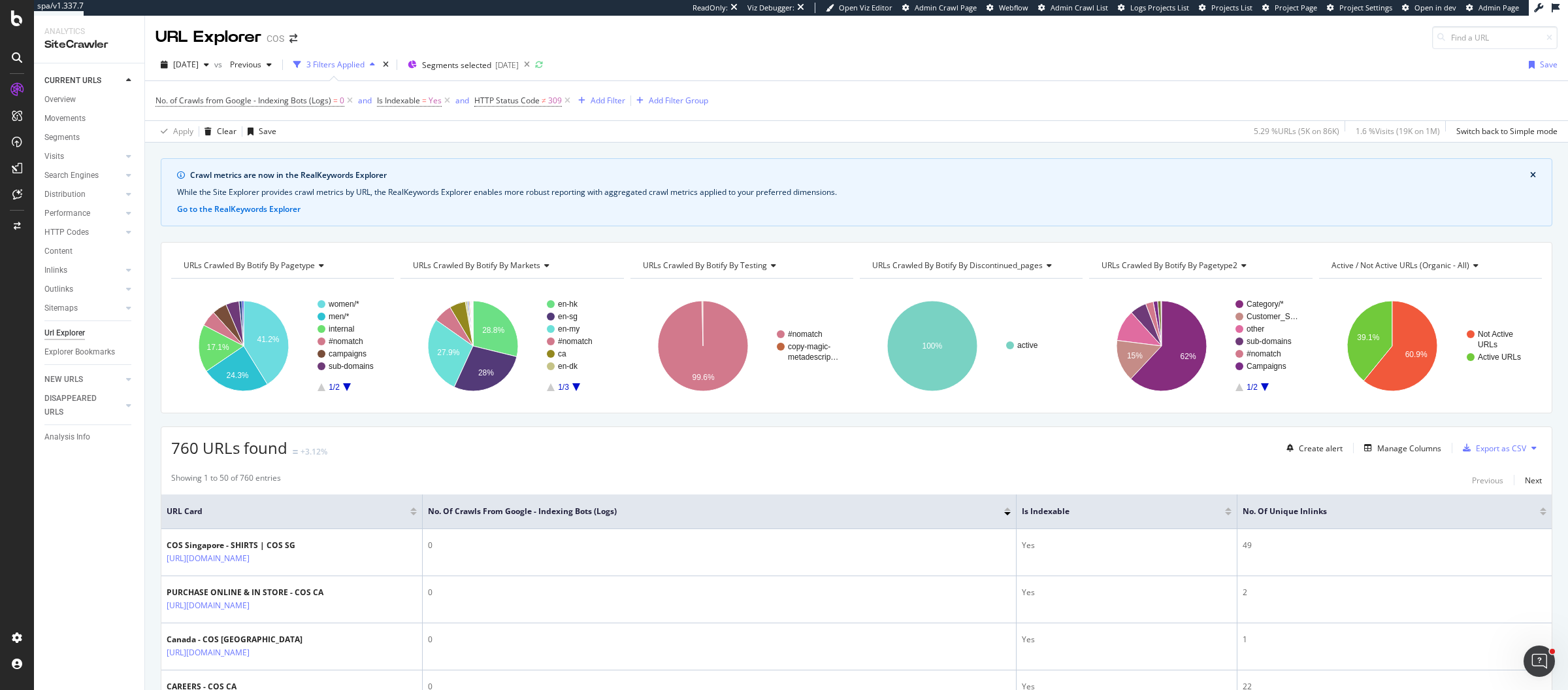
click at [573, 383] on icon "A chart." at bounding box center [577, 387] width 8 height 8
click at [550, 386] on icon "A chart." at bounding box center [551, 387] width 8 height 8
click at [837, 128] on div "Apply Clear Save 5.29 % URLs ( 5K on 86K ) 1.6 % Visits ( 19K on 1M ) Switch ba…" at bounding box center [857, 130] width 1423 height 21
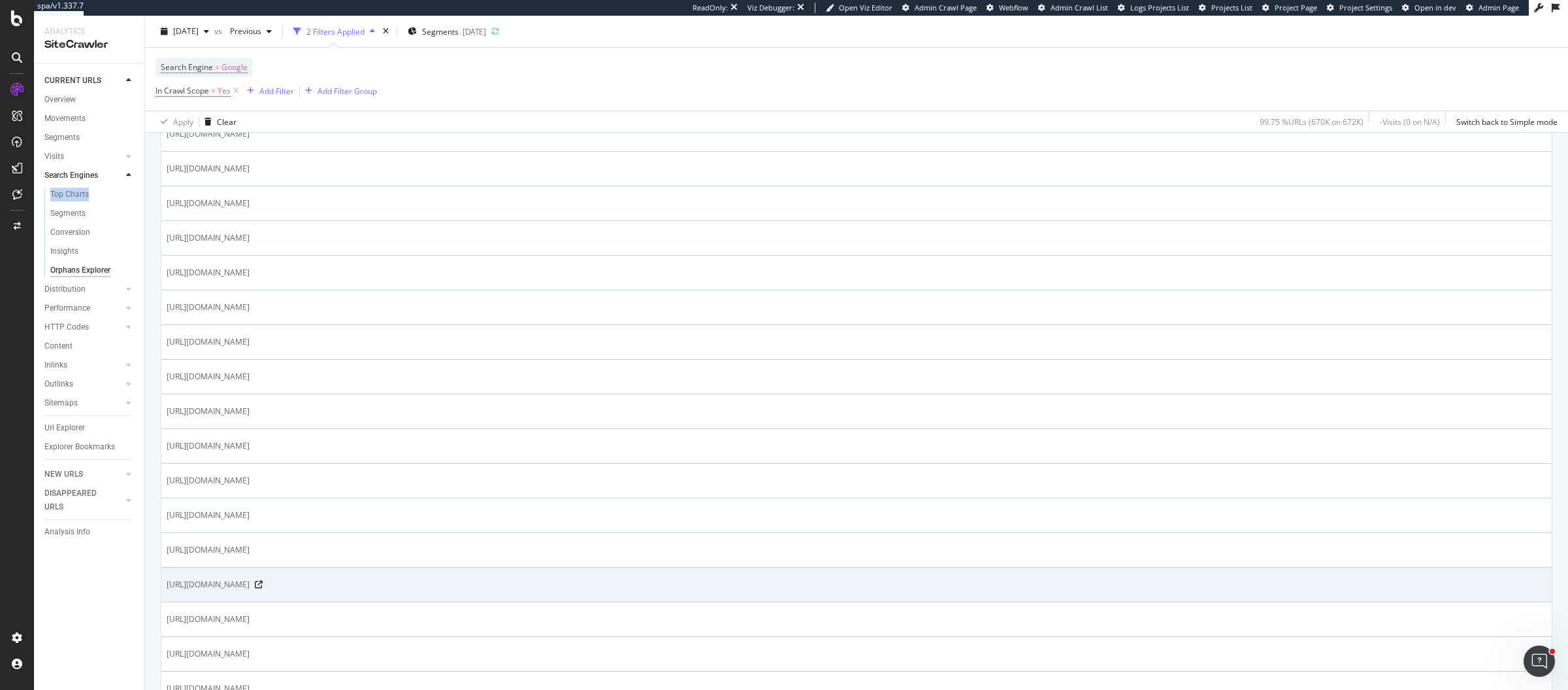
scroll to position [663, 0]
click at [262, 579] on icon at bounding box center [258, 583] width 8 height 8
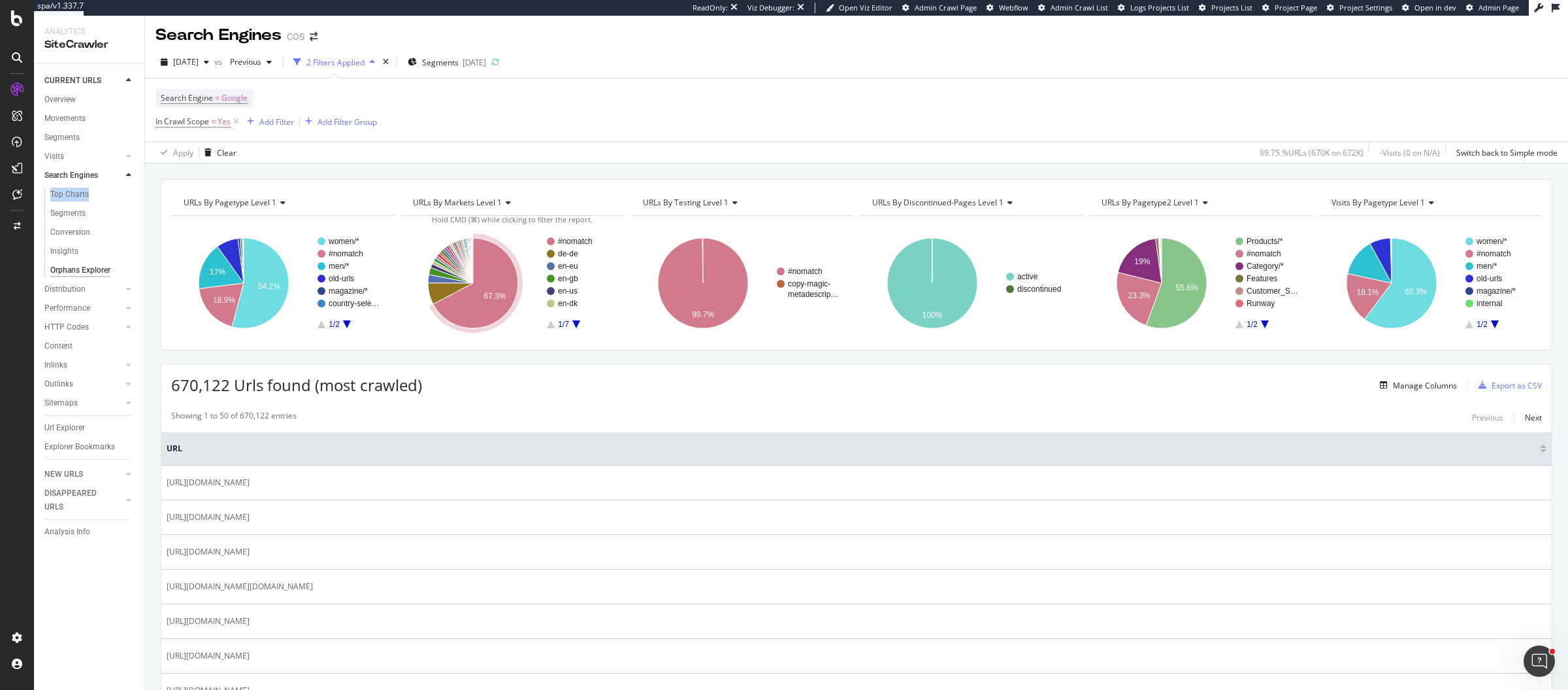
scroll to position [0, 0]
click at [463, 26] on div "Search Engines COS" at bounding box center [857, 32] width 1423 height 33
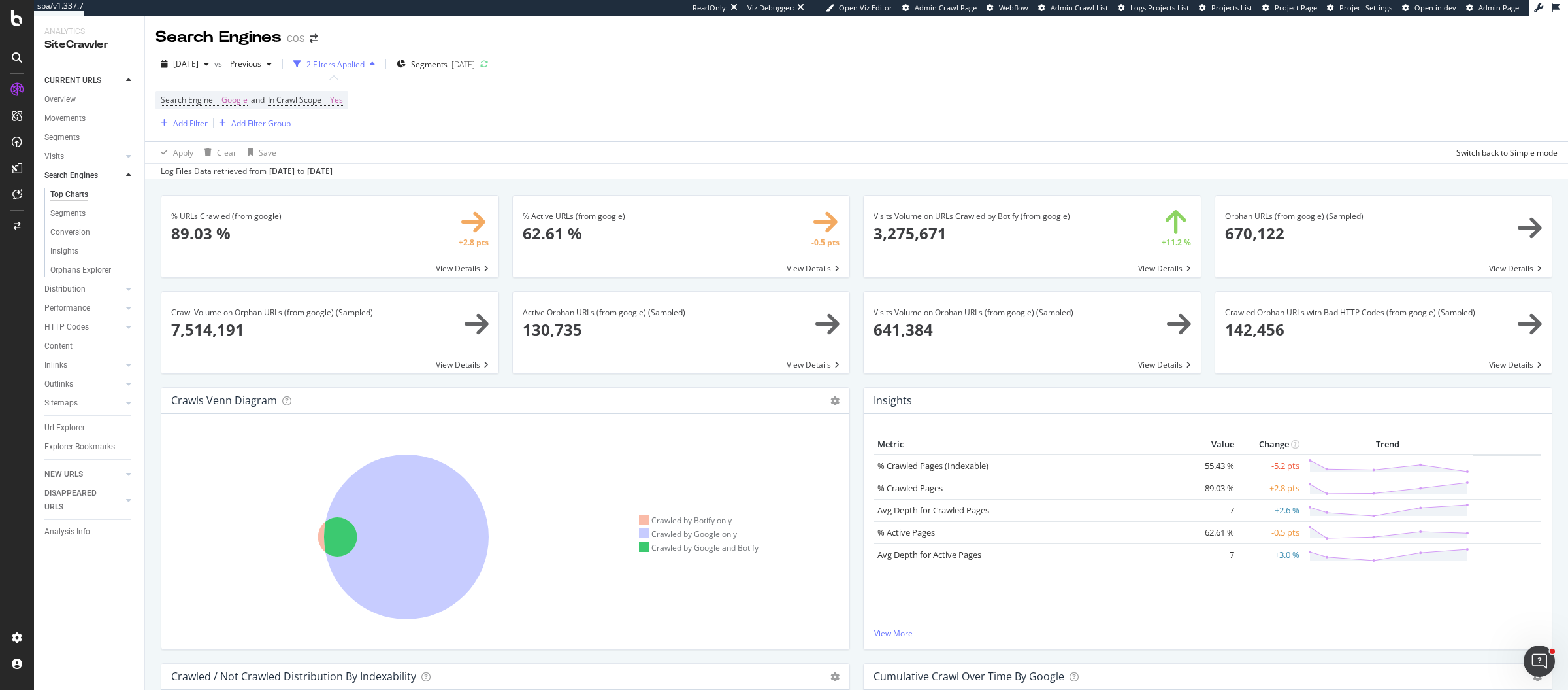
drag, startPoint x: 265, startPoint y: 171, endPoint x: 379, endPoint y: 174, distance: 114.0
click at [379, 174] on div "Log Files Data retrieved from Jul. 30, 2025 to Aug. 28, 2025" at bounding box center [857, 171] width 1423 height 16
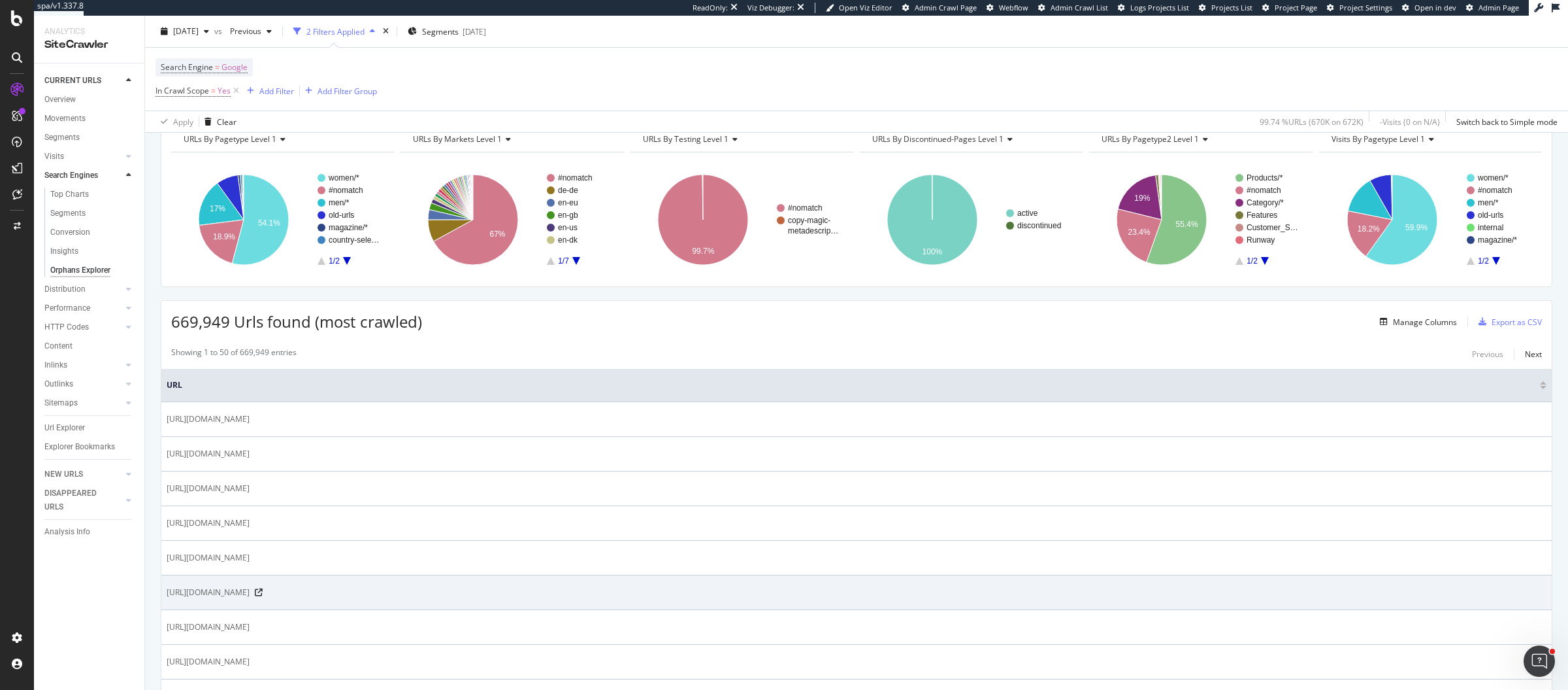
scroll to position [68, 0]
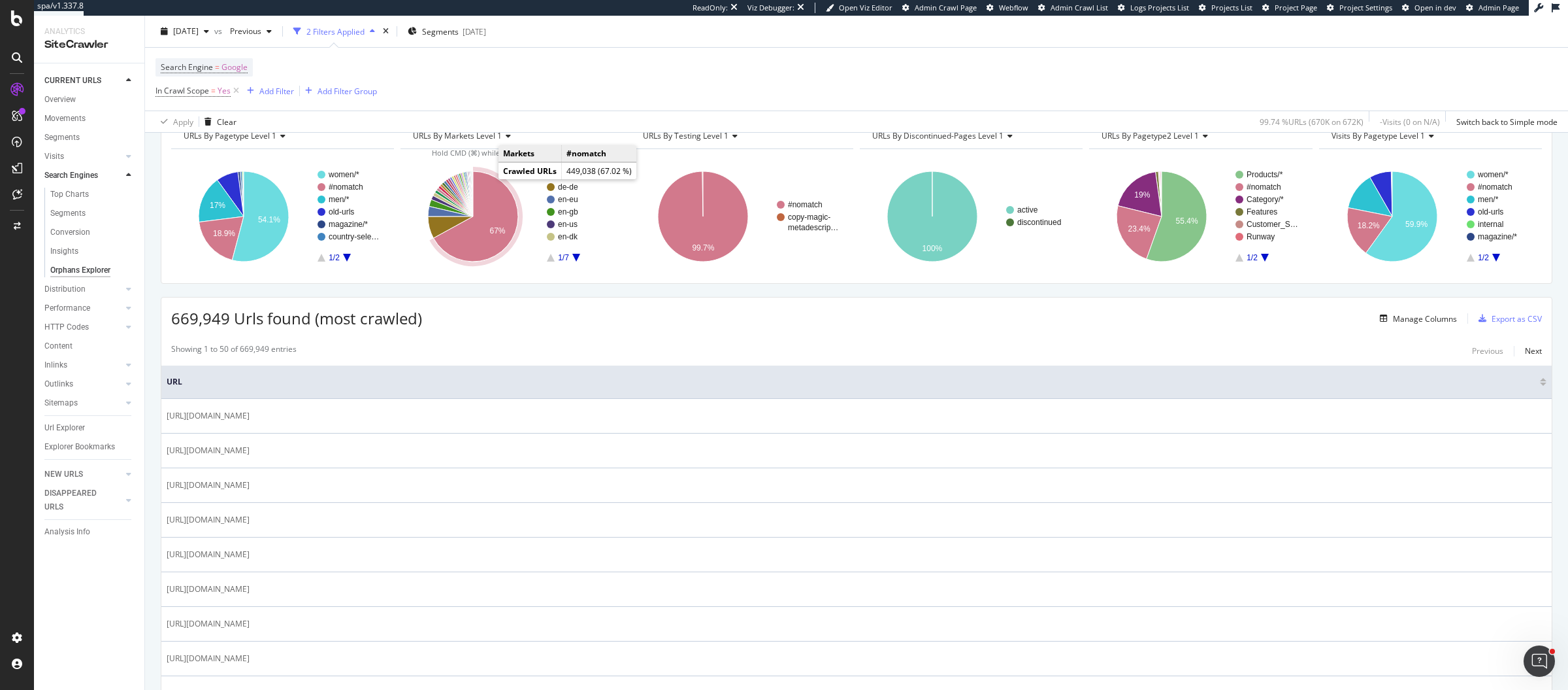
click at [486, 189] on icon "A chart." at bounding box center [476, 216] width 85 height 90
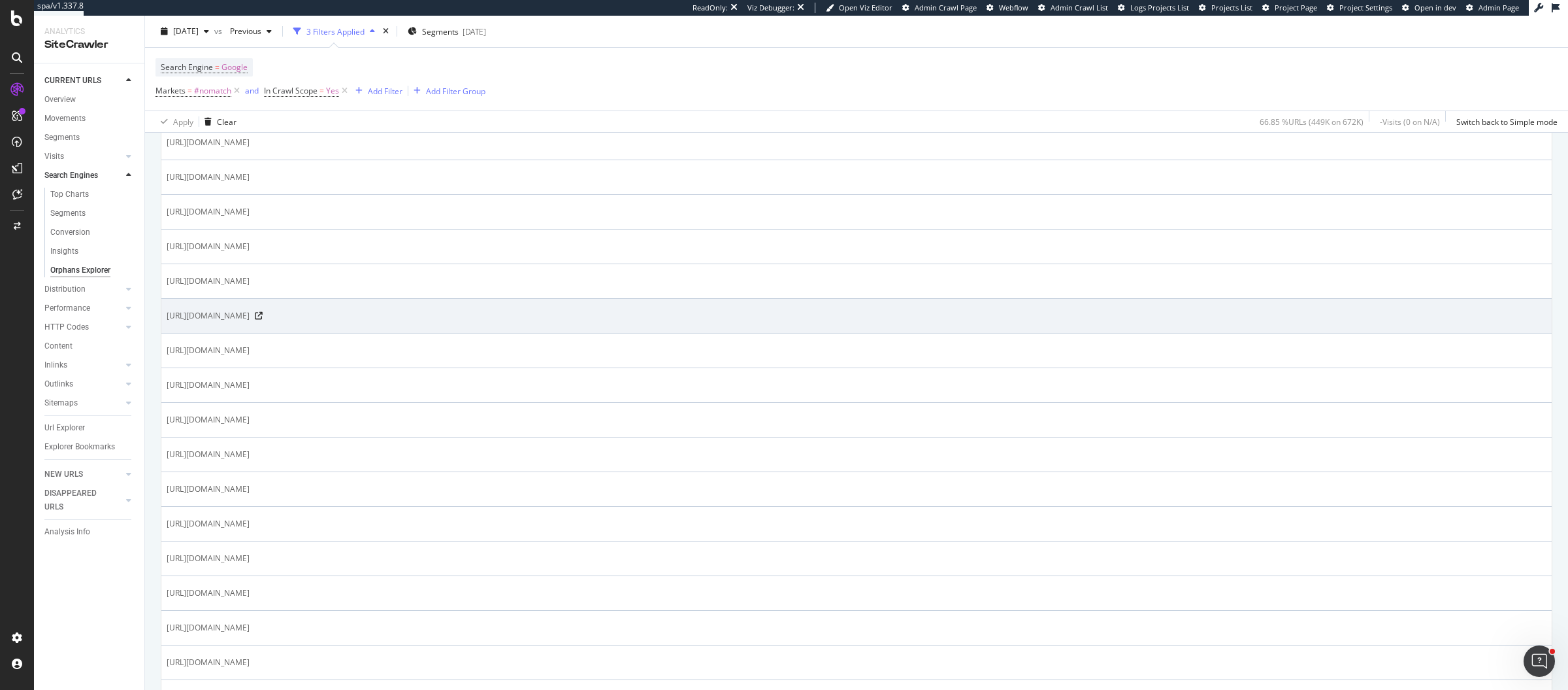
scroll to position [1168, 0]
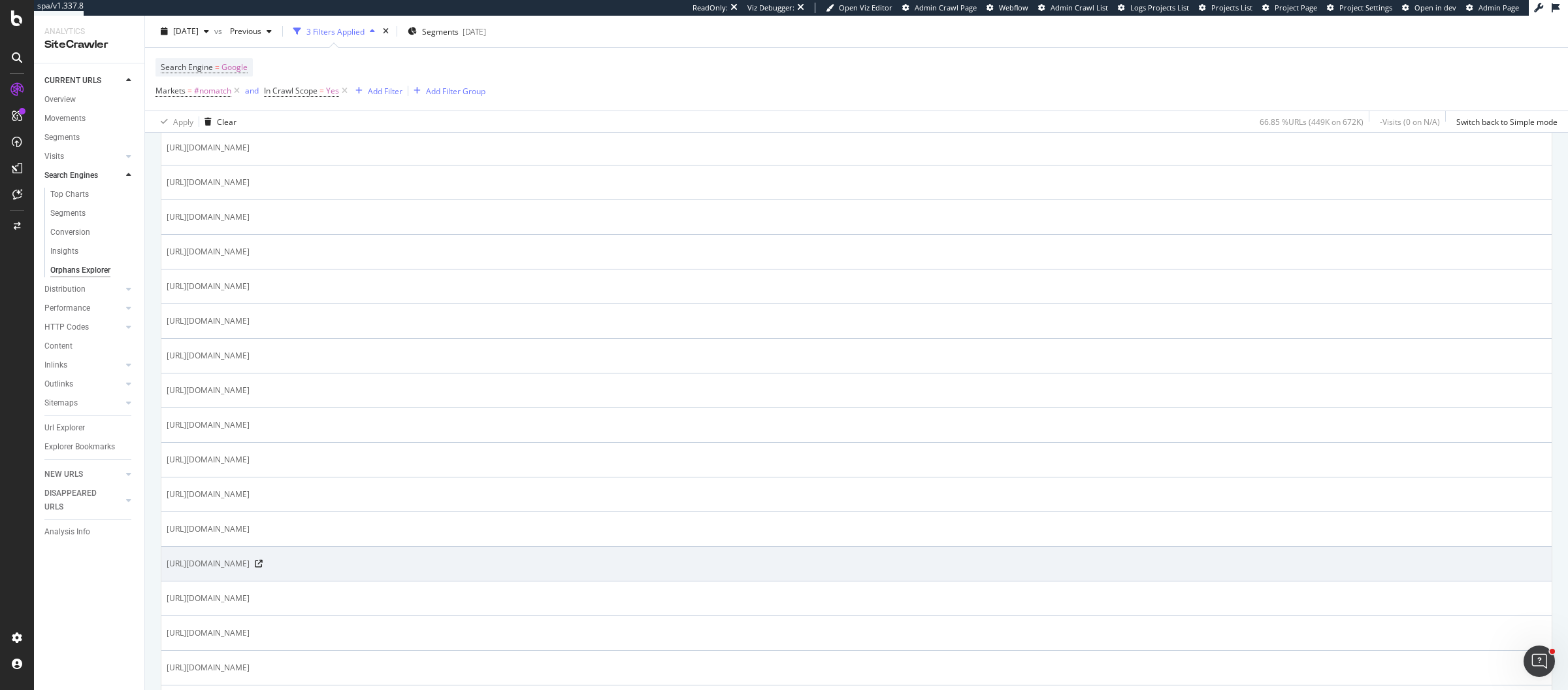
drag, startPoint x: 510, startPoint y: 552, endPoint x: 522, endPoint y: 552, distance: 12.0
click at [522, 557] on div "https://www.cos.com/?bt=VFZSbWF6UkJaTDNrc0IyTWFEbEJUV014VGtSamVFOUVSWGxOUVQwOQ" at bounding box center [856, 563] width 1380 height 13
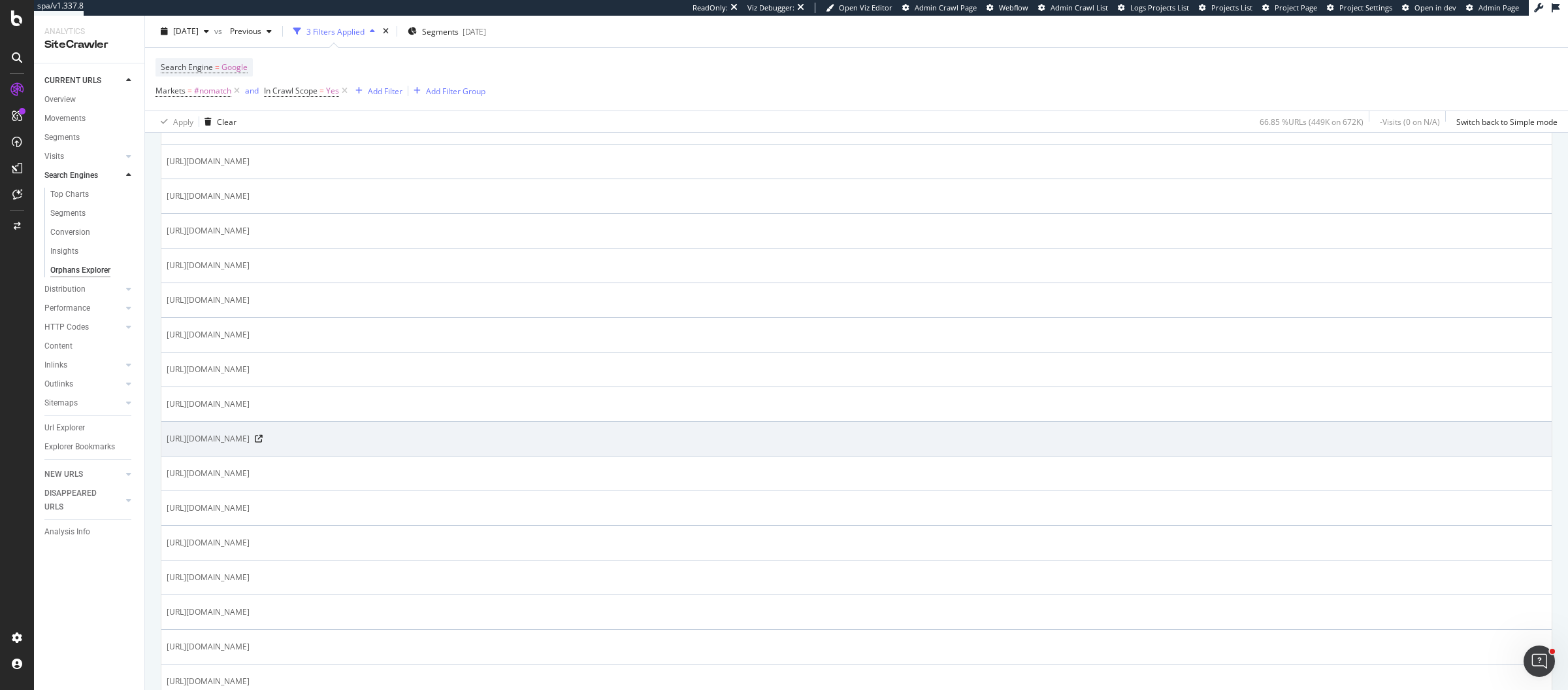
scroll to position [714, 0]
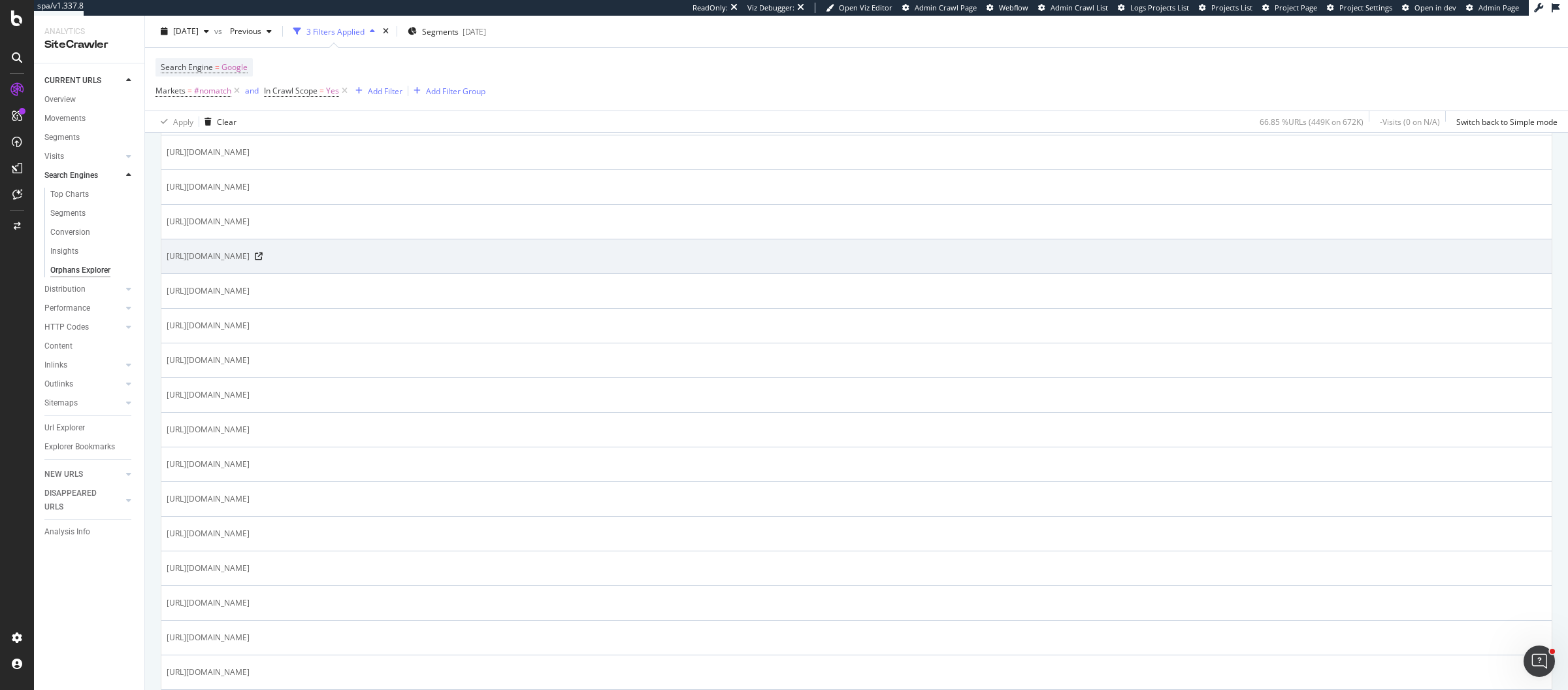
drag, startPoint x: 244, startPoint y: 246, endPoint x: 273, endPoint y: 256, distance: 30.7
click at [250, 256] on span "https://www.cos.com/?bt=VFZSak1VMW1helJCWkRsQlRYcHJNMDU2TDNrc0IyTWFTVEpQUVQwOQ" at bounding box center [208, 256] width 83 height 13
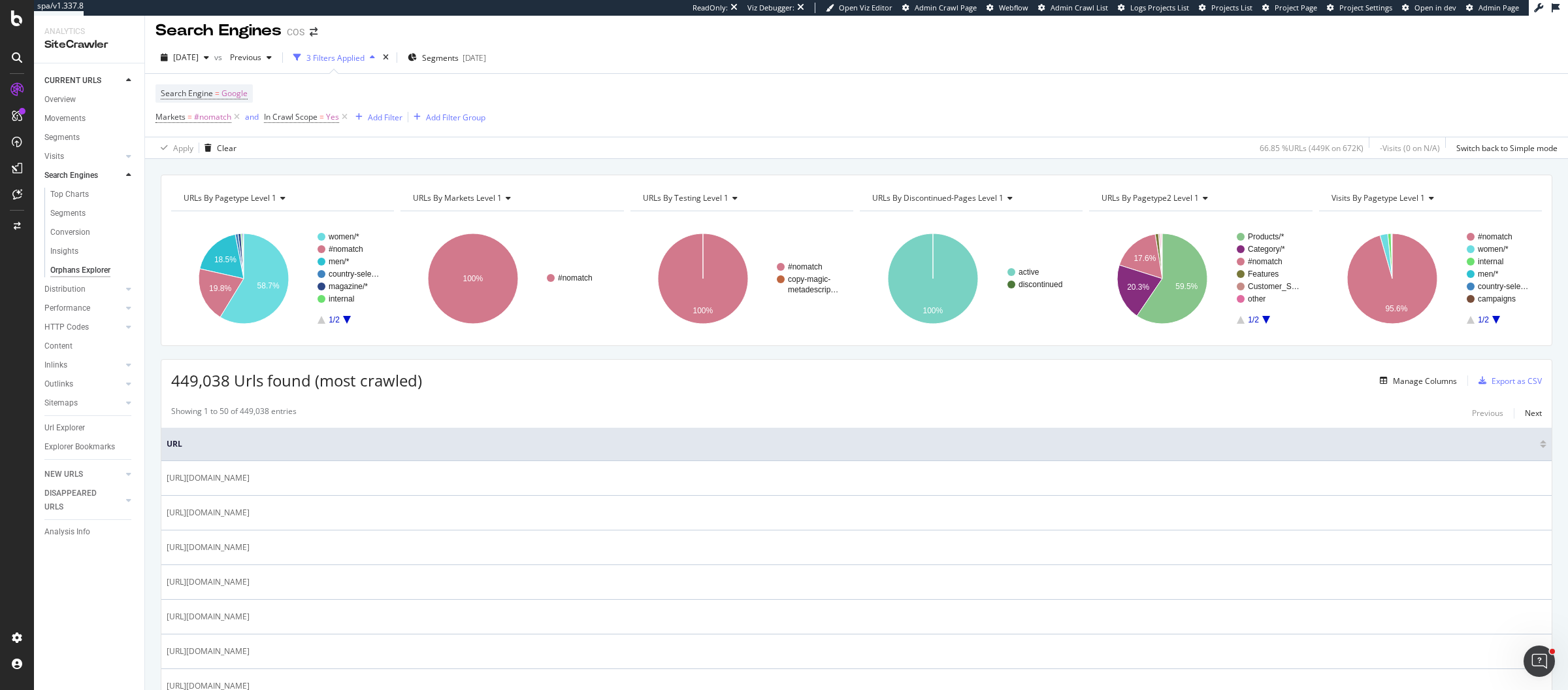
scroll to position [0, 0]
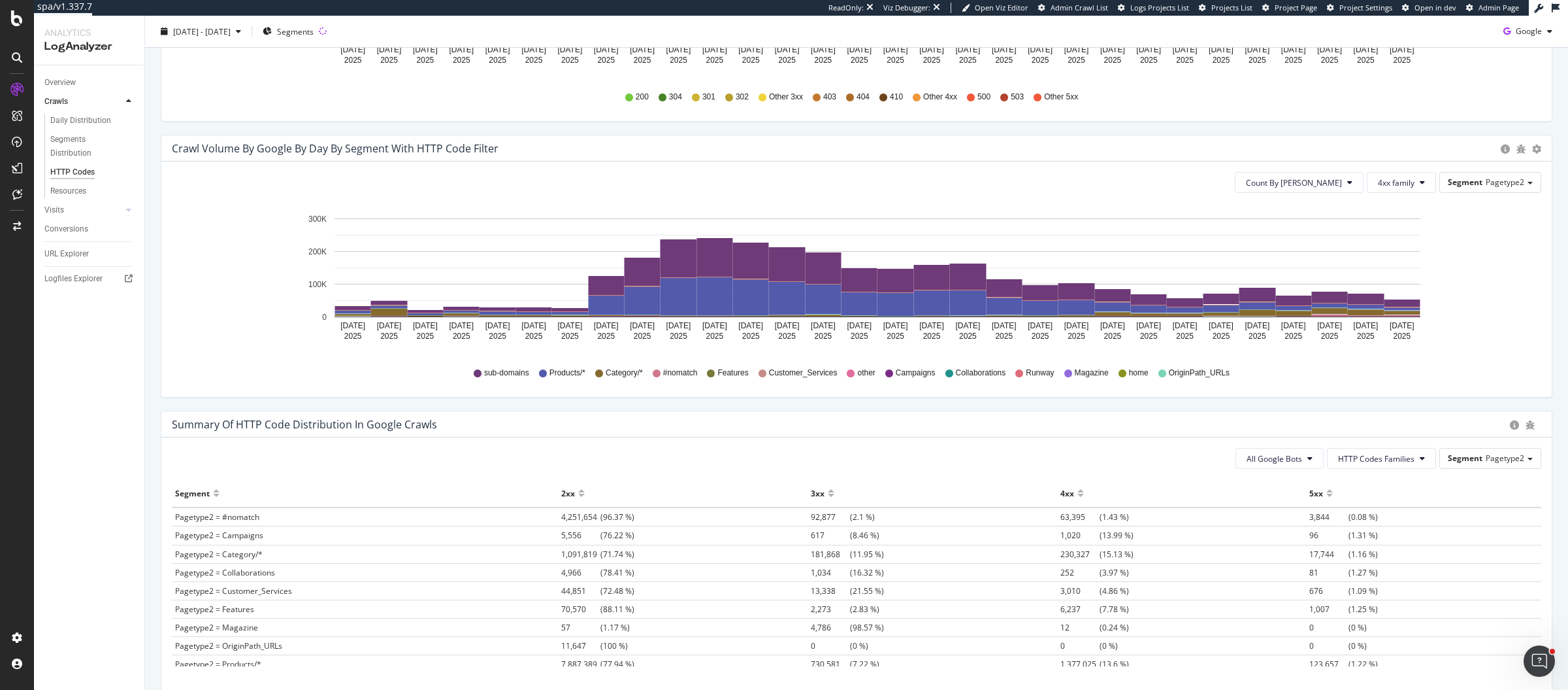
scroll to position [530, 0]
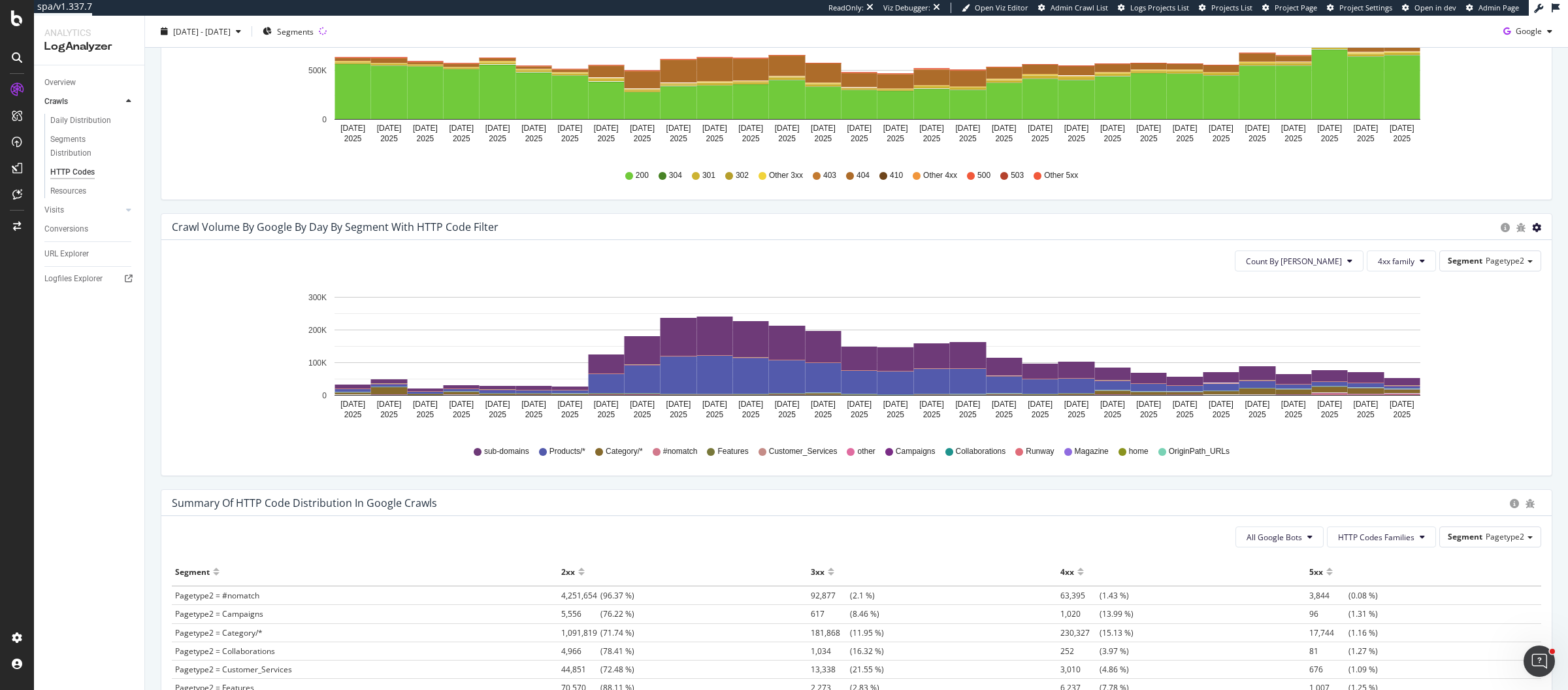
click at [1495, 277] on span "Timeline (by Percentage)" at bounding box center [1482, 280] width 138 height 20
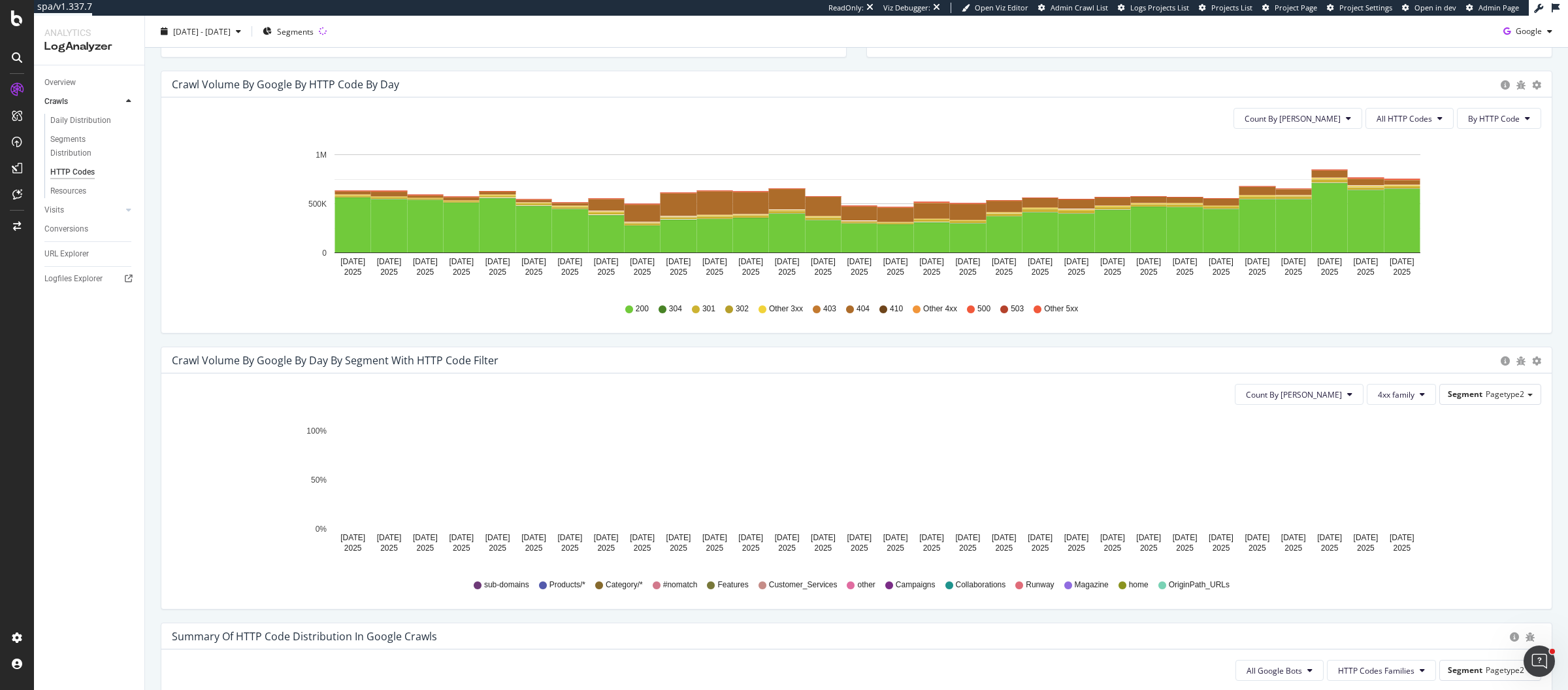
scroll to position [49, 0]
